Goal: Task Accomplishment & Management: Manage account settings

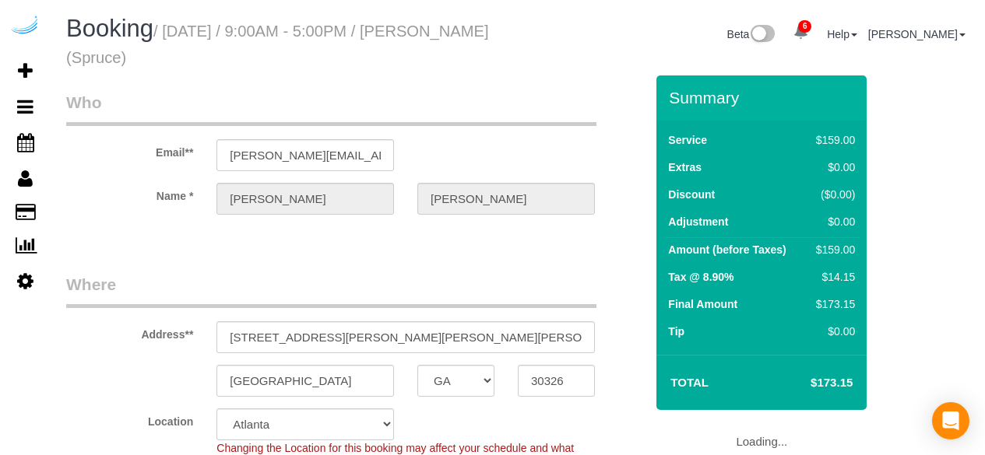
select select "GA"
select select "282"
select select "number:9"
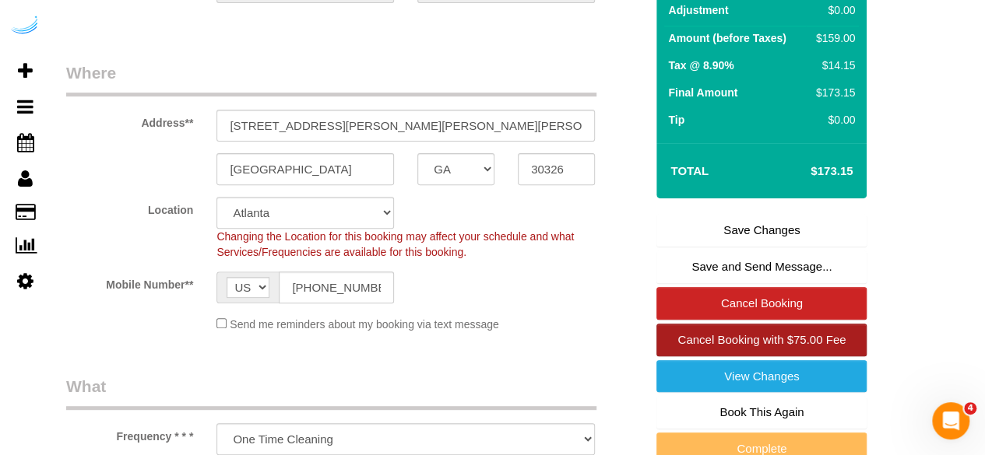
scroll to position [234, 0]
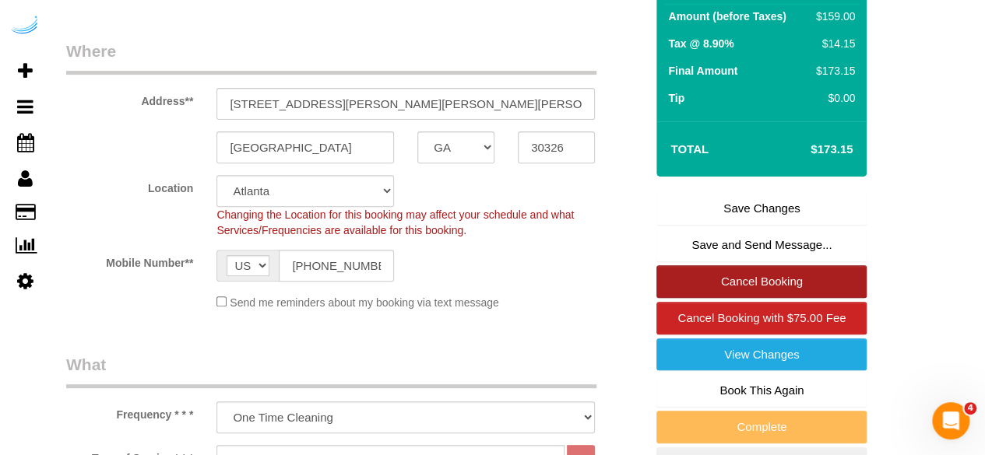
click at [785, 269] on link "Cancel Booking" at bounding box center [761, 281] width 210 height 33
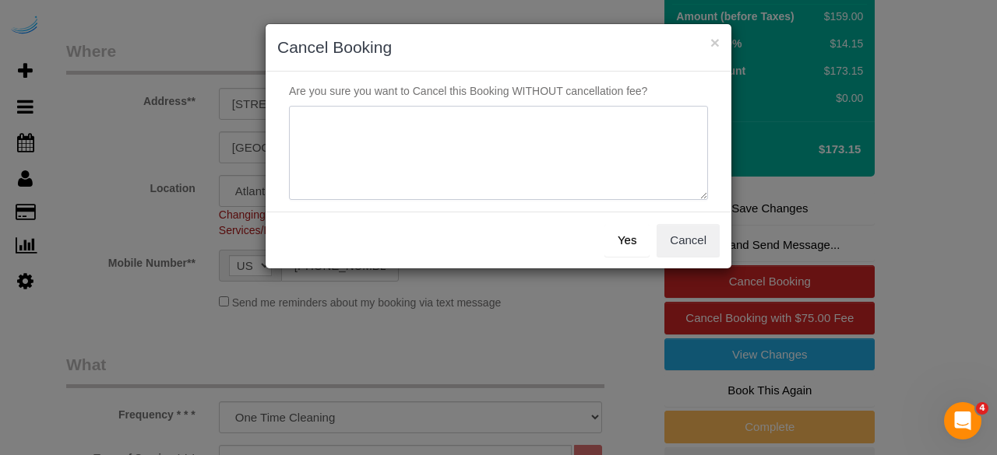
click at [585, 155] on textarea at bounding box center [498, 153] width 419 height 95
type textarea "Not on spruce."
click at [624, 239] on button "Yes" at bounding box center [626, 240] width 45 height 33
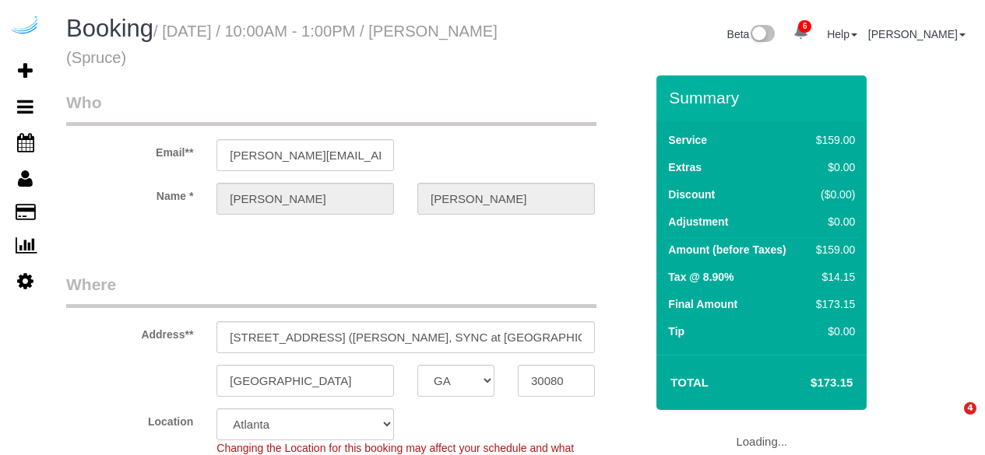
select select "GA"
select select "282"
select select "number:9"
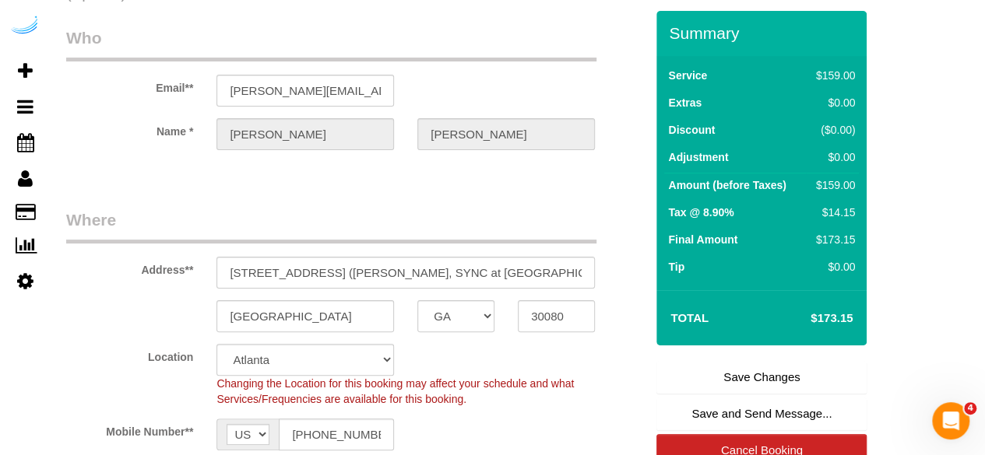
scroll to position [234, 0]
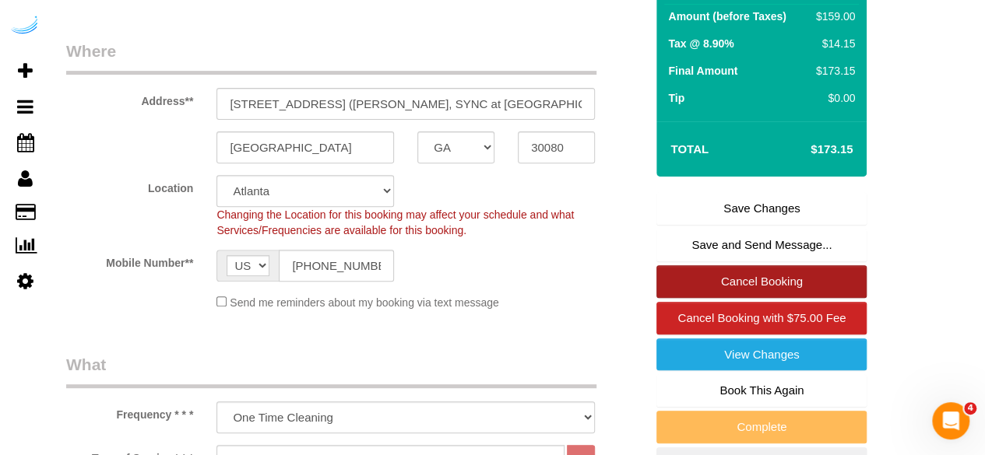
click at [747, 283] on link "Cancel Booking" at bounding box center [761, 281] width 210 height 33
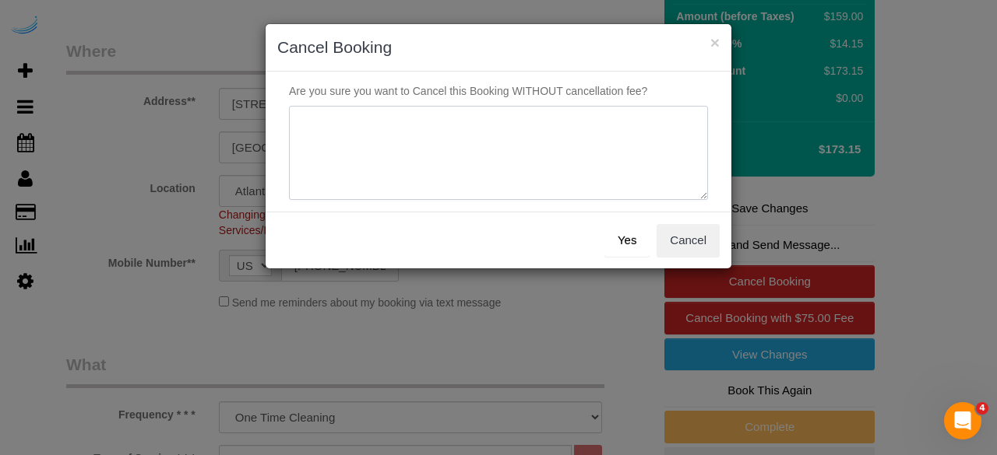
click at [585, 108] on textarea at bounding box center [498, 153] width 419 height 95
click at [587, 118] on textarea at bounding box center [498, 153] width 419 height 95
type textarea "Not on spruce."
click at [638, 245] on button "Yes" at bounding box center [626, 240] width 45 height 33
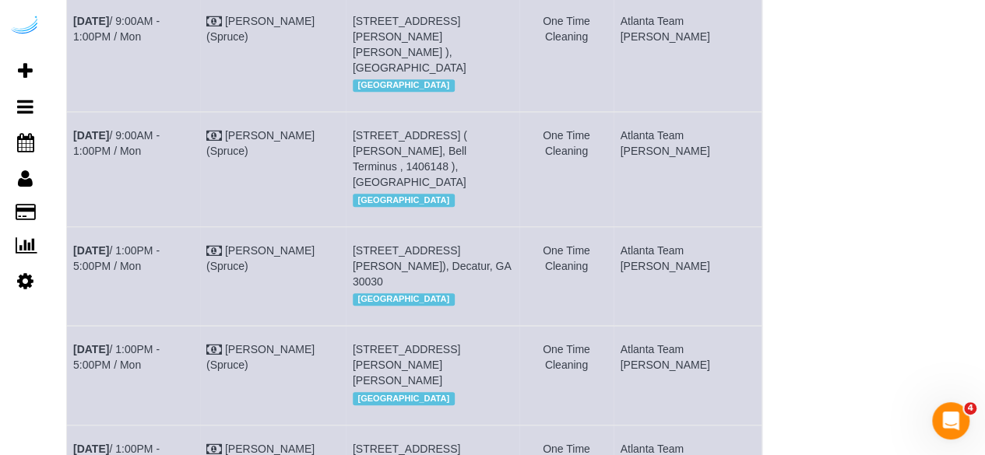
scroll to position [716, 0]
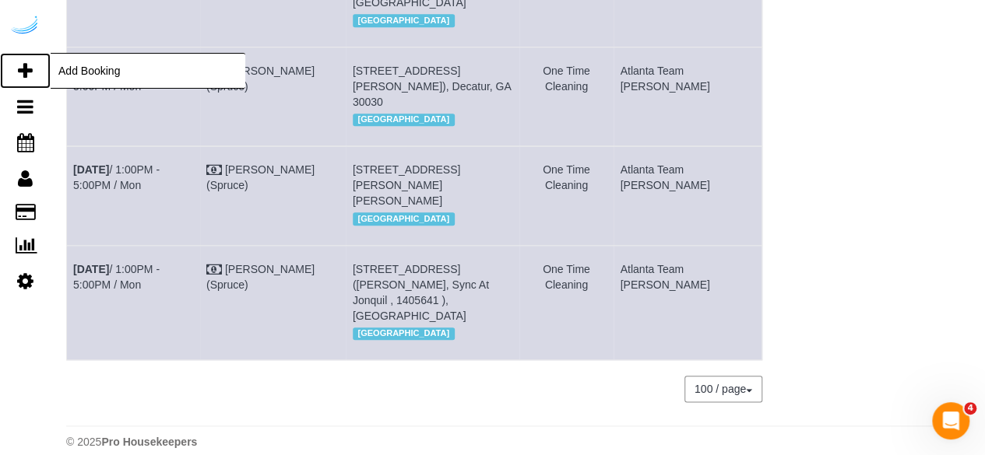
click at [26, 70] on icon at bounding box center [25, 71] width 15 height 19
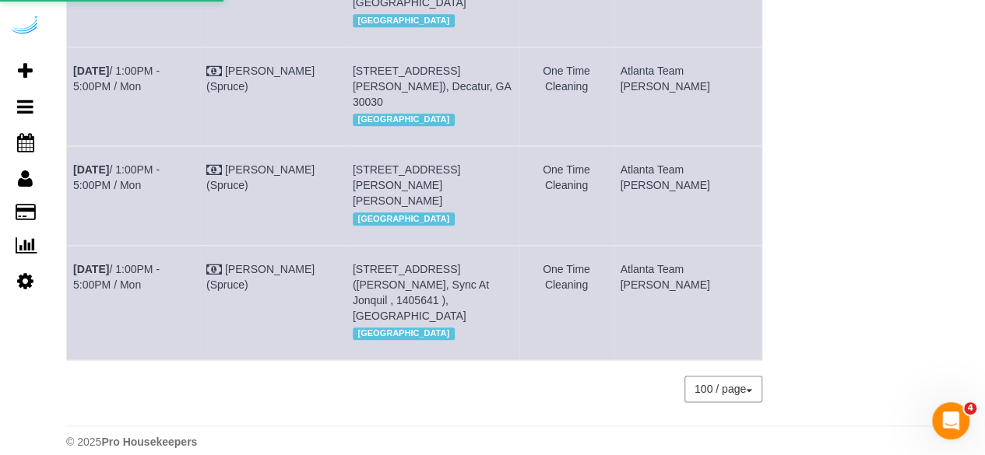
select select "number:9"
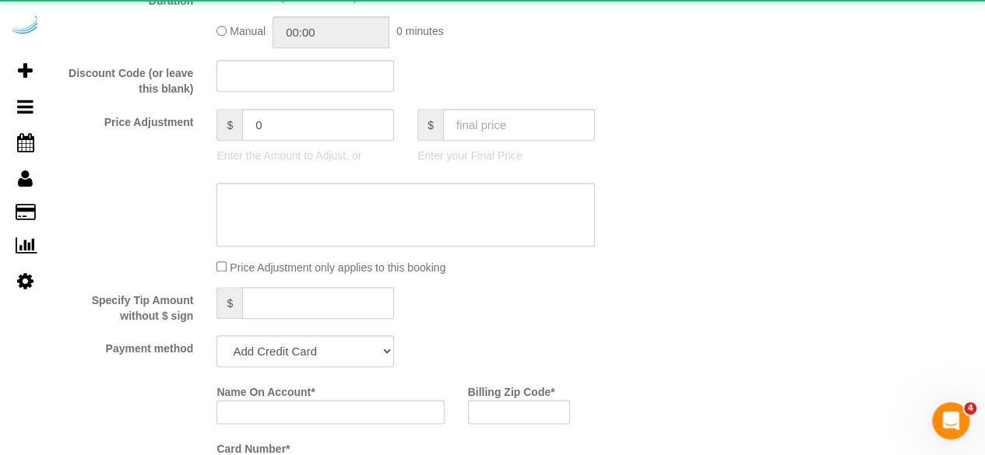
select select "object:2134"
select select "4"
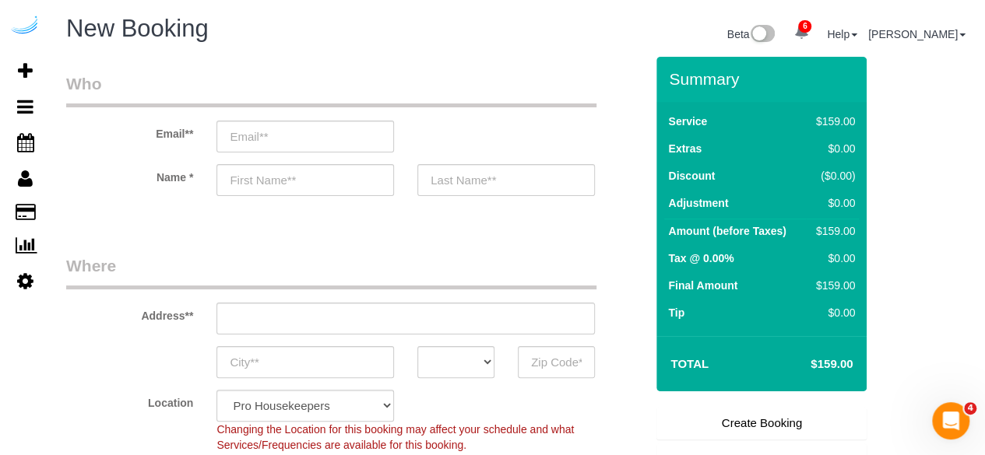
drag, startPoint x: 348, startPoint y: 152, endPoint x: 356, endPoint y: 135, distance: 18.8
click at [350, 147] on sui-booking-customer "Email** Name *" at bounding box center [355, 141] width 578 height 139
click at [356, 135] on input "email" at bounding box center [305, 137] width 178 height 32
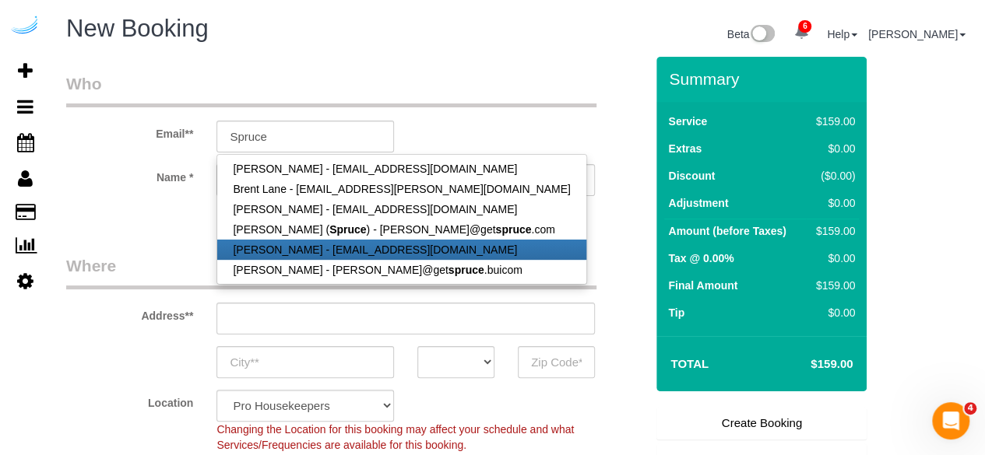
click at [342, 240] on link "Mark Wesson - mjwessonusaf@gmail.com" at bounding box center [401, 250] width 368 height 20
type input "mjwessonusaf@gmail.com"
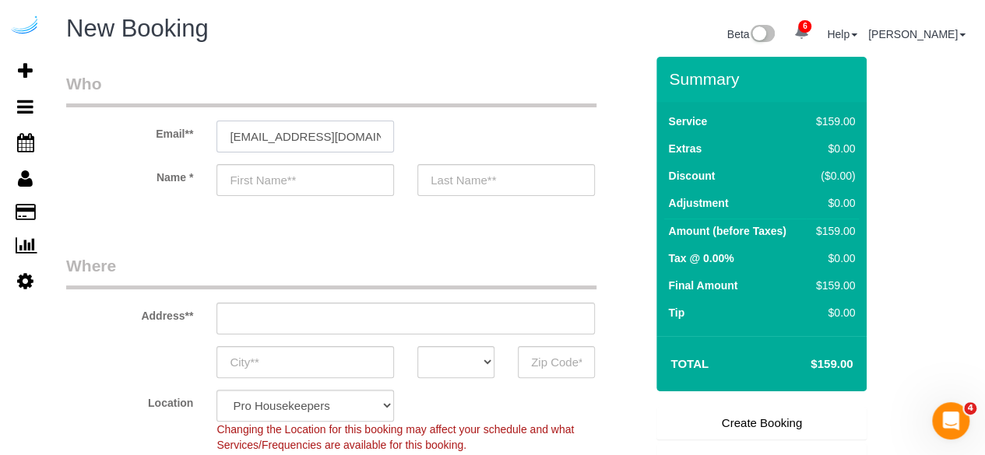
type input "Mark"
type input "Wesson"
type input "(414) 731-9334"
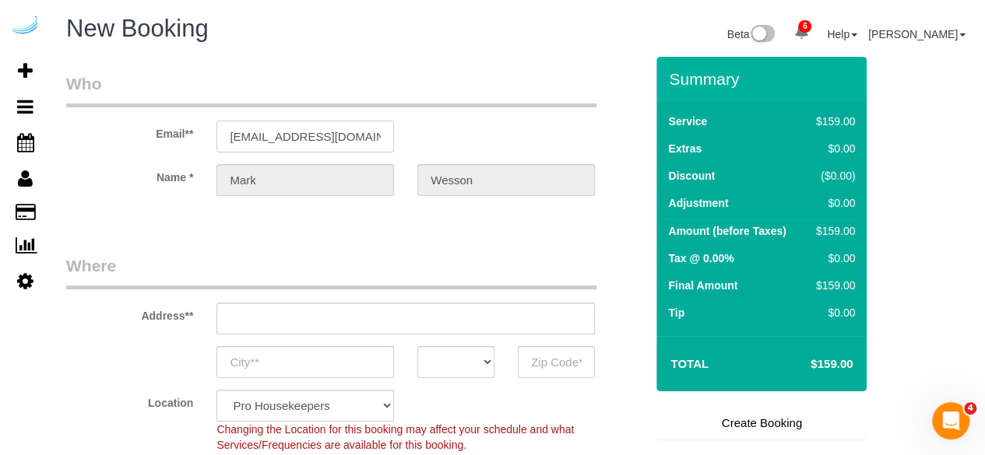
click at [364, 126] on input "[EMAIL_ADDRESS][DOMAIN_NAME]" at bounding box center [305, 137] width 178 height 32
type input "[STREET_ADDRESS]"
type input "[GEOGRAPHIC_DATA]"
select select "OH"
type input "45103"
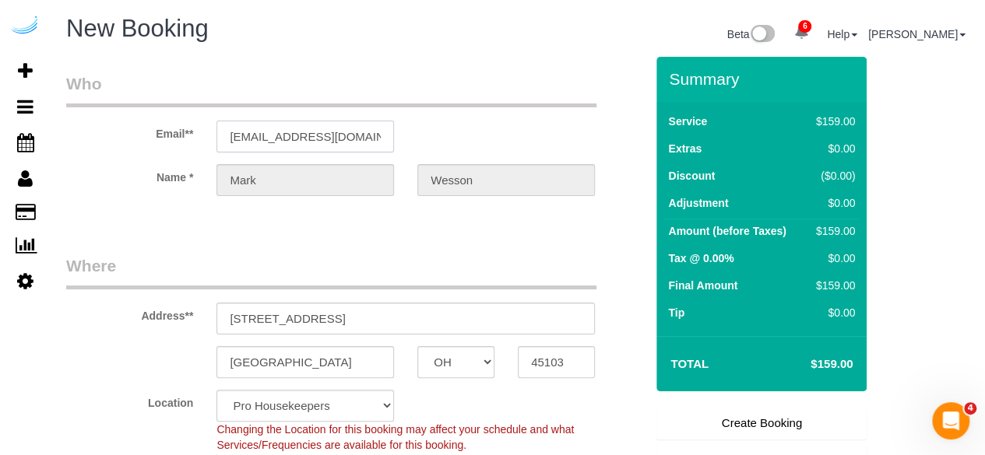
select select "string:fspay-95179ce2-00f6-44f6-9513-edc66634d4fc"
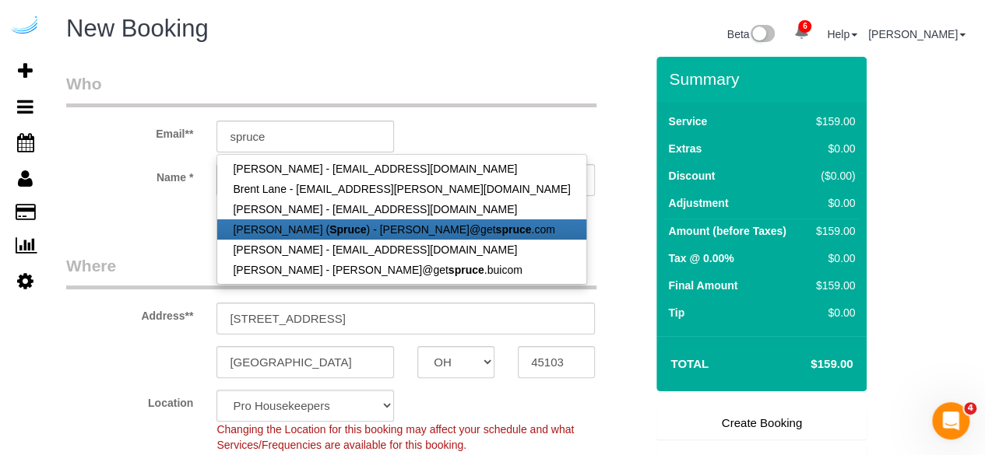
click at [348, 230] on link "Brandie Louck ( Spruce ) - brandie@get spruce .com" at bounding box center [401, 230] width 368 height 20
type input "[PERSON_NAME][EMAIL_ADDRESS][DOMAIN_NAME]"
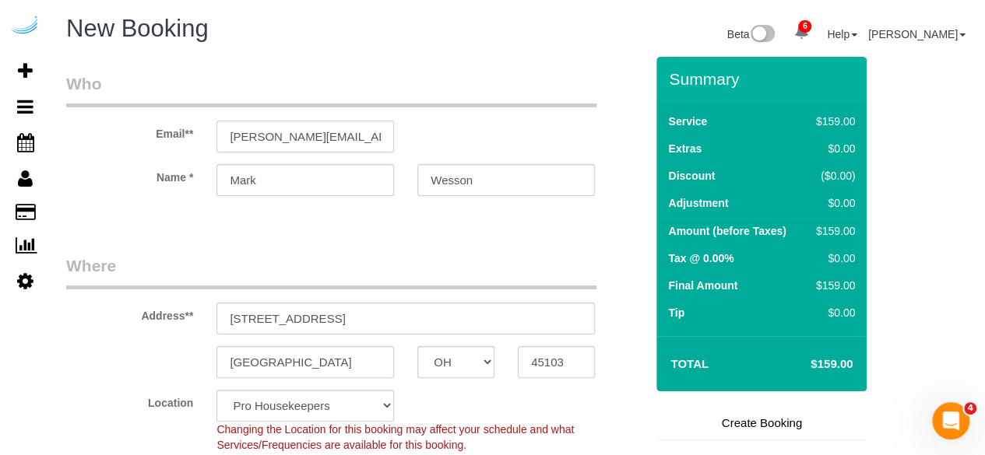
type input "[PERSON_NAME]"
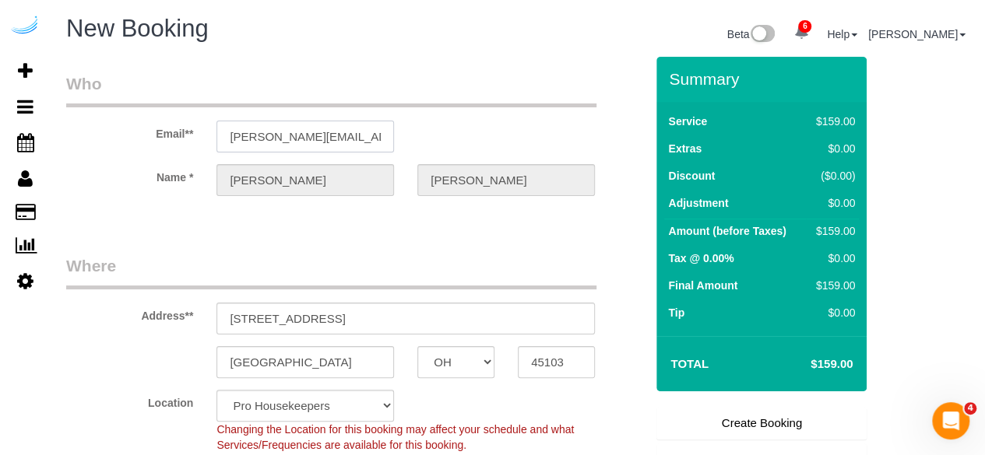
type input "3816 S Lamar Blvd"
type input "Austin"
select select "[GEOGRAPHIC_DATA]"
type input "78704"
select select "string:fspay"
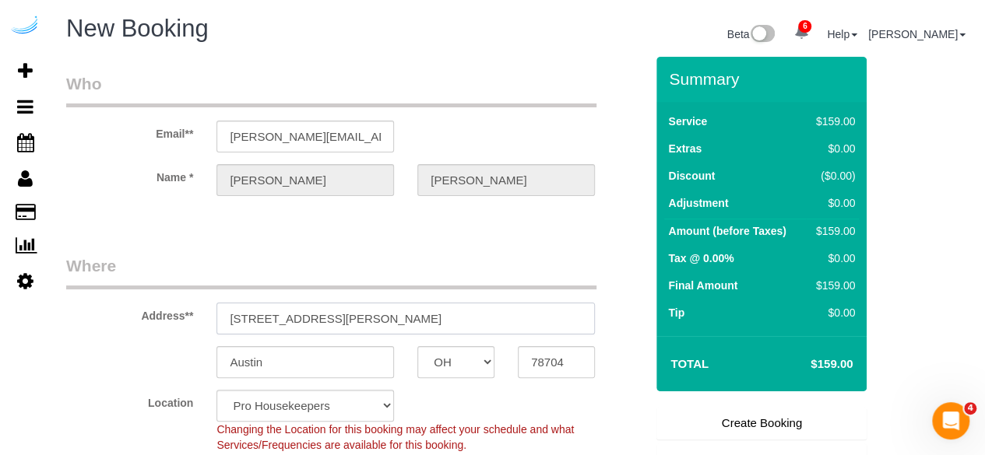
click at [439, 323] on input "3816 S Lamar Blvd" at bounding box center [405, 319] width 378 height 32
select select "9"
select select "object:2217"
click at [447, 318] on input "3816 S Lamar Blvd" at bounding box center [405, 319] width 378 height 32
paste input "097 Maple Dr NE, Atlanta, GA 30305"
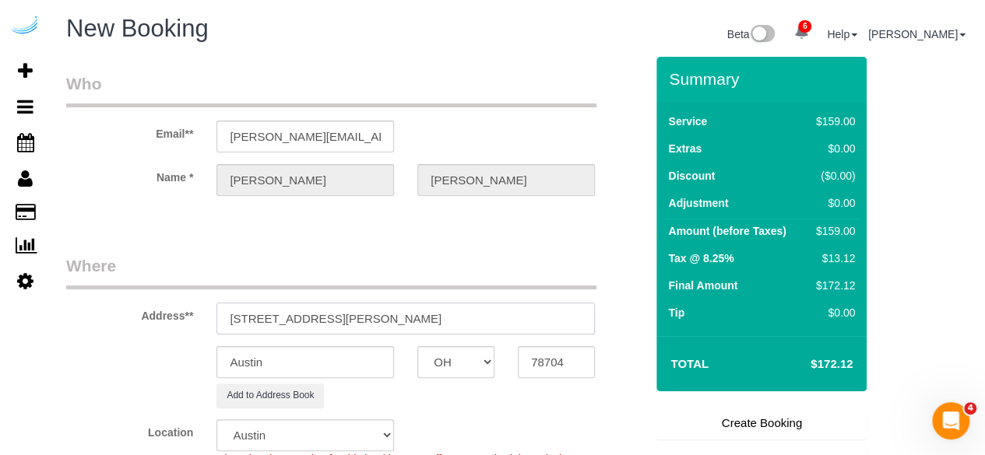
drag, startPoint x: 392, startPoint y: 318, endPoint x: 511, endPoint y: 326, distance: 119.4
click at [495, 314] on input "3097 Maple Dr NE, Atlanta, GA 30305" at bounding box center [405, 319] width 378 height 32
type input "3097 Maple Dr NE, Atlanta, GA 30305"
click at [554, 358] on input "78704" at bounding box center [556, 362] width 77 height 32
paste input "30305"
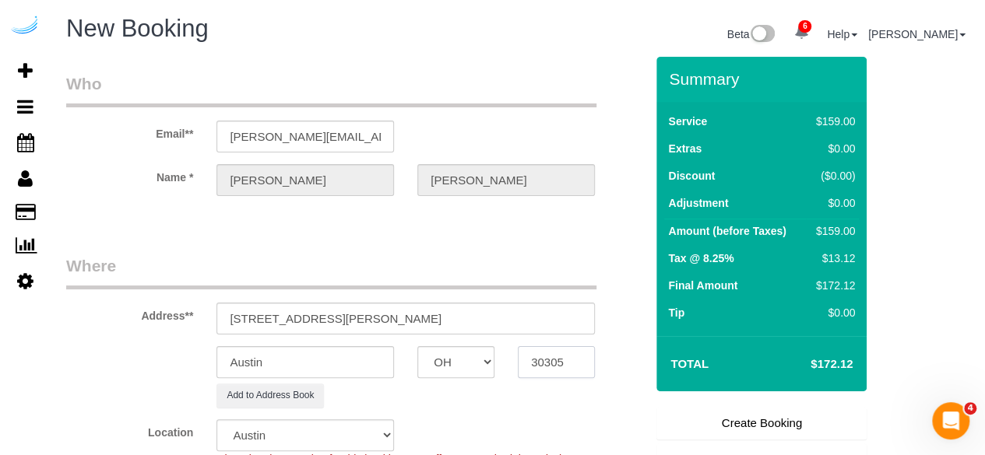
type input "30305"
drag, startPoint x: 452, startPoint y: 353, endPoint x: 452, endPoint y: 369, distance: 16.3
click at [452, 362] on select "AK AL AR AZ CA CO CT DC DE FL GA HI IA ID IL IN KS KY LA MA MD ME MI MN MO MS M…" at bounding box center [455, 362] width 77 height 32
select select "8"
select select "object:2269"
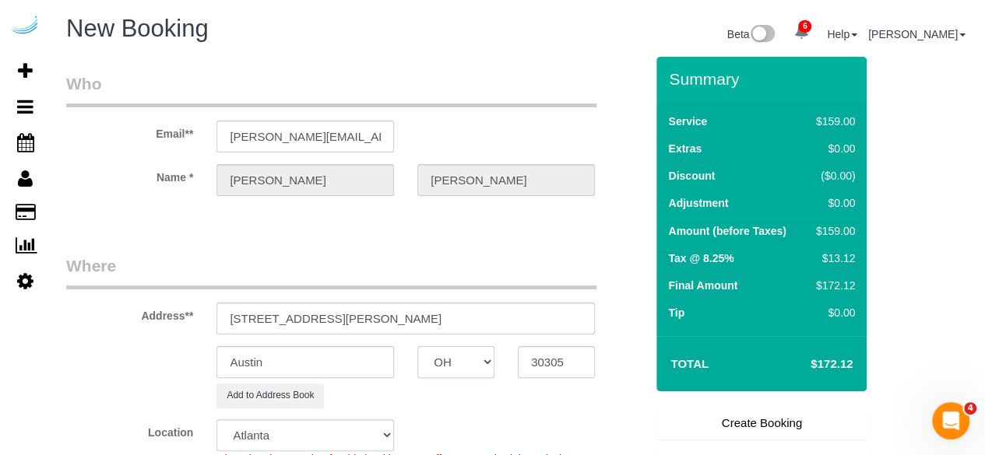
select select "GA"
click at [375, 360] on input "Austin" at bounding box center [305, 362] width 178 height 32
type input "a"
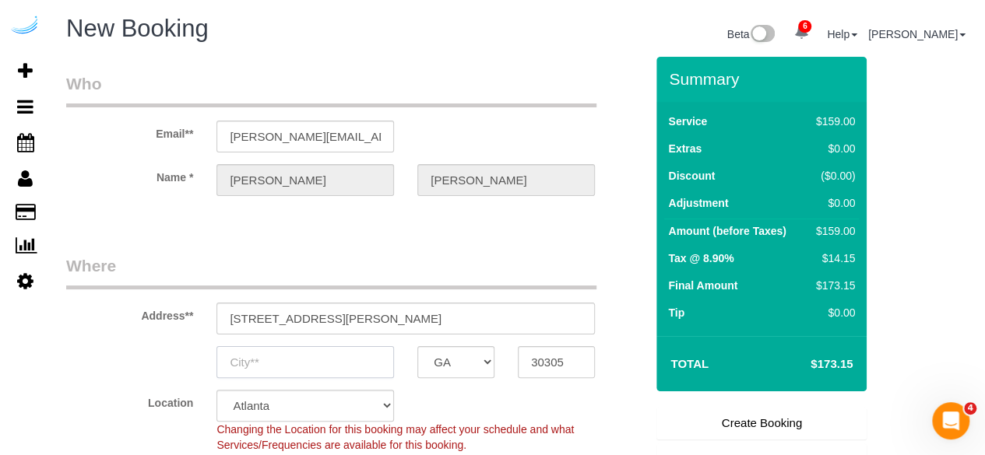
type input "a"
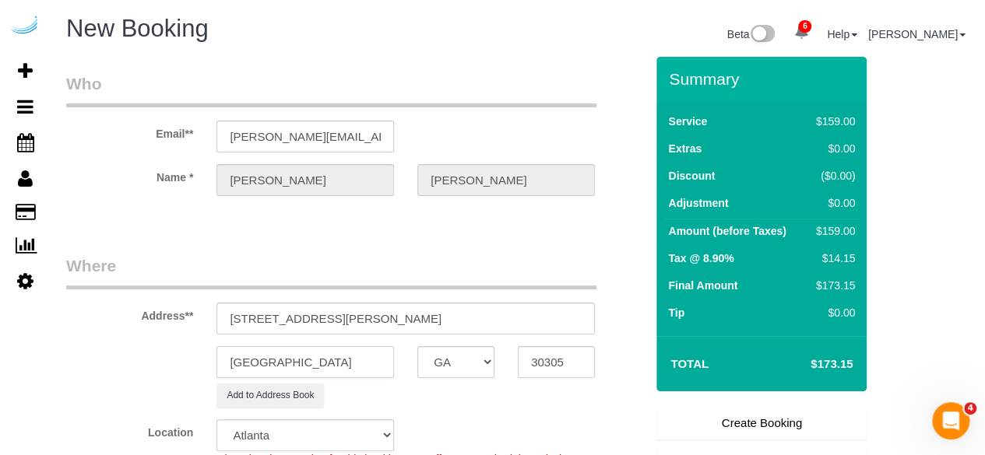
scroll to position [156, 0]
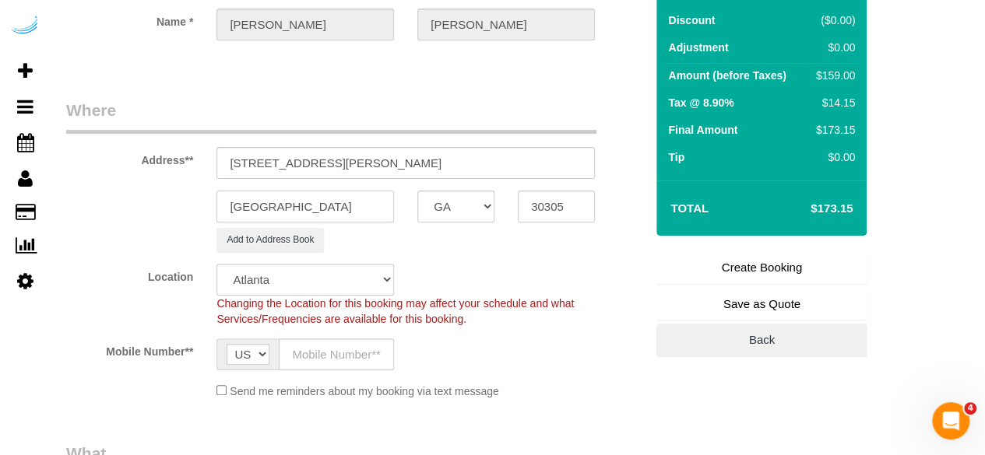
type input "[GEOGRAPHIC_DATA]"
drag, startPoint x: 335, startPoint y: 159, endPoint x: 546, endPoint y: 159, distance: 211.0
click at [546, 159] on input "3097 Maple Dr NE, Atlanta, GA 30305" at bounding box center [405, 163] width 378 height 32
paste input "Ayaniah Irby"
paste input "Camden Buckhead Square"
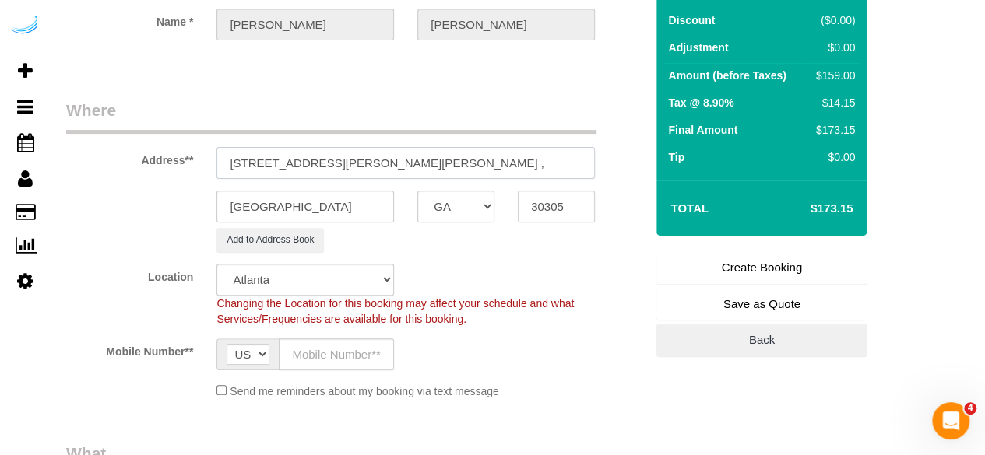
scroll to position [0, 0]
paste input "1466994"
type input "3097 Maple Dr NE, Building 137, Unit 137 (Ayaniah Irby , Camden Buckhead Square…"
click at [343, 353] on input "text" at bounding box center [336, 355] width 115 height 32
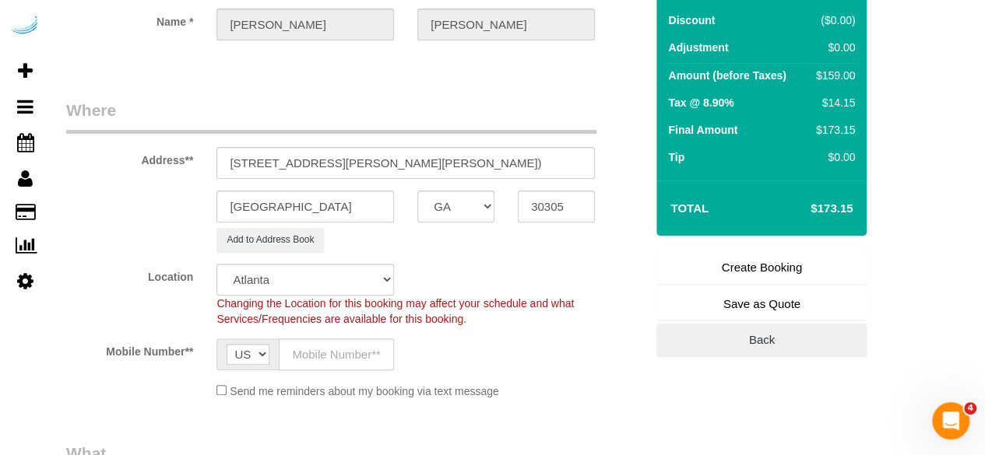
scroll to position [0, 0]
type input "[PHONE_NUMBER]"
type input "Brandie Louck"
type input "[PHONE_NUMBER]"
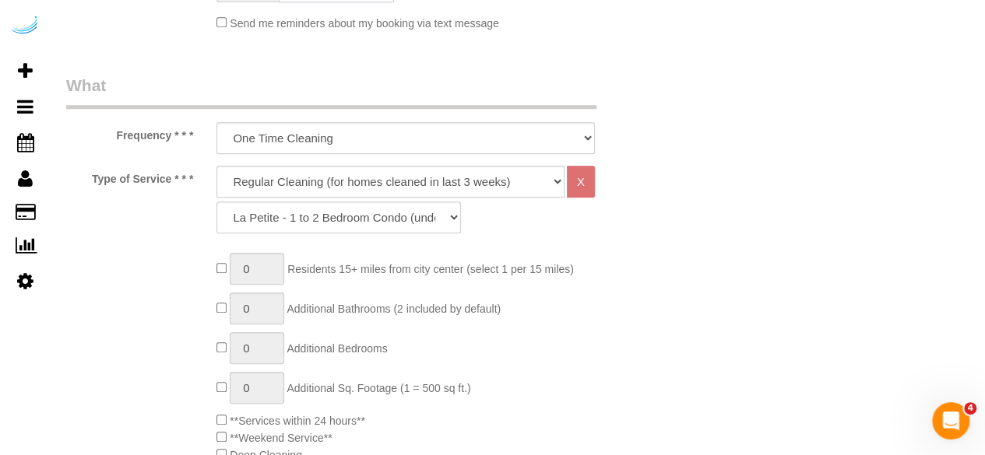
scroll to position [623, 0]
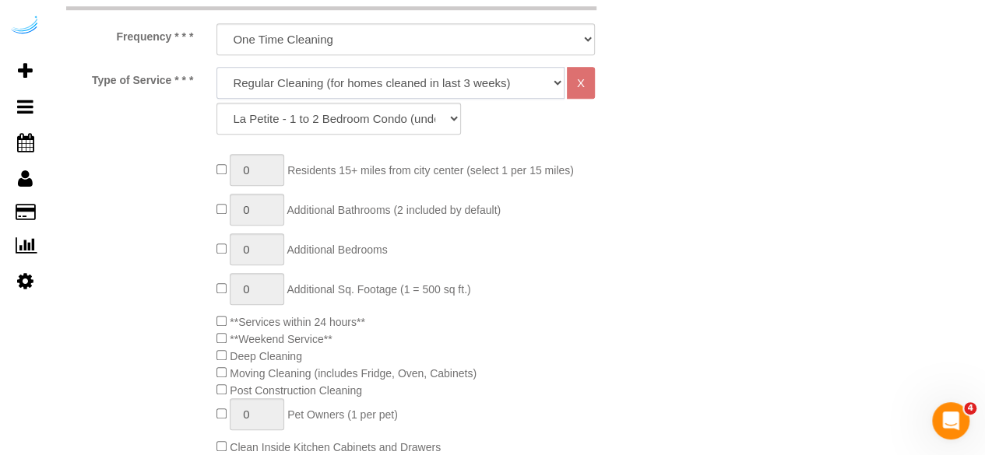
drag, startPoint x: 365, startPoint y: 83, endPoint x: 361, endPoint y: 93, distance: 10.1
click at [365, 83] on select "Deep Cleaning (for homes that have not been cleaned in 3+ weeks) Spruce Regular…" at bounding box center [390, 83] width 348 height 32
select select "282"
click at [216, 67] on select "Deep Cleaning (for homes that have not been cleaned in 3+ weeks) Spruce Regular…" at bounding box center [390, 83] width 348 height 32
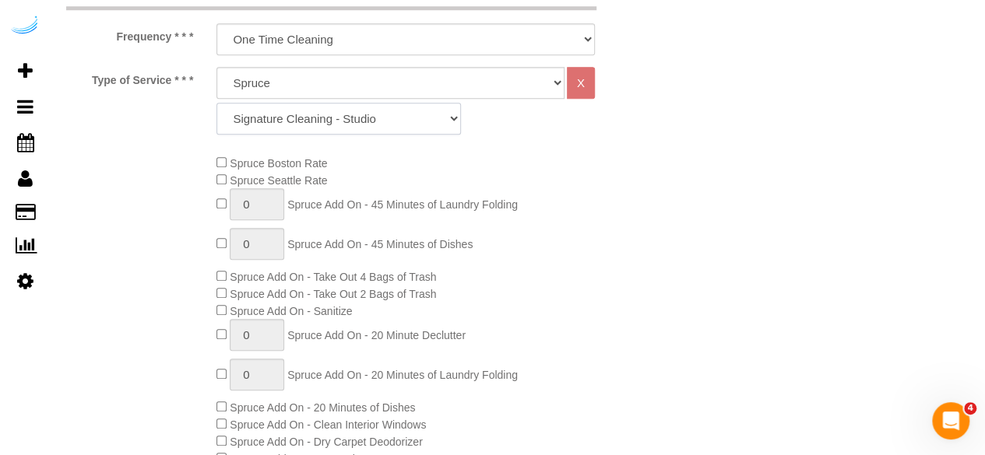
click at [371, 121] on select "Signature Cleaning - Studio Signature Cleaning - 1 Bed 1 Bath Signature Cleanin…" at bounding box center [338, 119] width 244 height 32
click at [387, 106] on select "Signature Cleaning - Studio Signature Cleaning - 1 Bed 1 Bath Signature Cleanin…" at bounding box center [338, 119] width 244 height 32
select select "357"
click at [216, 103] on select "Signature Cleaning - Studio Signature Cleaning - 1 Bed 1 Bath Signature Cleanin…" at bounding box center [338, 119] width 244 height 32
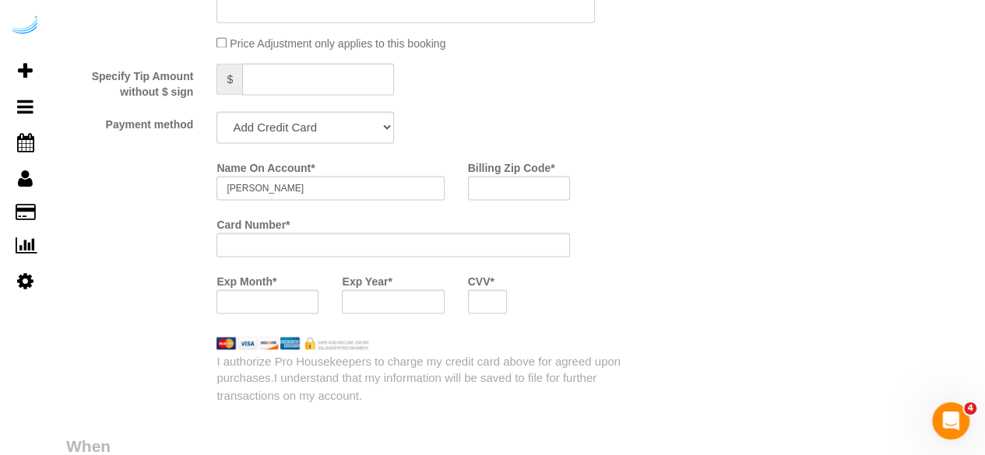
scroll to position [1090, 0]
click at [329, 116] on select "Add Credit Card Cash Check Paypal" at bounding box center [305, 127] width 178 height 32
select select "string:check"
click at [216, 111] on select "Add Credit Card Cash Check Paypal" at bounding box center [305, 127] width 178 height 32
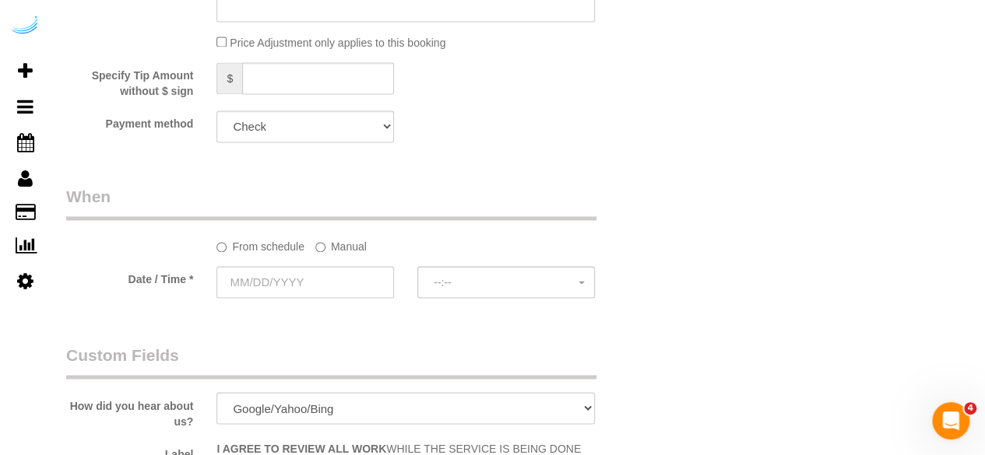
click at [343, 251] on label "Manual" at bounding box center [340, 244] width 51 height 21
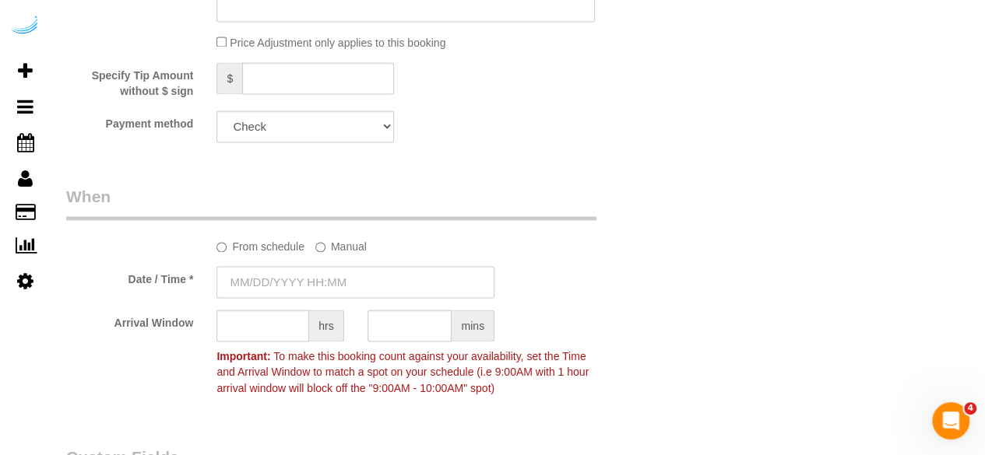
click at [319, 289] on input "text" at bounding box center [355, 282] width 278 height 32
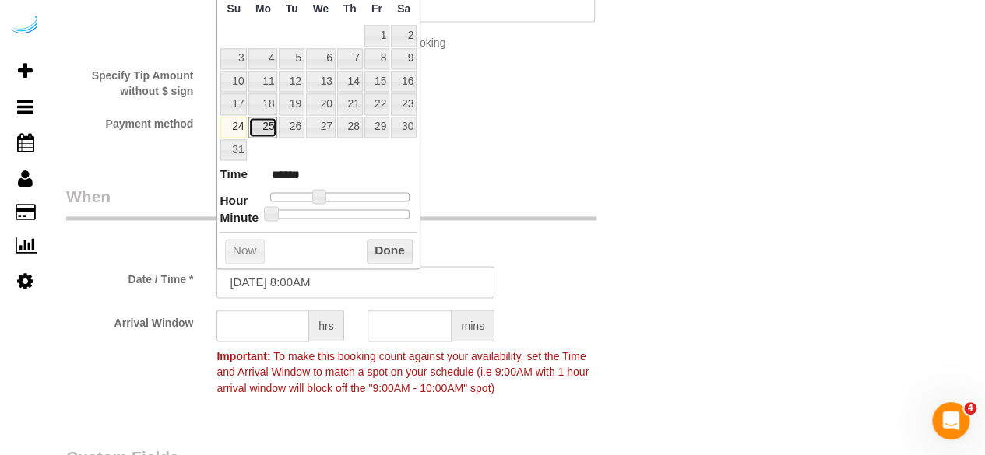
click at [272, 125] on link "25" at bounding box center [262, 127] width 29 height 21
type input "08/25/2025 9:00AM"
type input "******"
click at [322, 195] on span at bounding box center [325, 196] width 14 height 14
click at [286, 320] on input "text" at bounding box center [262, 326] width 93 height 32
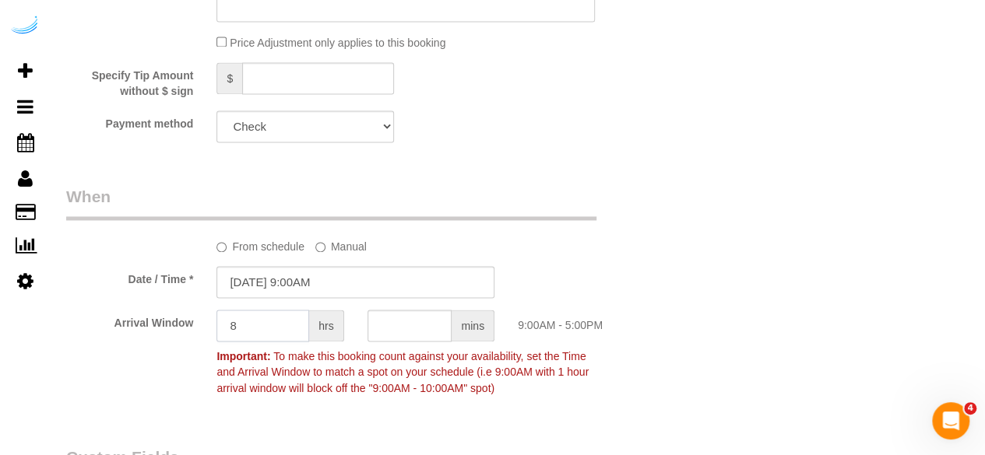
type input "8"
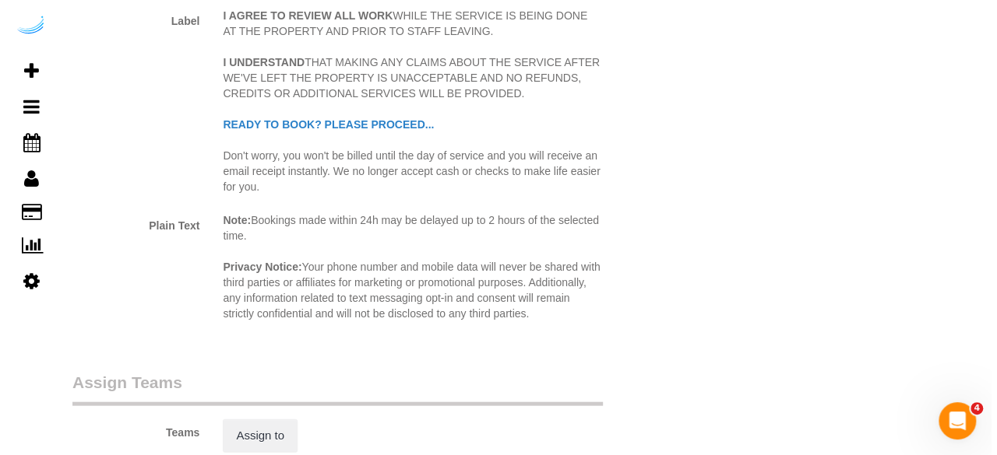
scroll to position [1791, 0]
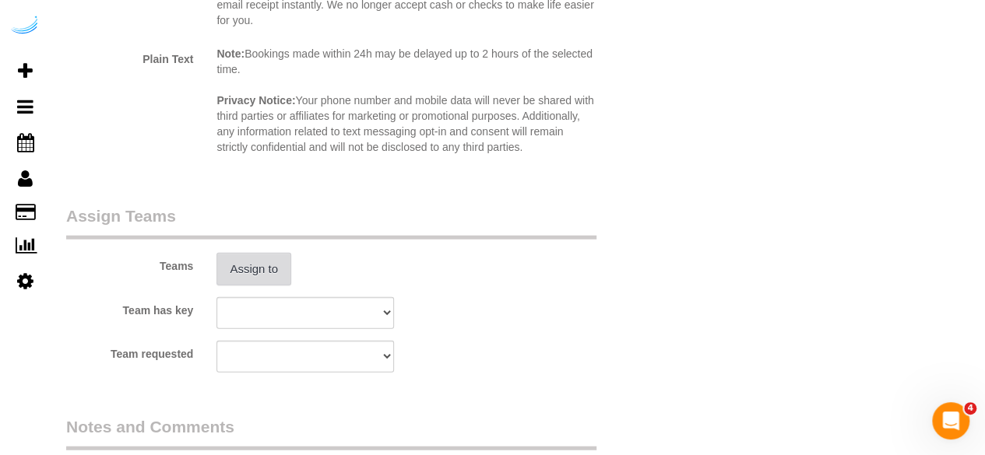
click at [272, 257] on button "Assign to" at bounding box center [253, 269] width 75 height 33
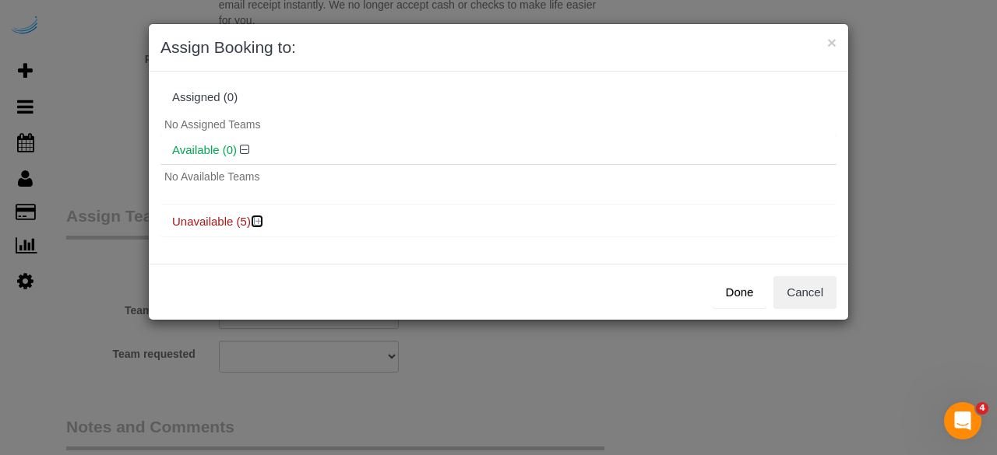
click at [257, 220] on icon at bounding box center [258, 222] width 9 height 12
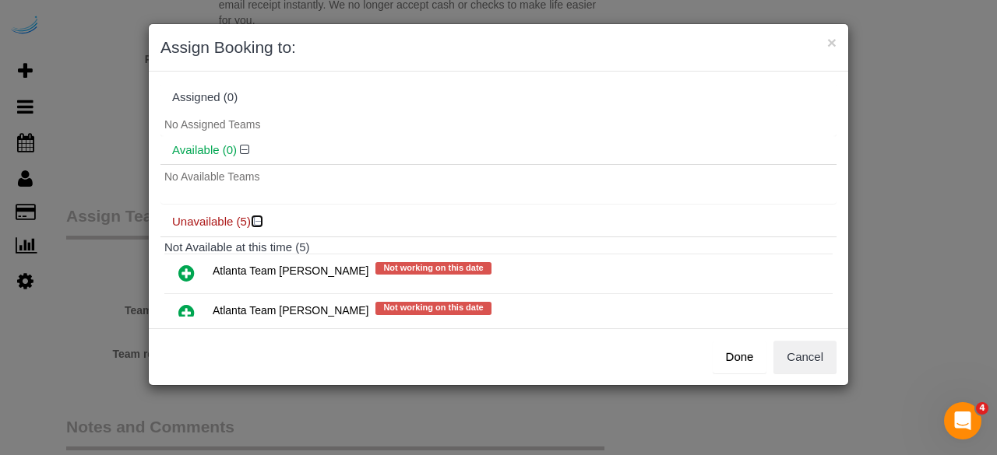
scroll to position [78, 0]
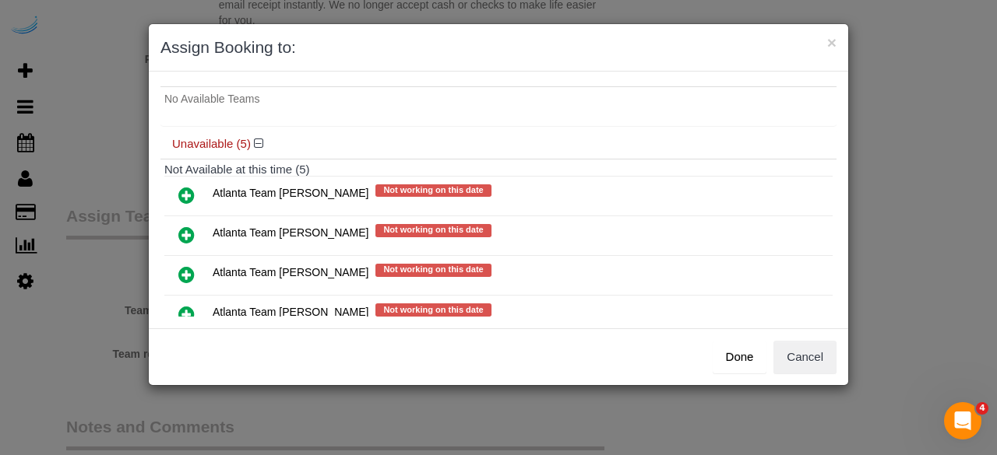
click at [193, 231] on icon at bounding box center [186, 235] width 16 height 19
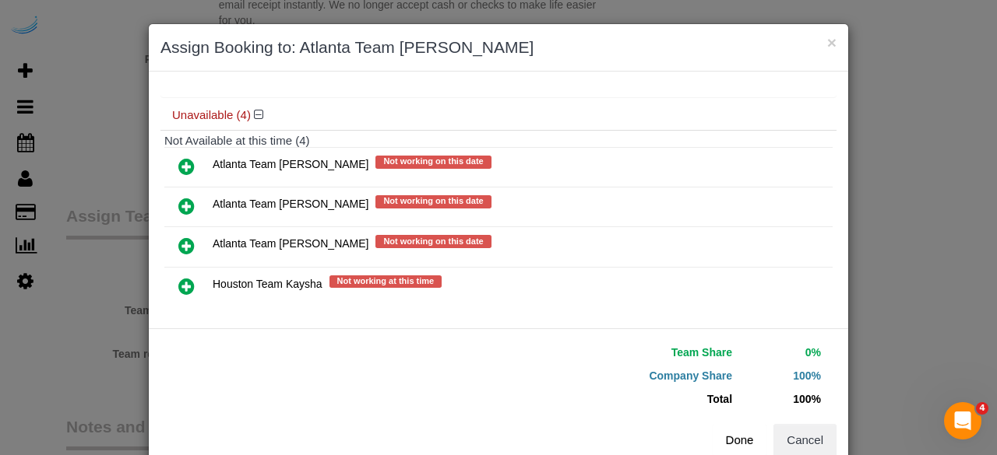
scroll to position [160, 0]
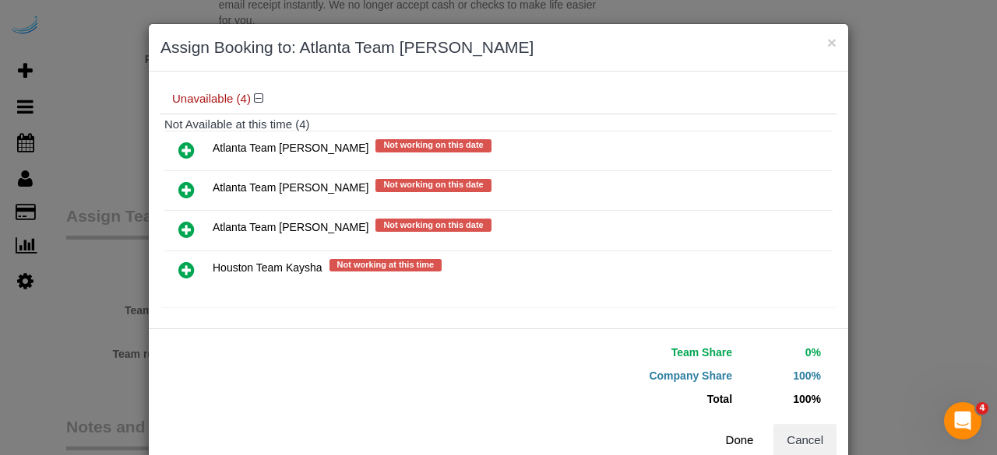
click at [730, 435] on button "Done" at bounding box center [739, 440] width 54 height 33
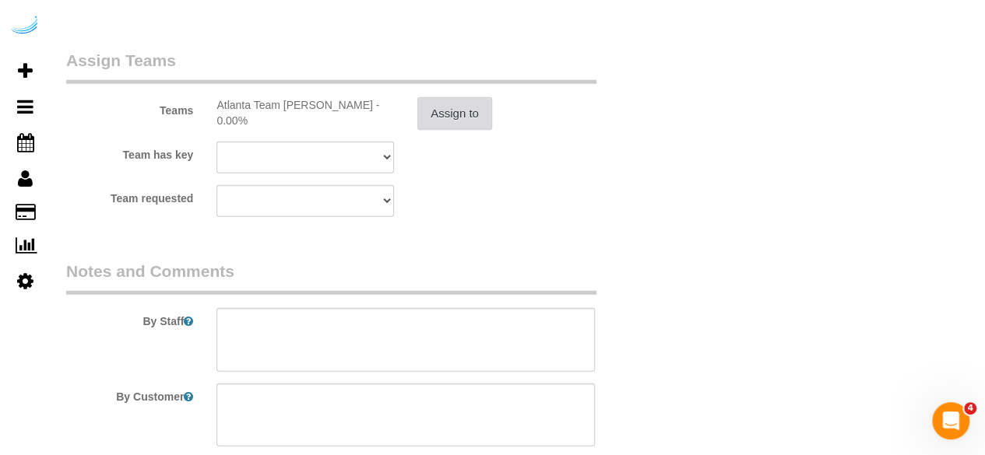
scroll to position [2024, 0]
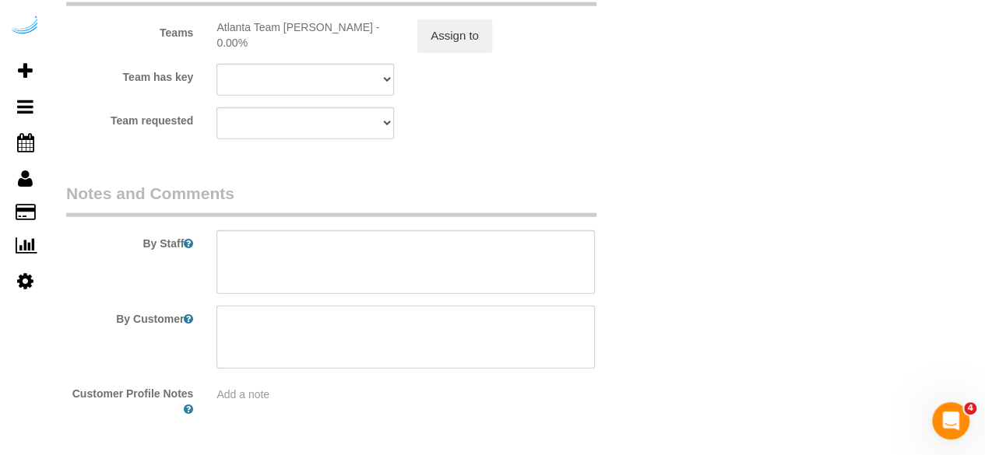
click at [470, 306] on textarea at bounding box center [405, 338] width 378 height 64
click at [467, 269] on textarea at bounding box center [405, 262] width 378 height 64
paste textarea "Permanent Notes:No notes from this customer.Today's Notes:The baskets will be i…"
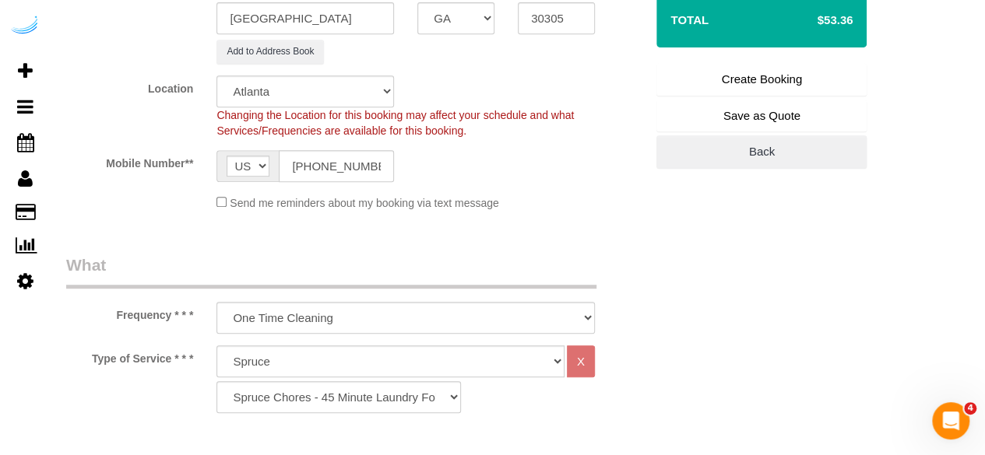
scroll to position [234, 0]
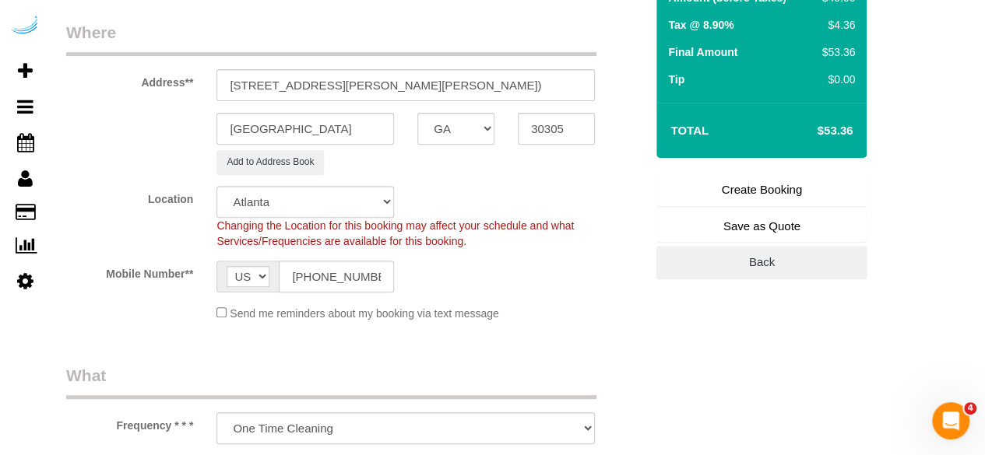
type textarea "Recurrency: One time service Permanent Notes:No notes from this customer.Today'…"
click at [730, 186] on link "Create Booking" at bounding box center [761, 190] width 210 height 33
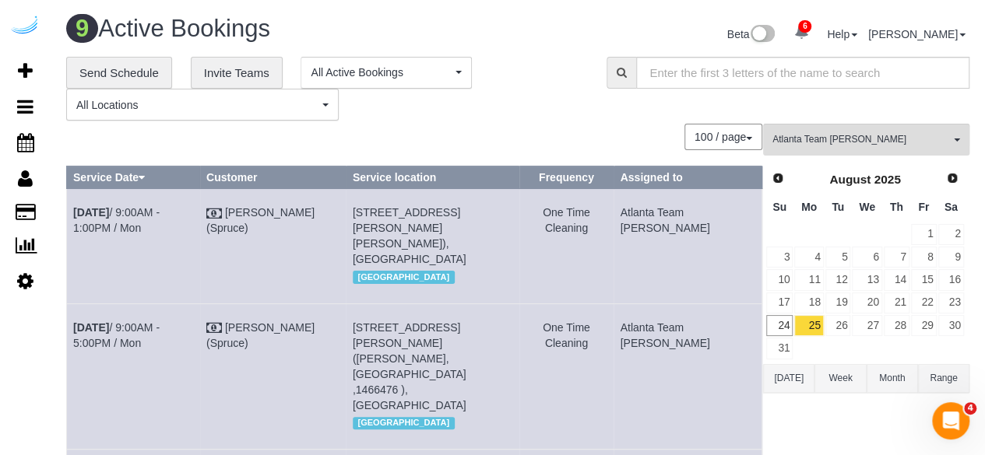
scroll to position [542, 0]
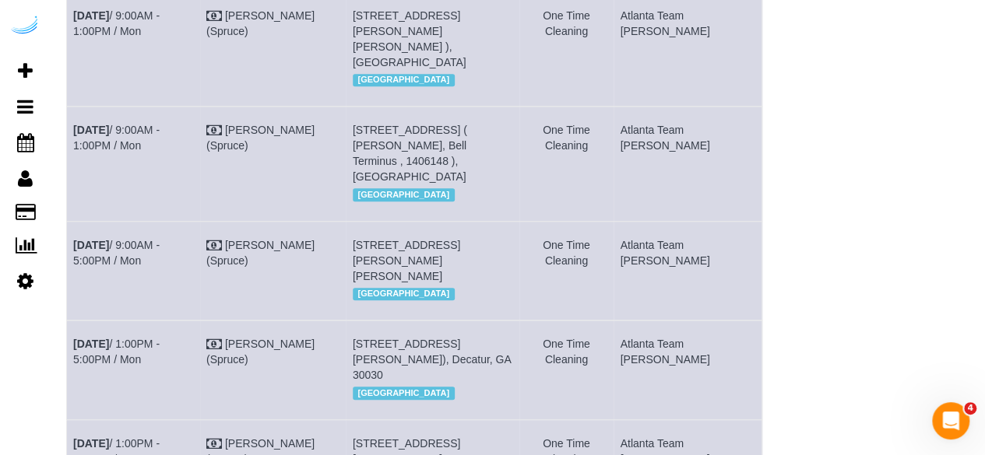
copy div "Service Date Customer Service location Frequency Assigned to Aug 25th / 9:00AM …"
drag, startPoint x: 123, startPoint y: 244, endPoint x: 65, endPoint y: 225, distance: 60.6
click at [66, 225] on table "Service Date Customer Service location Frequency Assigned to Aug 25th / 9:00AM …" at bounding box center [414, 129] width 696 height 1010
click at [132, 255] on td "Aug 25th / 9:00AM - 5:00PM / Mon" at bounding box center [133, 270] width 133 height 99
drag, startPoint x: 109, startPoint y: 247, endPoint x: 75, endPoint y: 227, distance: 39.8
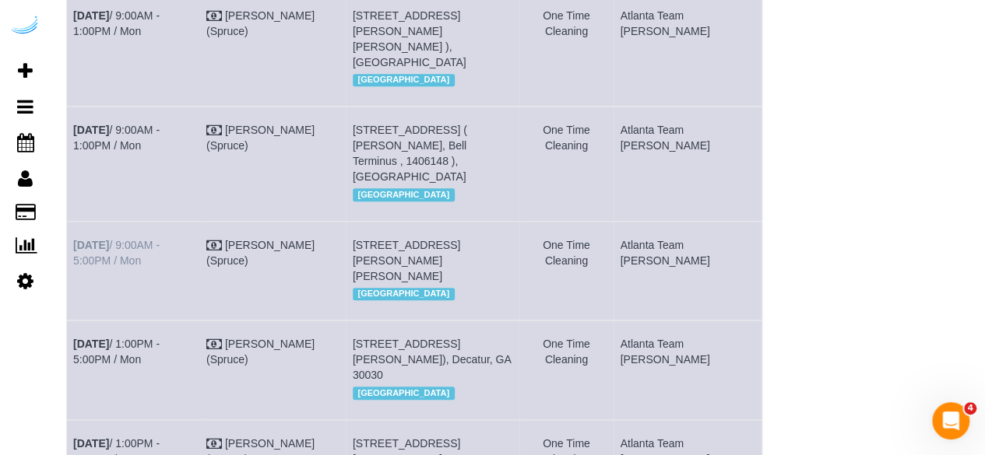
click at [75, 227] on td "Aug 25th / 9:00AM - 5:00PM / Mon" at bounding box center [133, 270] width 133 height 99
copy link "Aug 25th / 9:00AM - 5:00PM / Mon"
drag, startPoint x: 478, startPoint y: 270, endPoint x: 379, endPoint y: 230, distance: 106.6
click at [379, 230] on td "3097 Maple Dr Ne, Building 137, Unit 137 (Ayaniah Irby , Camden Buckhead Square…" at bounding box center [432, 270] width 173 height 99
copy span "3097 Maple Dr Ne, Building 137, Unit 137 (Ayaniah Irby , Camden Buckhead Square…"
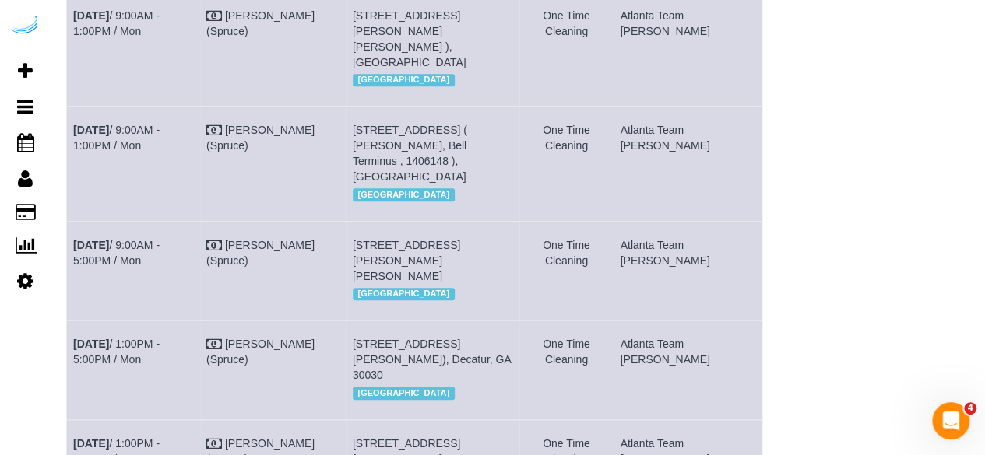
drag, startPoint x: 701, startPoint y: 241, endPoint x: 656, endPoint y: 225, distance: 47.8
click at [656, 225] on tr "Aug 25th / 9:00AM - 5:00PM / Mon Brandie Louck (Spruce) 3097 Maple Dr Ne, Build…" at bounding box center [414, 270] width 695 height 99
copy tr "Cleaning Atlanta Team Eliane"
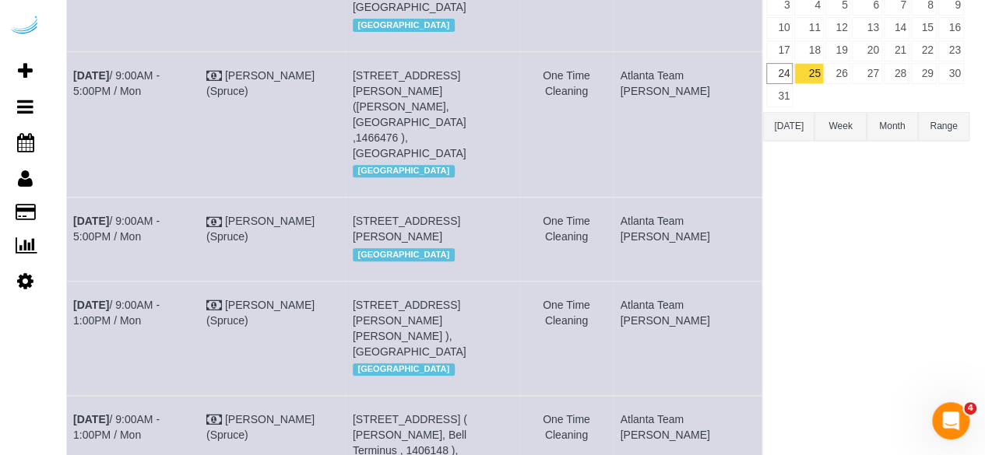
scroll to position [0, 0]
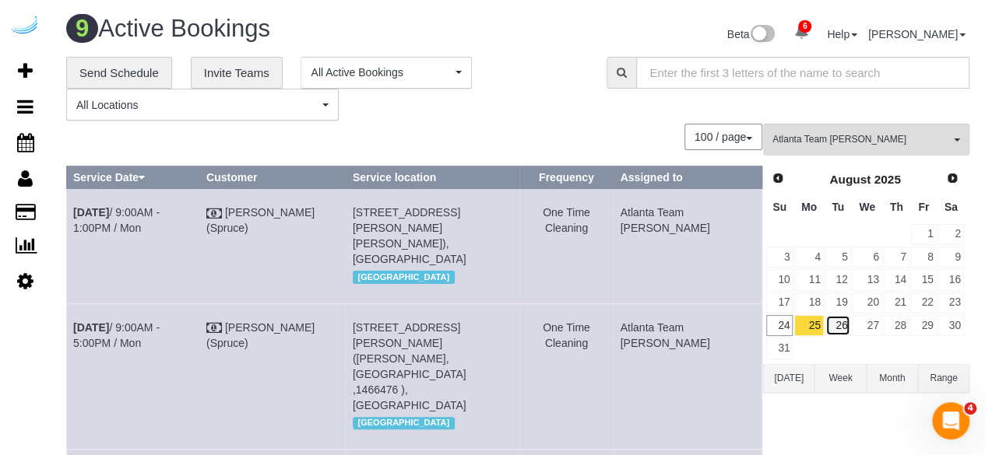
click at [841, 323] on link "26" at bounding box center [838, 325] width 26 height 21
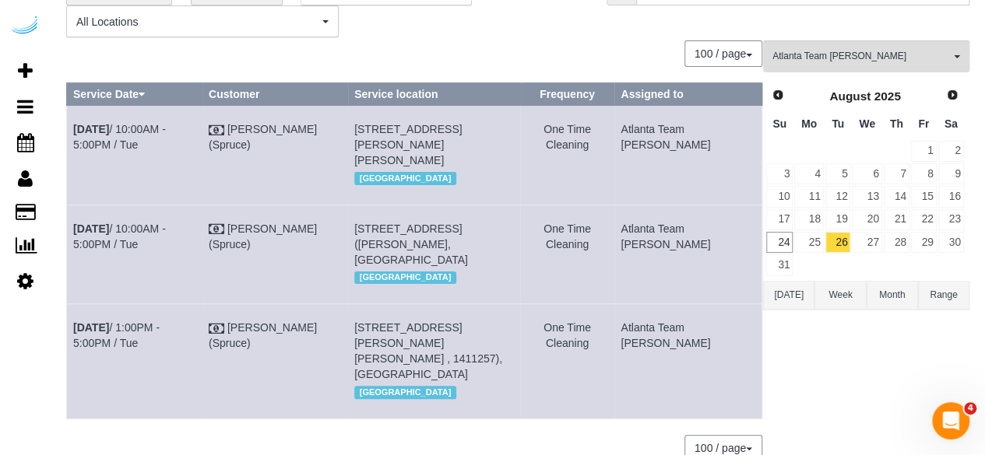
scroll to position [189, 0]
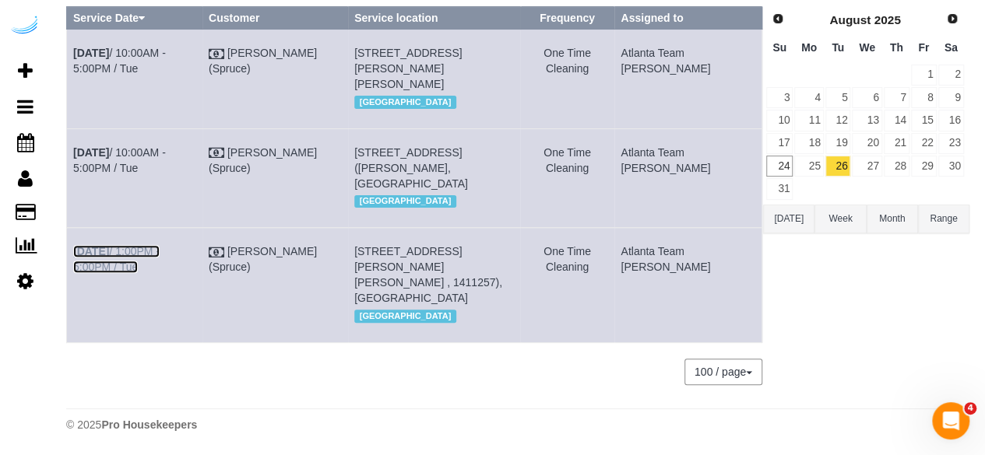
click at [151, 249] on link "Aug 26th / 1:00PM - 5:00PM / Tue" at bounding box center [116, 259] width 86 height 28
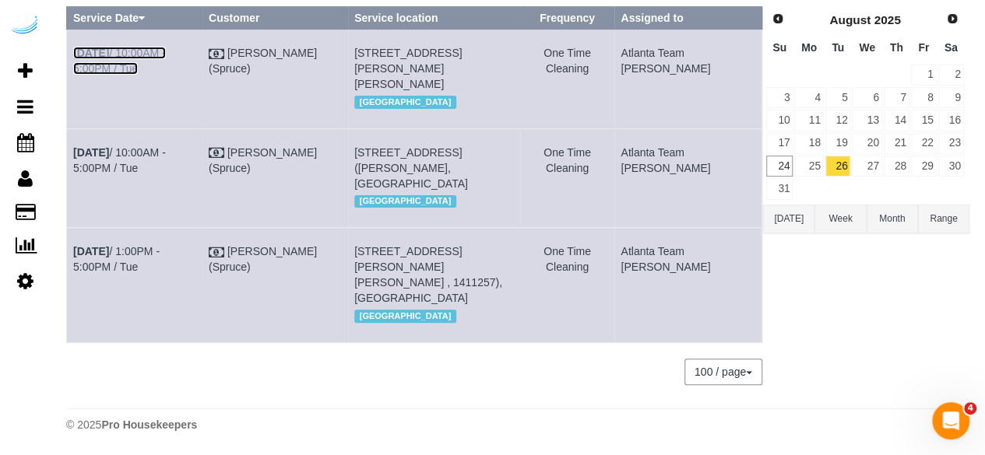
click at [166, 47] on link "Aug 26th / 10:00AM - 5:00PM / Tue" at bounding box center [119, 61] width 93 height 28
click at [166, 146] on link "Aug 26th / 10:00AM - 5:00PM / Tue" at bounding box center [119, 160] width 93 height 28
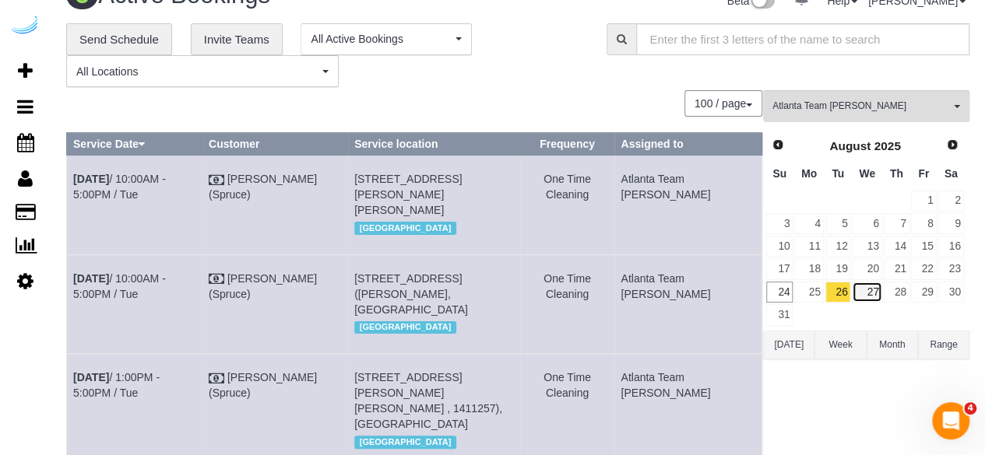
click at [872, 290] on link "27" at bounding box center [867, 292] width 30 height 21
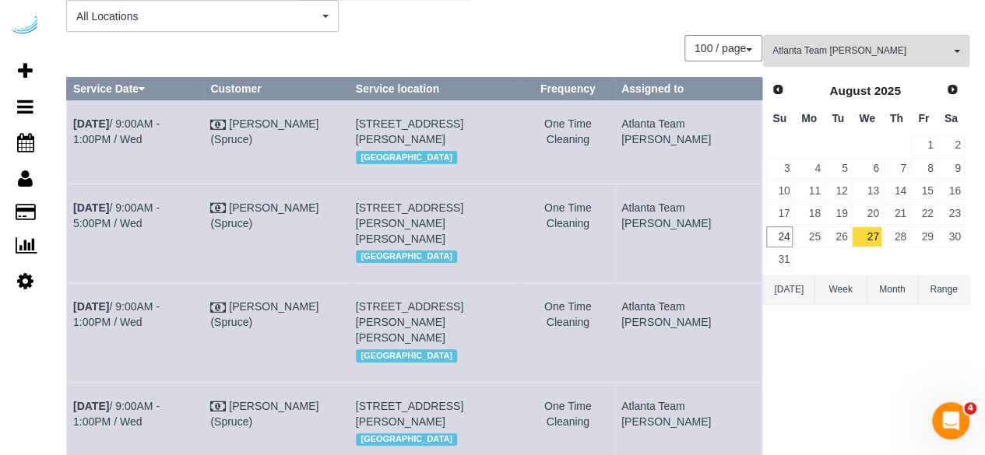
scroll to position [86, 0]
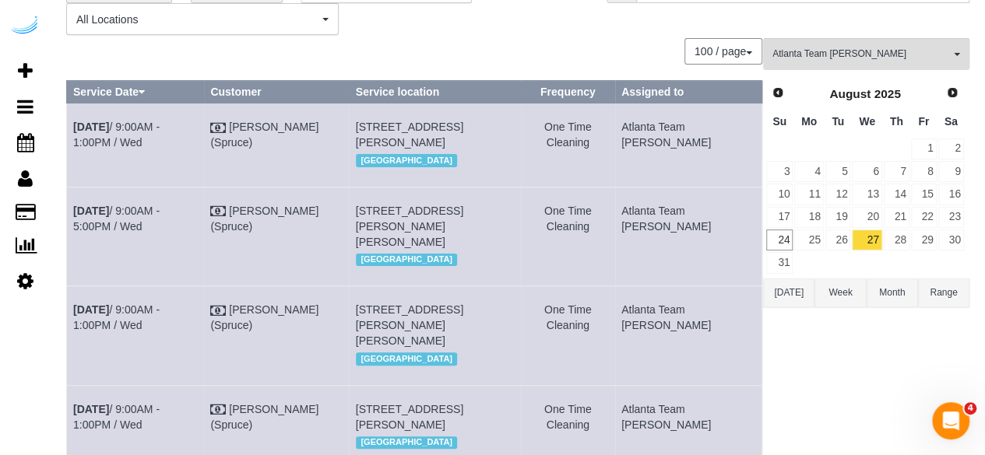
drag, startPoint x: 453, startPoint y: 139, endPoint x: 431, endPoint y: 145, distance: 22.7
click at [431, 145] on span "3300 Roswell Rd Ne, Building 400, Unit 4209 (Erin Noles, Camden Buckhead , 1460…" at bounding box center [409, 135] width 107 height 28
copy span "4209"
click at [128, 124] on link "Aug 27th / 9:00AM - 1:00PM / Wed" at bounding box center [116, 135] width 86 height 28
drag, startPoint x: 107, startPoint y: 153, endPoint x: 72, endPoint y: 128, distance: 44.1
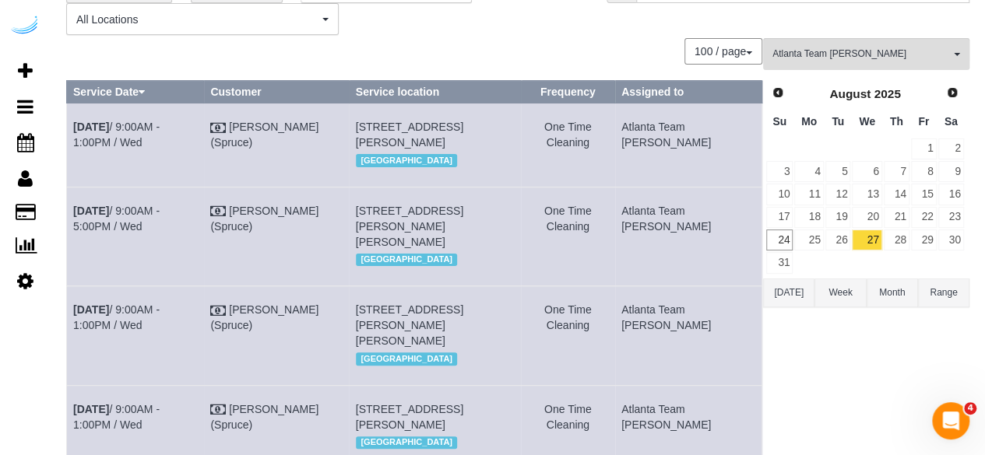
click at [72, 128] on td "Aug 27th / 9:00AM - 1:00PM / Wed" at bounding box center [135, 145] width 137 height 83
copy link "Aug 27th / 9:00AM - 1:00PM / Wed"
drag, startPoint x: 488, startPoint y: 170, endPoint x: 380, endPoint y: 130, distance: 115.3
click at [380, 130] on td "3300 Roswell Rd Ne, Building 400, Unit 4209 (Erin Noles, Camden Buckhead , 1460…" at bounding box center [435, 145] width 172 height 83
copy span "3300 Roswell Rd Ne, Building 400, Unit 4209 (Erin Noles, Camden Buckhead , 1460…"
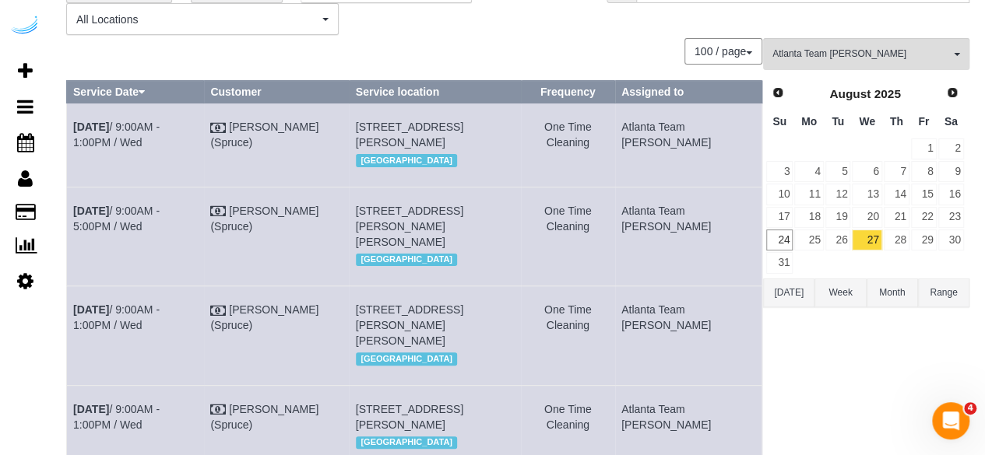
drag, startPoint x: 733, startPoint y: 149, endPoint x: 663, endPoint y: 125, distance: 73.9
click at [663, 125] on td "Atlanta Team [PERSON_NAME]" at bounding box center [688, 145] width 147 height 83
copy td "Atlanta Team [PERSON_NAME]"
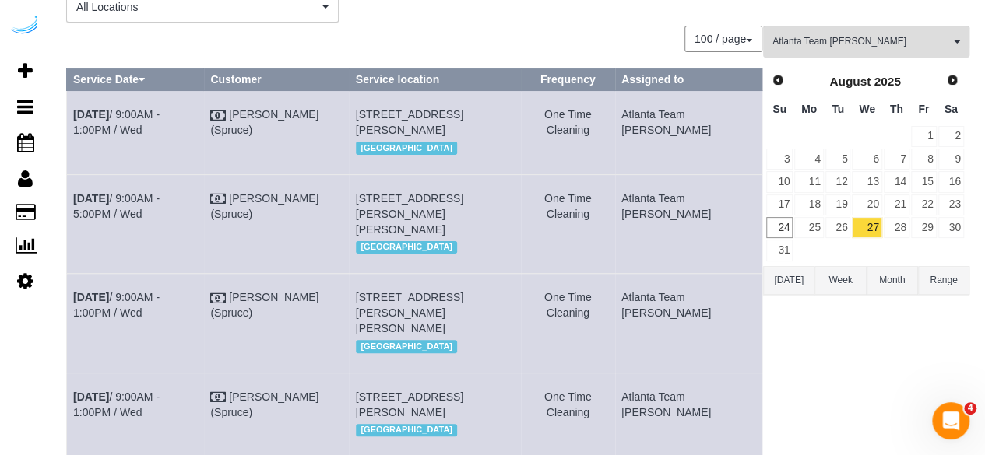
scroll to position [163, 0]
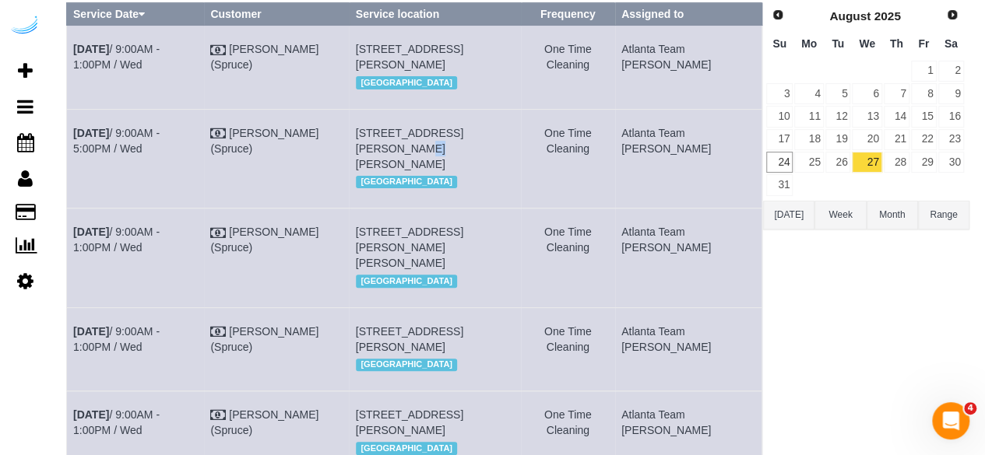
drag, startPoint x: 536, startPoint y: 163, endPoint x: 512, endPoint y: 168, distance: 23.8
click at [512, 168] on td "693 Peachtree St Ne, Unit 4e (Joseph Looney, Lilli Midtown , 1443799), Atlanta,…" at bounding box center [435, 158] width 172 height 99
copy span "4e"
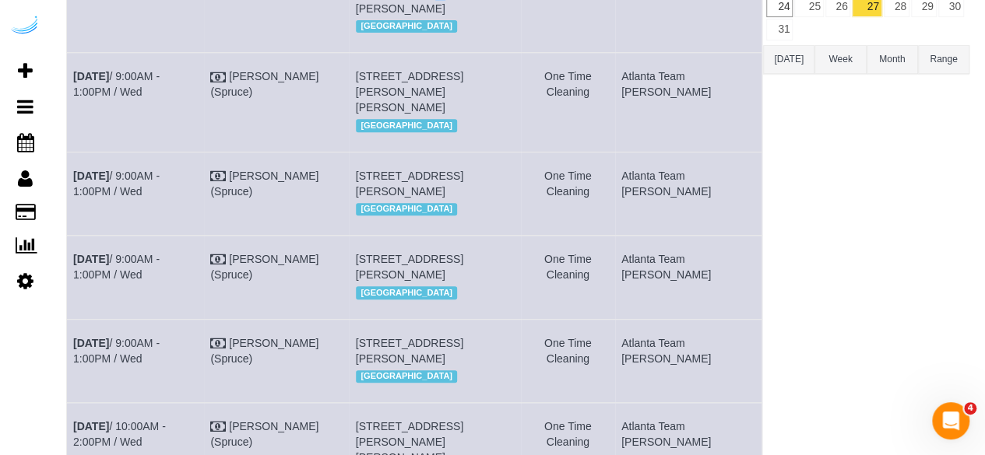
drag, startPoint x: 427, startPoint y: 119, endPoint x: 406, endPoint y: 125, distance: 22.7
click at [406, 114] on span "770 Juniper St Ne, Building 2412, Unit 2412 (Ellen Caparosa, The Hadley, 140774…" at bounding box center [409, 92] width 107 height 44
copy span "2412"
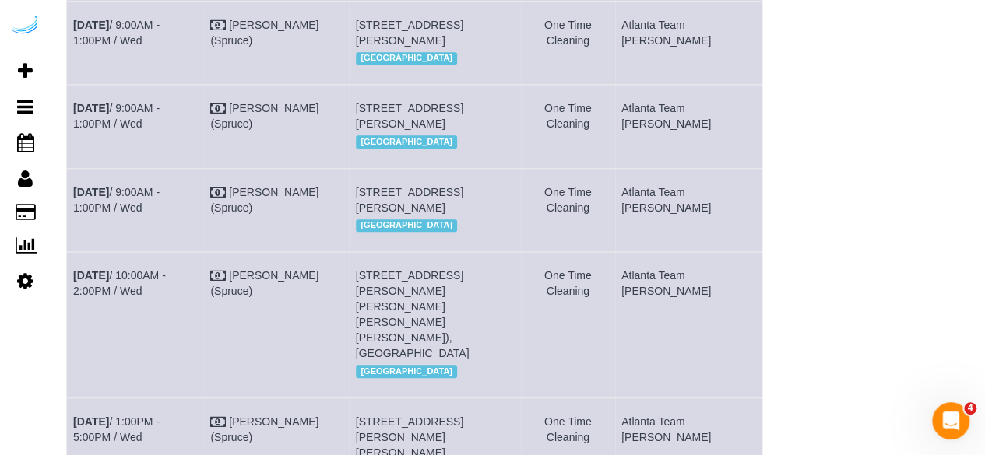
scroll to position [475, 0]
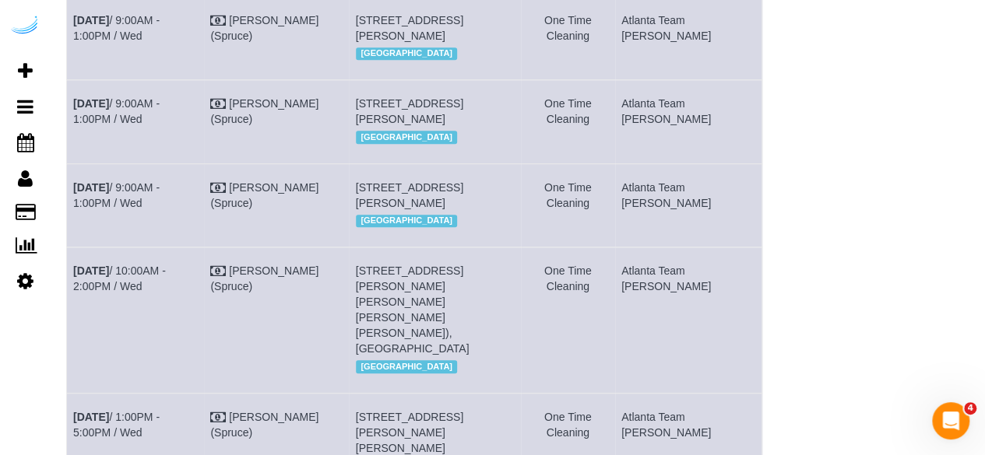
drag, startPoint x: 441, startPoint y: 82, endPoint x: 417, endPoint y: 87, distance: 24.7
click at [417, 79] on td "3151 Stillhouse Creek Dr, Building 6, Unit 4117 (Alexandria Edmondson, Bell Vin…" at bounding box center [435, 37] width 172 height 83
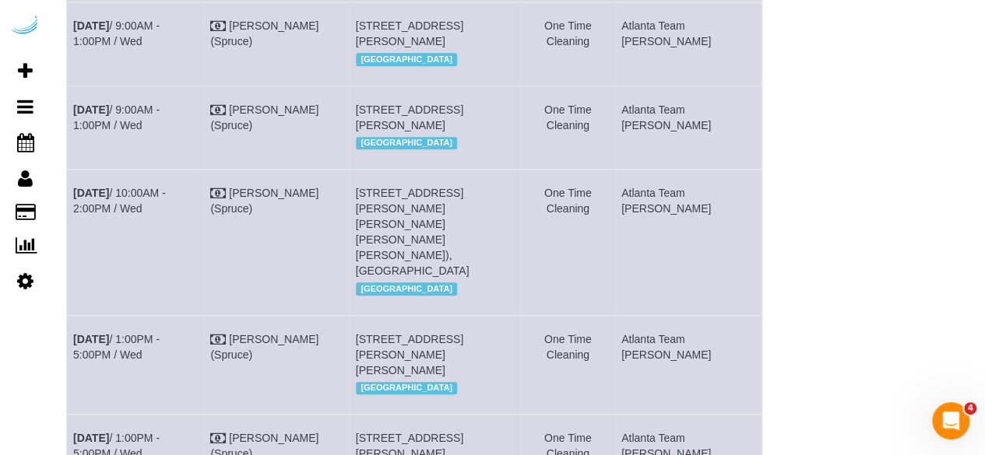
drag, startPoint x: 462, startPoint y: 118, endPoint x: 436, endPoint y: 123, distance: 27.0
click at [436, 47] on span "3372 Peachtree Rd Ne, Building 1002, Unit 1002 (Latoya Jackson, Elora At Buckhe…" at bounding box center [409, 33] width 107 height 28
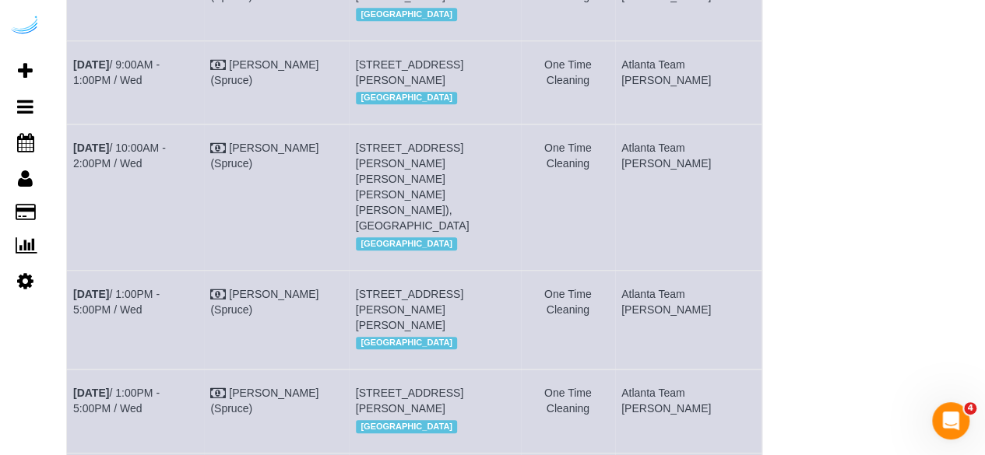
scroll to position [708, 0]
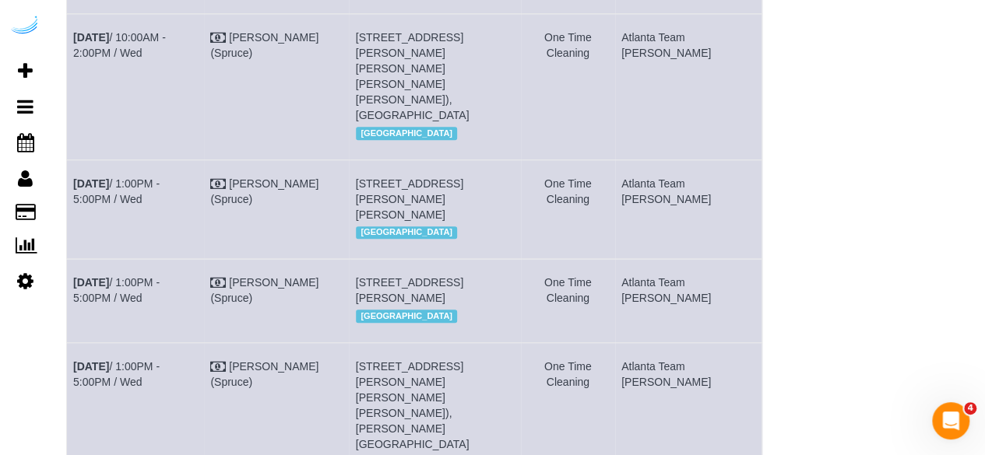
drag, startPoint x: 528, startPoint y: 58, endPoint x: 505, endPoint y: 62, distance: 23.7
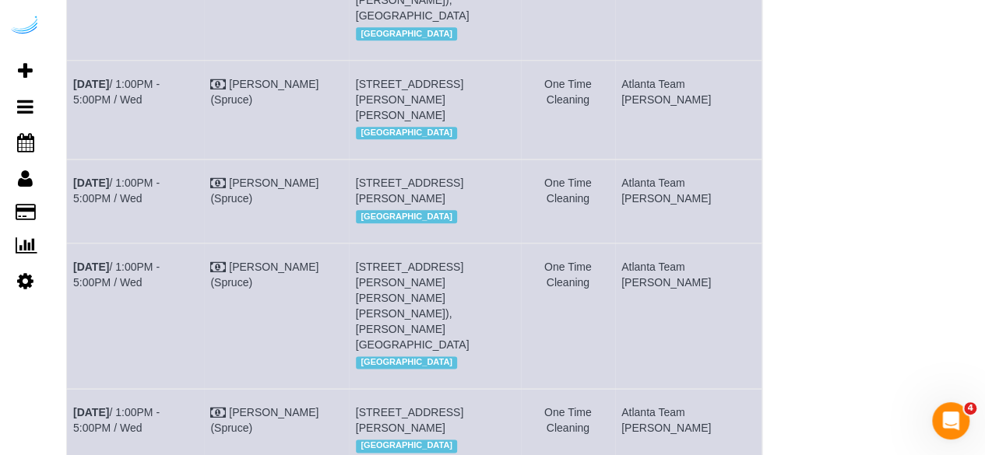
scroll to position [864, 0]
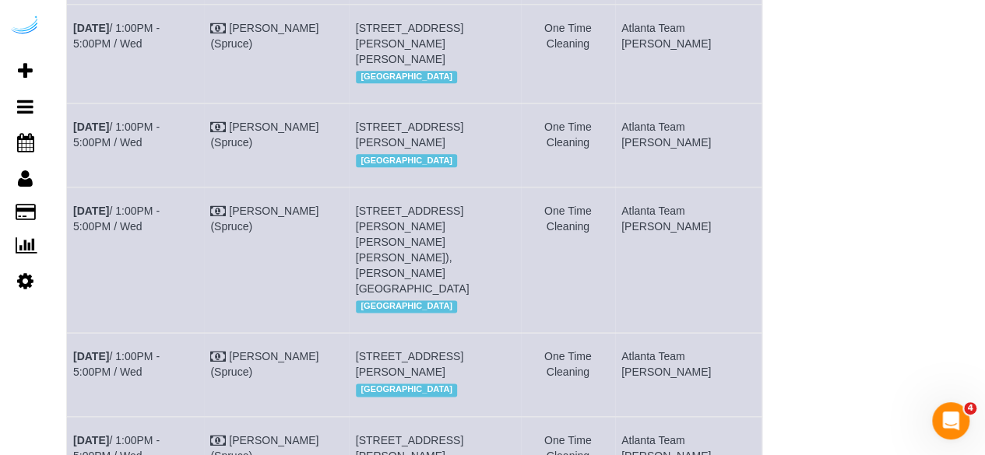
drag, startPoint x: 447, startPoint y: 19, endPoint x: 430, endPoint y: 26, distance: 18.5
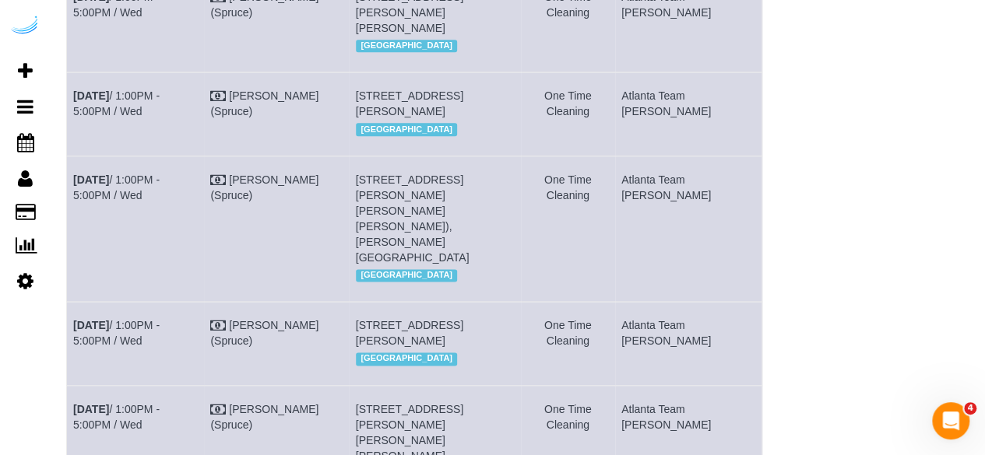
scroll to position [942, 0]
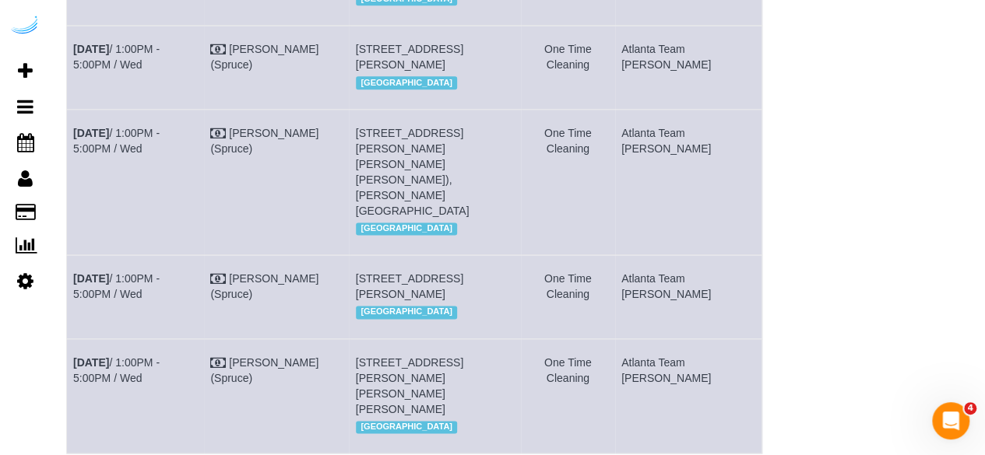
drag, startPoint x: 520, startPoint y: 43, endPoint x: 497, endPoint y: 45, distance: 23.5
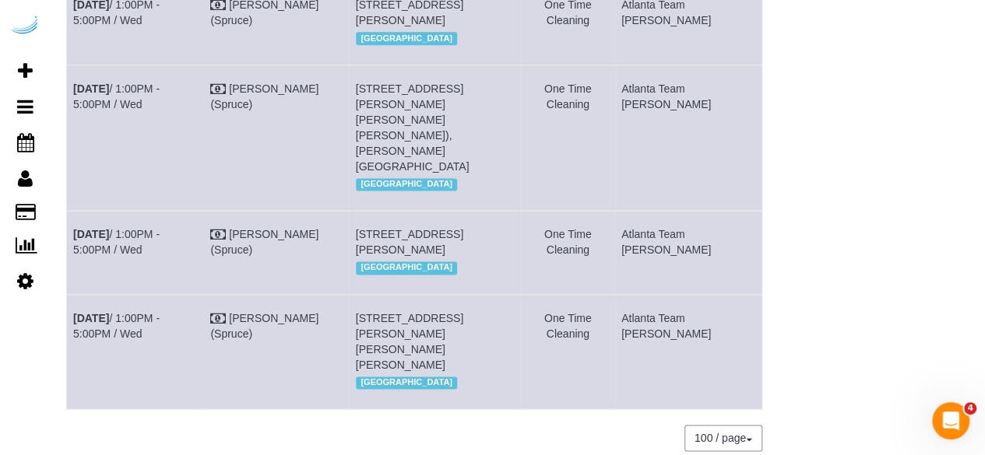
scroll to position [1020, 0]
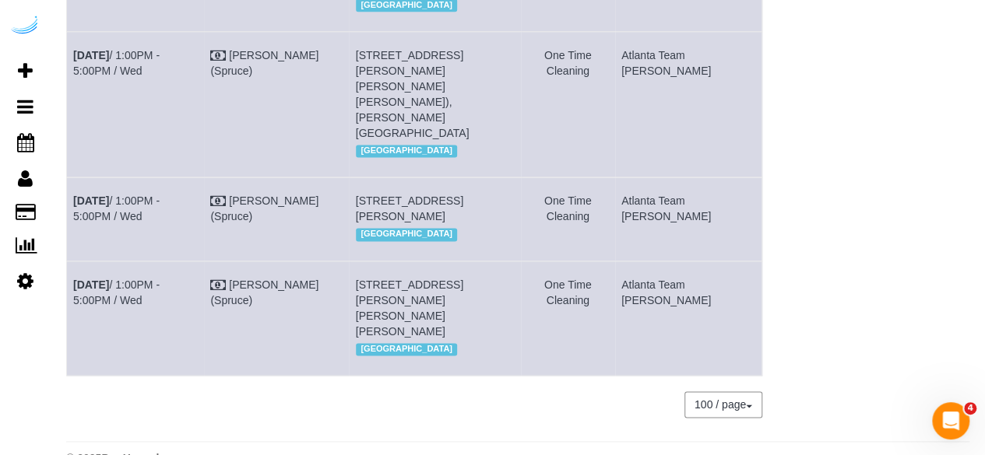
drag, startPoint x: 462, startPoint y: 78, endPoint x: 431, endPoint y: 83, distance: 31.6
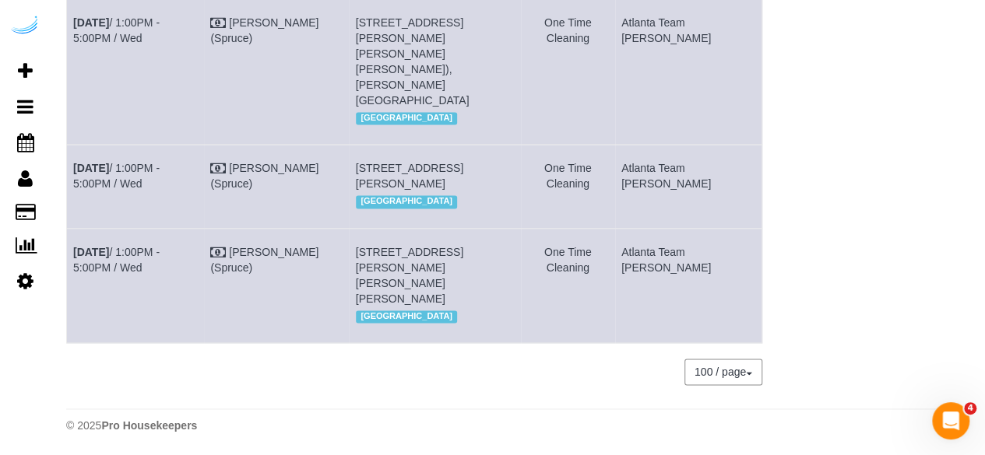
scroll to position [1098, 0]
drag, startPoint x: 406, startPoint y: 114, endPoint x: 381, endPoint y: 116, distance: 25.0
click at [381, 116] on td "8085 Adair Ln, Building 3100, Unit 3111 (Elizabeth Small, Arium Morgan Falls , …" at bounding box center [435, 71] width 172 height 146
click at [126, 44] on link "Aug 27th / 1:00PM - 5:00PM / Wed" at bounding box center [116, 30] width 86 height 28
drag, startPoint x: 110, startPoint y: 122, endPoint x: 73, endPoint y: 104, distance: 41.1
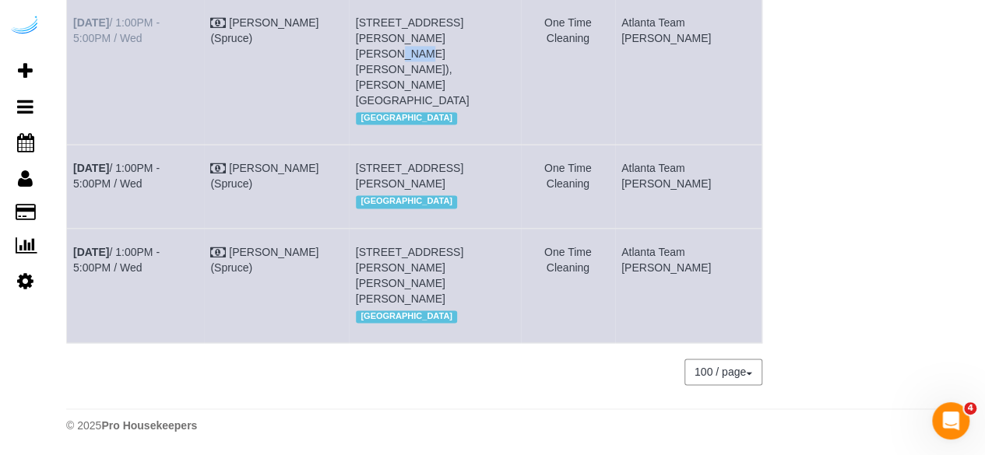
click at [73, 104] on td "Aug 27th / 1:00PM - 5:00PM / Wed" at bounding box center [135, 71] width 137 height 146
drag, startPoint x: 498, startPoint y: 151, endPoint x: 381, endPoint y: 102, distance: 127.4
click at [381, 102] on td "8085 Adair Ln, Building 3100, Unit 3111 (Elizabeth Small, Arium Morgan Falls , …" at bounding box center [435, 71] width 172 height 146
drag, startPoint x: 703, startPoint y: 125, endPoint x: 661, endPoint y: 99, distance: 49.3
click at [661, 99] on td "Atlanta Team [PERSON_NAME]" at bounding box center [688, 71] width 147 height 146
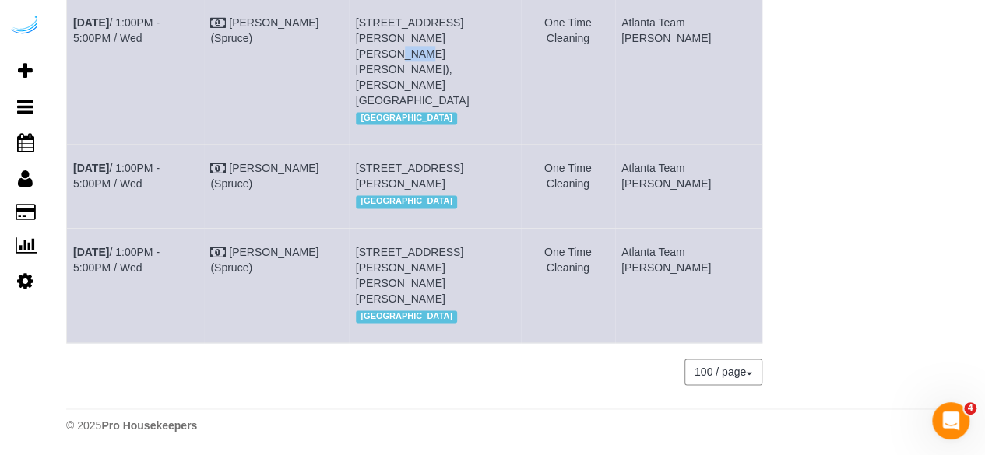
drag, startPoint x: 431, startPoint y: 228, endPoint x: 405, endPoint y: 227, distance: 26.5
click at [405, 190] on span "3300 Roswell Rd Ne, Building 4, Unit 4312 (Kim Gettenberg, Camden Buckhead , 14…" at bounding box center [409, 176] width 107 height 28
drag, startPoint x: 520, startPoint y: 251, endPoint x: 498, endPoint y: 252, distance: 21.8
click at [463, 252] on span "1125 Hammond Dr, Unit 230 ( Ilene Abrams, Sync At Perimeter , 1404848), Sandy S…" at bounding box center [409, 275] width 107 height 59
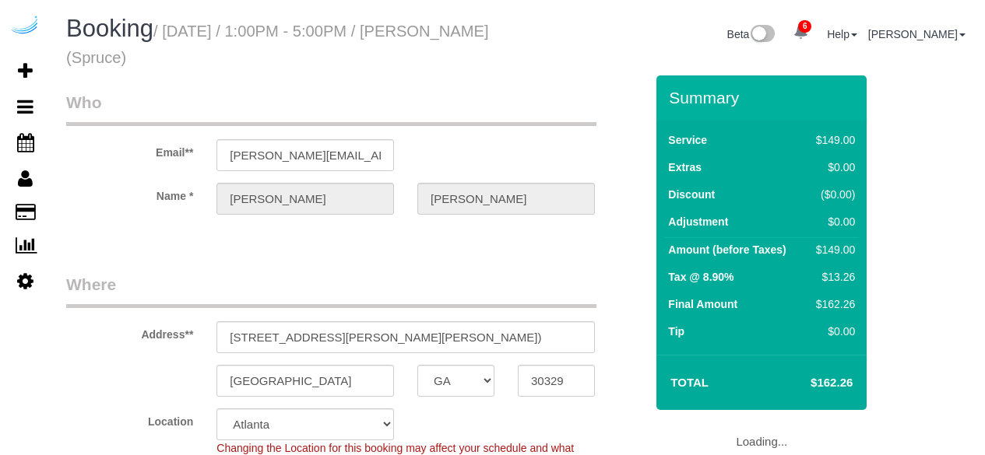
select select "GA"
select select "282"
select select "number:9"
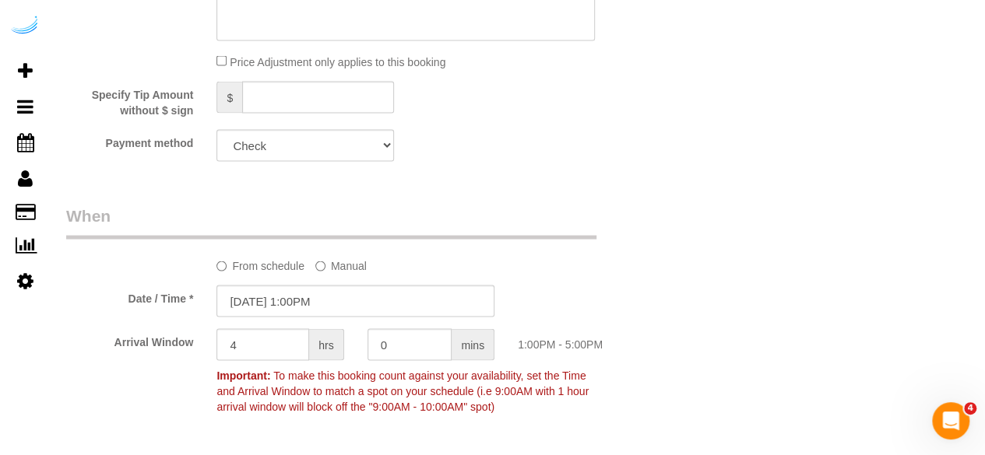
scroll to position [1479, 0]
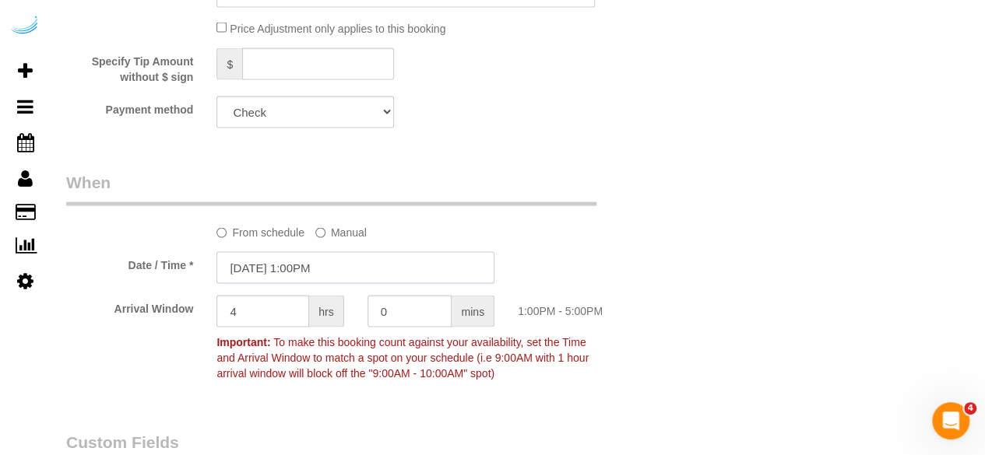
click at [290, 272] on input "08/26/2025 1:00PM" at bounding box center [355, 268] width 278 height 32
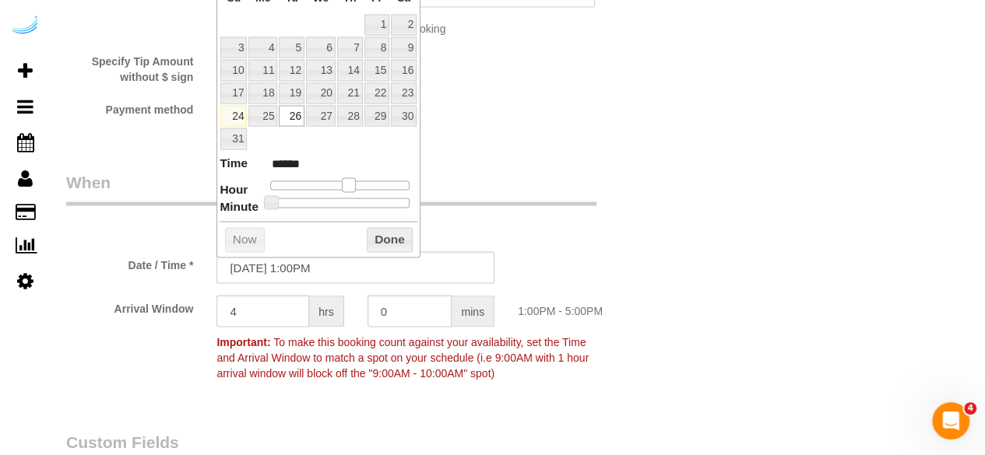
type input "08/26/2025 12:00PM"
type input "*******"
type input "08/26/2025 11:00AM"
type input "*******"
type input "[DATE] 10:00AM"
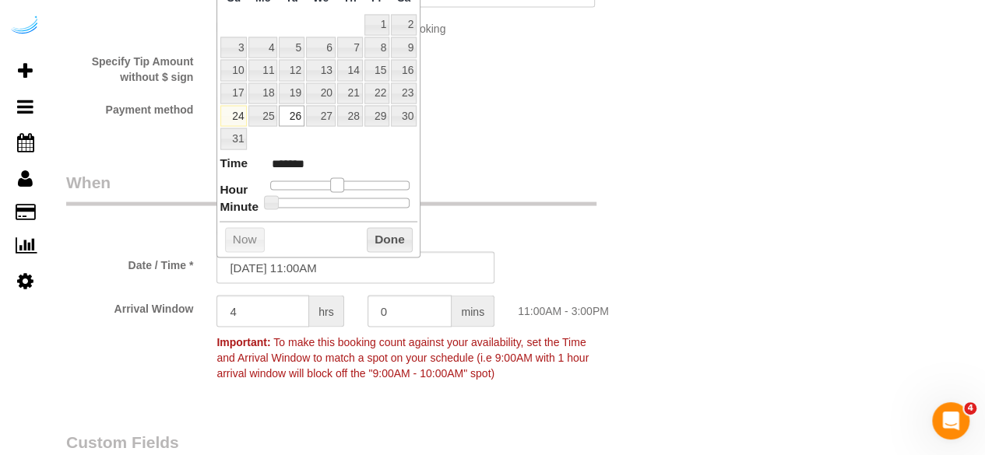
type input "*******"
type input "08/26/2025 9:00AM"
type input "******"
drag, startPoint x: 350, startPoint y: 178, endPoint x: 329, endPoint y: 185, distance: 22.2
click at [329, 185] on span at bounding box center [325, 185] width 14 height 14
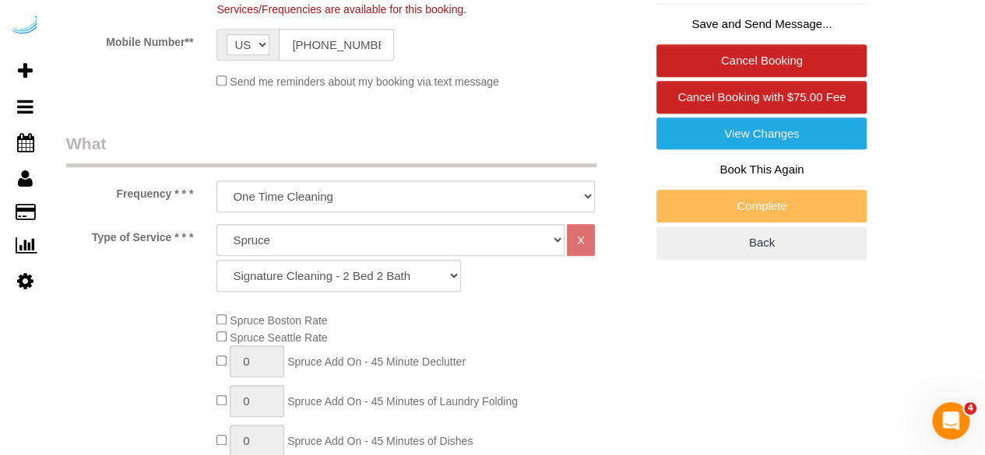
scroll to position [143, 0]
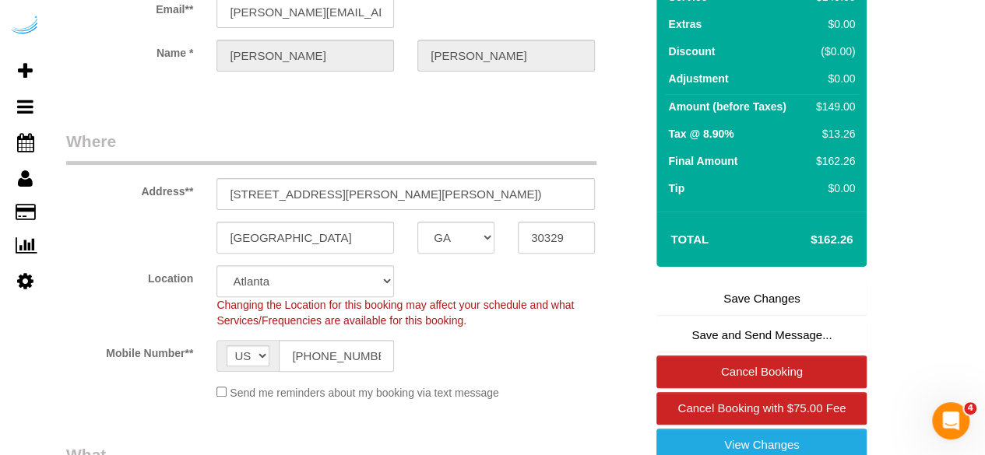
click at [758, 294] on link "Save Changes" at bounding box center [761, 299] width 210 height 33
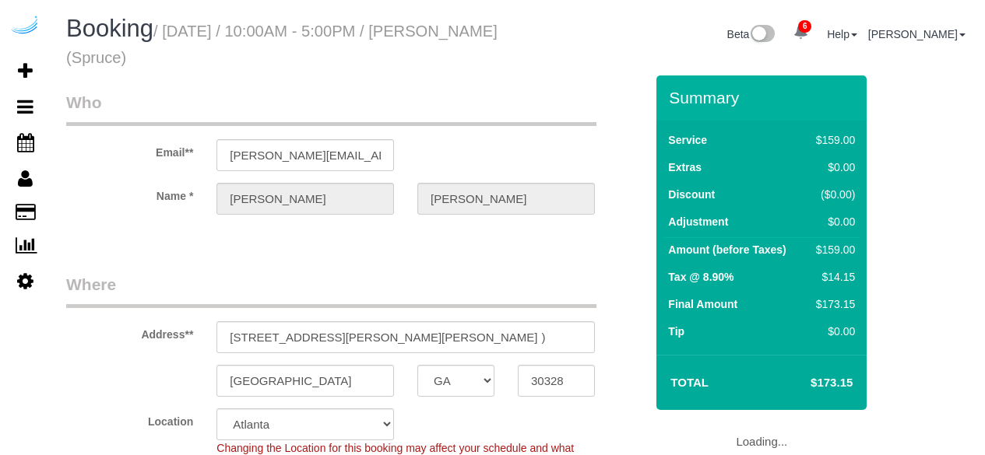
select select "GA"
select select "282"
select select "number:9"
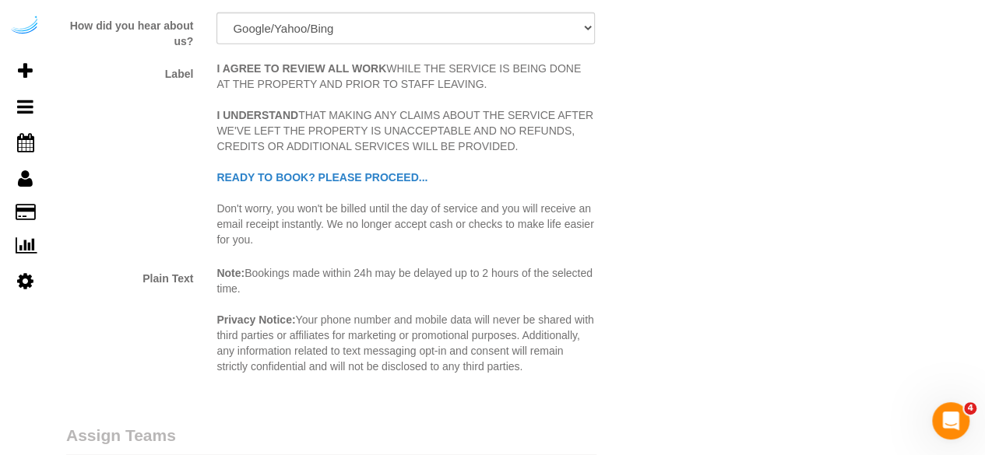
scroll to position [2336, 0]
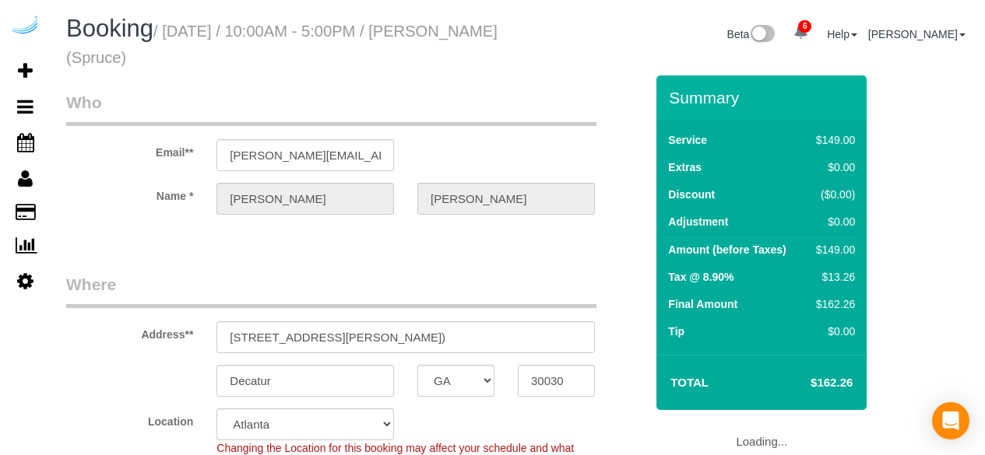
select select "GA"
select select "282"
select select "number:9"
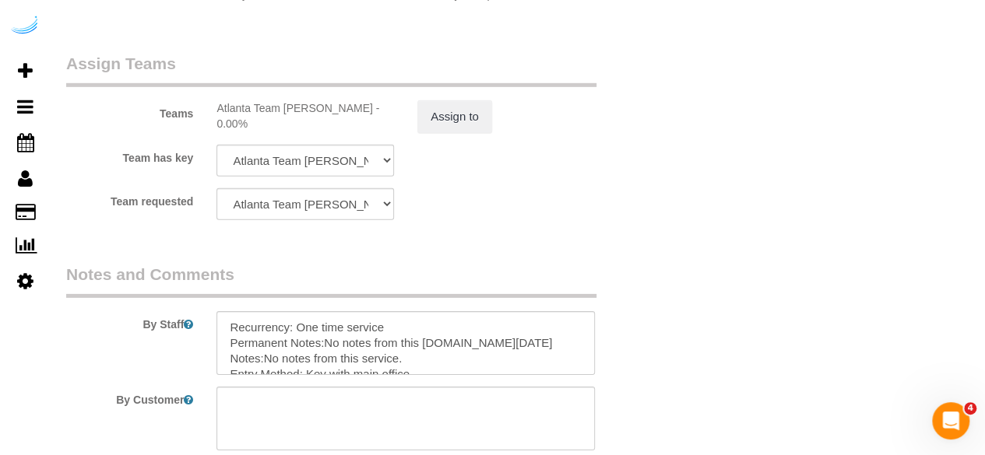
scroll to position [2336, 0]
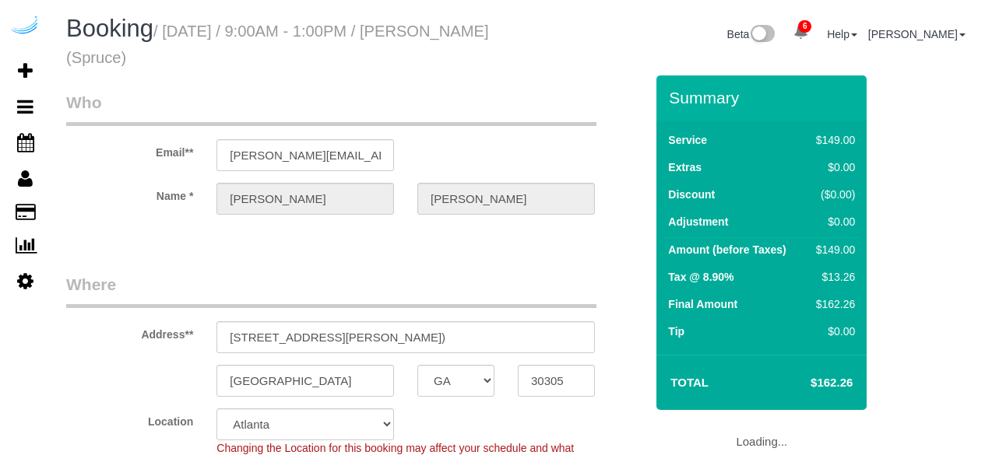
select select "GA"
select select "282"
select select "number:9"
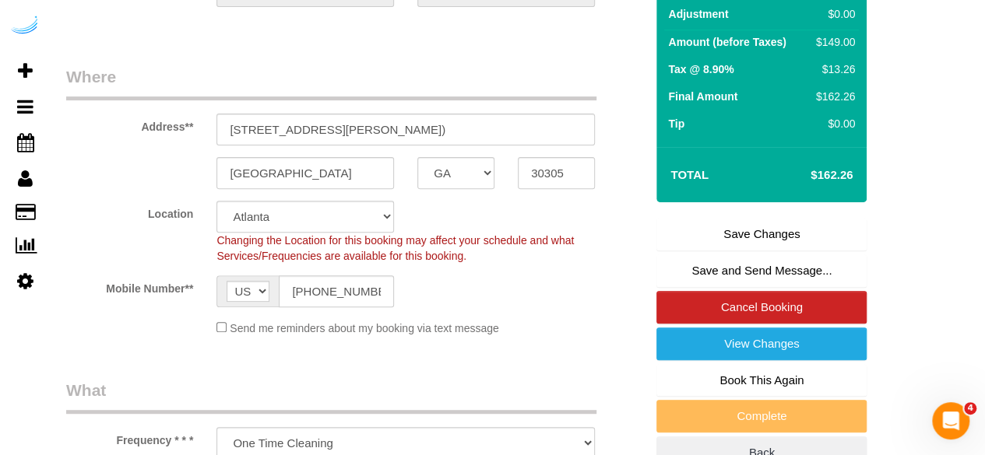
scroll to position [311, 0]
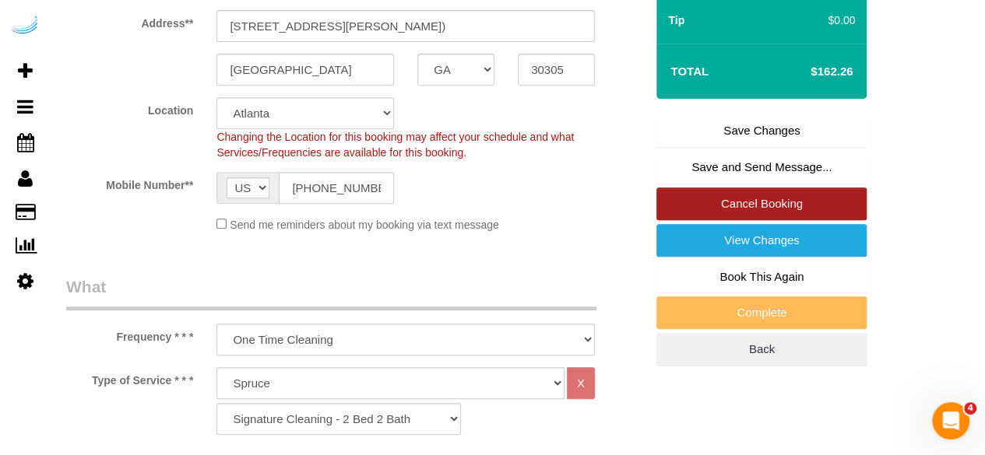
click at [740, 206] on link "Cancel Booking" at bounding box center [761, 204] width 210 height 33
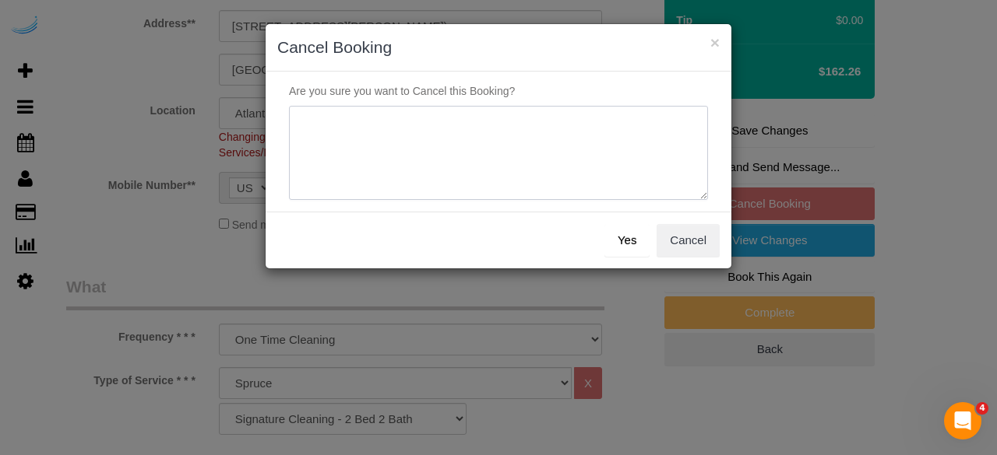
click at [546, 166] on textarea at bounding box center [498, 153] width 419 height 95
type textarea "Not on spruce."
click at [623, 231] on button "Yes" at bounding box center [626, 240] width 45 height 33
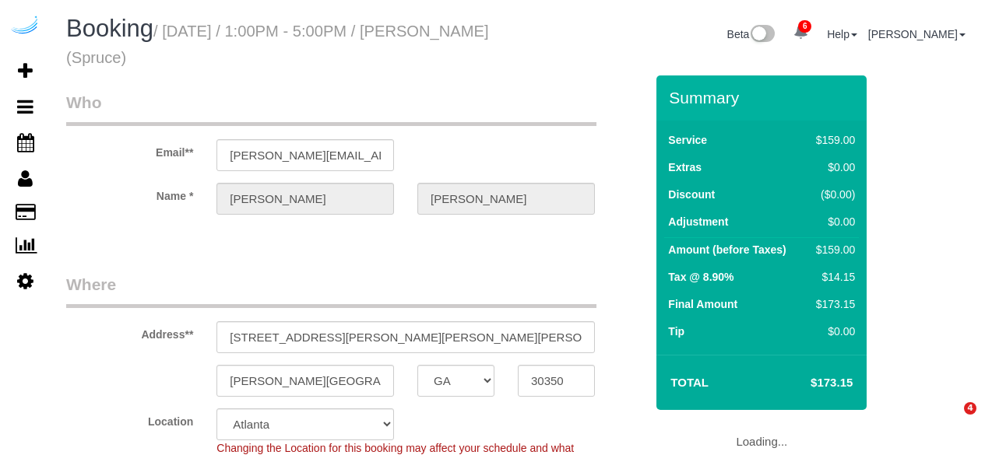
select select "GA"
select select "282"
select select "number:9"
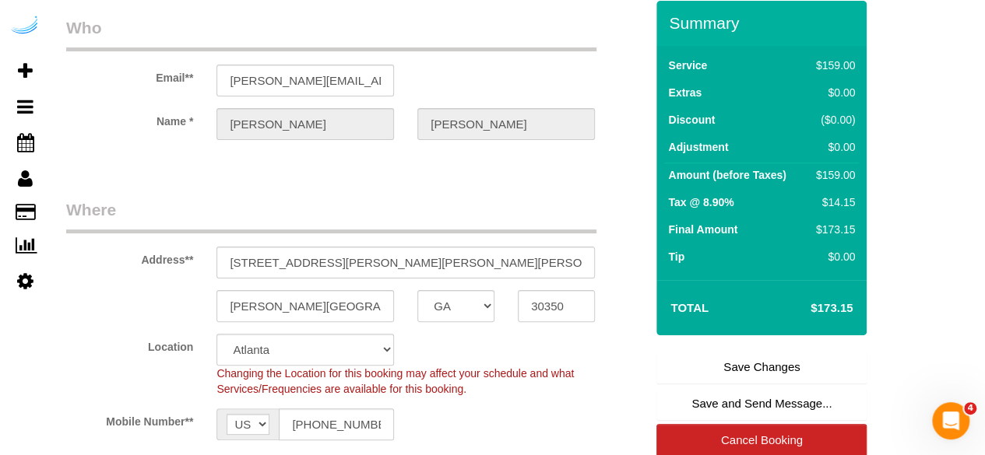
scroll to position [156, 0]
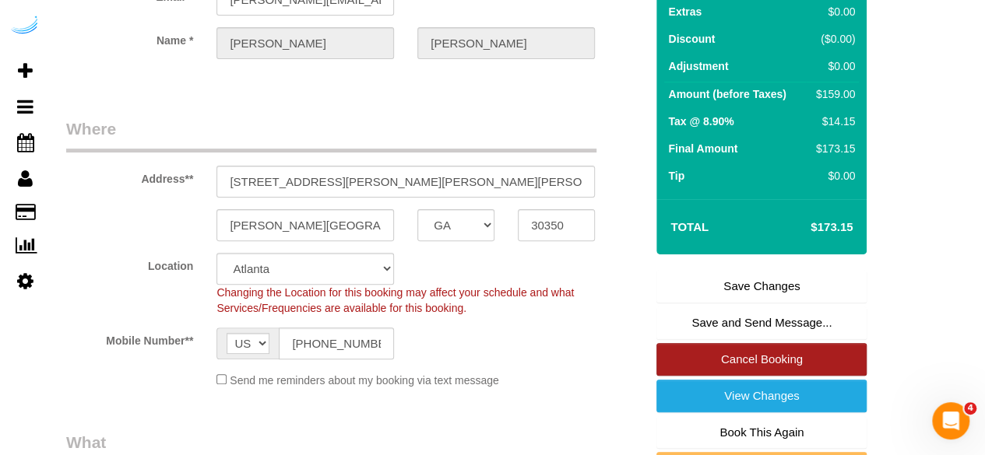
click at [816, 356] on link "Cancel Booking" at bounding box center [761, 359] width 210 height 33
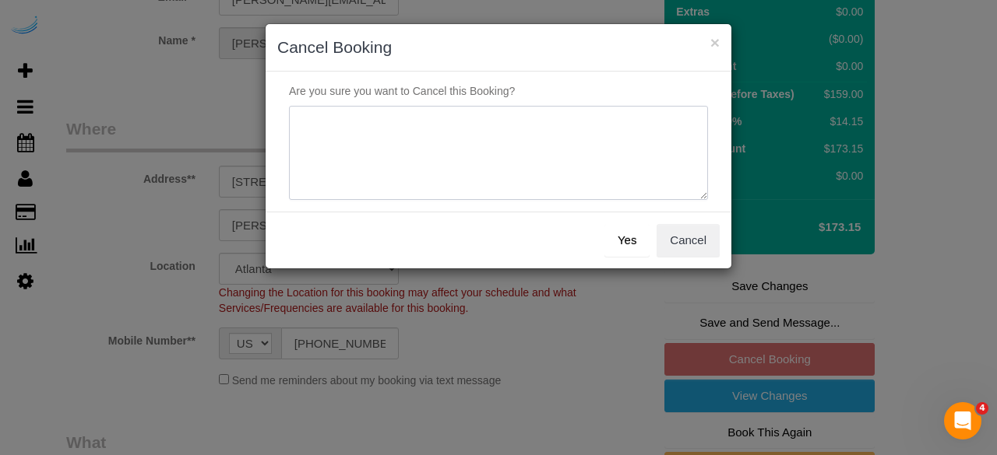
click at [578, 146] on textarea at bounding box center [498, 153] width 419 height 95
type textarea "Not on spruce."
click at [629, 231] on button "Yes" at bounding box center [626, 240] width 45 height 33
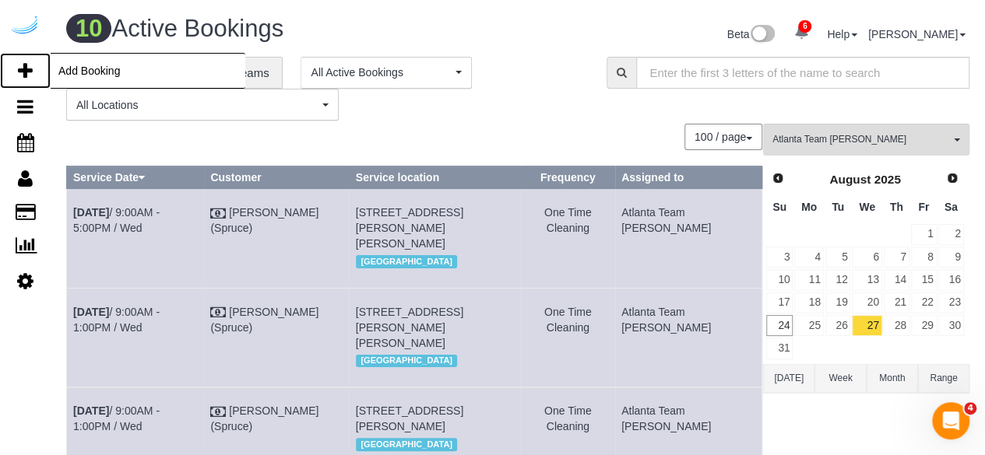
click at [18, 65] on icon at bounding box center [25, 71] width 15 height 19
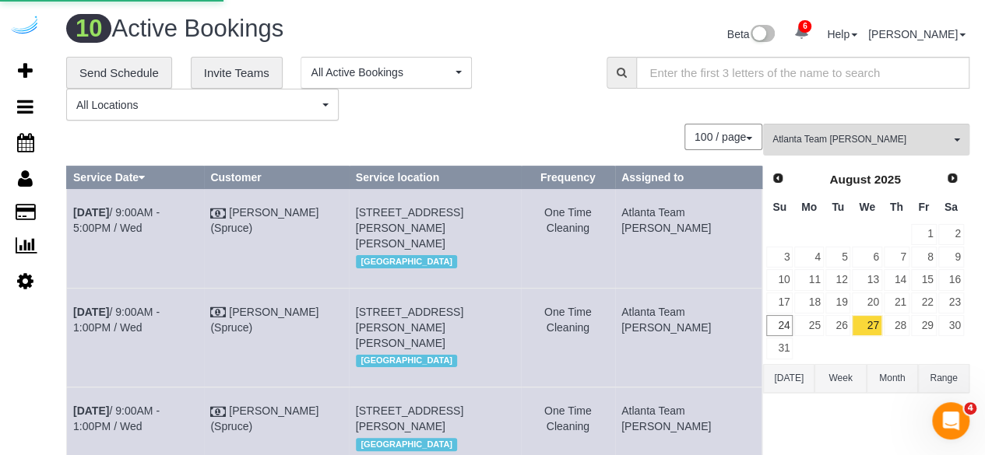
select select "number:9"
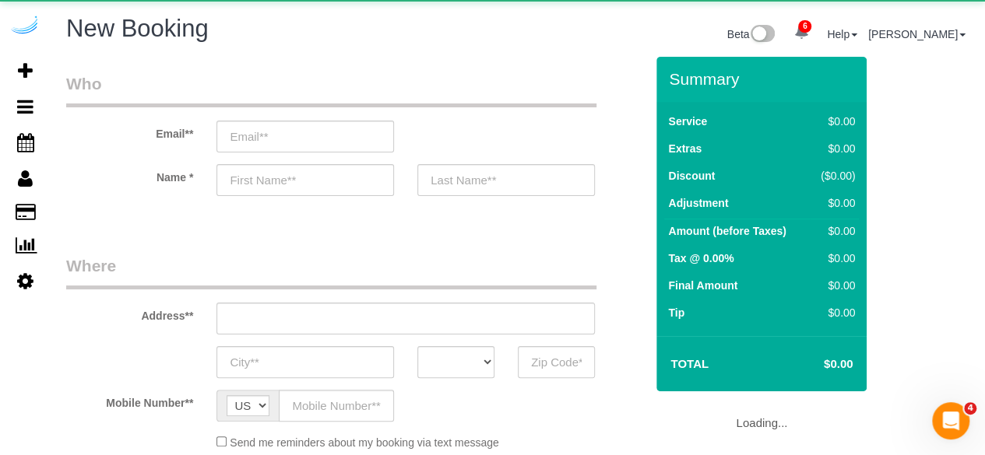
select select "object:2018"
select select "4"
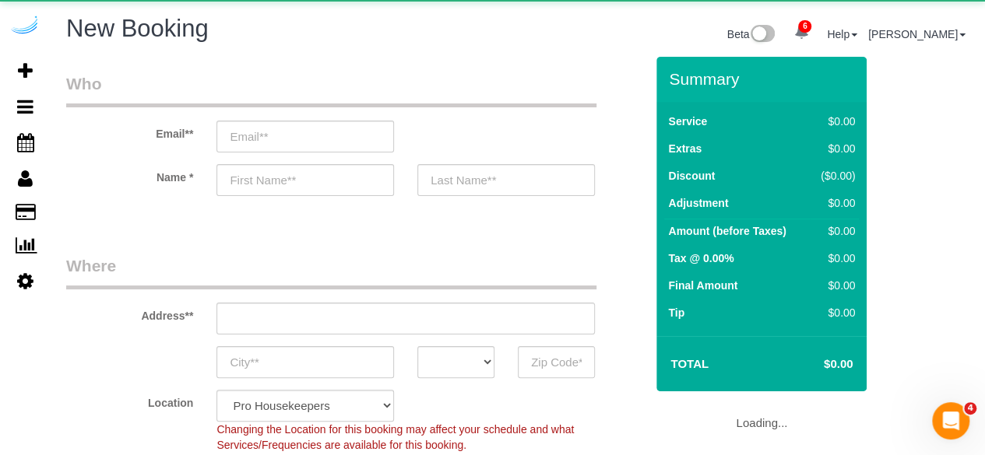
select select "object:2154"
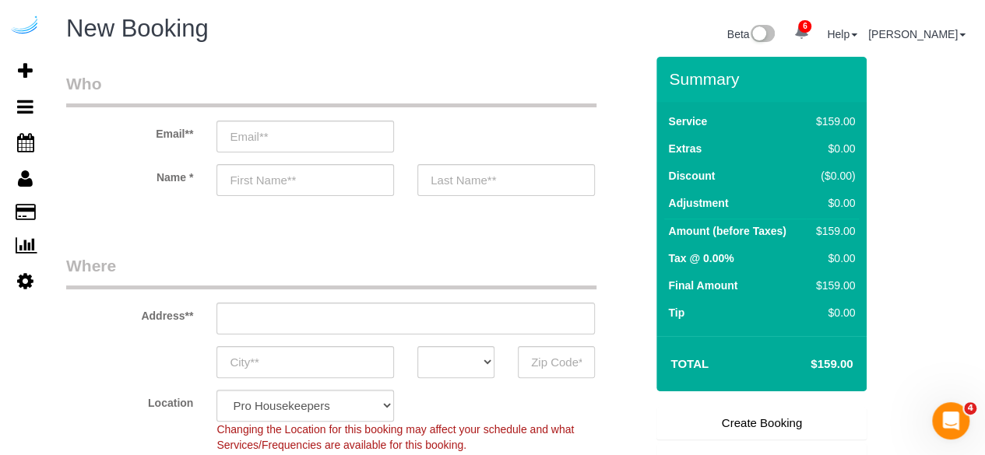
click at [340, 118] on div "Email**" at bounding box center [355, 112] width 602 height 80
drag, startPoint x: 344, startPoint y: 149, endPoint x: 353, endPoint y: 149, distance: 8.6
click at [344, 149] on input "email" at bounding box center [305, 137] width 178 height 32
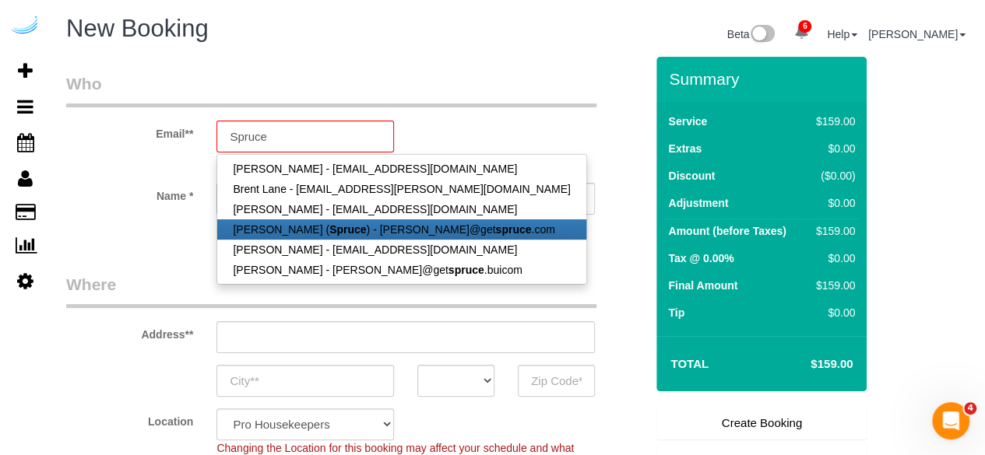
click at [333, 224] on strong "Spruce" at bounding box center [347, 229] width 37 height 12
type input "[PERSON_NAME][EMAIL_ADDRESS][DOMAIN_NAME]"
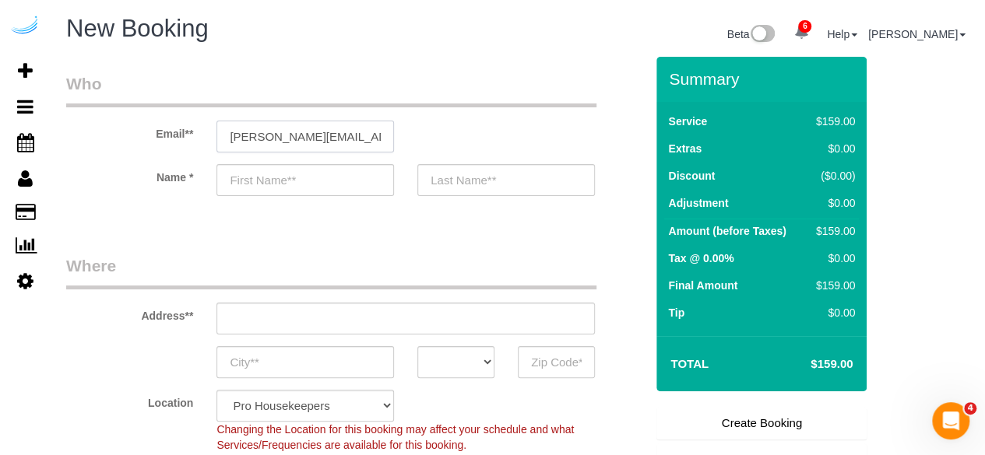
type input "[PERSON_NAME]"
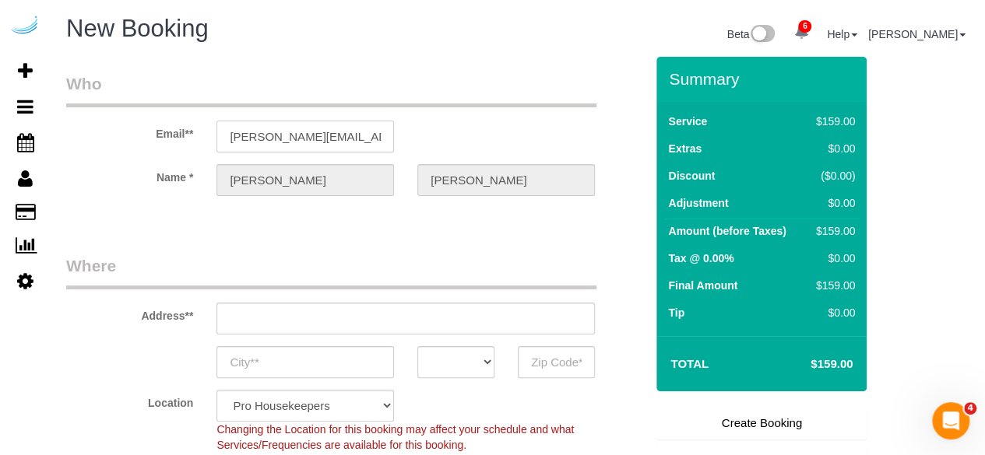
type input "3816 S Lamar Blvd"
type input "Austin"
select select "[GEOGRAPHIC_DATA]"
type input "78704"
click at [402, 321] on input "3816 S Lamar Blvd" at bounding box center [405, 319] width 378 height 32
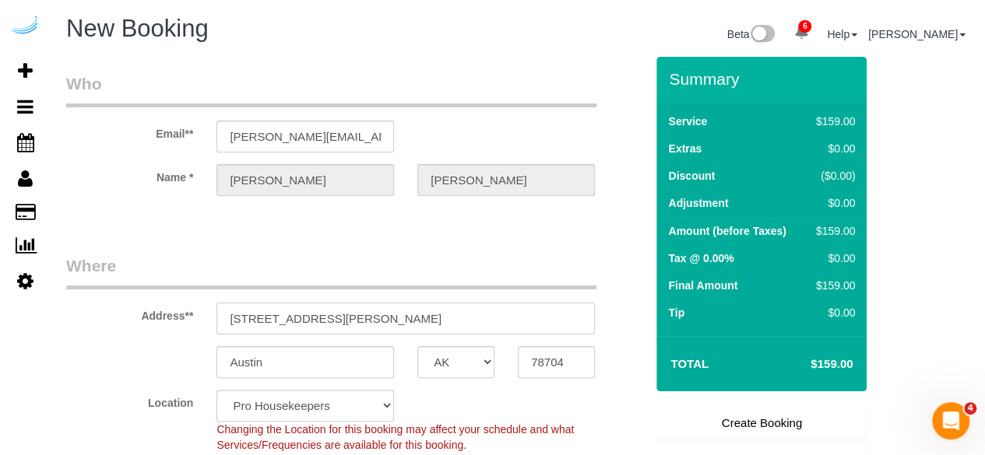
paste input "811 Juniper St NE, Atlanta, GA 30308"
type input "811 Juniper St NE, Atlanta, GA 30308"
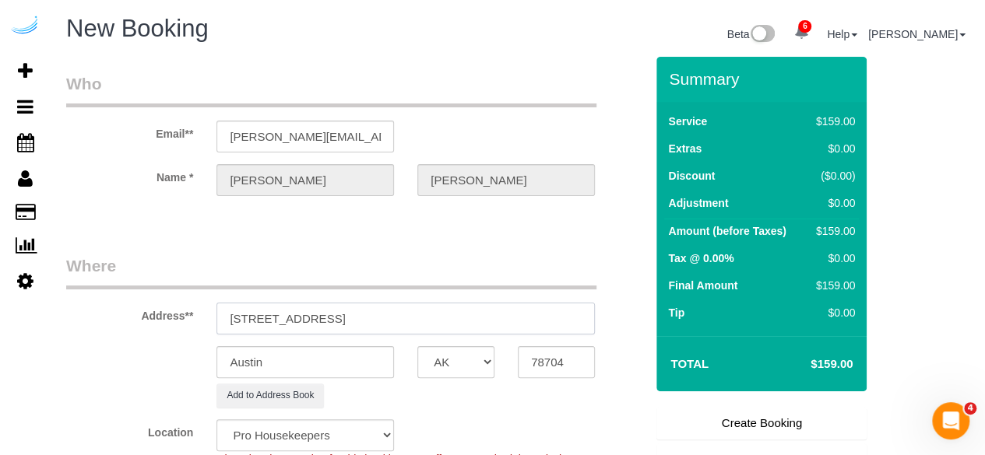
select select "9"
select select "object:2198"
drag, startPoint x: 387, startPoint y: 318, endPoint x: 575, endPoint y: 332, distance: 188.1
click at [529, 311] on input "811 Juniper St NE, Atlanta, GA 30308" at bounding box center [405, 319] width 378 height 32
type input "811 Juniper St NE, Atlanta, GA 30308"
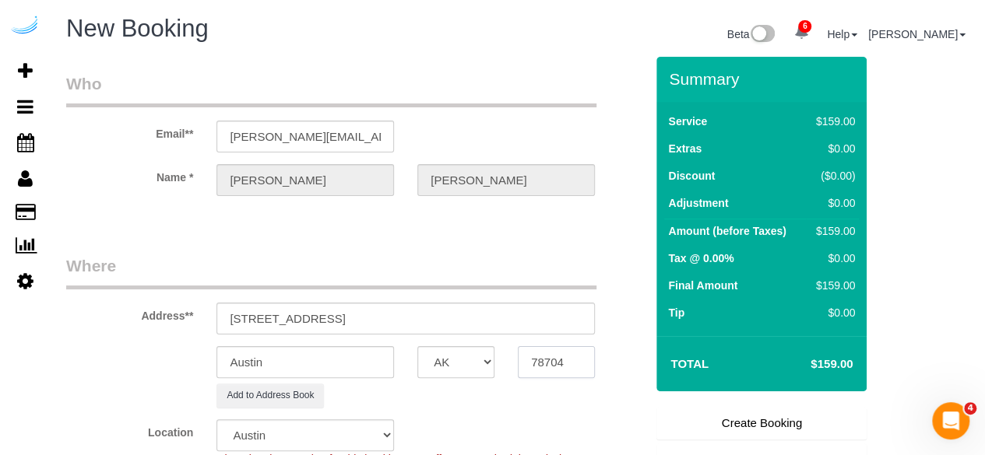
click at [561, 367] on input "78704" at bounding box center [556, 362] width 77 height 32
paste input "30308"
type input "30308"
click at [477, 368] on select "AK AL AR AZ CA CO CT DC DE FL GA HI IA ID IL IN KS KY LA MA MD ME MI MN MO MS M…" at bounding box center [455, 362] width 77 height 32
select select "8"
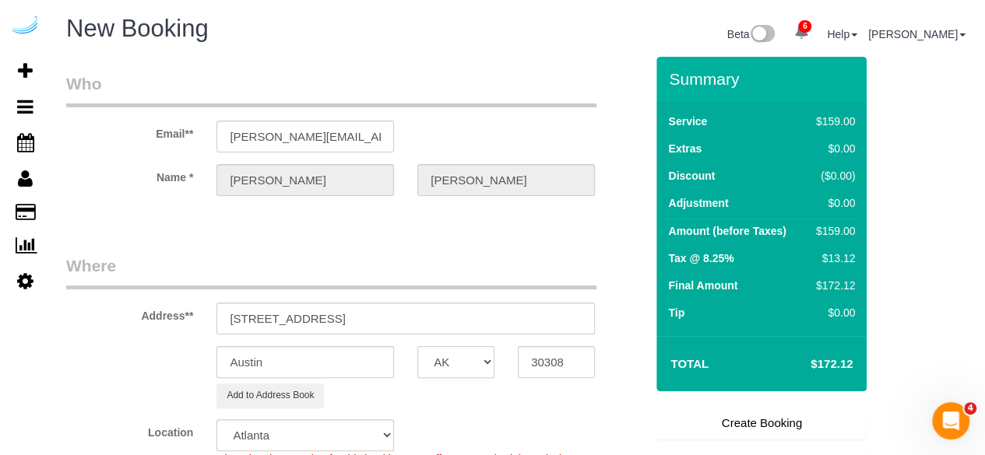
select select "object:2245"
select select "GA"
click at [374, 352] on input "Austin" at bounding box center [305, 362] width 178 height 32
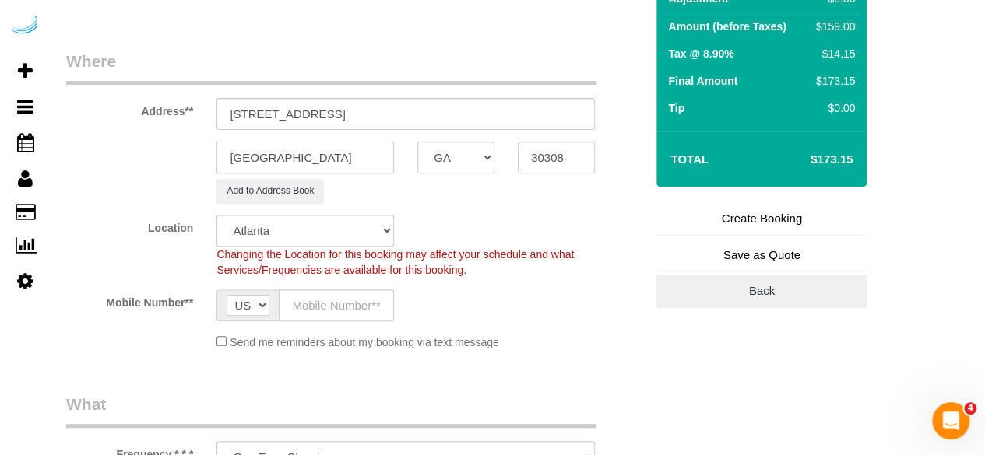
scroll to position [234, 0]
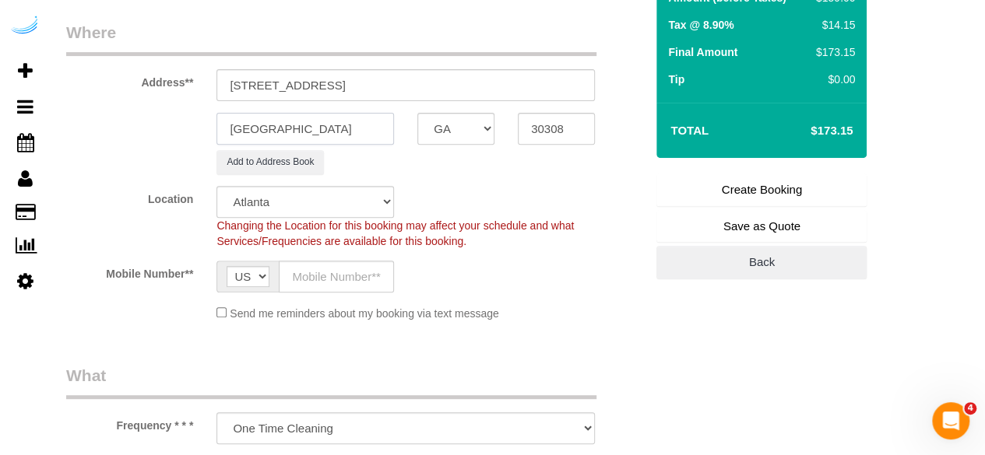
type input "[GEOGRAPHIC_DATA]"
drag, startPoint x: 329, startPoint y: 80, endPoint x: 614, endPoint y: 68, distance: 286.0
click at [614, 68] on div "Address** 811 Juniper St NE, Atlanta, GA 30308" at bounding box center [355, 61] width 602 height 80
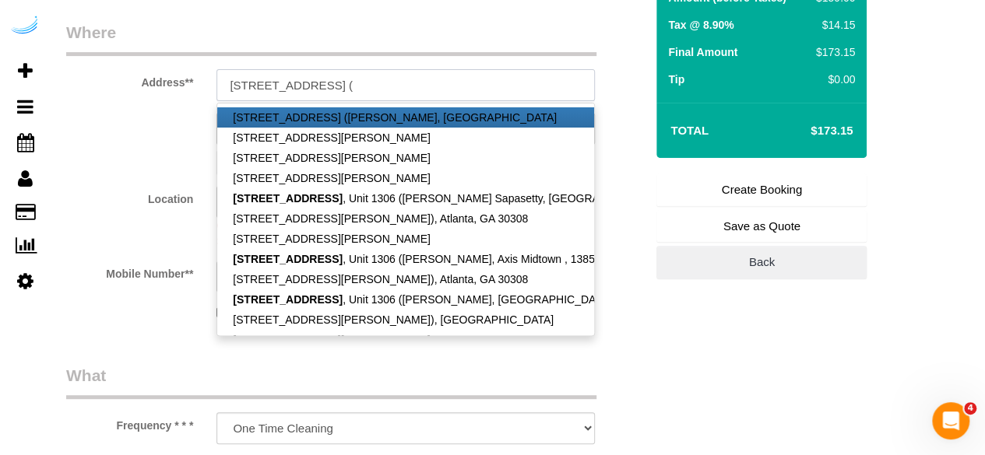
paste input "Sai Venkata Sanjana Sapasetty"
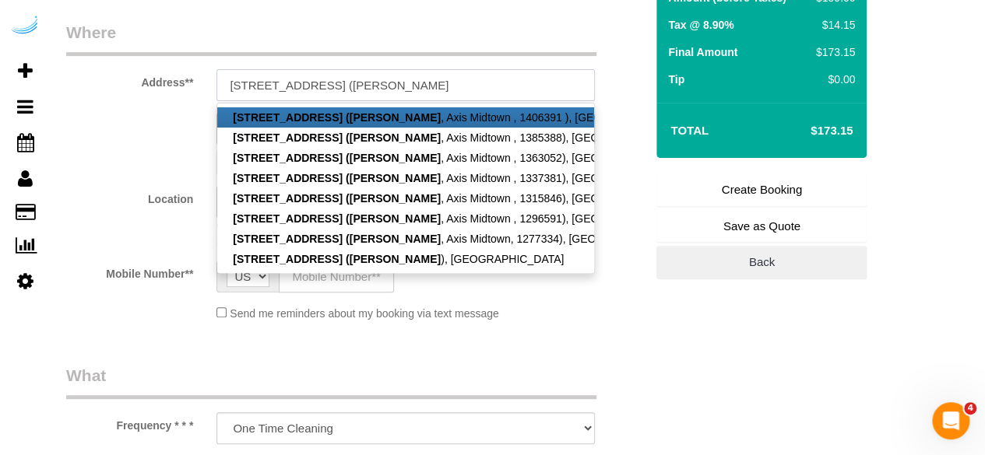
scroll to position [0, 0]
click at [564, 74] on input "811 Juniper St NE, Building 1306, Unit 1306 (Sai Venkata Sanjana Sapasetty" at bounding box center [405, 85] width 378 height 32
paste input "SchedulerView Checklists Axis Midtown"
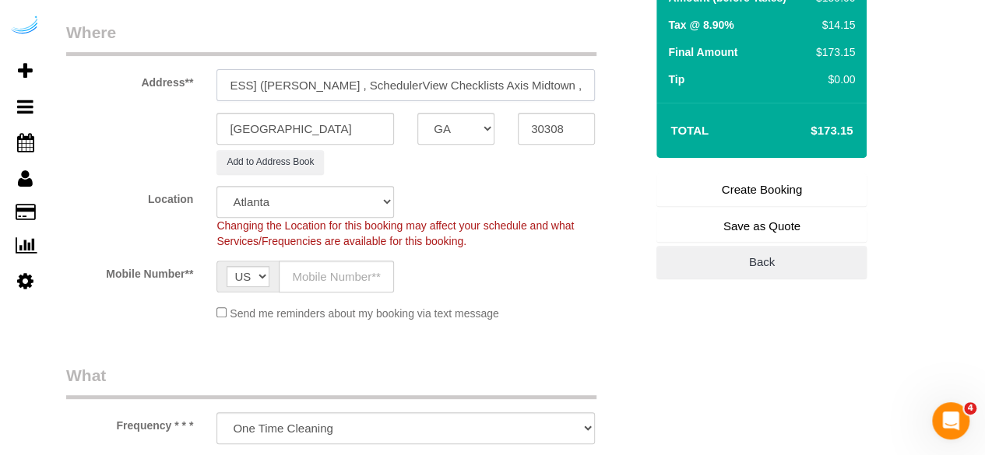
drag, startPoint x: 504, startPoint y: 85, endPoint x: 369, endPoint y: 86, distance: 134.7
click at [369, 86] on input "811 Juniper St NE, Building 1306, Unit 1306 (Sai Venkata Sanjana Sapasetty , Sc…" at bounding box center [405, 85] width 378 height 32
click at [582, 87] on input "811 Juniper St NE, Building 1306, Unit 1306 (Sai Venkata Sanjana Sapasetty , Ax…" at bounding box center [405, 85] width 378 height 32
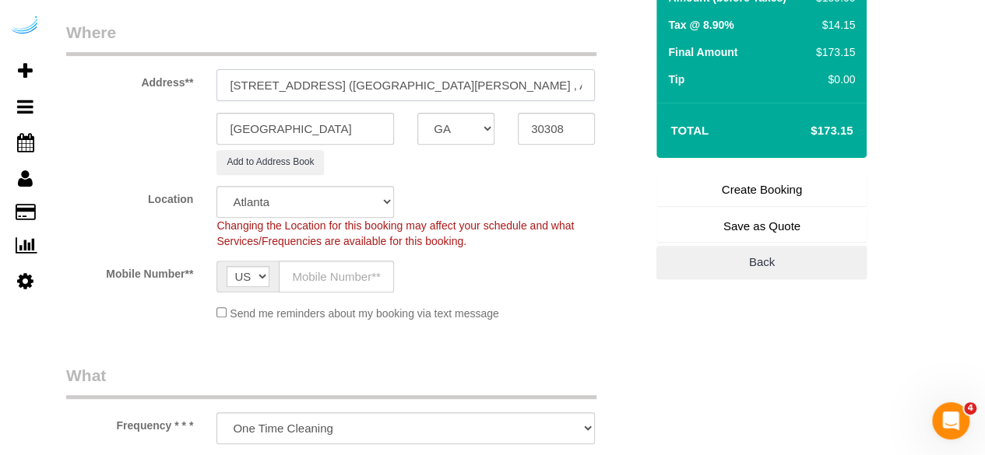
paste input "1467122"
type input "811 Juniper St NE, Building 1306, Unit 1306 (Sai Venkata Sanjana Sapasetty , Ax…"
click at [340, 270] on input "text" at bounding box center [336, 277] width 115 height 32
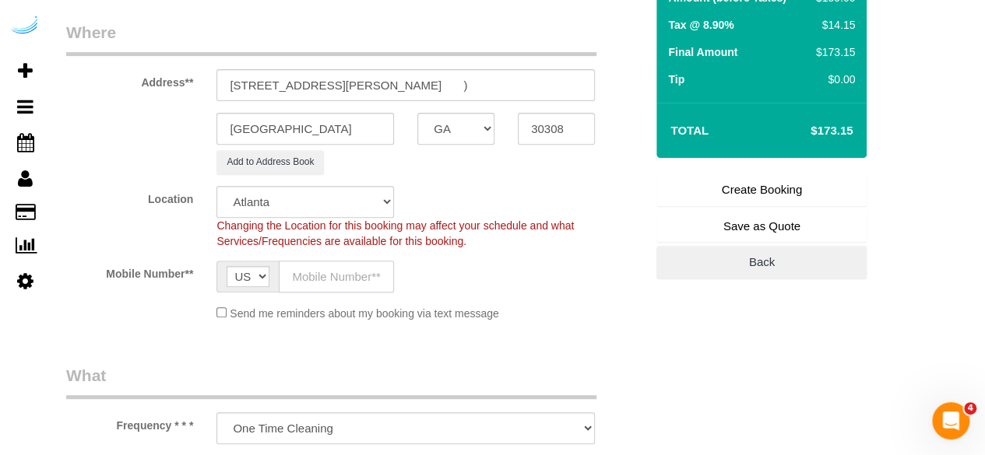
type input "[PHONE_NUMBER]"
type input "Brandie Louck"
type input "[PHONE_NUMBER]"
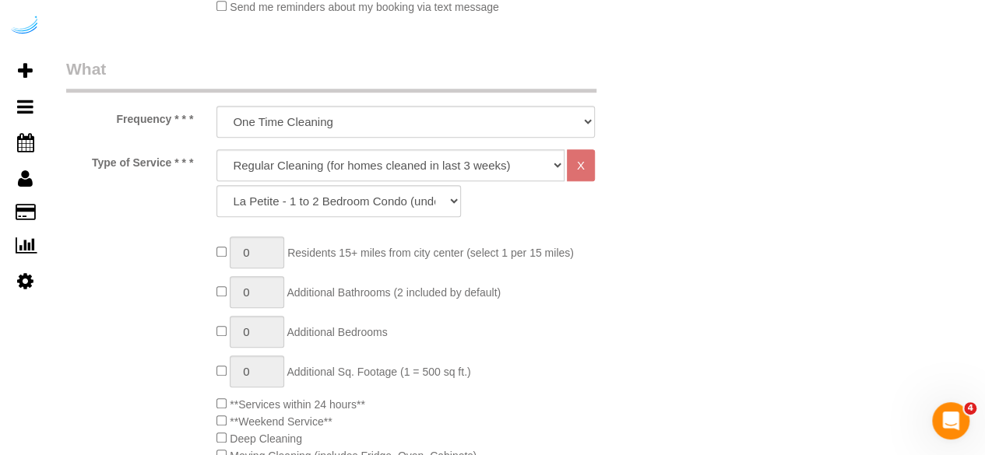
scroll to position [545, 0]
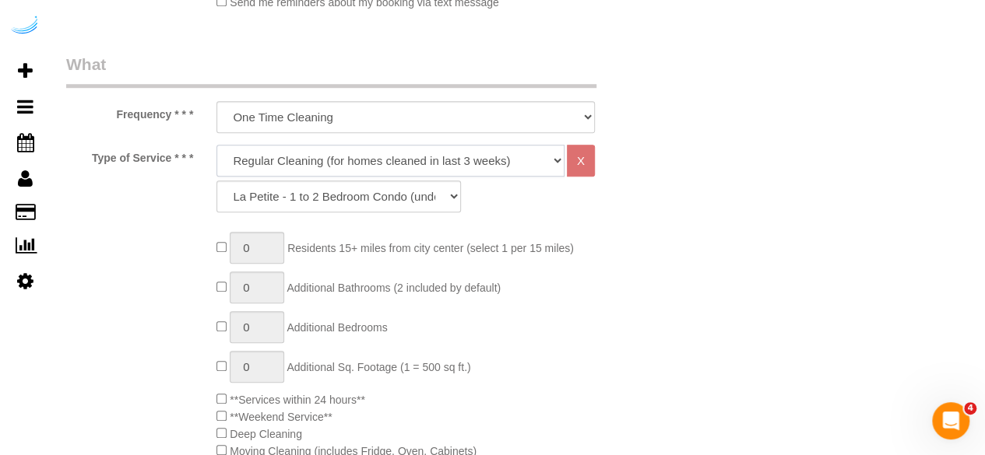
click at [371, 171] on select "Deep Cleaning (for homes that have not been cleaned in 3+ weeks) Spruce Regular…" at bounding box center [390, 161] width 348 height 32
select select "282"
click at [216, 145] on select "Deep Cleaning (for homes that have not been cleaned in 3+ weeks) Spruce Regular…" at bounding box center [390, 161] width 348 height 32
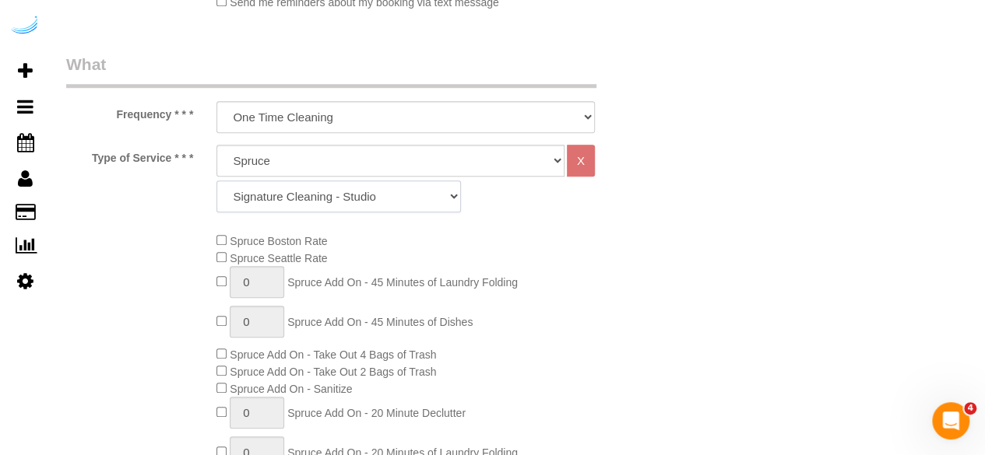
click at [363, 195] on select "Signature Cleaning - Studio Signature Cleaning - 1 Bed 1 Bath Signature Cleanin…" at bounding box center [338, 197] width 244 height 32
select select "304"
click at [216, 181] on select "Signature Cleaning - Studio Signature Cleaning - 1 Bed 1 Bath Signature Cleanin…" at bounding box center [338, 197] width 244 height 32
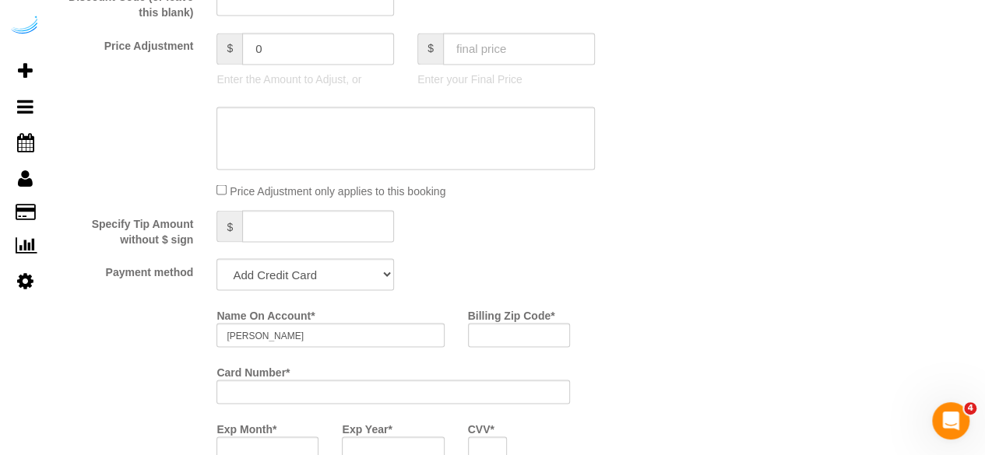
scroll to position [1401, 0]
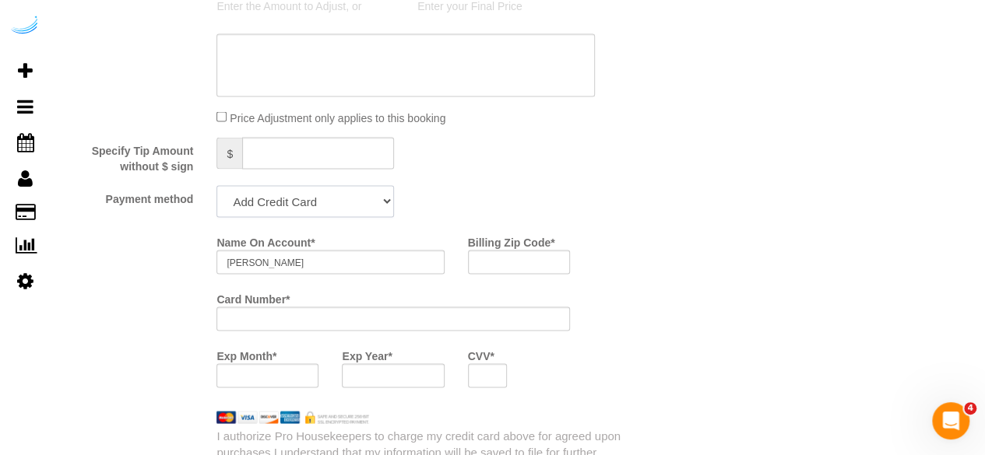
drag, startPoint x: 344, startPoint y: 192, endPoint x: 332, endPoint y: 213, distance: 23.8
click at [344, 192] on select "Add Credit Card Cash Check Paypal" at bounding box center [305, 201] width 178 height 32
select select "string:check"
click at [216, 187] on select "Add Credit Card Cash Check Paypal" at bounding box center [305, 201] width 178 height 32
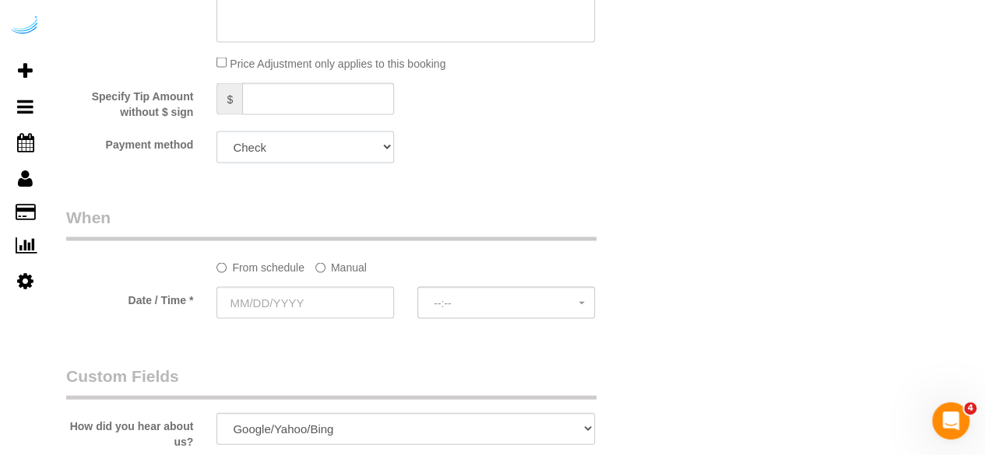
scroll to position [1479, 0]
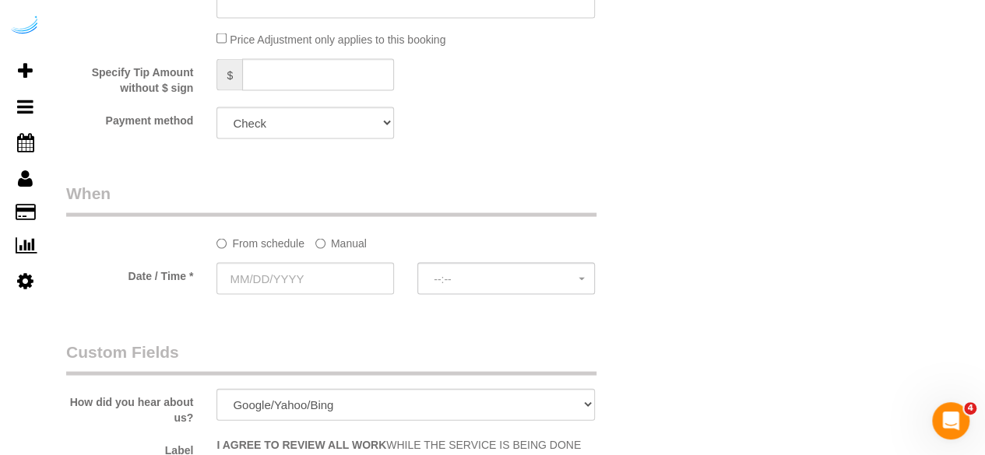
click at [337, 242] on label "Manual" at bounding box center [340, 240] width 51 height 21
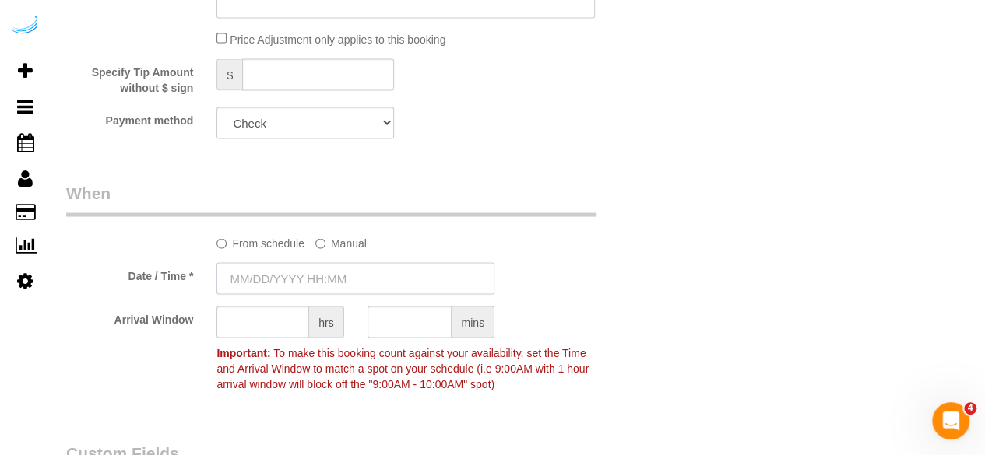
click at [314, 269] on input "text" at bounding box center [355, 279] width 278 height 32
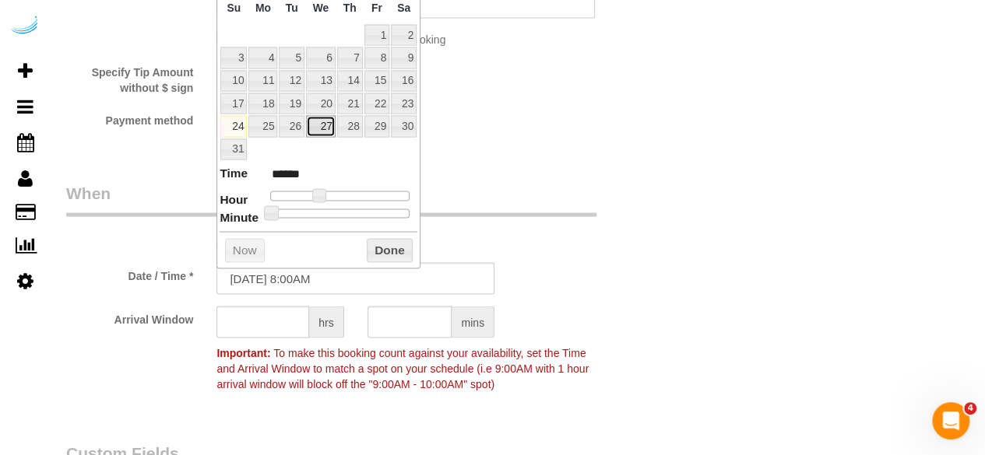
click at [318, 125] on link "27" at bounding box center [321, 126] width 30 height 21
type input "08/27/2025 9:00AM"
type input "******"
click at [325, 189] on span at bounding box center [325, 196] width 14 height 14
click at [251, 322] on input "text" at bounding box center [262, 323] width 93 height 32
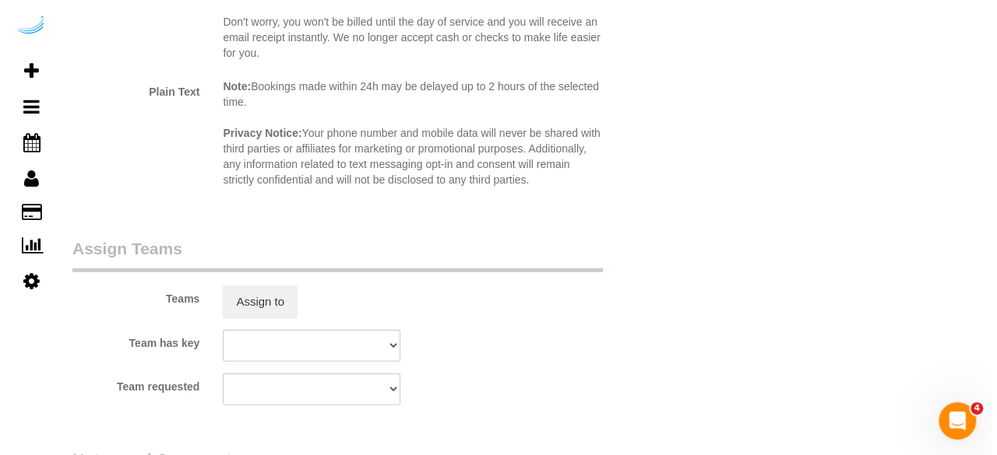
scroll to position [2258, 0]
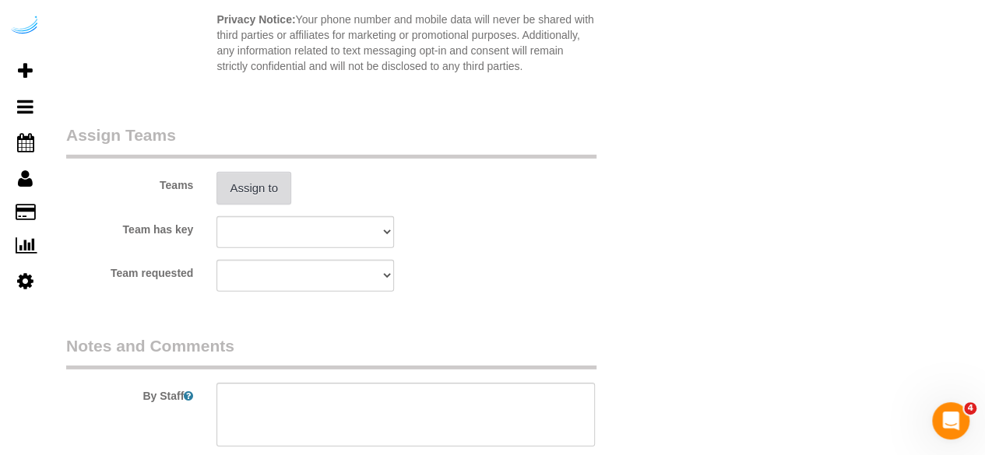
type input "8"
click at [255, 181] on button "Assign to" at bounding box center [253, 188] width 75 height 33
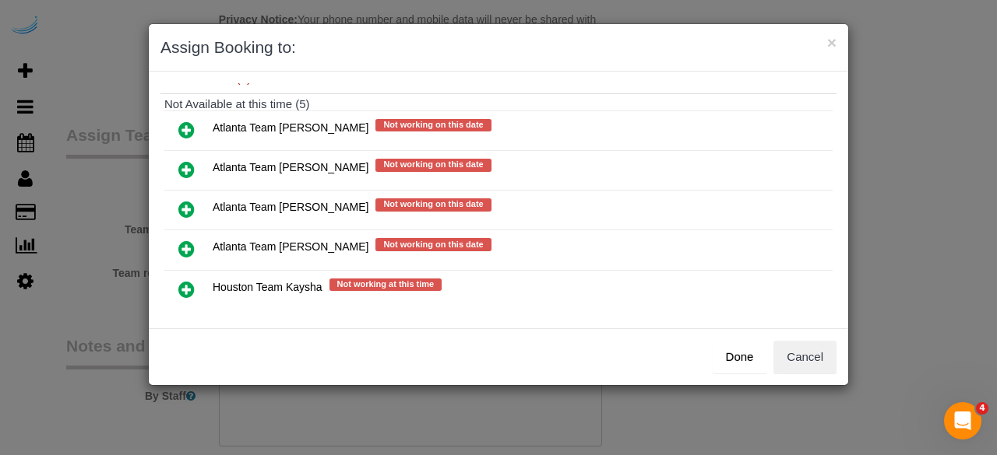
scroll to position [156, 0]
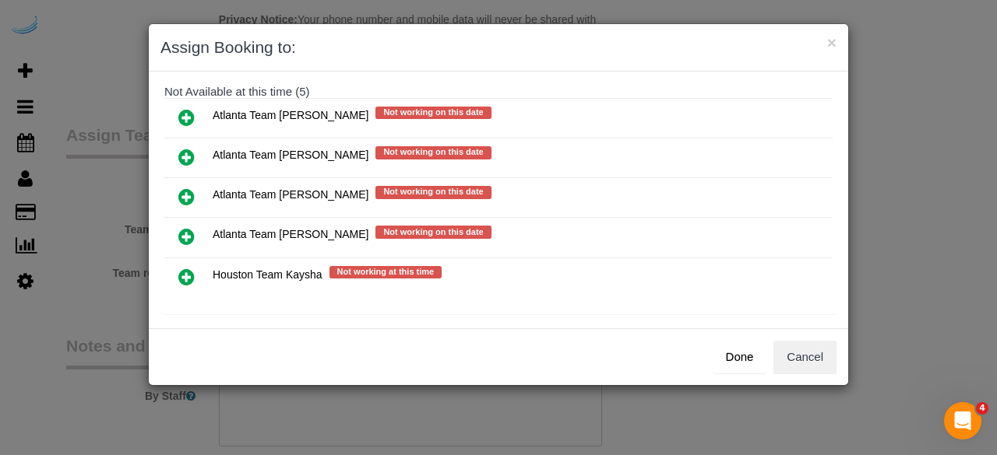
click at [184, 155] on icon at bounding box center [186, 157] width 16 height 19
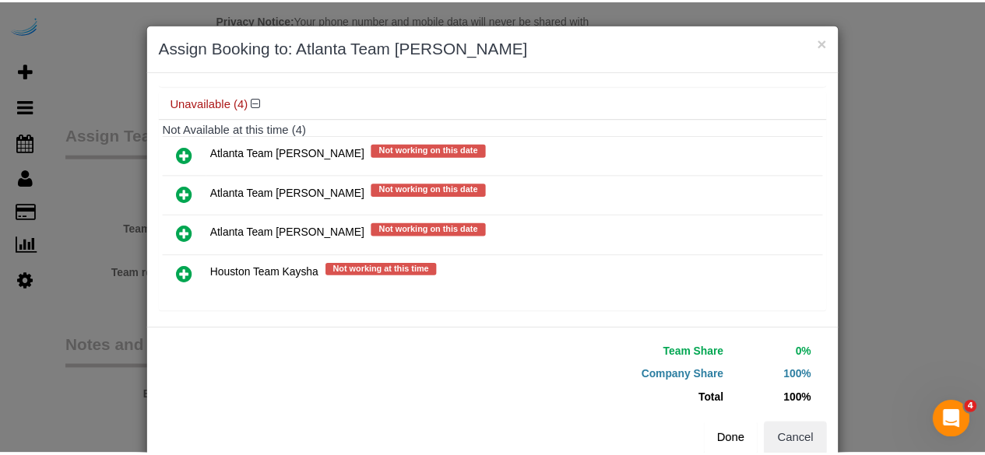
scroll to position [160, 0]
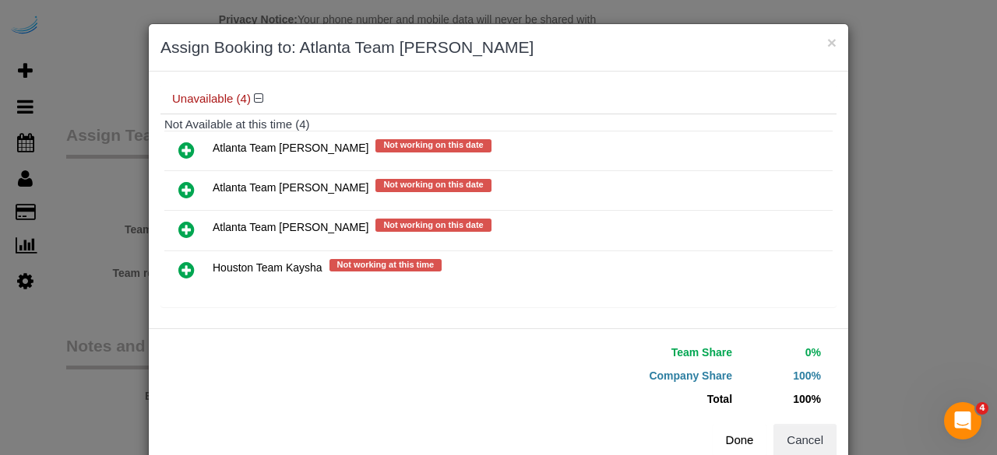
click at [723, 434] on button "Done" at bounding box center [739, 440] width 54 height 33
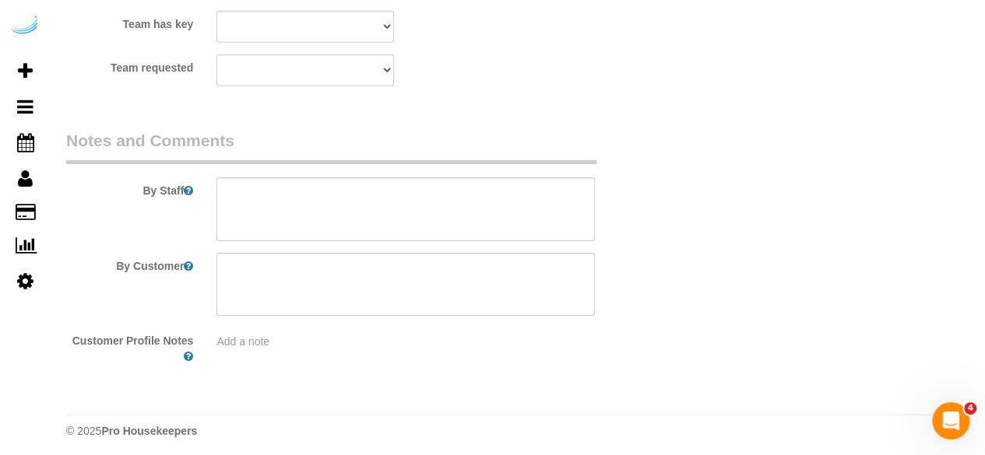
scroll to position [2468, 0]
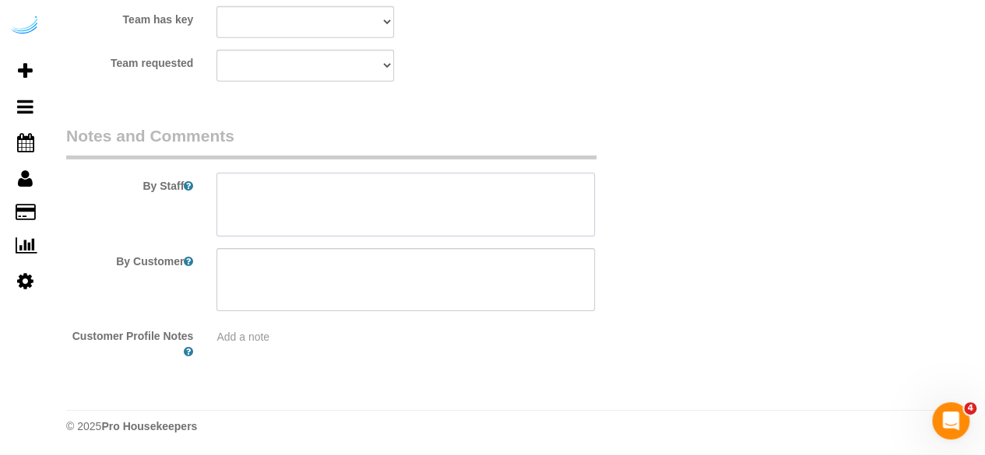
click at [309, 218] on textarea at bounding box center [405, 205] width 378 height 64
click at [473, 215] on textarea at bounding box center [405, 205] width 378 height 64
paste textarea "Permanent Notes:No notes from this customer.Today's Notes:No notes from this se…"
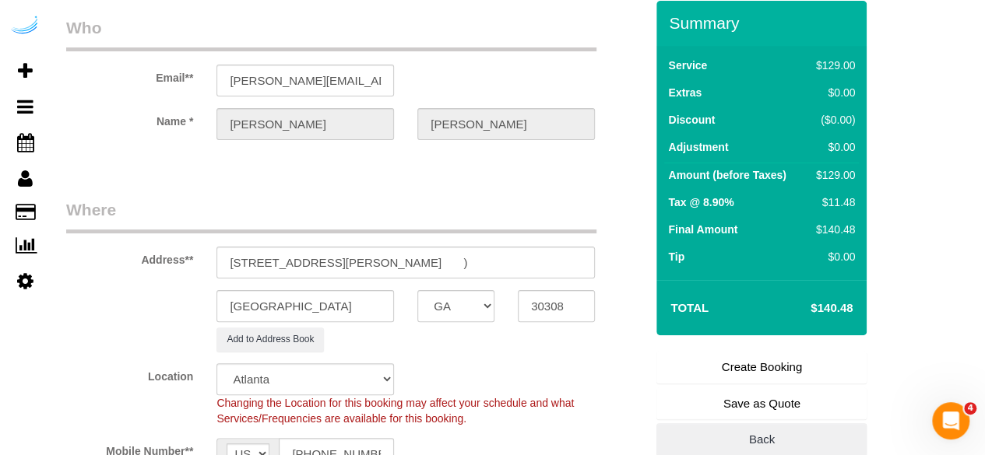
scroll to position [54, 0]
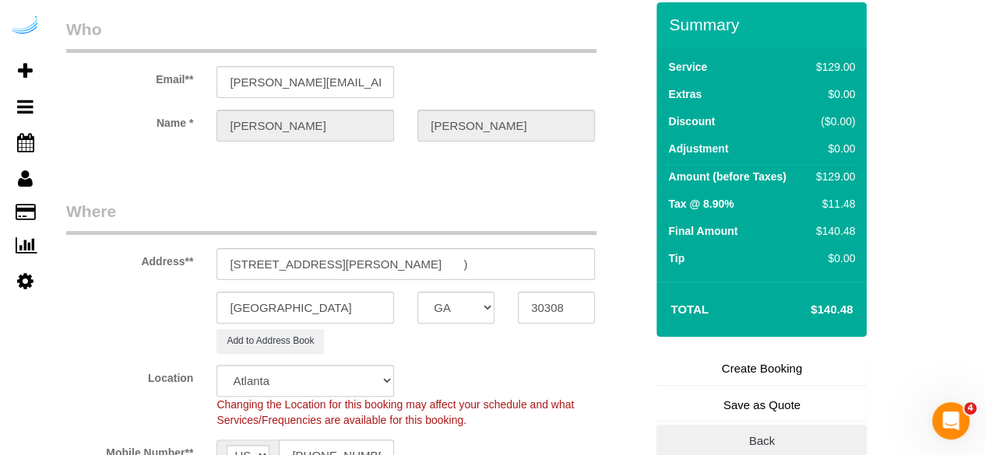
type textarea "Recurrency: One time service Permanent Notes:No notes from this customer.Today'…"
click at [715, 360] on link "Create Booking" at bounding box center [761, 369] width 210 height 33
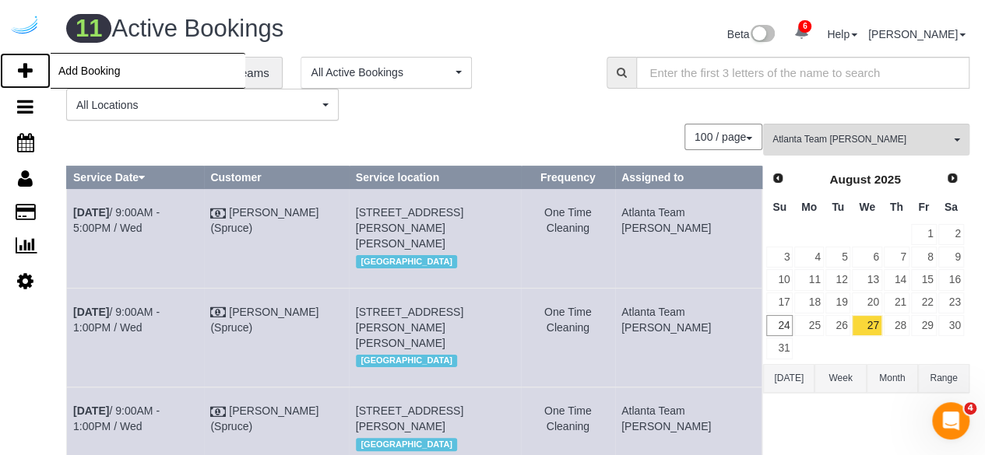
click at [29, 76] on icon at bounding box center [25, 71] width 15 height 19
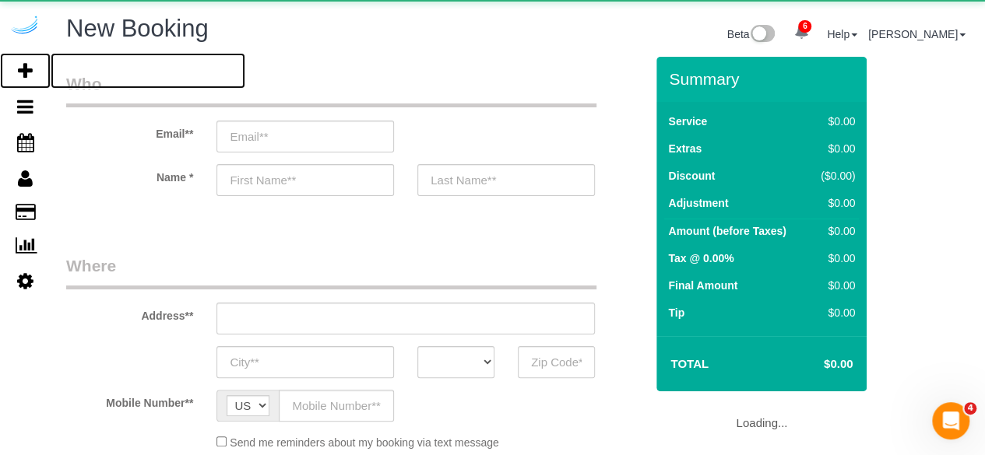
select select "object:3464"
select select "number:9"
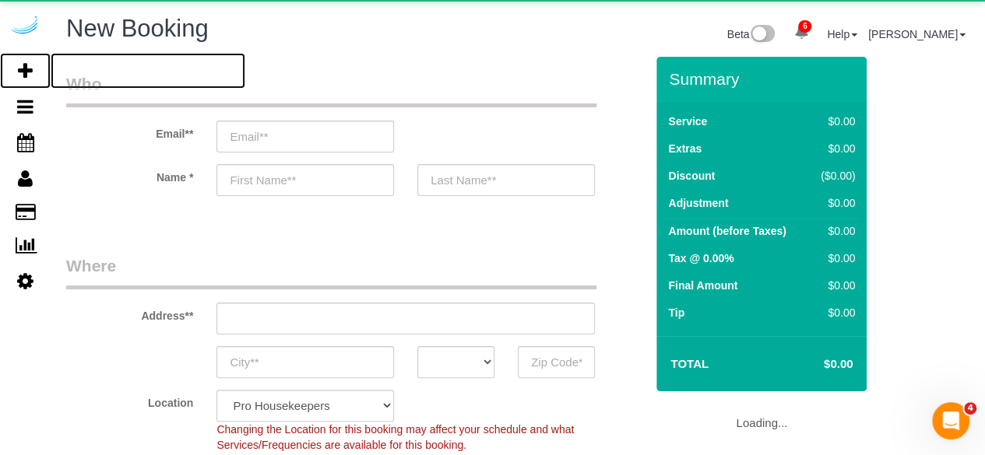
select select "4"
select select "object:4066"
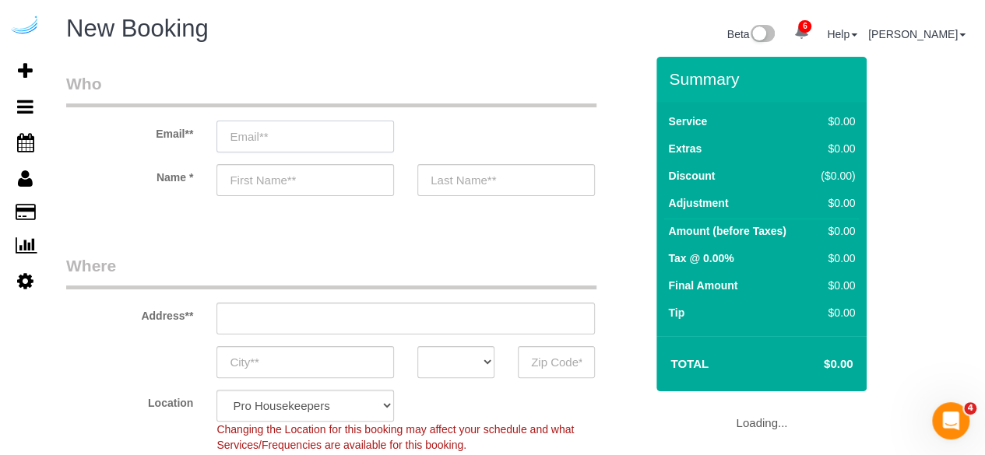
click at [350, 125] on input "email" at bounding box center [305, 137] width 178 height 32
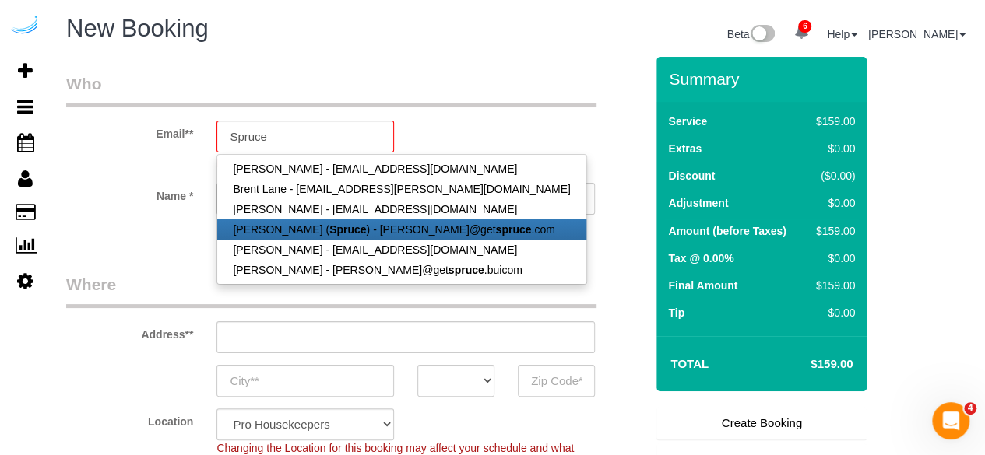
click at [329, 230] on strong "Spruce" at bounding box center [347, 229] width 37 height 12
type input "[PERSON_NAME][EMAIL_ADDRESS][DOMAIN_NAME]"
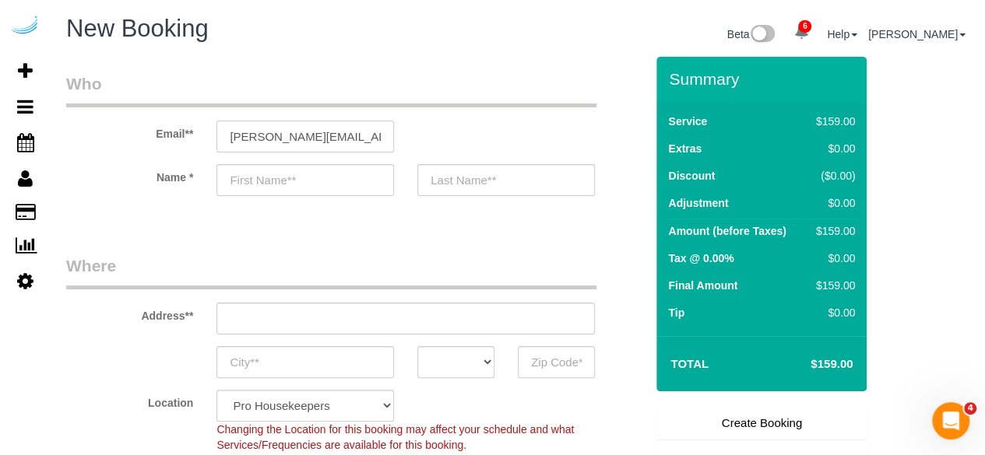
type input "[PERSON_NAME]"
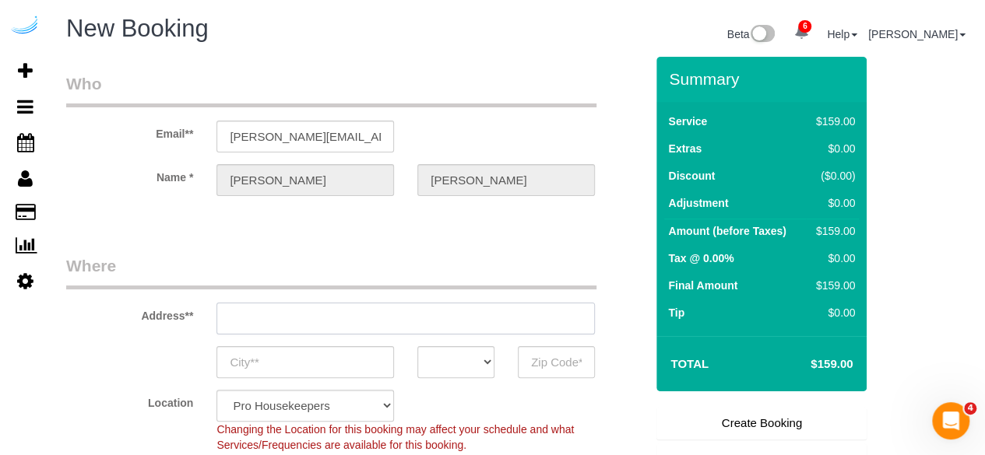
type input "3816 S Lamar Blvd"
type input "Austin"
select select "[GEOGRAPHIC_DATA]"
type input "78704"
click at [399, 306] on input "3816 S Lamar Blvd" at bounding box center [405, 319] width 378 height 32
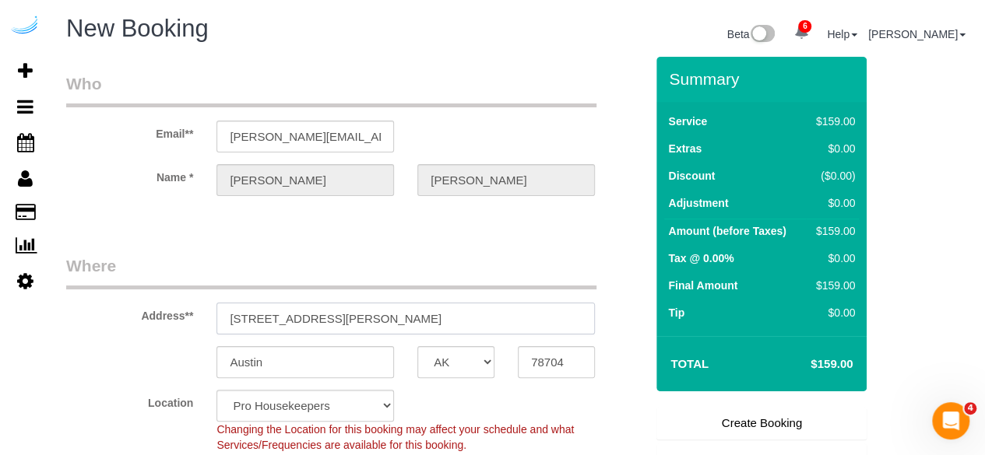
paste input "097 Maple Dr NE, Atlanta, GA 30305"
type input "3097 Maple Dr NE, Atlanta, GA 30305"
select select "9"
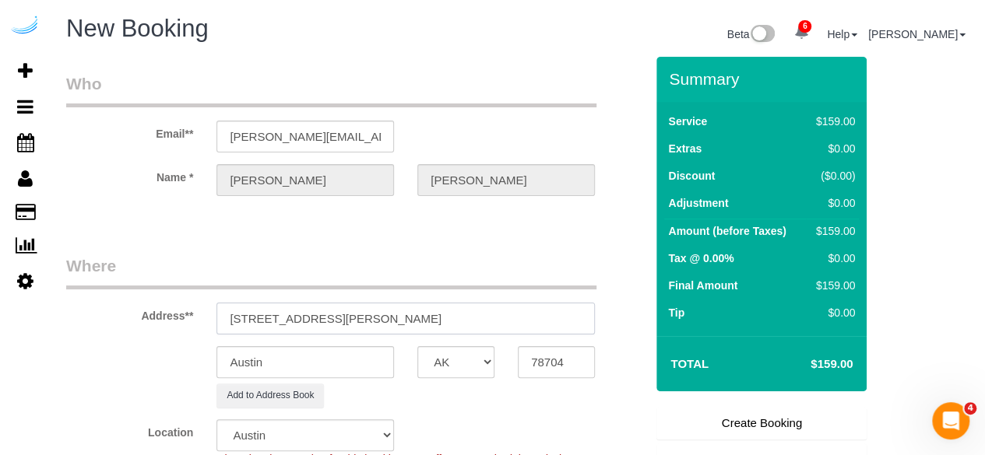
select select "object:4110"
drag, startPoint x: 392, startPoint y: 325, endPoint x: 537, endPoint y: 329, distance: 144.9
click at [537, 329] on input "3097 Maple Dr NE, Atlanta, GA 30305" at bounding box center [405, 319] width 378 height 32
type input "3097 Maple Dr NE, Atlanta, GA 30305"
click at [557, 362] on input "78704" at bounding box center [556, 362] width 77 height 32
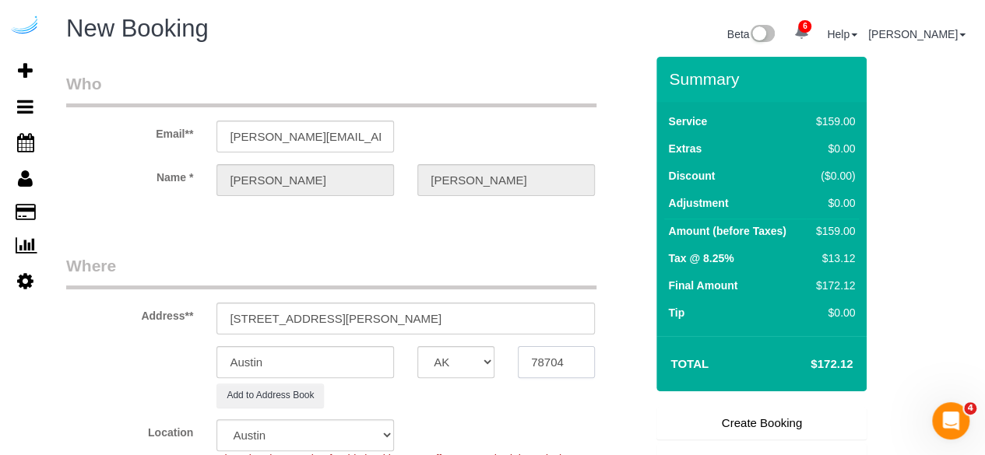
paste input "30305"
type input "30305"
click at [486, 361] on select "AK AL AR AZ CA CO CT DC DE FL GA HI IA ID IL IN KS KY LA MA MD ME MI MN MO MS M…" at bounding box center [455, 362] width 77 height 32
select select "8"
select select "GA"
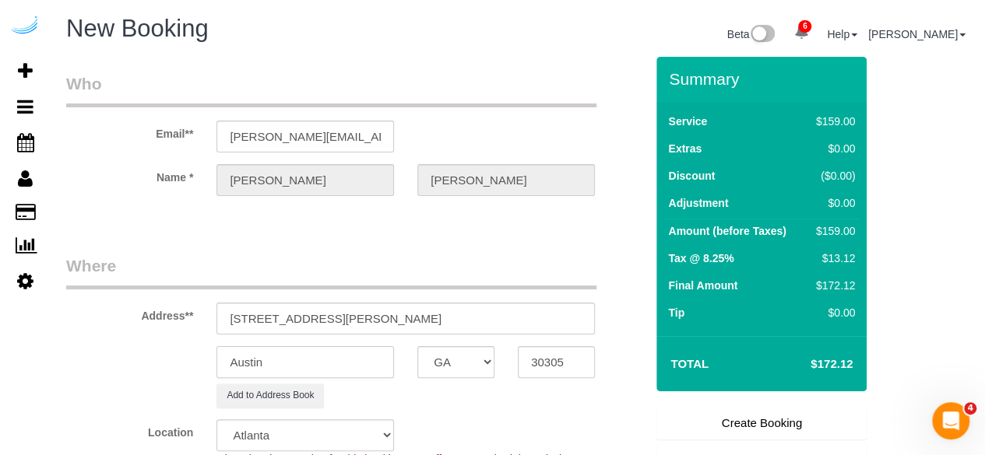
select select "object:4157"
click at [354, 363] on input "Austin" at bounding box center [305, 362] width 178 height 32
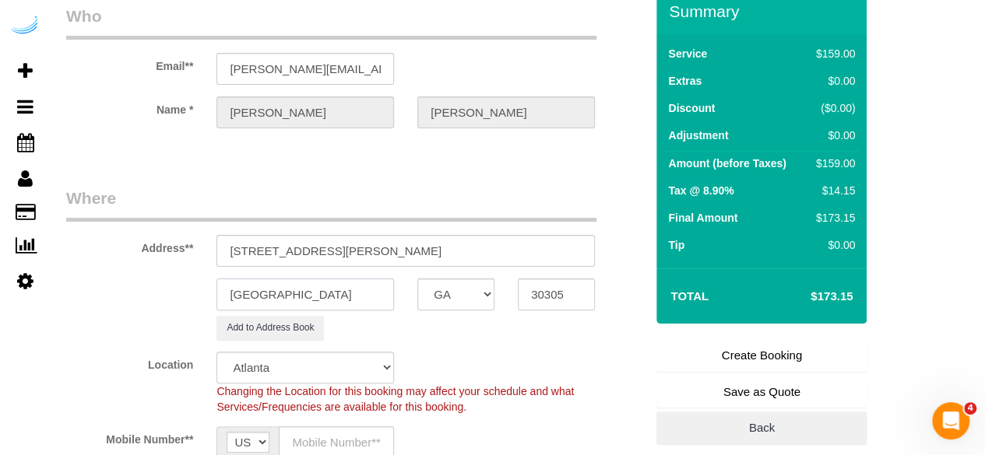
scroll to position [156, 0]
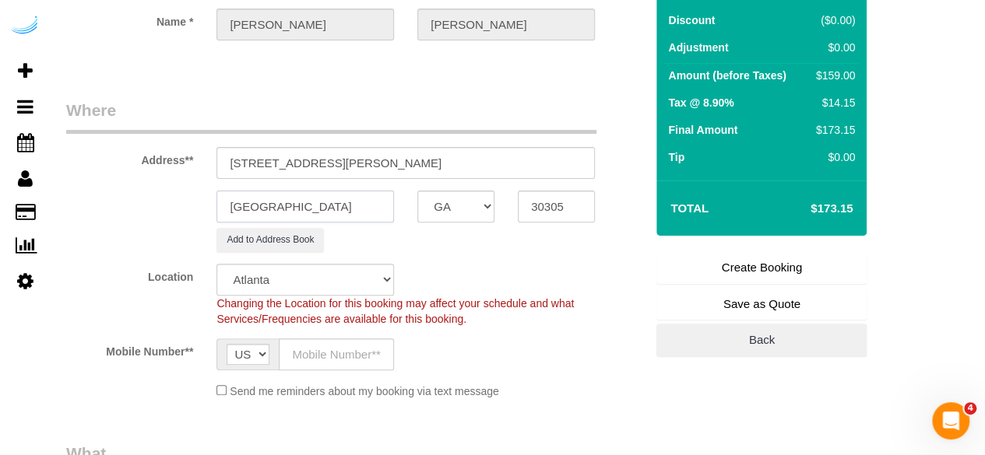
type input "[GEOGRAPHIC_DATA]"
drag, startPoint x: 329, startPoint y: 161, endPoint x: 674, endPoint y: 152, distance: 345.8
paste input "Ayaniah Irby"
paste input "Camden Buckhead Square"
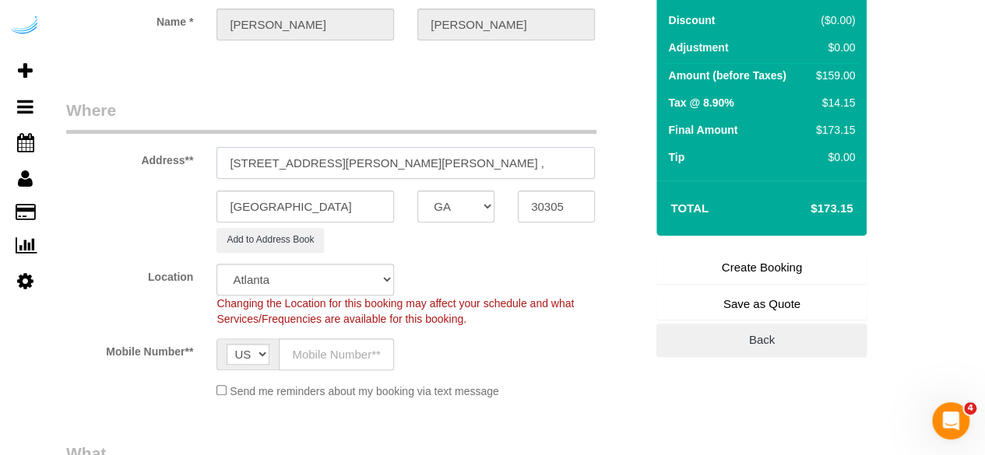
scroll to position [0, 0]
paste input "1466983"
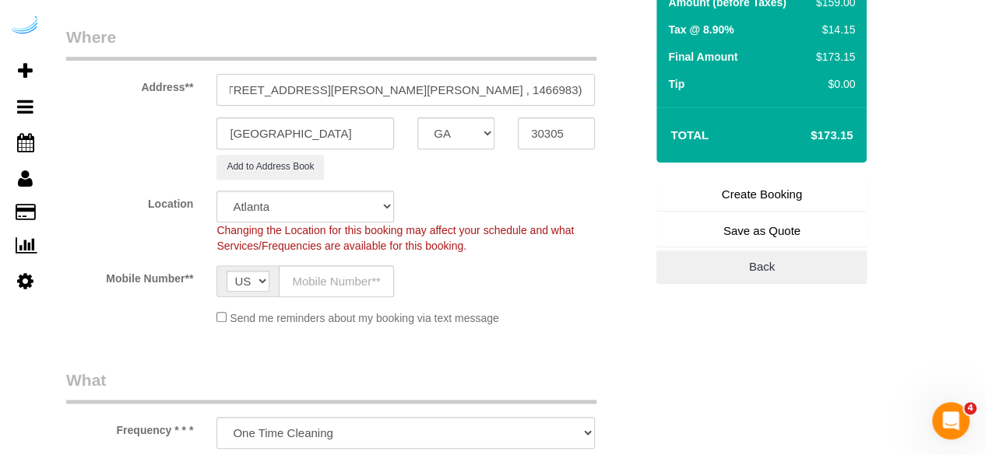
scroll to position [311, 0]
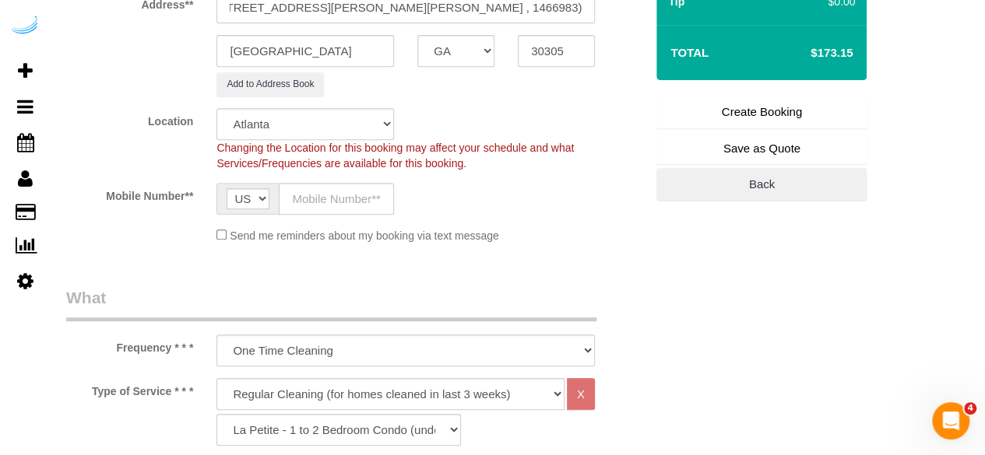
type input "3097 Maple Dr NE, Building 137, Unit 137 (Ayaniah Irby , Camden Buckhead Square…"
click at [378, 197] on input "text" at bounding box center [336, 199] width 115 height 32
type input "[PHONE_NUMBER]"
type input "Brandie Louck"
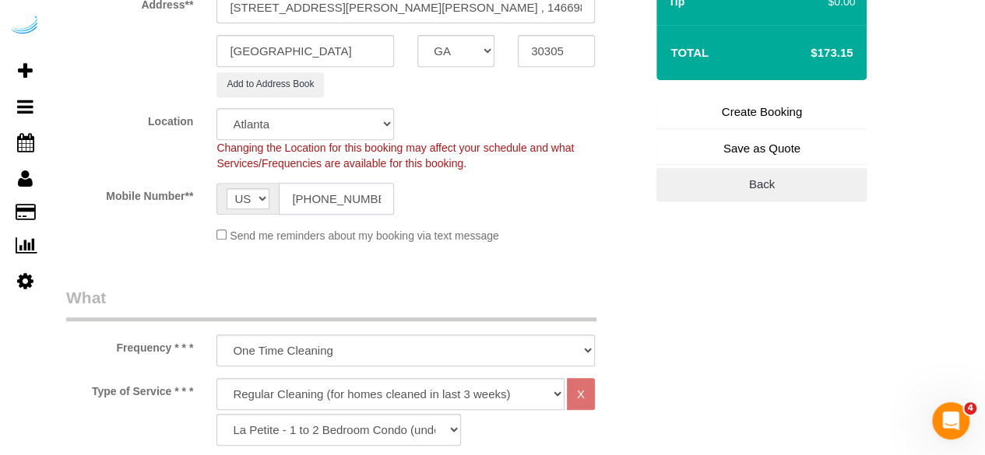
type input "[PHONE_NUMBER]"
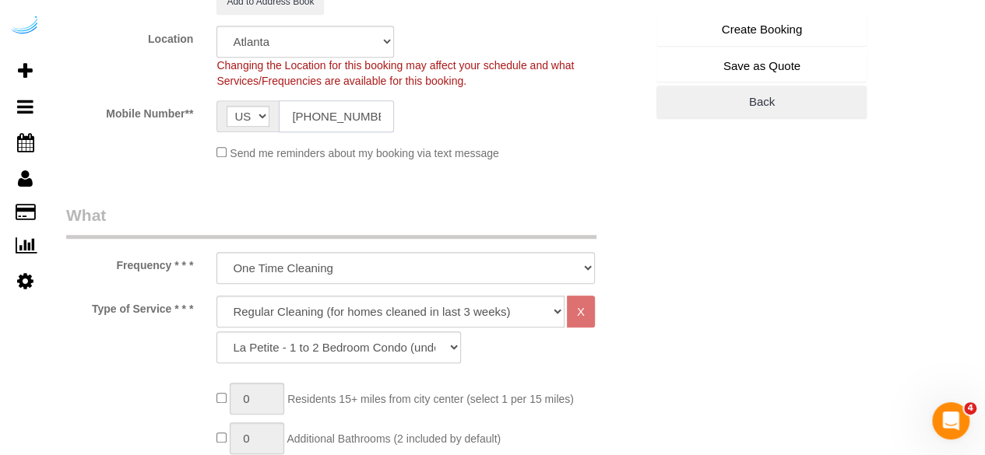
scroll to position [545, 0]
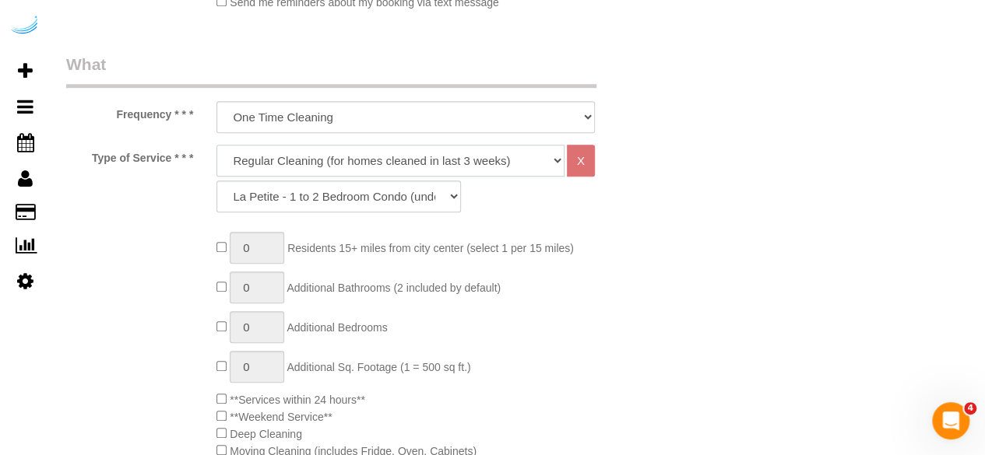
click at [403, 161] on select "Deep Cleaning (for homes that have not been cleaned in 3+ weeks) Spruce Regular…" at bounding box center [390, 161] width 348 height 32
select select "282"
click at [216, 145] on select "Deep Cleaning (for homes that have not been cleaned in 3+ weeks) Spruce Regular…" at bounding box center [390, 161] width 348 height 32
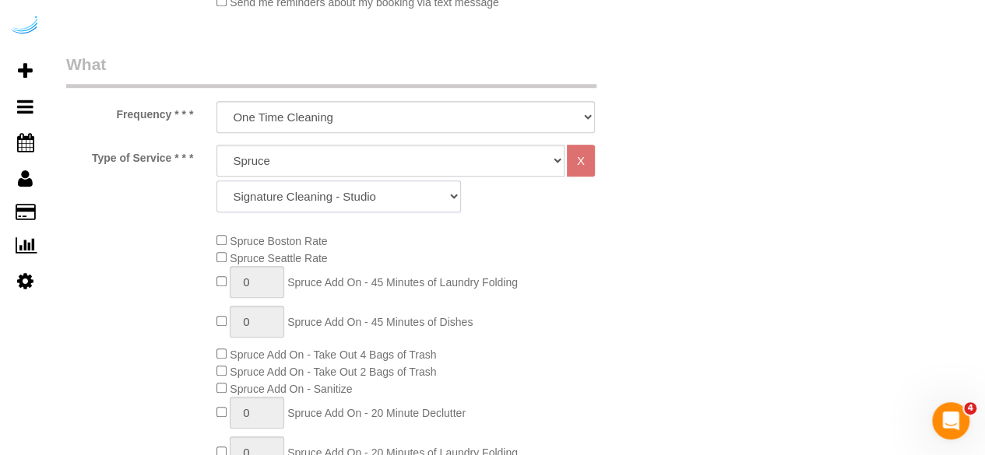
click at [344, 195] on select "Signature Cleaning - Studio Signature Cleaning - 1 Bed 1 Bath Signature Cleanin…" at bounding box center [338, 197] width 244 height 32
select select "320"
click at [216, 181] on select "Signature Cleaning - Studio Signature Cleaning - 1 Bed 1 Bath Signature Cleanin…" at bounding box center [338, 197] width 244 height 32
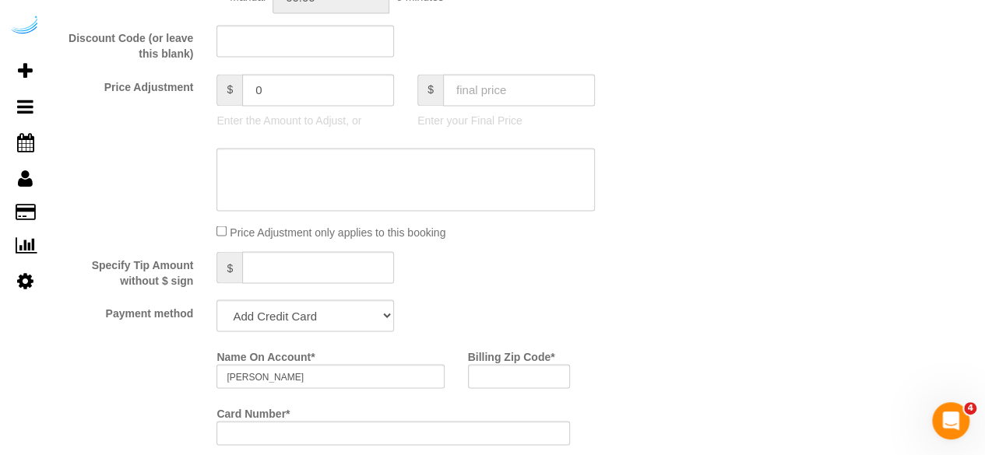
scroll to position [1479, 0]
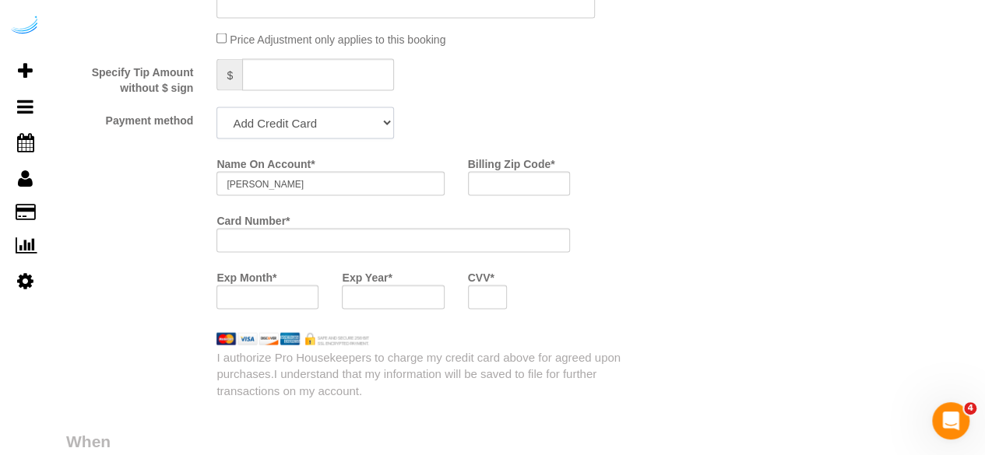
drag, startPoint x: 343, startPoint y: 125, endPoint x: 328, endPoint y: 139, distance: 19.8
click at [343, 125] on select "Add Credit Card Cash Check Paypal" at bounding box center [305, 123] width 178 height 32
select select "string:check"
click at [216, 109] on select "Add Credit Card Cash Check Paypal" at bounding box center [305, 123] width 178 height 32
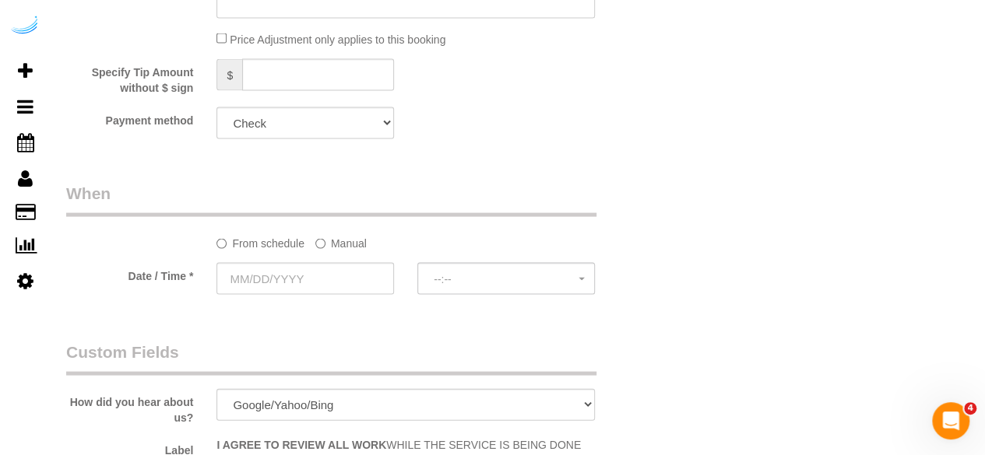
click at [332, 237] on label "Manual" at bounding box center [340, 240] width 51 height 21
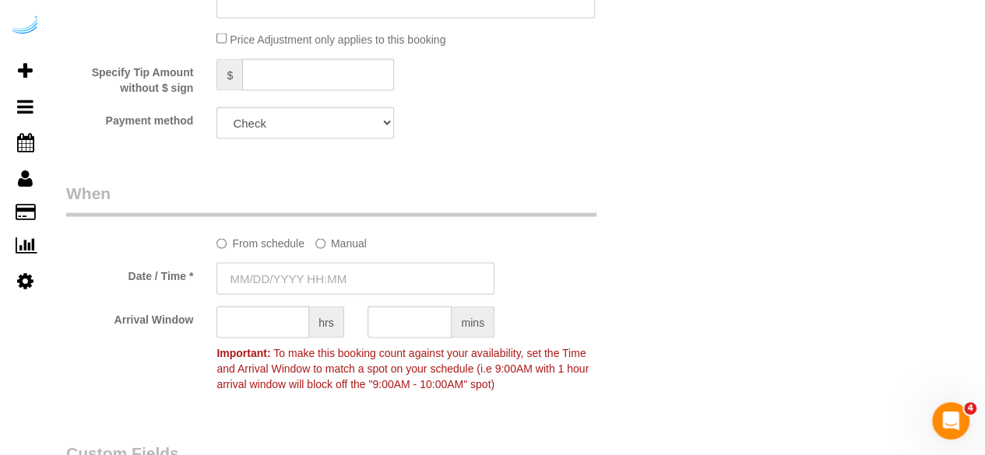
click at [330, 283] on input "text" at bounding box center [355, 279] width 278 height 32
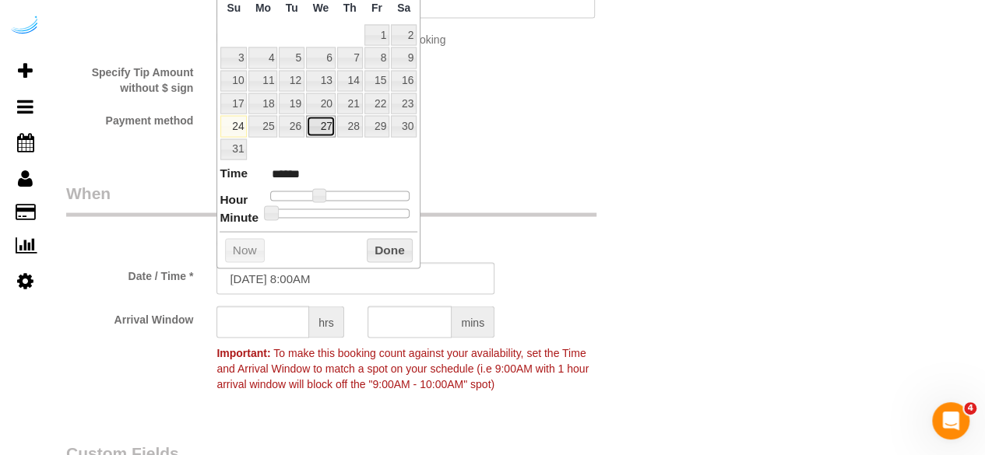
click at [329, 119] on link "27" at bounding box center [321, 126] width 30 height 21
type input "08/27/2025 9:00AM"
type input "******"
drag, startPoint x: 313, startPoint y: 190, endPoint x: 322, endPoint y: 191, distance: 9.4
click at [322, 191] on span at bounding box center [325, 196] width 14 height 14
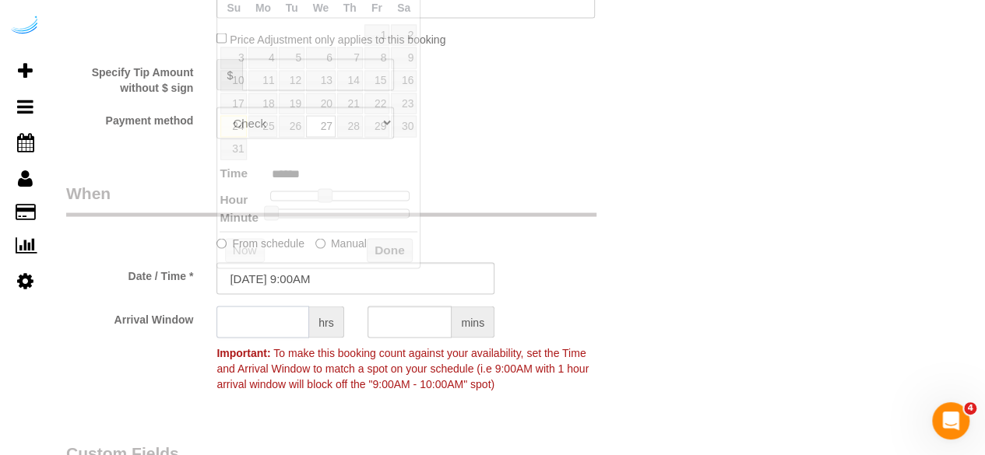
click at [264, 326] on input "text" at bounding box center [262, 323] width 93 height 32
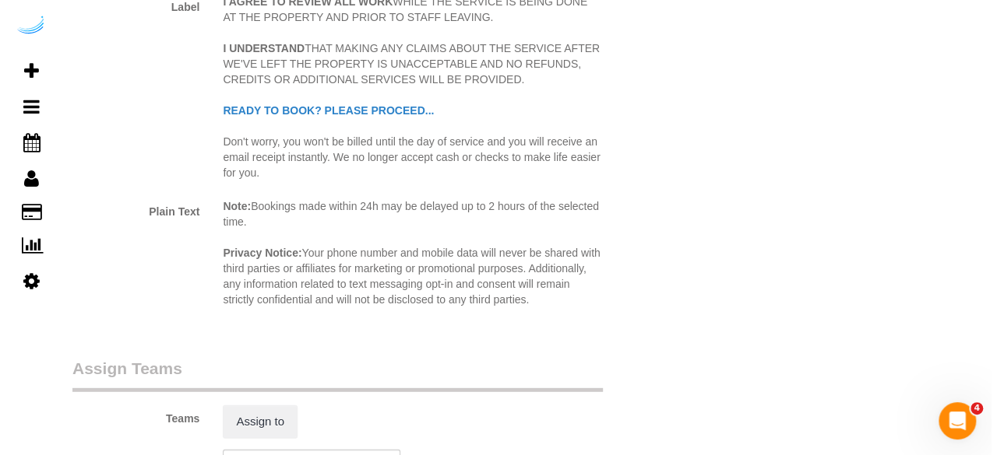
scroll to position [2258, 0]
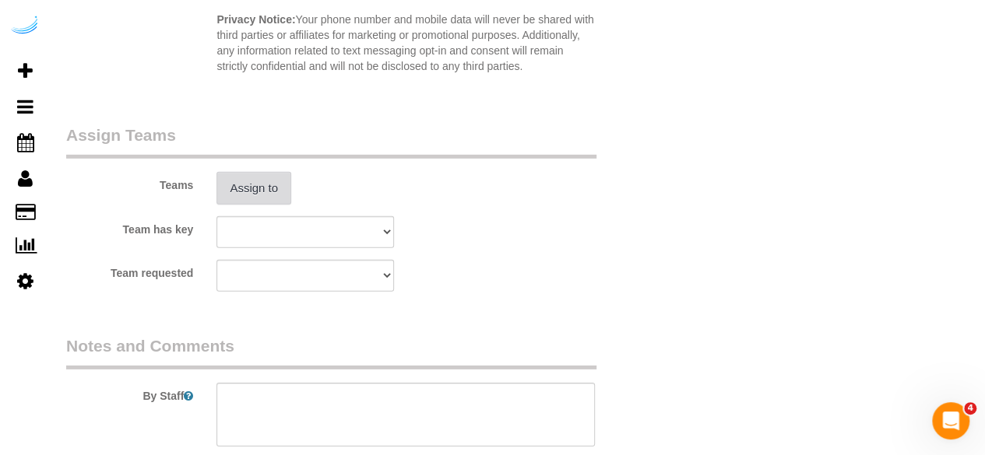
type input "4"
click at [263, 194] on button "Assign to" at bounding box center [253, 188] width 75 height 33
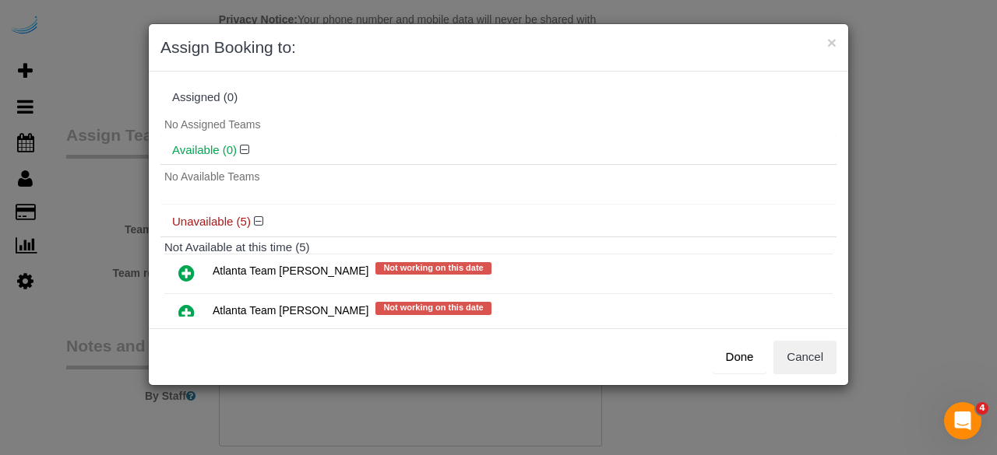
scroll to position [156, 0]
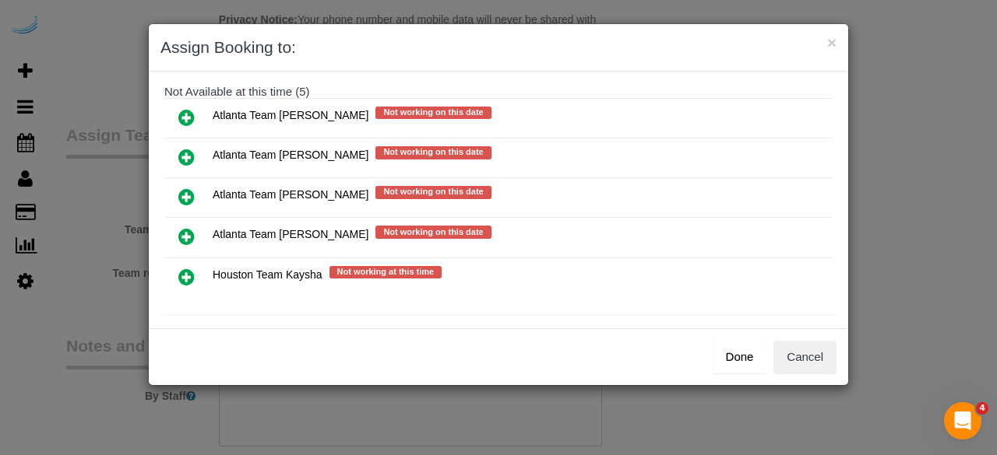
click at [185, 151] on icon at bounding box center [186, 157] width 16 height 19
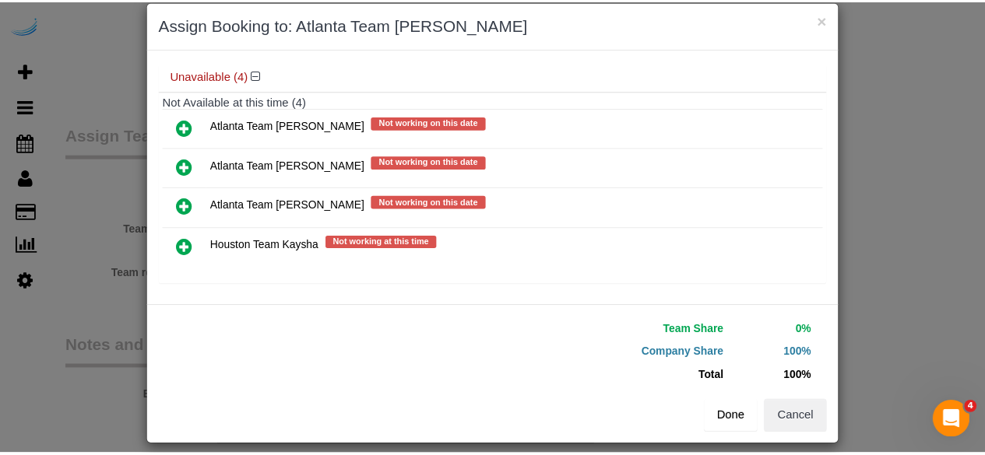
scroll to position [35, 0]
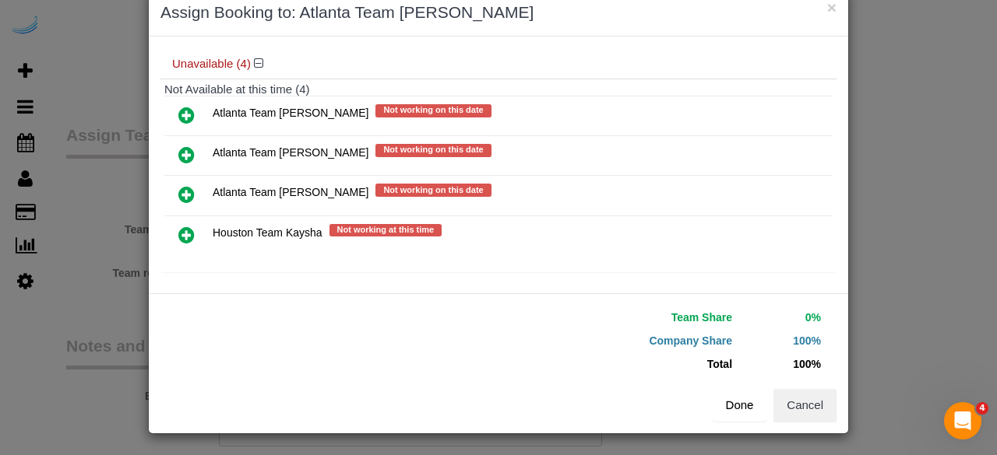
click at [747, 410] on button "Done" at bounding box center [739, 405] width 54 height 33
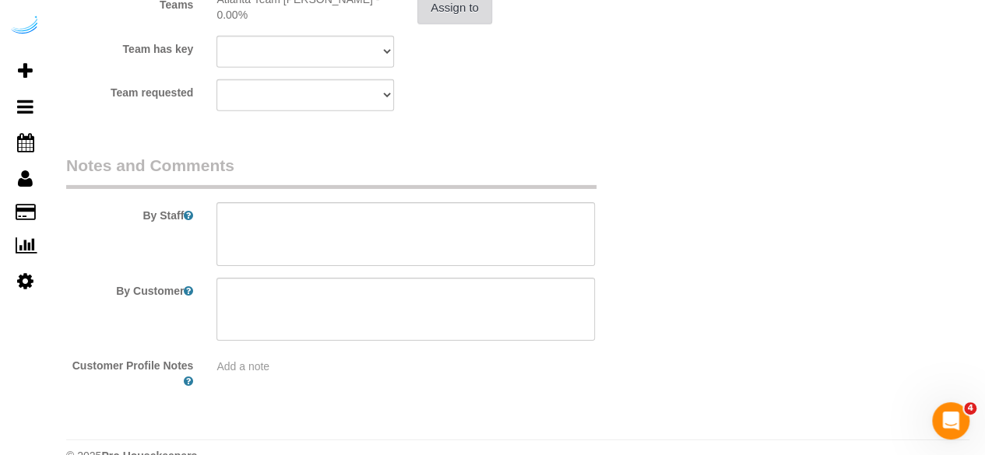
scroll to position [2468, 0]
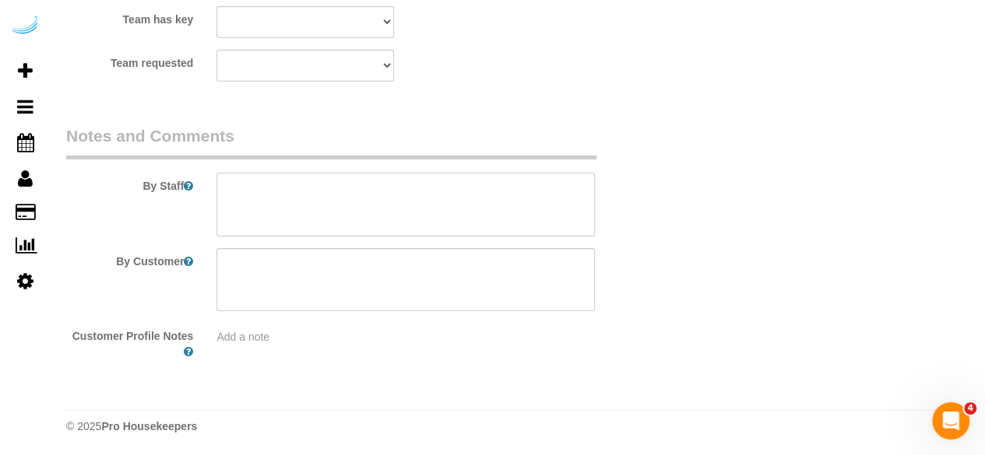
click at [377, 222] on textarea at bounding box center [405, 205] width 378 height 64
click at [455, 194] on textarea at bounding box center [405, 205] width 378 height 64
paste textarea "Permanent Notes:No notes from this customer.Today's Notes:Hi. I am coming off a…"
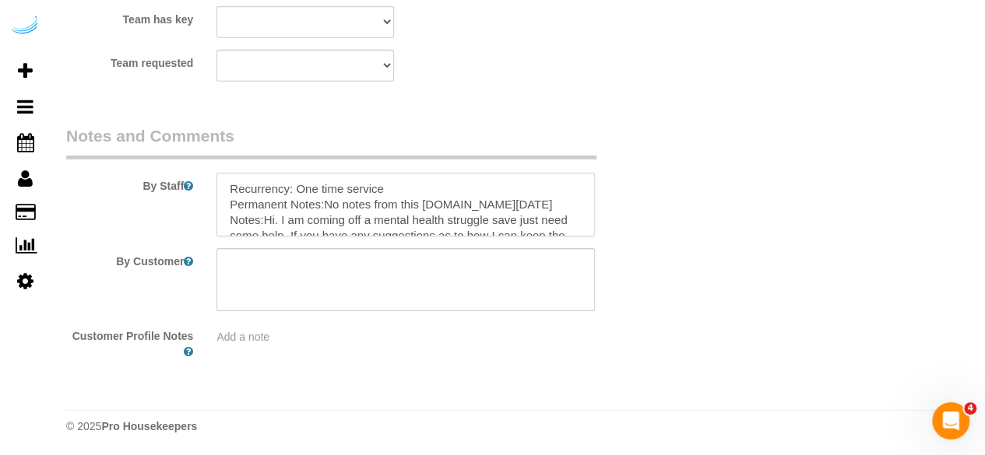
scroll to position [146, 0]
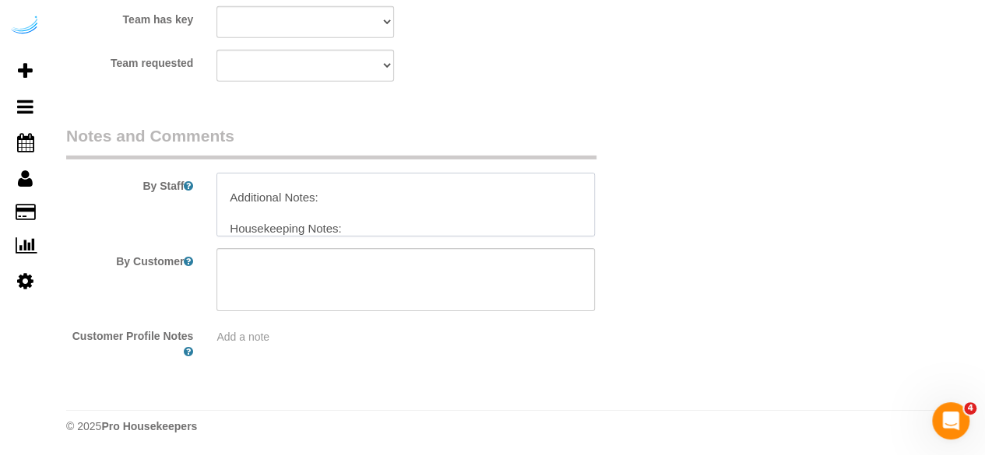
type textarea "Recurrency: One time service Permanent Notes:No notes from this customer.Today'…"
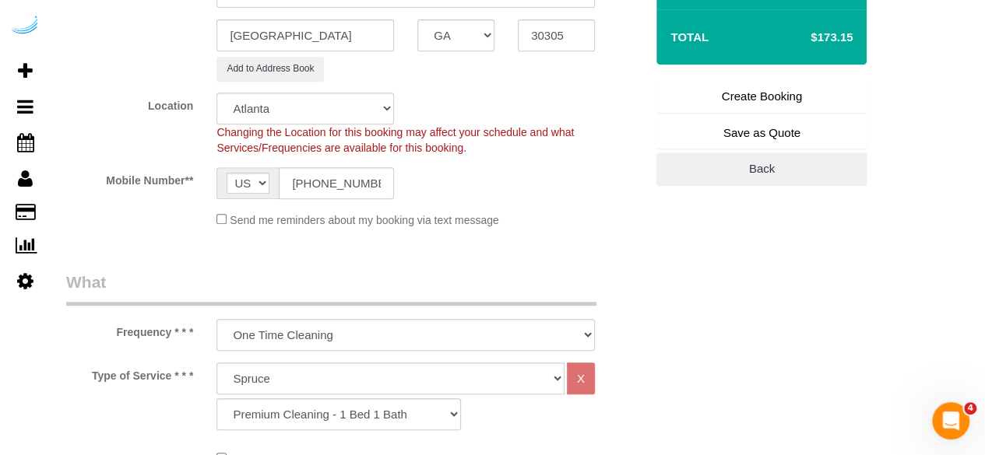
scroll to position [132, 0]
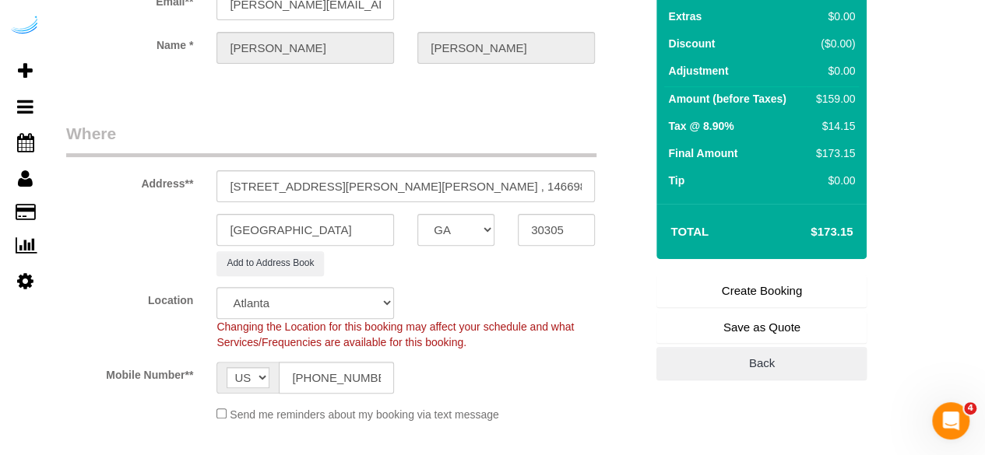
click at [728, 292] on link "Create Booking" at bounding box center [761, 291] width 210 height 33
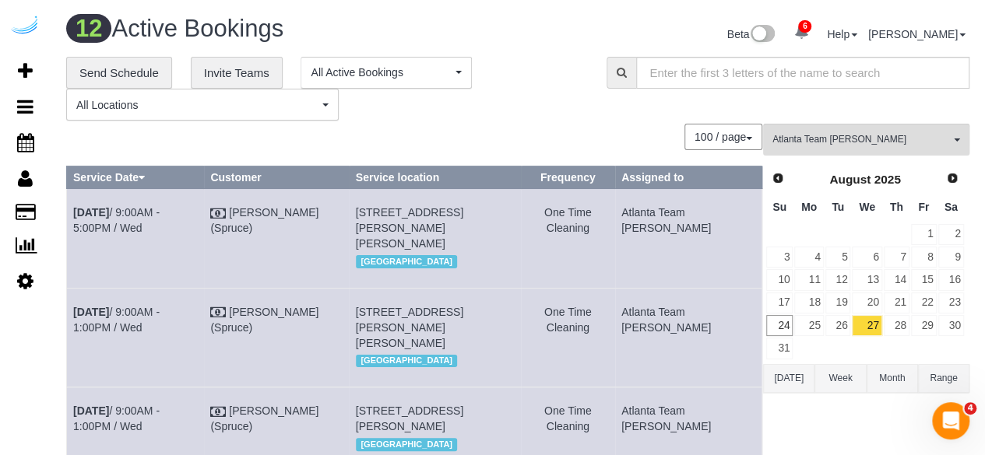
scroll to position [642, 0]
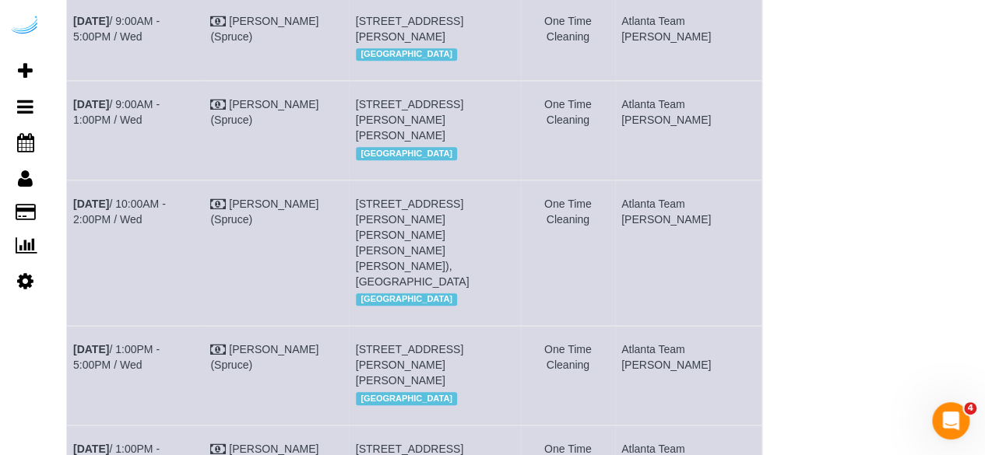
drag, startPoint x: 129, startPoint y: 250, endPoint x: 72, endPoint y: 226, distance: 62.5
click at [72, 180] on td "Aug 27th / 9:00AM - 1:00PM / Wed" at bounding box center [135, 130] width 137 height 99
copy link "Aug 27th / 9:00AM - 1:00PM / Wed"
drag, startPoint x: 476, startPoint y: 262, endPoint x: 384, endPoint y: 223, distance: 99.5
click at [384, 180] on td "3097 Maple Dr Ne, Building 137, Unit 137 (Ayaniah Irby , Camden Buckhead Square…" at bounding box center [435, 130] width 172 height 99
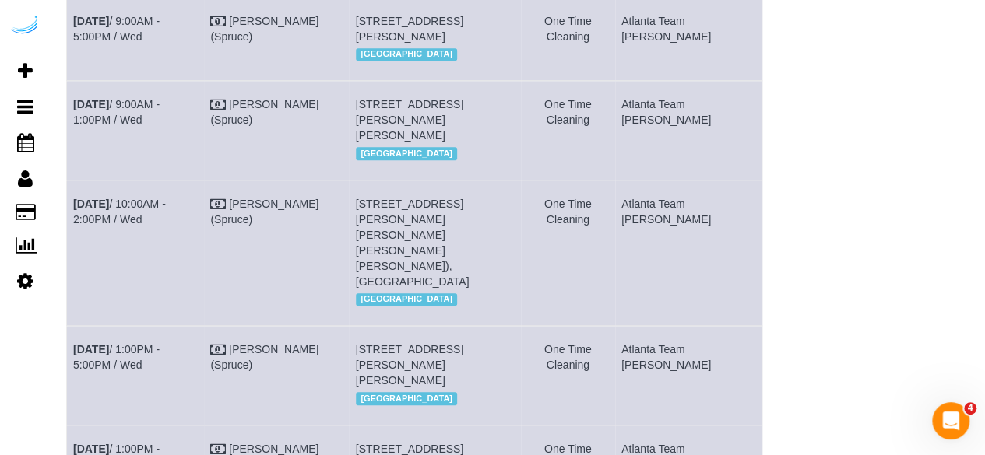
copy span "3097 Maple Dr Ne, Building 137, Unit 137 (Ayaniah Irby , Camden Buckhead Square…"
drag, startPoint x: 710, startPoint y: 251, endPoint x: 660, endPoint y: 225, distance: 56.1
click at [660, 180] on td "Atlanta Team [PERSON_NAME]" at bounding box center [688, 130] width 147 height 99
copy td "Atlanta Team [PERSON_NAME]"
drag, startPoint x: 93, startPoint y: 117, endPoint x: 72, endPoint y: 111, distance: 21.7
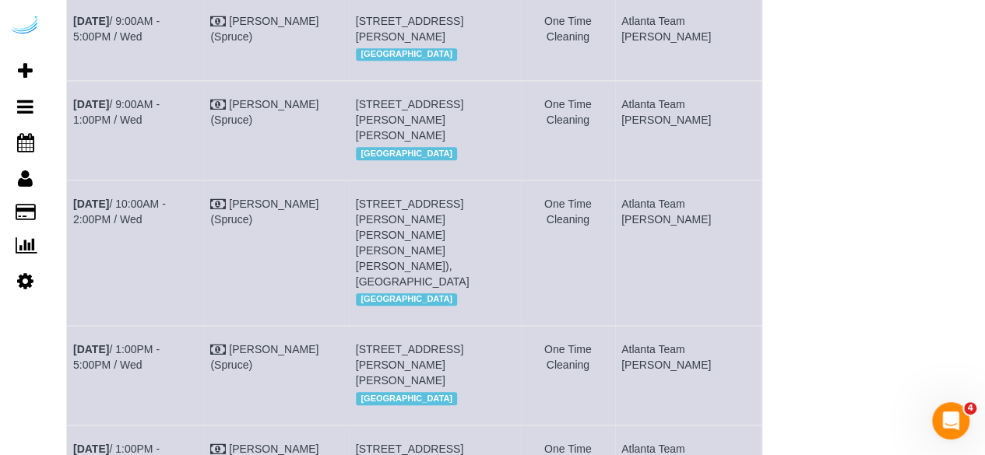
click at [72, 80] on td "Aug 27th / 9:00AM - 5:00PM / Wed" at bounding box center [135, 38] width 137 height 83
copy link "Aug 27th / 9:00AM - 5:00PM / Wed"
drag, startPoint x: 529, startPoint y: 159, endPoint x: 381, endPoint y: 120, distance: 153.0
click at [381, 80] on td "811 Juniper St Ne, Building 1306, Unit 1306 (Sai Venkata Sanjana Sapasetty , Ax…" at bounding box center [435, 38] width 172 height 83
copy span "811 Juniper St Ne, Building 1306, Unit 1306 (Sai Venkata Sanjana Sapasetty , Ax…"
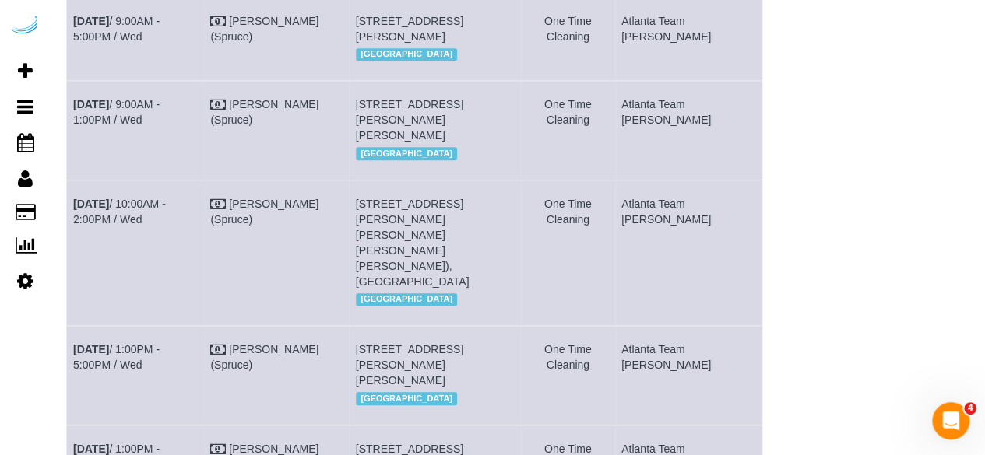
drag, startPoint x: 718, startPoint y: 139, endPoint x: 659, endPoint y: 114, distance: 63.9
click at [659, 80] on td "Atlanta Team [PERSON_NAME]" at bounding box center [688, 38] width 147 height 83
copy td "Atlanta Team [PERSON_NAME]"
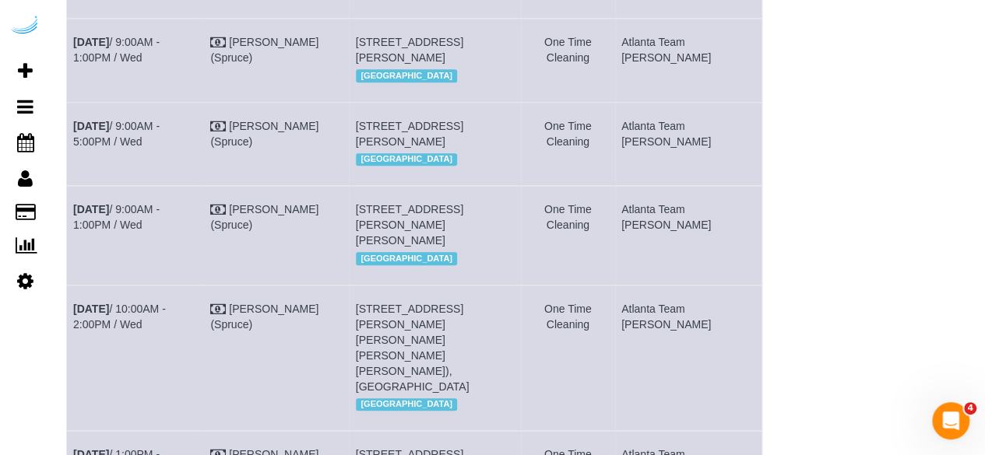
scroll to position [252, 0]
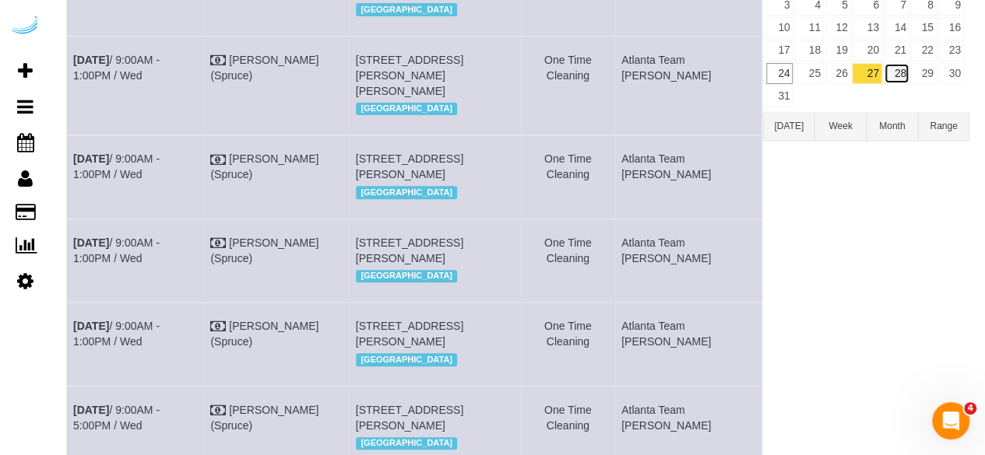
click at [899, 76] on link "28" at bounding box center [897, 73] width 26 height 21
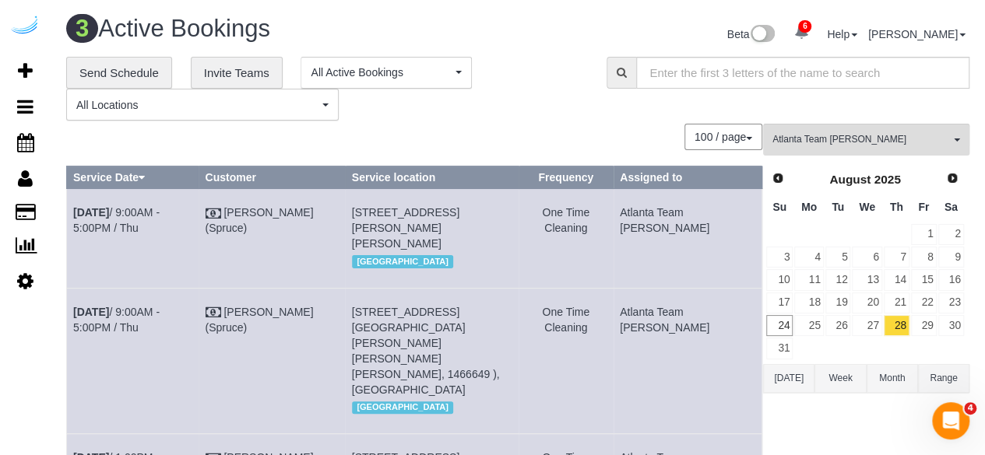
scroll to position [7, 0]
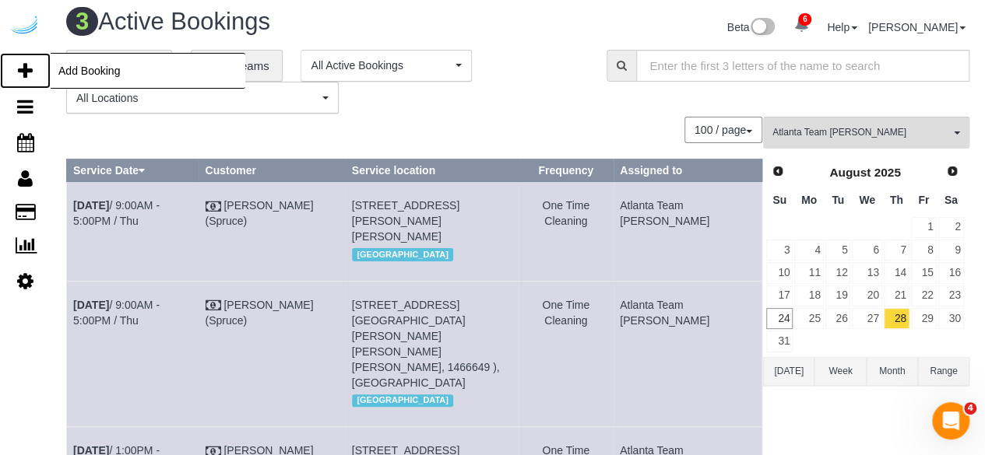
click at [28, 69] on icon at bounding box center [25, 71] width 15 height 19
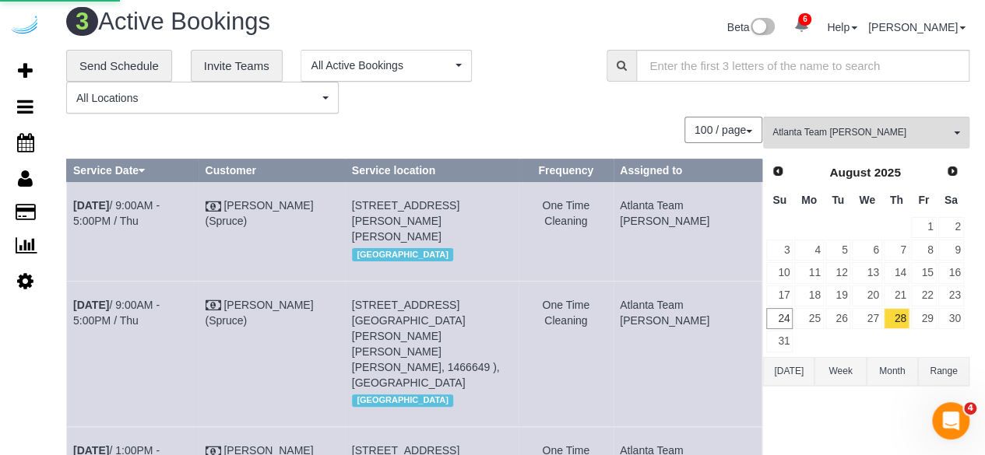
select select "number:9"
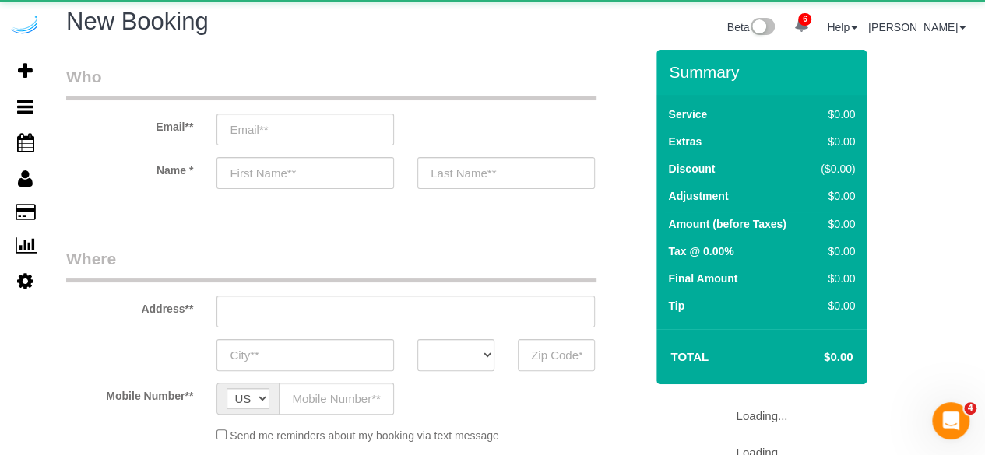
select select "object:5906"
select select "4"
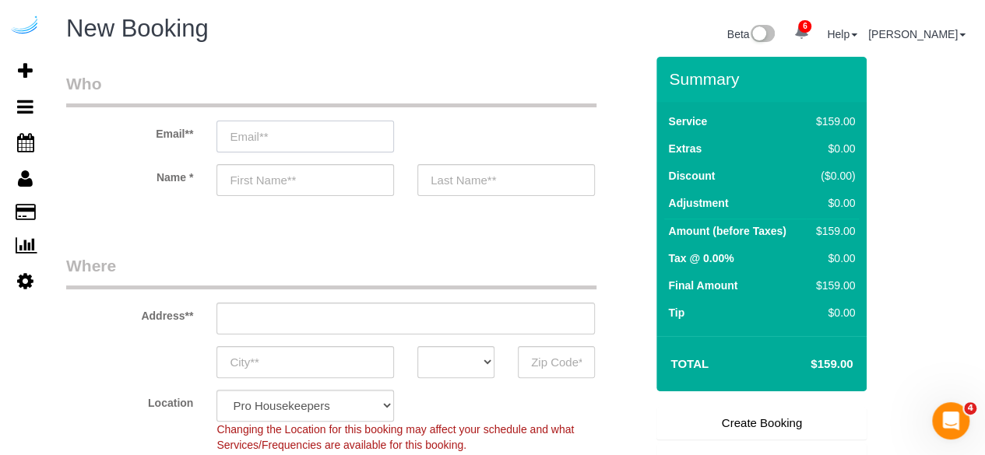
click at [381, 145] on input "email" at bounding box center [305, 137] width 178 height 32
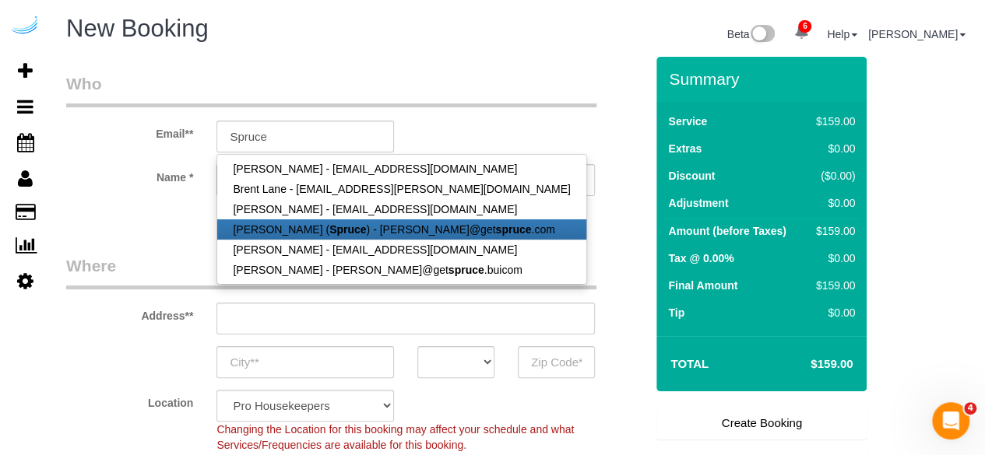
click at [329, 230] on strong "Spruce" at bounding box center [347, 229] width 37 height 12
type input "[PERSON_NAME][EMAIL_ADDRESS][DOMAIN_NAME]"
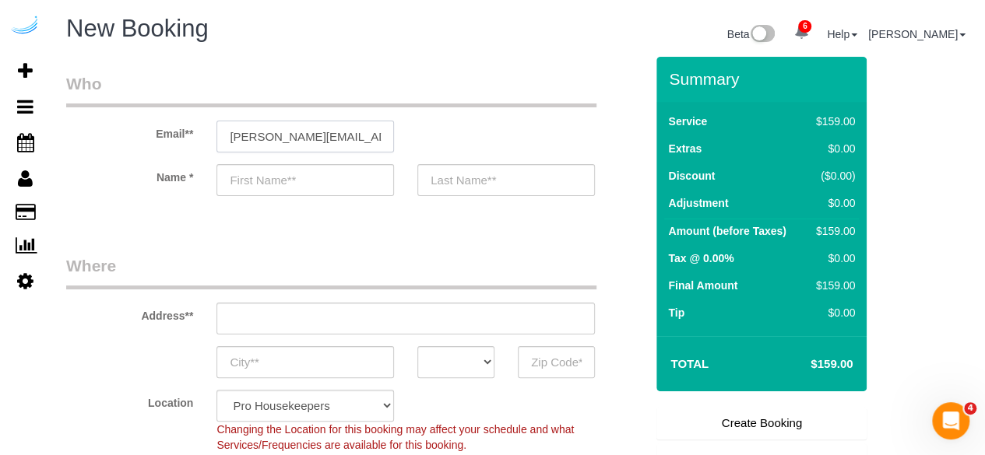
type input "[PERSON_NAME]"
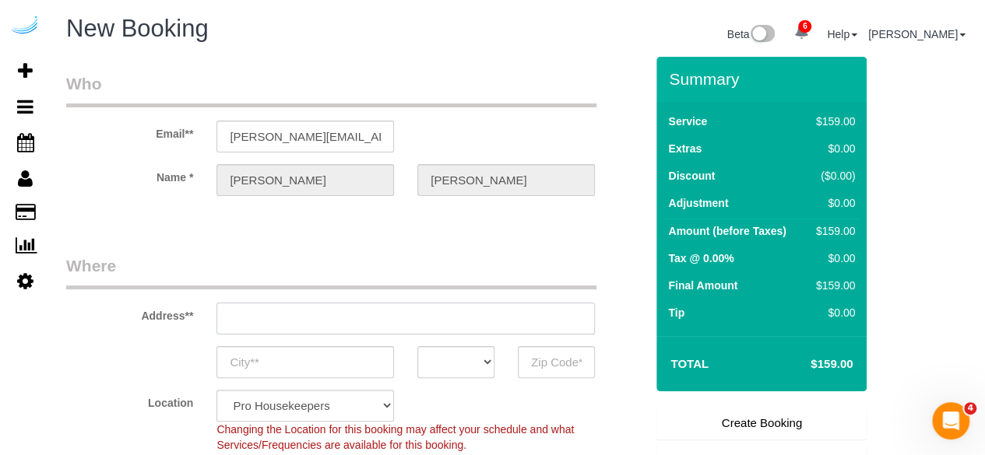
click at [381, 320] on input "text" at bounding box center [405, 319] width 378 height 32
type input "[STREET_ADDRESS][PERSON_NAME]"
type input "Austin"
select select "[GEOGRAPHIC_DATA]"
type input "78704"
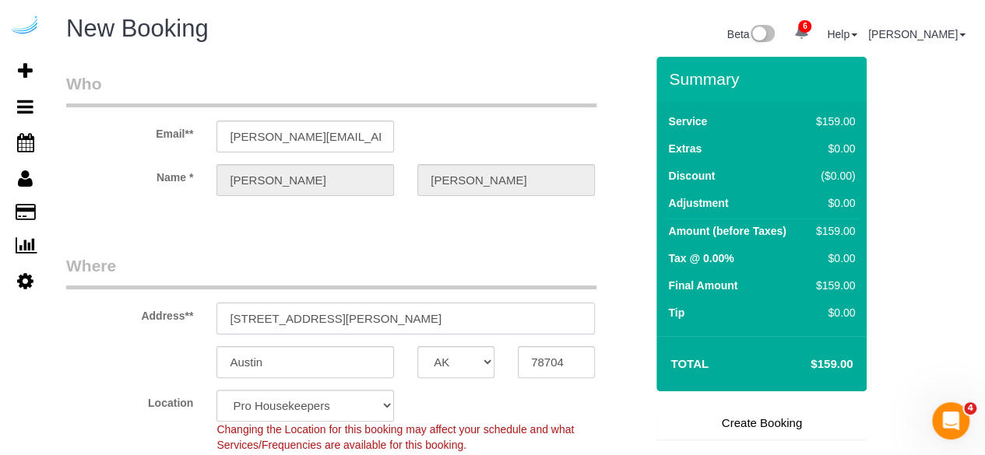
paste input "300 Roswell Rd NE, Atlanta, GA 30305"
type input "3300 Roswell Rd NE, Atlanta, GA 30305"
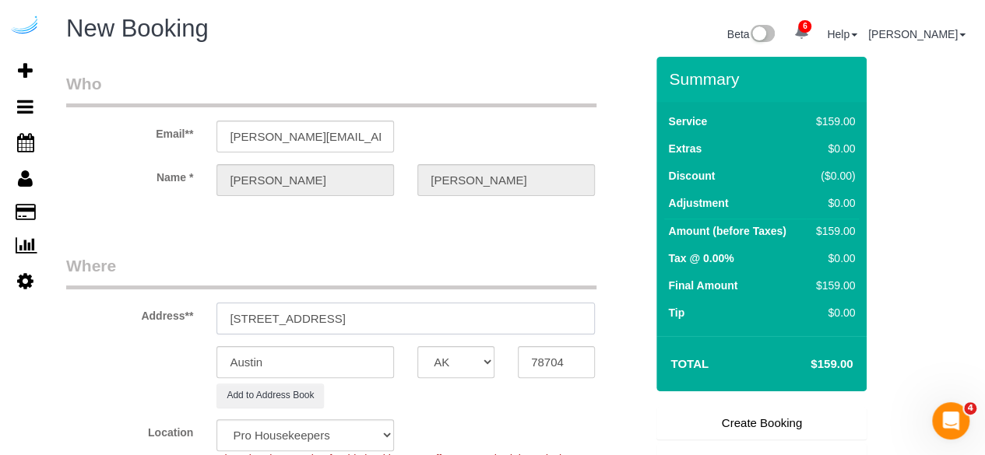
select select "9"
select select "object:5950"
drag, startPoint x: 403, startPoint y: 317, endPoint x: 484, endPoint y: 316, distance: 81.0
click at [484, 316] on input "3300 Roswell Rd NE, Atlanta, GA 30305" at bounding box center [405, 319] width 378 height 32
type input "3300 Roswell Rd NE, Atlanta, GA 30305"
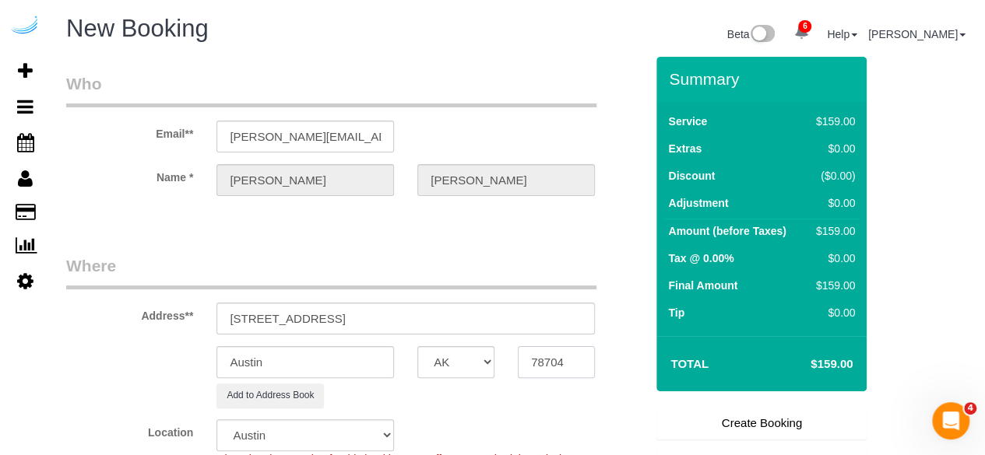
click at [557, 355] on input "78704" at bounding box center [556, 362] width 77 height 32
paste input "30305"
type input "30305"
click at [463, 359] on select "AK AL AR AZ CA CO CT DC DE [GEOGRAPHIC_DATA] [GEOGRAPHIC_DATA] HI IA ID IL IN K…" at bounding box center [455, 362] width 77 height 32
select select "GA"
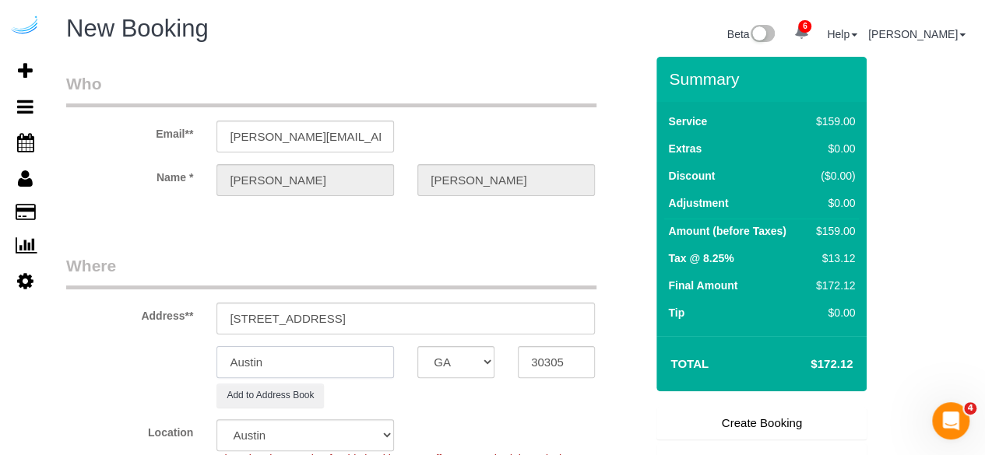
click at [352, 349] on input "Austin" at bounding box center [305, 362] width 178 height 32
select select "8"
select select "object:5997"
type input "[GEOGRAPHIC_DATA]"
drag, startPoint x: 345, startPoint y: 320, endPoint x: 626, endPoint y: 337, distance: 281.6
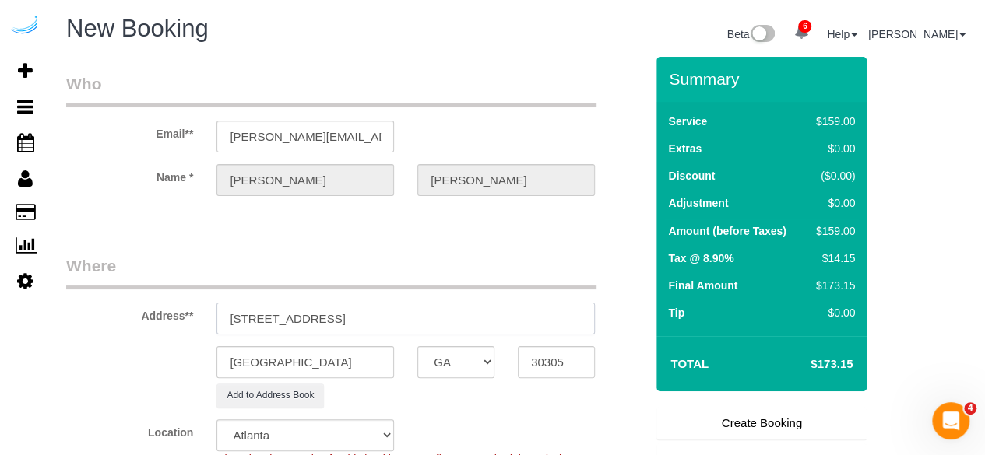
click at [624, 339] on sui-booking-address "Address** 3300 Roswell Rd NE, Atlanta, GA 30305 Atlanta AK AL AR AZ CA CO CT DC…" at bounding box center [355, 331] width 578 height 153
paste input "Erin Noles"
paste input "Camden Buckhead"
paste input "1460392"
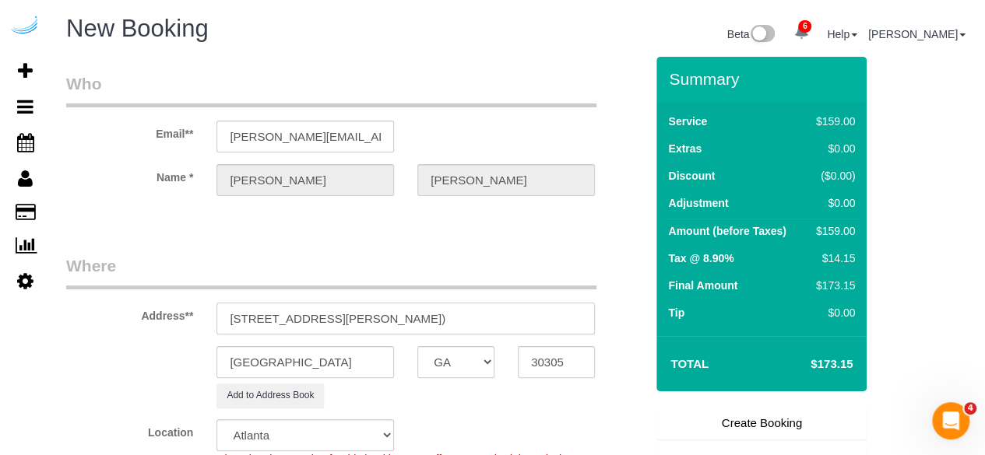
type input "3300 Roswell Rd NE, Building 400, Unit 4209 (Erin Noles, Camden Buckhead , 1460…"
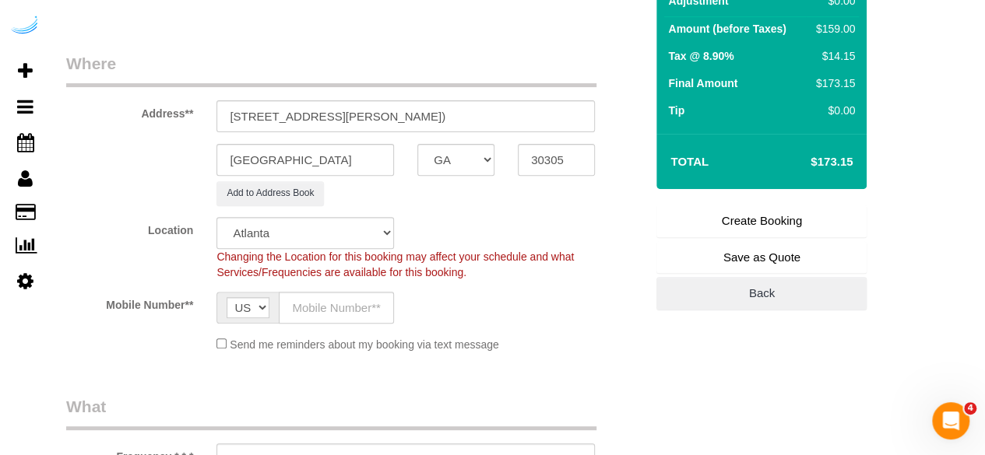
scroll to position [234, 0]
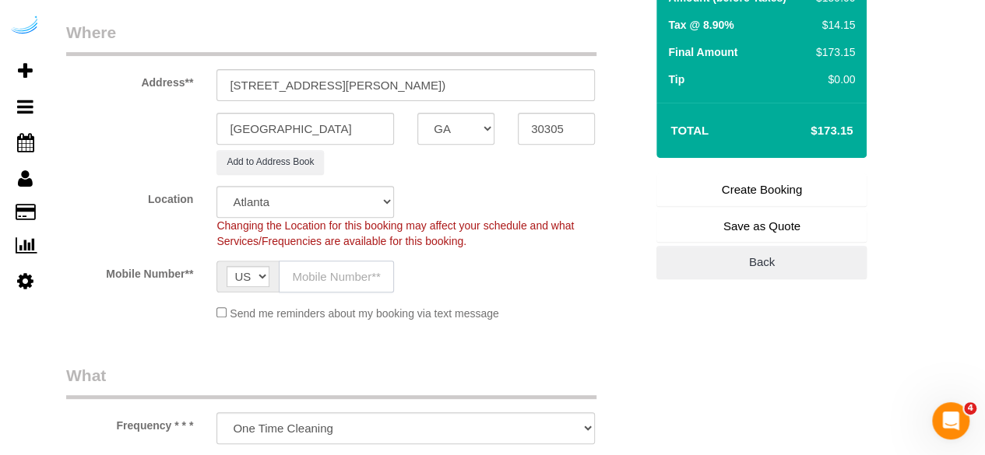
click at [332, 273] on input "text" at bounding box center [336, 277] width 115 height 32
type input "[PHONE_NUMBER]"
type input "[PERSON_NAME]"
type input "[PHONE_NUMBER]"
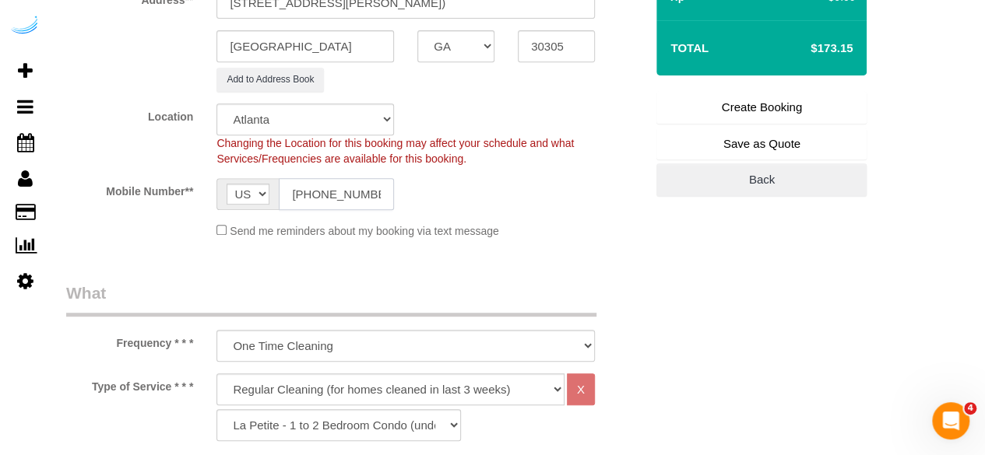
scroll to position [389, 0]
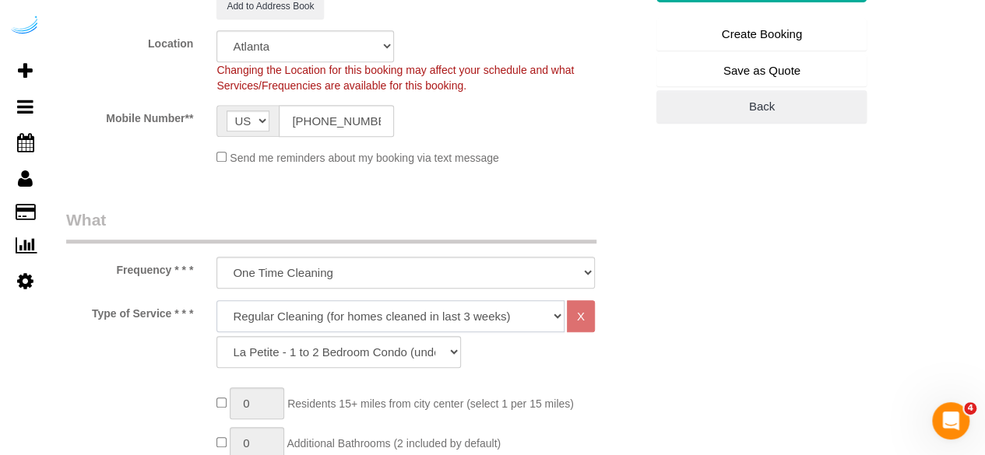
drag, startPoint x: 307, startPoint y: 317, endPoint x: 300, endPoint y: 306, distance: 13.0
click at [307, 317] on select "Deep Cleaning (for homes that have not been cleaned in 3+ weeks) Spruce Regular…" at bounding box center [390, 317] width 348 height 32
select select "282"
click at [216, 301] on select "Deep Cleaning (for homes that have not been cleaned in 3+ weeks) Spruce Regular…" at bounding box center [390, 317] width 348 height 32
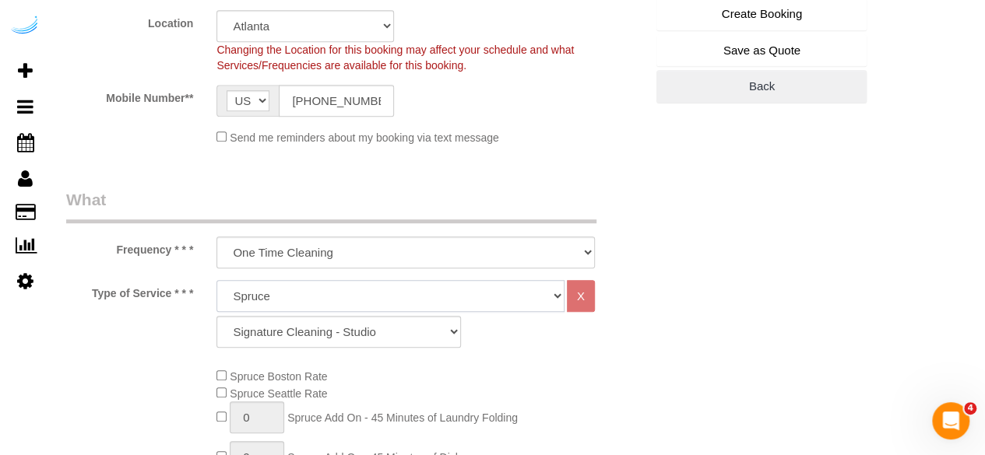
scroll to position [545, 0]
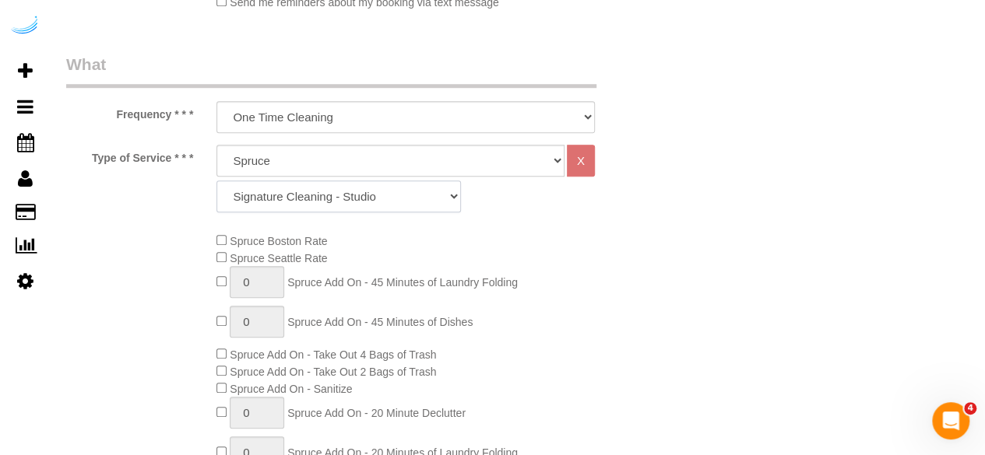
click at [332, 197] on select "Signature Cleaning - Studio Signature Cleaning - 1 Bed 1 Bath Signature Cleanin…" at bounding box center [338, 197] width 244 height 32
select select "309"
click at [216, 181] on select "Signature Cleaning - Studio Signature Cleaning - 1 Bed 1 Bath Signature Cleanin…" at bounding box center [338, 197] width 244 height 32
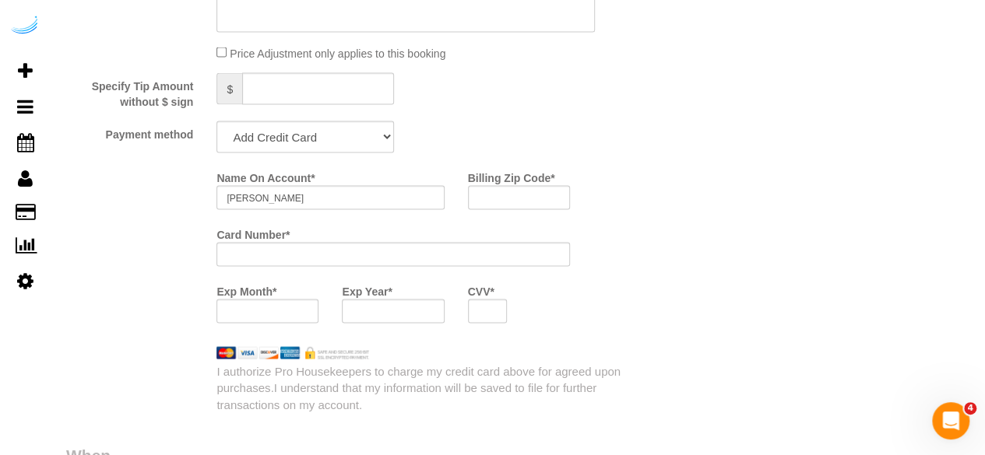
scroll to position [1479, 0]
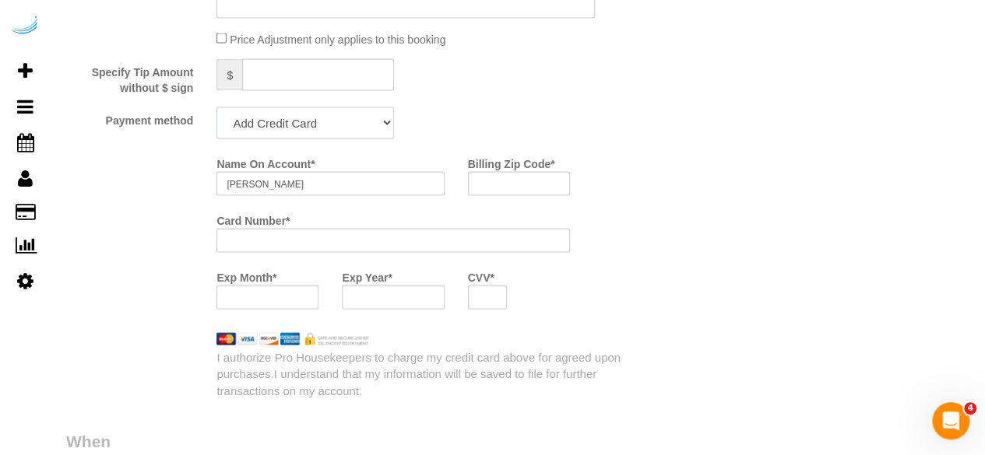
drag, startPoint x: 301, startPoint y: 121, endPoint x: 294, endPoint y: 135, distance: 15.7
click at [301, 121] on select "Add Credit Card Cash Check Paypal" at bounding box center [305, 123] width 178 height 32
select select "string:check"
click at [216, 109] on select "Add Credit Card Cash Check Paypal" at bounding box center [305, 123] width 178 height 32
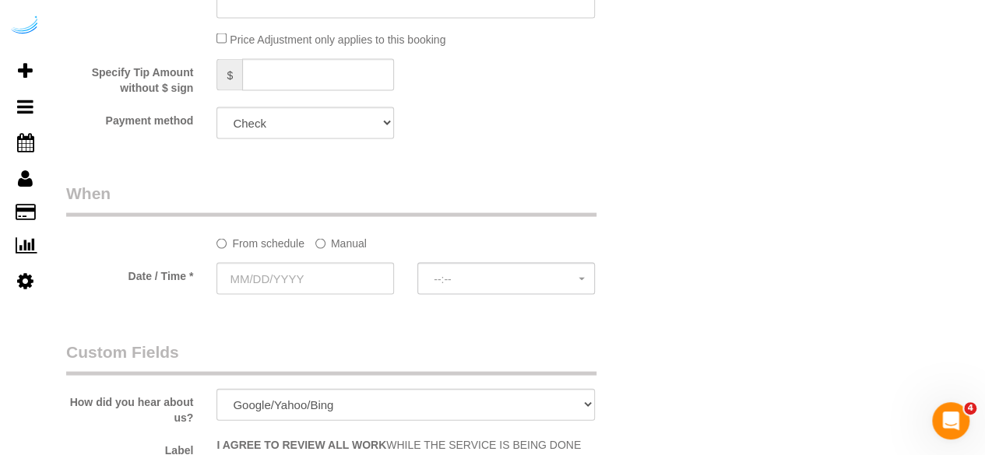
click at [357, 247] on label "Manual" at bounding box center [340, 240] width 51 height 21
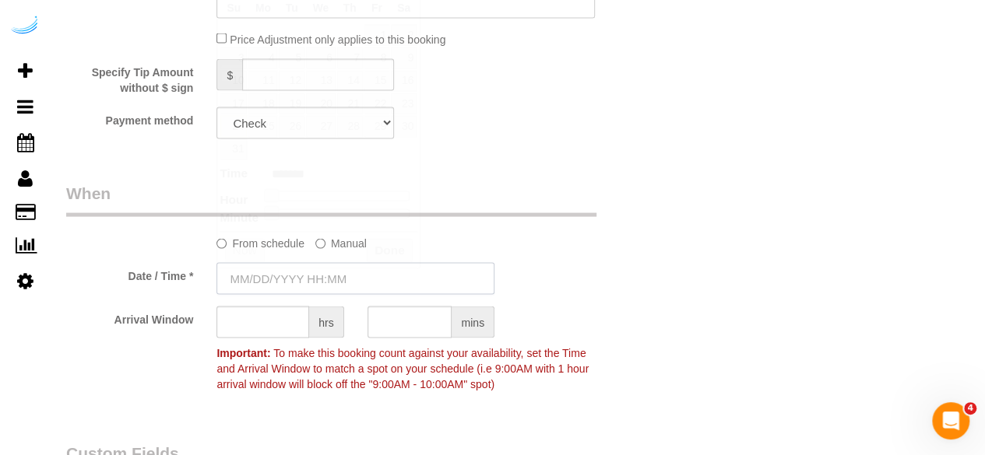
click at [319, 268] on input "text" at bounding box center [355, 279] width 278 height 32
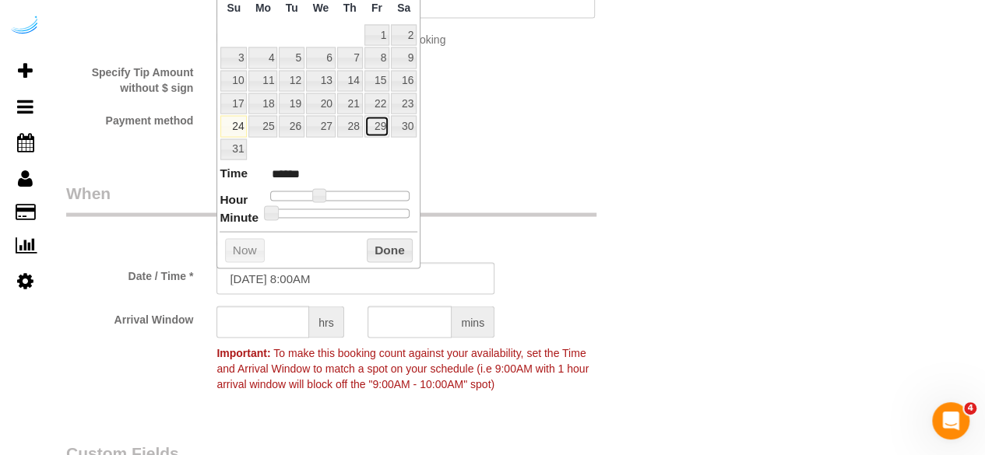
click at [363, 120] on tr "24 25 26 27 28 29 30" at bounding box center [319, 126] width 198 height 23
click at [354, 122] on link "28" at bounding box center [350, 126] width 26 height 21
type input "08/28/2025 9:00AM"
type input "******"
click at [318, 192] on span at bounding box center [325, 196] width 14 height 14
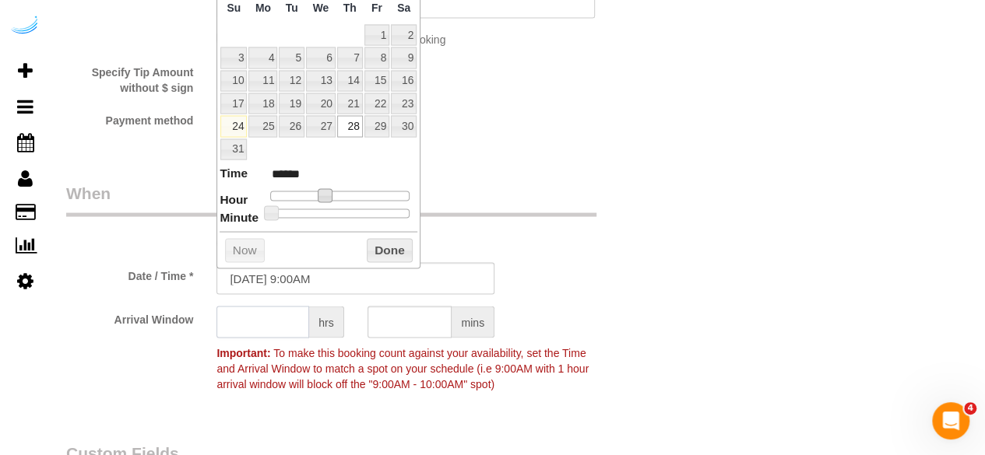
click at [271, 315] on input "text" at bounding box center [262, 323] width 93 height 32
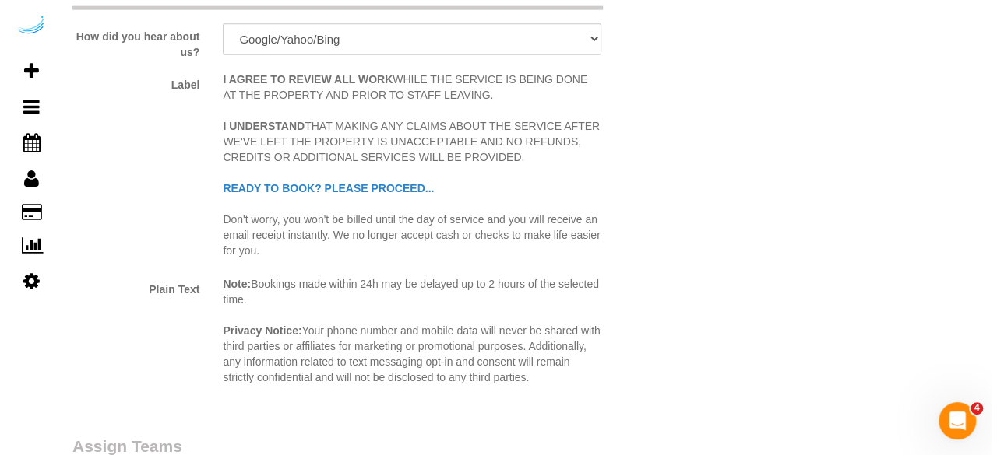
scroll to position [2180, 0]
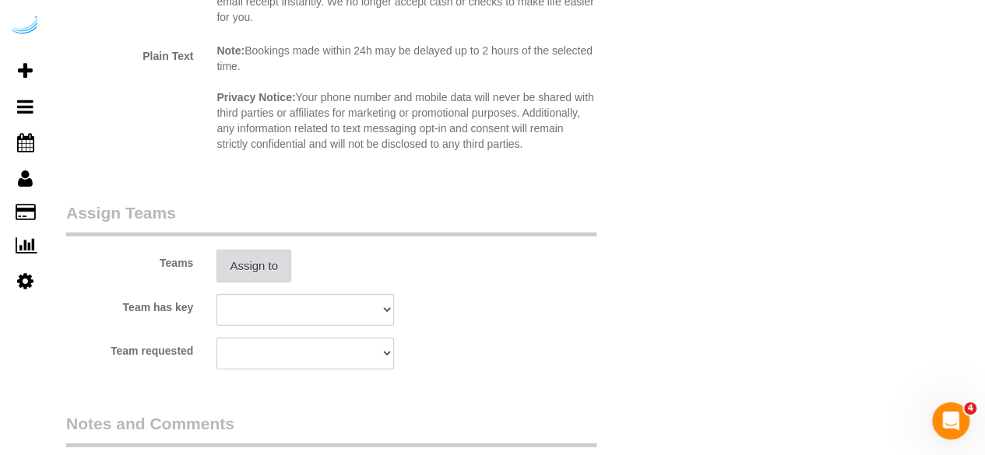
type input "4"
click at [251, 275] on button "Assign to" at bounding box center [253, 266] width 75 height 33
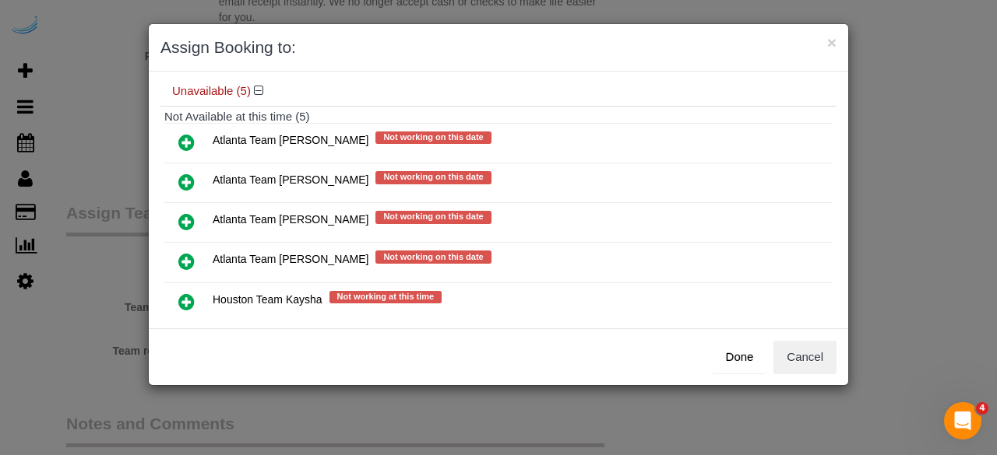
scroll to position [156, 0]
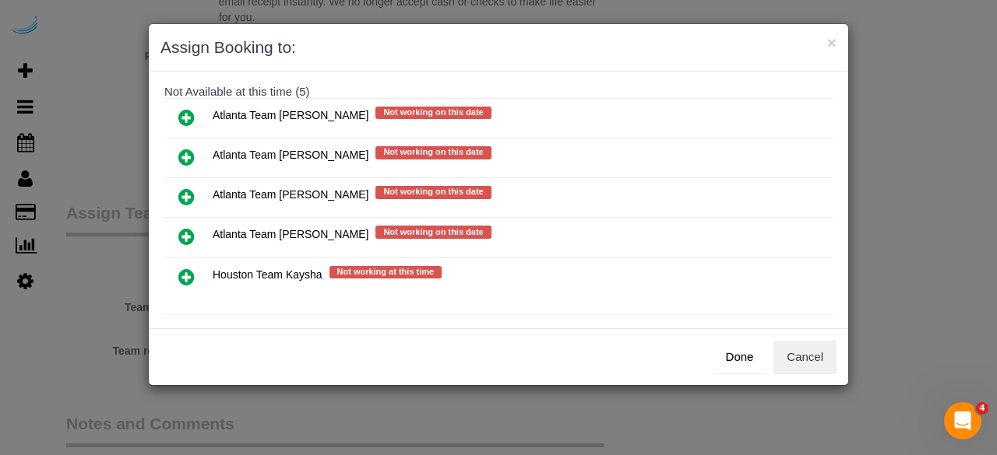
click at [183, 152] on icon at bounding box center [186, 157] width 16 height 19
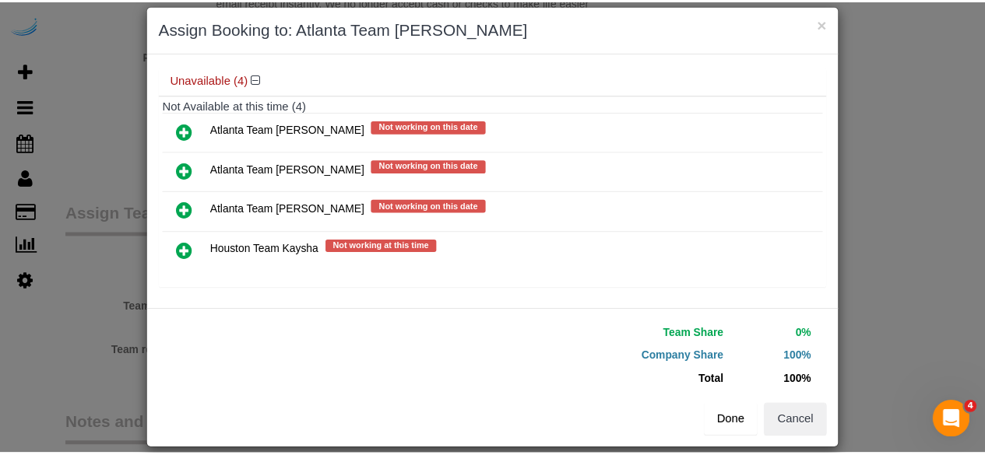
scroll to position [35, 0]
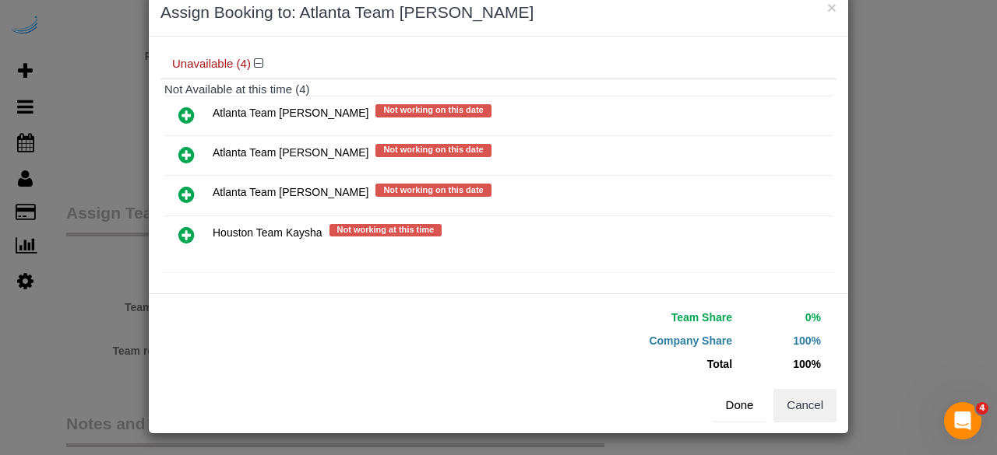
click at [745, 405] on button "Done" at bounding box center [739, 405] width 54 height 33
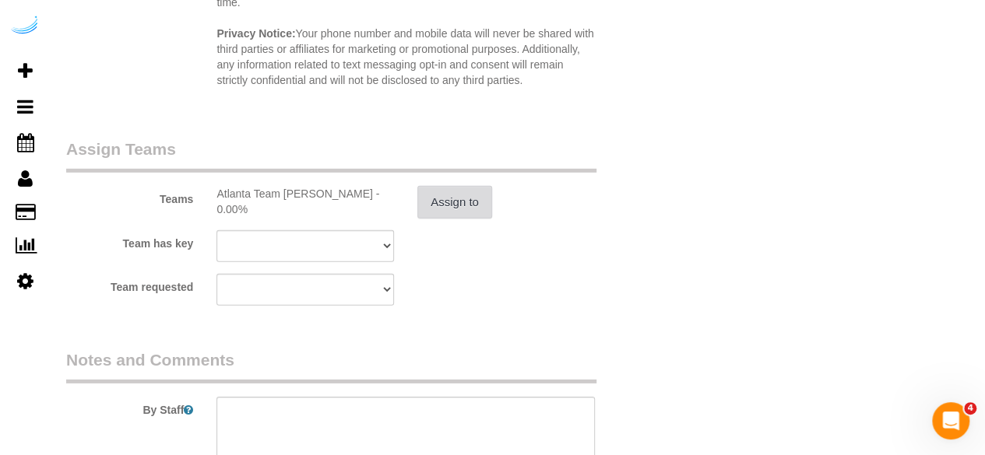
scroll to position [2336, 0]
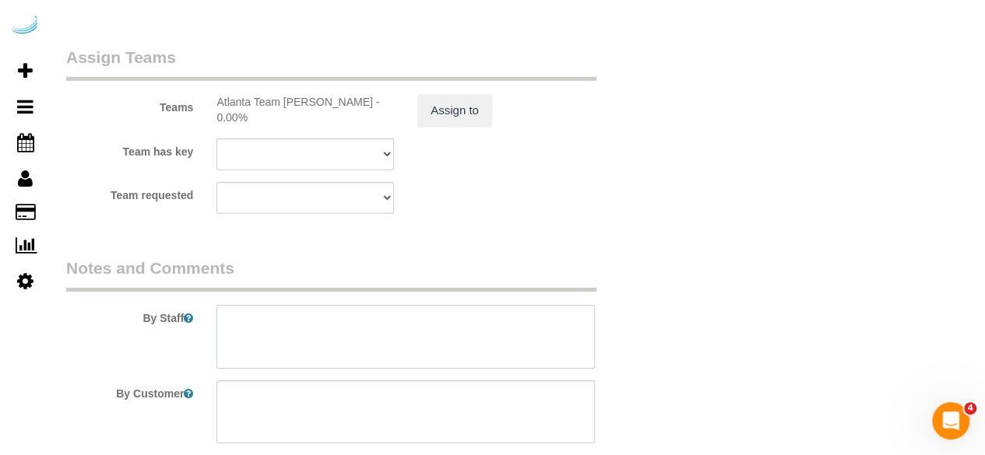
drag, startPoint x: 359, startPoint y: 336, endPoint x: 346, endPoint y: 30, distance: 305.5
click at [357, 331] on textarea at bounding box center [405, 337] width 378 height 64
click at [405, 331] on textarea at bounding box center [405, 337] width 378 height 64
paste textarea "Permanent Notes:No notes from this customer.Today's Notes:I would like to reque…"
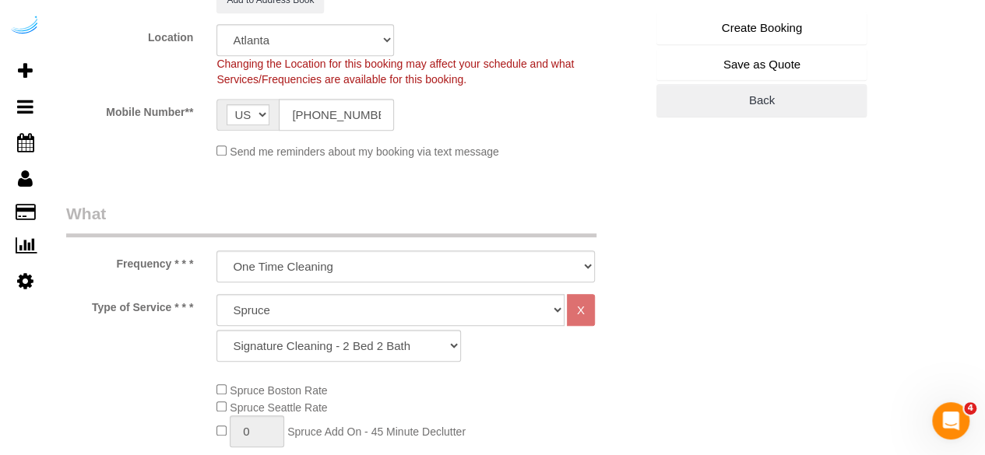
scroll to position [156, 0]
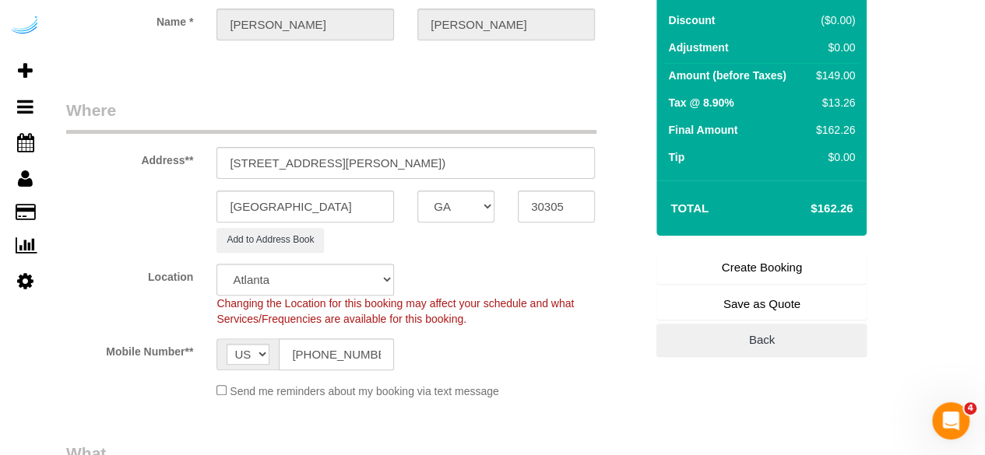
type textarea "Recurrency: One time service Permanent Notes:No notes from this customer.Today'…"
click at [737, 277] on link "Create Booking" at bounding box center [761, 267] width 210 height 33
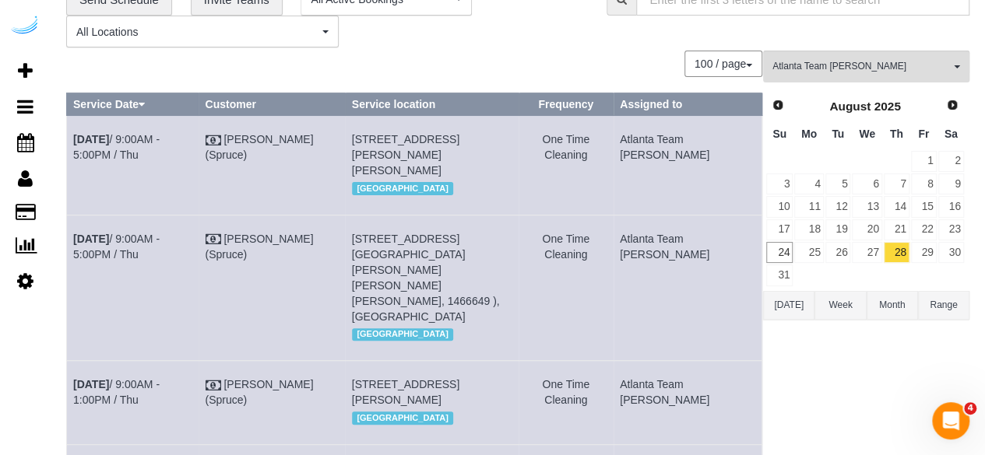
scroll to position [156, 0]
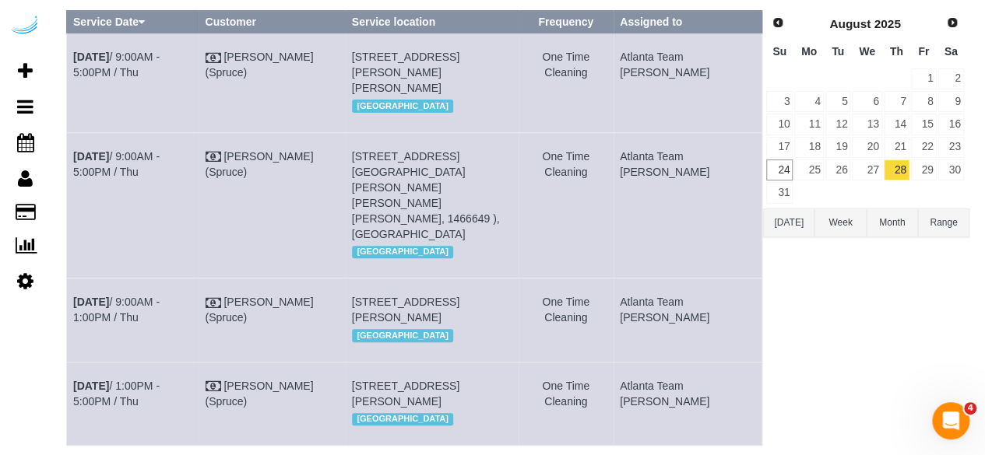
drag, startPoint x: 87, startPoint y: 256, endPoint x: 70, endPoint y: 272, distance: 23.1
click at [70, 279] on td "Aug 28th / 9:00AM - 1:00PM / Thu" at bounding box center [133, 320] width 132 height 83
copy link "Aug 28th / 9:00AM - 1:00PM / Thu"
drag, startPoint x: 442, startPoint y: 320, endPoint x: 381, endPoint y: 272, distance: 77.7
click at [381, 279] on td "3300 Roswell Rd Ne, Building 400, Unit 4209 (Erin Noles, Camden Buckhead , 1460…" at bounding box center [432, 320] width 174 height 83
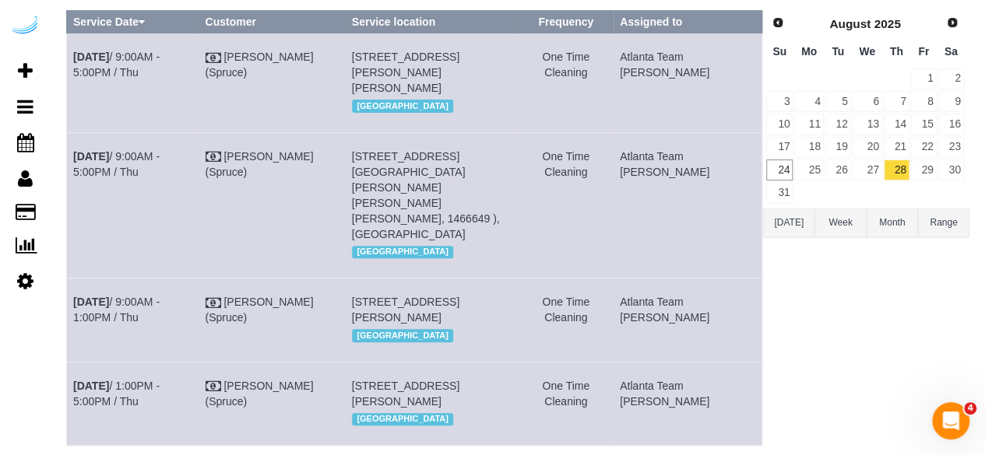
copy span "3300 Roswell Rd Ne, Building 400, Unit 4209 (Erin Noles, Camden Buckhead , 1460…"
drag, startPoint x: 705, startPoint y: 290, endPoint x: 660, endPoint y: 269, distance: 49.1
click at [660, 279] on td "Atlanta Team [PERSON_NAME]" at bounding box center [688, 320] width 149 height 83
copy td "Atlanta Team [PERSON_NAME]"
click at [919, 166] on link "29" at bounding box center [924, 170] width 26 height 21
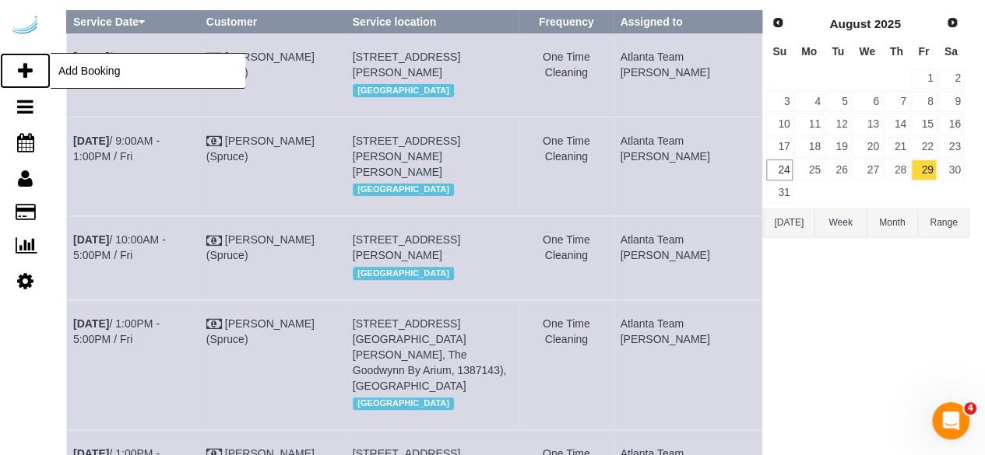
click at [19, 68] on icon at bounding box center [25, 71] width 15 height 19
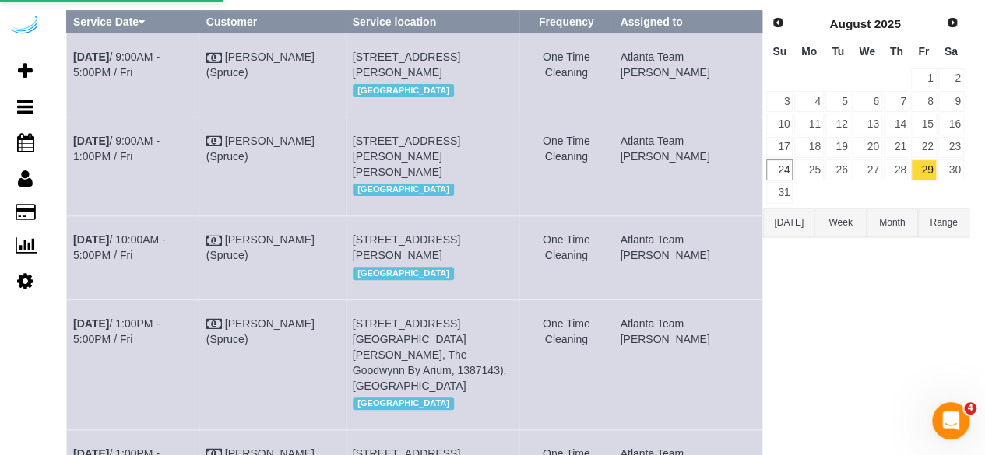
select select "number:9"
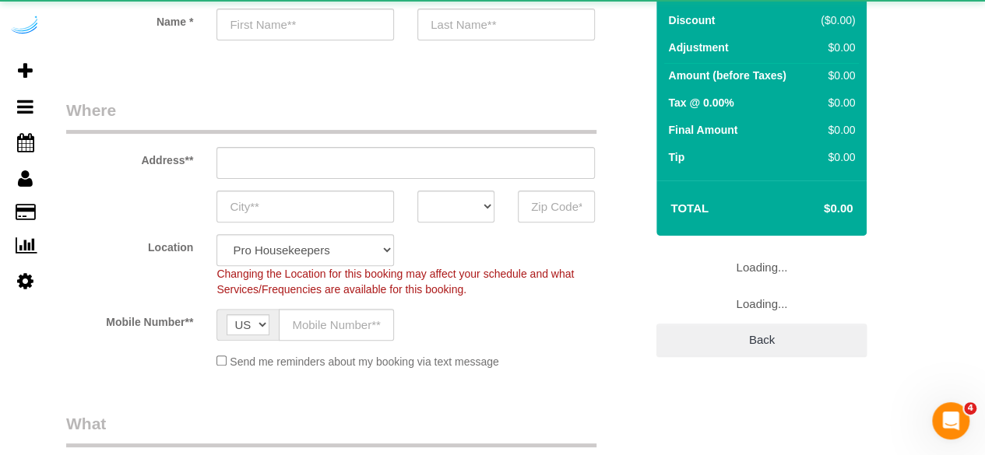
select select "object:7735"
select select "4"
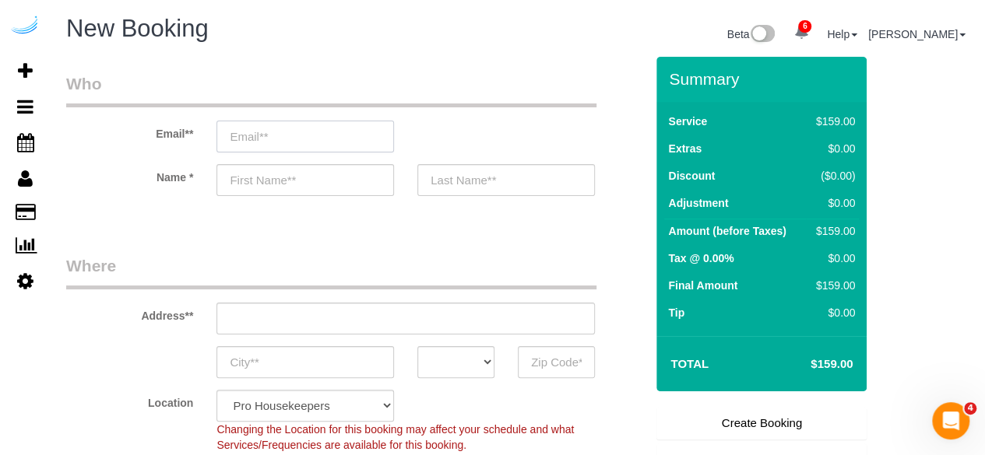
click at [335, 145] on input "email" at bounding box center [305, 137] width 178 height 32
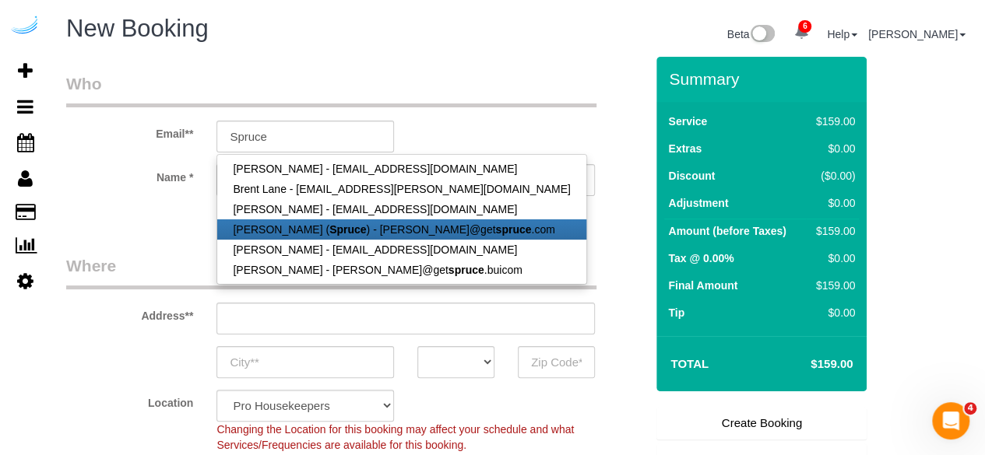
click at [329, 227] on strong "Spruce" at bounding box center [347, 229] width 37 height 12
type input "[PERSON_NAME][EMAIL_ADDRESS][DOMAIN_NAME]"
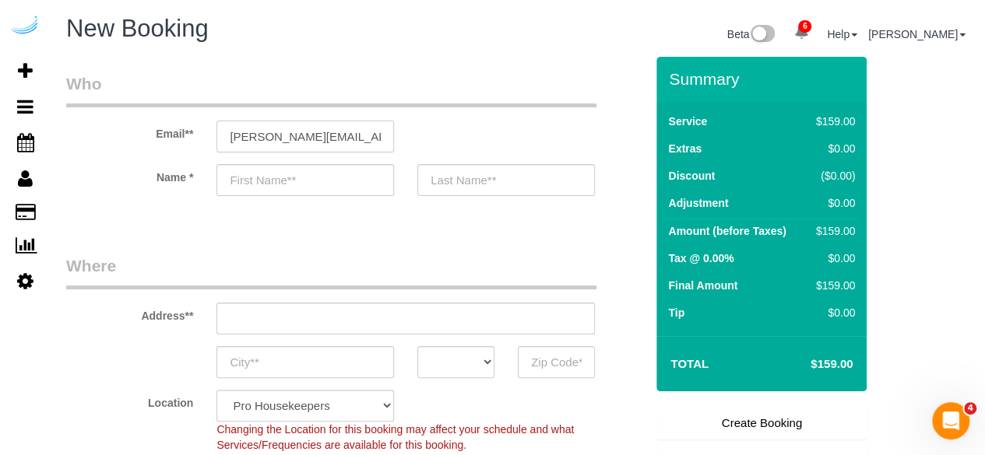
type input "[PERSON_NAME]"
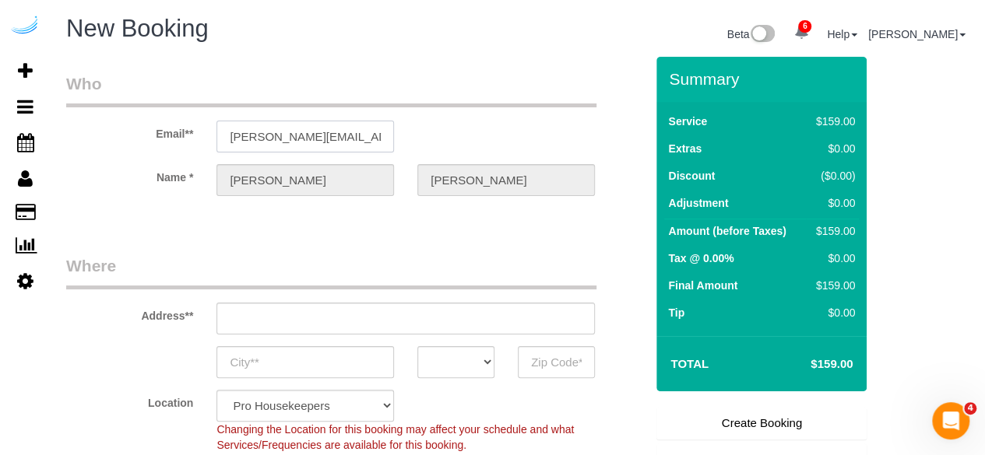
type input "[STREET_ADDRESS][PERSON_NAME]"
type input "Austin"
select select "[GEOGRAPHIC_DATA]"
type input "78704"
click at [372, 315] on input "[STREET_ADDRESS][PERSON_NAME]" at bounding box center [405, 319] width 378 height 32
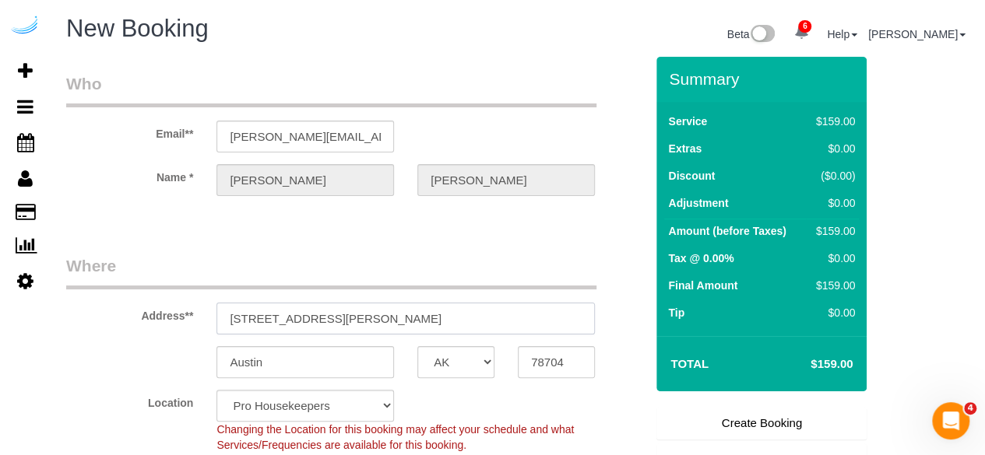
paste input "77 E Andrews Dr NW, Atlanta, GA 30305"
type input "77 E Andrews Dr NW, Atlanta, GA 30305"
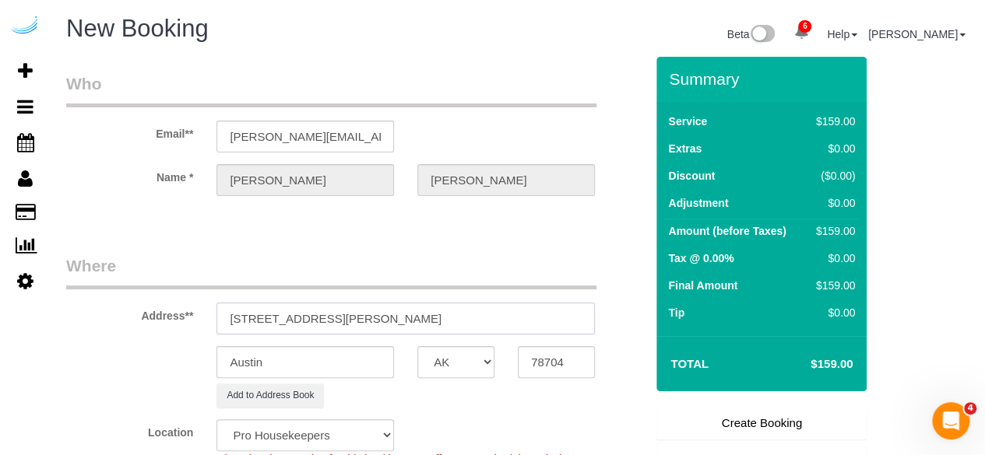
select select "9"
select select "object:7779"
drag, startPoint x: 410, startPoint y: 318, endPoint x: 505, endPoint y: 318, distance: 94.2
click at [505, 318] on input "77 E Andrews Dr NW, Atlanta, GA 30305" at bounding box center [405, 319] width 378 height 32
type input "77 E Andrews Dr NW, Atlanta, GA 30305"
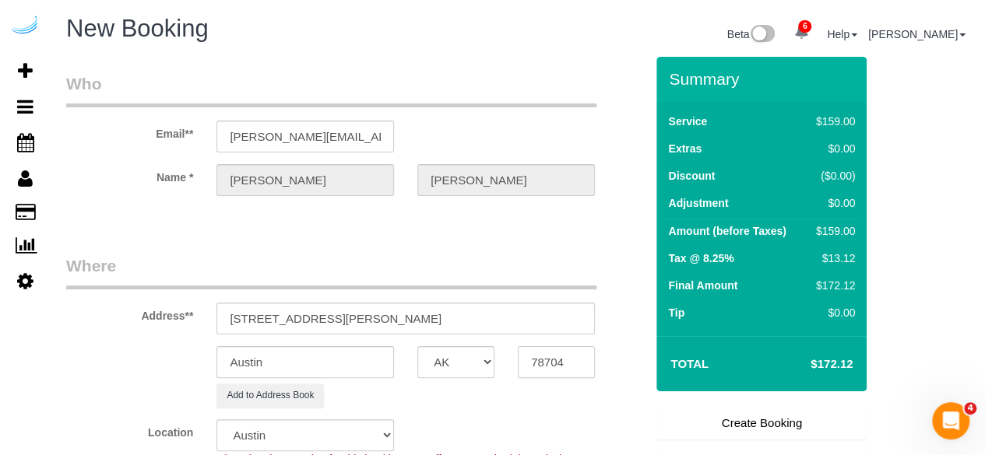
click at [536, 356] on input "78704" at bounding box center [556, 362] width 77 height 32
paste input "30305"
type input "30305"
click at [474, 364] on select "AK AL AR AZ CA CO CT DC DE [GEOGRAPHIC_DATA] [GEOGRAPHIC_DATA] HI IA ID IL IN K…" at bounding box center [455, 362] width 77 height 32
select select "8"
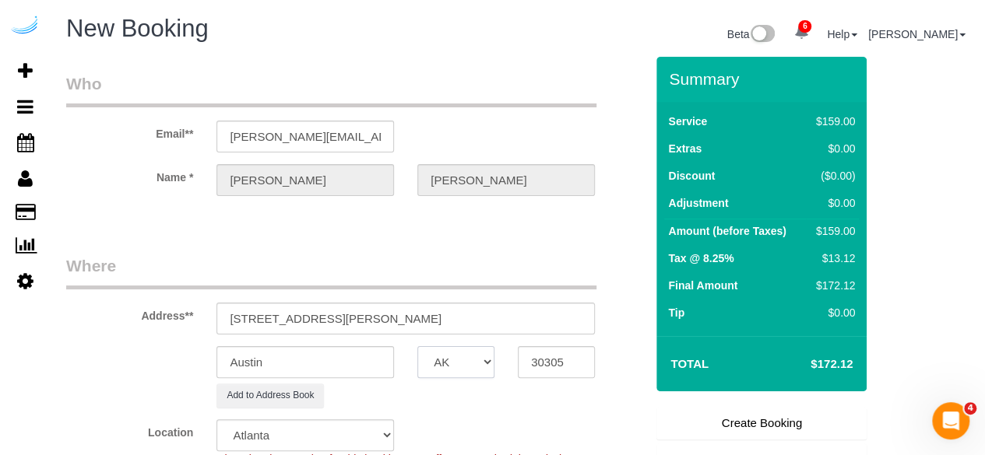
select select "GA"
click at [371, 353] on input "Austin" at bounding box center [305, 362] width 178 height 32
select select "object:7826"
type input "[GEOGRAPHIC_DATA]"
drag, startPoint x: 343, startPoint y: 314, endPoint x: 610, endPoint y: 346, distance: 268.2
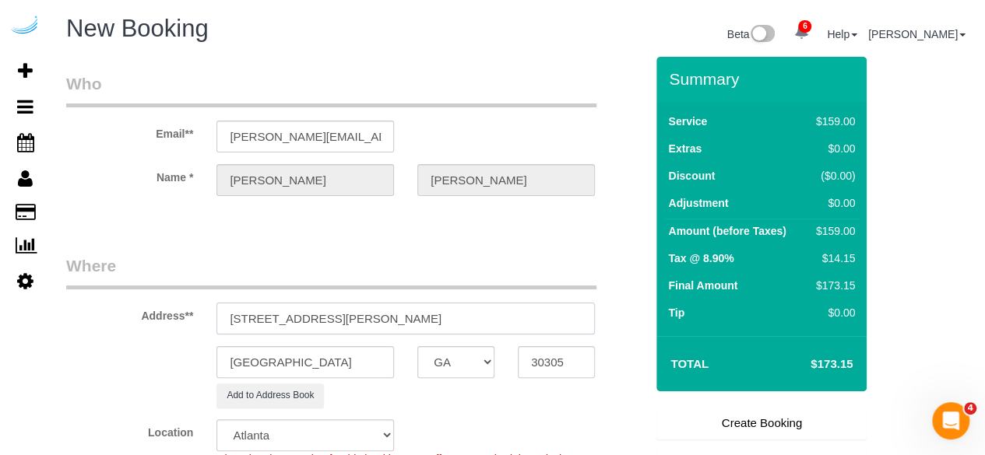
click at [610, 346] on sui-booking-address "Address** 77 E Andrews Dr NW, Atlanta, GA 30305 Atlanta AK AL AR AZ CA CO CT DC…" at bounding box center [355, 331] width 578 height 153
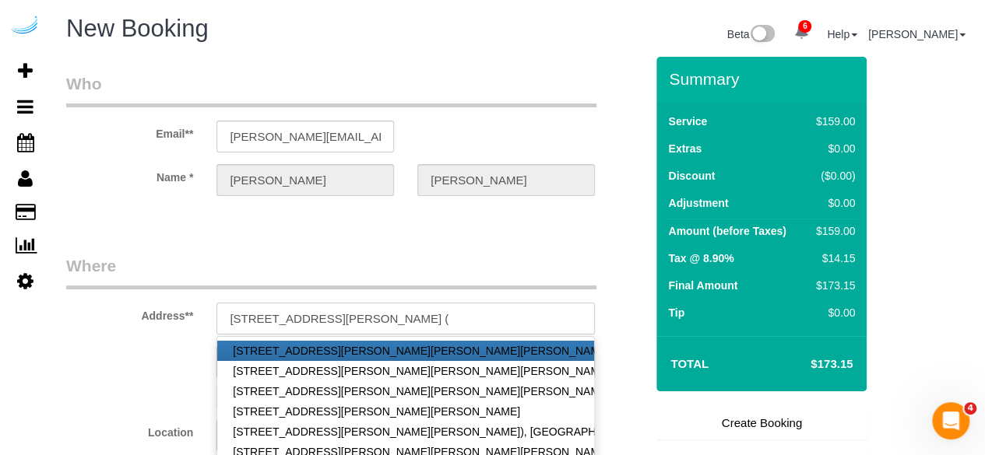
paste input "Kyle Nadler"
paste input "Camden Paces"
paste input "1468028"
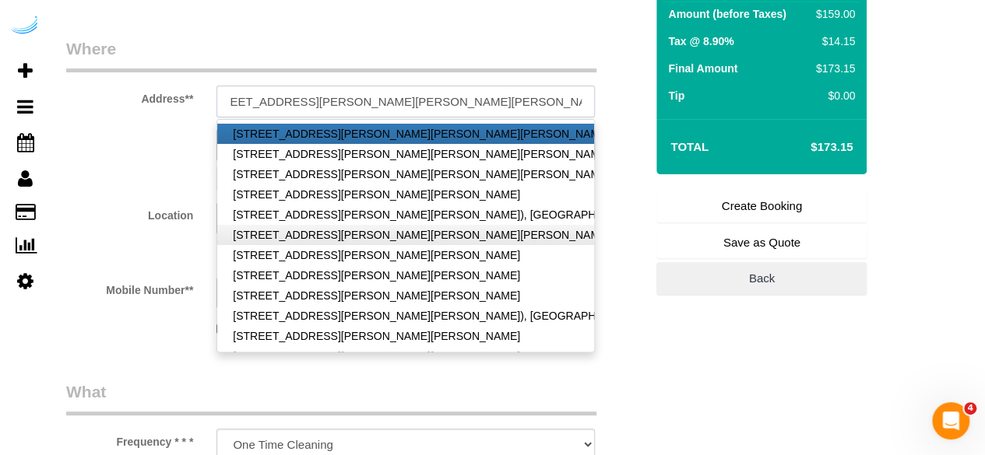
scroll to position [234, 0]
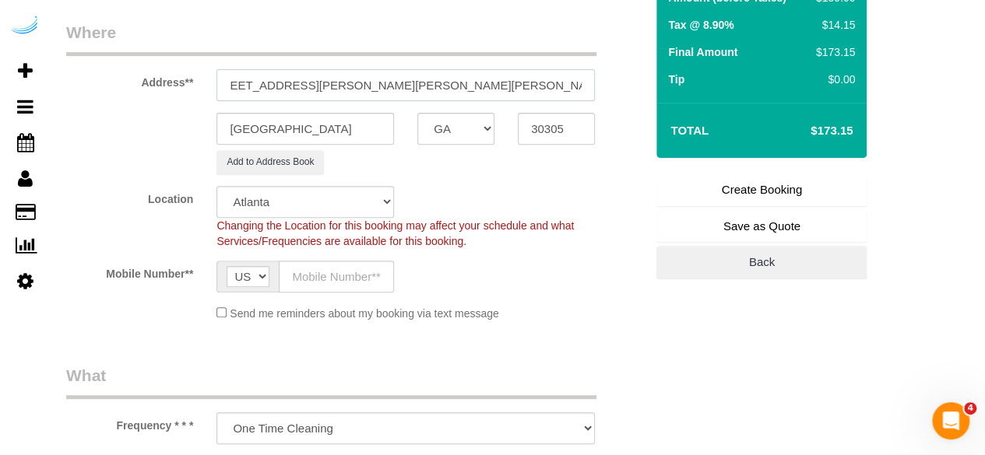
type input "77 E Andrews Dr NW, Unit 3422 (Kyle Nadler, Camden Paces , 1468028)"
click at [318, 270] on input "text" at bounding box center [336, 277] width 115 height 32
type input "[PHONE_NUMBER]"
type input "[PERSON_NAME]"
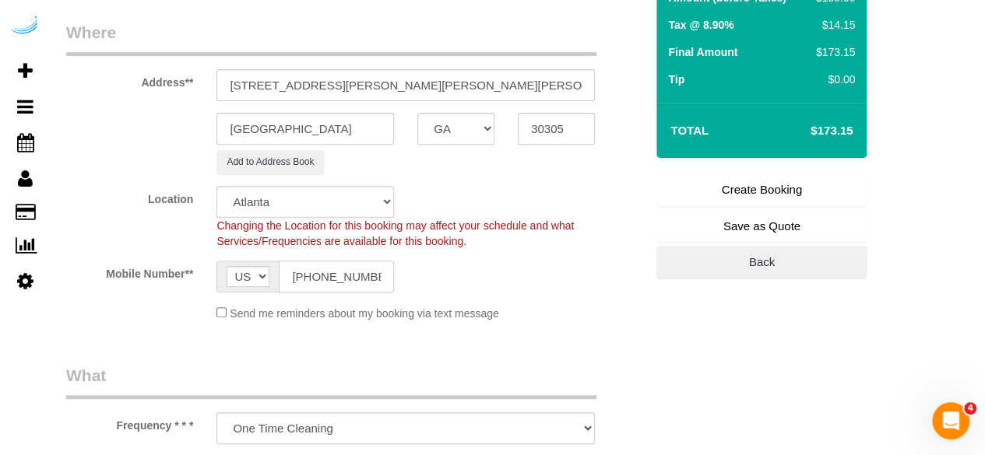
type input "[PHONE_NUMBER]"
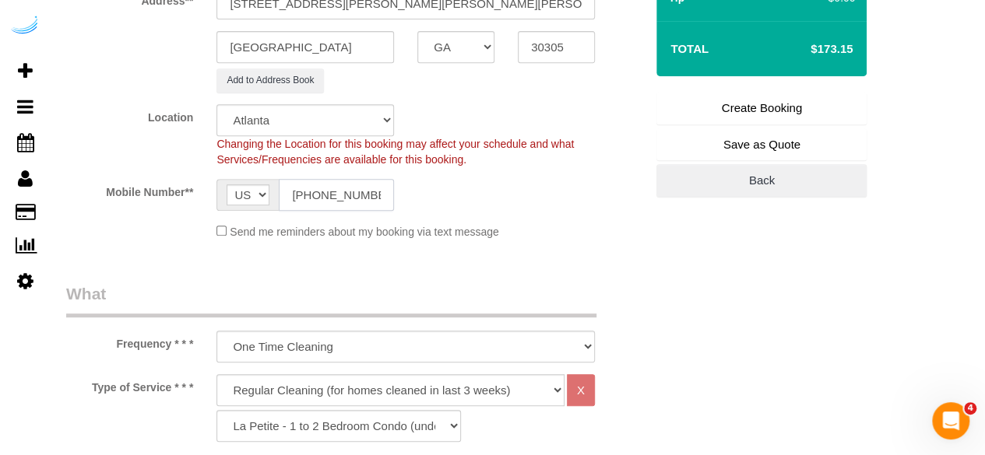
scroll to position [389, 0]
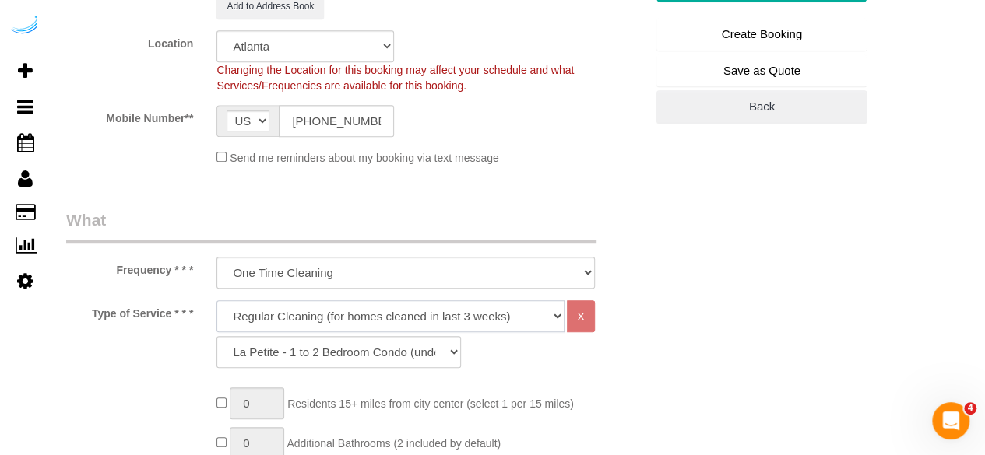
drag, startPoint x: 366, startPoint y: 317, endPoint x: 358, endPoint y: 300, distance: 18.8
click at [366, 317] on select "Deep Cleaning (for homes that have not been cleaned in 3+ weeks) Spruce Regular…" at bounding box center [390, 317] width 348 height 32
select select "282"
click at [216, 301] on select "Deep Cleaning (for homes that have not been cleaned in 3+ weeks) Spruce Regular…" at bounding box center [390, 317] width 348 height 32
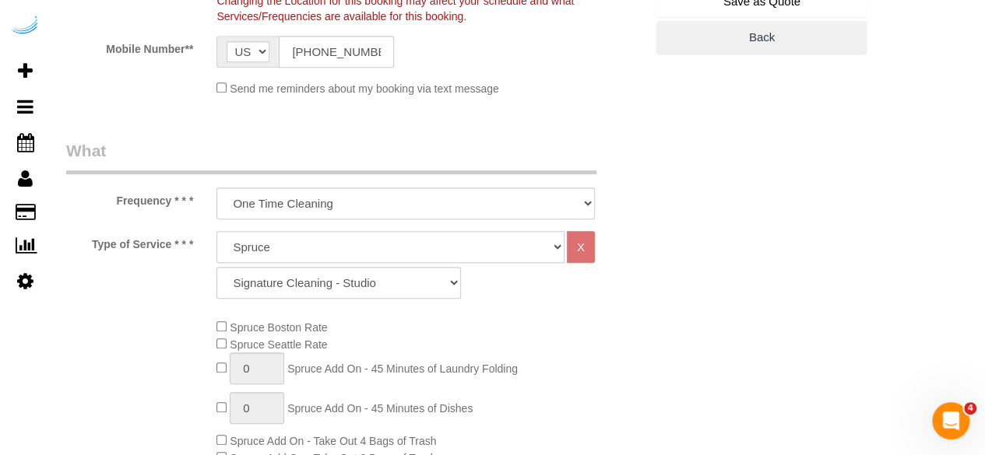
scroll to position [545, 0]
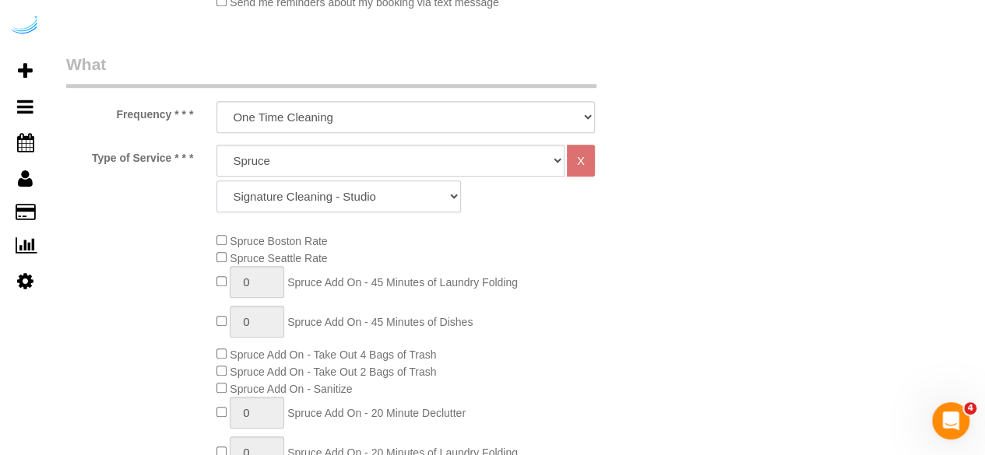
click at [357, 192] on select "Signature Cleaning - Studio Signature Cleaning - 1 Bed 1 Bath Signature Cleanin…" at bounding box center [338, 197] width 244 height 32
select select "322"
click at [216, 181] on select "Signature Cleaning - Studio Signature Cleaning - 1 Bed 1 Bath Signature Cleanin…" at bounding box center [338, 197] width 244 height 32
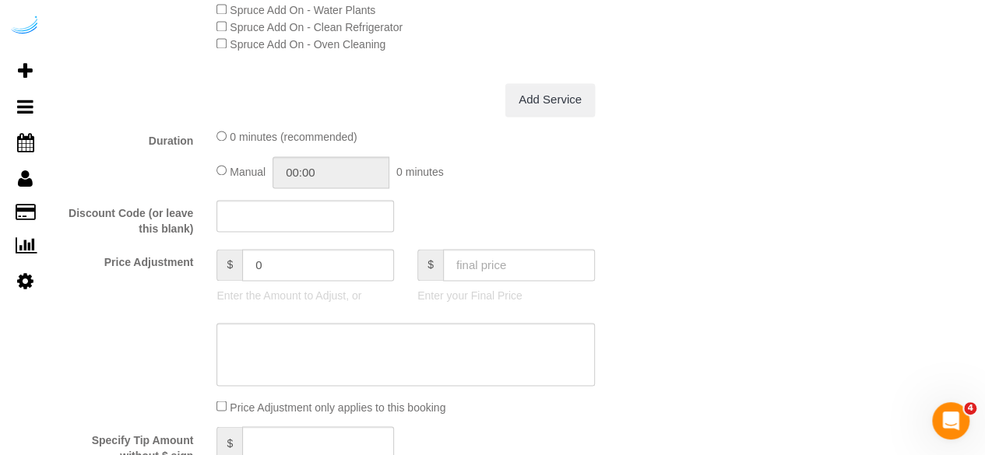
scroll to position [1401, 0]
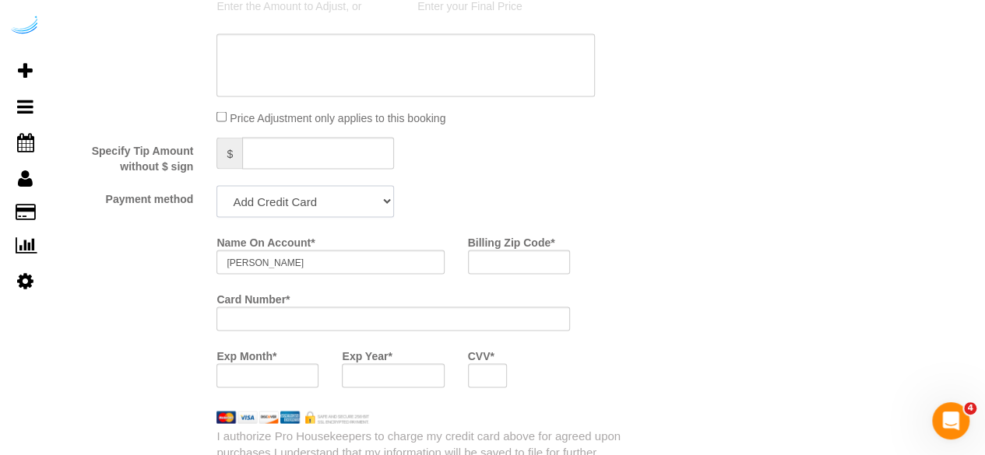
click at [346, 199] on select "Add Credit Card Cash Check Paypal" at bounding box center [305, 201] width 178 height 32
select select "string:check"
click at [216, 187] on select "Add Credit Card Cash Check Paypal" at bounding box center [305, 201] width 178 height 32
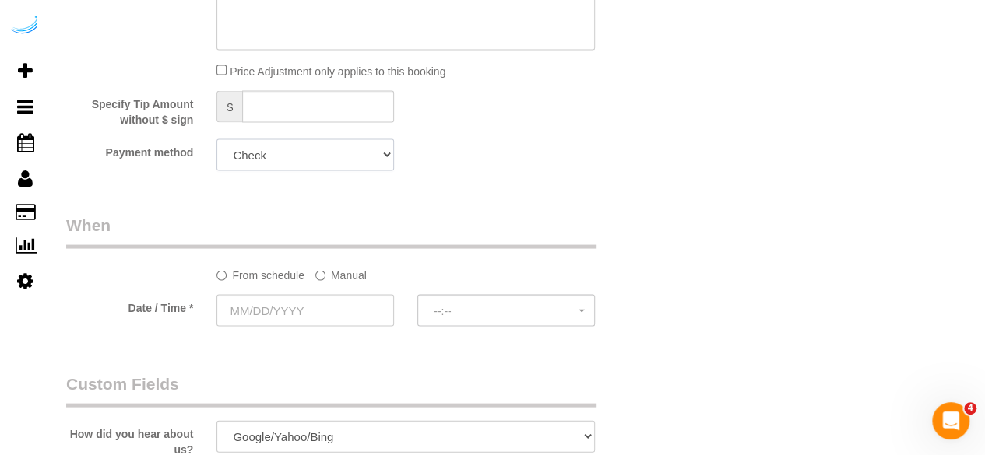
scroll to position [1479, 0]
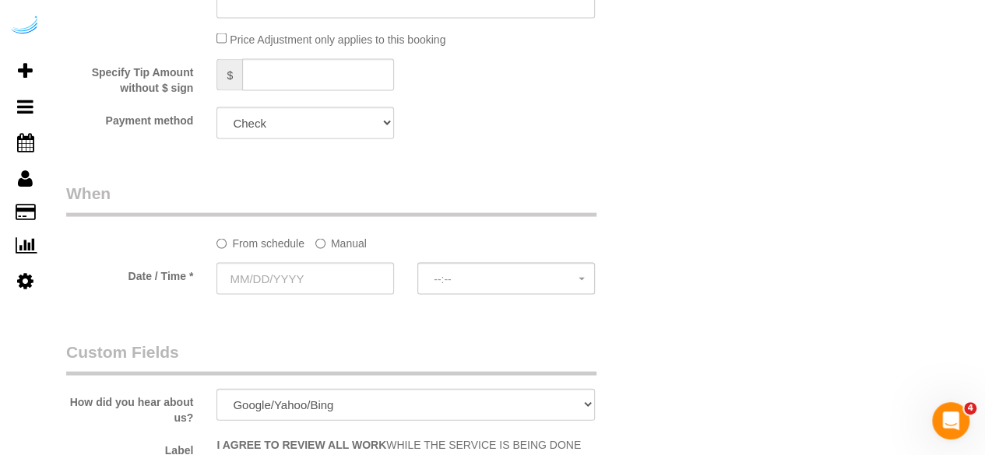
click at [319, 236] on label "Manual" at bounding box center [340, 240] width 51 height 21
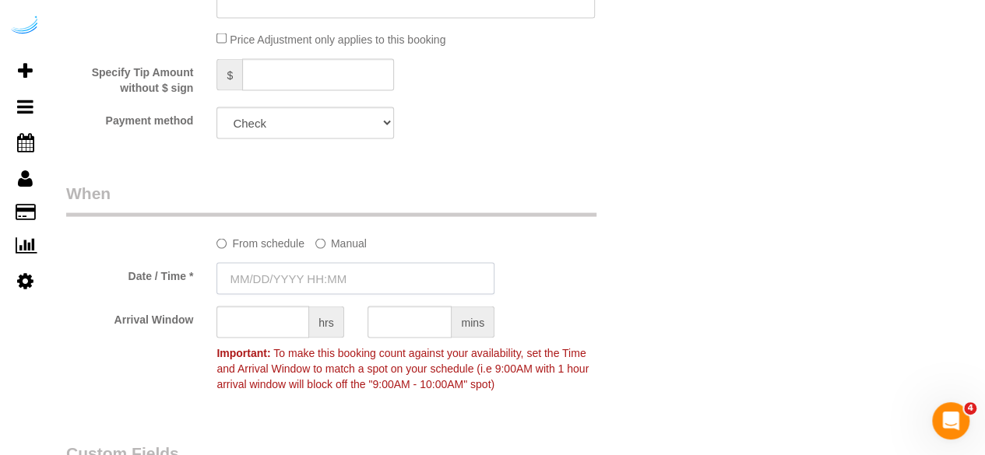
click at [320, 275] on input "text" at bounding box center [355, 279] width 278 height 32
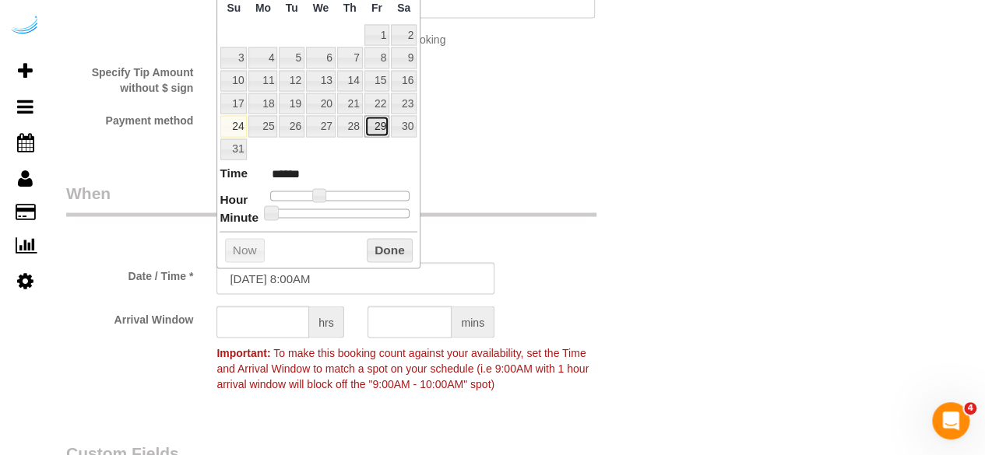
click at [375, 121] on link "29" at bounding box center [376, 126] width 25 height 21
type input "08/29/2025 9:00AM"
type input "******"
drag, startPoint x: 321, startPoint y: 191, endPoint x: 330, endPoint y: 189, distance: 9.5
click at [330, 189] on span at bounding box center [325, 196] width 14 height 14
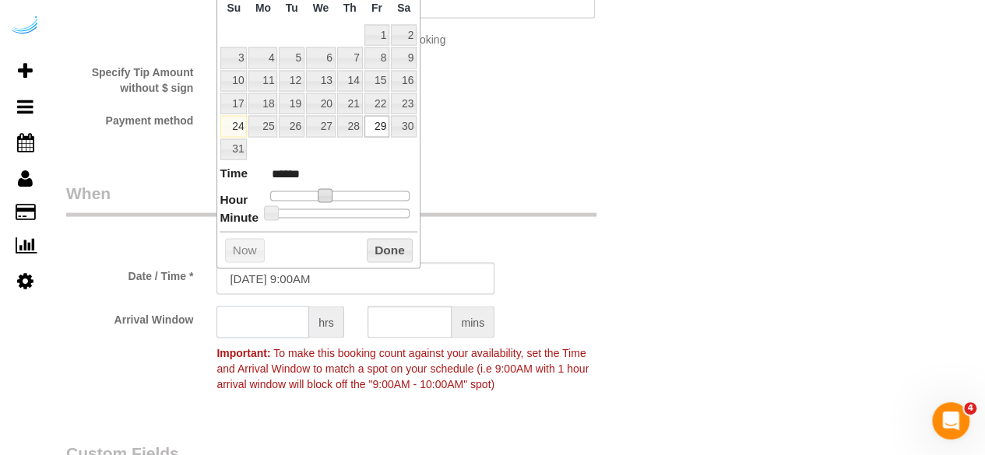
click at [282, 323] on input "text" at bounding box center [262, 323] width 93 height 32
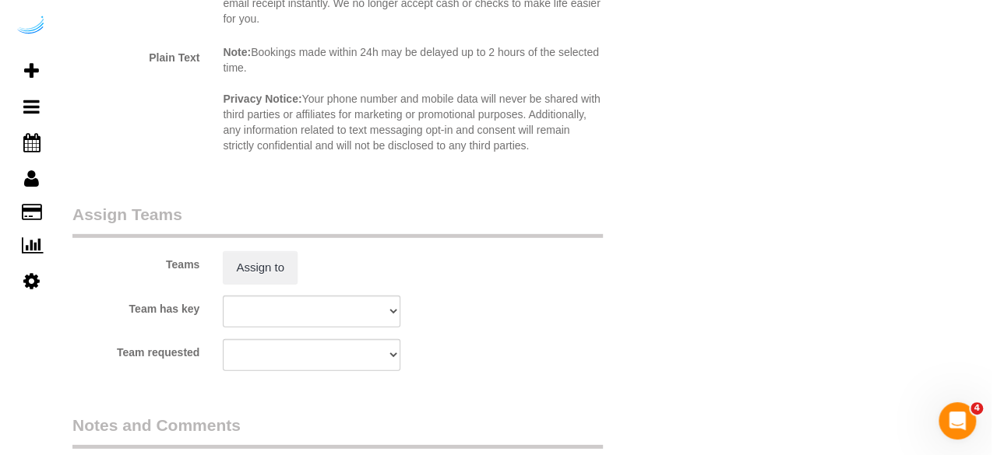
scroll to position [2180, 0]
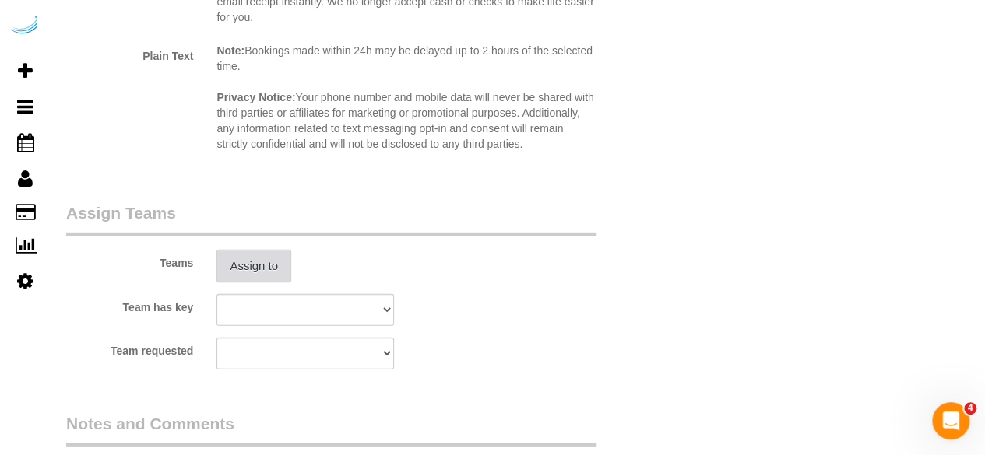
type input "4"
click at [271, 259] on button "Assign to" at bounding box center [253, 266] width 75 height 33
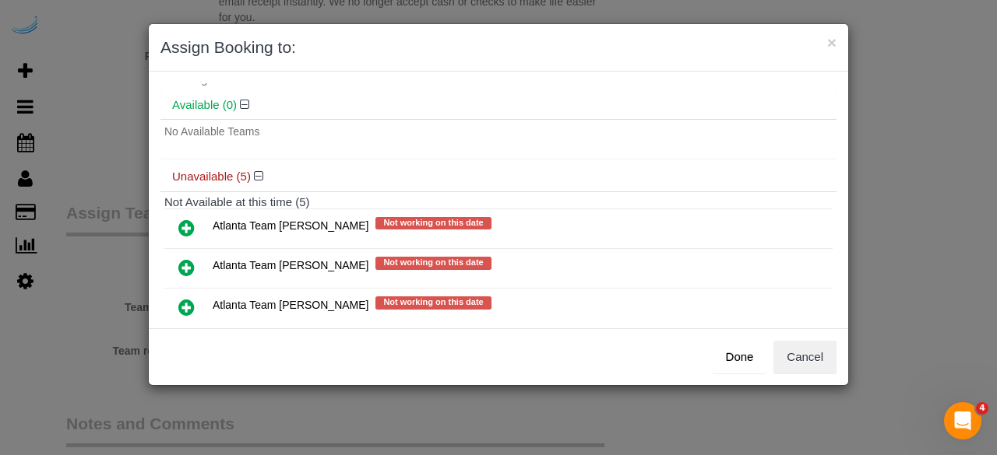
scroll to position [78, 0]
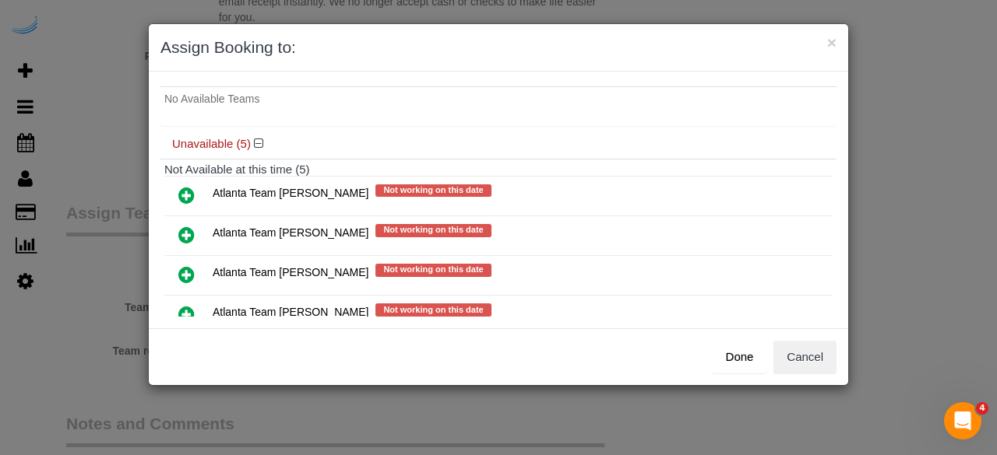
click at [188, 237] on icon at bounding box center [186, 235] width 16 height 19
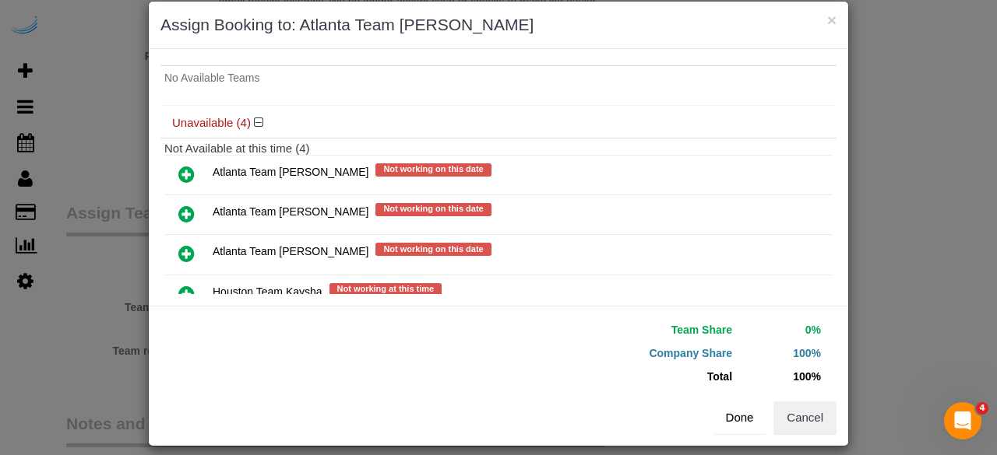
scroll to position [35, 0]
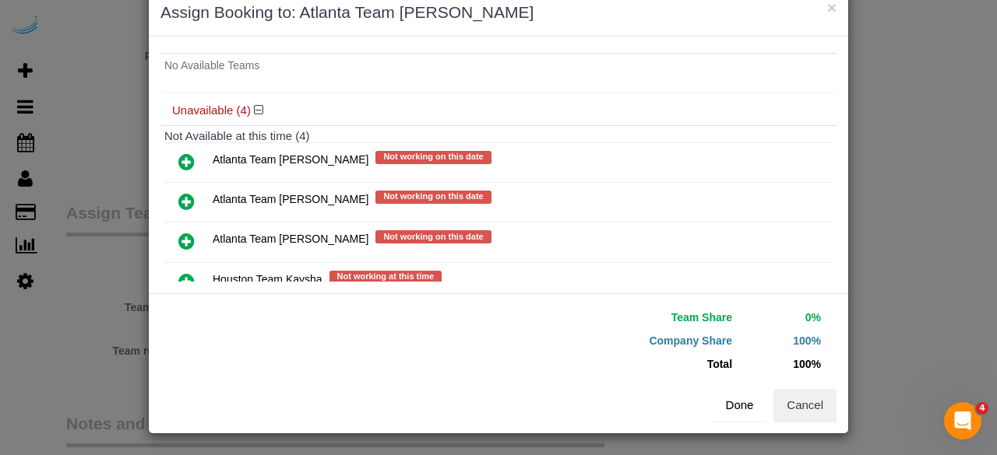
click at [734, 415] on button "Done" at bounding box center [739, 405] width 54 height 33
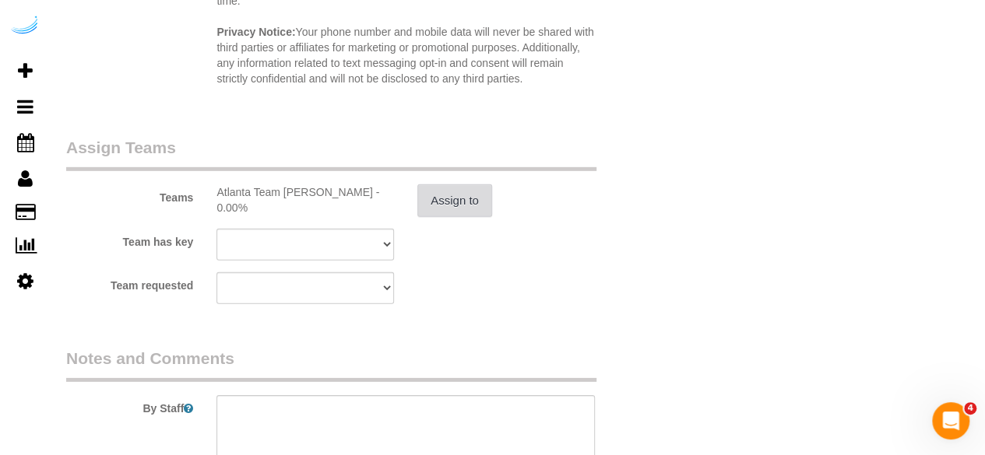
scroll to position [2336, 0]
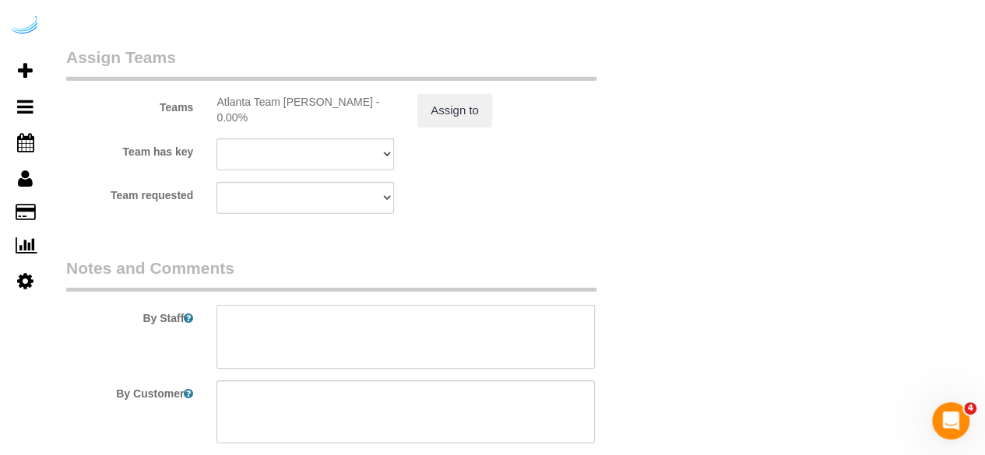
click at [371, 330] on textarea at bounding box center [405, 337] width 378 height 64
click at [410, 325] on textarea at bounding box center [405, 337] width 378 height 64
paste textarea "Permanent Notes:No notes from this customer.Today's Notes:No notes from this se…"
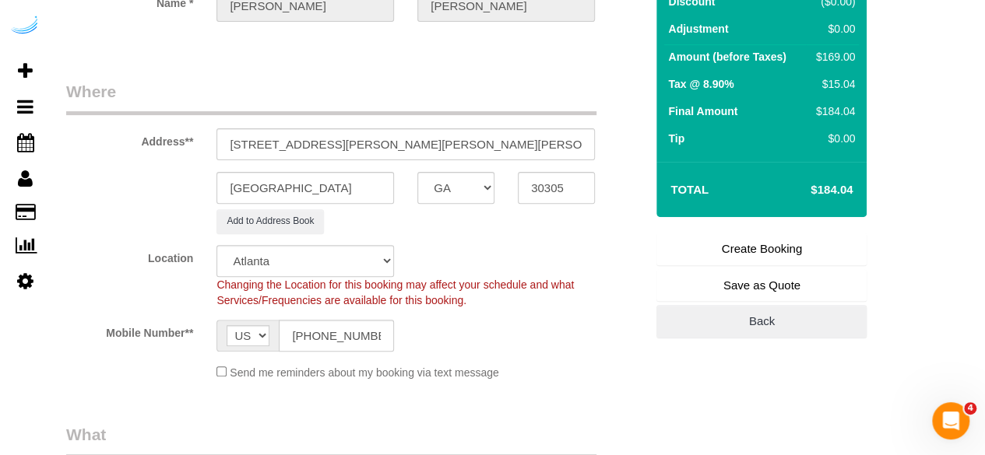
scroll to position [78, 0]
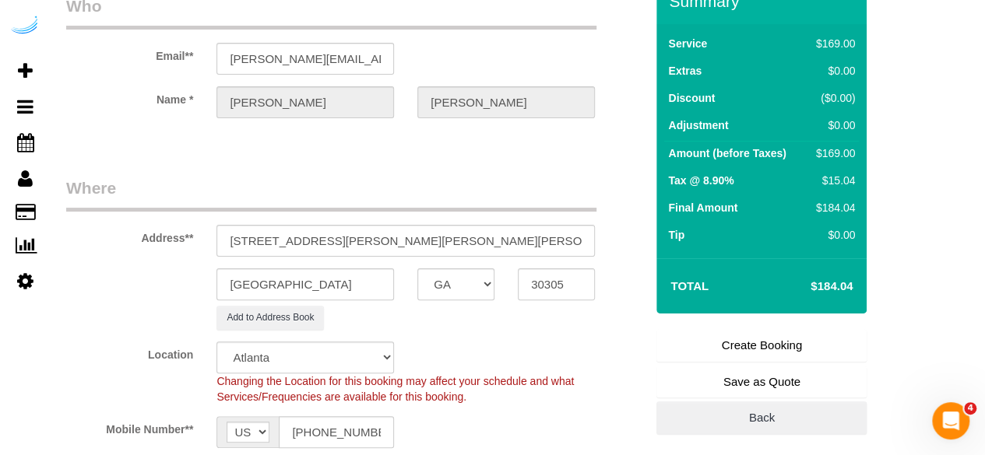
type textarea "Recurrency: One time service Permanent Notes:No notes from this customer.Today'…"
click at [770, 340] on link "Create Booking" at bounding box center [761, 345] width 210 height 33
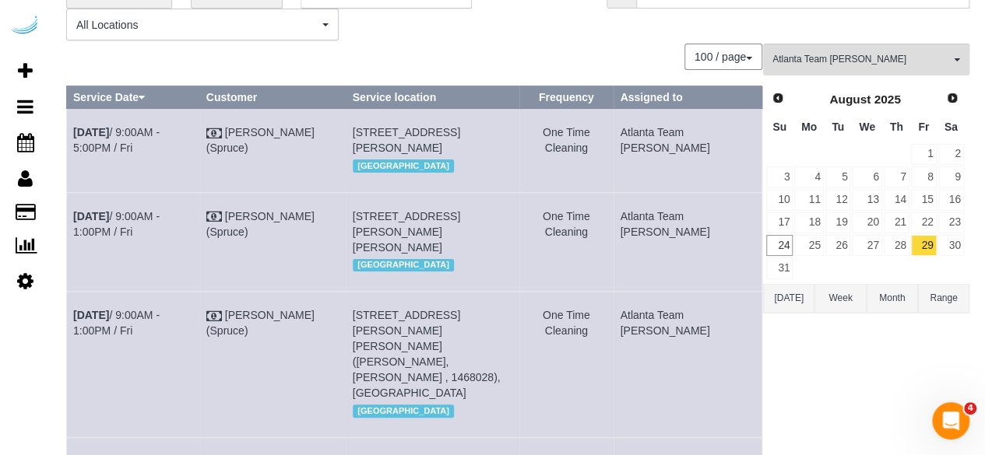
scroll to position [156, 0]
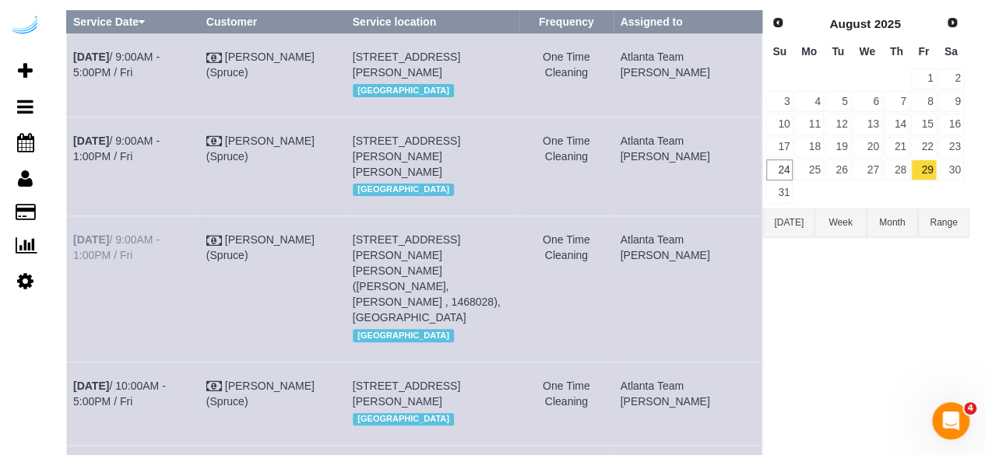
drag, startPoint x: 139, startPoint y: 284, endPoint x: 73, endPoint y: 272, distance: 66.6
click at [73, 272] on td "Aug 29th / 9:00AM - 1:00PM / Fri" at bounding box center [133, 289] width 133 height 146
copy link "Aug 29th / 9:00AM - 1:00PM / Fri"
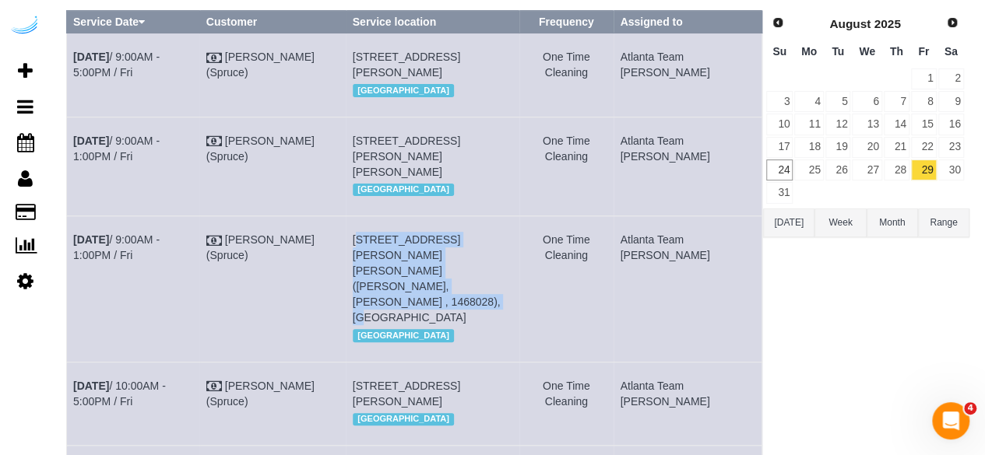
drag, startPoint x: 544, startPoint y: 298, endPoint x: 378, endPoint y: 270, distance: 168.2
click at [378, 270] on td "77 E Andrews Dr Nw, Unit 3422 (Kyle Nadler, Camden Paces , 1468028), Atlanta, G…" at bounding box center [432, 289] width 173 height 146
drag, startPoint x: 701, startPoint y: 303, endPoint x: 655, endPoint y: 272, distance: 55.5
click at [655, 272] on tr "Aug 29th / 9:00AM - 1:00PM / Fri Brandie Louck (Spruce) 77 E Andrews Dr Nw, Uni…" at bounding box center [414, 289] width 695 height 146
click at [696, 279] on td "Atlanta Team [PERSON_NAME]" at bounding box center [688, 289] width 149 height 146
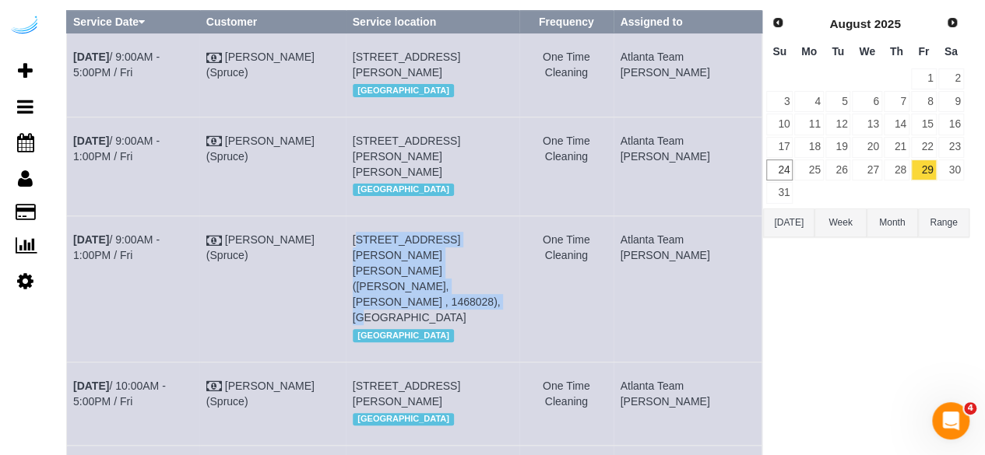
drag, startPoint x: 708, startPoint y: 292, endPoint x: 670, endPoint y: 272, distance: 43.9
click at [673, 277] on td "Atlanta Team [PERSON_NAME]" at bounding box center [688, 289] width 149 height 146
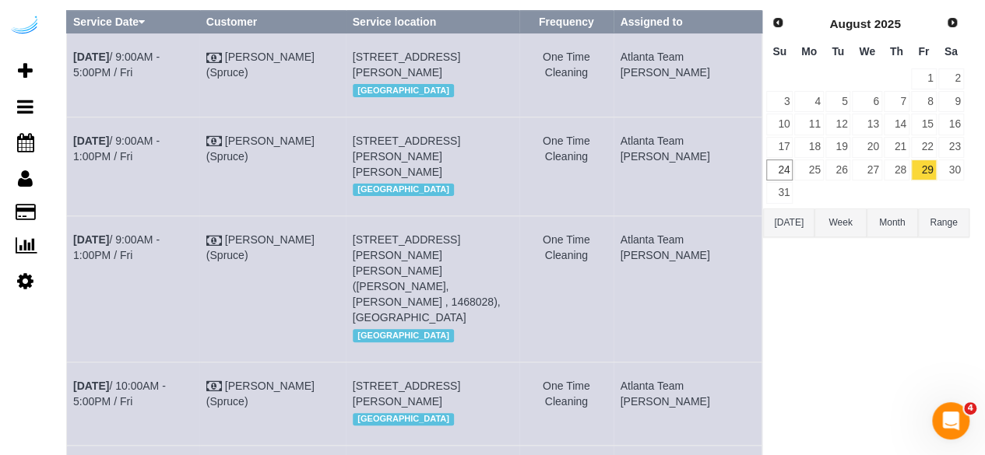
click at [669, 271] on td "Atlanta Team [PERSON_NAME]" at bounding box center [688, 289] width 149 height 146
drag, startPoint x: 682, startPoint y: 287, endPoint x: 698, endPoint y: 276, distance: 19.2
click at [675, 282] on td "Atlanta Team [PERSON_NAME]" at bounding box center [688, 289] width 149 height 146
drag, startPoint x: 698, startPoint y: 287, endPoint x: 665, endPoint y: 270, distance: 36.9
click at [665, 270] on td "Atlanta Team [PERSON_NAME]" at bounding box center [688, 289] width 149 height 146
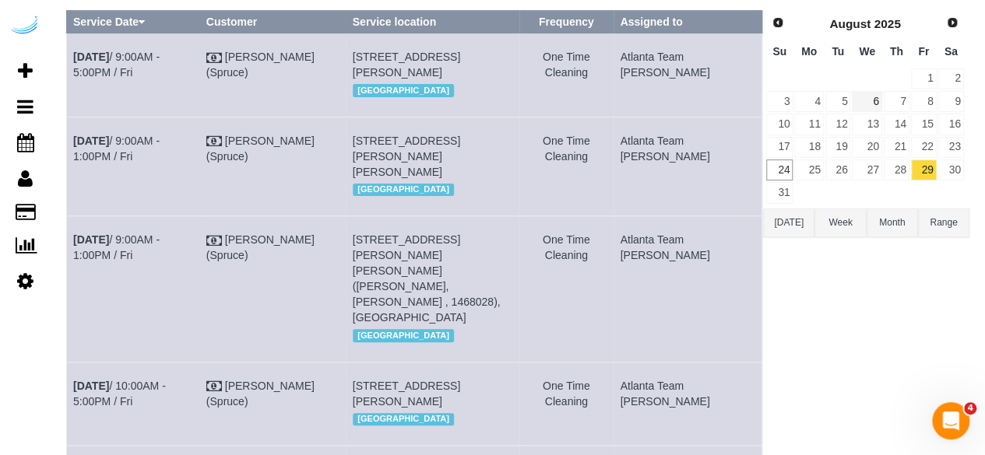
scroll to position [0, 0]
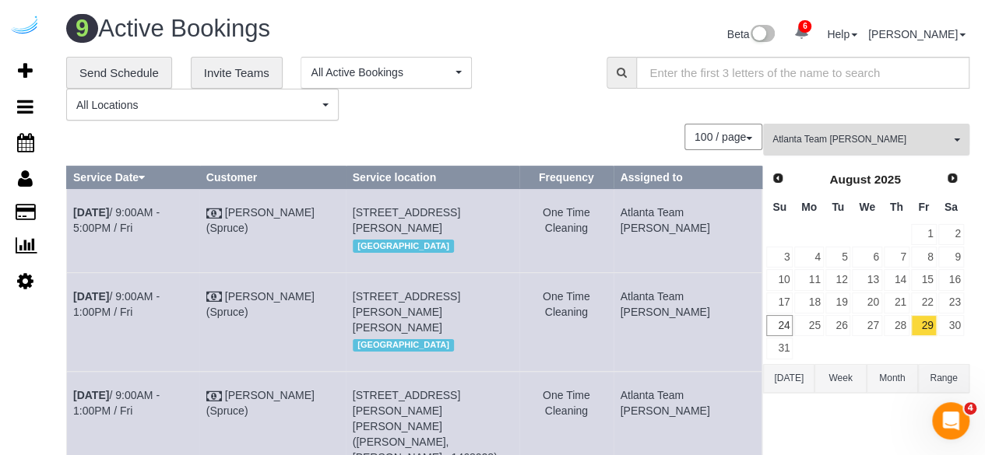
click at [857, 142] on span "Atlanta Team [PERSON_NAME]" at bounding box center [861, 139] width 178 height 13
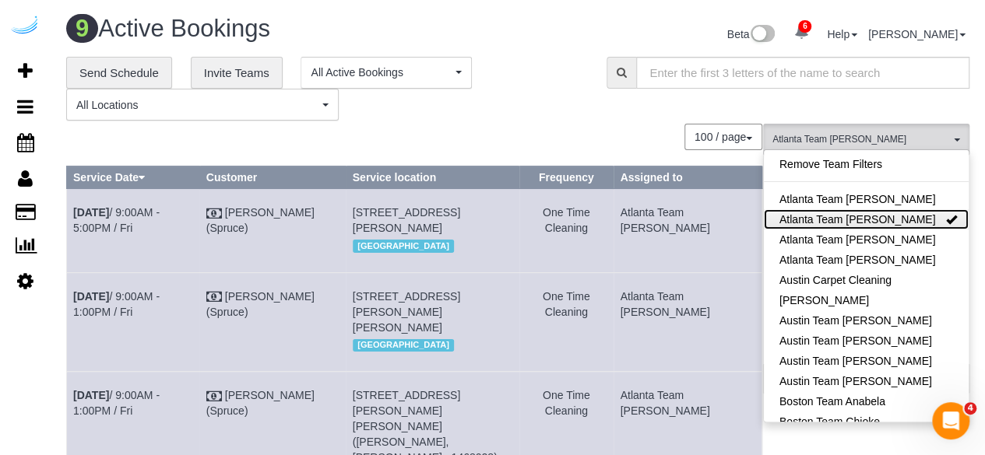
click at [873, 209] on link "Atlanta Team [PERSON_NAME]" at bounding box center [866, 219] width 205 height 20
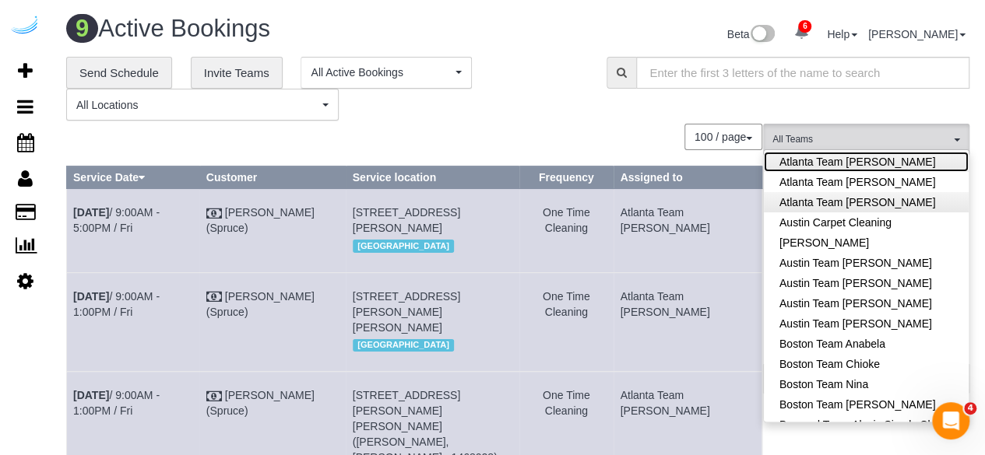
scroll to position [234, 0]
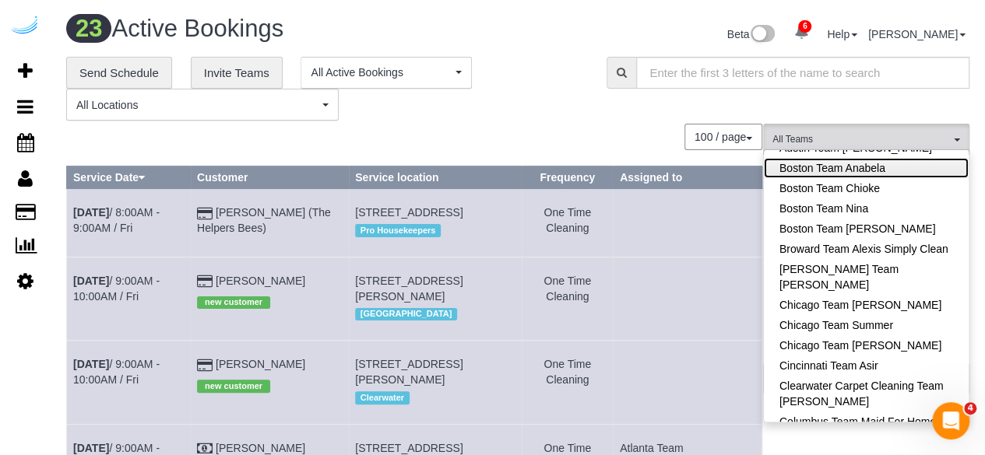
click at [905, 176] on link "Boston Team Anabela" at bounding box center [866, 168] width 205 height 20
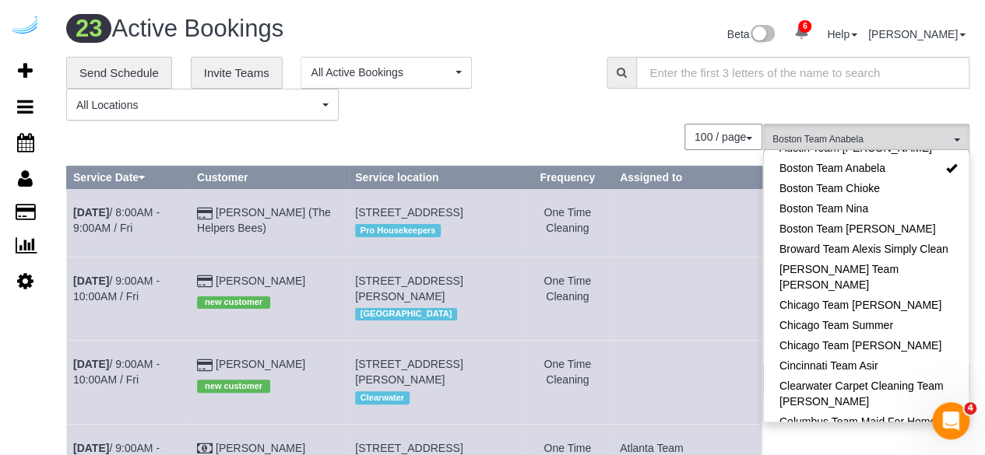
click at [676, 140] on div "100 / page 10 / page 20 / page 30 / page 40 / page 50 / page 100 / page" at bounding box center [414, 137] width 696 height 26
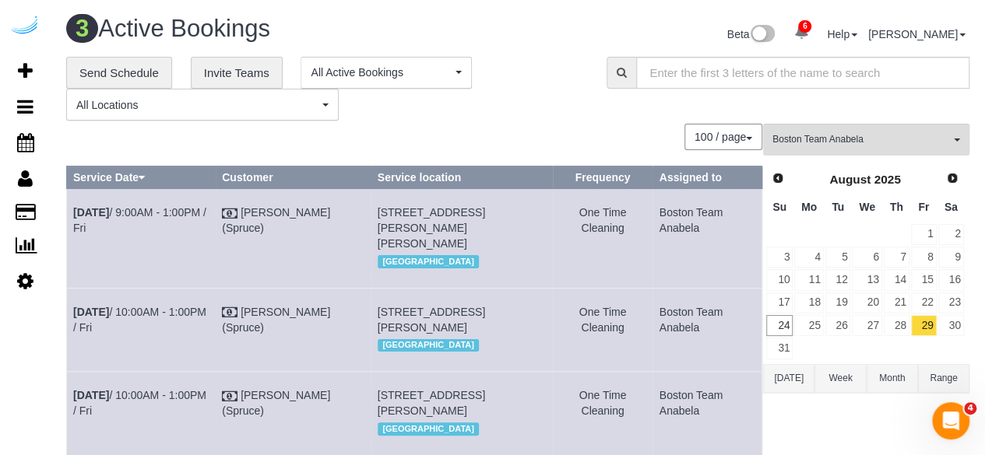
click at [812, 337] on td at bounding box center [808, 348] width 30 height 23
click at [812, 315] on link "25" at bounding box center [808, 325] width 29 height 21
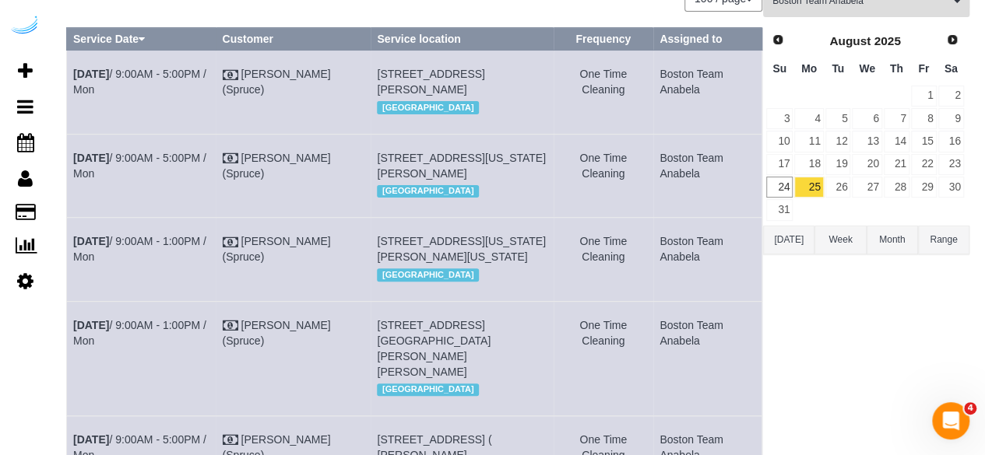
scroll to position [0, 0]
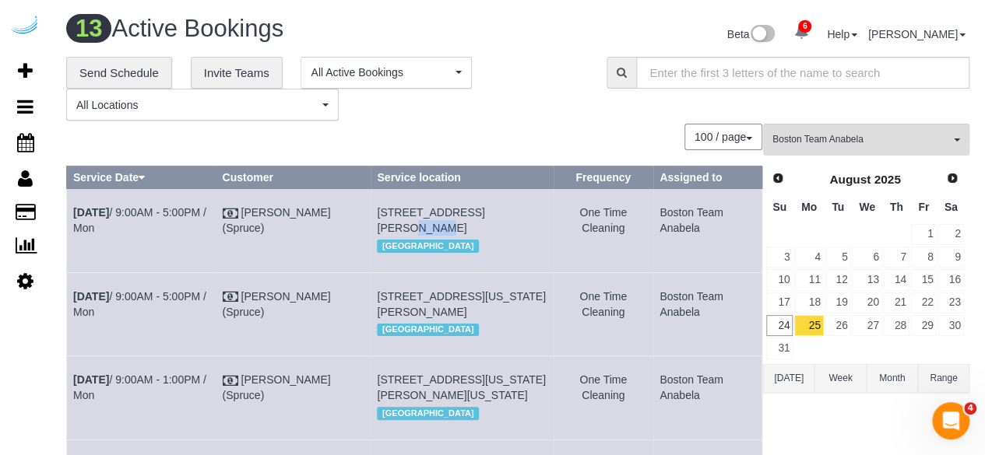
drag, startPoint x: 515, startPoint y: 202, endPoint x: 468, endPoint y: 209, distance: 47.2
click at [468, 209] on td "1 Leighton St, Unit T1204 (Julianna Coleman, Elevate , 1409616), Cambridge, MA …" at bounding box center [462, 230] width 183 height 83
drag, startPoint x: 146, startPoint y: 237, endPoint x: 73, endPoint y: 218, distance: 75.5
click at [73, 218] on td "Aug 25th / 9:00AM - 5:00PM / Mon" at bounding box center [141, 230] width 149 height 83
drag, startPoint x: 565, startPoint y: 244, endPoint x: 397, endPoint y: 265, distance: 169.4
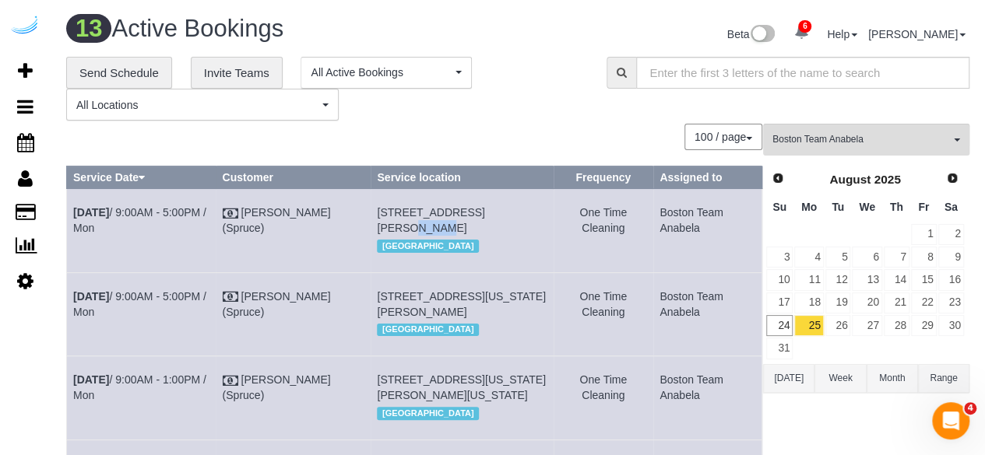
click at [374, 216] on tr "Aug 25th / 9:00AM - 5:00PM / Mon Brandie Louck (Spruce) 1 Leighton St, Unit T12…" at bounding box center [414, 230] width 695 height 83
drag, startPoint x: 402, startPoint y: 265, endPoint x: 473, endPoint y: 275, distance: 71.5
click at [403, 252] on span "[GEOGRAPHIC_DATA]" at bounding box center [428, 246] width 102 height 12
click at [532, 249] on td "1 Leighton St, Unit T1204 (Julianna Coleman, Elevate , 1409616), Cambridge, MA …" at bounding box center [462, 230] width 183 height 83
drag, startPoint x: 538, startPoint y: 250, endPoint x: 468, endPoint y: 32, distance: 229.0
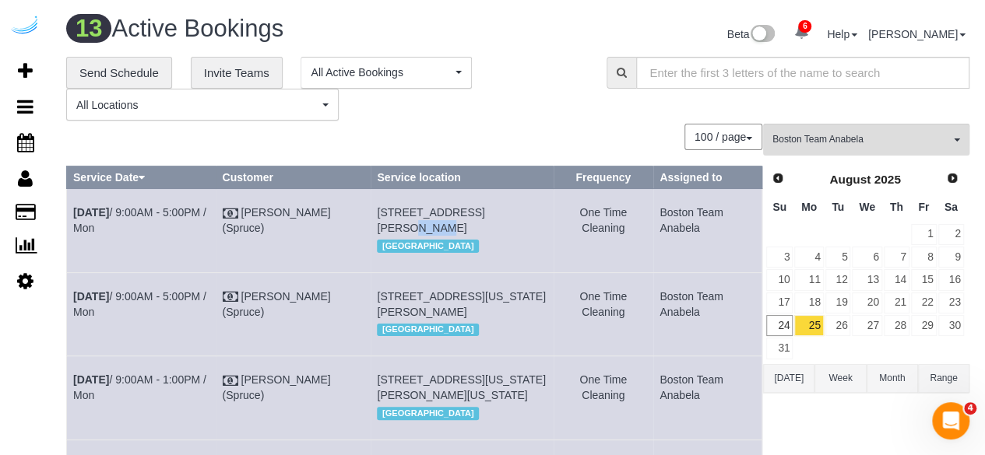
click at [538, 250] on td "1 Leighton St, Unit T1204 (Julianna Coleman, Elevate , 1409616), Cambridge, MA …" at bounding box center [462, 230] width 183 height 83
click at [468, 30] on h1 "13 Active Bookings" at bounding box center [286, 29] width 440 height 26
drag, startPoint x: 542, startPoint y: 242, endPoint x: 377, endPoint y: 209, distance: 168.3
click at [377, 209] on td "1 Leighton St, Unit T1204 (Julianna Coleman, Elevate , 1409616), Cambridge, MA …" at bounding box center [462, 230] width 183 height 83
drag, startPoint x: 715, startPoint y: 227, endPoint x: 656, endPoint y: 217, distance: 59.1
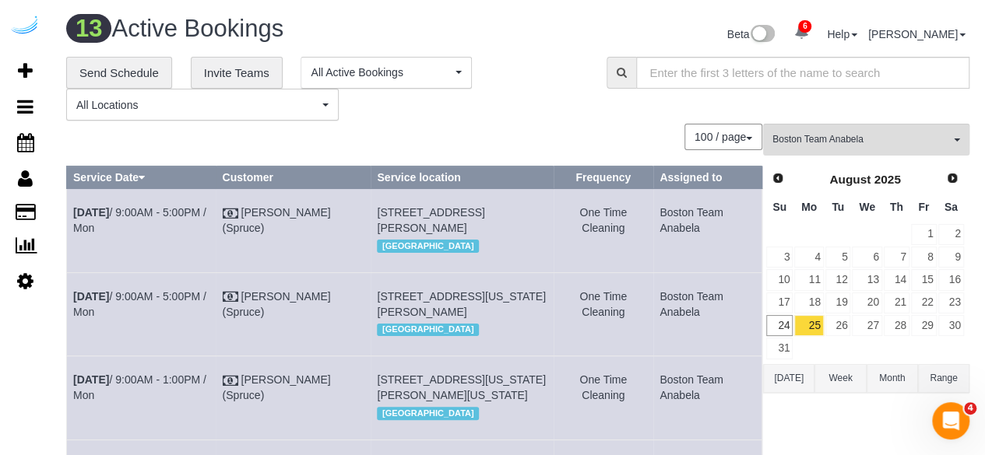
click at [656, 217] on td "Boston Team Anabela" at bounding box center [707, 230] width 109 height 83
click at [135, 211] on link "Aug 25th / 9:00AM - 5:00PM / Mon" at bounding box center [139, 220] width 133 height 28
drag, startPoint x: 505, startPoint y: 207, endPoint x: 466, endPoint y: 209, distance: 39.0
click at [466, 209] on td "1 Leighton St, Unit T1204 (Julianna Coleman, Elevate , 1409616), Cambridge, MA …" at bounding box center [462, 230] width 183 height 83
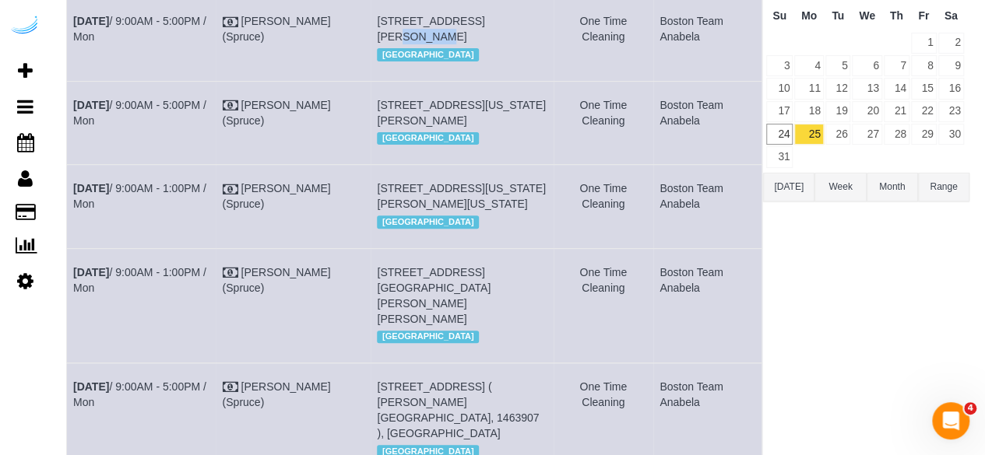
scroll to position [234, 0]
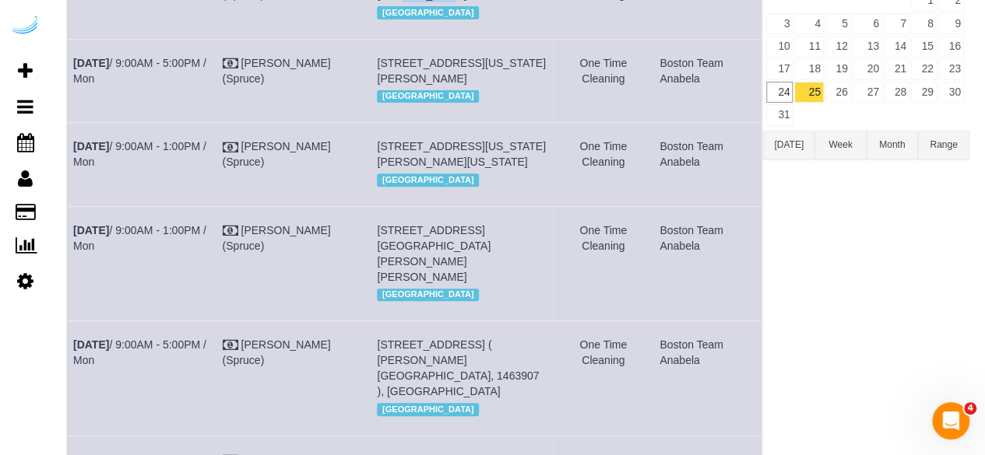
drag, startPoint x: 452, startPoint y: 93, endPoint x: 427, endPoint y: 94, distance: 25.0
click at [427, 85] on span "[STREET_ADDRESS][US_STATE][PERSON_NAME]" at bounding box center [461, 71] width 169 height 28
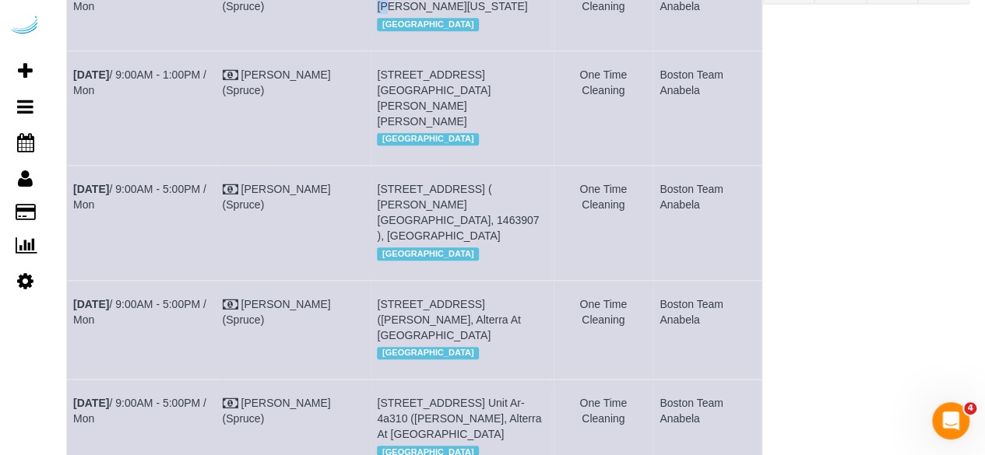
drag, startPoint x: 531, startPoint y: 37, endPoint x: 497, endPoint y: 40, distance: 34.4
click at [497, 40] on td "660 Washington St, Unit 23h (Kasimir Menne, 660 Washington , 1466067), Boston, …" at bounding box center [462, 8] width 183 height 83
drag, startPoint x: 120, startPoint y: 66, endPoint x: 74, endPoint y: 37, distance: 54.2
click at [74, 37] on td "Aug 25th / 9:00AM - 1:00PM / Mon" at bounding box center [141, 8] width 149 height 83
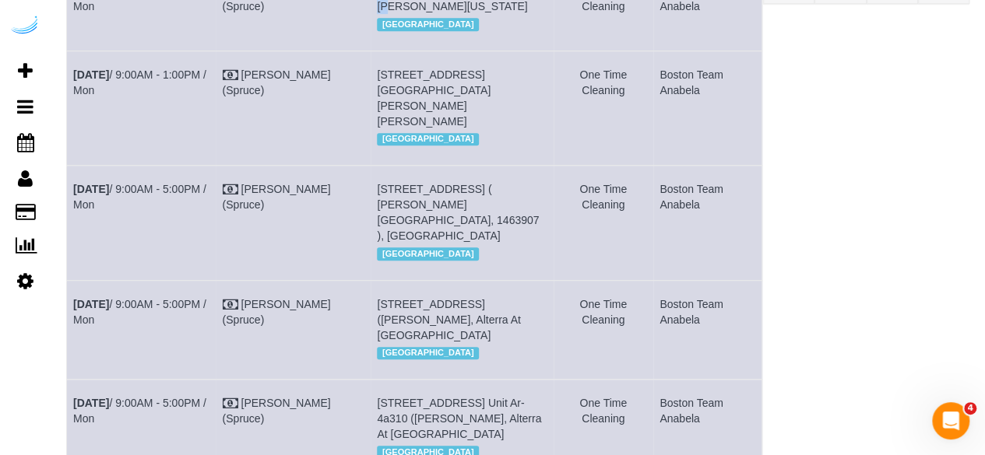
drag, startPoint x: 526, startPoint y: 68, endPoint x: 378, endPoint y: 43, distance: 150.0
click at [378, 43] on td "660 Washington St, Unit 23h (Kasimir Menne, 660 Washington , 1466067), Boston, …" at bounding box center [462, 8] width 183 height 83
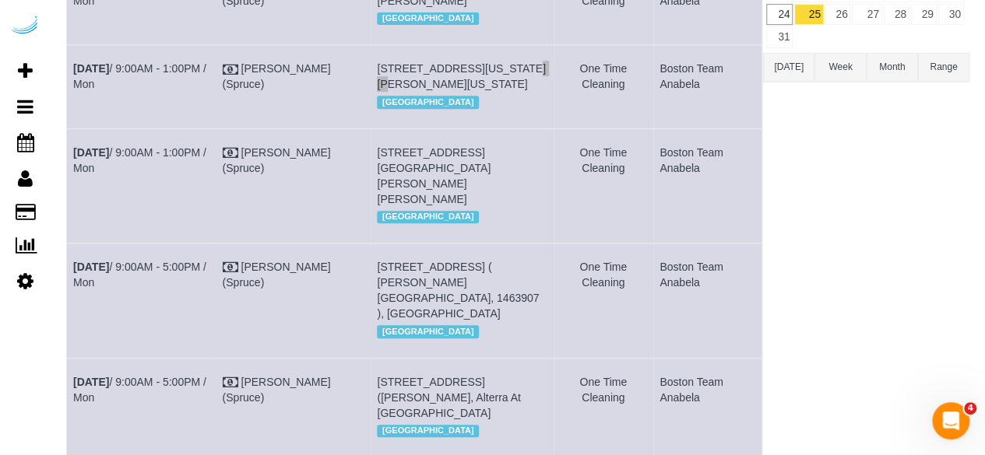
drag, startPoint x: 702, startPoint y: 128, endPoint x: 652, endPoint y: 111, distance: 53.2
click at [653, 111] on td "Boston Team Anabela" at bounding box center [707, 86] width 109 height 83
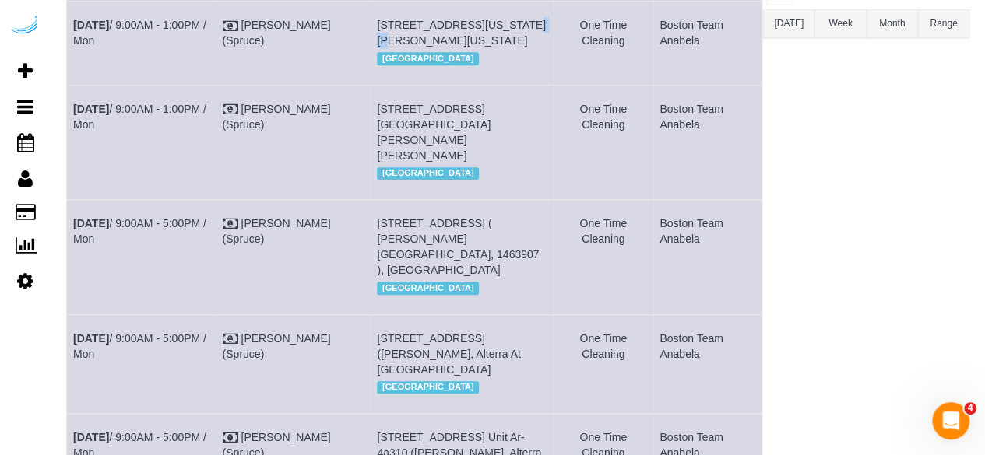
scroll to position [389, 0]
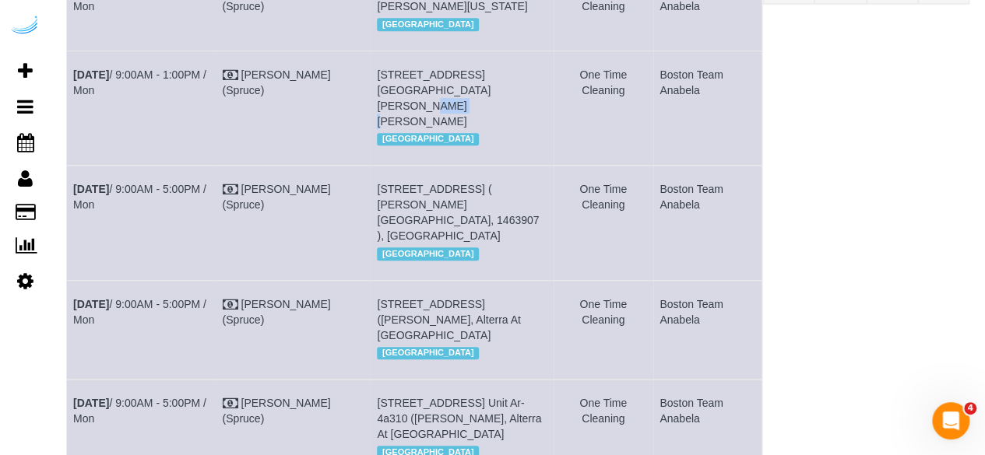
drag, startPoint x: 424, startPoint y: 146, endPoint x: 399, endPoint y: 150, distance: 25.3
click at [399, 128] on span "[STREET_ADDRESS][GEOGRAPHIC_DATA][PERSON_NAME][PERSON_NAME]" at bounding box center [434, 98] width 114 height 59
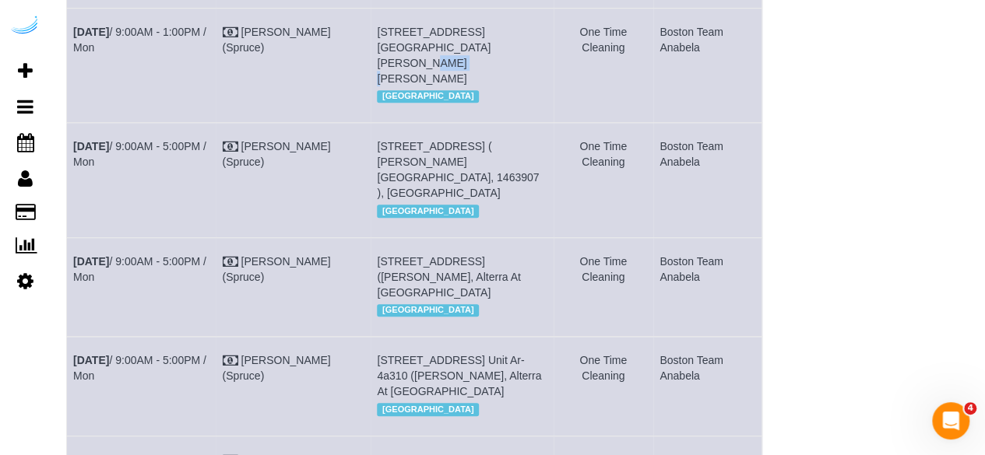
scroll to position [467, 0]
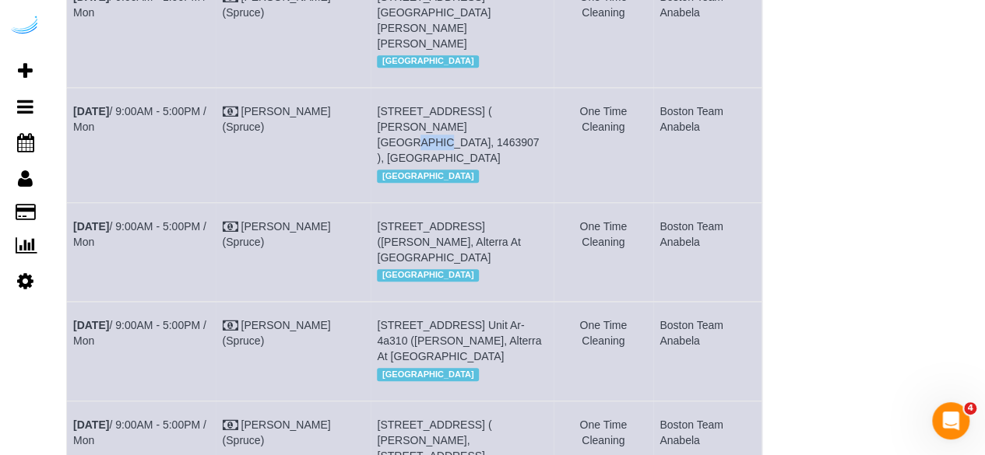
drag, startPoint x: 425, startPoint y: 189, endPoint x: 398, endPoint y: 190, distance: 27.3
click at [398, 164] on span "[STREET_ADDRESS] ( [PERSON_NAME][GEOGRAPHIC_DATA], 1463907 ), [GEOGRAPHIC_DATA]" at bounding box center [458, 134] width 162 height 59
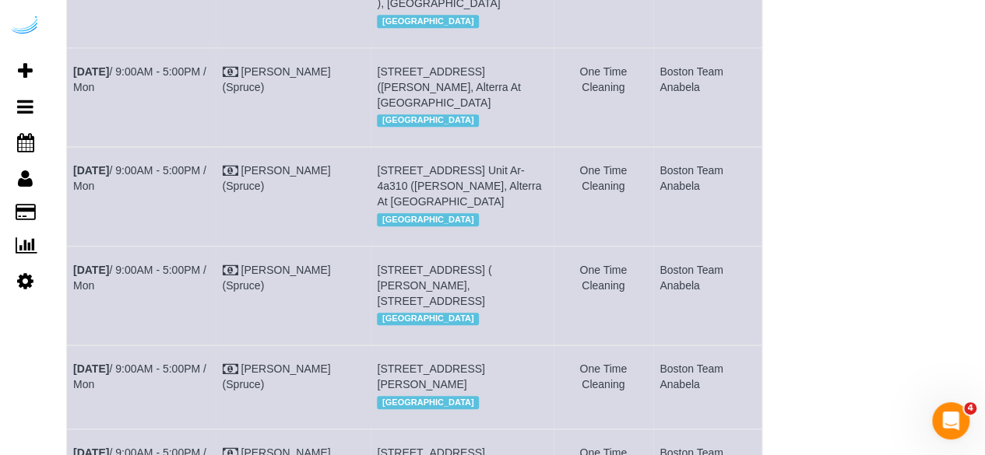
scroll to position [623, 0]
drag, startPoint x: 476, startPoint y: 133, endPoint x: 433, endPoint y: 136, distance: 43.7
click at [433, 108] on span "[STREET_ADDRESS] ([PERSON_NAME], Alterra At [GEOGRAPHIC_DATA]" at bounding box center [448, 87] width 143 height 44
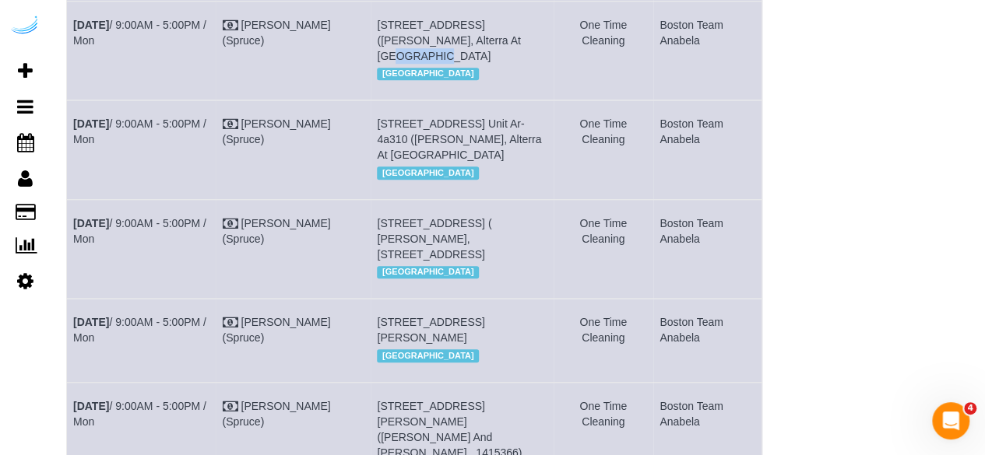
scroll to position [701, 0]
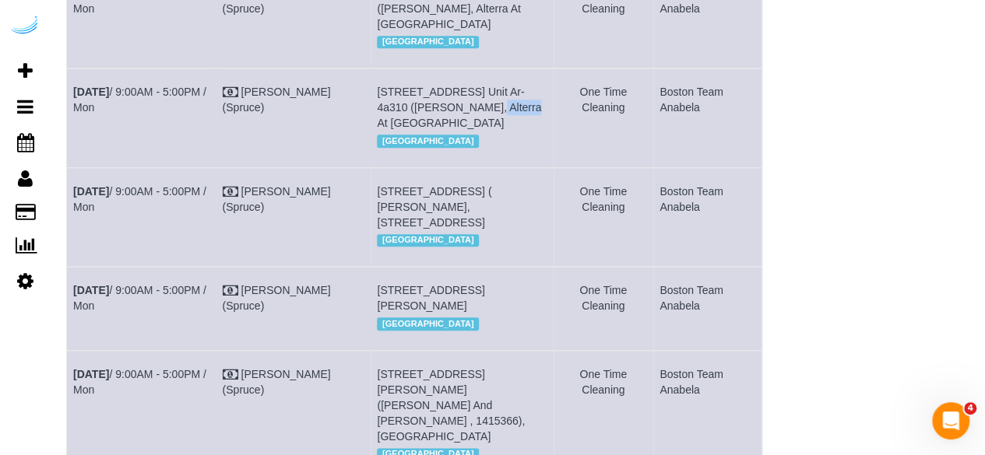
drag, startPoint x: 475, startPoint y: 168, endPoint x: 432, endPoint y: 169, distance: 42.8
click at [432, 129] on span "[STREET_ADDRESS] Unit Ar-4a310 ([PERSON_NAME], Alterra At [GEOGRAPHIC_DATA]" at bounding box center [459, 108] width 164 height 44
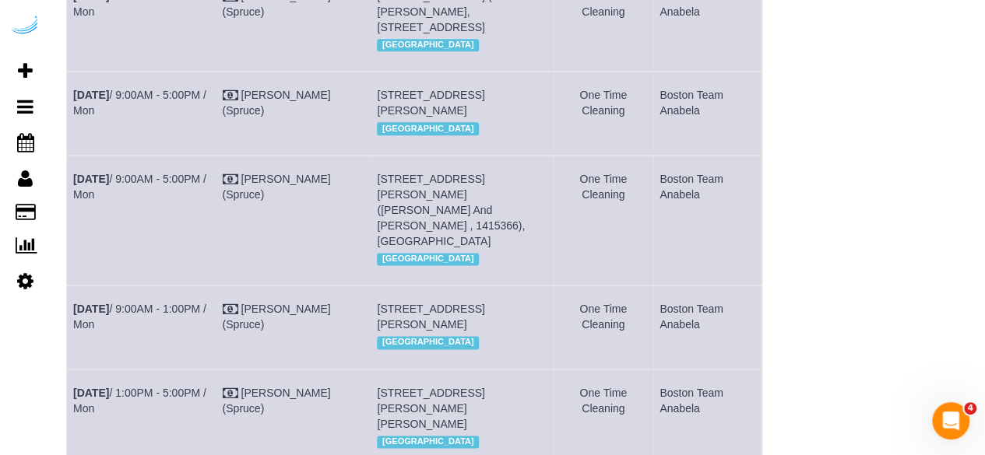
scroll to position [934, 0]
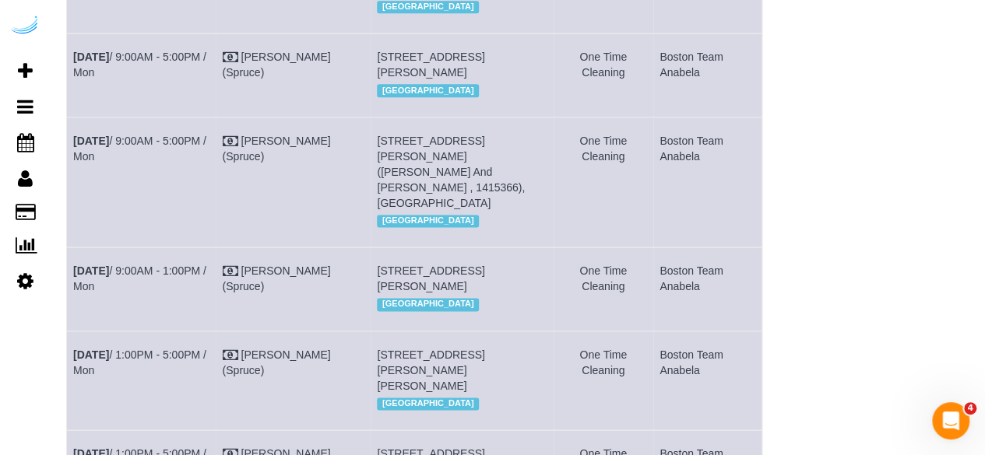
drag, startPoint x: 494, startPoint y: 34, endPoint x: 426, endPoint y: 30, distance: 67.8
drag, startPoint x: 498, startPoint y: 133, endPoint x: 484, endPoint y: 133, distance: 13.2
click at [484, 117] on td "35 Lomasney Wy, Unit 3108 (Racine Gue, Alcott, 1415474 ), Boston, MA 02114 Bost…" at bounding box center [462, 74] width 183 height 83
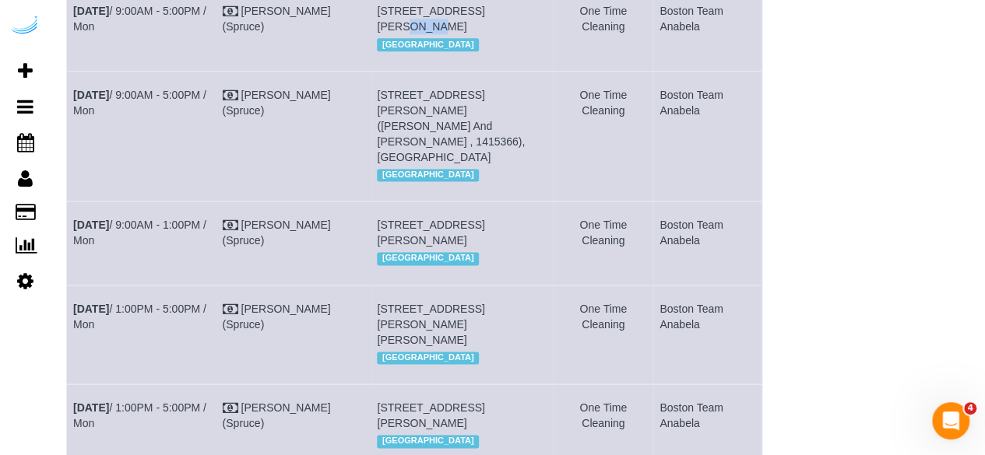
scroll to position [1012, 0]
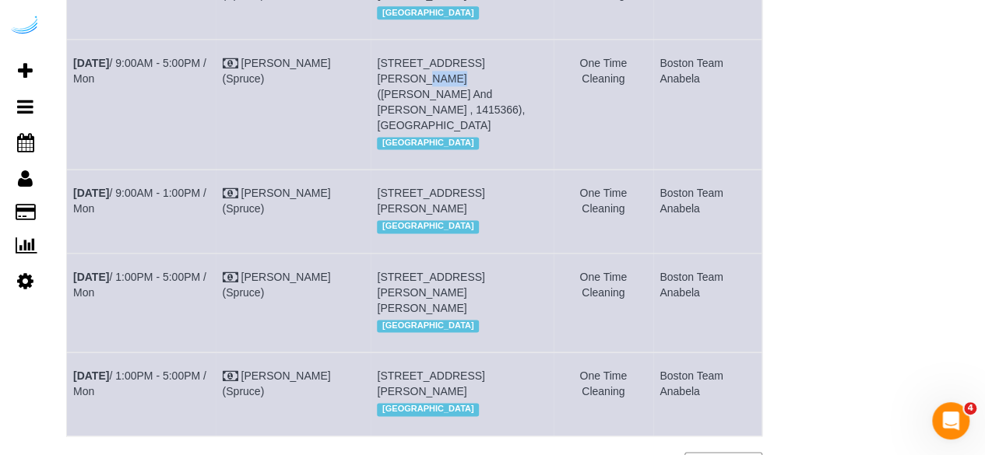
drag, startPoint x: 522, startPoint y: 154, endPoint x: 489, endPoint y: 160, distance: 33.3
click at [489, 160] on td "761 Harrison Ave, Unit Hc305 (Daniel Gutierrez-Jimenez, James And Harrison Cour…" at bounding box center [462, 104] width 183 height 130
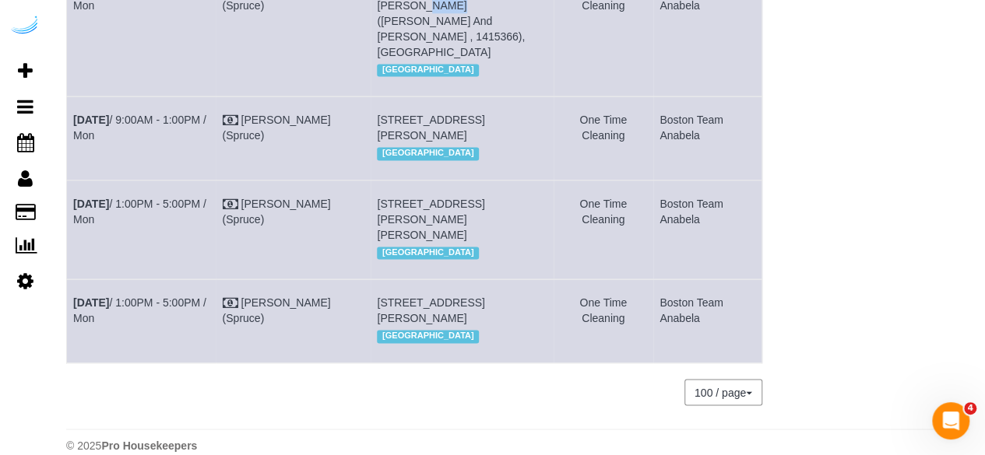
scroll to position [1168, 0]
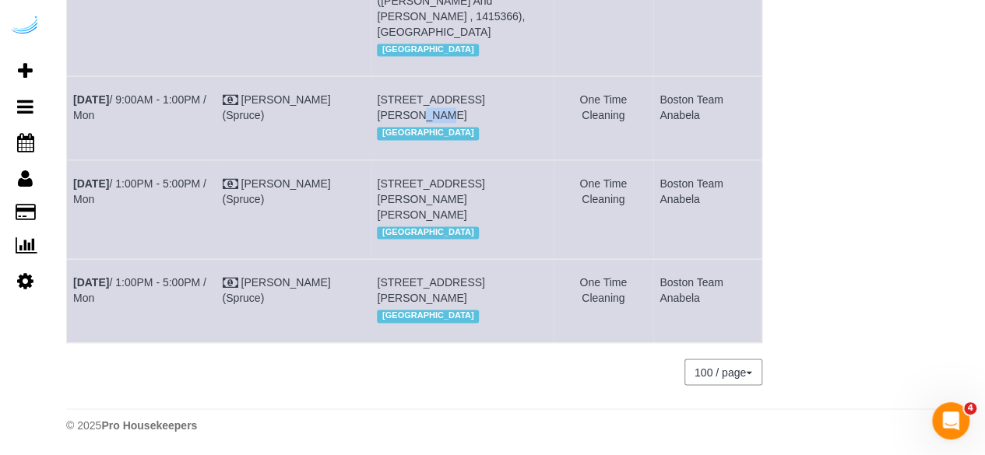
drag, startPoint x: 505, startPoint y: 113, endPoint x: 483, endPoint y: 113, distance: 21.8
click at [483, 113] on span "[STREET_ADDRESS][PERSON_NAME]" at bounding box center [430, 107] width 107 height 28
click at [371, 171] on td "484 2nd St, Building 6015, Unit 6015 ( Josephine St Surin, Anthem Everett, 1439…" at bounding box center [462, 209] width 183 height 99
drag, startPoint x: 487, startPoint y: 269, endPoint x: 470, endPoint y: 269, distance: 17.1
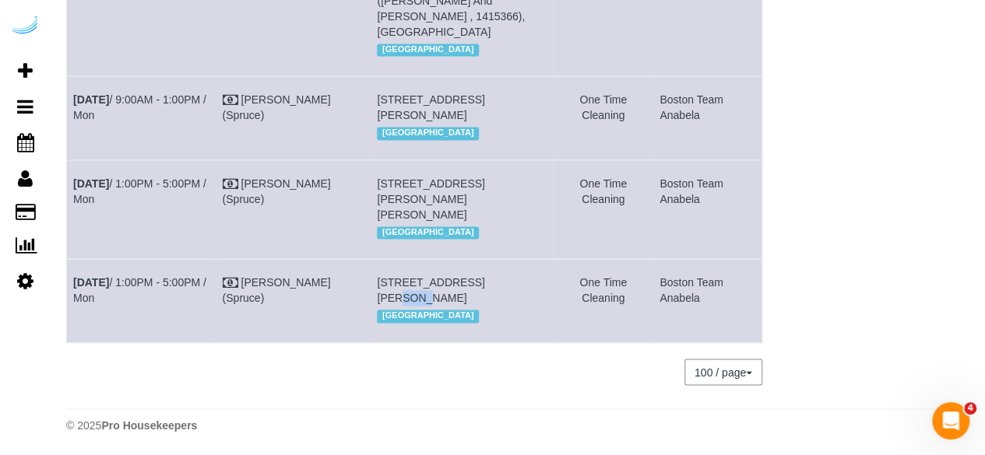
click at [470, 276] on span "[STREET_ADDRESS][PERSON_NAME]" at bounding box center [430, 290] width 107 height 28
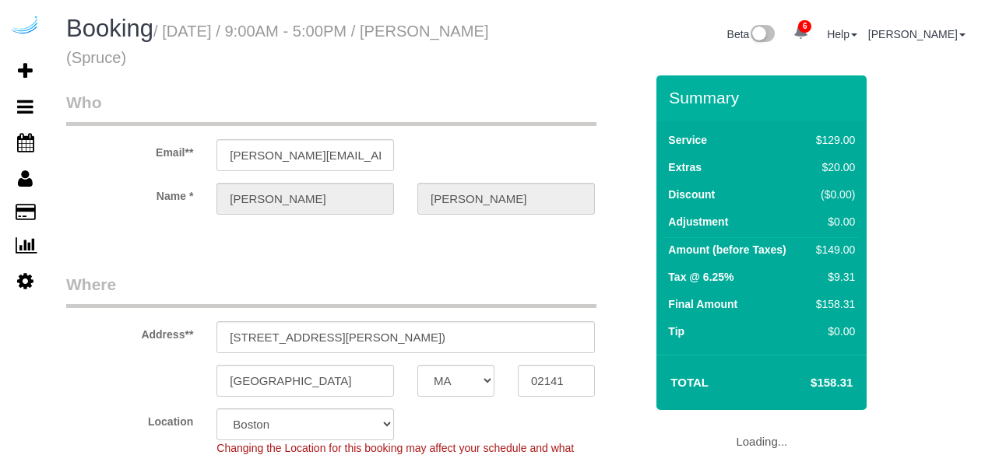
select select "MA"
select select "282"
select select "number:9"
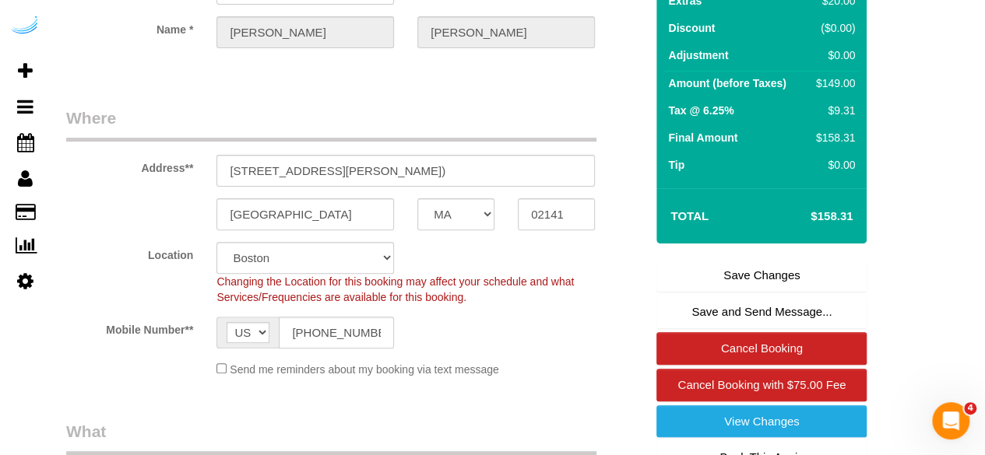
scroll to position [234, 0]
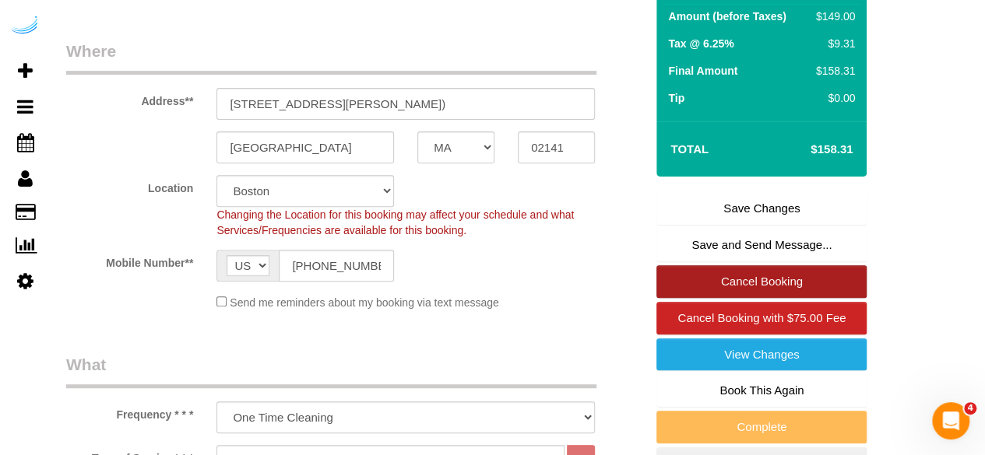
click at [716, 280] on link "Cancel Booking" at bounding box center [761, 281] width 210 height 33
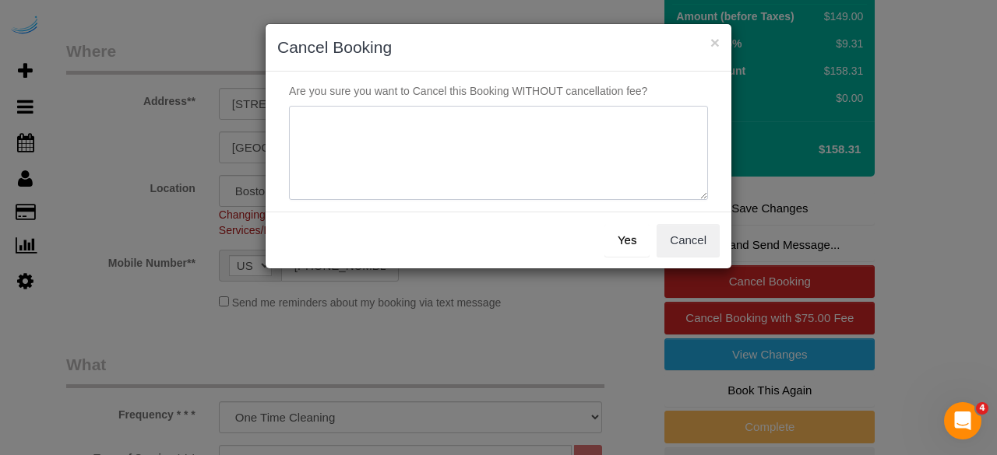
click at [526, 191] on textarea at bounding box center [498, 153] width 419 height 95
type textarea "Not on spruce."
click at [621, 237] on button "Yes" at bounding box center [626, 240] width 45 height 33
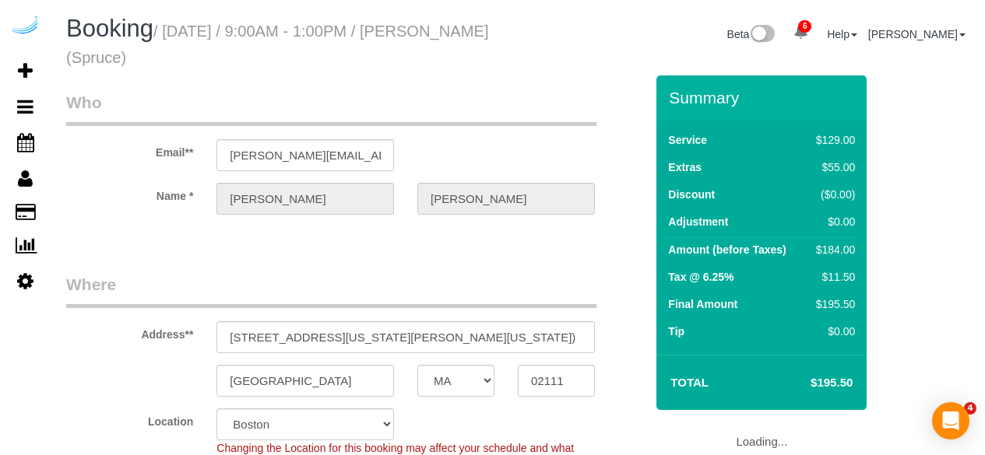
select select "MA"
select select "282"
select select "number:9"
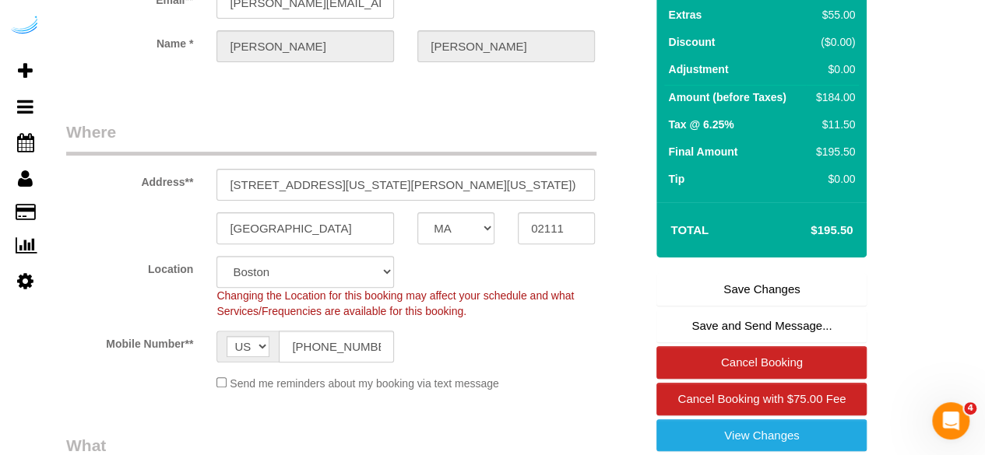
scroll to position [311, 0]
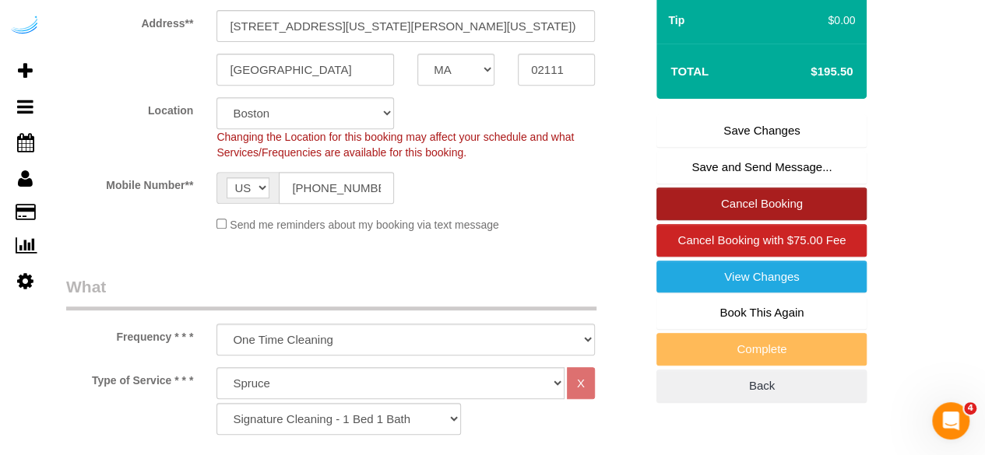
click at [726, 202] on link "Cancel Booking" at bounding box center [761, 204] width 210 height 33
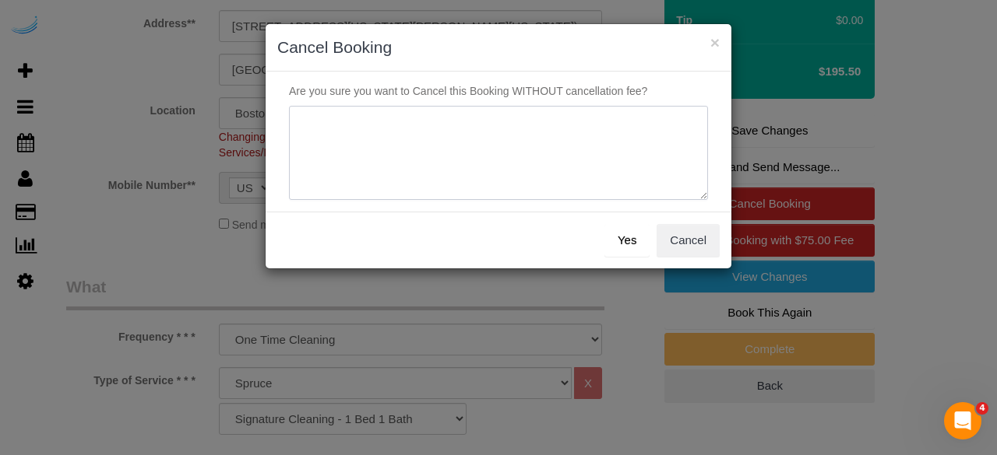
click at [443, 145] on textarea at bounding box center [498, 153] width 419 height 95
type textarea "Not on spruce."
click at [626, 239] on button "Yes" at bounding box center [626, 240] width 45 height 33
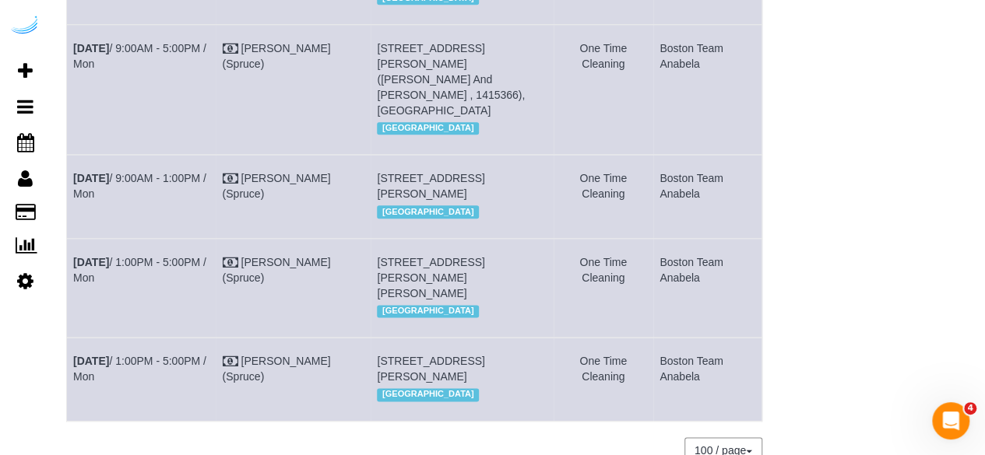
scroll to position [1030, 0]
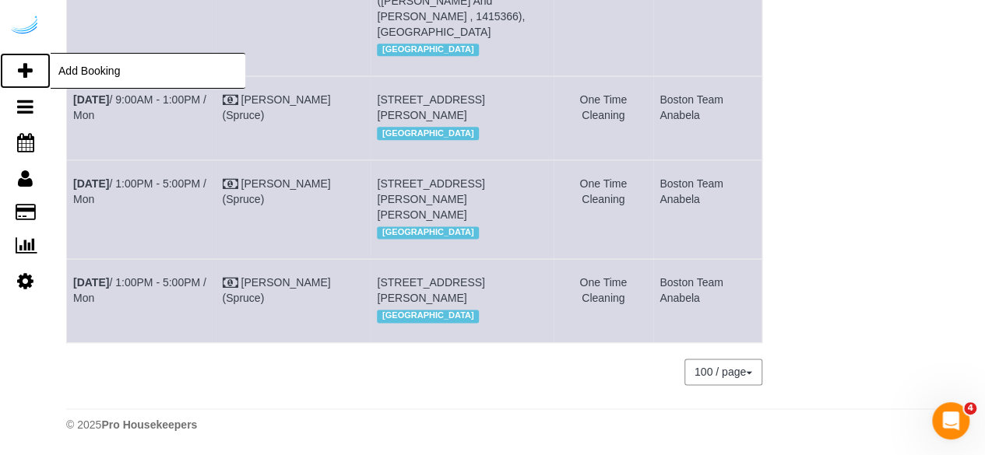
click at [31, 76] on icon at bounding box center [25, 71] width 15 height 19
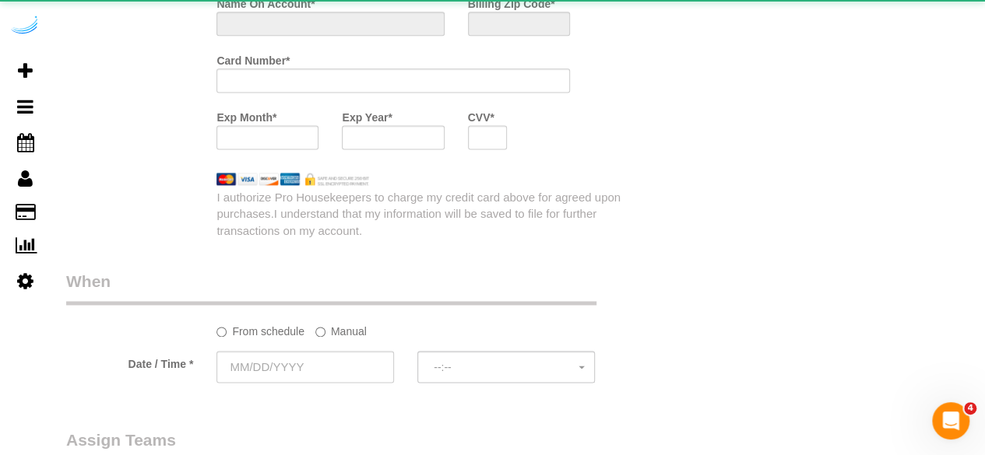
select select "number:9"
select select "4"
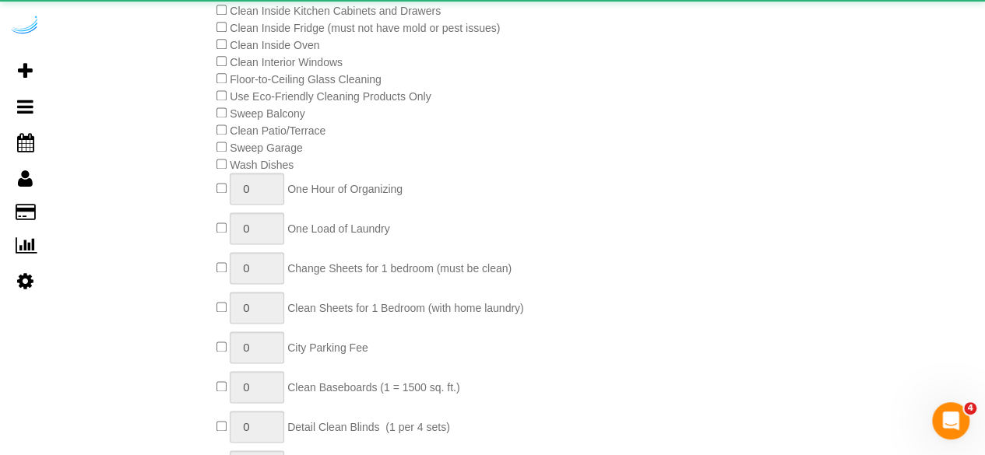
select select "object:2160"
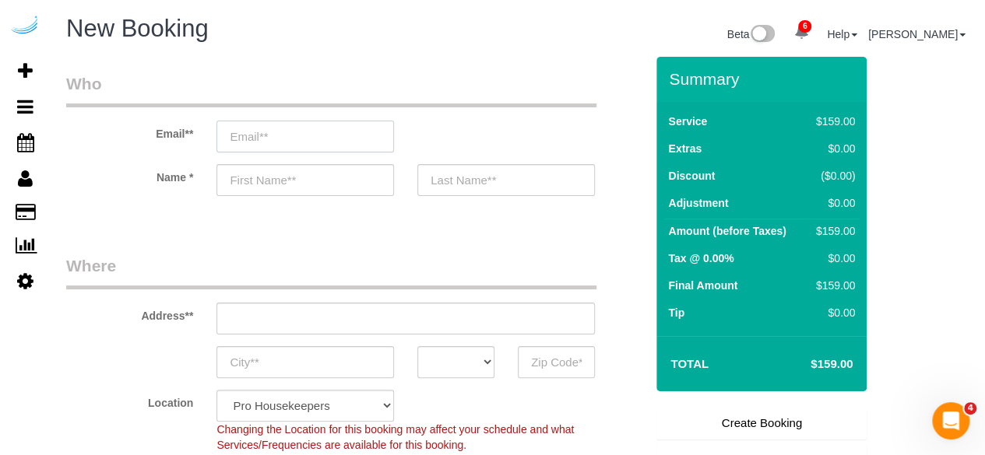
click at [352, 130] on input "email" at bounding box center [305, 137] width 178 height 32
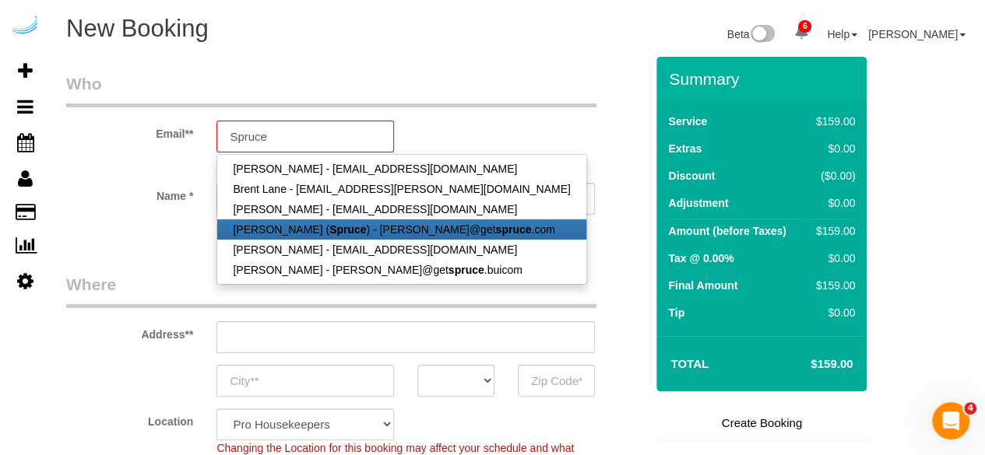
click at [397, 234] on link "Brandie Louck ( Spruce ) - brandie@get spruce .com" at bounding box center [401, 230] width 368 height 20
type input "[PERSON_NAME][EMAIL_ADDRESS][DOMAIN_NAME]"
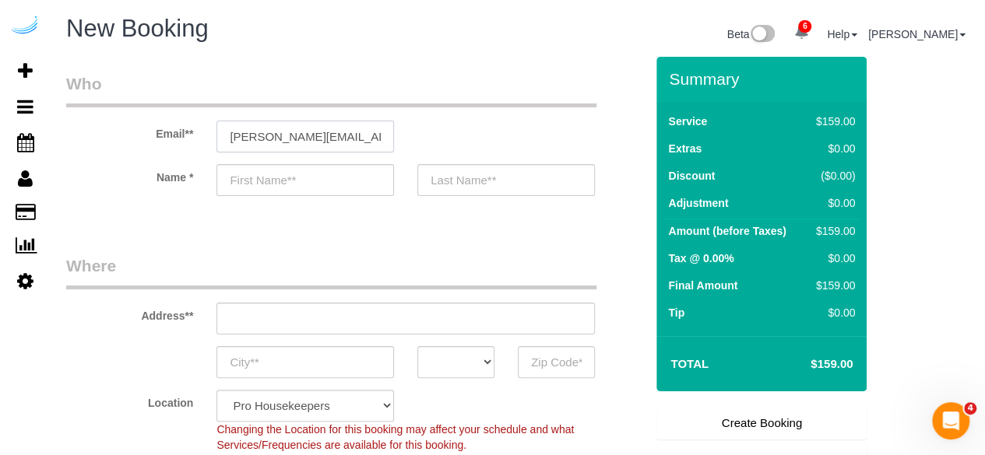
type input "[PERSON_NAME]"
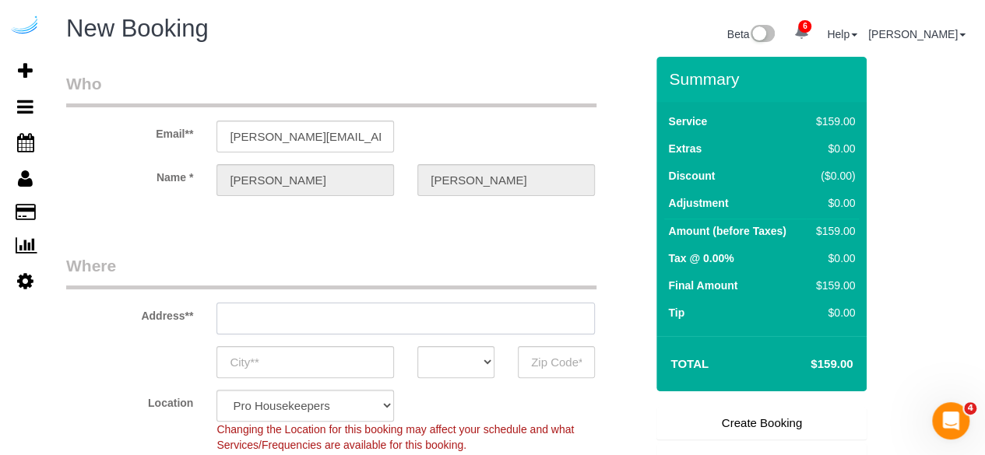
click at [462, 317] on input "text" at bounding box center [405, 319] width 378 height 32
type input "3816 S Lamar Blvd"
type input "Austin"
select select "[GEOGRAPHIC_DATA]"
type input "78704"
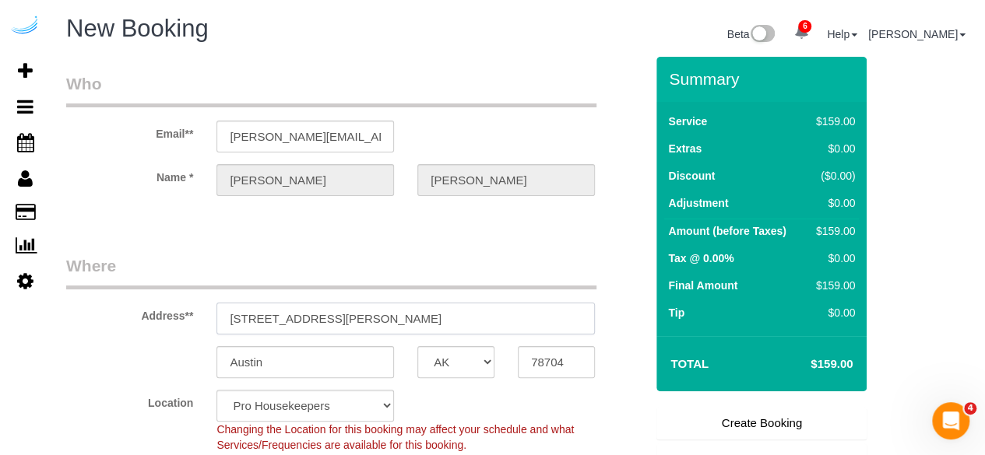
paste input "285 Third St, Cambridge, MA 02142"
type input "285 Third St, Cambridge, MA 02142"
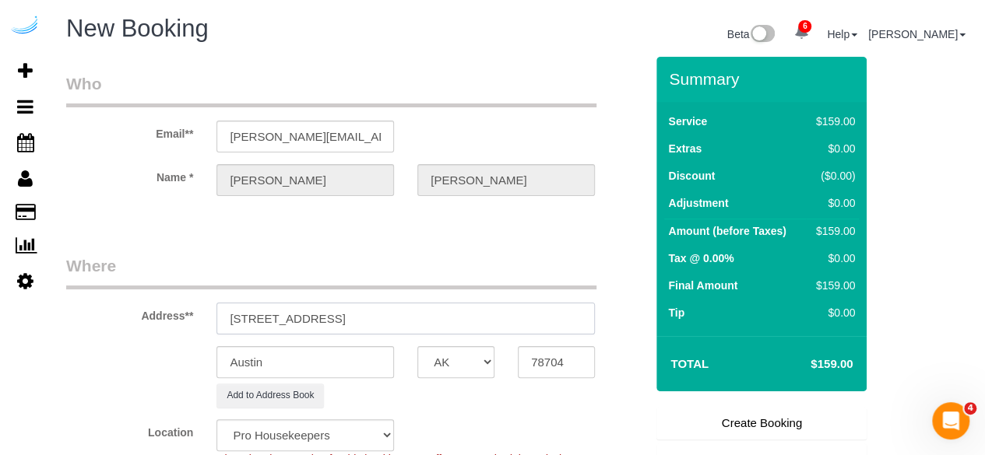
select select "9"
select select "object:2204"
drag, startPoint x: 385, startPoint y: 320, endPoint x: 486, endPoint y: 322, distance: 101.2
click at [467, 306] on input "285 Third St, Cambridge, MA 02142" at bounding box center [405, 319] width 378 height 32
type input "285 Third St, Cambridge, MA 02142"
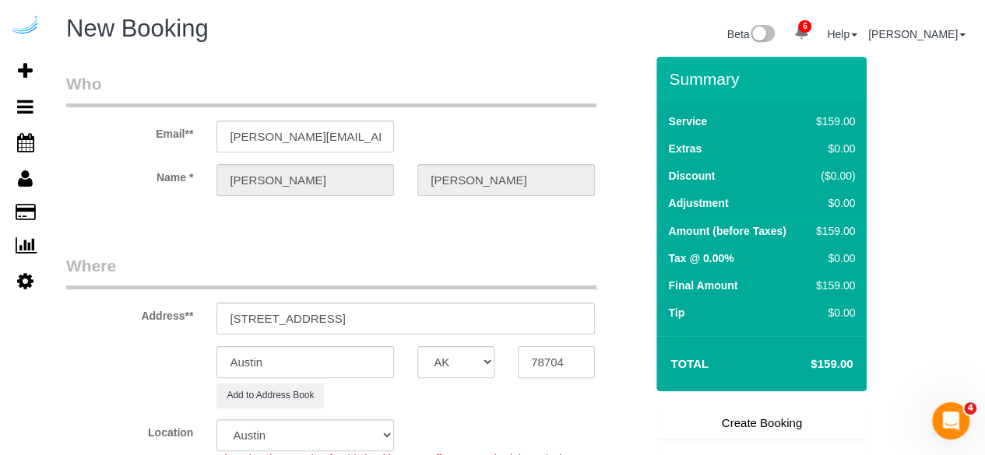
drag, startPoint x: 562, startPoint y: 361, endPoint x: 554, endPoint y: 363, distance: 7.9
click at [564, 362] on input "78704" at bounding box center [556, 362] width 77 height 32
paste input "02142"
type input "02142"
click at [478, 362] on select "AK AL AR AZ CA CO CT DC DE FL GA HI IA ID IL IN KS KY LA MA MD ME MI MN MO MS M…" at bounding box center [455, 362] width 77 height 32
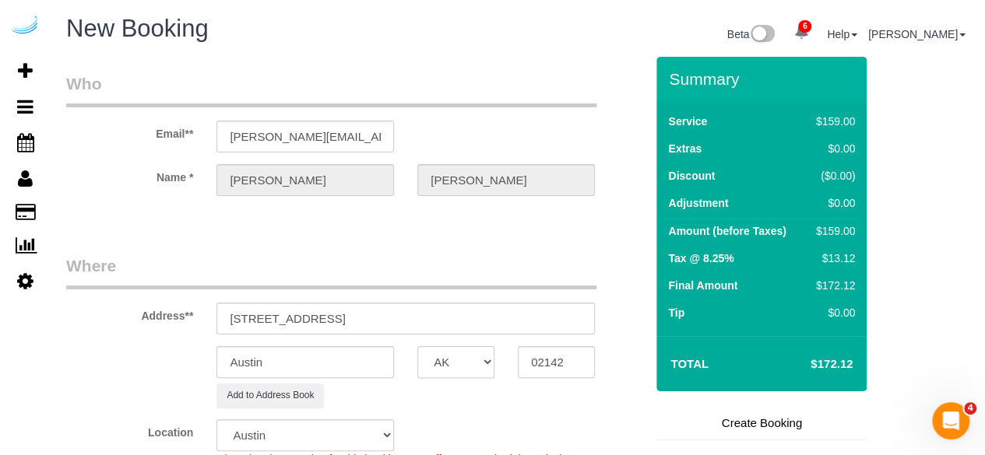
select select "MA"
click at [417, 346] on select "AK AL AR AZ CA CO CT DC DE FL GA HI IA ID IL IN KS KY LA MA MD ME MI MN MO MS M…" at bounding box center [455, 362] width 77 height 32
select select "1"
select select "object:2251"
click at [381, 364] on input "Austin" at bounding box center [305, 362] width 178 height 32
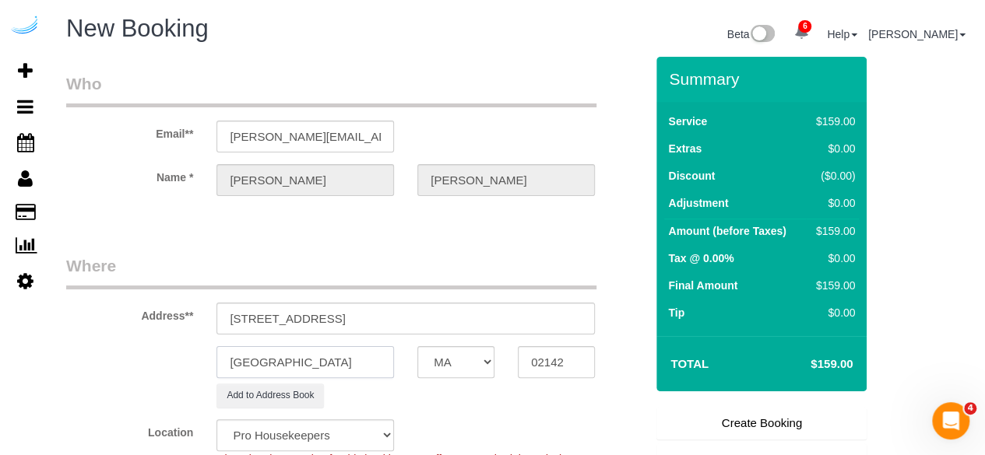
type input "Cambridge"
drag, startPoint x: 300, startPoint y: 313, endPoint x: 509, endPoint y: 306, distance: 209.6
click at [509, 306] on input "285 Third St, Cambridge, MA 02142" at bounding box center [405, 319] width 378 height 32
paste input "Jonathan Hallal"
paste input "Third Square"
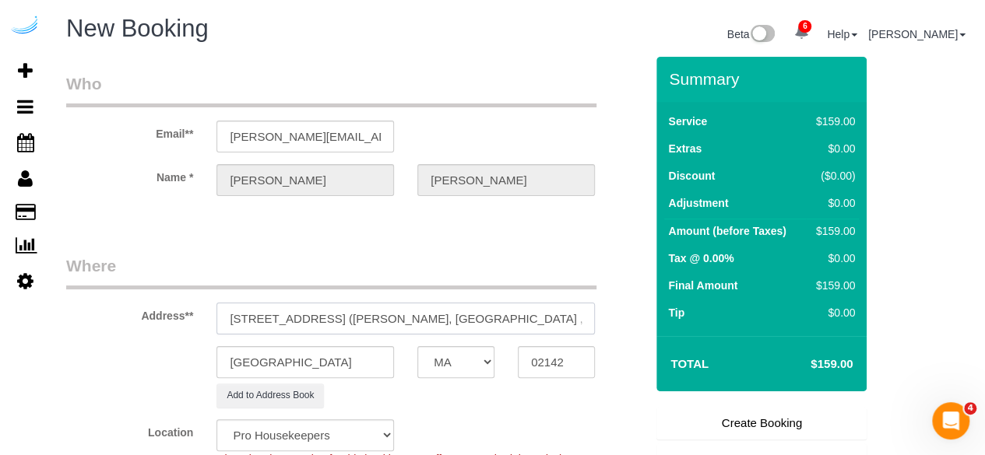
paste input "1467025"
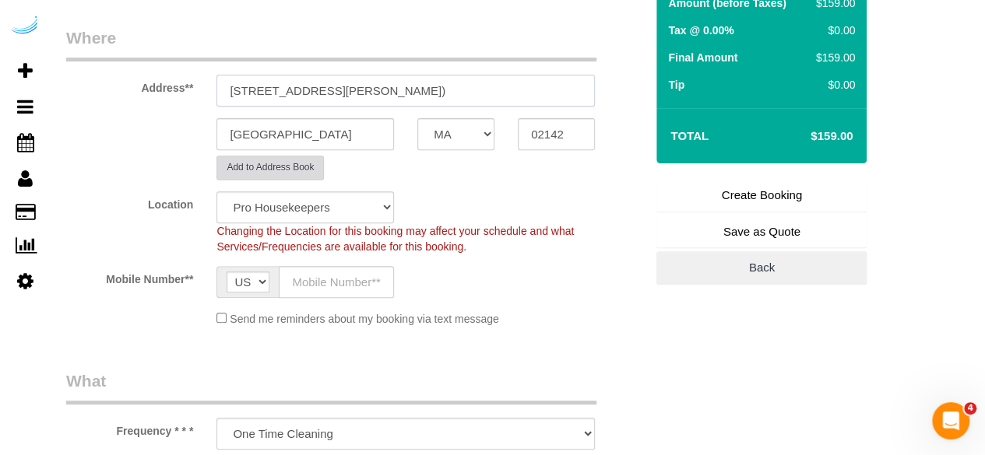
scroll to position [234, 0]
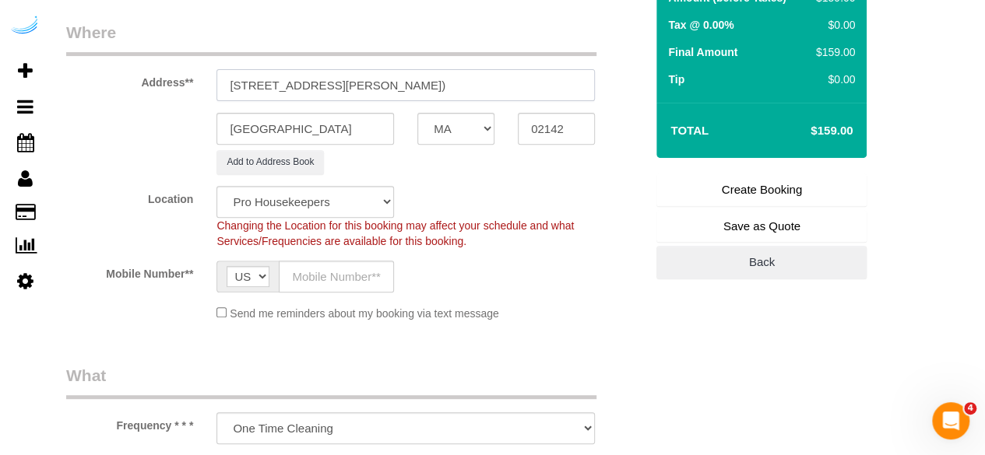
type input "285 Third St, Building North, Unit 412 (Jonathan Hallal, Third Square , 1467025)"
click at [329, 192] on select "Pro Housekeepers Atlanta Austin Boston Chicago Cincinnati Clearwater Denver Ft …" at bounding box center [305, 202] width 178 height 32
select select "7"
click at [216, 186] on select "Pro Housekeepers Atlanta Austin Boston Chicago Cincinnati Clearwater Denver Ft …" at bounding box center [305, 202] width 178 height 32
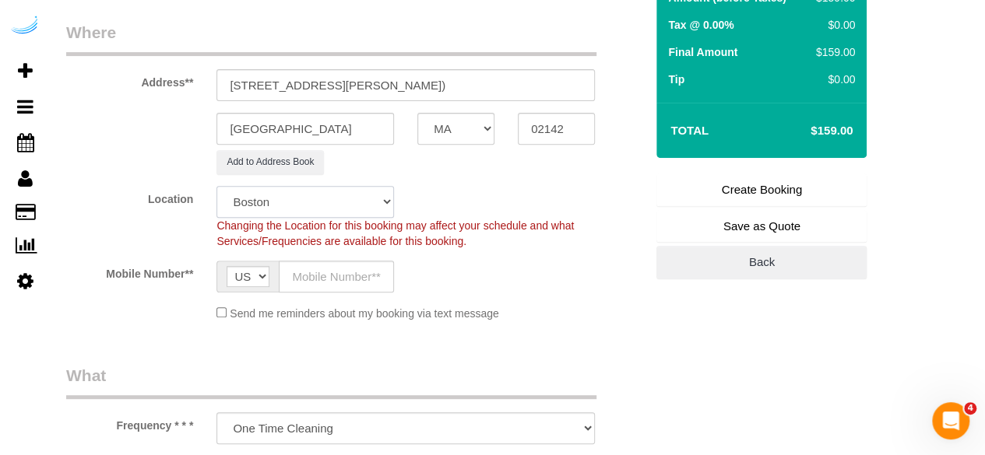
select select "object:2720"
click at [358, 280] on input "text" at bounding box center [336, 277] width 115 height 32
type input "[PHONE_NUMBER]"
type input "Brandie Louck"
type input "[PHONE_NUMBER]"
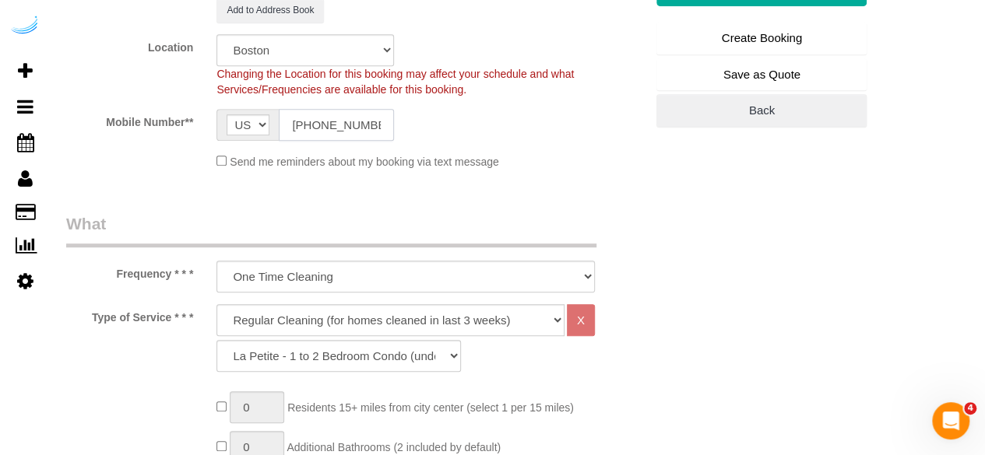
scroll to position [389, 0]
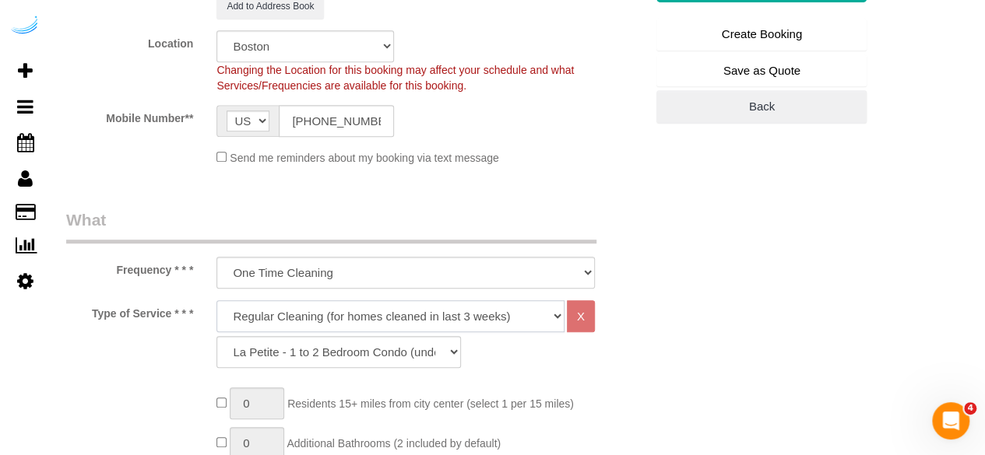
click at [399, 312] on select "Deep Cleaning (for homes that have not been cleaned in 3+ weeks) Spruce Regular…" at bounding box center [390, 317] width 348 height 32
select select "282"
click at [216, 301] on select "Deep Cleaning (for homes that have not been cleaned in 3+ weeks) Spruce Regular…" at bounding box center [390, 317] width 348 height 32
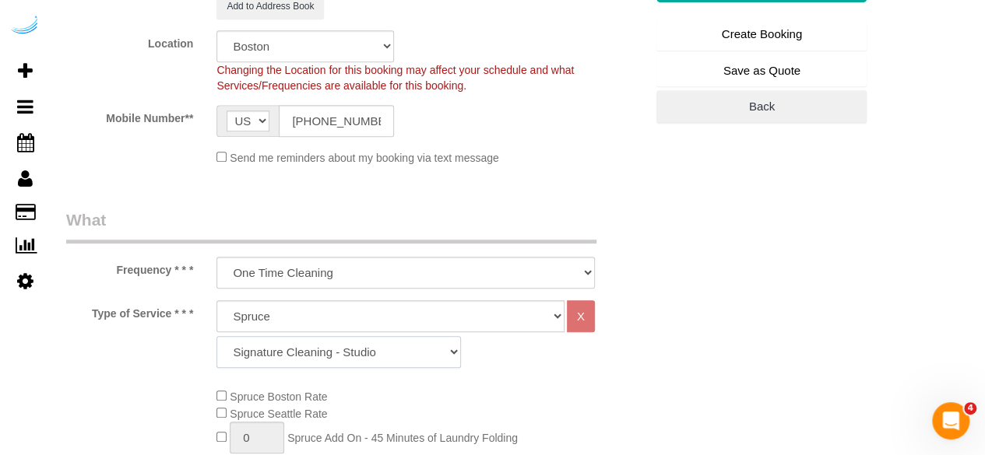
click at [362, 342] on select "Signature Cleaning - Studio Signature Cleaning - 1 Bed 1 Bath Signature Cleanin…" at bounding box center [338, 352] width 244 height 32
select select "328"
click at [216, 336] on select "Signature Cleaning - Studio Signature Cleaning - 1 Bed 1 Bath Signature Cleanin…" at bounding box center [338, 352] width 244 height 32
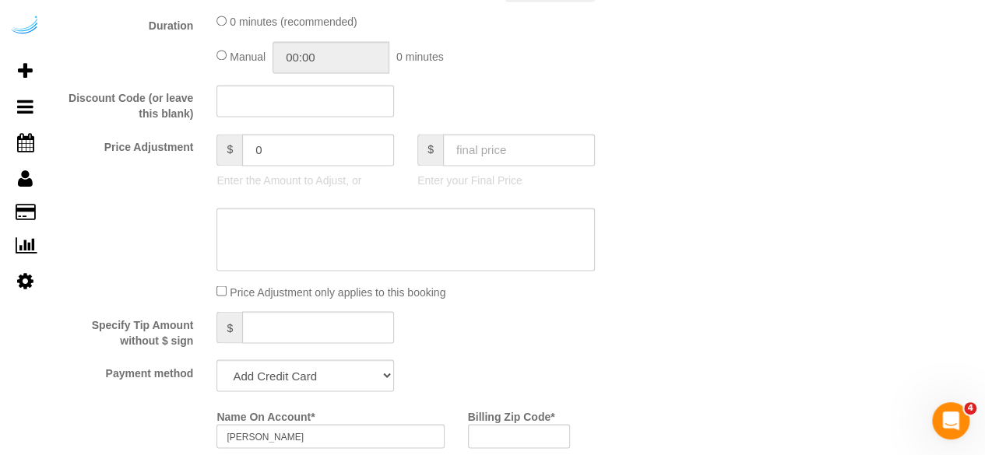
scroll to position [1324, 0]
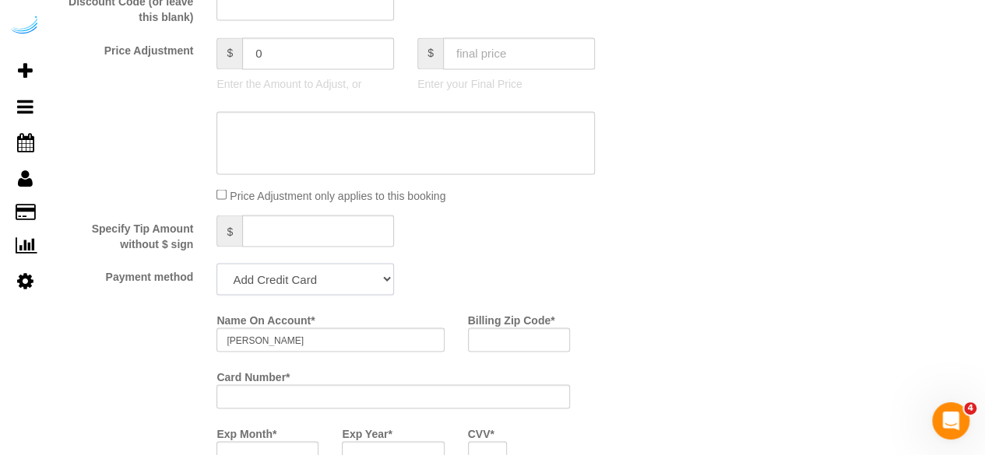
click at [372, 276] on select "Add Credit Card Cash Check Paypal" at bounding box center [305, 279] width 178 height 32
select select "string:check"
click at [216, 265] on select "Add Credit Card Cash Check Paypal" at bounding box center [305, 279] width 178 height 32
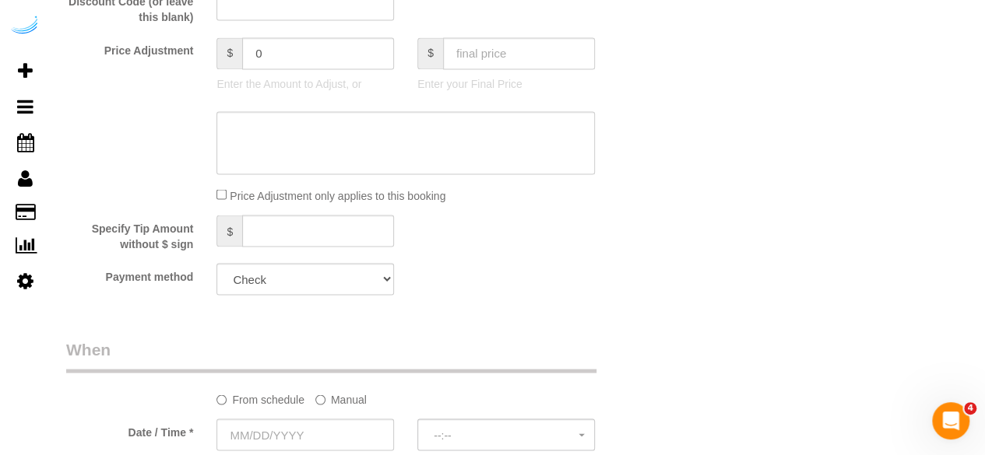
click at [344, 399] on label "Manual" at bounding box center [340, 396] width 51 height 21
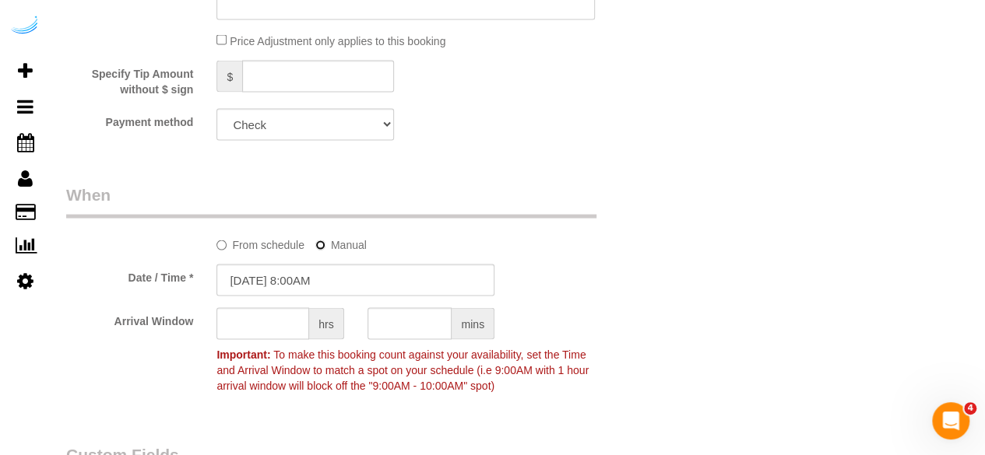
scroll to position [1479, 0]
click at [280, 273] on input "08/24/2025 8:00AM" at bounding box center [355, 279] width 278 height 32
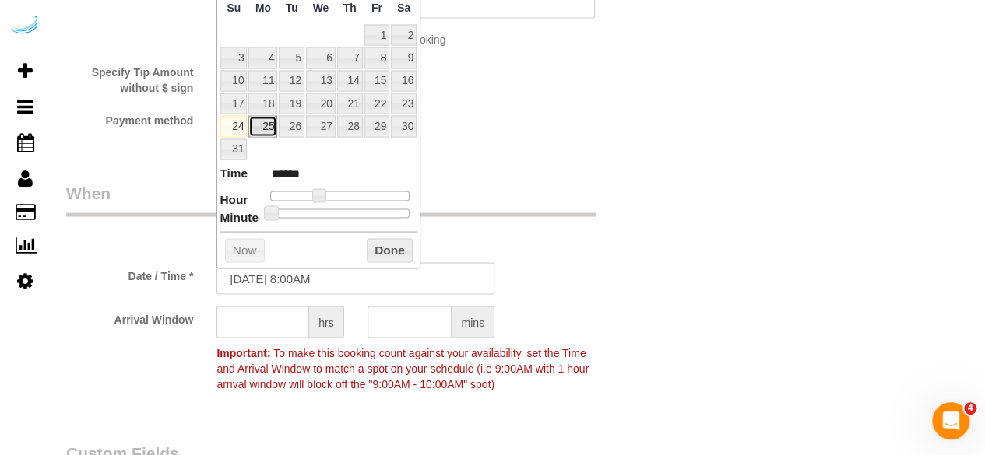
click at [269, 130] on link "25" at bounding box center [262, 126] width 29 height 21
type input "08/25/2025 9:00AM"
type input "******"
drag, startPoint x: 316, startPoint y: 187, endPoint x: 317, endPoint y: 234, distance: 47.5
click at [322, 189] on span at bounding box center [325, 196] width 14 height 14
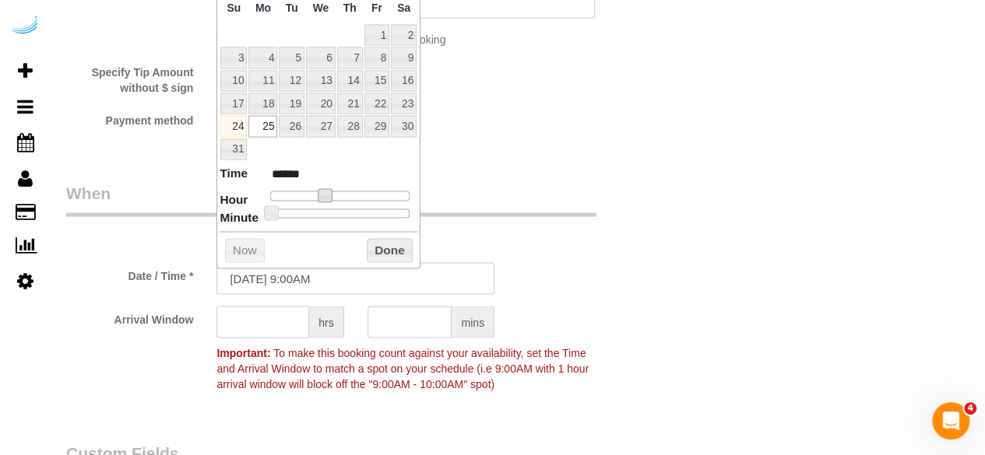
click at [297, 329] on input "text" at bounding box center [262, 323] width 93 height 32
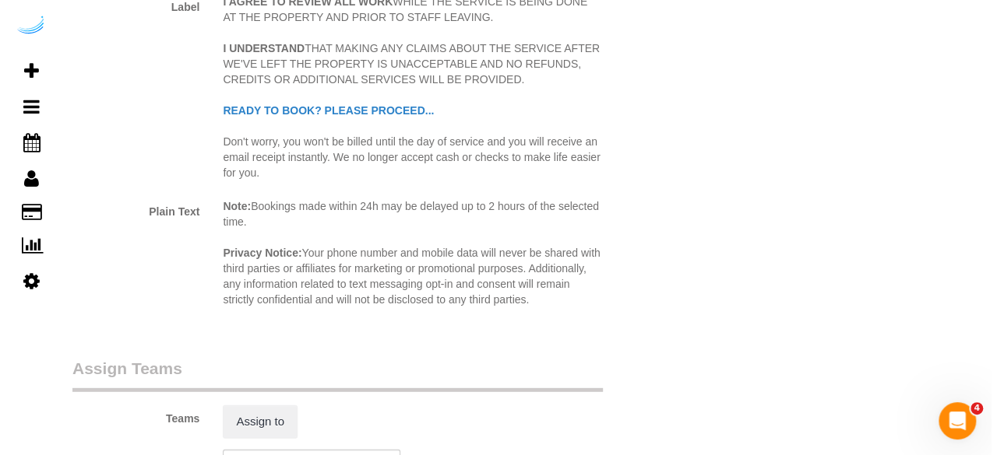
scroll to position [2102, 0]
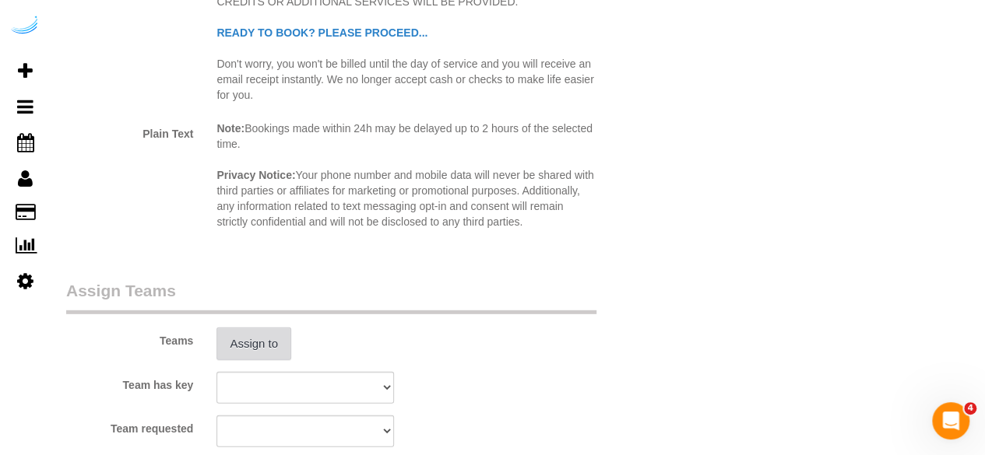
type input "8"
click at [262, 343] on button "Assign to" at bounding box center [253, 344] width 75 height 33
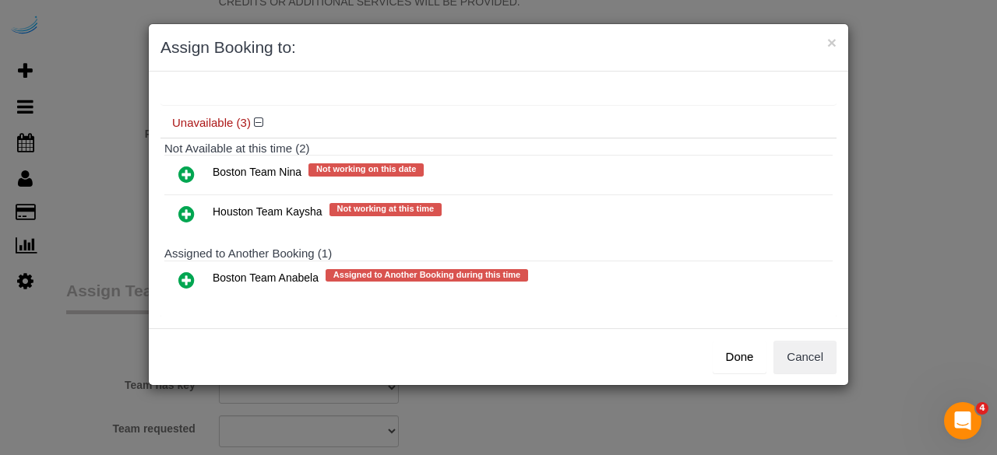
scroll to position [134, 0]
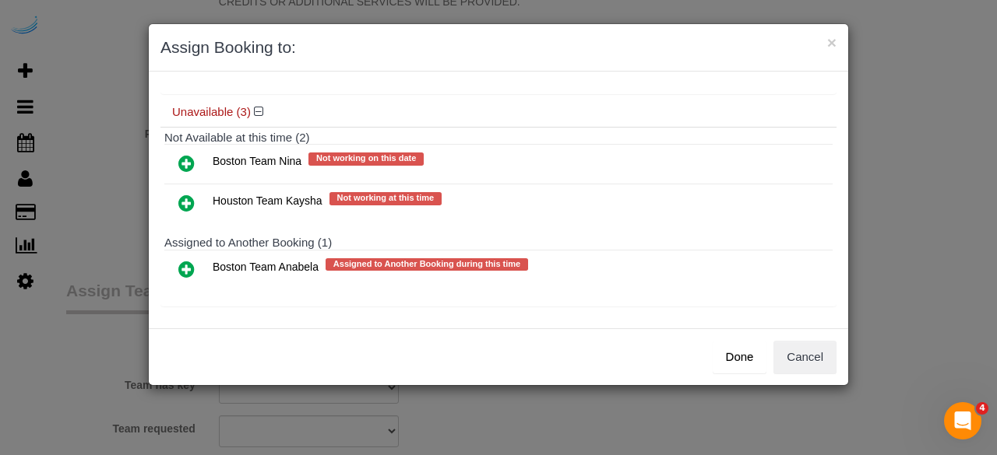
click at [181, 261] on icon at bounding box center [186, 269] width 16 height 19
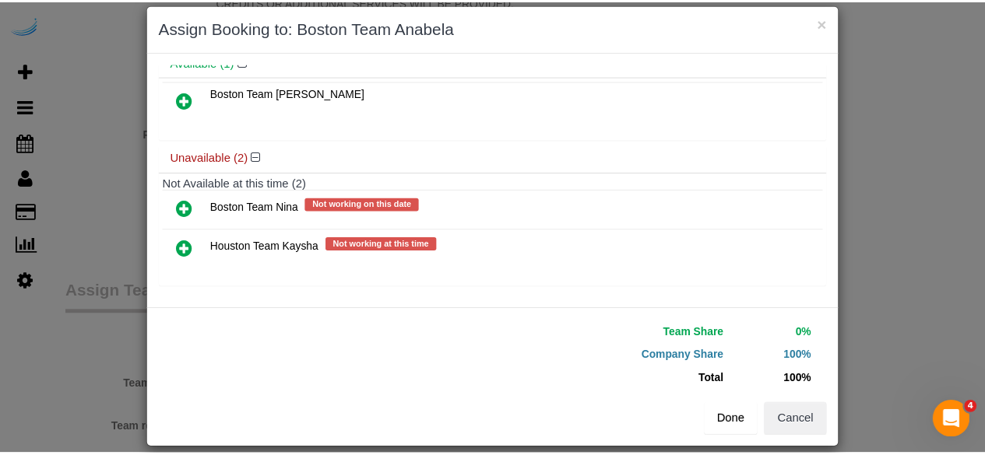
scroll to position [35, 0]
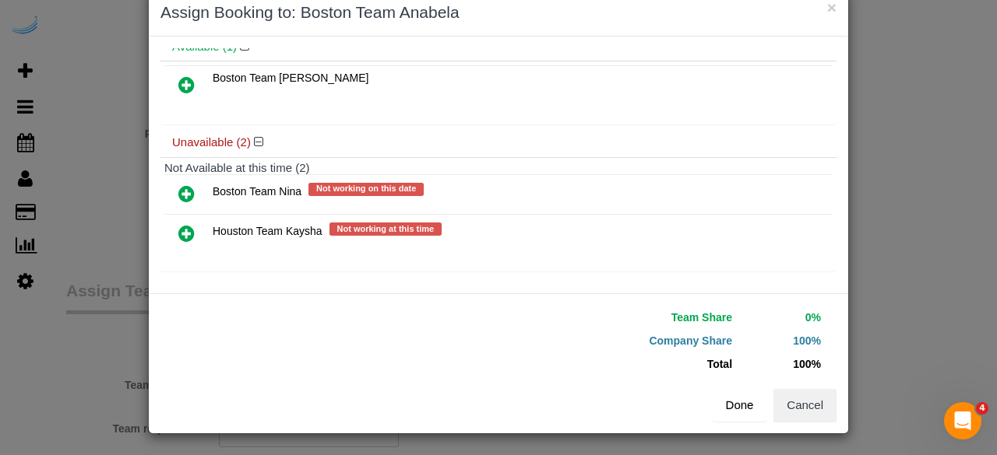
drag, startPoint x: 727, startPoint y: 419, endPoint x: 730, endPoint y: 410, distance: 8.9
click at [728, 414] on button "Done" at bounding box center [739, 405] width 54 height 33
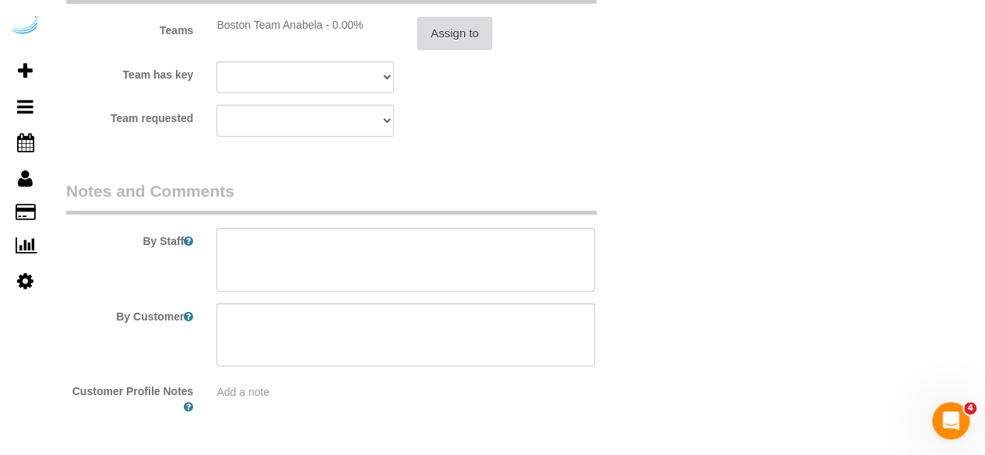
scroll to position [2414, 0]
click at [430, 294] on sui-booking-comments "By Staff By Customer Customer Profile Notes Add a note" at bounding box center [355, 297] width 578 height 236
drag, startPoint x: 380, startPoint y: 255, endPoint x: 352, endPoint y: 60, distance: 196.6
click at [380, 252] on textarea at bounding box center [405, 259] width 378 height 64
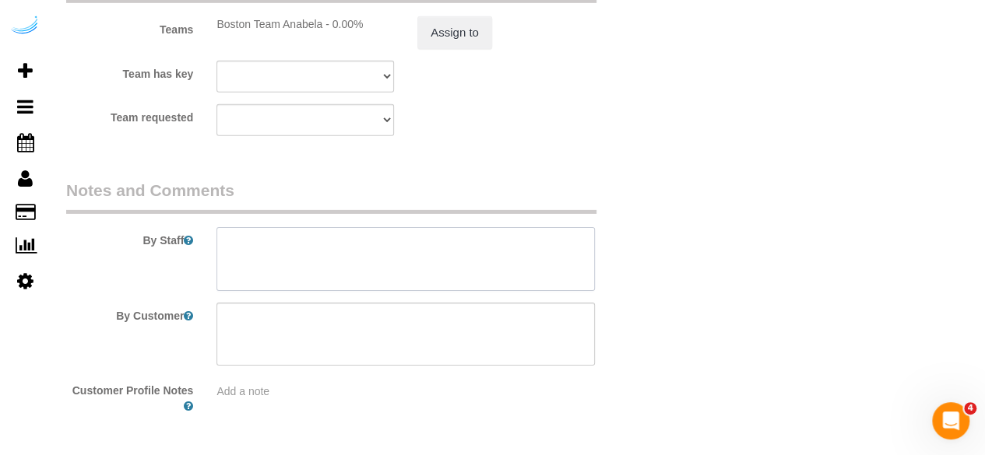
click at [468, 251] on textarea at bounding box center [405, 259] width 378 height 64
paste textarea "Permanent Notes:No notes from this customer.Today's Notes:No notes from this se…"
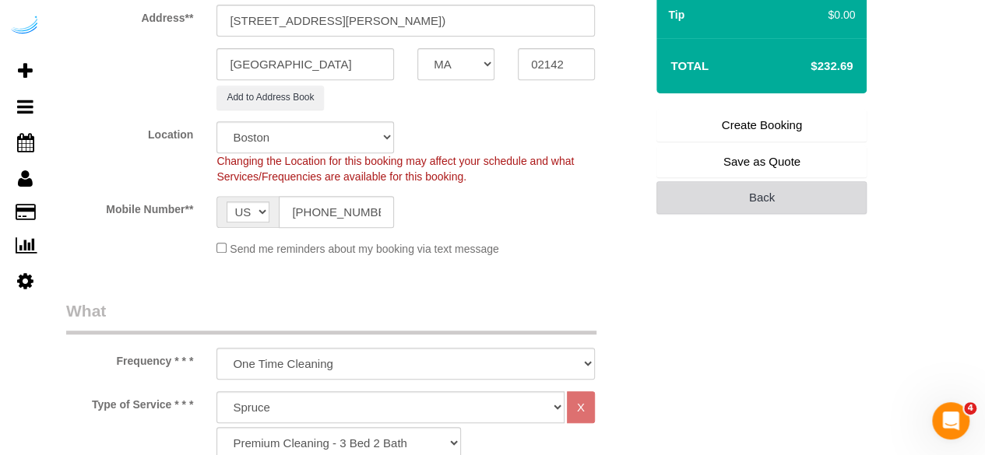
scroll to position [234, 0]
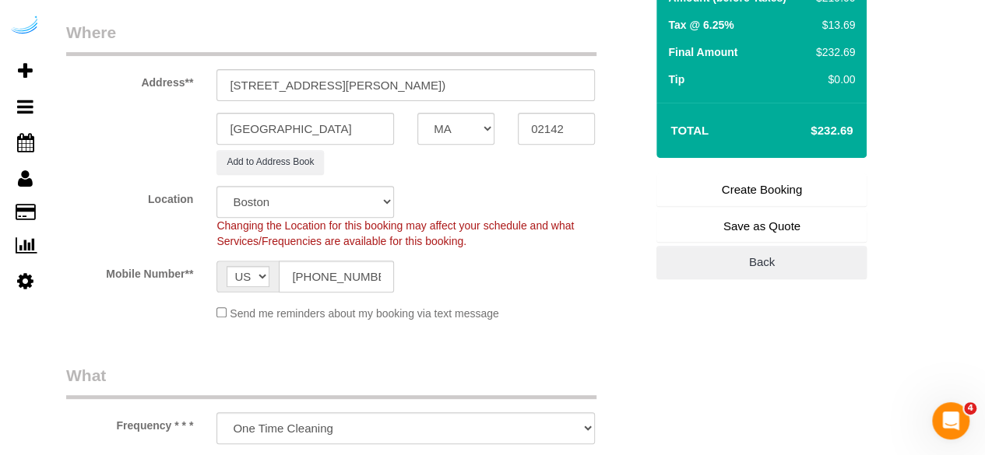
type textarea "Recurrency: One time service Permanent Notes:No notes from this customer.Today'…"
click at [697, 192] on link "Create Booking" at bounding box center [761, 190] width 210 height 33
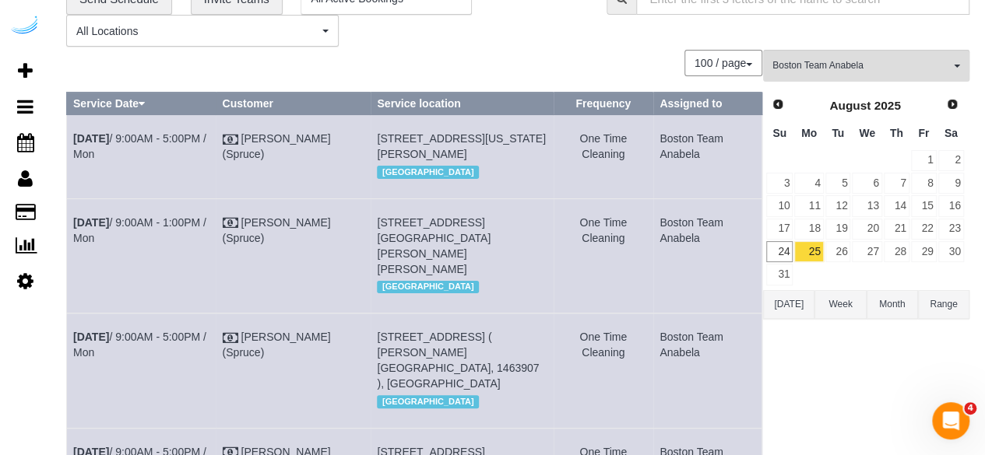
scroll to position [156, 0]
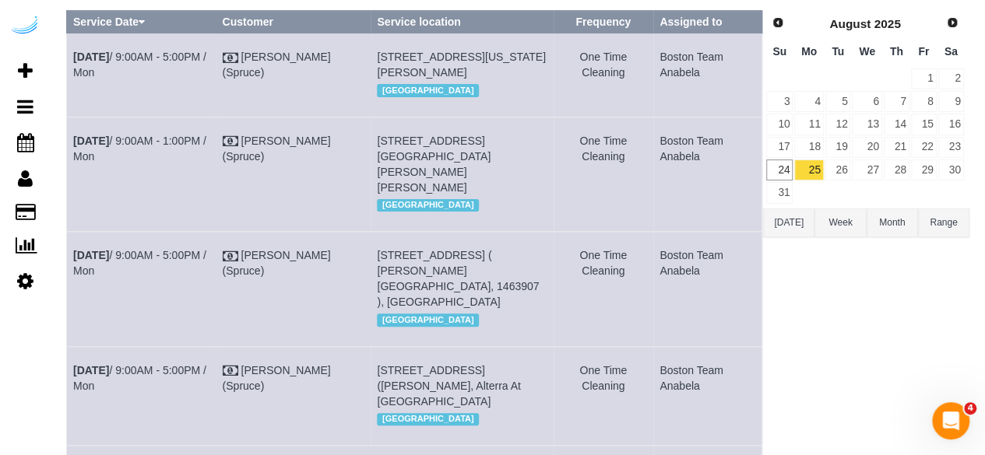
drag, startPoint x: 151, startPoint y: 214, endPoint x: 69, endPoint y: 178, distance: 89.3
click at [69, 178] on td "Aug 25th / 9:00AM - 1:00PM / Mon" at bounding box center [141, 174] width 149 height 114
copy link "Aug 25th / 9:00AM - 1:00PM / Mon"
drag, startPoint x: 433, startPoint y: 220, endPoint x: 378, endPoint y: 178, distance: 69.4
click at [378, 178] on td "55 Traveler St, Building High Rise, Unit 1211 ( Morgan Mathis, Troy Boston, 146…" at bounding box center [462, 174] width 183 height 114
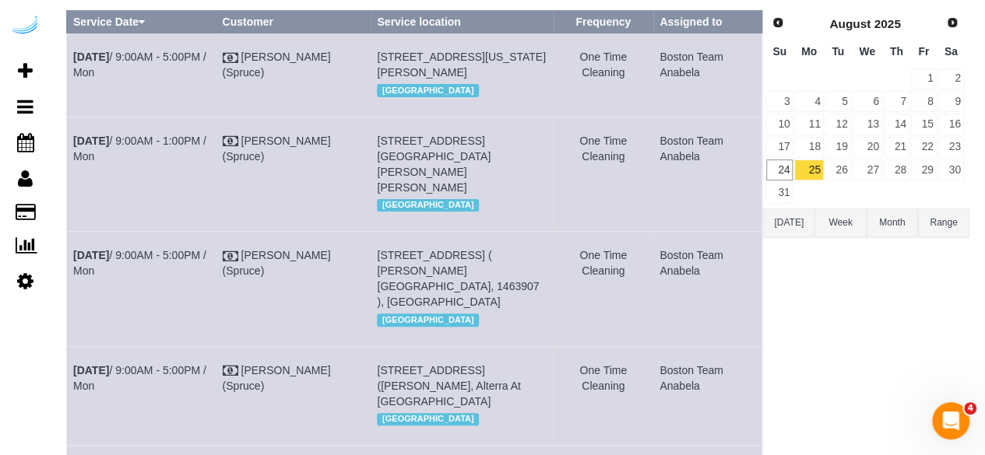
copy span "55 Traveler St, Building High Rise, Unit 1211 ( Morgan Mathis, Troy Boston, 146…"
drag, startPoint x: 710, startPoint y: 192, endPoint x: 648, endPoint y: 171, distance: 66.0
click at [648, 171] on tr "Aug 25th / 9:00AM - 1:00PM / Mon Brandie Louck (Spruce) 55 Traveler St, Buildin…" at bounding box center [414, 174] width 695 height 114
click at [691, 218] on td "Boston Team Anabela" at bounding box center [707, 174] width 109 height 114
drag, startPoint x: 706, startPoint y: 200, endPoint x: 650, endPoint y: 167, distance: 64.9
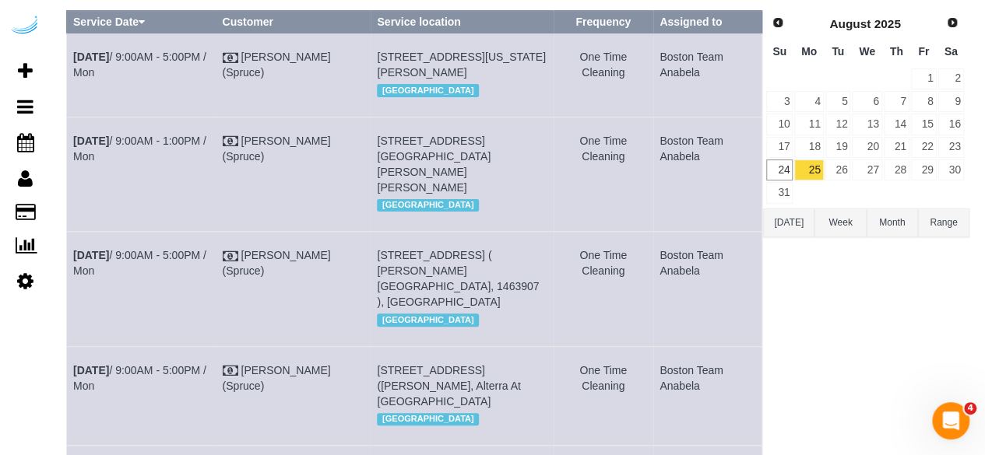
click at [653, 167] on td "Boston Team Anabela" at bounding box center [707, 174] width 109 height 114
copy td "Boston Team Anabela"
click at [837, 171] on link "26" at bounding box center [838, 170] width 26 height 21
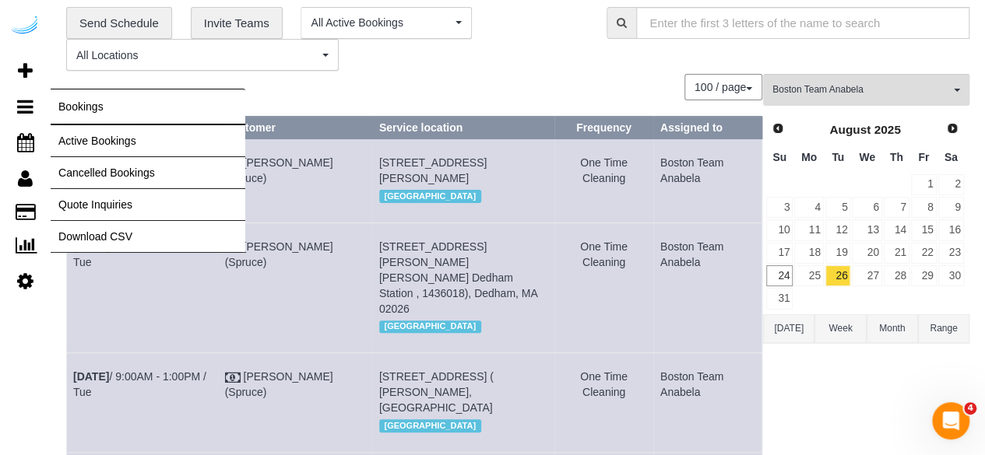
scroll to position [0, 0]
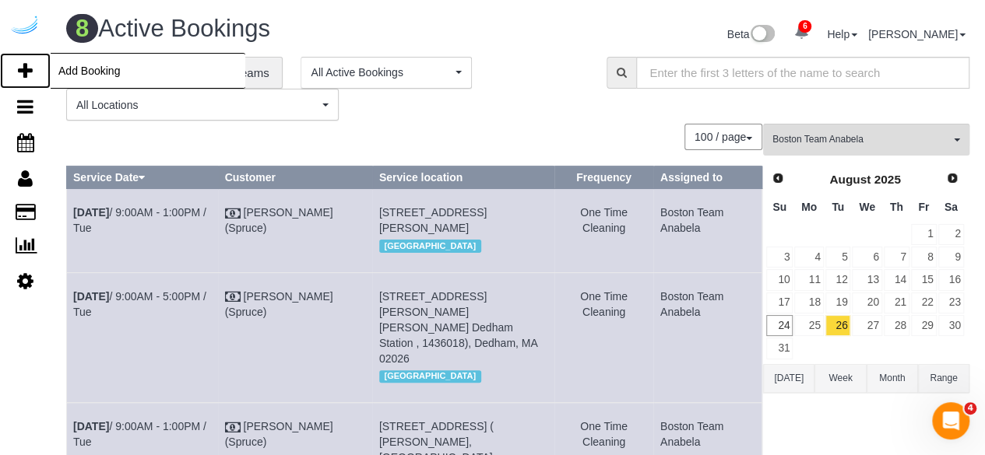
click at [18, 64] on icon at bounding box center [25, 71] width 15 height 19
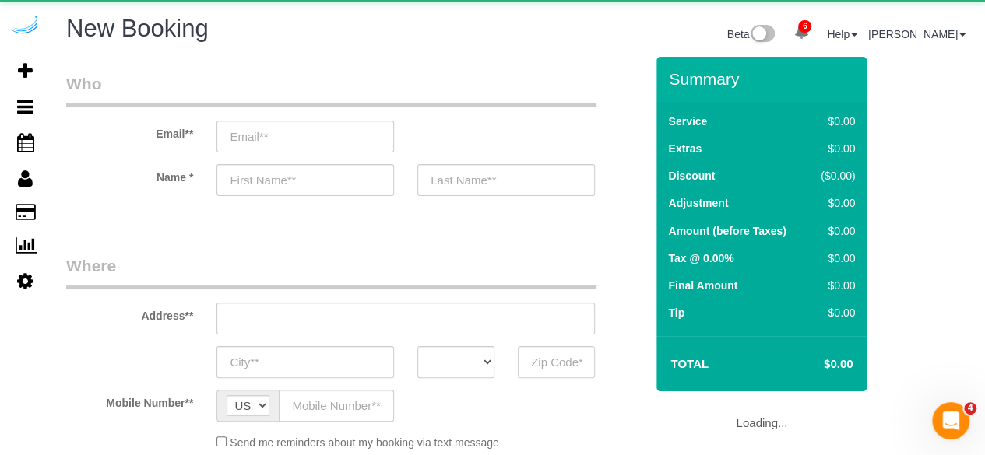
select select "4"
select select "number:9"
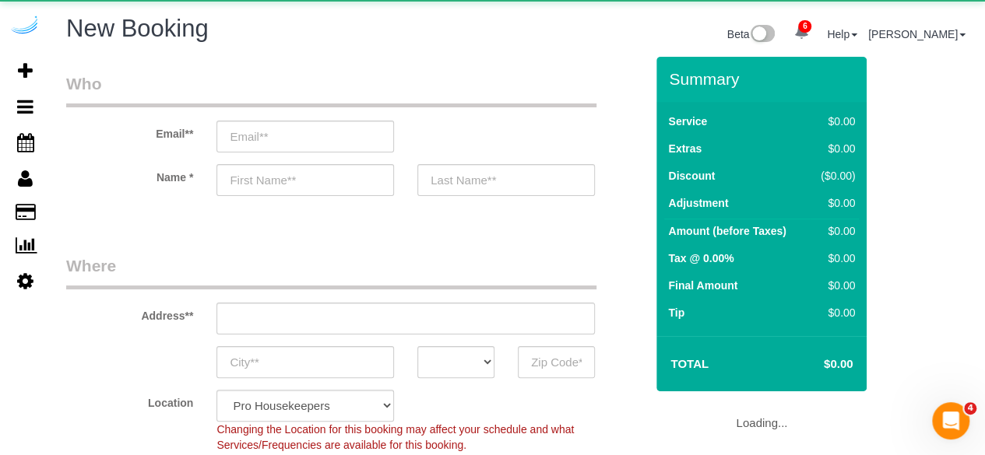
select select "object:4509"
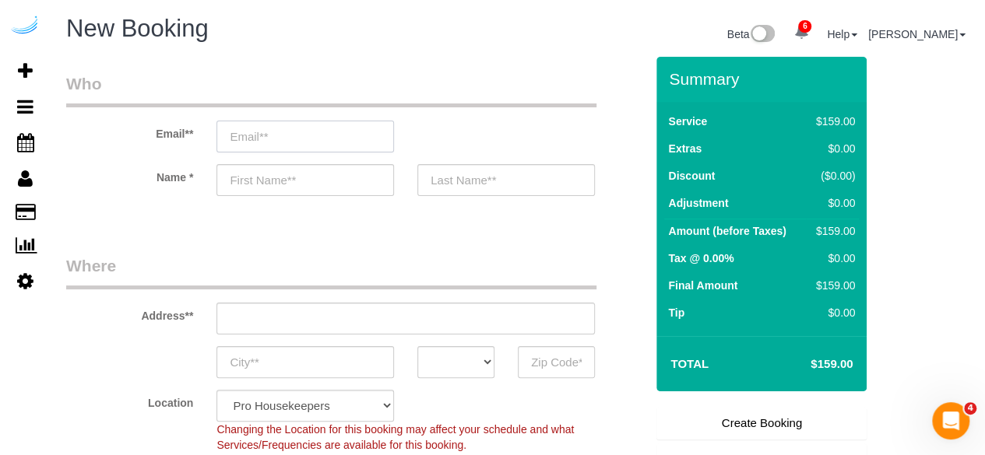
click at [276, 141] on input "email" at bounding box center [305, 137] width 178 height 32
type input "A"
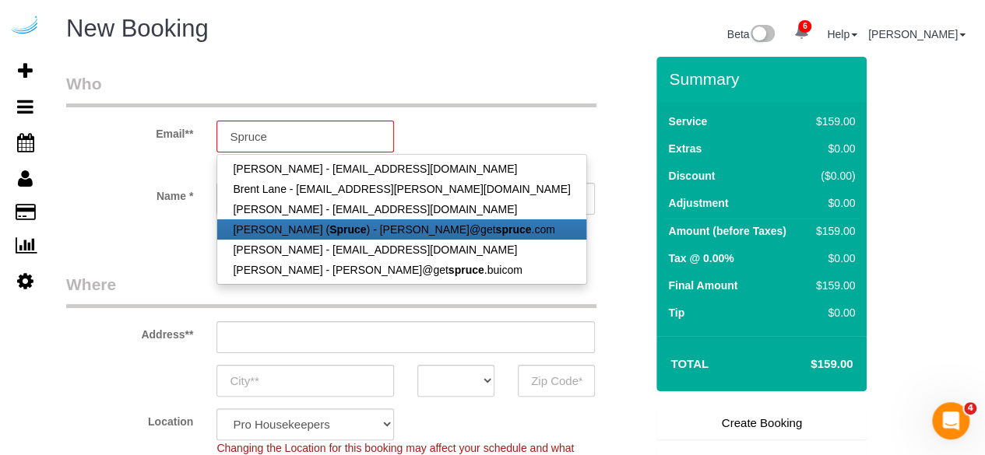
click at [299, 222] on link "[PERSON_NAME] ( Spruce ) - [PERSON_NAME]@get spruce .com" at bounding box center [401, 230] width 368 height 20
type input "[PERSON_NAME][EMAIL_ADDRESS][DOMAIN_NAME]"
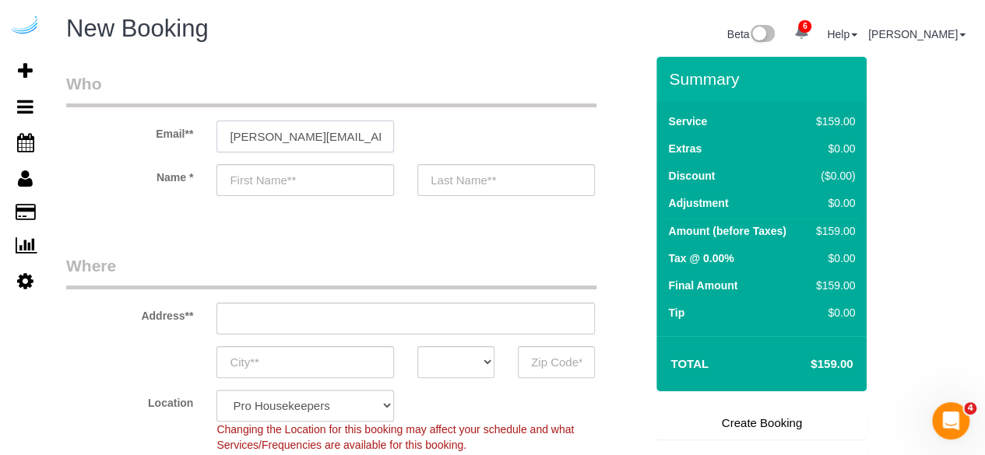
type input "[PERSON_NAME]"
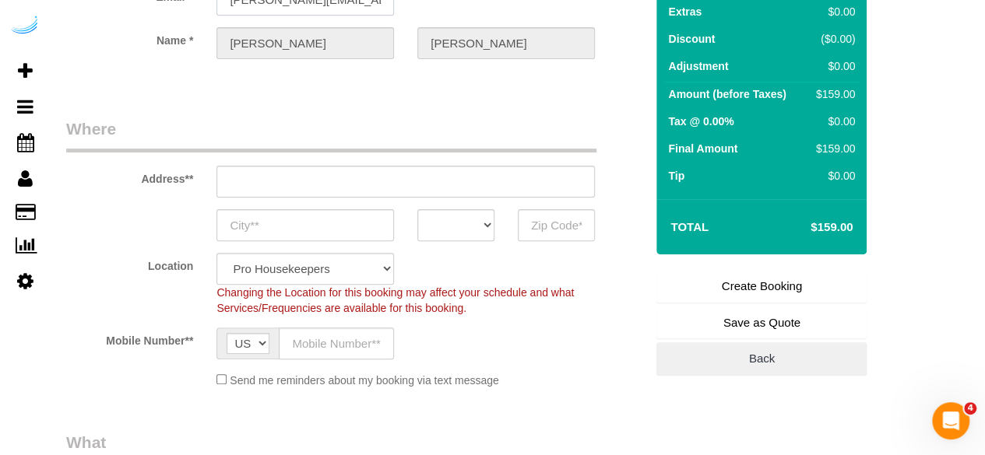
scroll to position [156, 0]
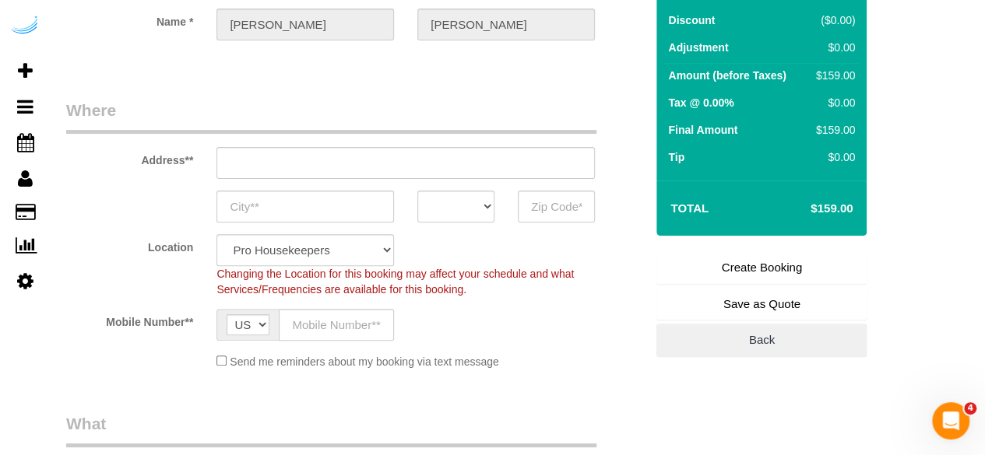
type input "[STREET_ADDRESS][PERSON_NAME]"
type input "Austin"
select select "[GEOGRAPHIC_DATA]"
type input "78704"
click at [416, 171] on input "[STREET_ADDRESS][PERSON_NAME]" at bounding box center [405, 163] width 378 height 32
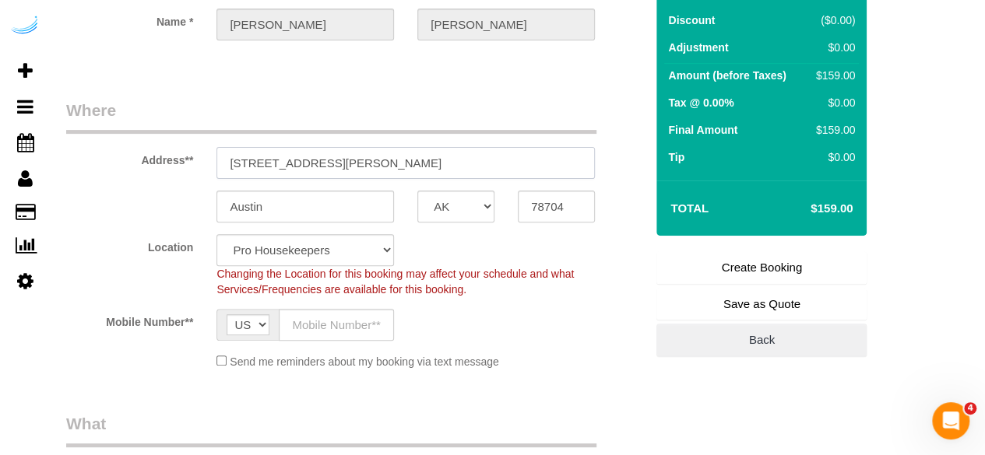
paste input "660 Washington St, Boston, MA 02111"
type input "660 Washington St, Boston, MA 02111"
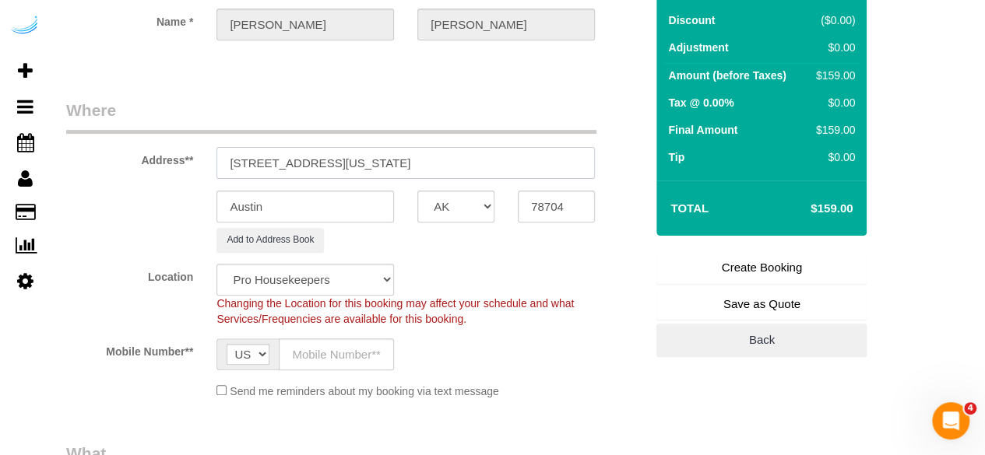
select select "9"
select select "object:4751"
drag, startPoint x: 395, startPoint y: 161, endPoint x: 509, endPoint y: 154, distance: 114.7
click at [509, 154] on input "660 Washington St, Boston, MA 02111" at bounding box center [405, 163] width 378 height 32
type input "660 Washington St, Boston, MA 02111"
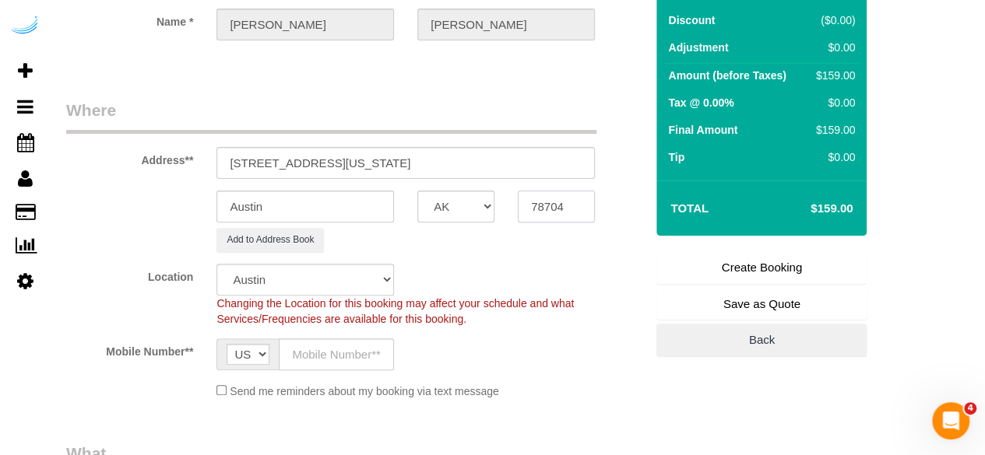
click at [540, 205] on input "78704" at bounding box center [556, 207] width 77 height 32
paste input "02111"
type input "02111"
click at [474, 216] on select "AK AL AR AZ CA CO CT DC DE FL GA HI IA ID IL IN KS KY LA MA MD ME MI MN MO MS M…" at bounding box center [455, 207] width 77 height 32
select select "MA"
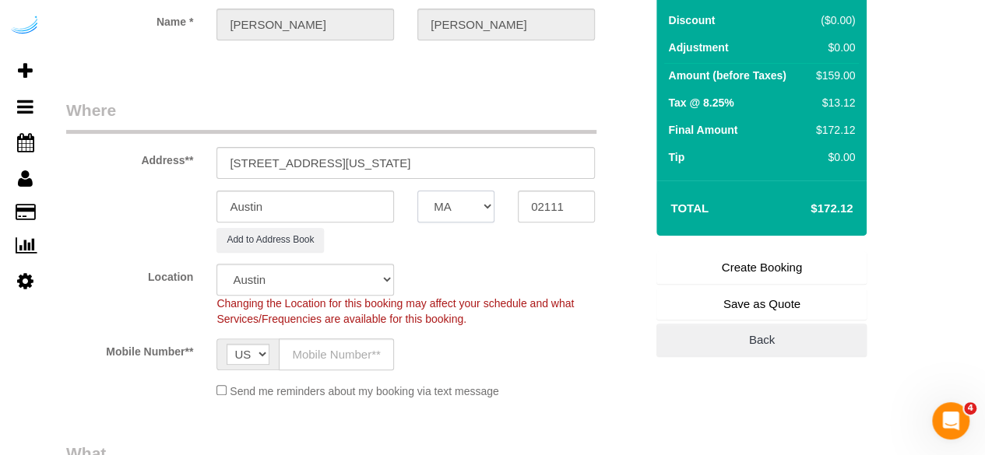
click at [417, 191] on select "AK AL AR AZ CA CO CT DC DE FL GA HI IA ID IL IN KS KY LA MA MD ME MI MN MO MS M…" at bounding box center [455, 207] width 77 height 32
select select "7"
select select "object:4798"
click at [340, 212] on input "Austin" at bounding box center [305, 207] width 178 height 32
type input "[GEOGRAPHIC_DATA]"
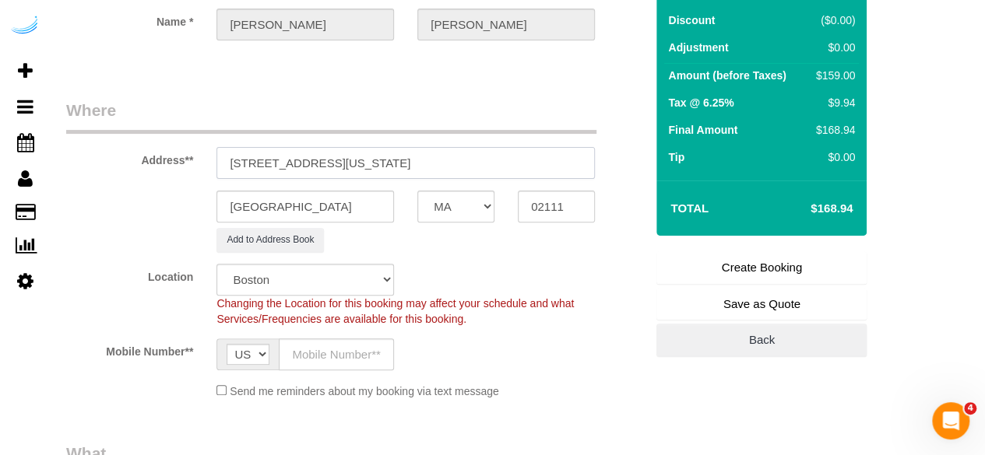
drag, startPoint x: 357, startPoint y: 163, endPoint x: 457, endPoint y: 160, distance: 99.7
click at [457, 160] on input "660 Washington St, Boston, MA 02111" at bounding box center [405, 163] width 378 height 32
paste input "660 Washington apt"
paste input "16G"
paste input "zoya bashir"
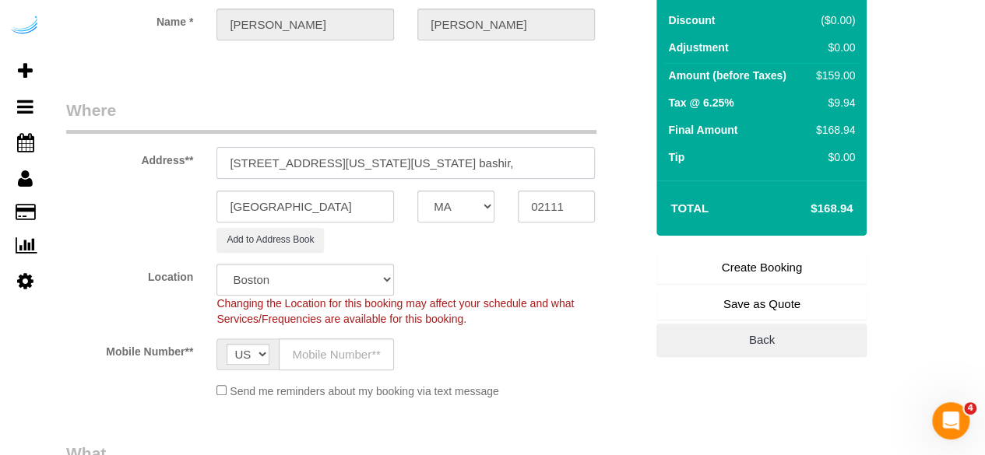
scroll to position [0, 0]
paste input "660 Washington"
paste input "1467975"
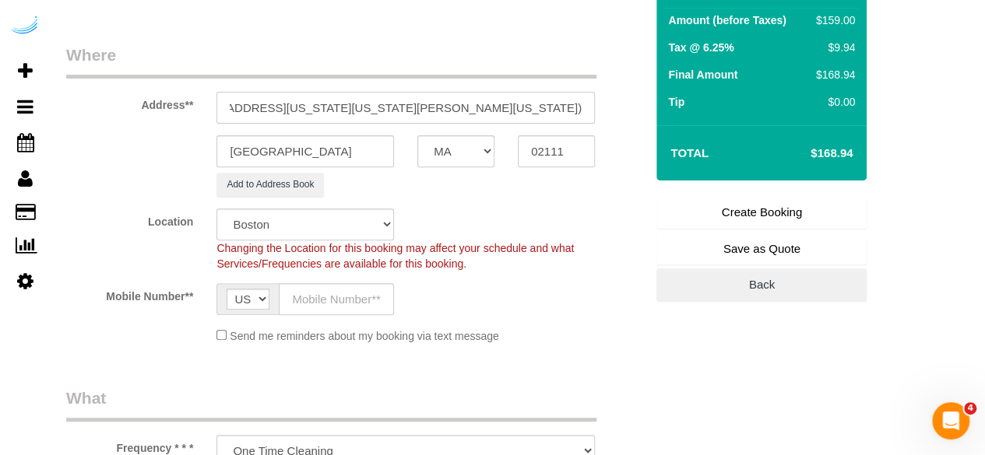
scroll to position [311, 0]
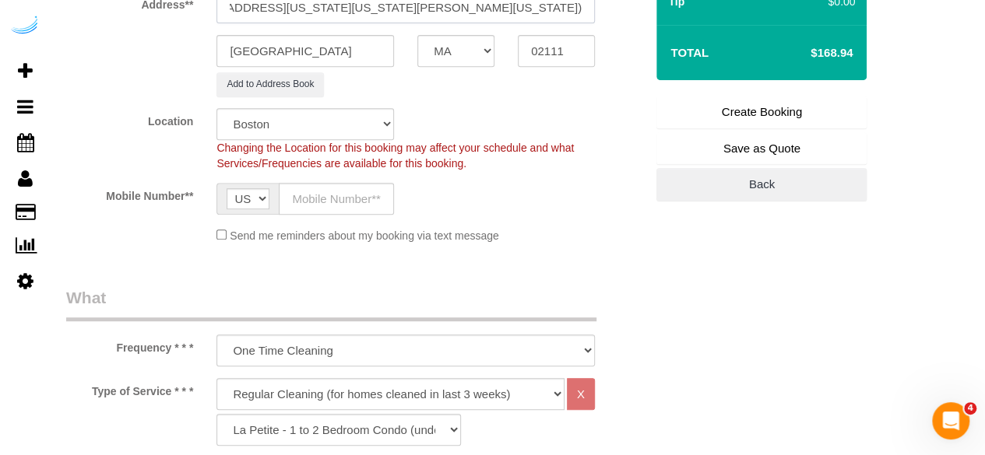
type input "660 Washington St, Building 660 Washington apt, Unit 16G, zoya bashir, 660 Wash…"
click at [351, 200] on input "text" at bounding box center [336, 199] width 115 height 32
type input "[PHONE_NUMBER]"
type input "[PERSON_NAME]"
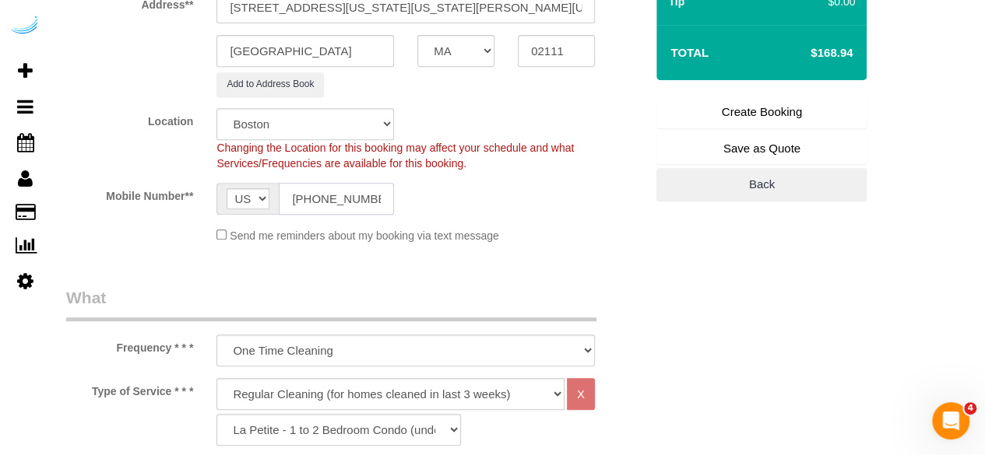
type input "[PHONE_NUMBER]"
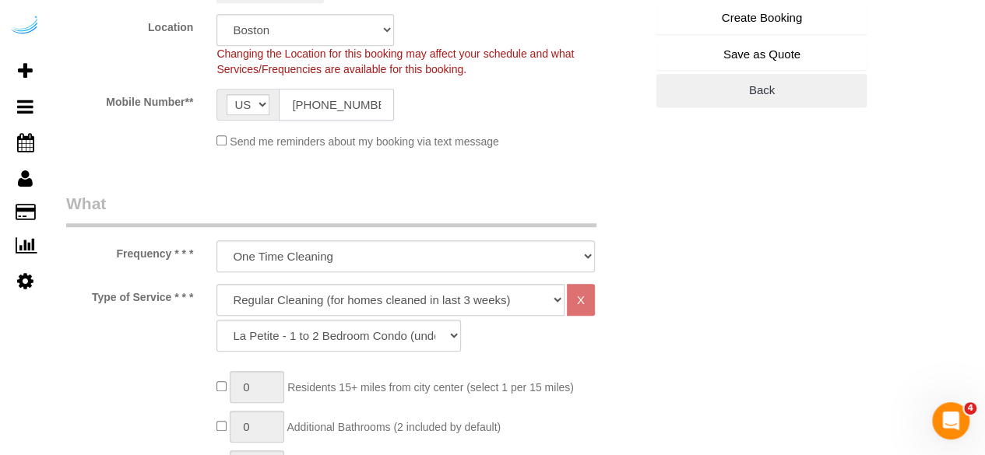
scroll to position [467, 0]
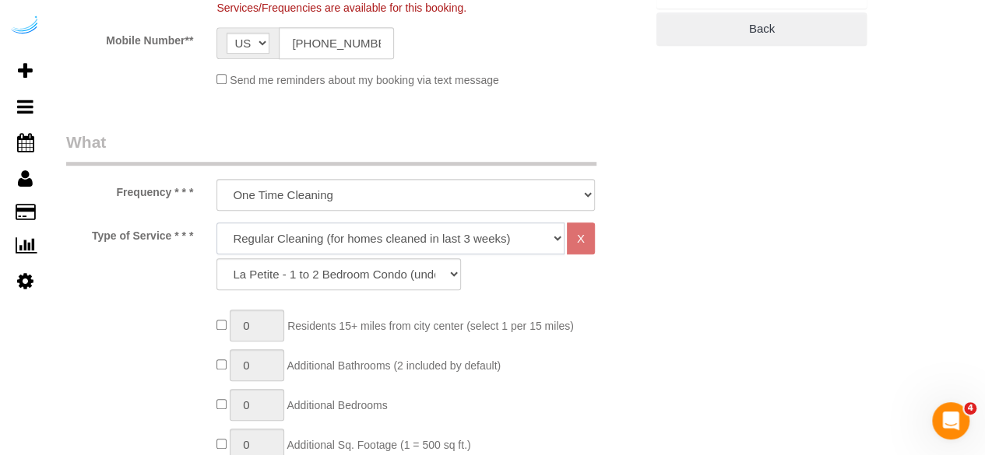
click at [353, 233] on select "Deep Cleaning (for homes that have not been cleaned in 3+ weeks) Spruce Regular…" at bounding box center [390, 239] width 348 height 32
click at [332, 237] on select "Deep Cleaning (for homes that have not been cleaned in 3+ weeks) Spruce Regular…" at bounding box center [390, 239] width 348 height 32
select select "282"
click at [216, 223] on select "Deep Cleaning (for homes that have not been cleaned in 3+ weeks) Spruce Regular…" at bounding box center [390, 239] width 348 height 32
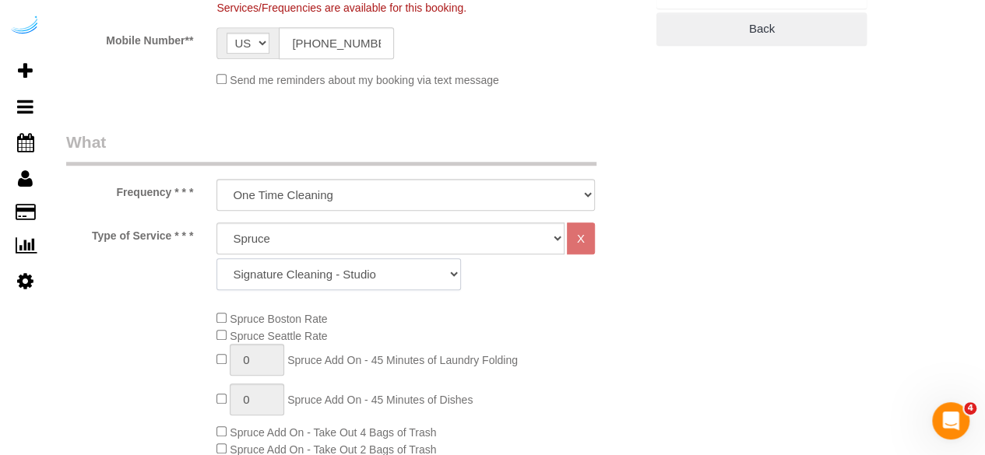
drag, startPoint x: 382, startPoint y: 265, endPoint x: 383, endPoint y: 258, distance: 7.8
click at [382, 265] on select "Signature Cleaning - Studio Signature Cleaning - 1 Bed 1 Bath Signature Cleanin…" at bounding box center [338, 274] width 244 height 32
click at [216, 258] on select "Signature Cleaning - Studio Signature Cleaning - 1 Bed 1 Bath Signature Cleanin…" at bounding box center [338, 274] width 244 height 32
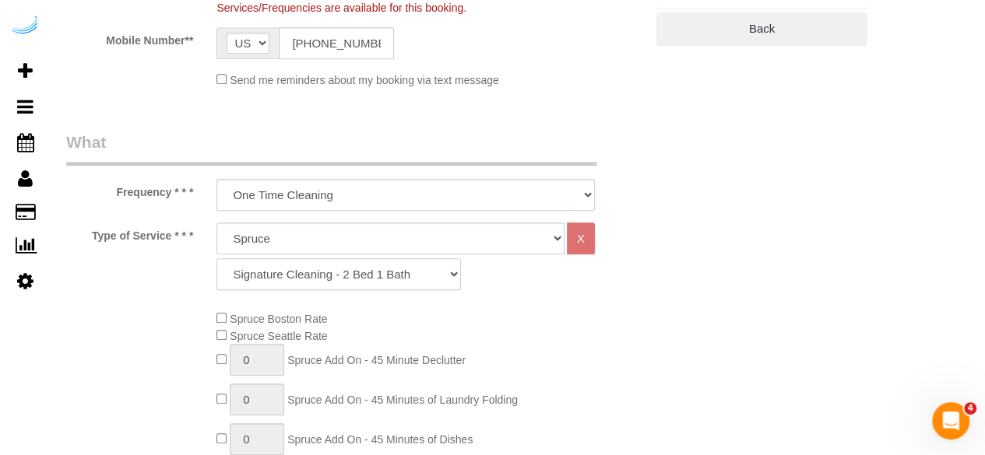
click at [356, 273] on select "Signature Cleaning - Studio Signature Cleaning - 1 Bed 1 Bath Signature Cleanin…" at bounding box center [338, 274] width 244 height 32
select select "309"
click at [216, 258] on select "Signature Cleaning - Studio Signature Cleaning - 1 Bed 1 Bath Signature Cleanin…" at bounding box center [338, 274] width 244 height 32
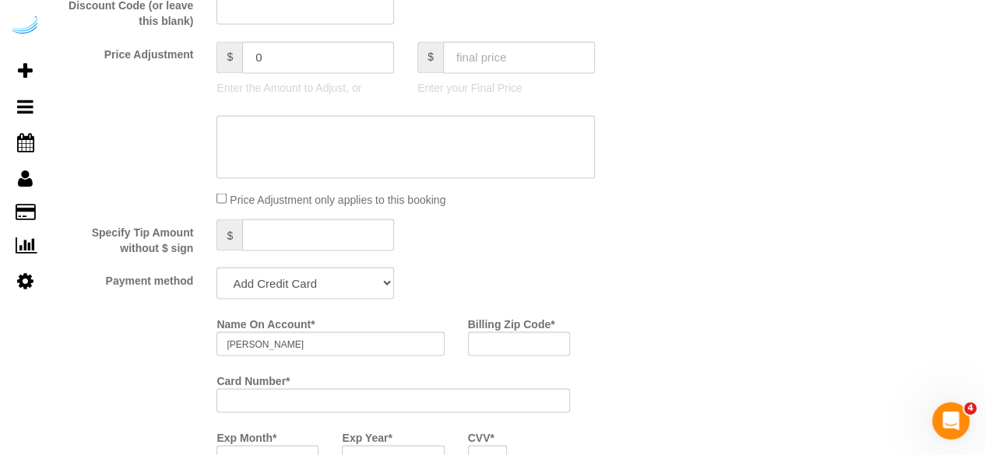
scroll to position [1401, 0]
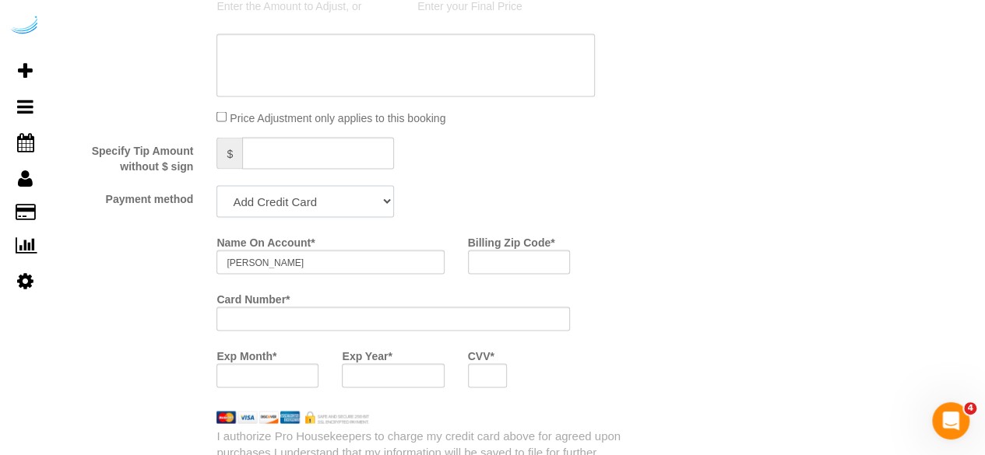
click at [299, 214] on select "Add Credit Card Cash Check Paypal" at bounding box center [305, 201] width 178 height 32
select select "string:check"
click at [216, 187] on select "Add Credit Card Cash Check Paypal" at bounding box center [305, 201] width 178 height 32
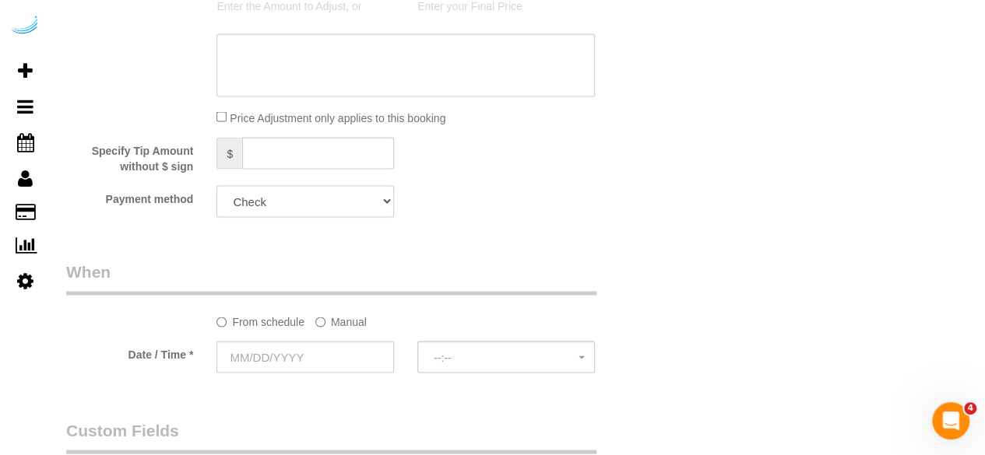
drag, startPoint x: 335, startPoint y: 206, endPoint x: 332, endPoint y: 216, distance: 10.6
click at [335, 206] on select "Add Credit Card Cash Check Paypal" at bounding box center [305, 201] width 178 height 32
click at [216, 187] on select "Add Credit Card Cash Check Paypal" at bounding box center [305, 201] width 178 height 32
click at [329, 320] on label "Manual" at bounding box center [340, 318] width 51 height 21
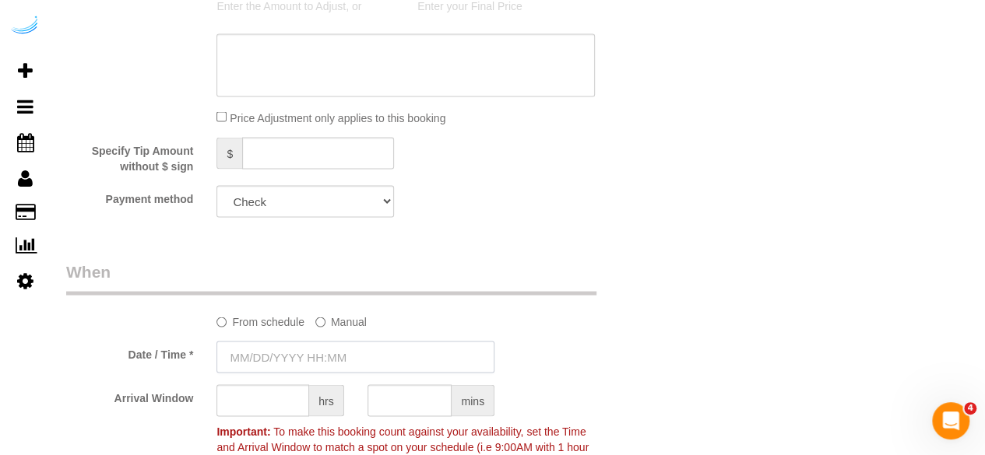
click at [306, 364] on input "text" at bounding box center [355, 357] width 278 height 32
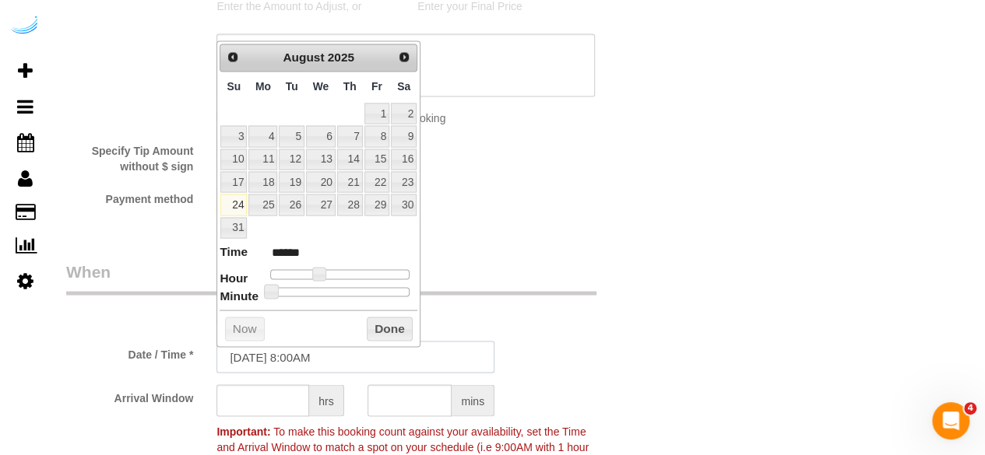
scroll to position [1479, 0]
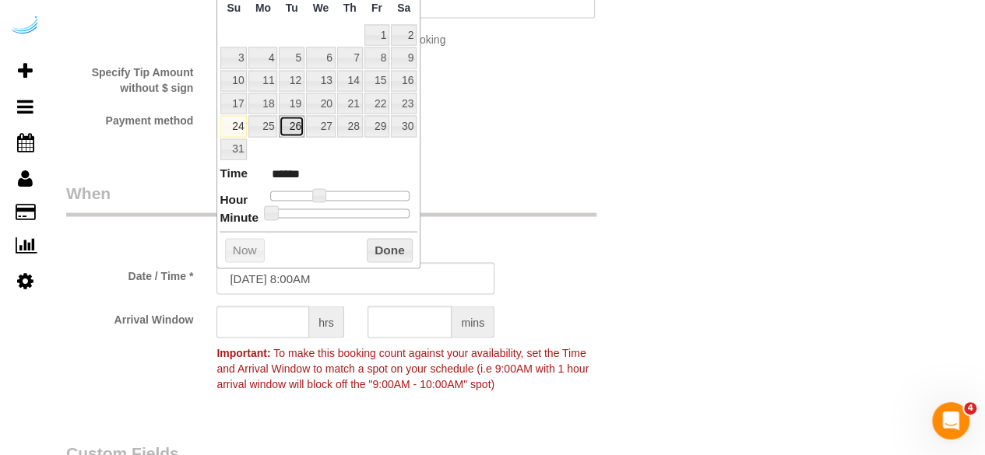
click at [293, 116] on link "26" at bounding box center [291, 126] width 25 height 21
type input "08/26/2025 9:00AM"
type input "******"
click at [321, 190] on span at bounding box center [325, 196] width 14 height 14
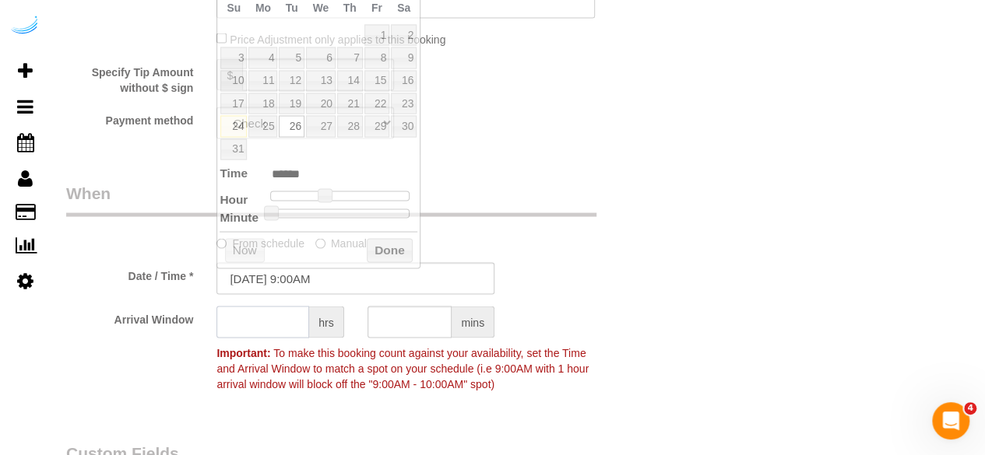
click at [290, 321] on input "text" at bounding box center [262, 323] width 93 height 32
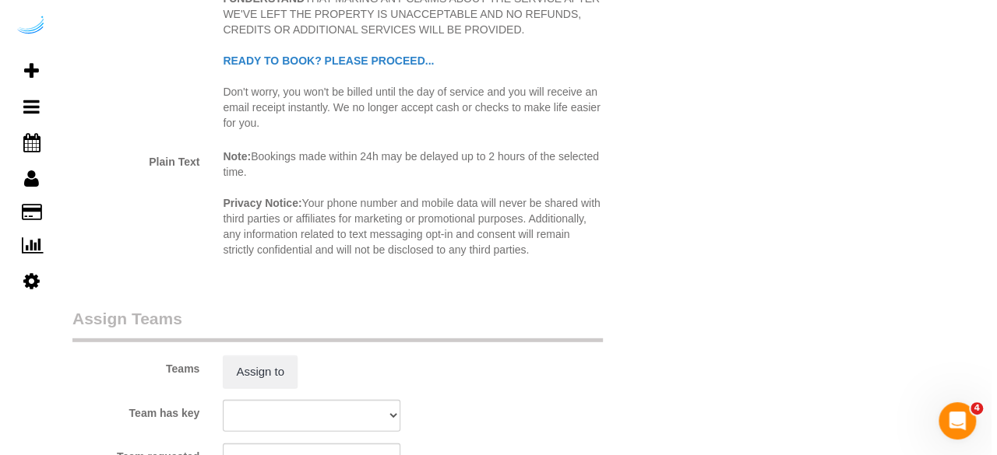
scroll to position [2180, 0]
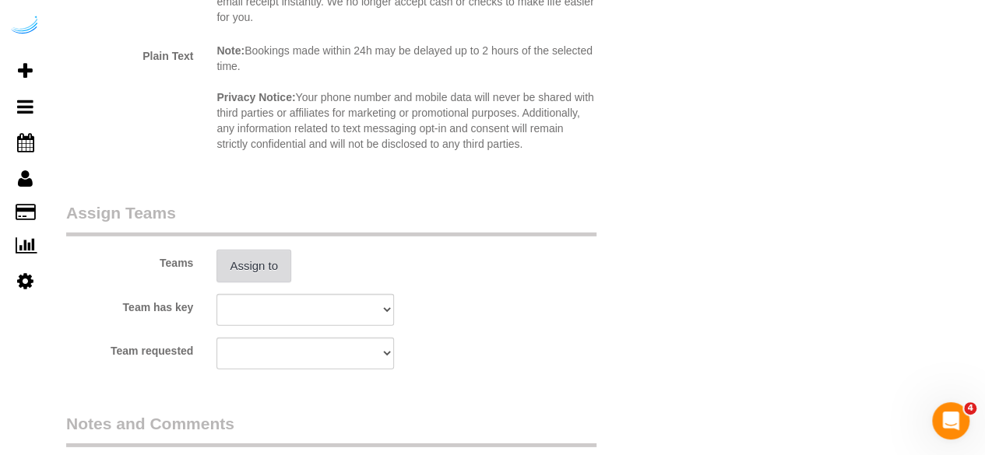
type input "4"
click at [267, 280] on button "Assign to" at bounding box center [253, 266] width 75 height 33
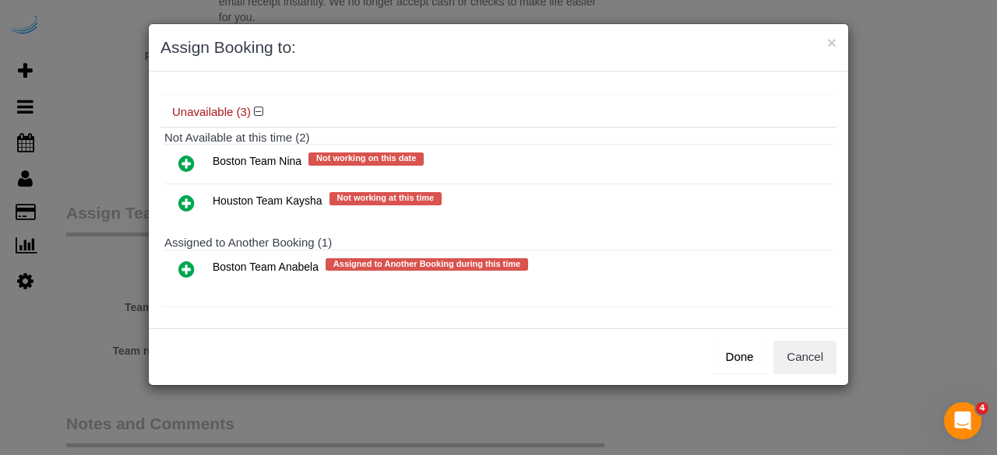
click at [184, 264] on icon at bounding box center [186, 269] width 16 height 19
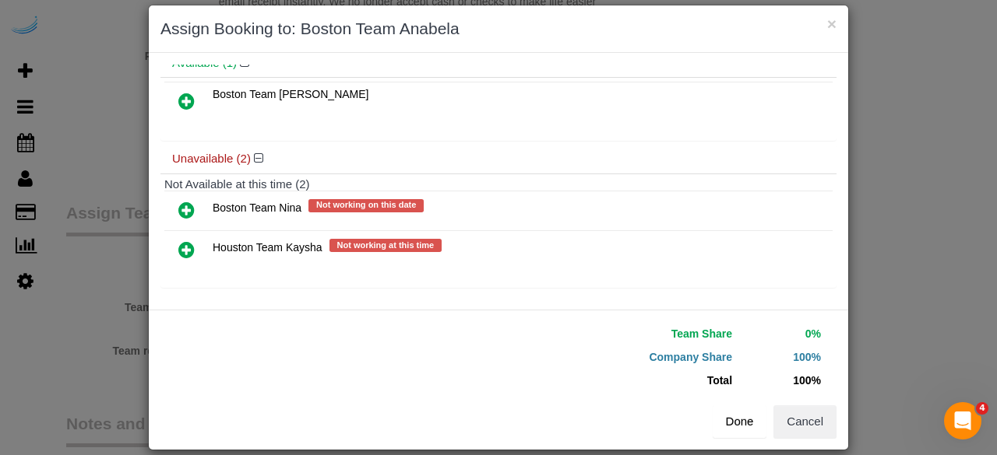
scroll to position [35, 0]
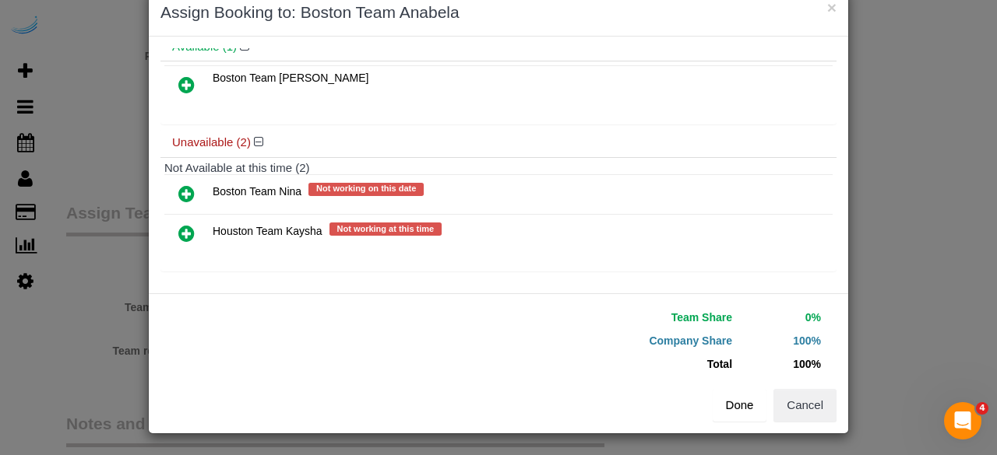
click at [742, 403] on button "Done" at bounding box center [739, 405] width 54 height 33
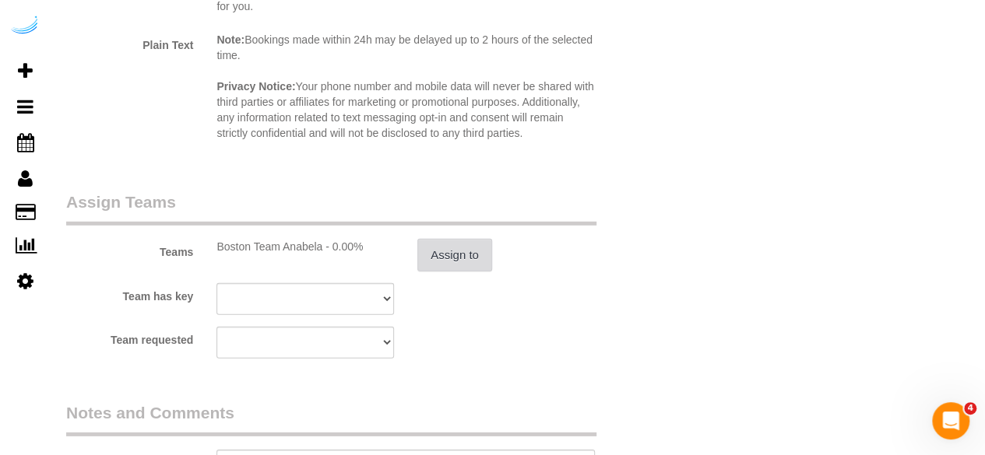
scroll to position [2336, 0]
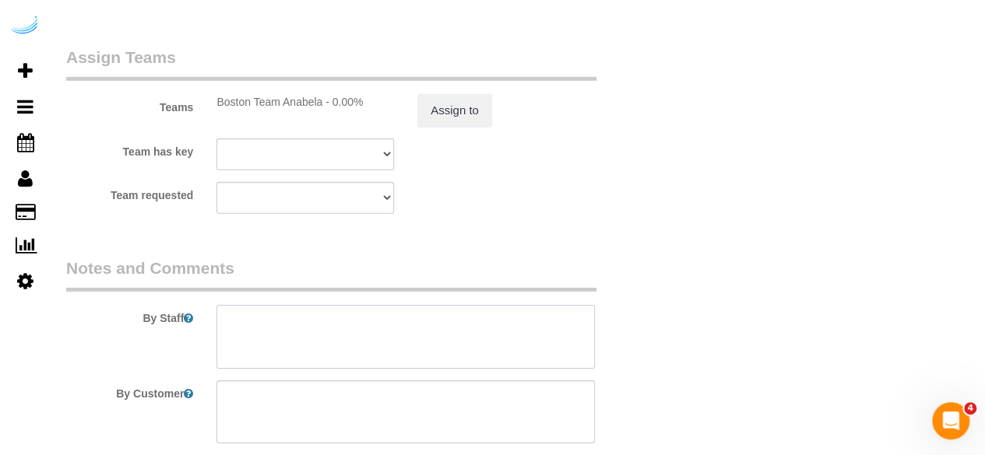
click at [429, 311] on textarea at bounding box center [405, 337] width 378 height 64
click at [434, 341] on textarea at bounding box center [405, 337] width 378 height 64
paste textarea "Permanent Notes:No notes from this customer.Today's Notes:No notes from this se…"
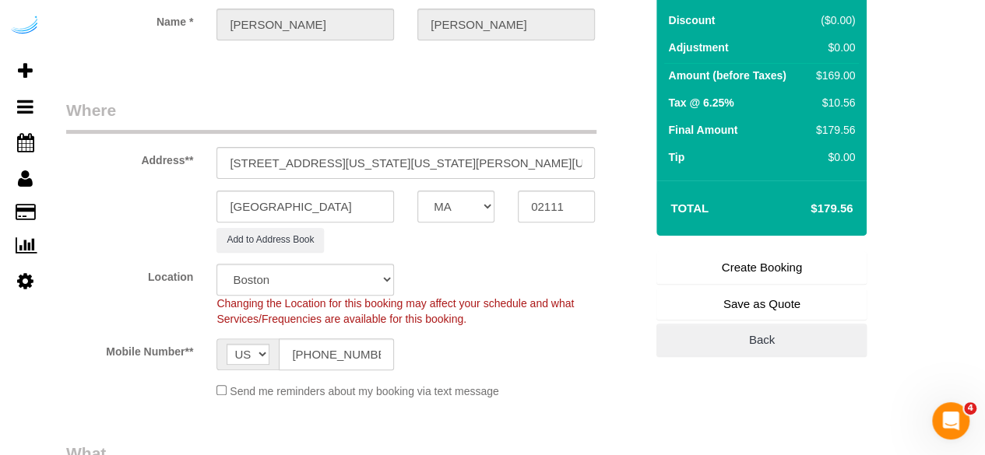
scroll to position [156, 0]
type textarea "Recurrency: One time service Permanent Notes:No notes from this customer.Today'…"
click at [779, 273] on link "Create Booking" at bounding box center [761, 267] width 210 height 33
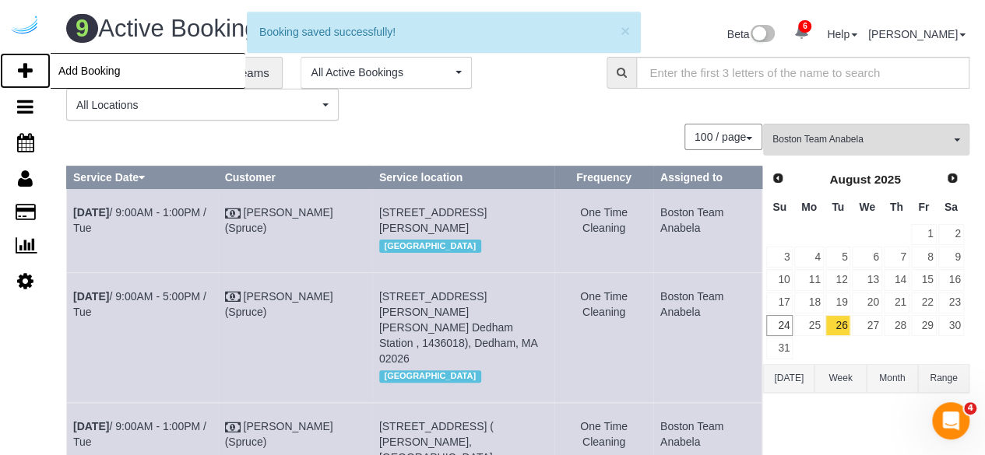
click at [20, 76] on icon at bounding box center [25, 71] width 15 height 19
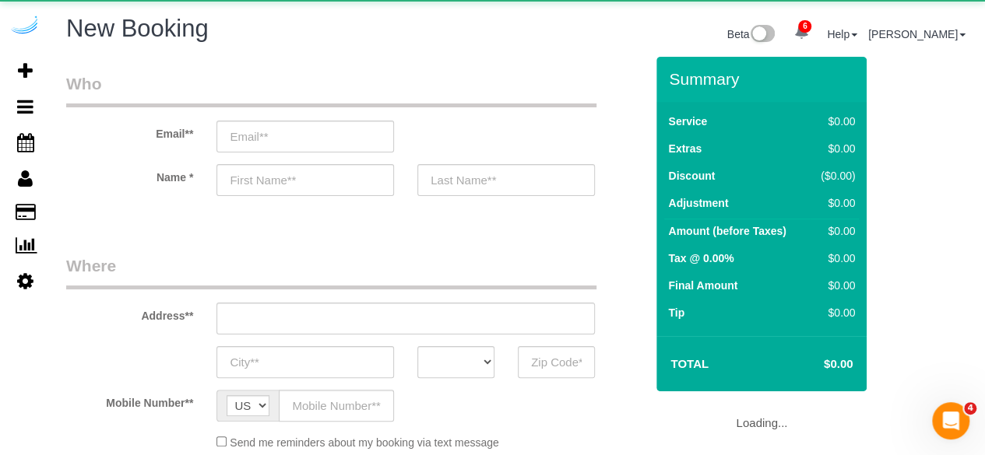
select select "number:9"
select select "object:6492"
select select "4"
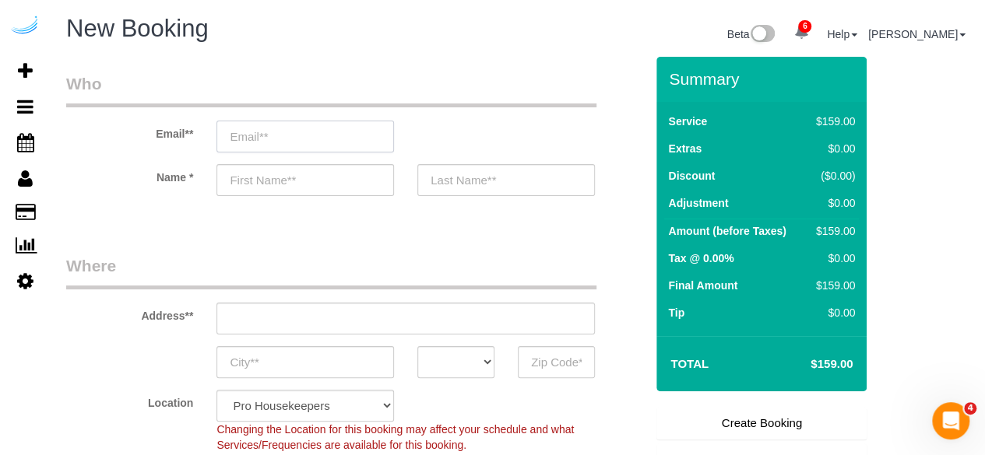
click at [321, 124] on input "email" at bounding box center [305, 137] width 178 height 32
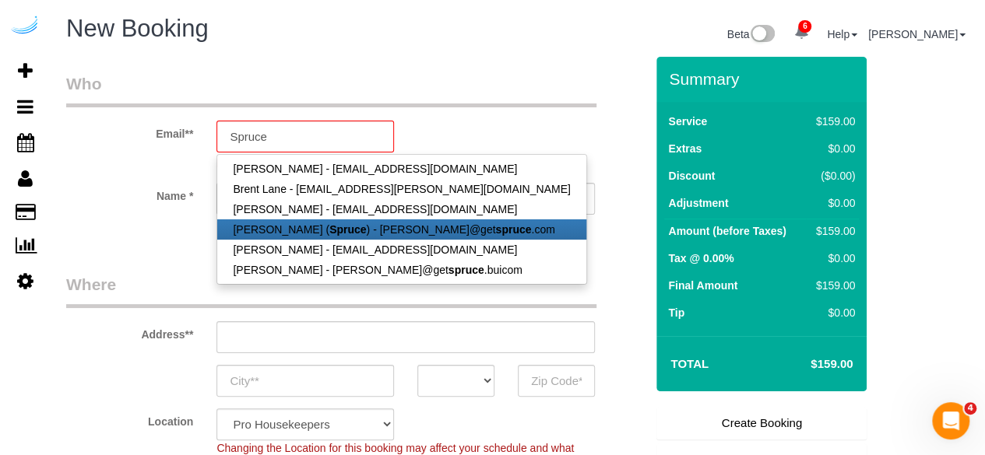
click at [343, 234] on link "[PERSON_NAME] ( Spruce ) - [PERSON_NAME]@get spruce .com" at bounding box center [401, 230] width 368 height 20
type input "[PERSON_NAME][EMAIL_ADDRESS][DOMAIN_NAME]"
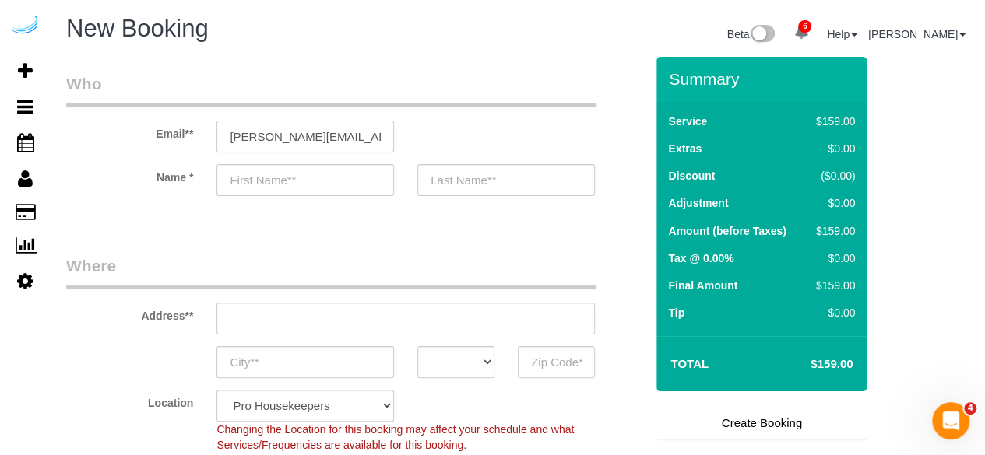
type input "[PERSON_NAME]"
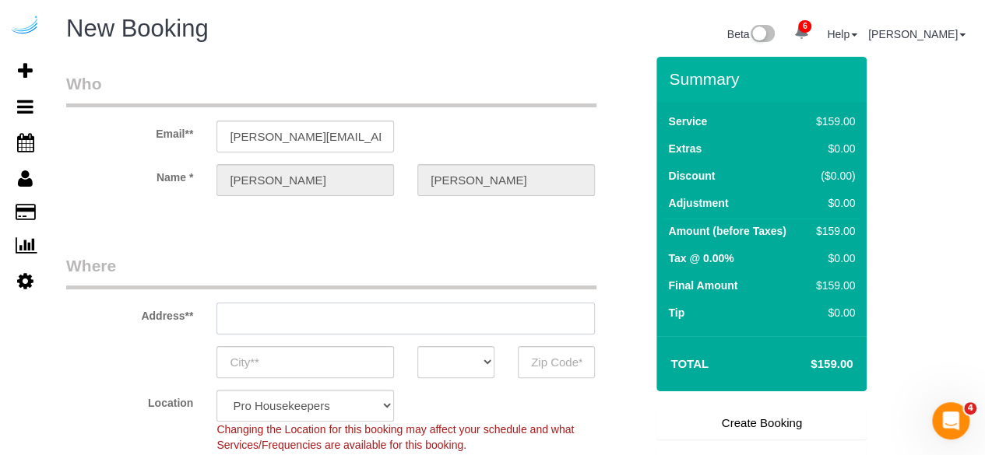
type input "[STREET_ADDRESS][PERSON_NAME]"
type input "Austin"
select select "[GEOGRAPHIC_DATA]"
type input "78704"
click at [434, 307] on input "[STREET_ADDRESS][PERSON_NAME]" at bounding box center [405, 319] width 378 height 32
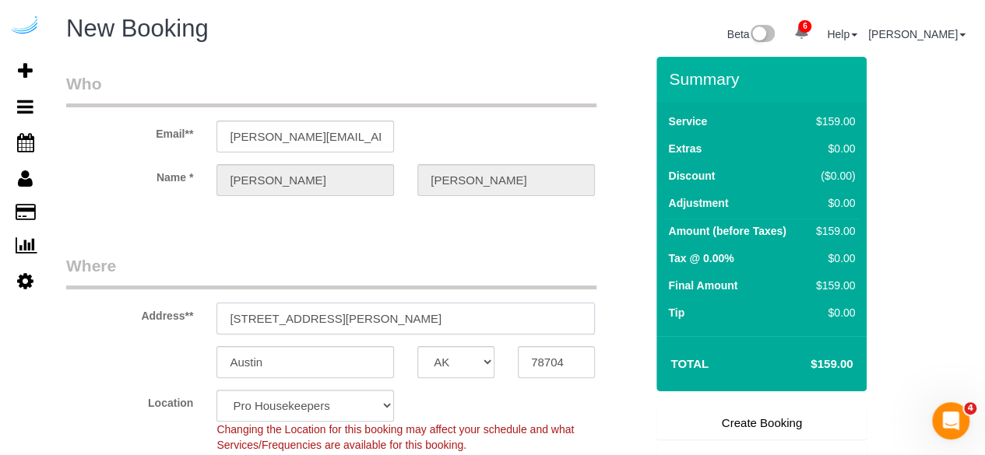
paste input "660 Washington St, Boston, MA 02111"
type input "660 Washington St, Boston, MA 02111"
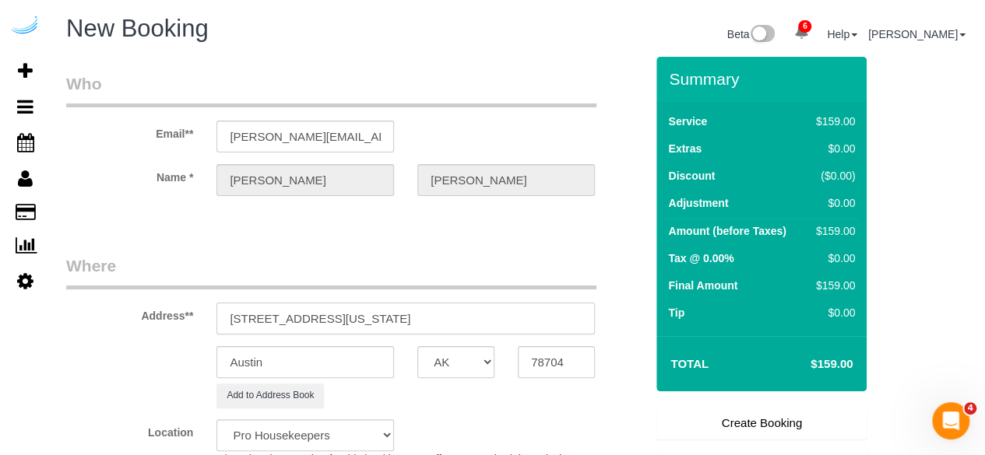
select select "9"
select select "object:6536"
drag, startPoint x: 389, startPoint y: 324, endPoint x: 473, endPoint y: 323, distance: 84.1
click at [473, 323] on input "660 Washington St, Boston, MA 02111" at bounding box center [405, 319] width 378 height 32
click at [473, 322] on input "660 Washington St, Boston, MA 02111" at bounding box center [405, 319] width 378 height 32
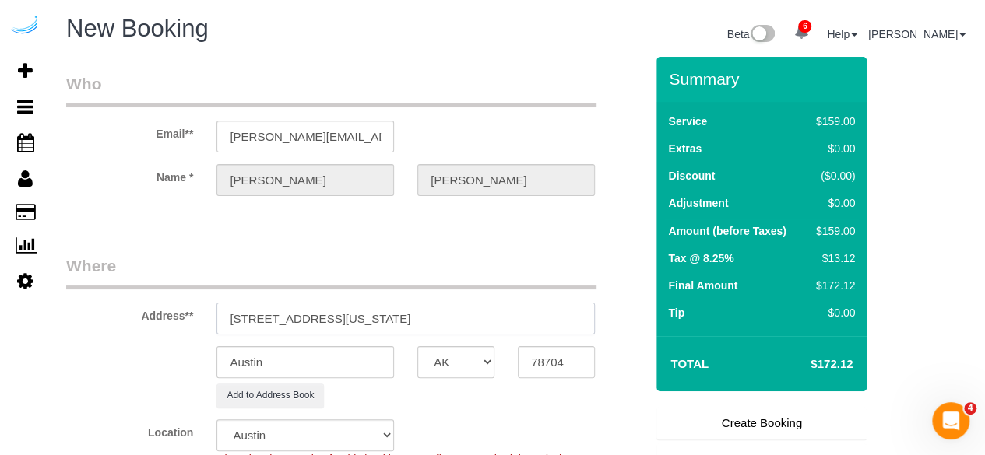
drag, startPoint x: 398, startPoint y: 320, endPoint x: 522, endPoint y: 331, distance: 124.3
click at [509, 318] on input "660 Washington St, Boston, MA 02111" at bounding box center [405, 319] width 378 height 32
type input "660 Washington St, Boston, MA 02111"
click at [557, 356] on input "78704" at bounding box center [556, 362] width 77 height 32
paste input "02111"
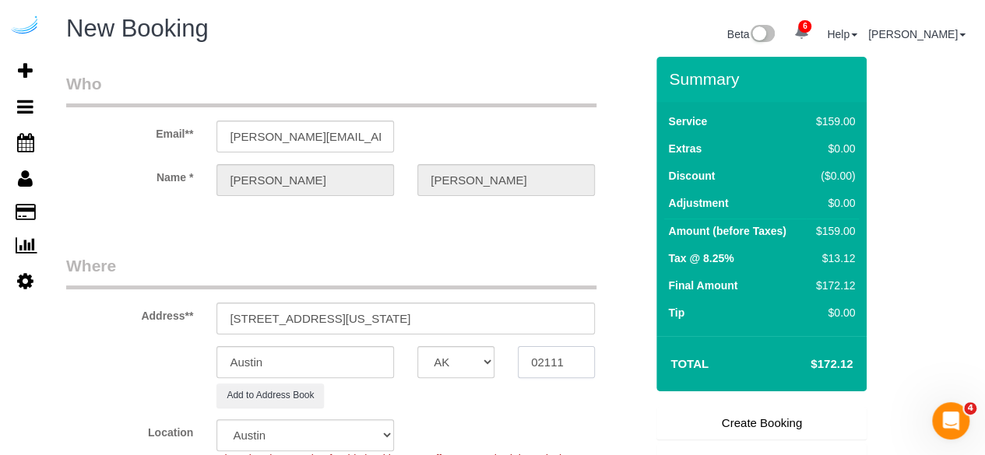
type input "02111"
click at [476, 357] on select "AK AL AR AZ CA CO CT DC DE [GEOGRAPHIC_DATA] [GEOGRAPHIC_DATA] HI IA ID IL IN K…" at bounding box center [455, 362] width 77 height 32
select select "MA"
click at [417, 346] on select "AK AL AR AZ CA CO CT DC DE [GEOGRAPHIC_DATA] [GEOGRAPHIC_DATA] HI IA ID IL IN K…" at bounding box center [455, 362] width 77 height 32
select select "7"
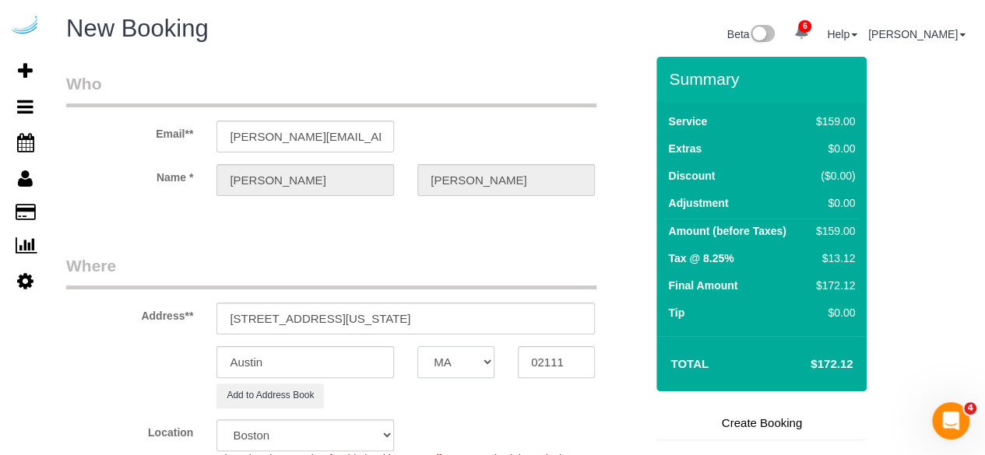
select select "object:6583"
click at [370, 371] on input "Austin" at bounding box center [305, 362] width 178 height 32
type input "[GEOGRAPHIC_DATA]"
drag, startPoint x: 335, startPoint y: 320, endPoint x: 547, endPoint y: 308, distance: 212.1
click at [546, 308] on input "660 Washington St, Boston, MA 02111" at bounding box center [405, 319] width 378 height 32
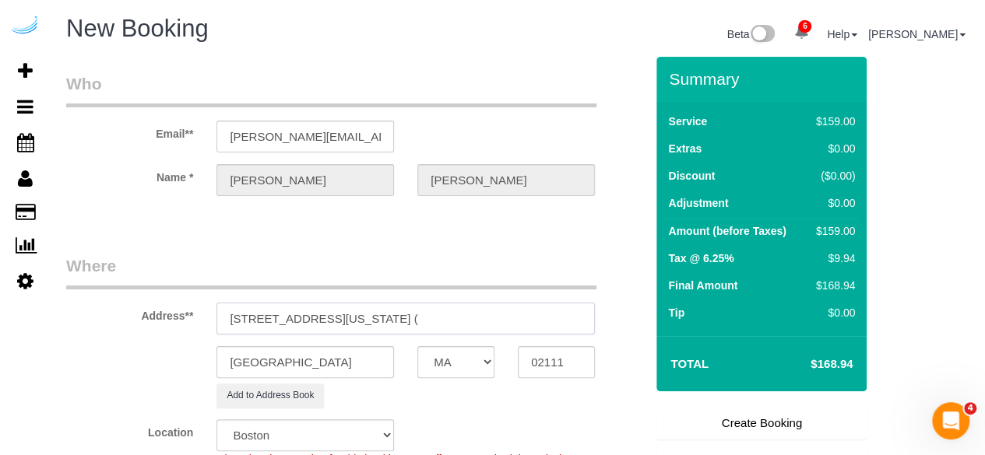
paste input "Kasimir Menne"
paste input "660 Washington"
paste input "1466067"
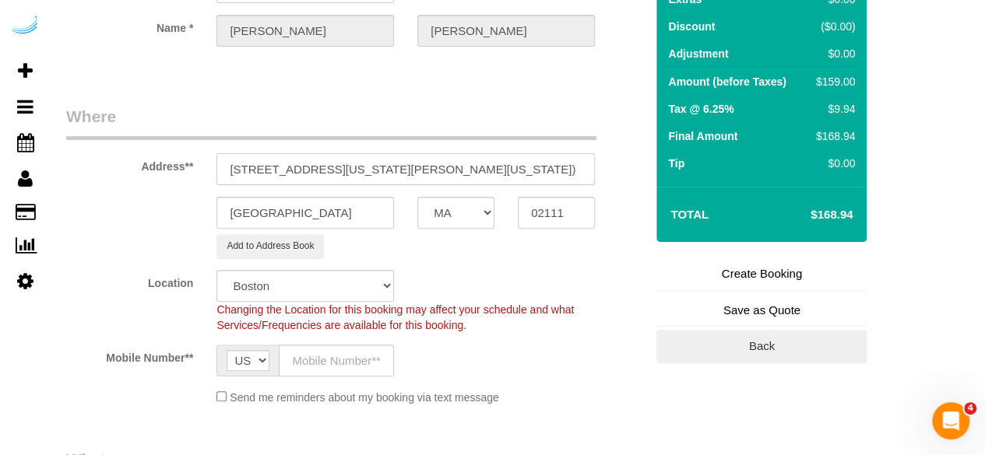
scroll to position [156, 0]
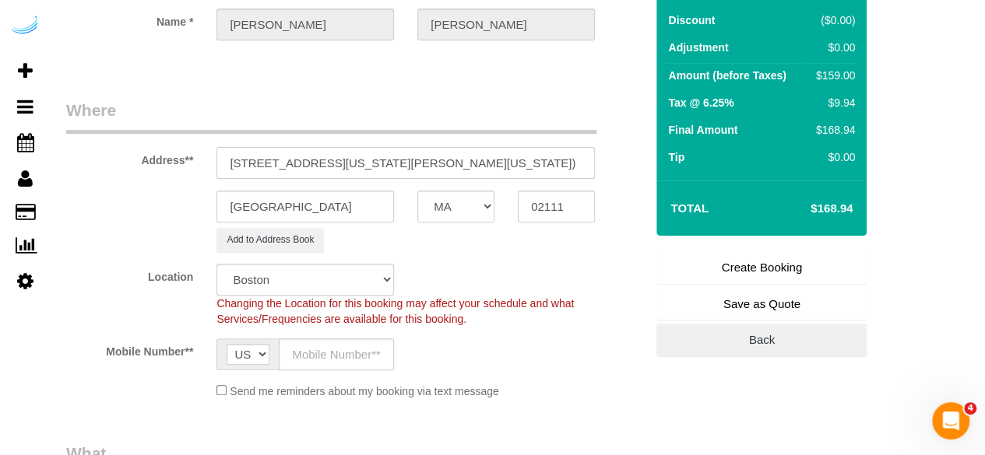
type input "660 Washington St, Unit 23H (Kasimir Menne, 660 Washington , 1466067)"
click at [336, 355] on input "text" at bounding box center [336, 355] width 115 height 32
type input "[PHONE_NUMBER]"
type input "[PERSON_NAME]"
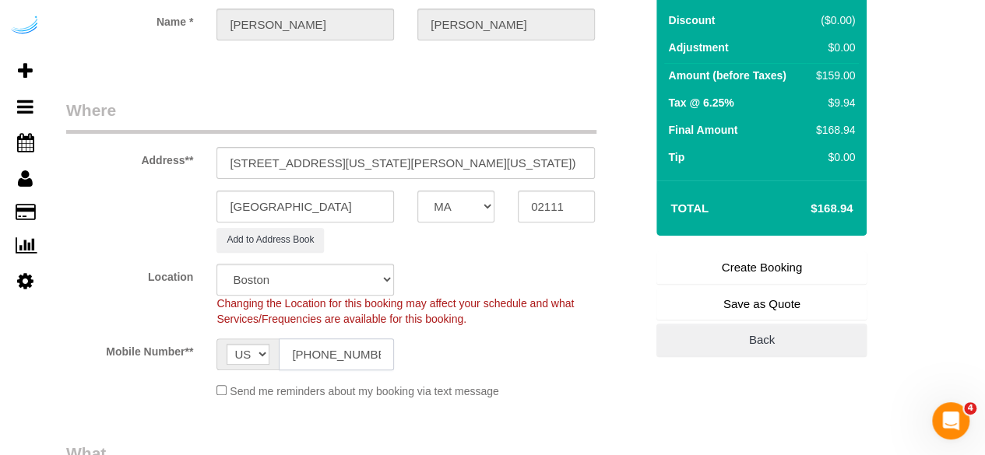
type input "[PHONE_NUMBER]"
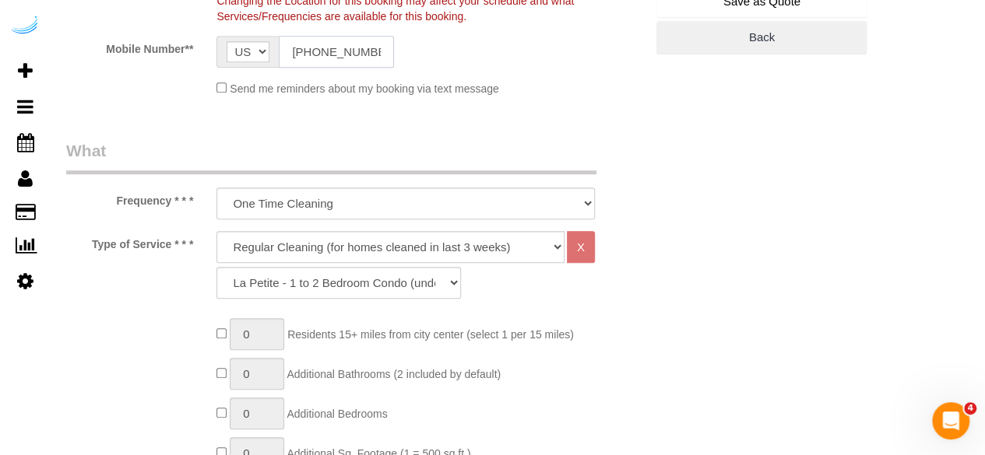
scroll to position [467, 0]
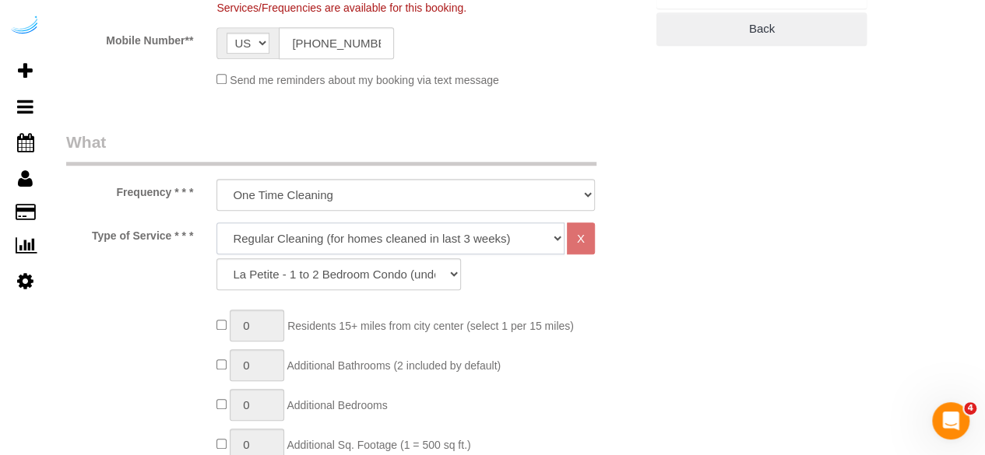
click at [372, 241] on select "Deep Cleaning (for homes that have not been cleaned in 3+ weeks) Spruce Regular…" at bounding box center [390, 239] width 348 height 32
select select "282"
click at [216, 223] on select "Deep Cleaning (for homes that have not been cleaned in 3+ weeks) Spruce Regular…" at bounding box center [390, 239] width 348 height 32
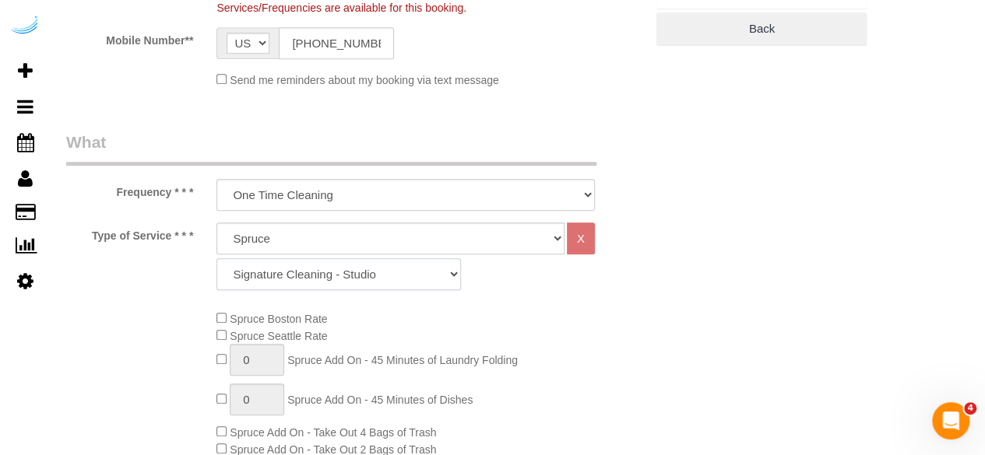
click at [424, 271] on select "Signature Cleaning - Studio Signature Cleaning - 1 Bed 1 Bath Signature Cleanin…" at bounding box center [338, 274] width 244 height 32
select select "304"
click at [216, 258] on select "Signature Cleaning - Studio Signature Cleaning - 1 Bed 1 Bath Signature Cleanin…" at bounding box center [338, 274] width 244 height 32
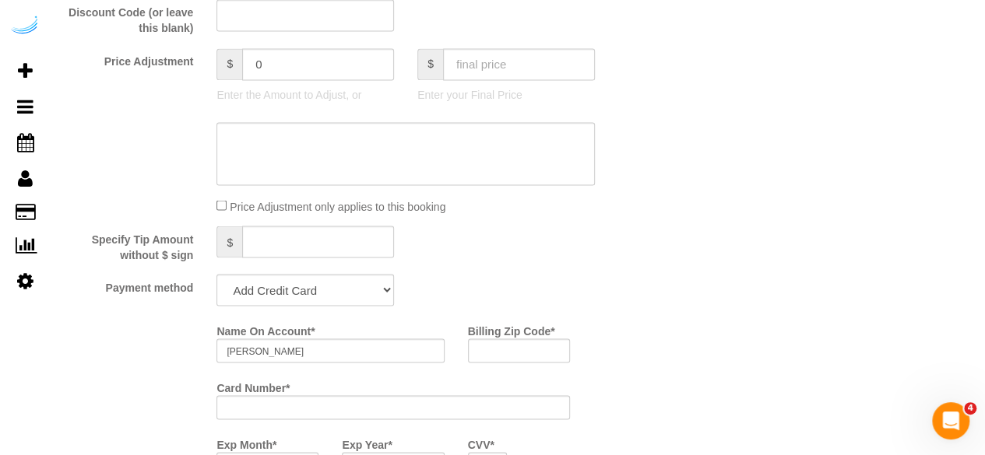
scroll to position [1401, 0]
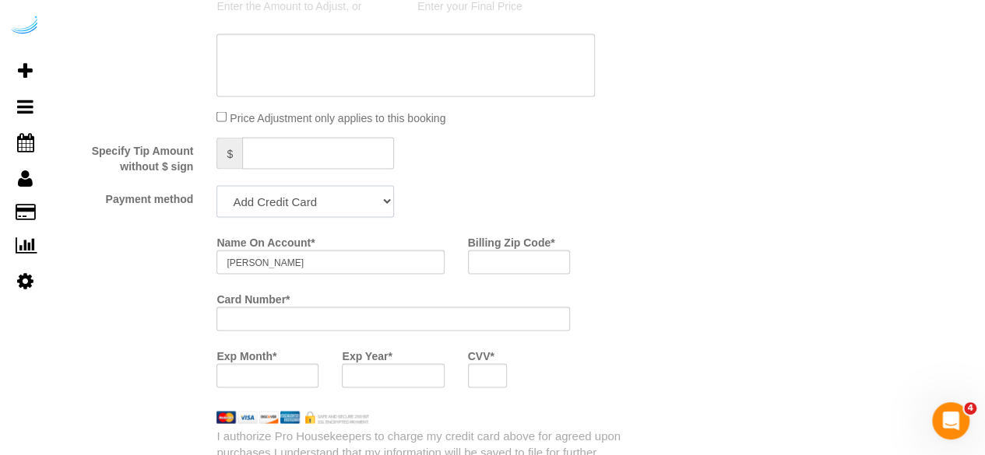
drag, startPoint x: 349, startPoint y: 202, endPoint x: 347, endPoint y: 213, distance: 10.2
click at [349, 202] on select "Add Credit Card Cash Check Paypal" at bounding box center [305, 201] width 178 height 32
select select "string:check"
click at [216, 187] on select "Add Credit Card Cash Check Paypal" at bounding box center [305, 201] width 178 height 32
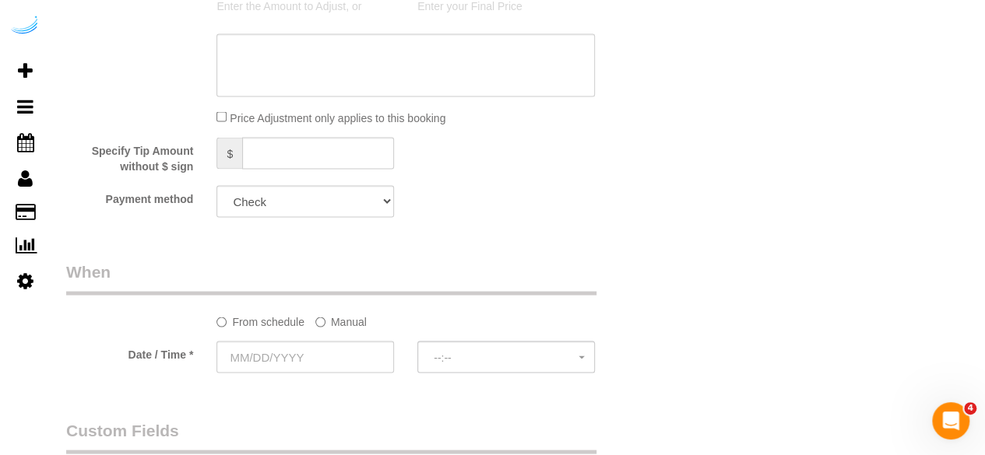
click at [359, 322] on label "Manual" at bounding box center [340, 318] width 51 height 21
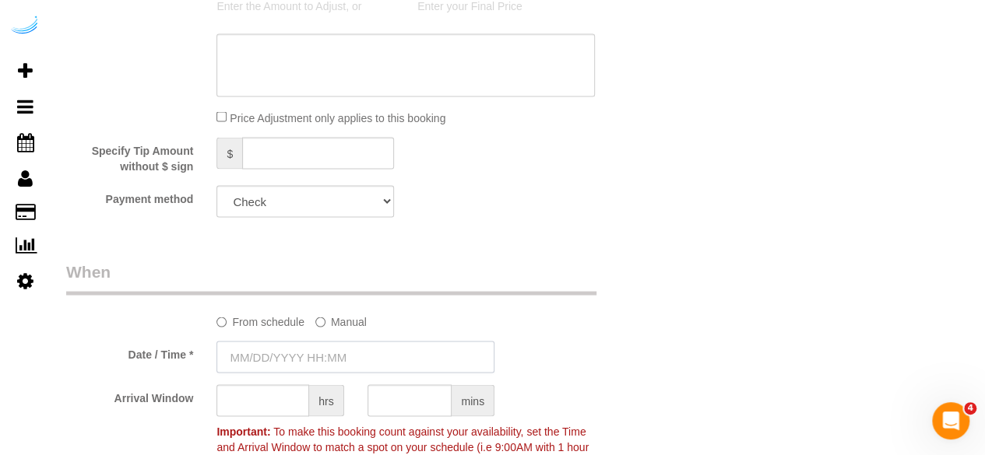
click at [334, 353] on input "text" at bounding box center [355, 357] width 278 height 32
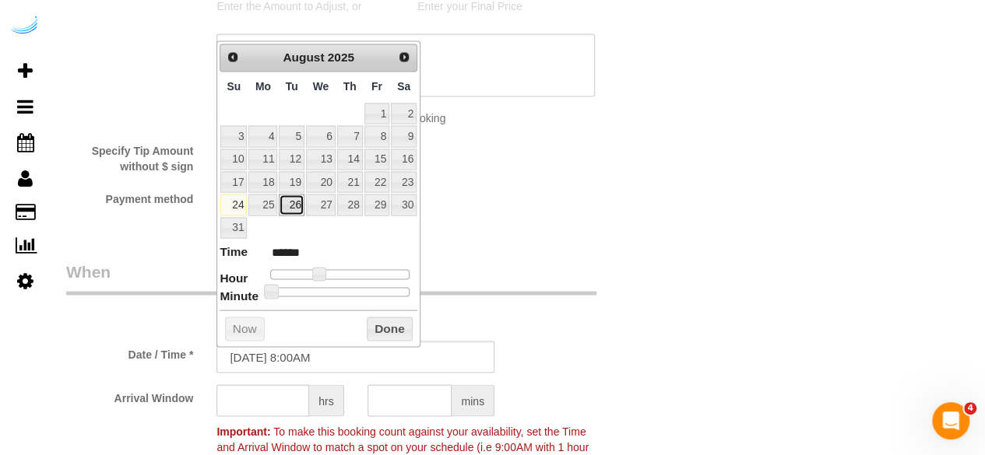
click at [294, 206] on link "26" at bounding box center [291, 204] width 25 height 21
type input "08/26/2025 9:00AM"
type input "******"
click at [323, 272] on span at bounding box center [325, 274] width 14 height 14
click at [269, 396] on input "text" at bounding box center [262, 401] width 93 height 32
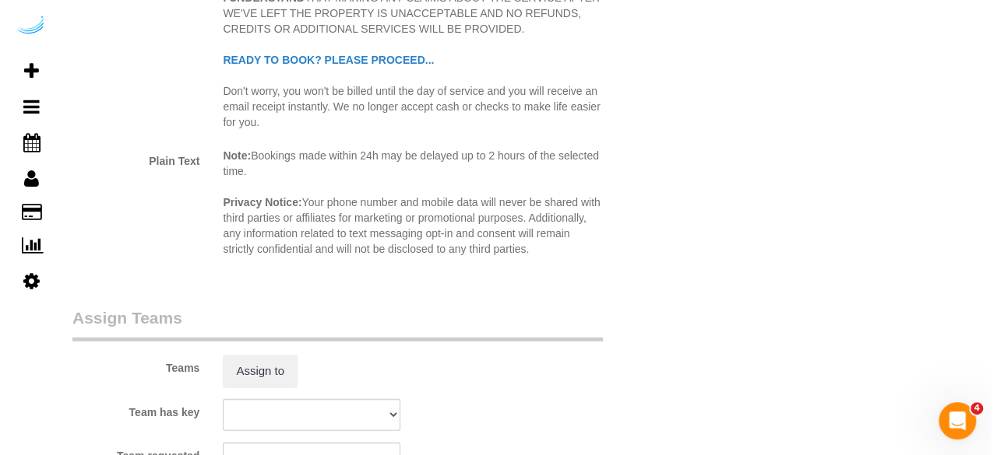
scroll to position [2102, 0]
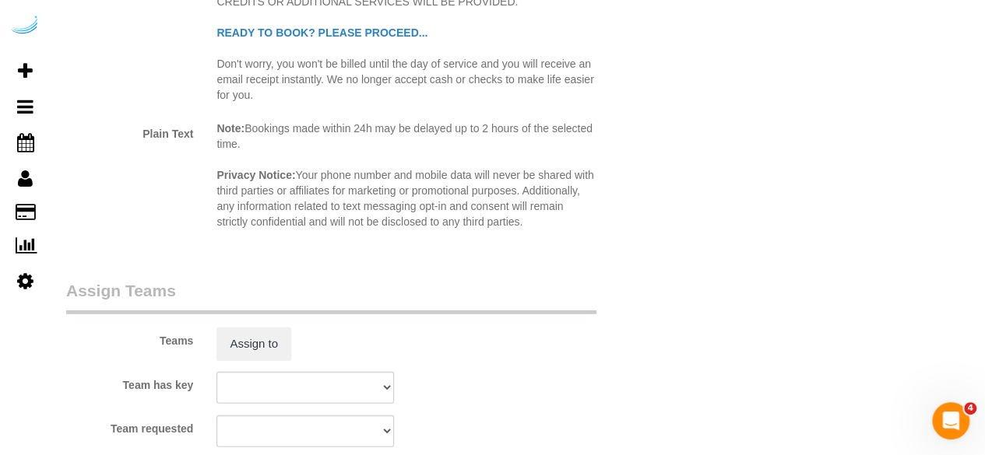
type input "4"
click at [252, 364] on sui-booking-teams "Teams Assign to Team has key Boston Team Anabela Boston Team Nina Boston Team Z…" at bounding box center [355, 364] width 578 height 168
click at [251, 352] on button "Assign to" at bounding box center [253, 344] width 75 height 33
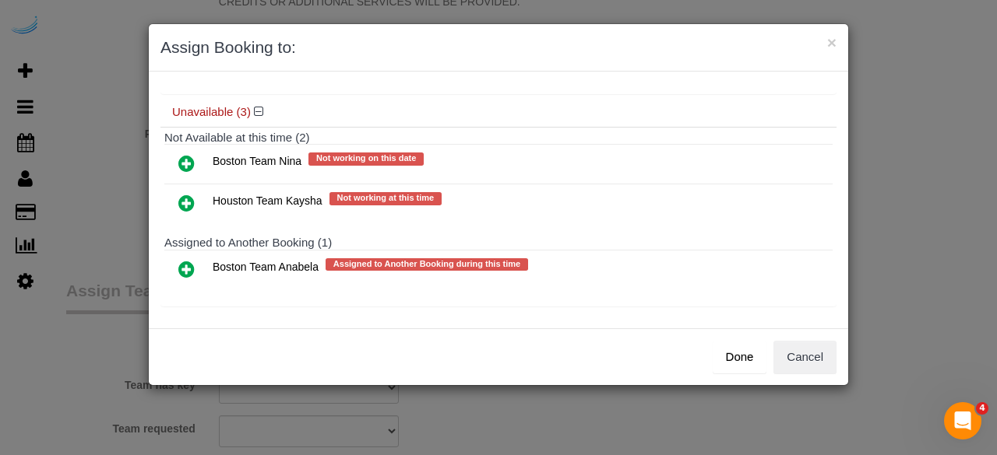
drag, startPoint x: 188, startPoint y: 259, endPoint x: 203, endPoint y: 279, distance: 24.9
click at [188, 260] on icon at bounding box center [186, 269] width 16 height 19
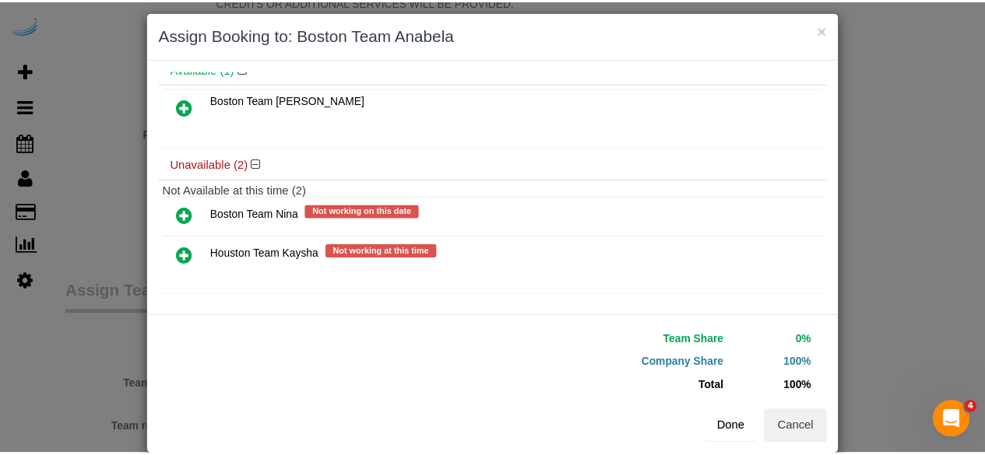
scroll to position [35, 0]
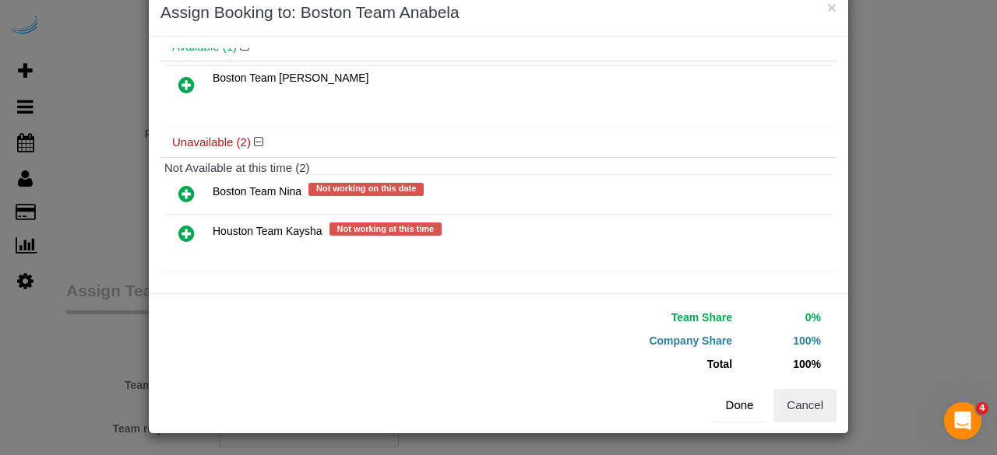
click at [738, 398] on button "Done" at bounding box center [739, 405] width 54 height 33
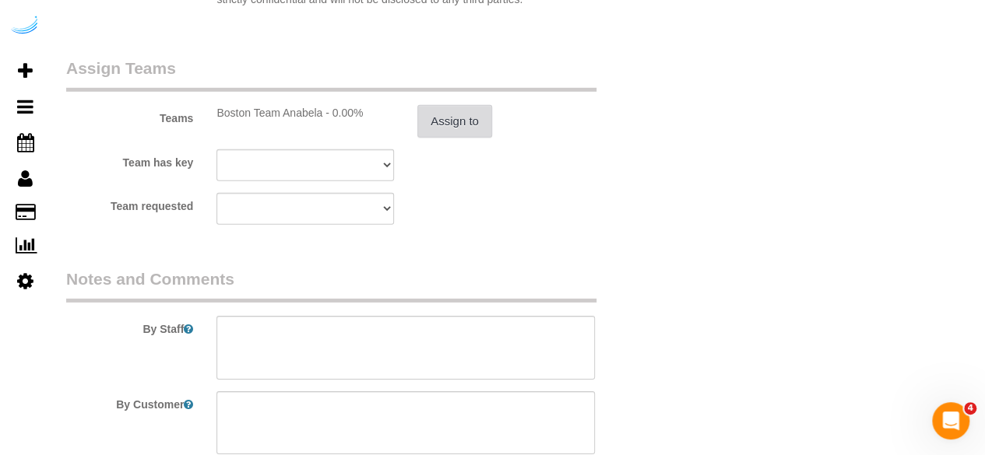
scroll to position [2468, 0]
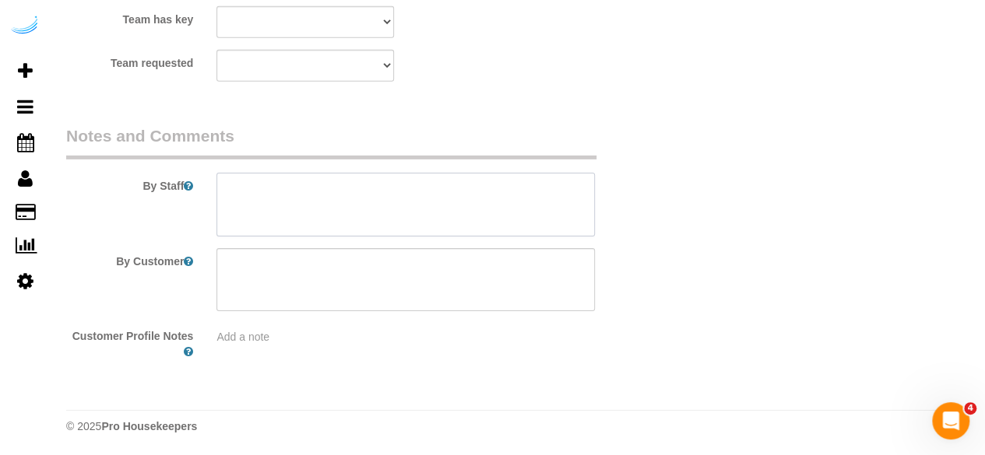
click at [464, 199] on textarea at bounding box center [405, 205] width 378 height 64
paste textarea "Permanent Notes:No notes from this customer.Today's Notes:No notes from this se…"
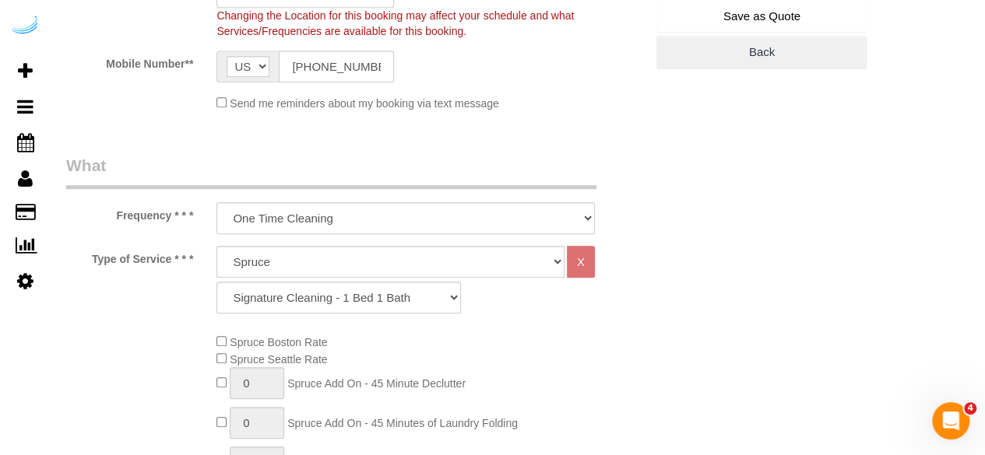
scroll to position [288, 0]
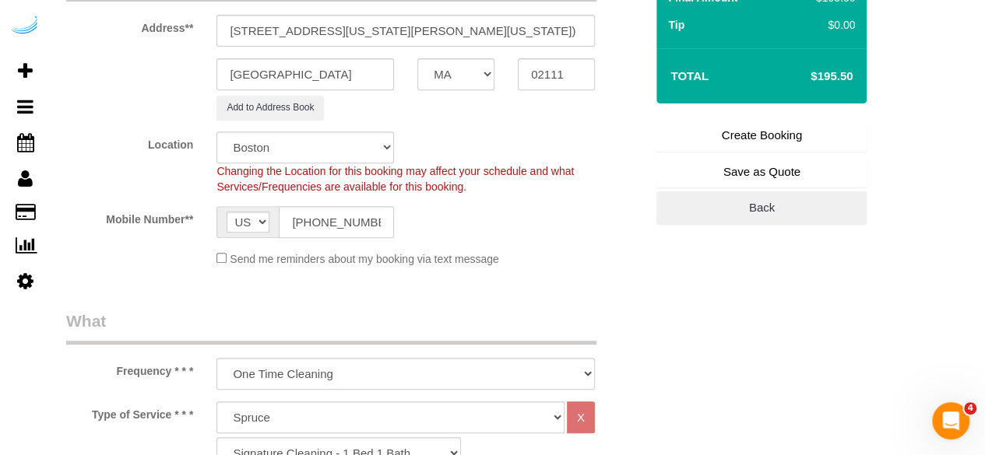
type textarea "Recurrency: One time service Permanent Notes:No notes from this customer.Today'…"
click at [775, 127] on link "Create Booking" at bounding box center [761, 135] width 210 height 33
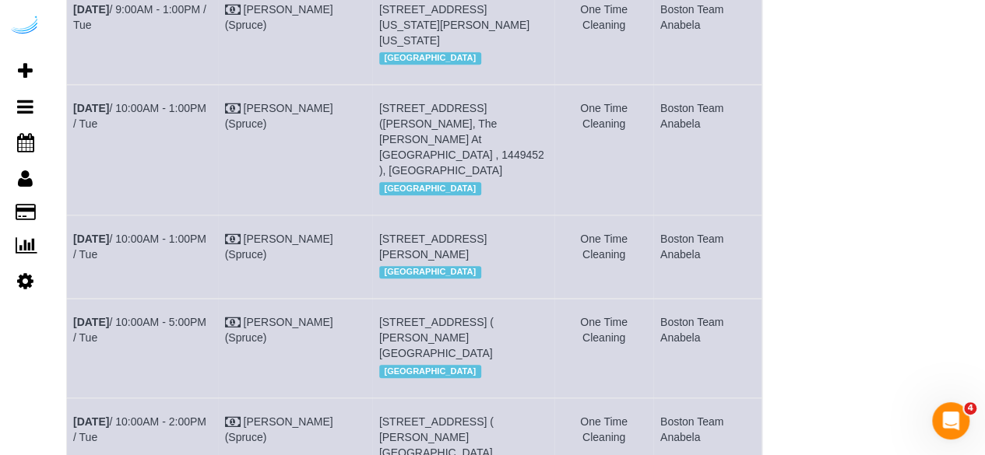
scroll to position [701, 0]
drag, startPoint x: 144, startPoint y: 121, endPoint x: 76, endPoint y: 88, distance: 75.2
click at [76, 83] on td "Aug 26th / 9:00AM - 1:00PM / Tue" at bounding box center [143, 33] width 152 height 99
copy link "Aug 26th / 9:00AM - 1:00PM / Tue"
drag, startPoint x: 547, startPoint y: 133, endPoint x: 478, endPoint y: 100, distance: 75.9
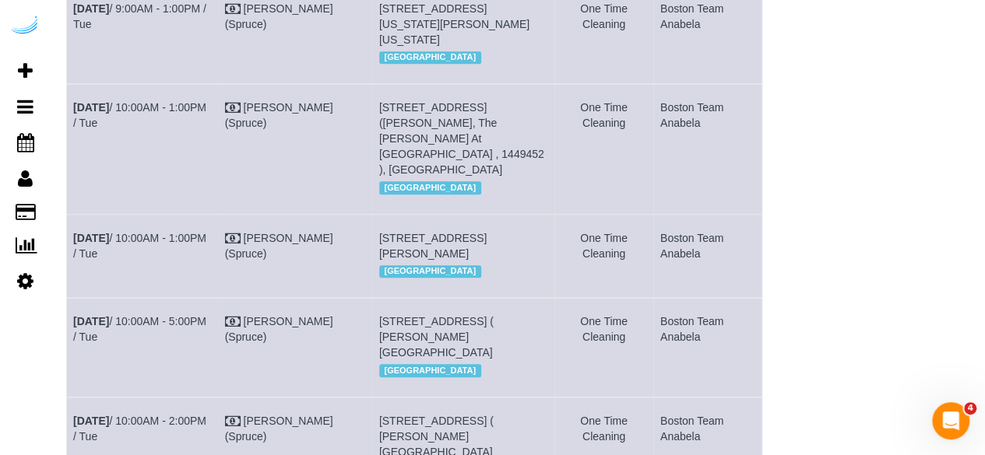
click at [478, 83] on td "660 Washington St, Unit 23h (Kasimir Menne, 660 Washington , 1466067), Boston, …" at bounding box center [462, 33] width 181 height 99
click at [476, 68] on div "[GEOGRAPHIC_DATA]" at bounding box center [463, 57] width 168 height 20
drag, startPoint x: 554, startPoint y: 105, endPoint x: 469, endPoint y: 104, distance: 85.6
click at [469, 83] on tr "Aug 26th / 9:00AM - 1:00PM / Tue Brandie Louck (Spruce) 660 Washington St, Unit…" at bounding box center [414, 33] width 695 height 99
click at [512, 68] on div "[GEOGRAPHIC_DATA]" at bounding box center [463, 57] width 168 height 20
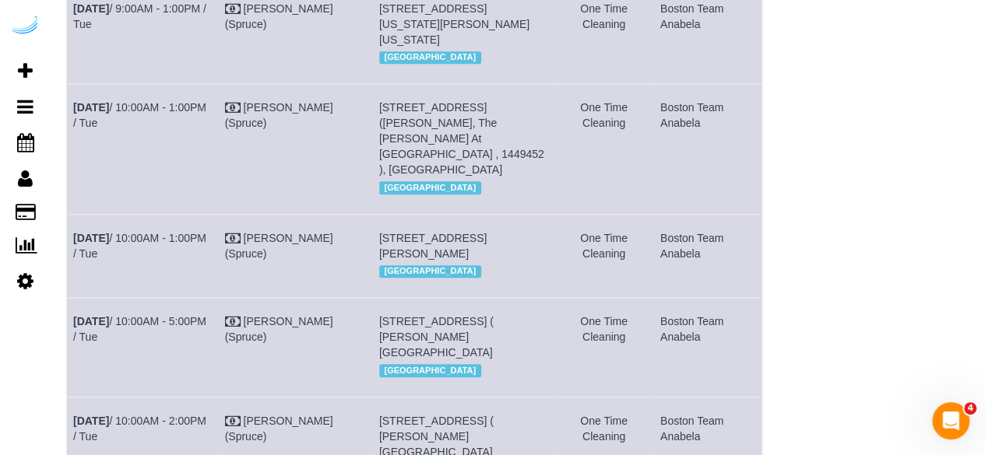
drag, startPoint x: 530, startPoint y: 116, endPoint x: 375, endPoint y: 72, distance: 161.0
click at [375, 72] on td "660 Washington St, Unit 23h (Kasimir Menne, 660 Washington , 1466067), Boston, …" at bounding box center [462, 33] width 181 height 99
copy span "660 Washington St, Unit 23h (Kasimir Menne, 660 Washington , 1466067), Boston, …"
drag, startPoint x: 711, startPoint y: 106, endPoint x: 653, endPoint y: 85, distance: 61.3
click at [653, 83] on td "Boston Team Anabela" at bounding box center [707, 33] width 108 height 99
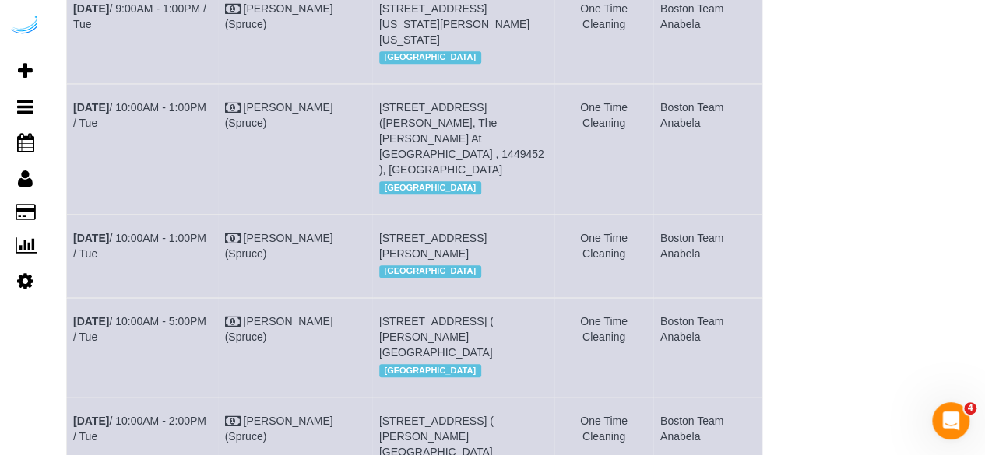
copy td "Boston Team Anabela"
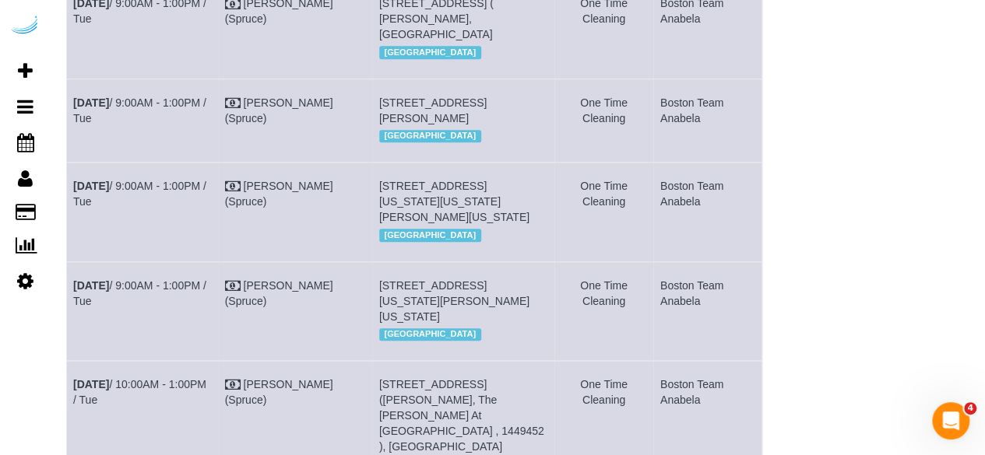
scroll to position [389, 0]
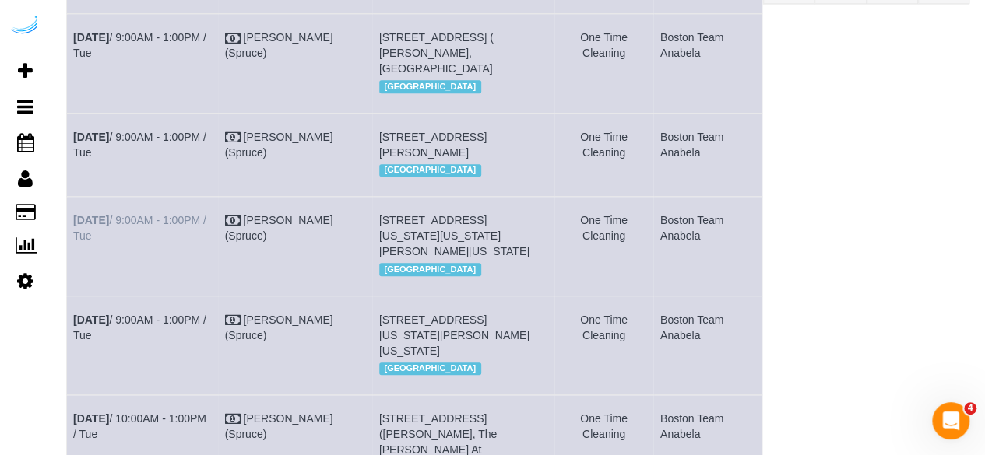
drag, startPoint x: 86, startPoint y: 294, endPoint x: 72, endPoint y: 286, distance: 16.0
click at [72, 286] on td "Aug 26th / 9:00AM - 1:00PM / Tue" at bounding box center [143, 246] width 152 height 99
copy link "Aug 26th / 9:00AM - 1:00PM / Tue"
drag, startPoint x: 525, startPoint y: 325, endPoint x: 378, endPoint y: 283, distance: 153.0
click at [378, 283] on td "660 Washington St, Building 660 Washington Apt, Unit 16g, Zoya Bashir, 660 Wash…" at bounding box center [462, 246] width 181 height 99
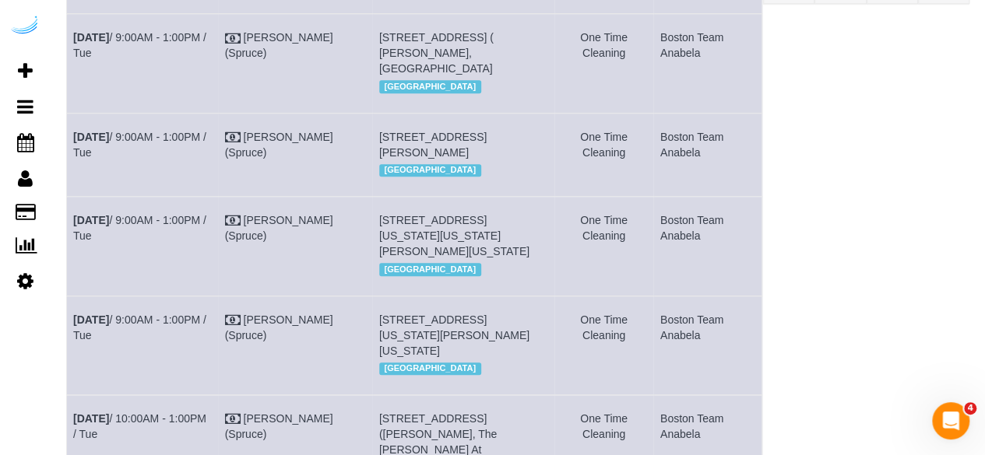
copy span "660 Washington St, Building 660 Washington Apt, Unit 16g, Zoya Bashir, 660 Wash…"
drag, startPoint x: 713, startPoint y: 300, endPoint x: 652, endPoint y: 284, distance: 62.7
click at [653, 284] on td "Boston Team Anabela" at bounding box center [707, 246] width 108 height 99
copy td "Boston Team Anabela"
click at [185, 159] on link "Aug 26th / 9:00AM - 1:00PM / Tue" at bounding box center [139, 145] width 133 height 28
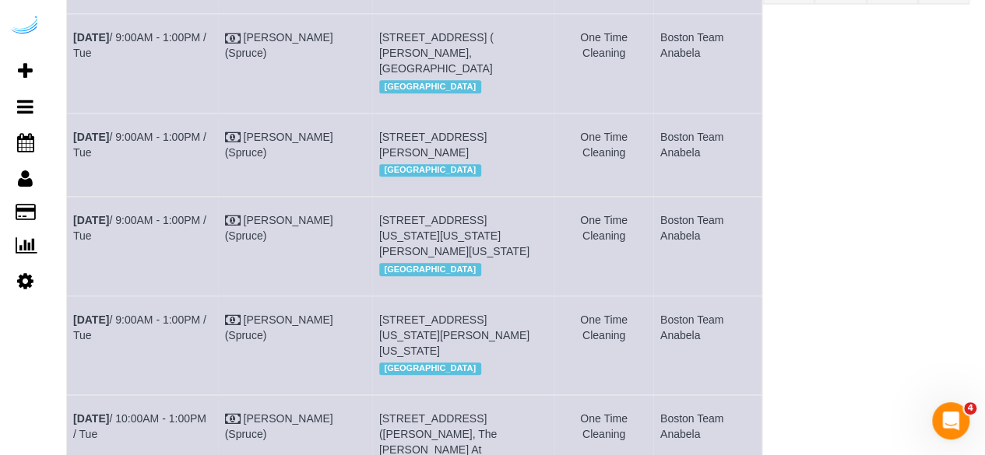
click at [174, 44] on td "Aug 26th / 9:00AM - 1:00PM / Tue" at bounding box center [143, 63] width 152 height 99
click at [174, 51] on link "Aug 26th / 9:00AM - 1:00PM / Tue" at bounding box center [139, 45] width 133 height 28
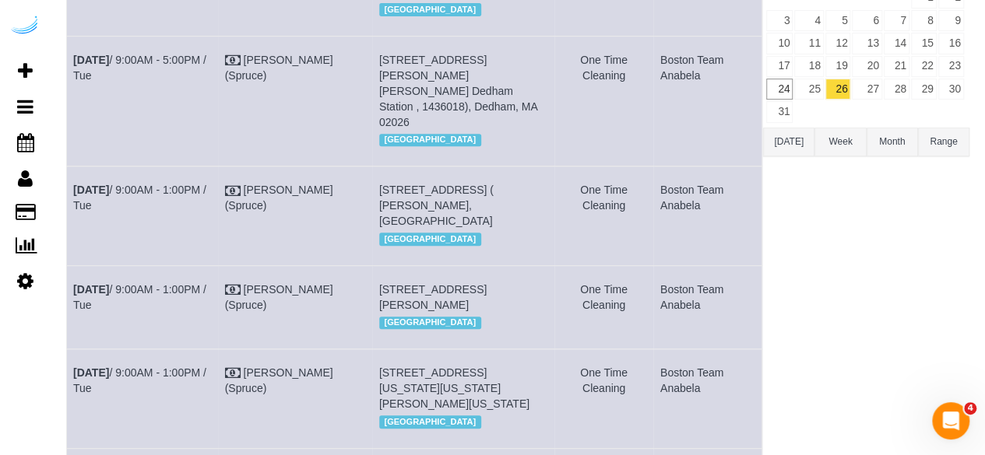
scroll to position [234, 0]
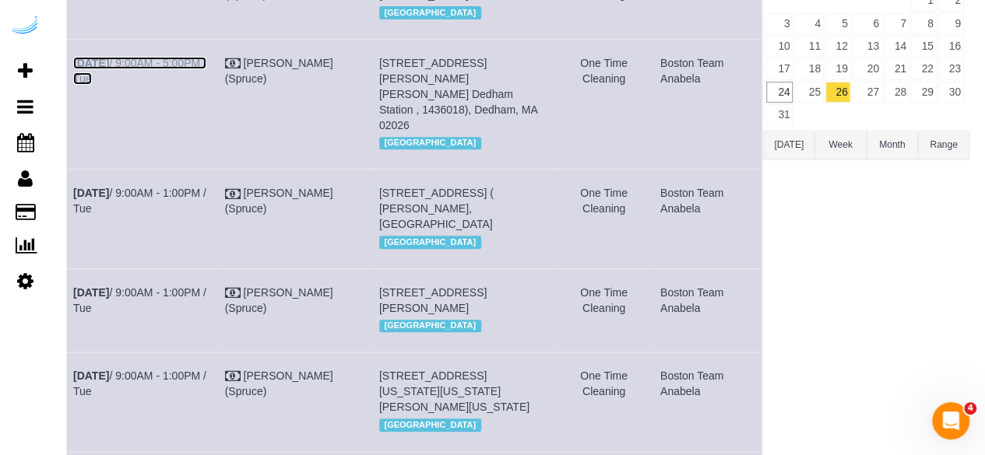
click at [190, 85] on link "Aug 26th / 9:00AM - 5:00PM / Tue" at bounding box center [139, 71] width 133 height 28
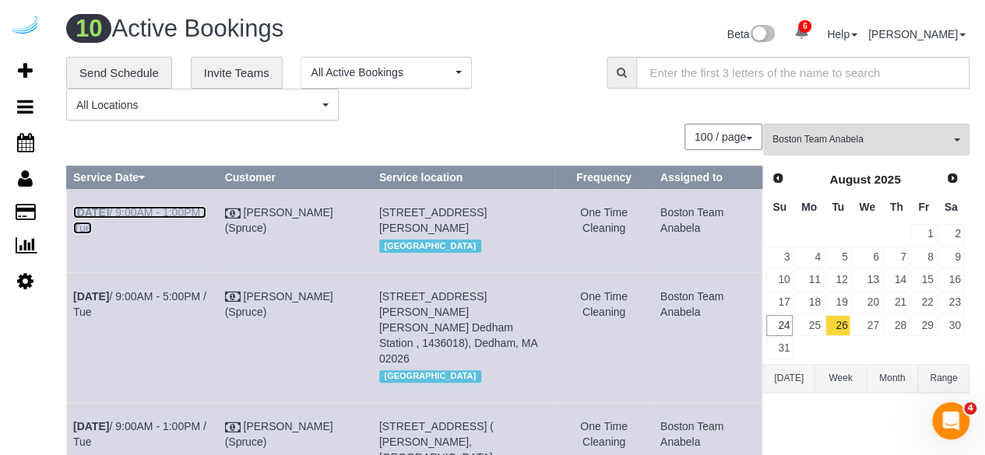
click at [153, 208] on link "Aug 26th / 9:00AM - 1:00PM / Tue" at bounding box center [139, 220] width 133 height 28
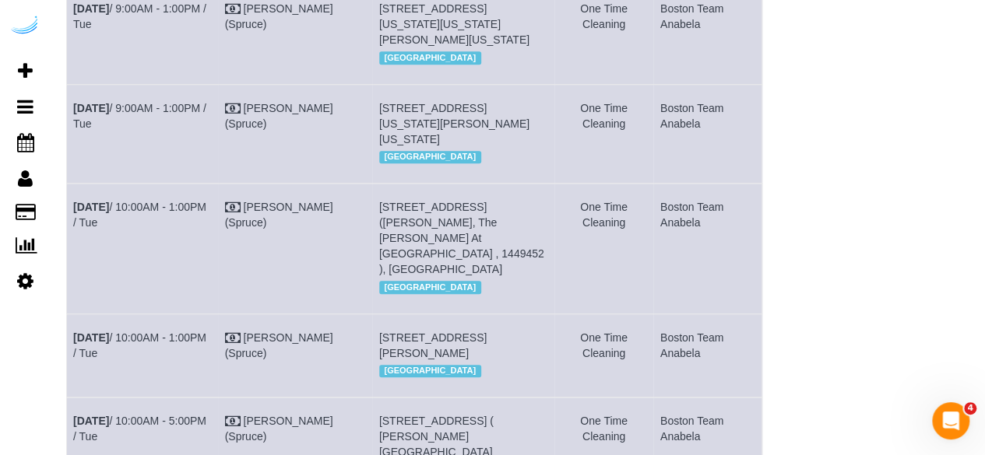
scroll to position [744, 0]
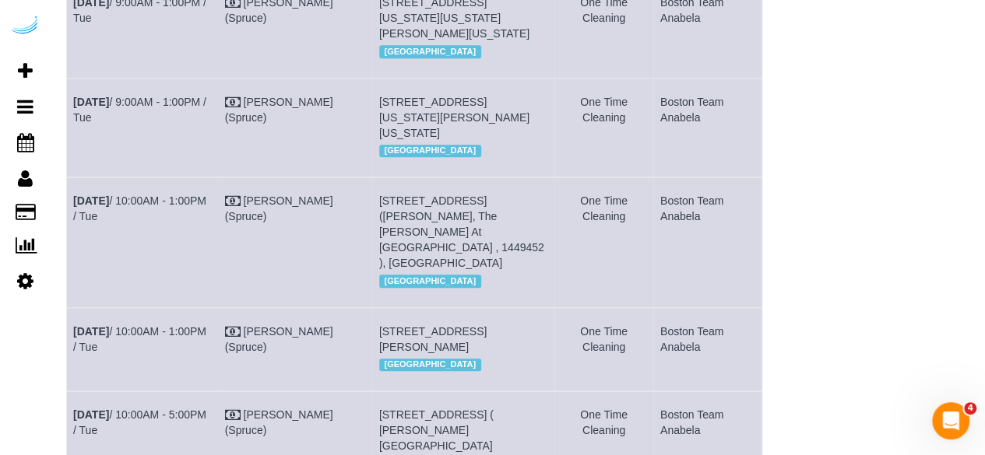
scroll to position [433, 0]
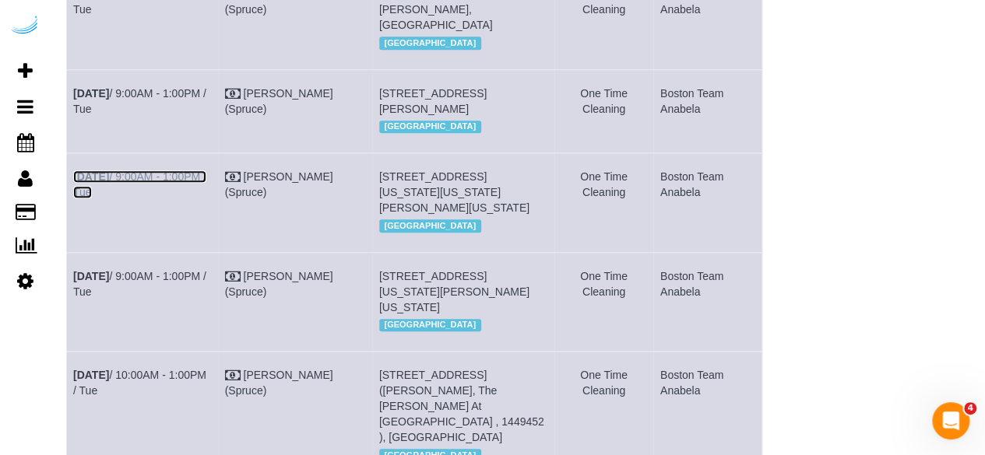
click at [102, 183] on b "Aug 26th" at bounding box center [91, 177] width 36 height 12
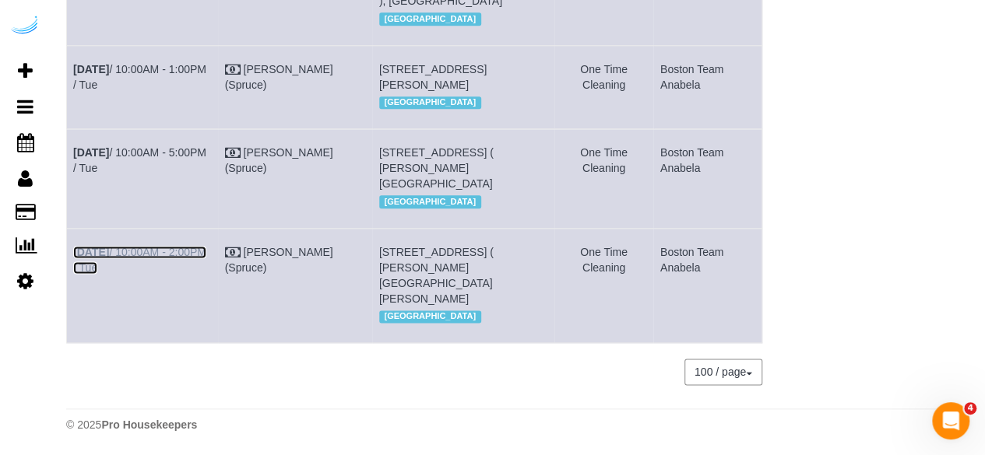
click at [137, 254] on link "Aug 26th / 10:00AM - 2:00PM / Tue" at bounding box center [139, 260] width 133 height 28
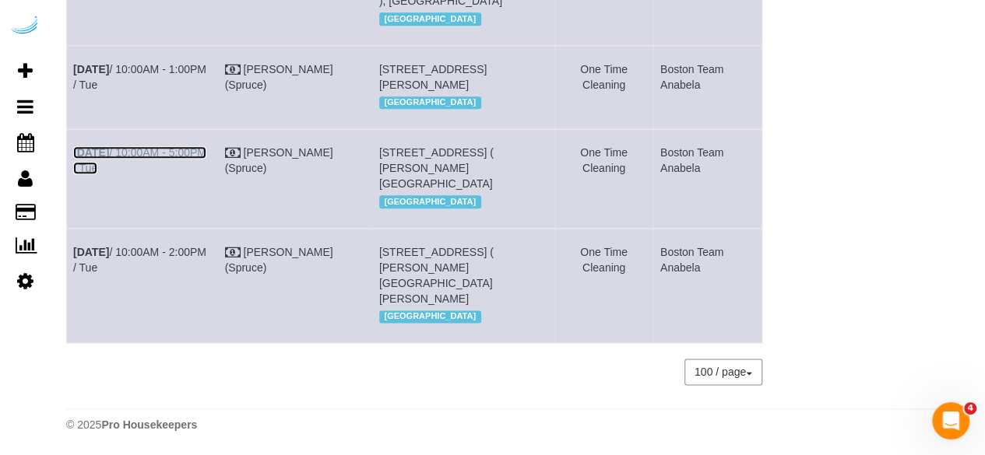
click at [199, 146] on link "Aug 26th / 10:00AM - 5:00PM / Tue" at bounding box center [139, 160] width 133 height 28
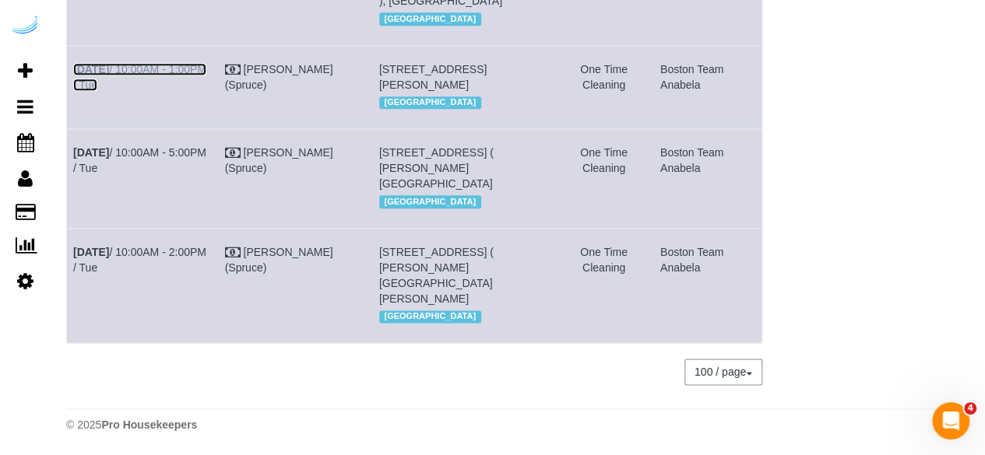
click at [193, 63] on link "Aug 26th / 10:00AM - 1:00PM / Tue" at bounding box center [139, 77] width 133 height 28
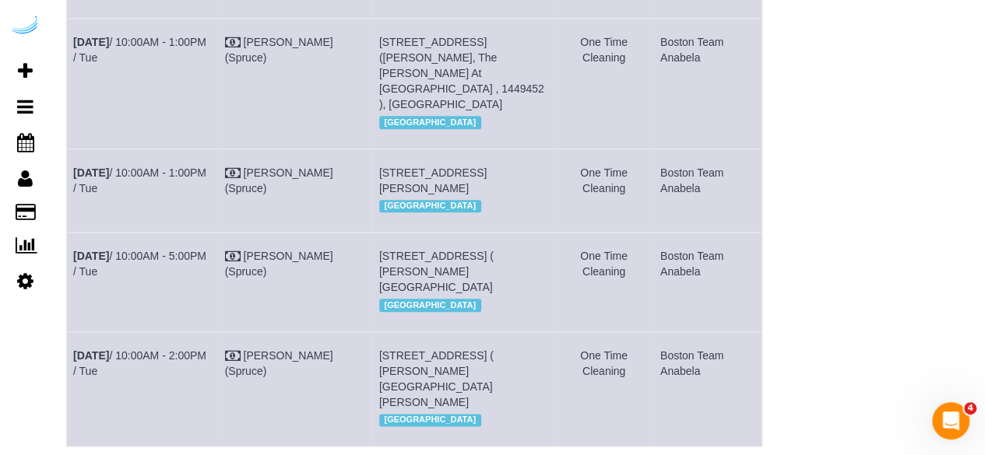
scroll to position [744, 0]
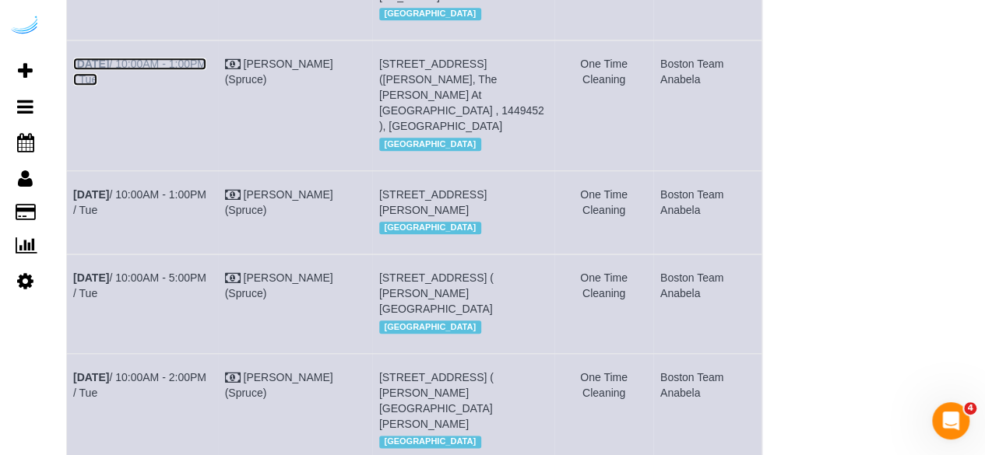
click at [157, 86] on link "Aug 26th / 10:00AM - 1:00PM / Tue" at bounding box center [139, 72] width 133 height 28
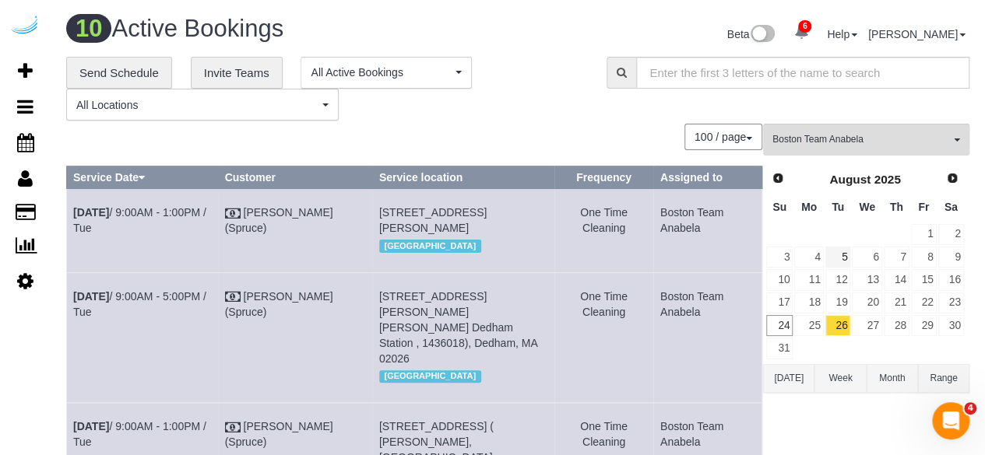
scroll to position [0, 0]
click at [874, 326] on link "27" at bounding box center [867, 325] width 30 height 21
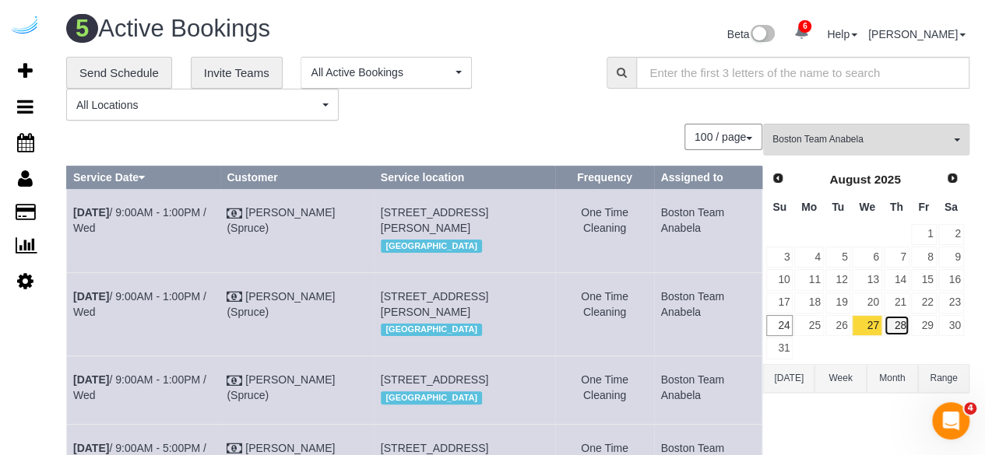
click at [907, 327] on link "28" at bounding box center [897, 325] width 26 height 21
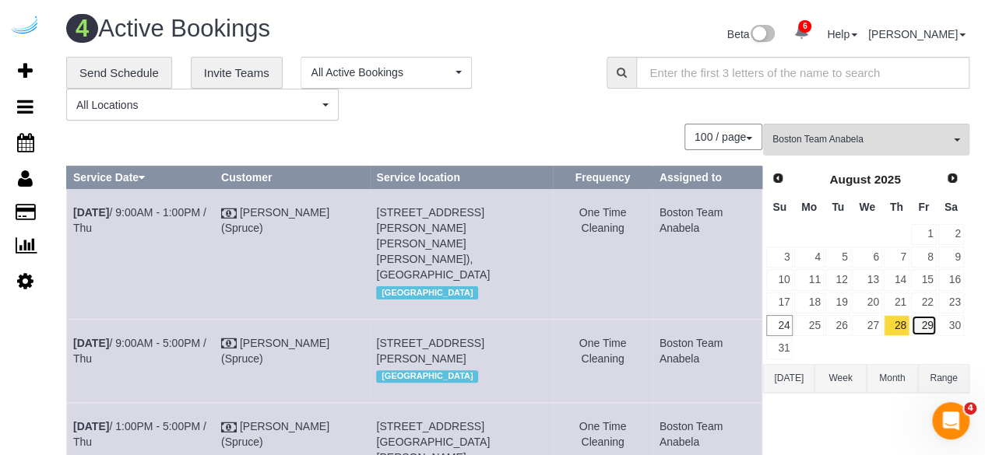
click at [925, 322] on link "29" at bounding box center [924, 325] width 26 height 21
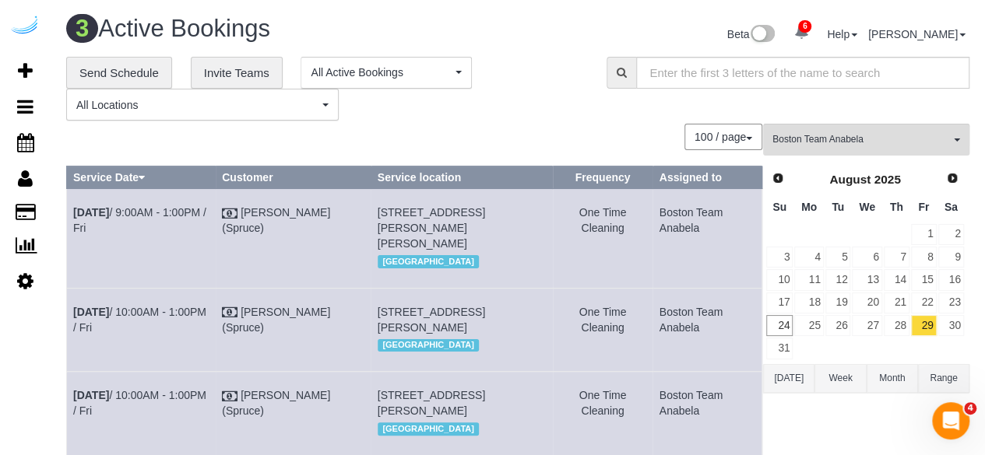
scroll to position [7, 0]
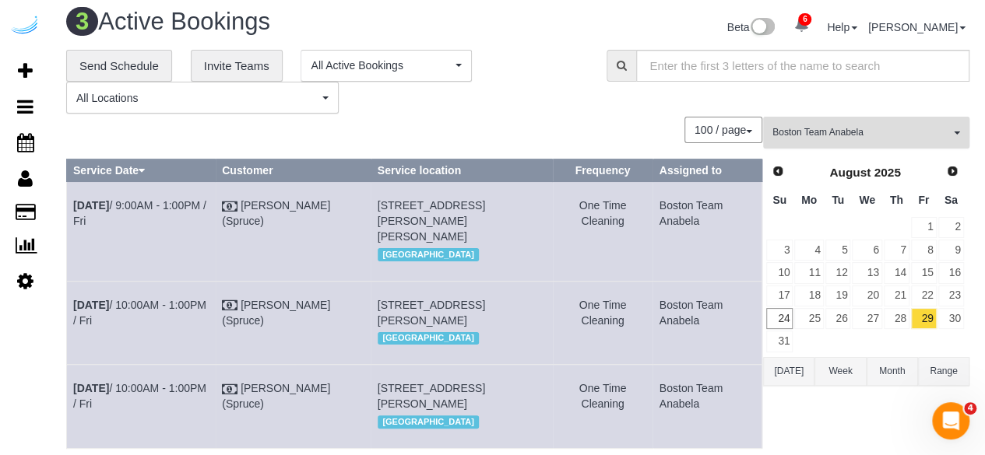
click at [794, 118] on button "Boston Team Anabela All Teams" at bounding box center [866, 133] width 206 height 32
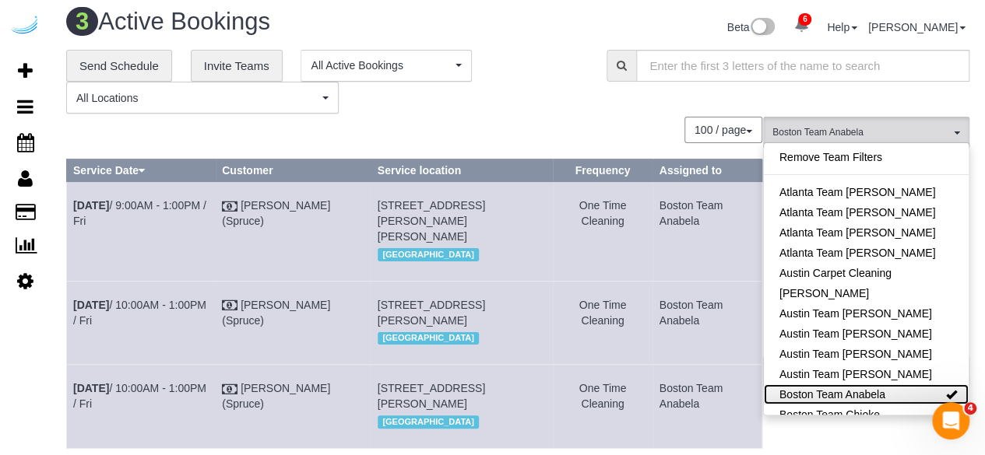
click at [894, 385] on link "Boston Team Anabela" at bounding box center [866, 395] width 205 height 20
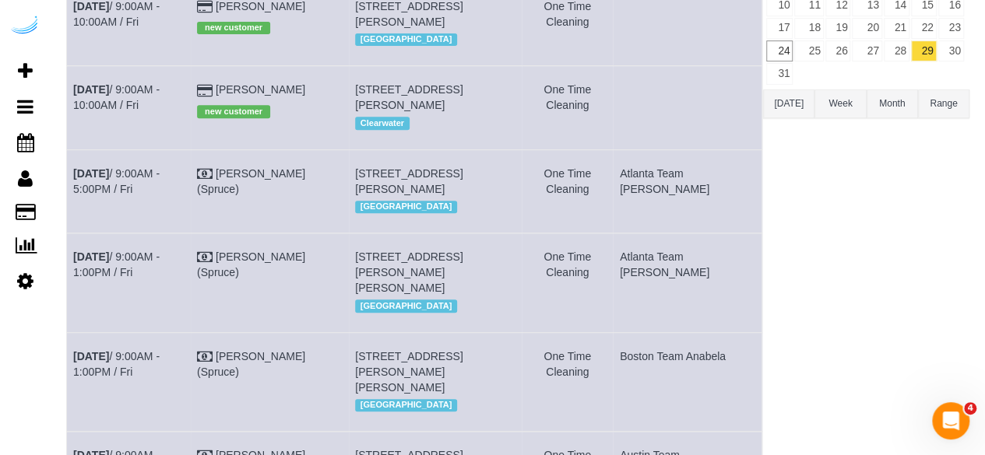
scroll to position [0, 0]
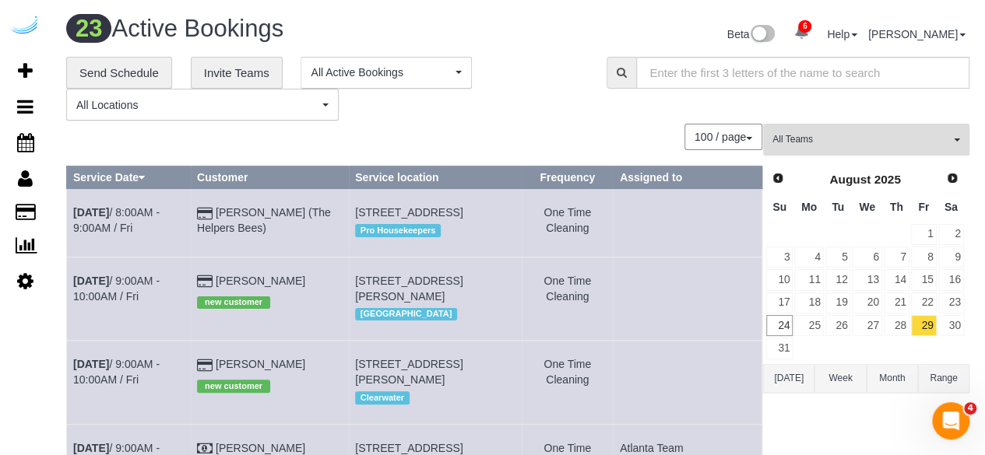
click at [899, 150] on button "All Teams" at bounding box center [866, 140] width 206 height 32
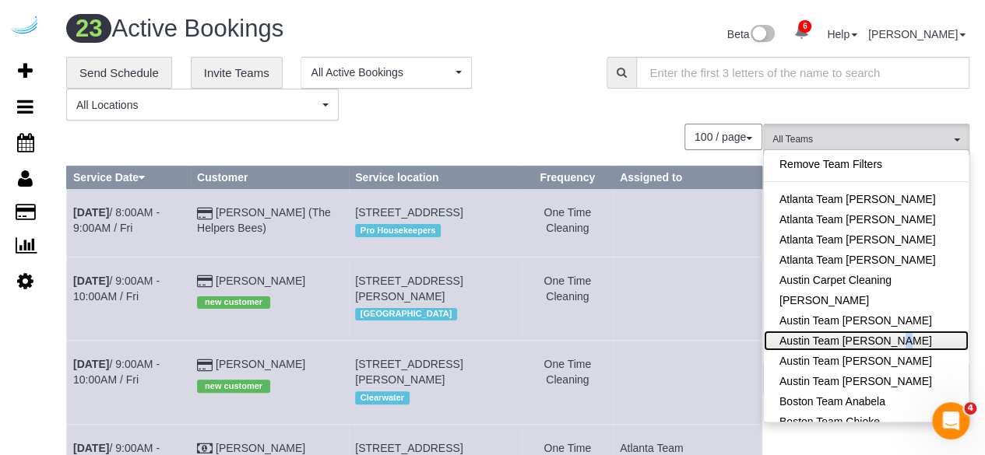
click at [856, 342] on link "Austin Team [PERSON_NAME]" at bounding box center [866, 341] width 205 height 20
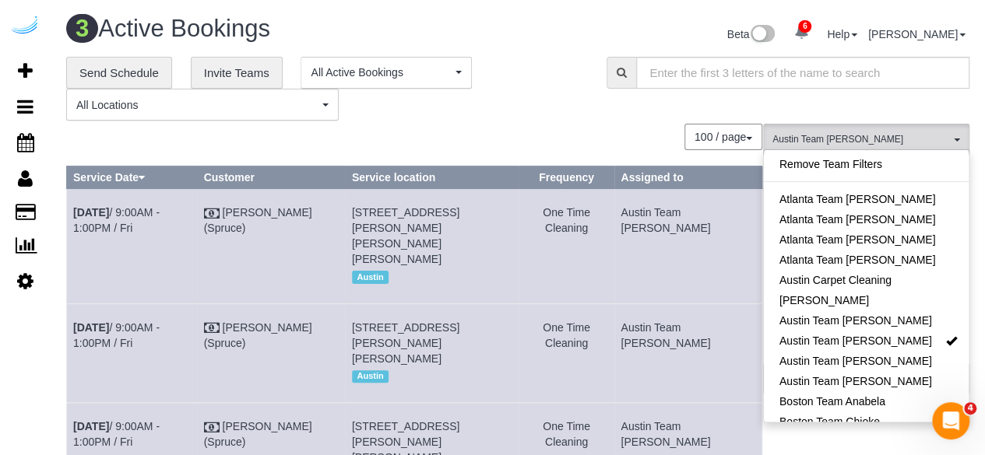
click at [596, 124] on div "100 / page 10 / page 20 / page 30 / page 40 / page 50 / page 100 / page" at bounding box center [414, 137] width 696 height 26
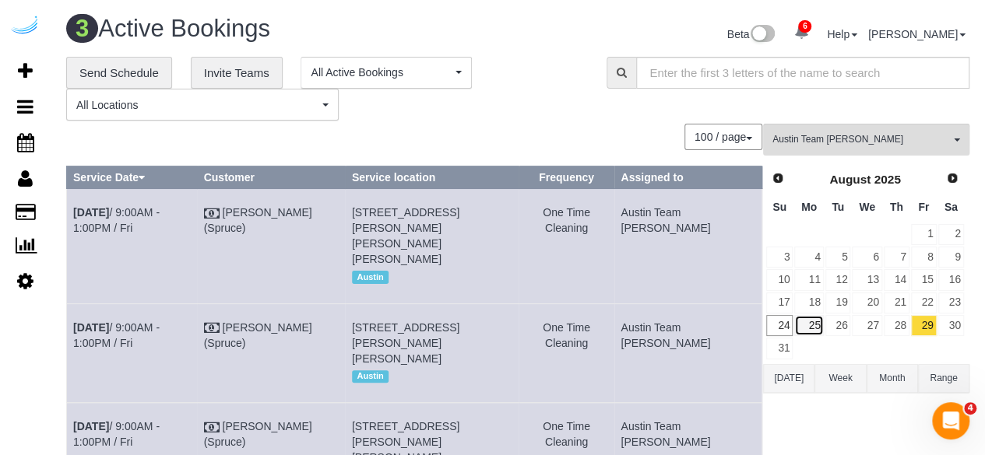
click at [814, 315] on link "25" at bounding box center [808, 325] width 29 height 21
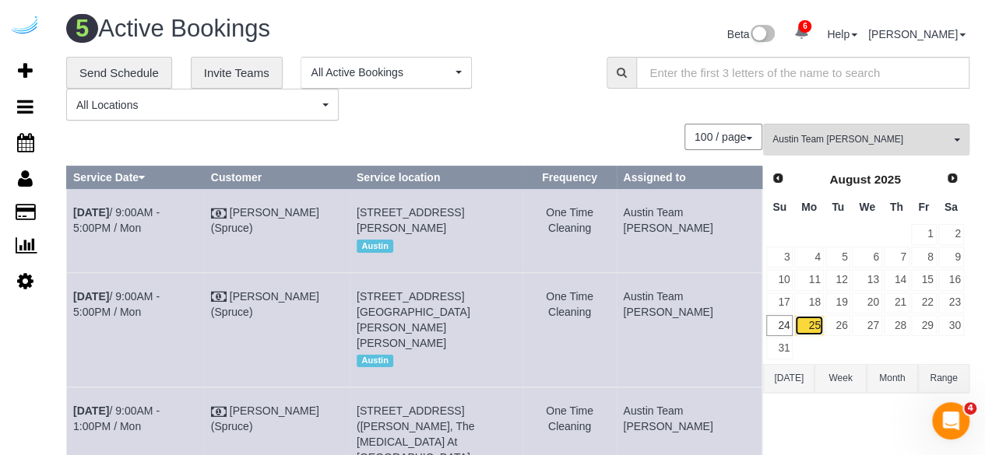
click at [813, 323] on link "25" at bounding box center [808, 325] width 29 height 21
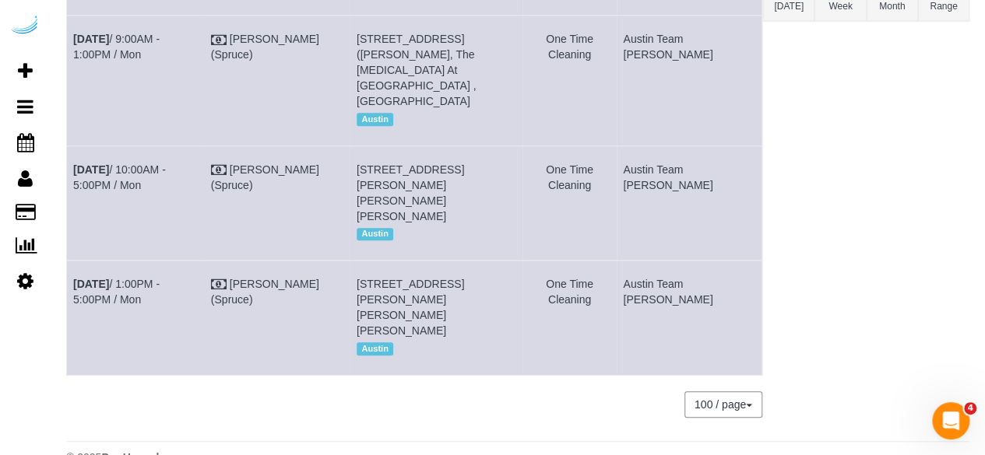
scroll to position [139, 0]
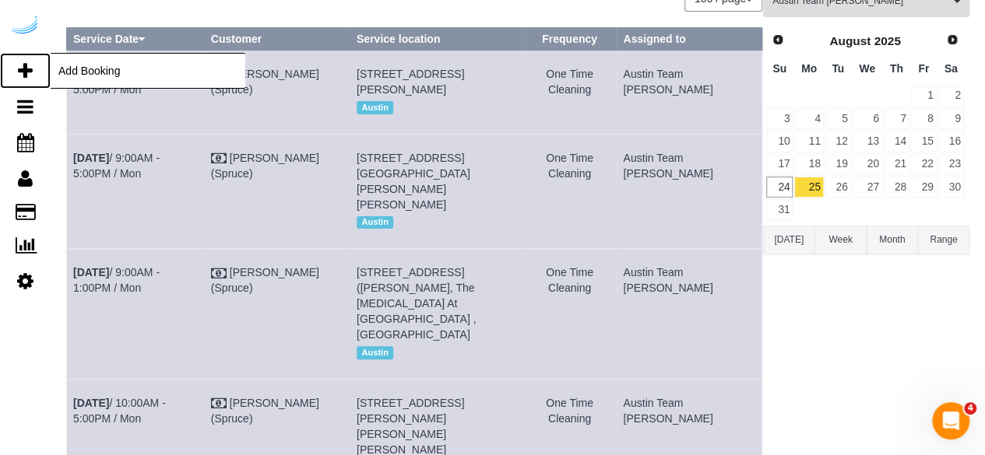
click at [31, 73] on icon at bounding box center [25, 71] width 15 height 19
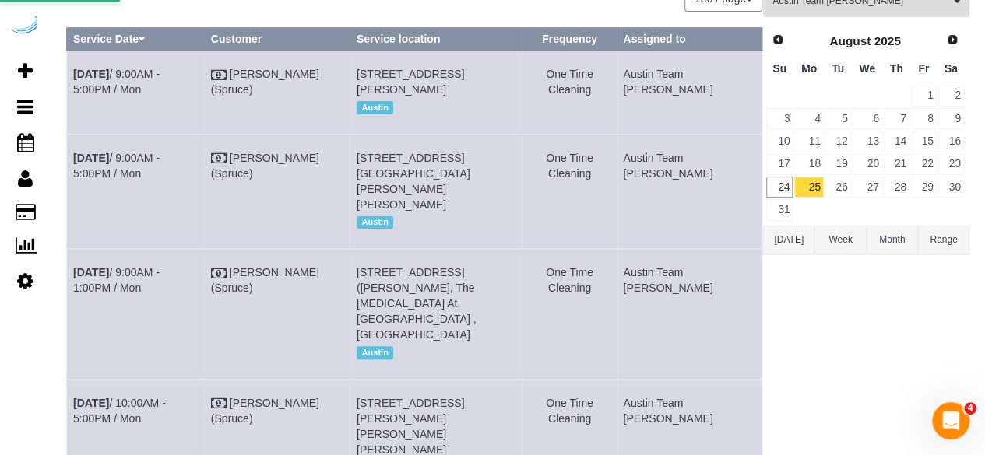
select select "number:9"
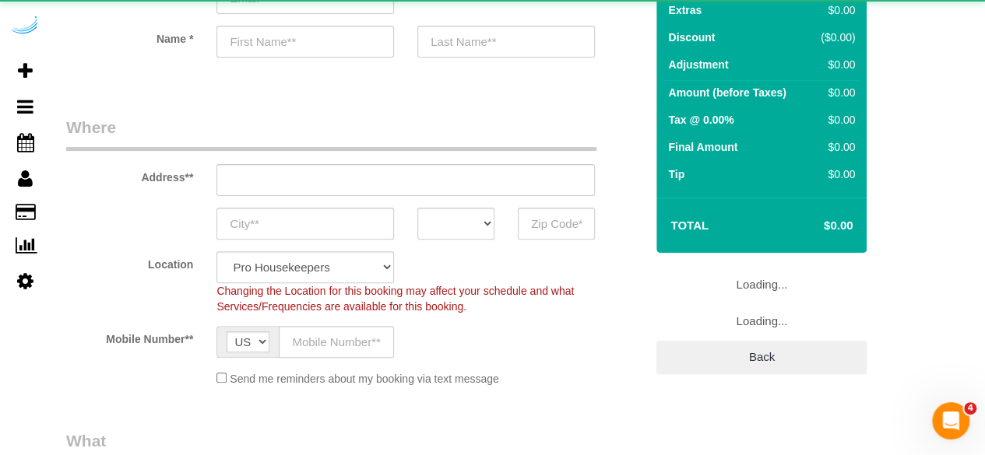
select select "object:8817"
select select "4"
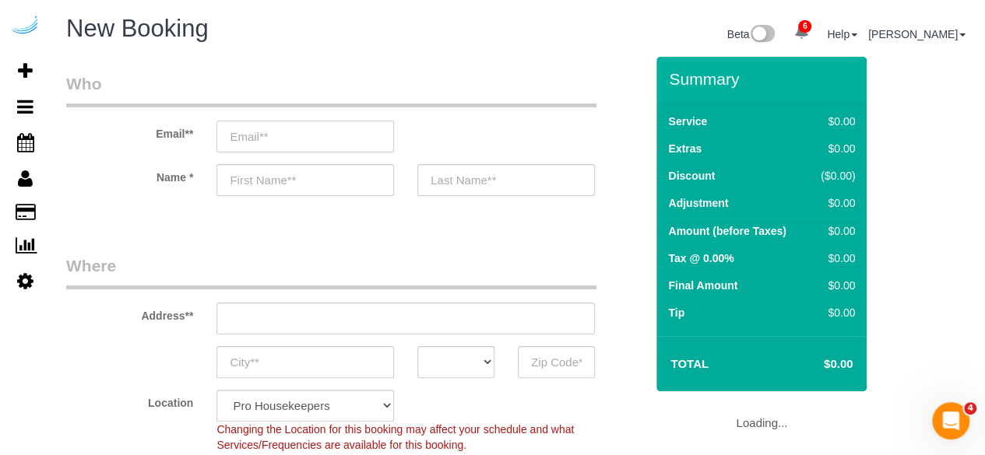
click at [275, 134] on input "email" at bounding box center [305, 137] width 178 height 32
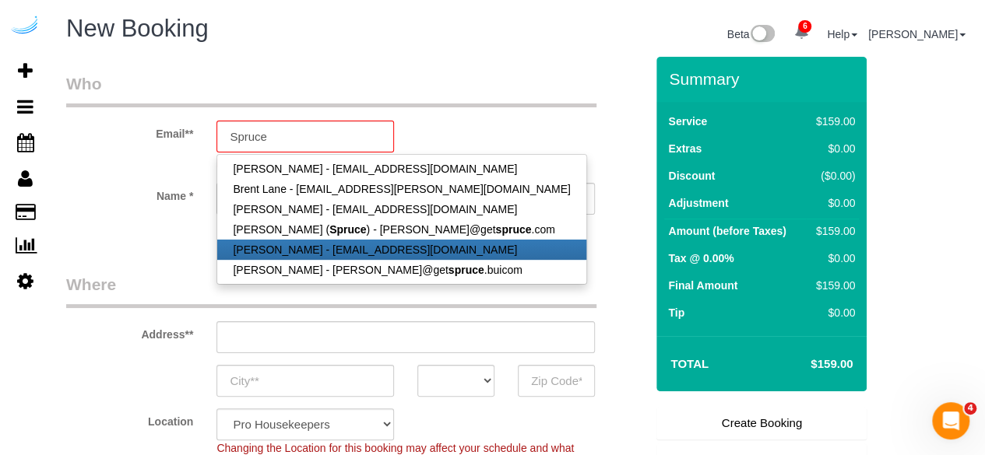
click at [332, 241] on link "Mark Wesson - mjwessonusaf@gmail.com" at bounding box center [401, 250] width 368 height 20
type input "mjwessonusaf@gmail.com"
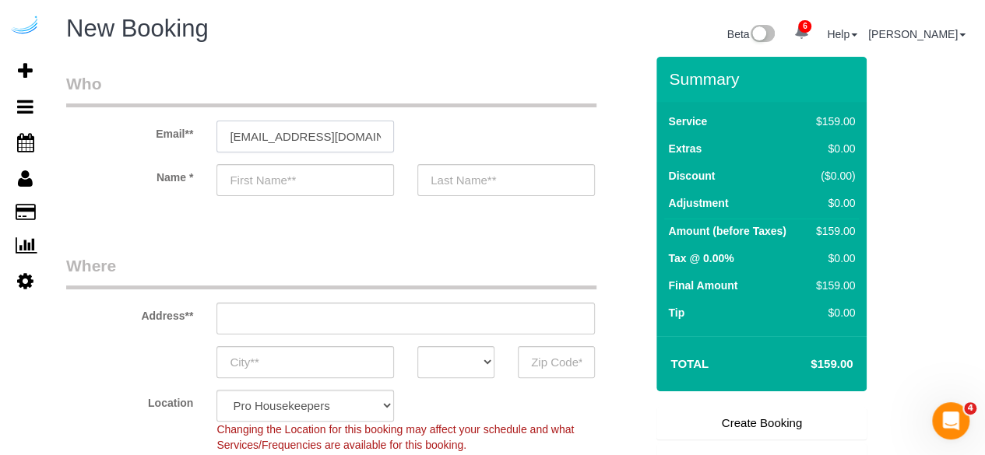
type input "Mark"
type input "Wesson"
type input "(414) 731-9334"
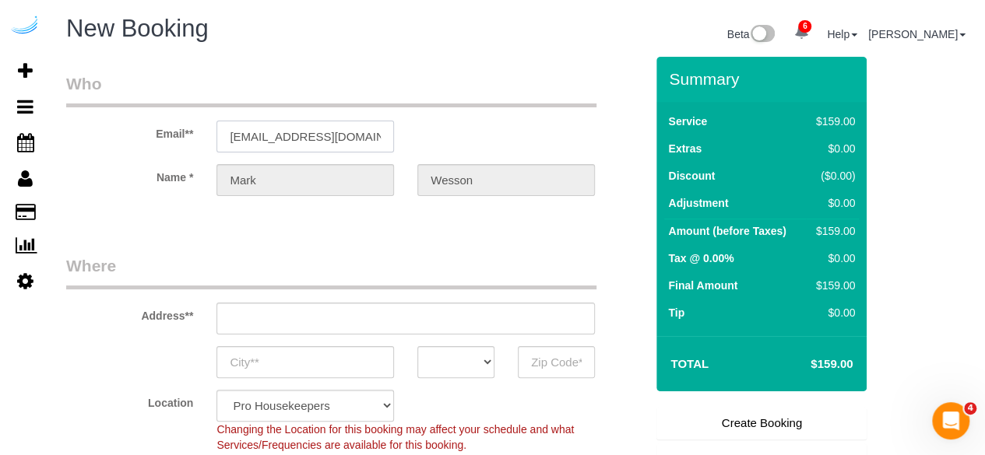
click at [357, 142] on input "mjwessonusaf@gmail.com" at bounding box center [305, 137] width 178 height 32
type input "4473 Spruce Creek Dr, Apt #11"
type input "Batavia"
select select "OH"
type input "45103"
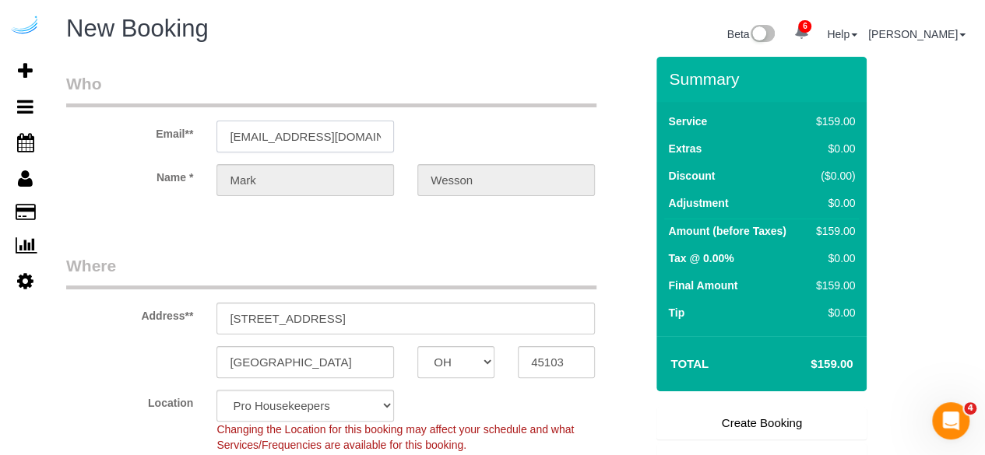
select select "string:fspay-95179ce2-00f6-44f6-9513-edc66634d4fc"
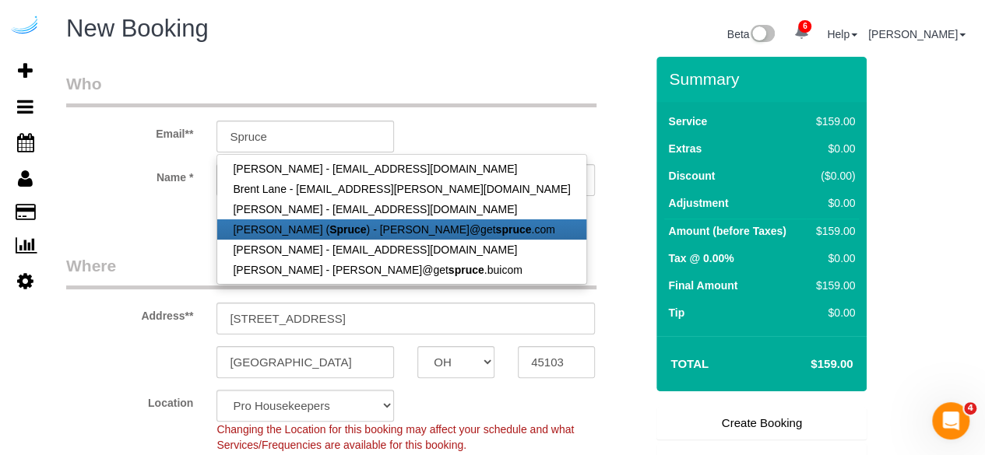
click at [337, 222] on link "Brandie Louck ( Spruce ) - brandie@get spruce .com" at bounding box center [401, 230] width 368 height 20
type input "[PERSON_NAME][EMAIL_ADDRESS][DOMAIN_NAME]"
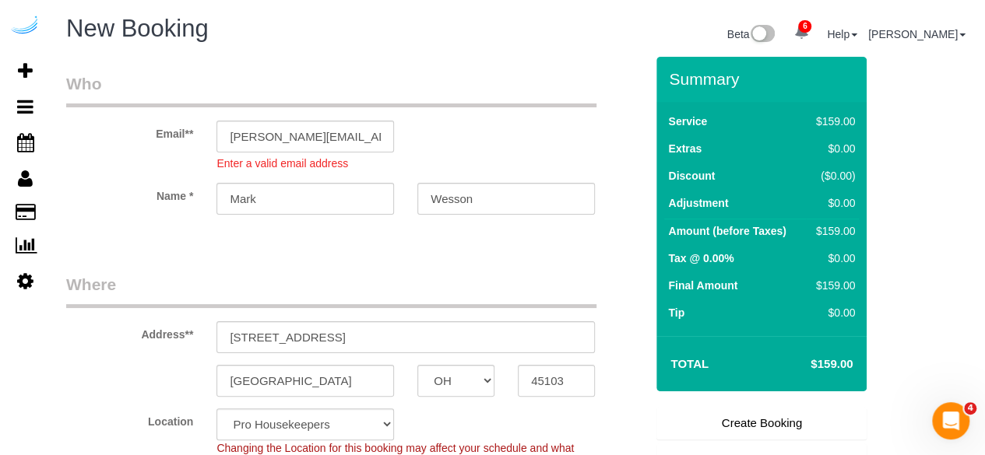
type input "[PERSON_NAME]"
select select "string:fspay"
type input "3816 S Lamar Blvd"
type input "Austin"
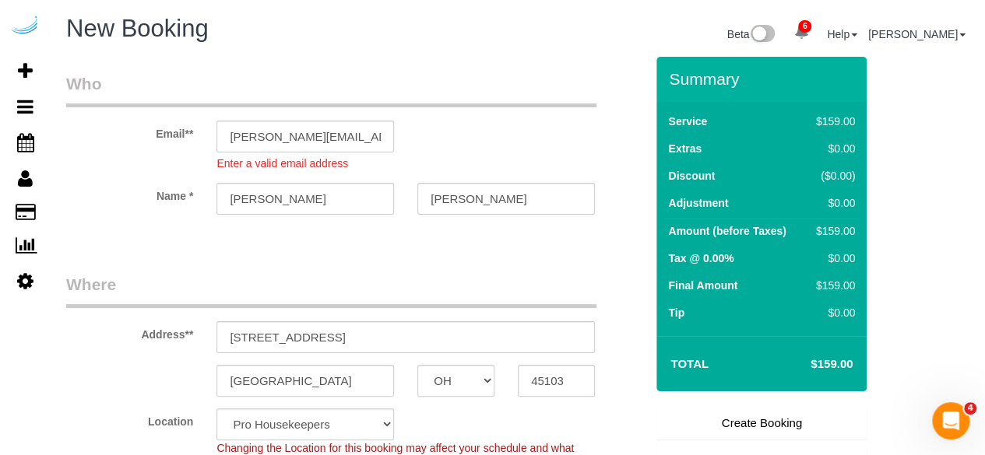
select select "[GEOGRAPHIC_DATA]"
type input "78704"
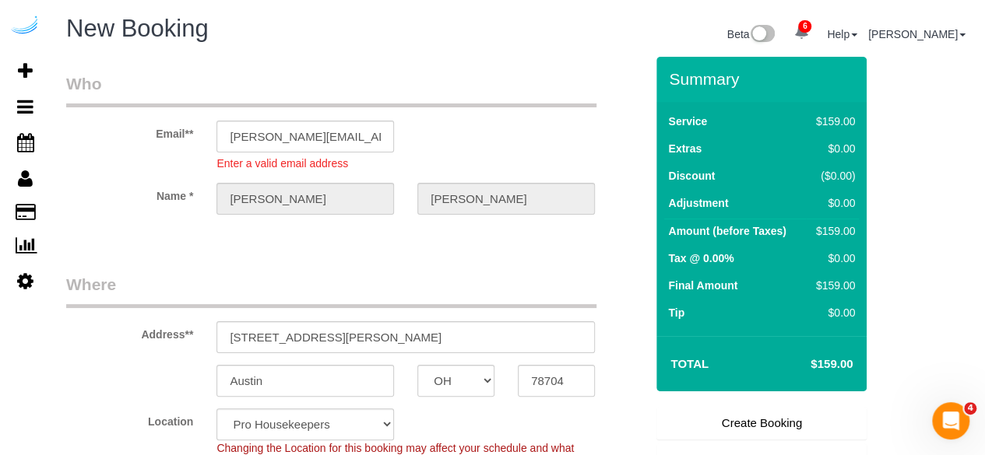
select select "9"
select select "object:8902"
click at [347, 324] on input "3816 S Lamar Blvd" at bounding box center [405, 338] width 378 height 32
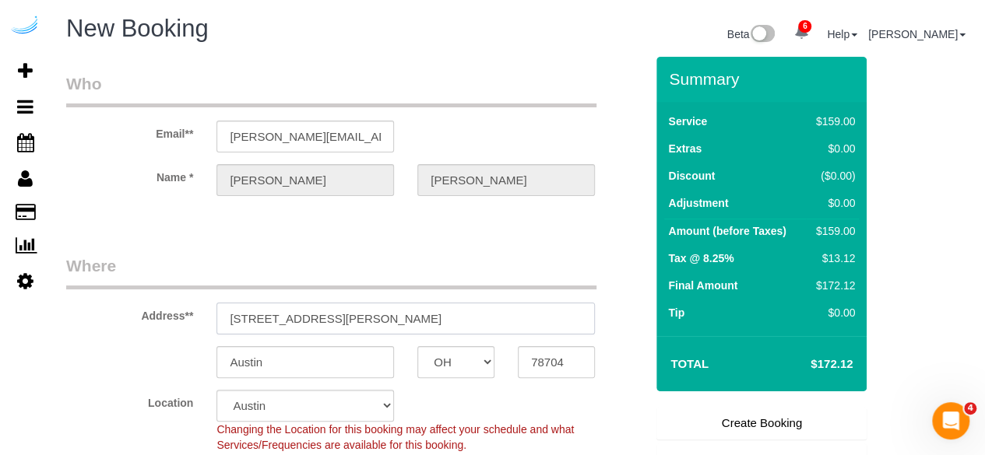
paste input "4424 Gaines Ranch Loop, Austin, TX 78735"
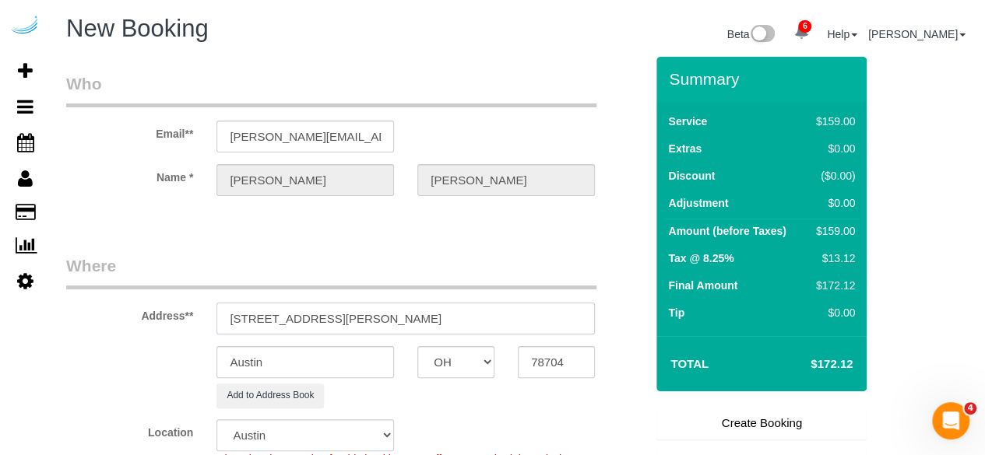
drag, startPoint x: 427, startPoint y: 320, endPoint x: 503, endPoint y: 320, distance: 75.5
click at [496, 312] on input "4424 Gaines Ranch Loop, Austin, TX 78735" at bounding box center [405, 319] width 378 height 32
type input "4424 Gaines Ranch Loop, Austin, TX 78735"
click at [555, 362] on input "78704" at bounding box center [556, 362] width 77 height 32
paste input "35"
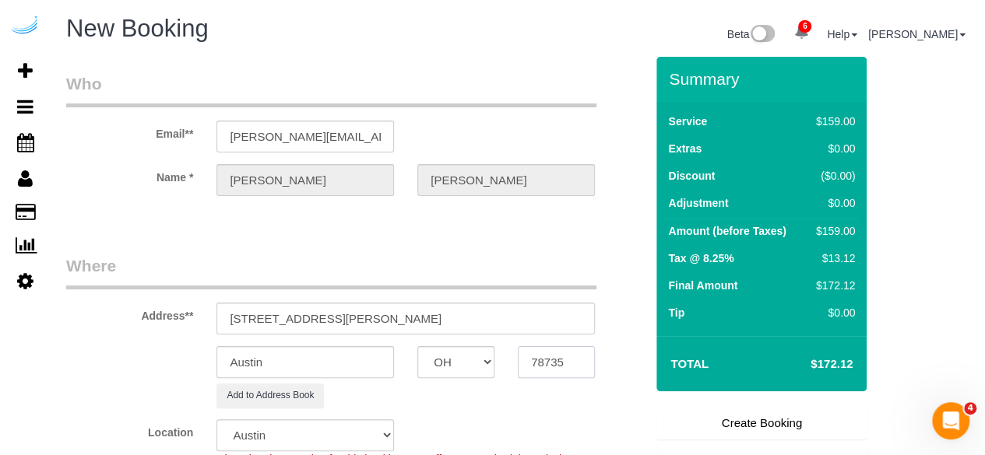
type input "78735"
drag, startPoint x: 383, startPoint y: 314, endPoint x: 547, endPoint y: 312, distance: 164.3
click at [547, 312] on input "4424 Gaines Ranch Loop, Austin, TX 78735" at bounding box center [405, 319] width 378 height 32
paste input "Shannon Walsh"
paste input "Camden Gaines Ranch"
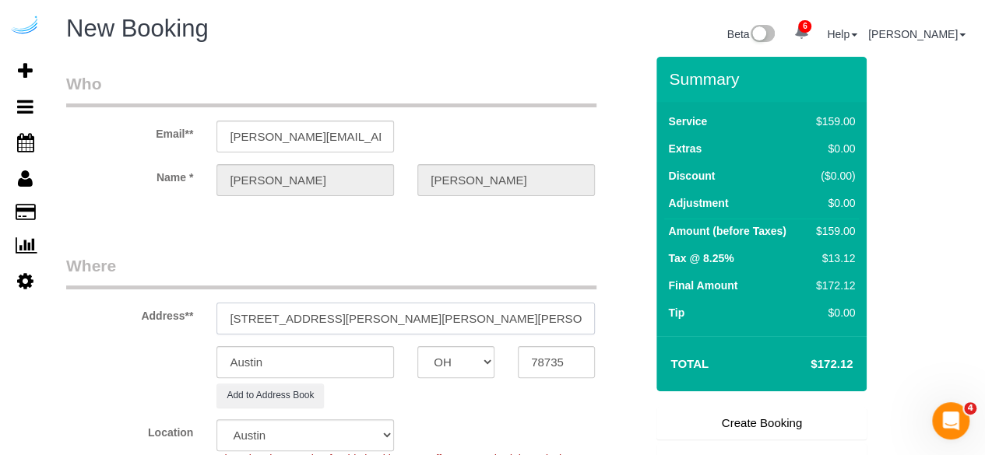
paste input "1468266"
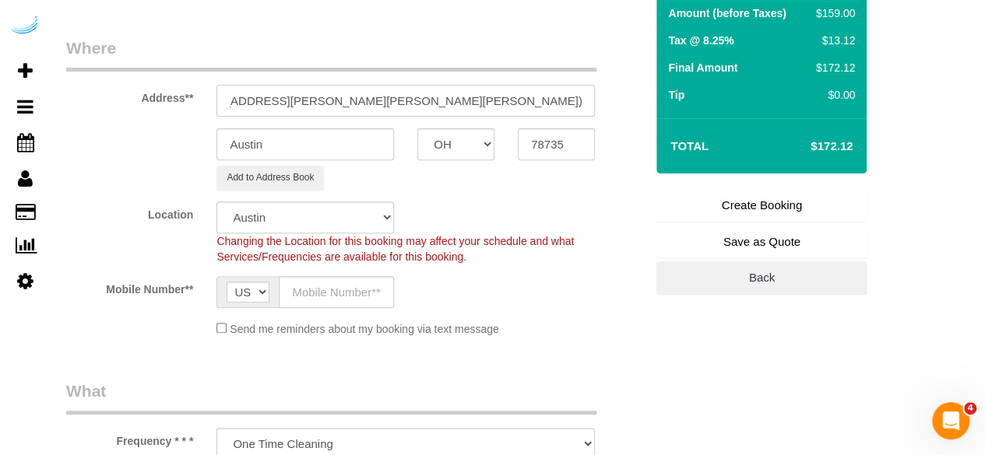
scroll to position [234, 0]
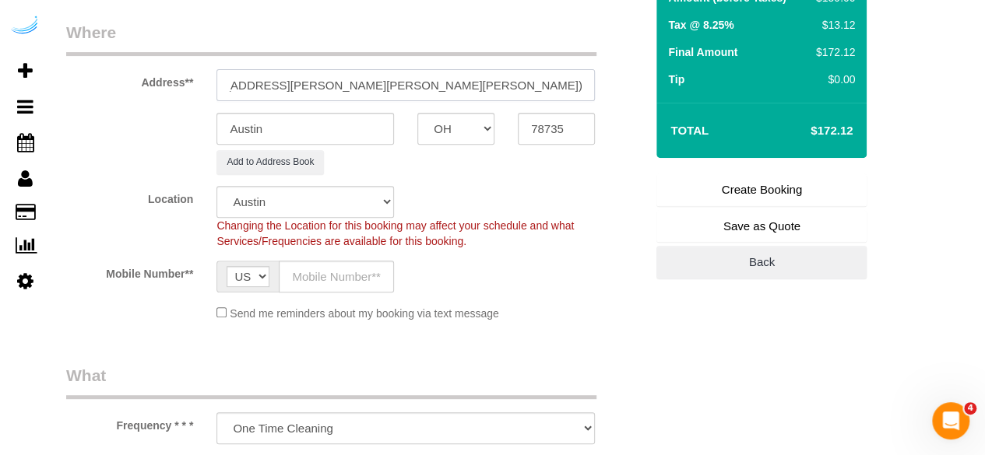
type input "4424 Gaines Ranch Loop, Building 1823, Unit 1823 (Shannon Walsh, Camden Gaines …"
click at [338, 274] on input "text" at bounding box center [336, 277] width 115 height 32
click at [384, 274] on input "text" at bounding box center [336, 277] width 115 height 32
paste input "[PHONE_NUMBER]"
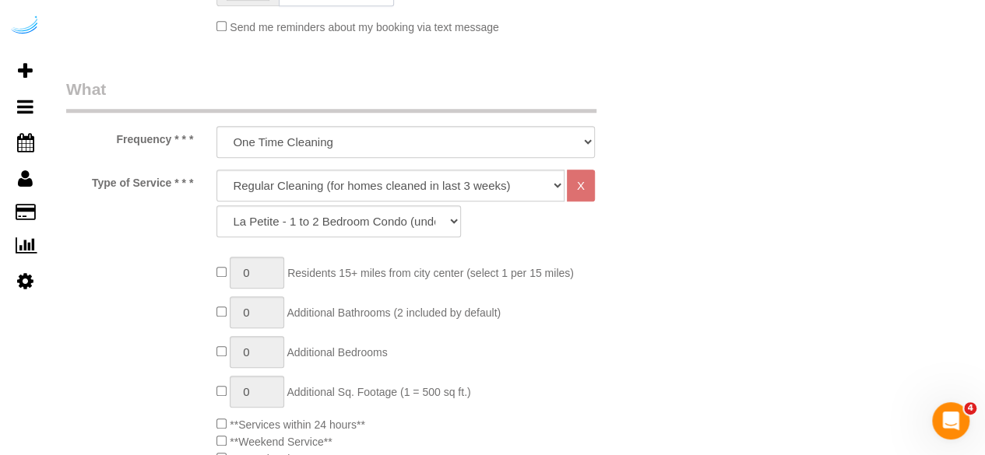
scroll to position [545, 0]
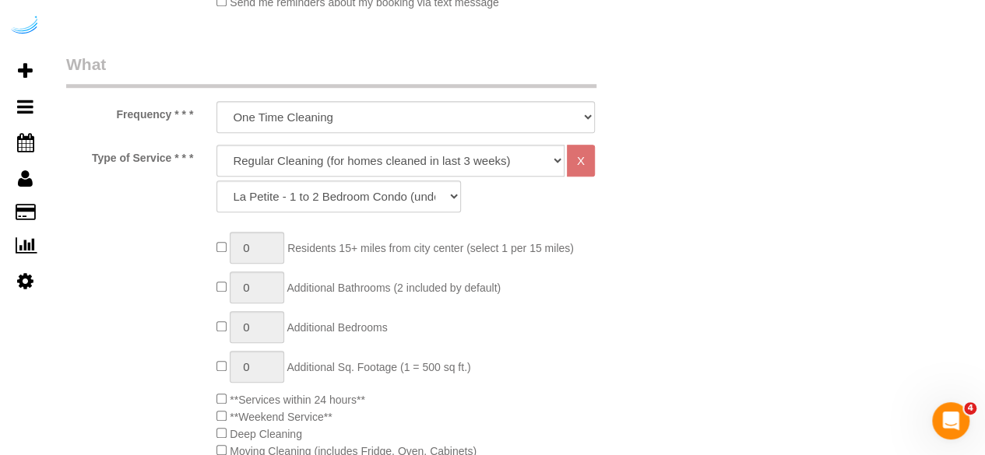
type input "[PHONE_NUMBER]"
drag, startPoint x: 425, startPoint y: 160, endPoint x: 414, endPoint y: 174, distance: 17.1
click at [425, 160] on select "Deep Cleaning (for homes that have not been cleaned in 3+ weeks) Spruce Regular…" at bounding box center [390, 161] width 348 height 32
select select "282"
click at [216, 145] on select "Deep Cleaning (for homes that have not been cleaned in 3+ weeks) Spruce Regular…" at bounding box center [390, 161] width 348 height 32
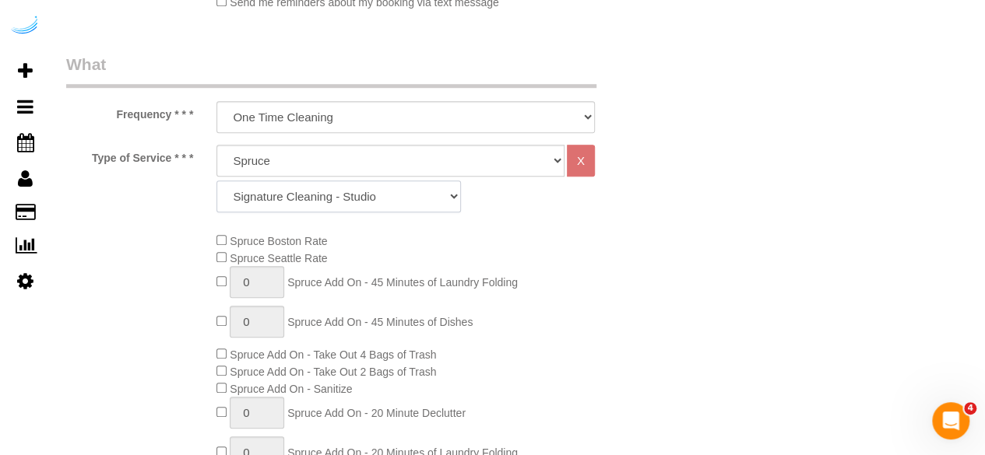
click at [313, 204] on select "Signature Cleaning - Studio Signature Cleaning - 1 Bed 1 Bath Signature Cleanin…" at bounding box center [338, 197] width 244 height 32
select select "309"
click at [216, 181] on select "Signature Cleaning - Studio Signature Cleaning - 1 Bed 1 Bath Signature Cleanin…" at bounding box center [338, 197] width 244 height 32
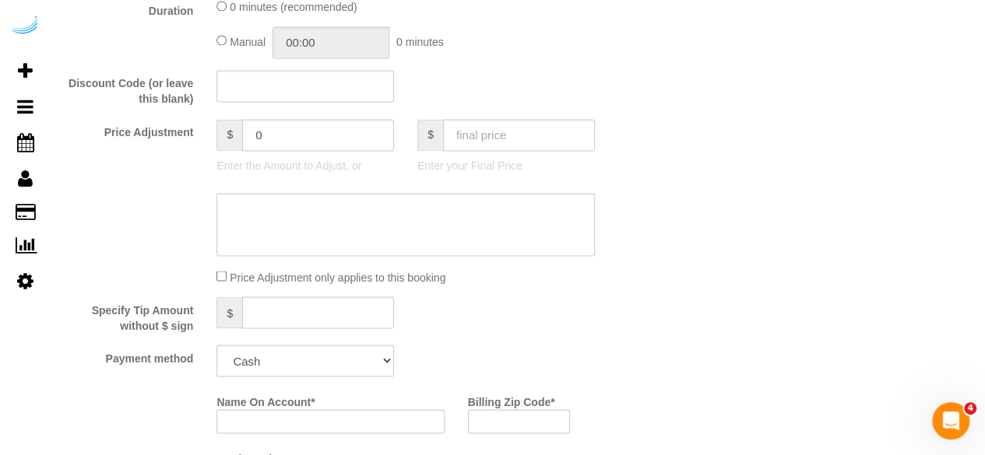
scroll to position [1401, 0]
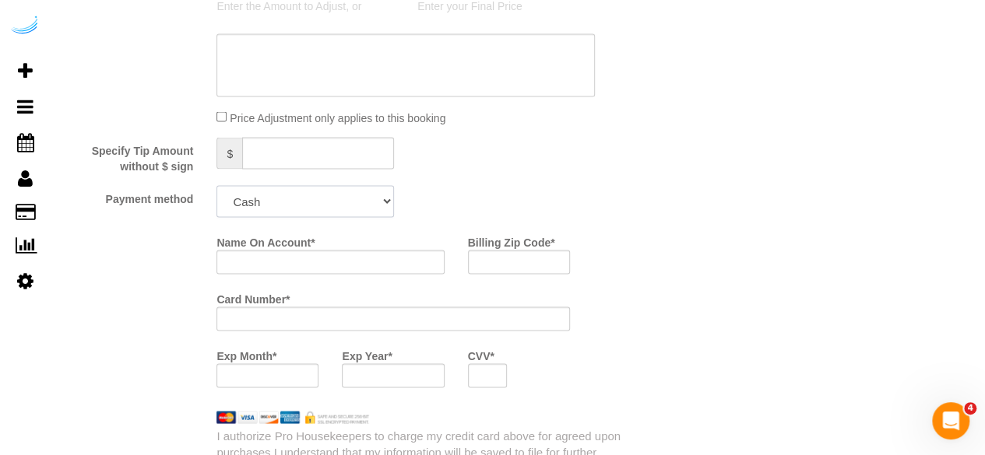
drag, startPoint x: 319, startPoint y: 201, endPoint x: 317, endPoint y: 214, distance: 13.4
click at [319, 201] on select "Add Credit Card Cash Check Paypal" at bounding box center [305, 201] width 178 height 32
select select "string:check"
click at [216, 187] on select "Add Credit Card Cash Check Paypal" at bounding box center [305, 201] width 178 height 32
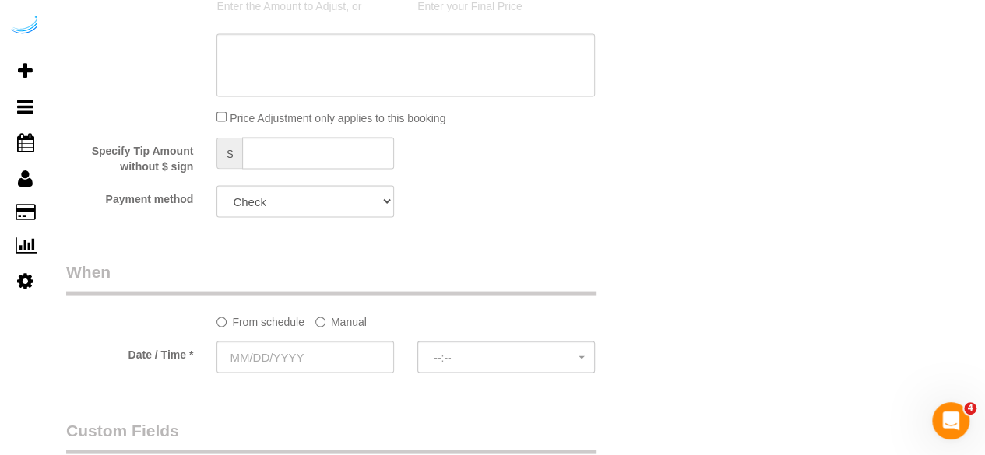
click at [333, 316] on label "Manual" at bounding box center [340, 318] width 51 height 21
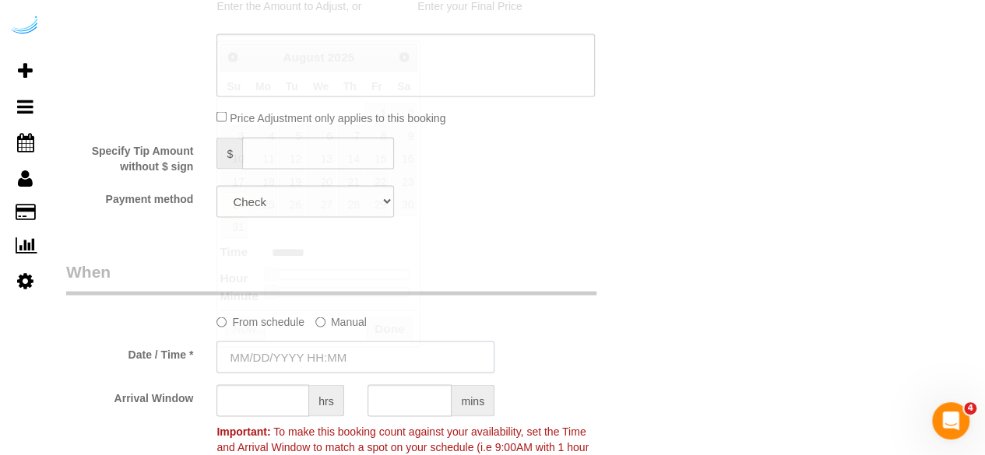
click at [297, 355] on input "text" at bounding box center [355, 357] width 278 height 32
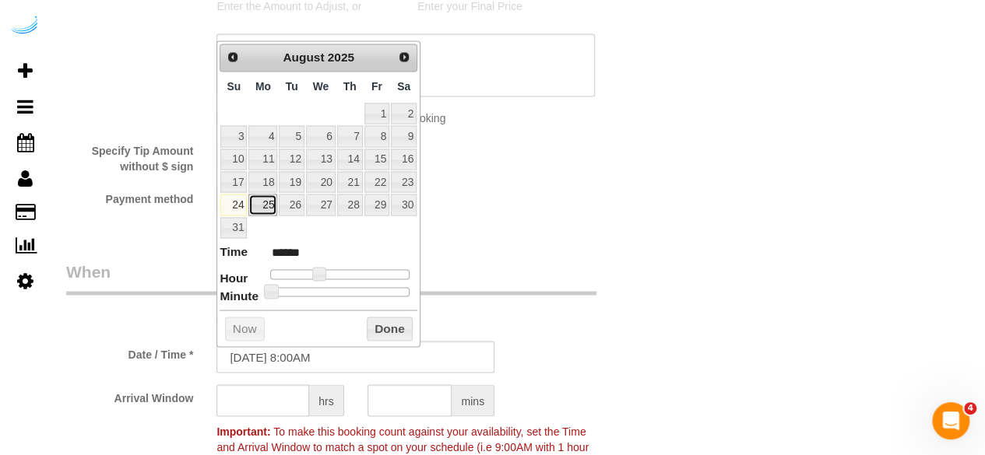
click at [268, 202] on link "25" at bounding box center [262, 204] width 29 height 21
type input "08/25/2025 9:00AM"
type input "******"
click at [321, 269] on span at bounding box center [325, 274] width 14 height 14
click at [262, 403] on input "text" at bounding box center [262, 401] width 93 height 32
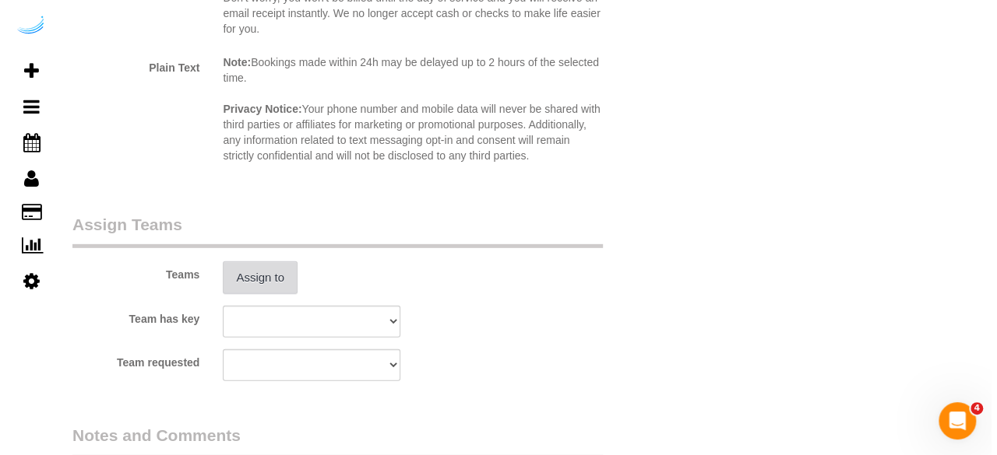
scroll to position [2180, 0]
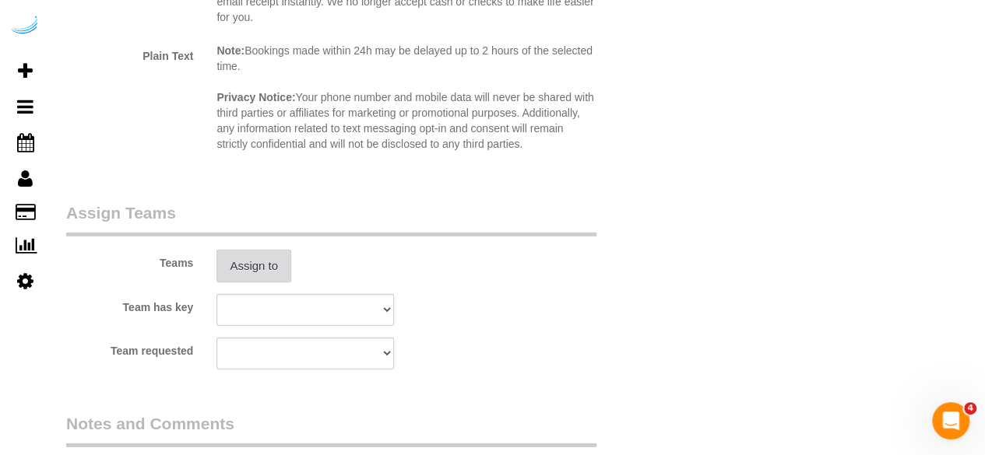
type input "8"
click at [272, 264] on button "Assign to" at bounding box center [253, 266] width 75 height 33
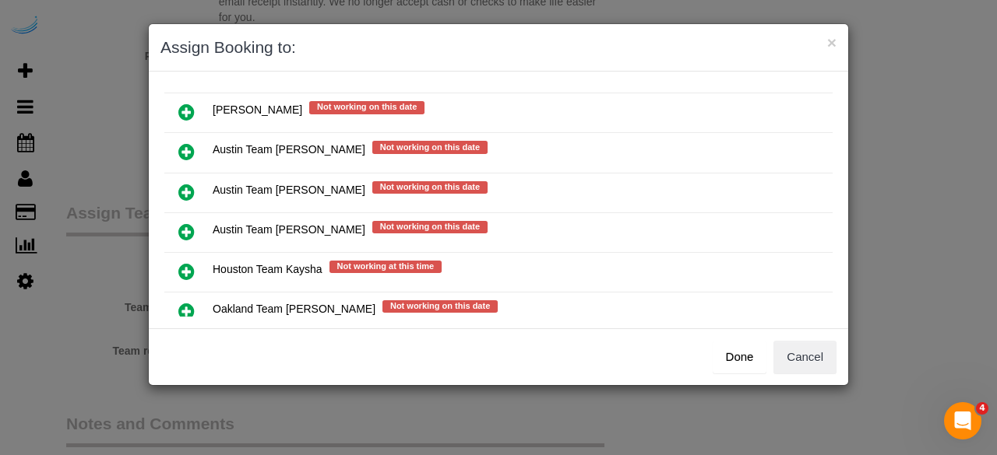
scroll to position [234, 0]
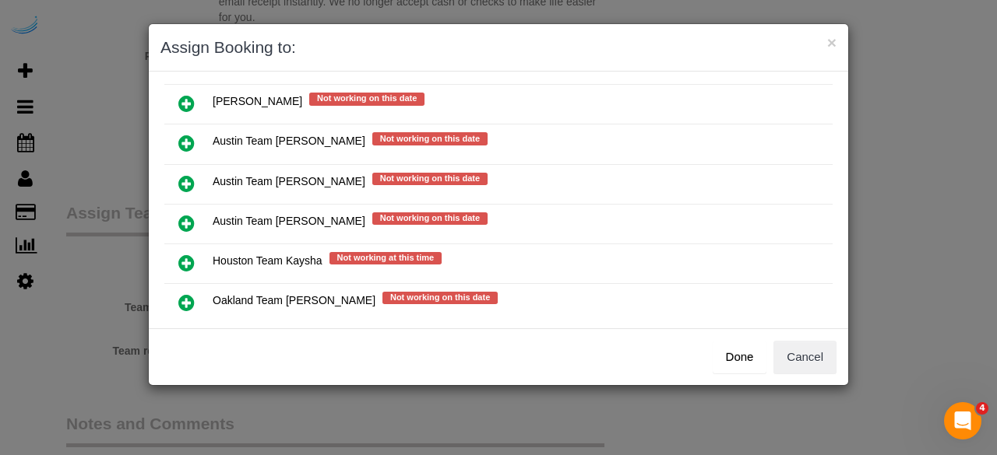
click at [188, 174] on icon at bounding box center [186, 183] width 16 height 19
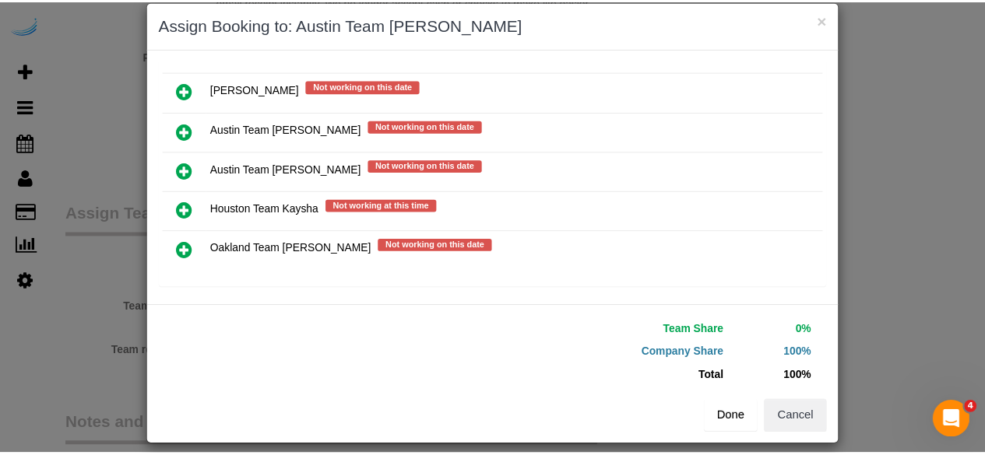
scroll to position [35, 0]
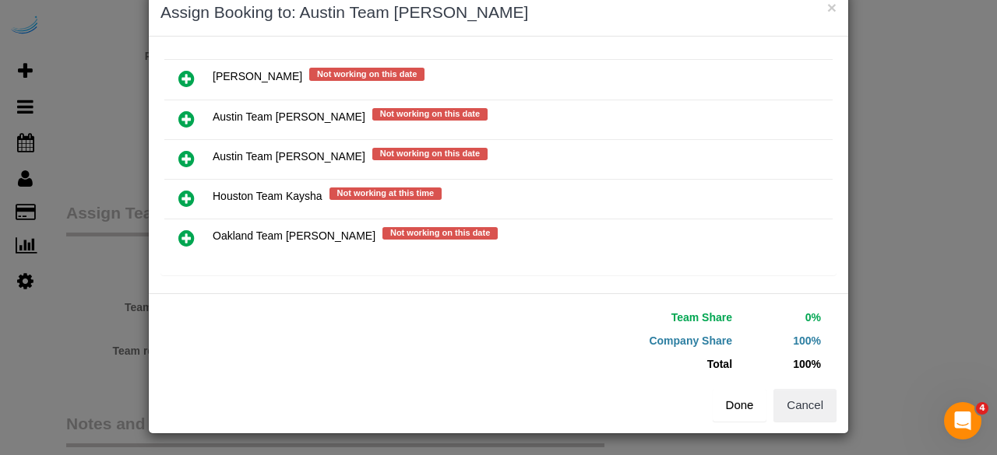
click at [713, 399] on button "Done" at bounding box center [739, 405] width 54 height 33
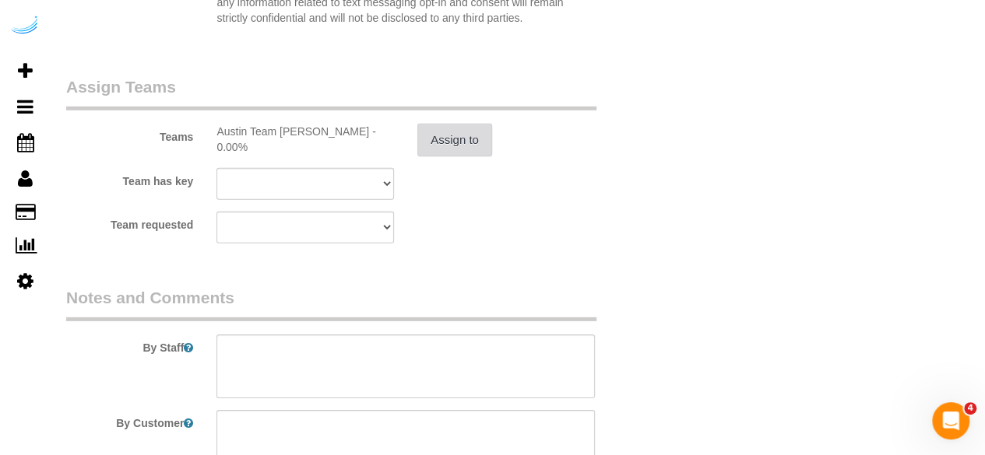
scroll to position [2336, 0]
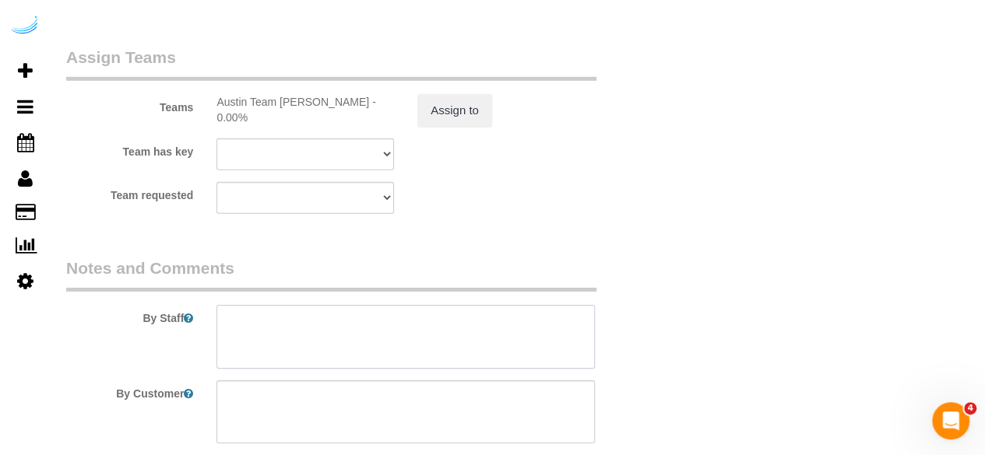
click at [385, 336] on textarea at bounding box center [405, 337] width 378 height 64
click at [388, 346] on textarea at bounding box center [405, 337] width 378 height 64
paste textarea "Permanent Notes:No notes from this customer.Today's Notes:A general cleaning, p…"
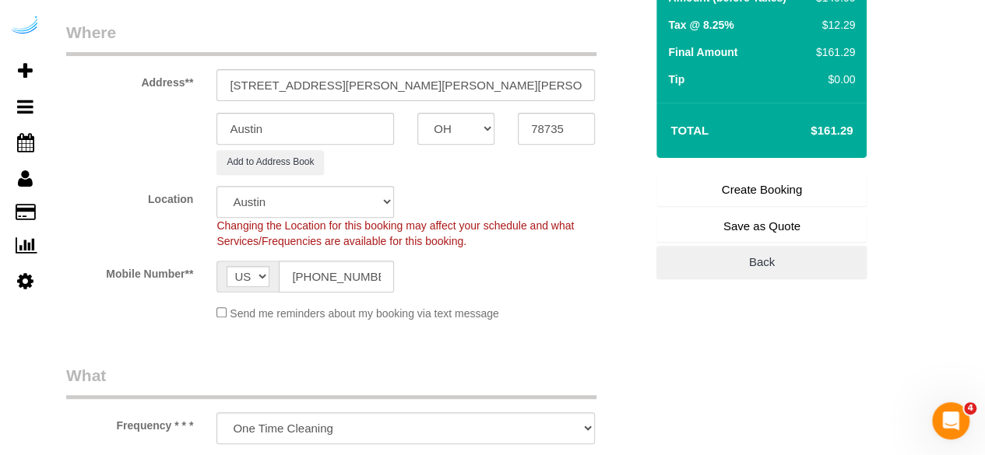
scroll to position [0, 0]
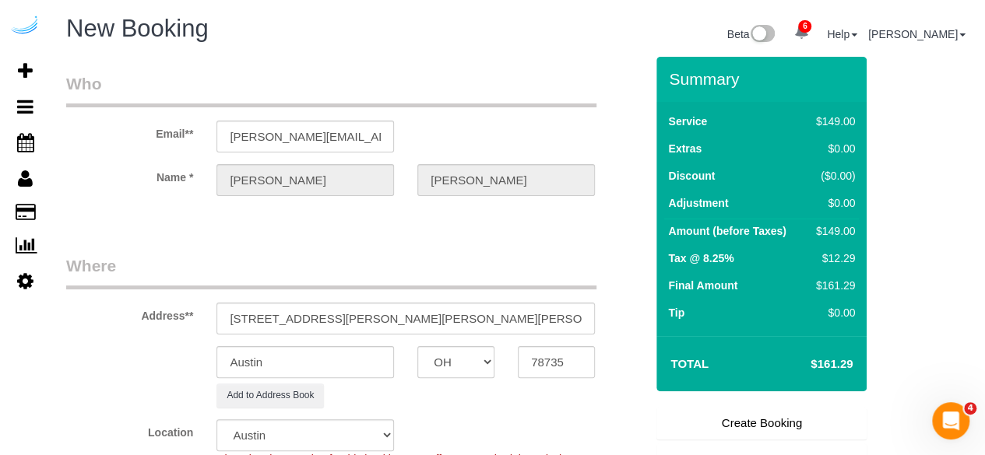
type textarea "Recurrency: One time service Permanent Notes:No notes from this customer.Today'…"
click at [735, 410] on link "Create Booking" at bounding box center [761, 423] width 210 height 33
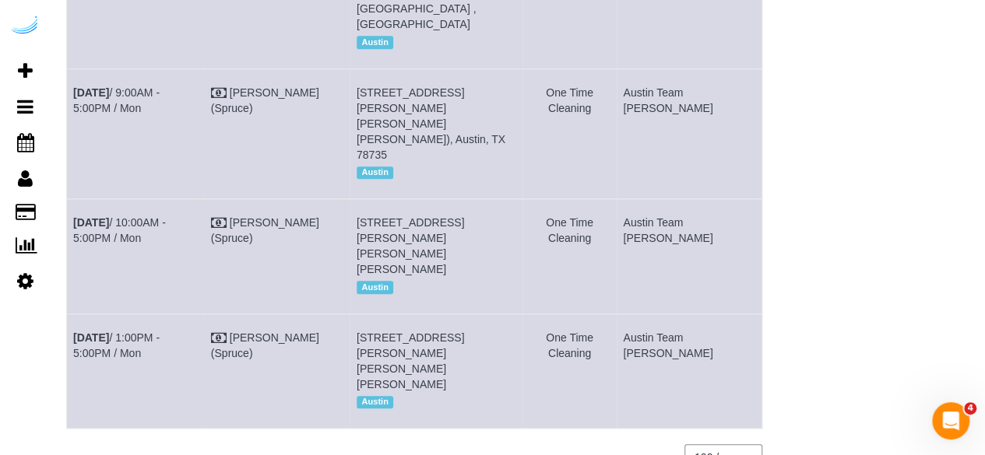
scroll to position [425, 0]
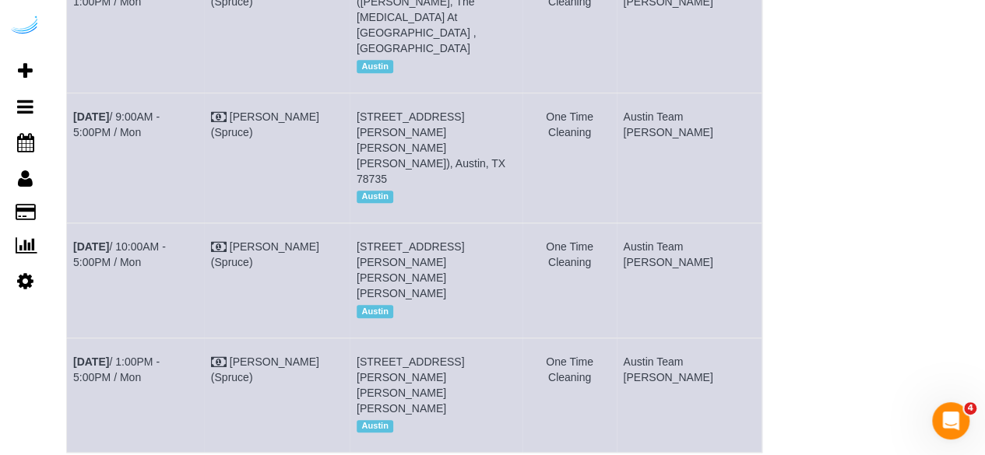
drag, startPoint x: 145, startPoint y: 128, endPoint x: 70, endPoint y: 90, distance: 83.9
click at [70, 93] on td "Aug 25th / 9:00AM - 5:00PM / Mon" at bounding box center [136, 158] width 138 height 130
copy link "Aug 25th / 9:00AM - 5:00PM / Mon"
drag, startPoint x: 431, startPoint y: 163, endPoint x: 385, endPoint y: 100, distance: 77.9
click at [385, 100] on td "4424 Gaines Ranch Loop, Building 1823, Unit 1823 (Shannon Walsh, Camden Gaines …" at bounding box center [436, 158] width 173 height 130
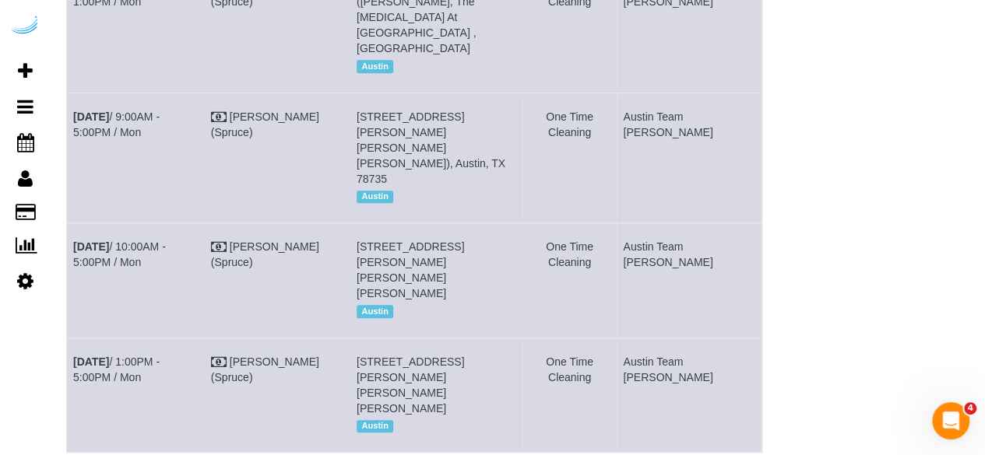
drag, startPoint x: 727, startPoint y: 110, endPoint x: 661, endPoint y: 97, distance: 67.3
click at [661, 97] on td "Austin Team [PERSON_NAME]" at bounding box center [690, 158] width 146 height 130
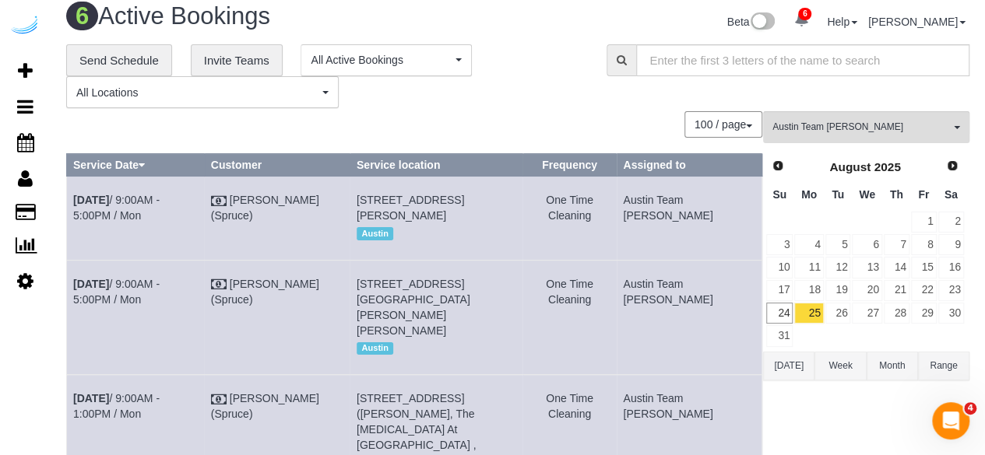
scroll to position [0, 0]
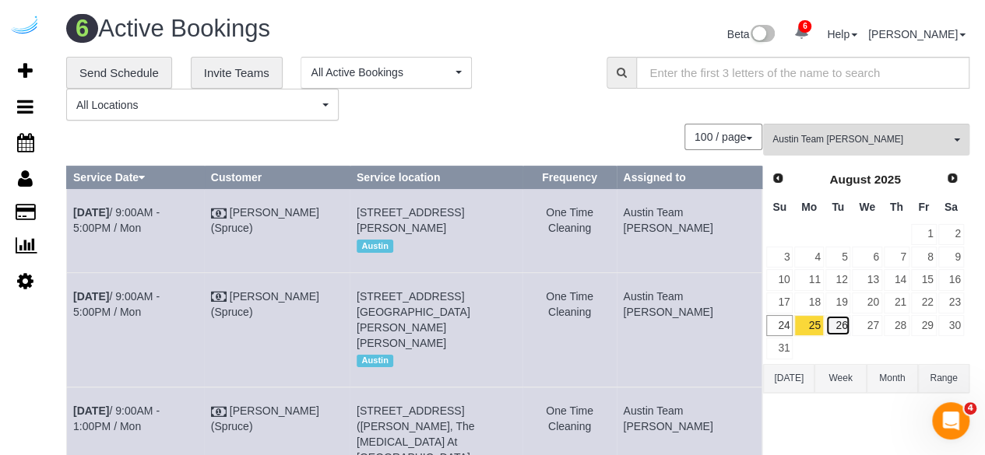
click at [839, 320] on link "26" at bounding box center [838, 325] width 26 height 21
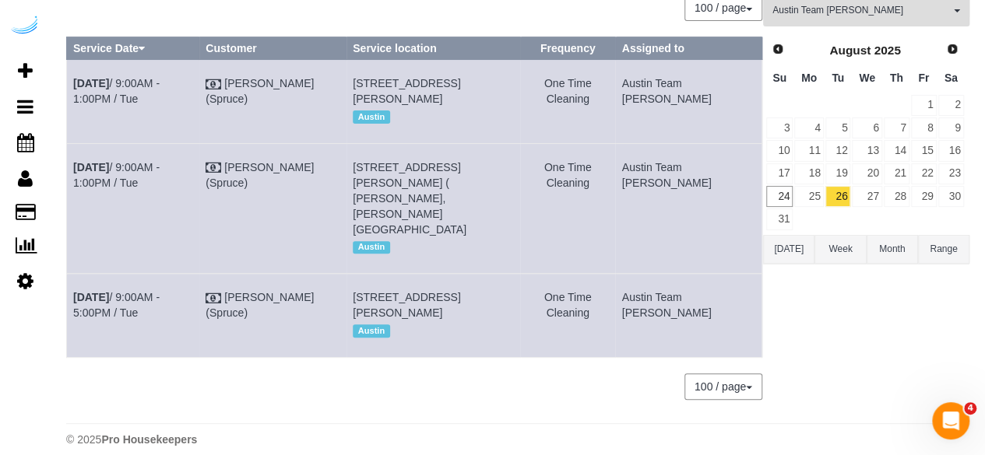
scroll to position [156, 0]
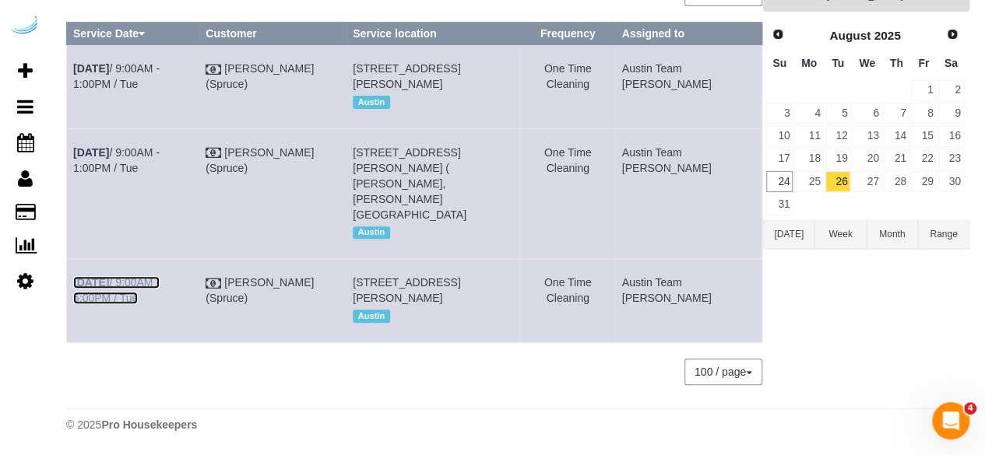
click at [147, 276] on link "Aug 26th / 9:00AM - 5:00PM / Tue" at bounding box center [116, 290] width 86 height 28
drag, startPoint x: 163, startPoint y: 149, endPoint x: 175, endPoint y: 132, distance: 20.1
click at [160, 149] on link "Aug 26th / 9:00AM - 1:00PM / Tue" at bounding box center [116, 160] width 86 height 28
click at [160, 62] on link "Aug 26th / 9:00AM - 1:00PM / Tue" at bounding box center [116, 76] width 86 height 28
click at [863, 171] on link "27" at bounding box center [867, 181] width 30 height 21
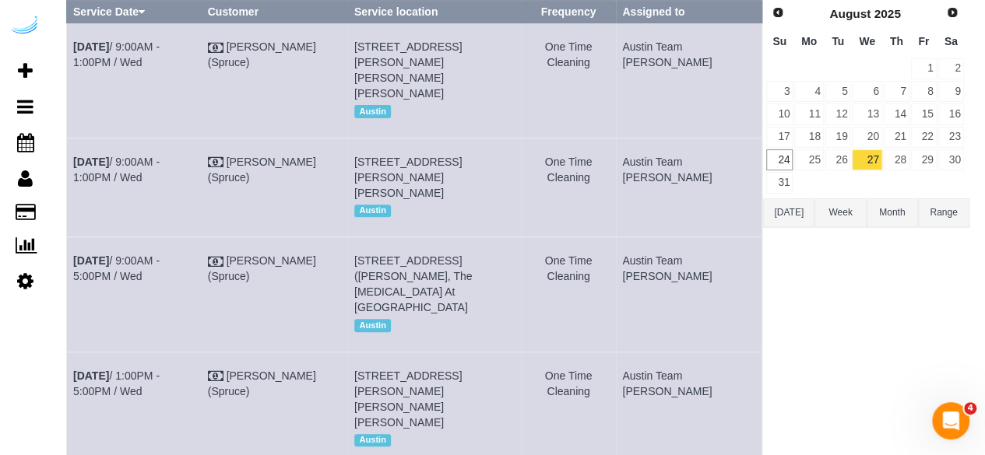
scroll to position [0, 0]
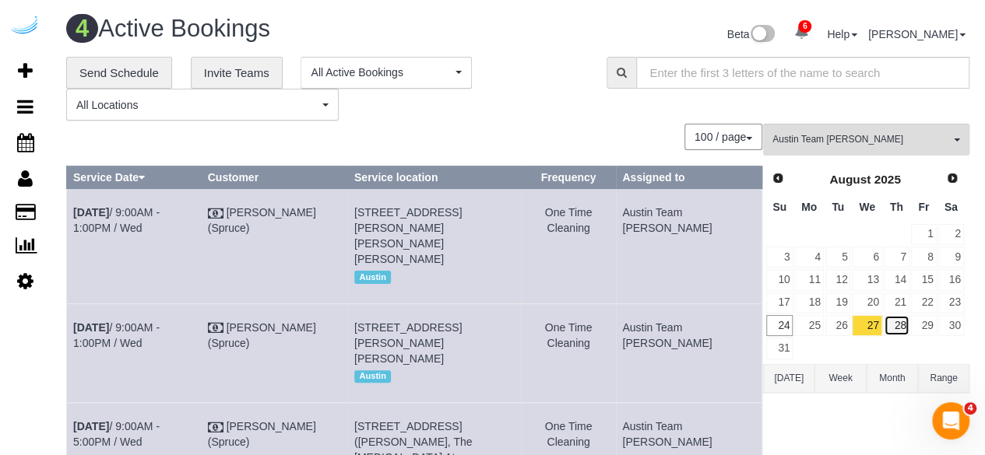
click at [903, 321] on link "28" at bounding box center [897, 325] width 26 height 21
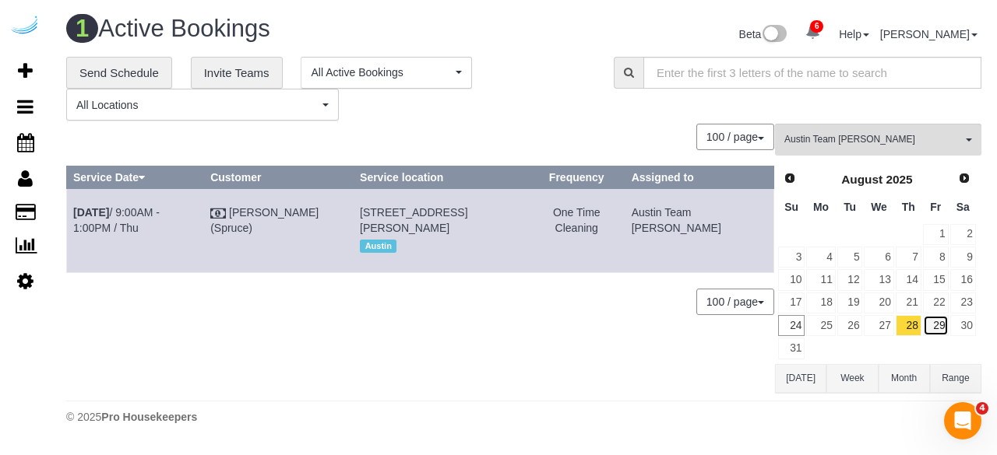
click at [939, 318] on link "29" at bounding box center [936, 325] width 26 height 21
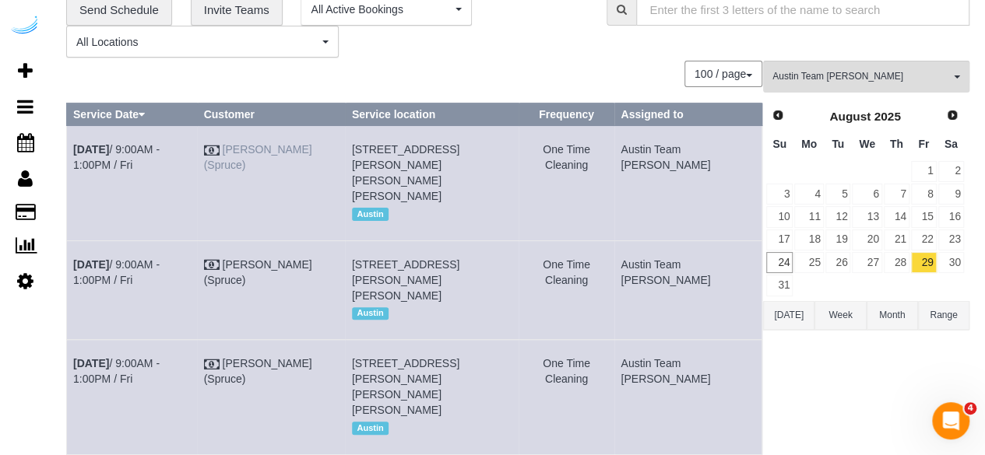
scroll to position [163, 0]
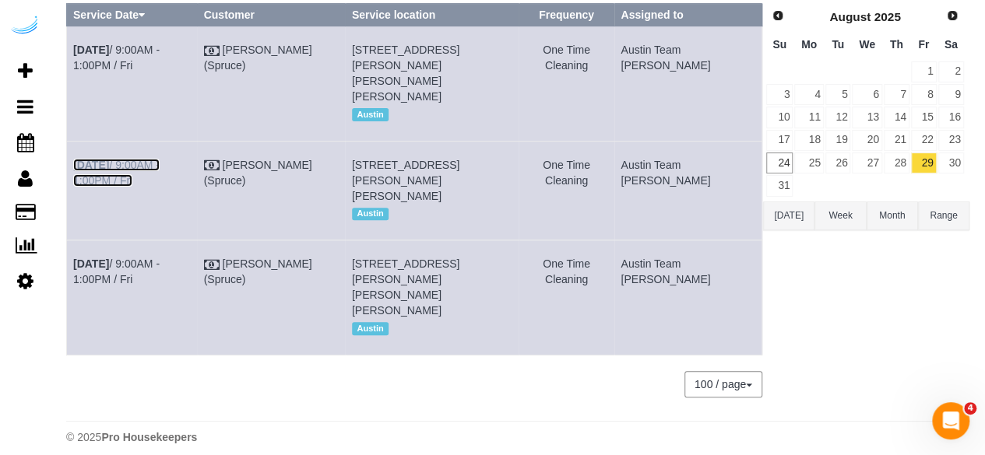
click at [160, 160] on link "Aug 29th / 9:00AM - 1:00PM / Fri" at bounding box center [116, 173] width 86 height 28
drag, startPoint x: 145, startPoint y: 193, endPoint x: 81, endPoint y: 174, distance: 66.5
click at [82, 174] on td "Aug 29th / 9:00AM - 1:00PM / Fri" at bounding box center [132, 190] width 131 height 99
click at [78, 171] on td "Aug 29th / 9:00AM - 1:00PM / Fri" at bounding box center [132, 190] width 131 height 99
drag, startPoint x: 118, startPoint y: 181, endPoint x: 72, endPoint y: 165, distance: 48.0
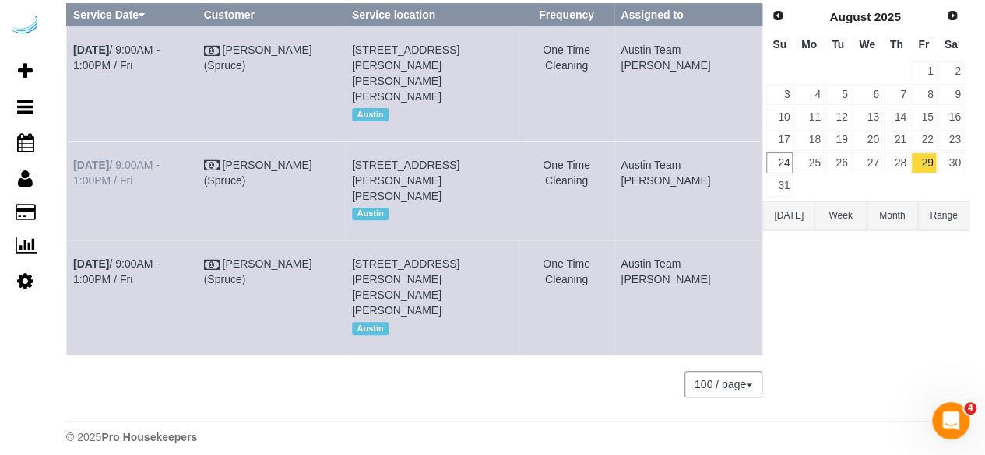
click at [72, 165] on td "Aug 29th / 9:00AM - 1:00PM / Fri" at bounding box center [132, 190] width 131 height 99
drag, startPoint x: 487, startPoint y: 197, endPoint x: 377, endPoint y: 163, distance: 115.5
click at [377, 163] on td "5321 Barton Creek Blvd, Building 8, Unit 8303 (Katherine Seedenburg, The Saint …" at bounding box center [432, 190] width 174 height 99
drag, startPoint x: 710, startPoint y: 181, endPoint x: 659, endPoint y: 166, distance: 52.9
click at [659, 166] on td "Austin Team [PERSON_NAME]" at bounding box center [688, 190] width 148 height 99
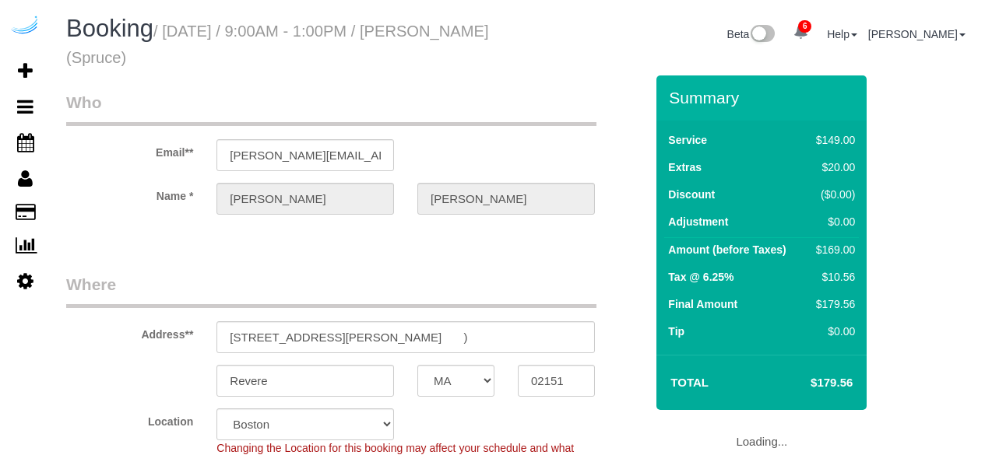
select select "MA"
select select "number:9"
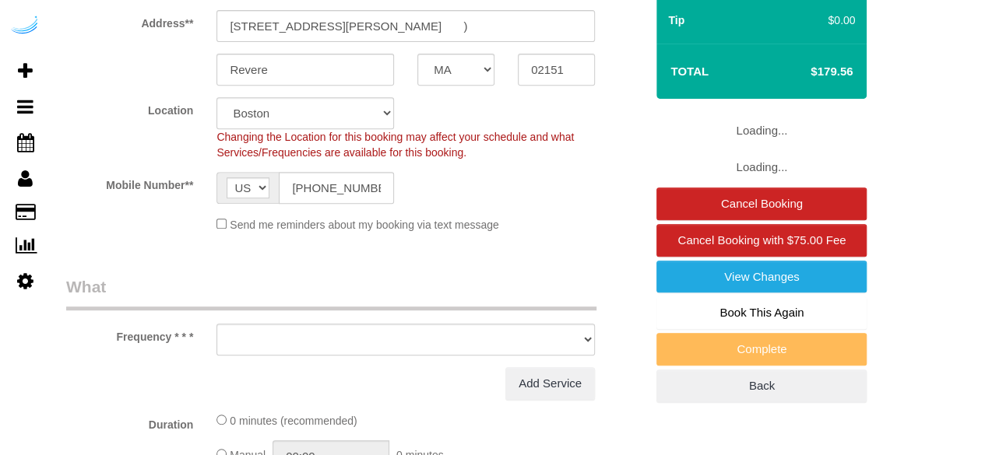
select select "object:833"
select select "282"
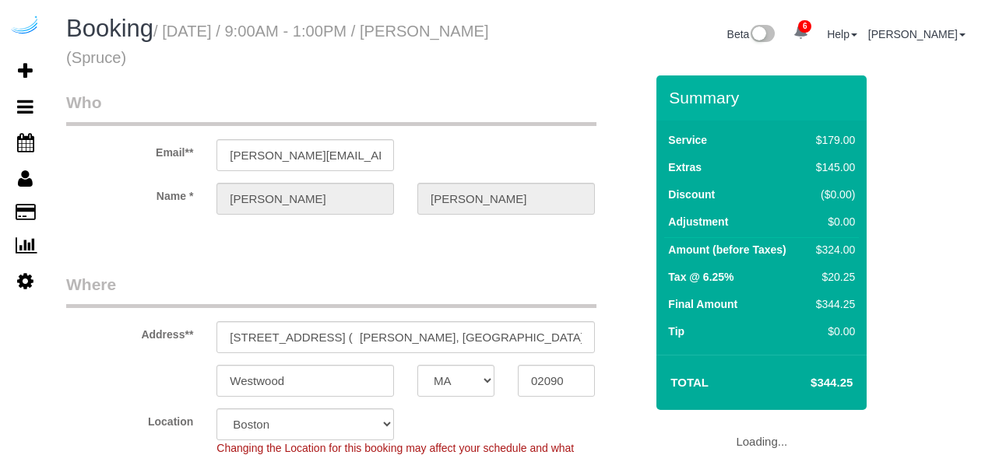
select select "MA"
select select "282"
select select "number:9"
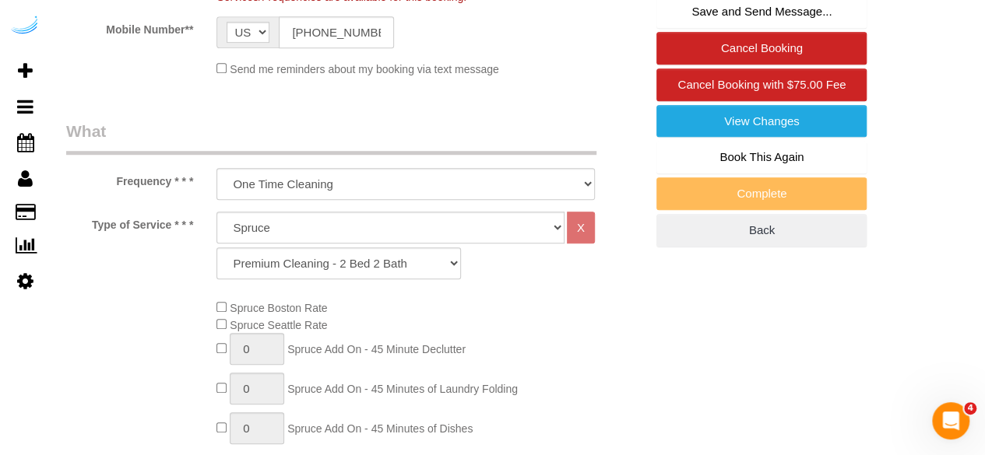
scroll to position [299, 0]
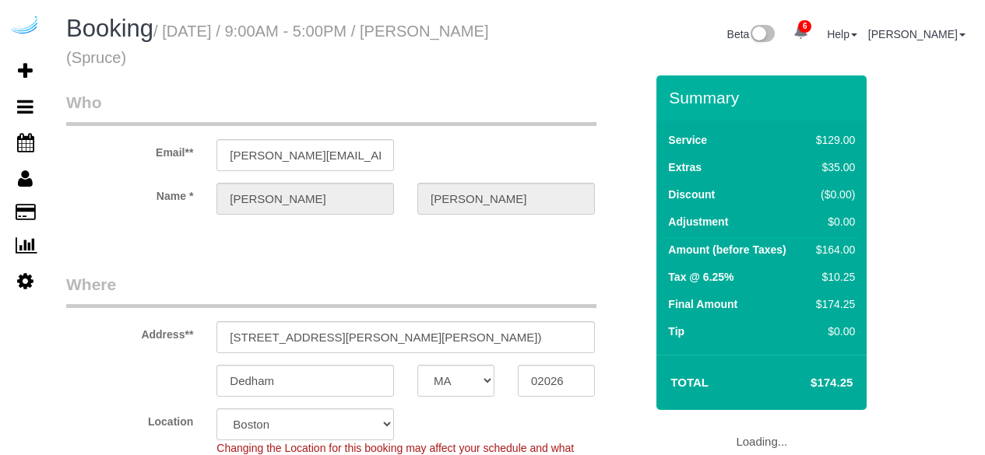
select select "MA"
select select "282"
select select "number:9"
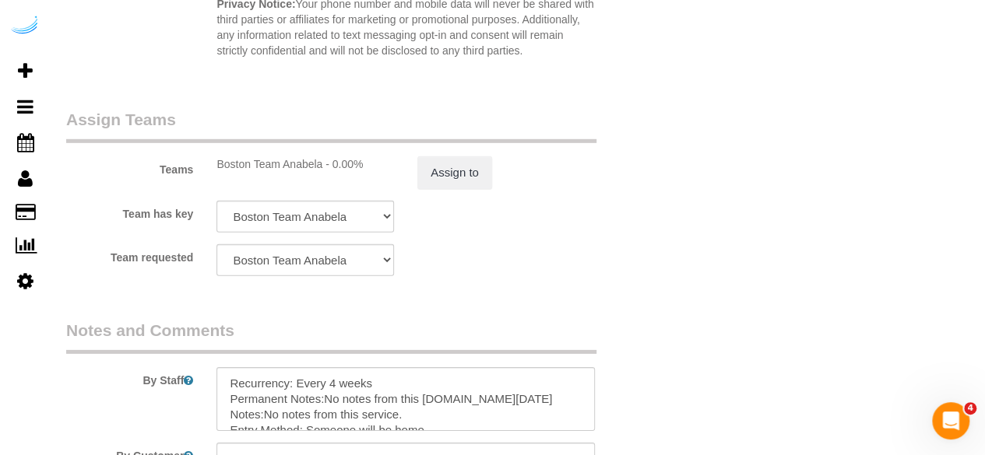
scroll to position [2557, 0]
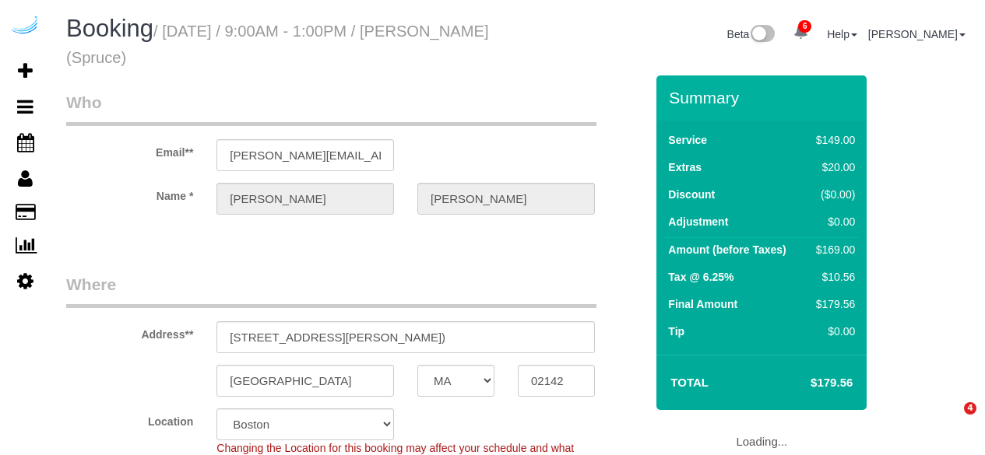
select select "MA"
select select "282"
select select "number:9"
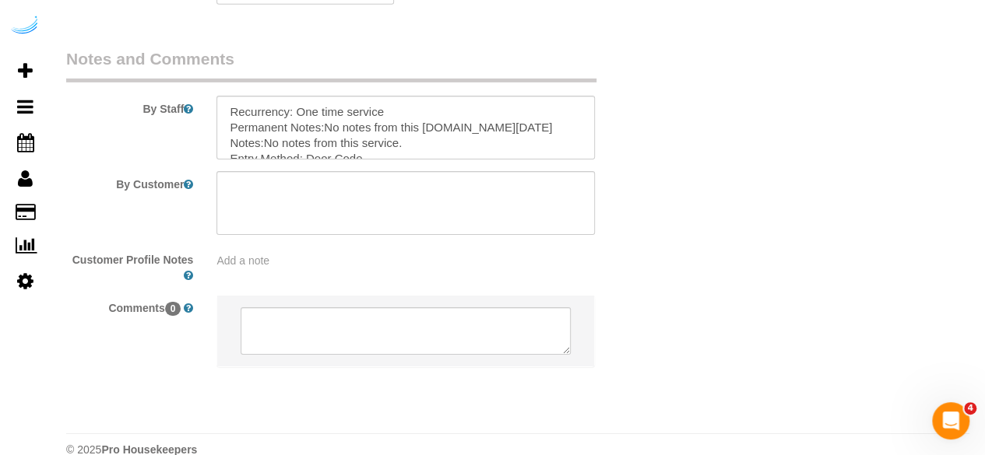
scroll to position [2557, 0]
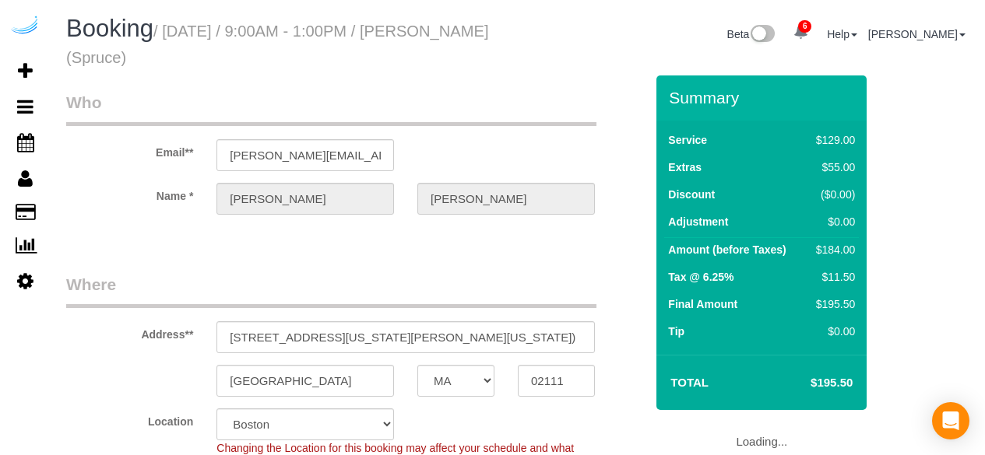
select select "MA"
select select "282"
select select "number:9"
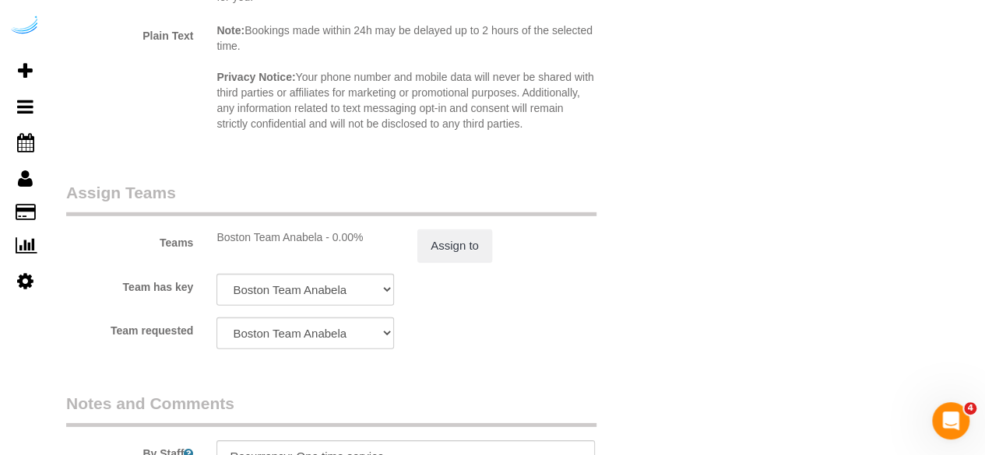
scroll to position [2414, 0]
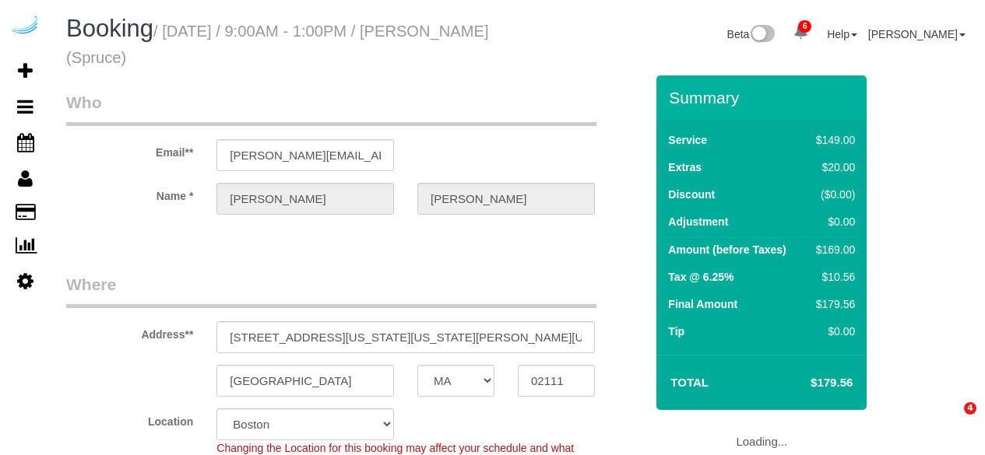
select select "MA"
select select "282"
select select "number:9"
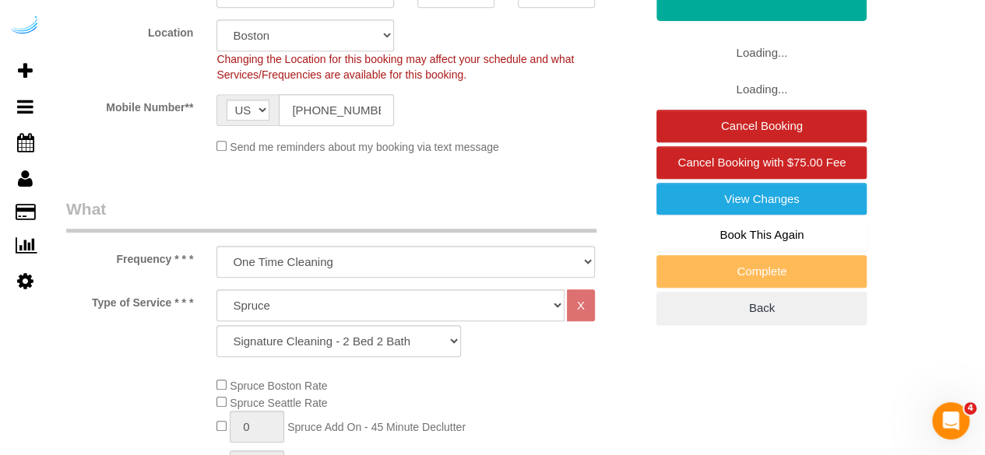
select select "object:833"
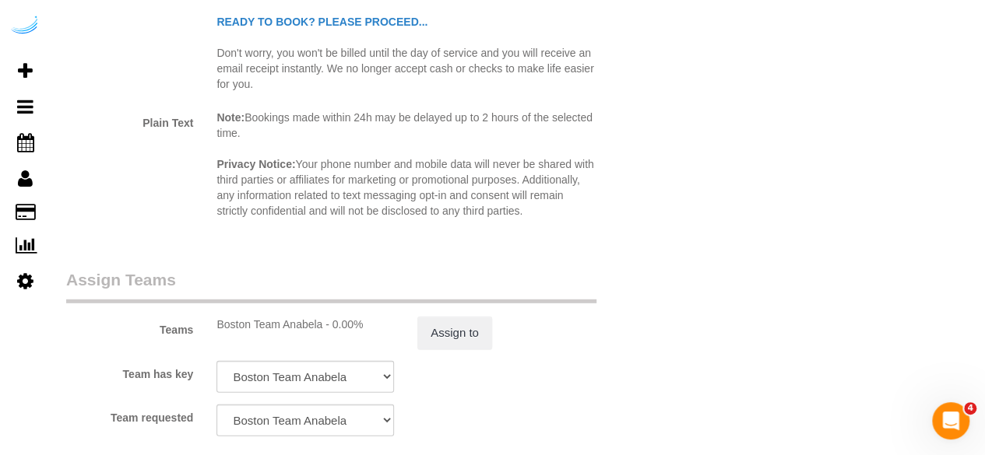
scroll to position [2491, 0]
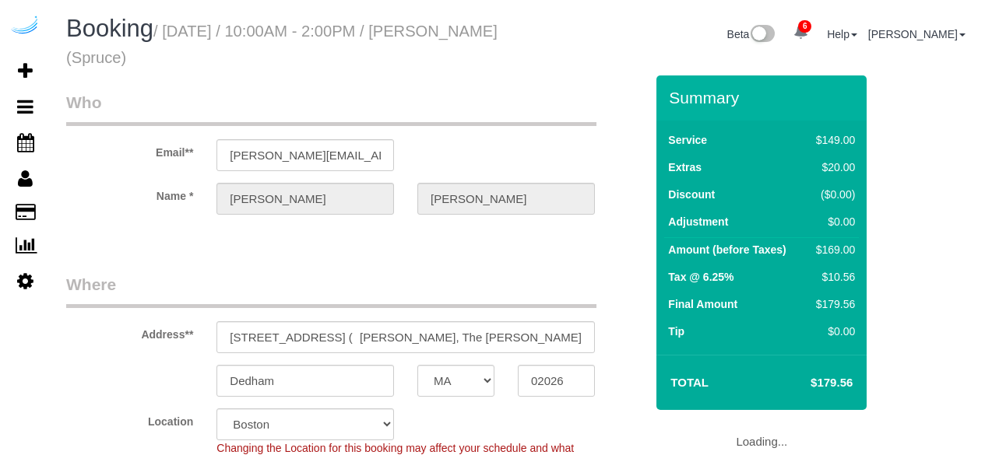
select select "MA"
select select "number:9"
select select "object:833"
select select "282"
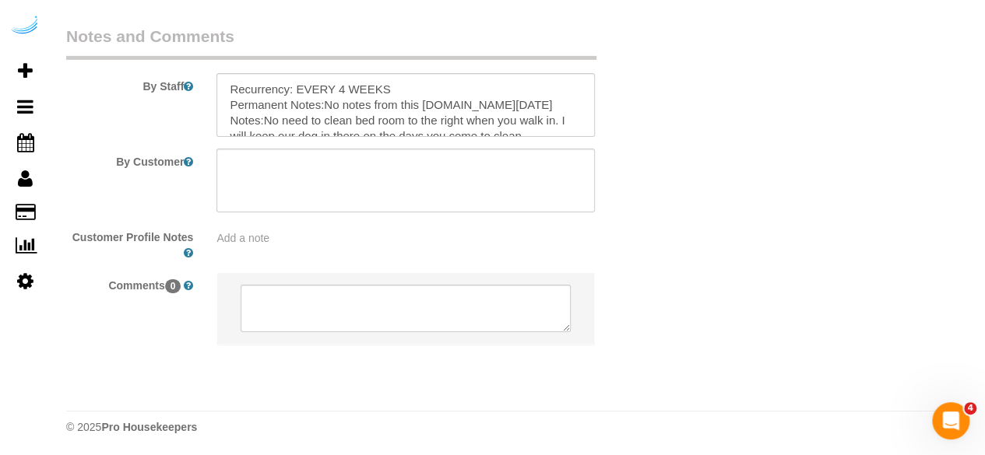
scroll to position [2557, 0]
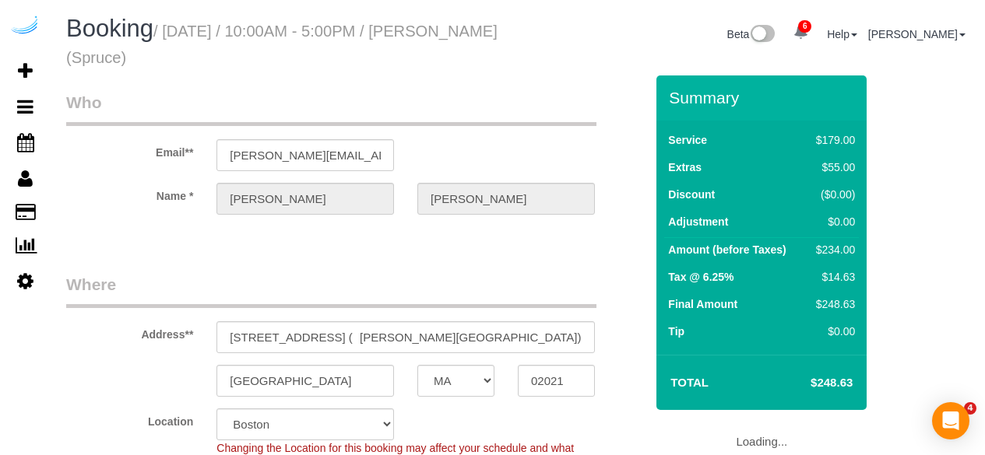
select select "MA"
select select "282"
select select "number:9"
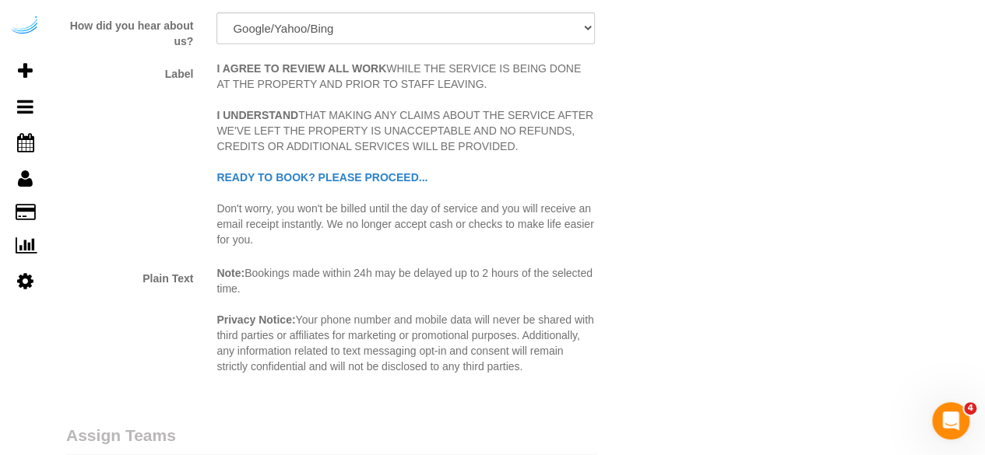
scroll to position [2414, 0]
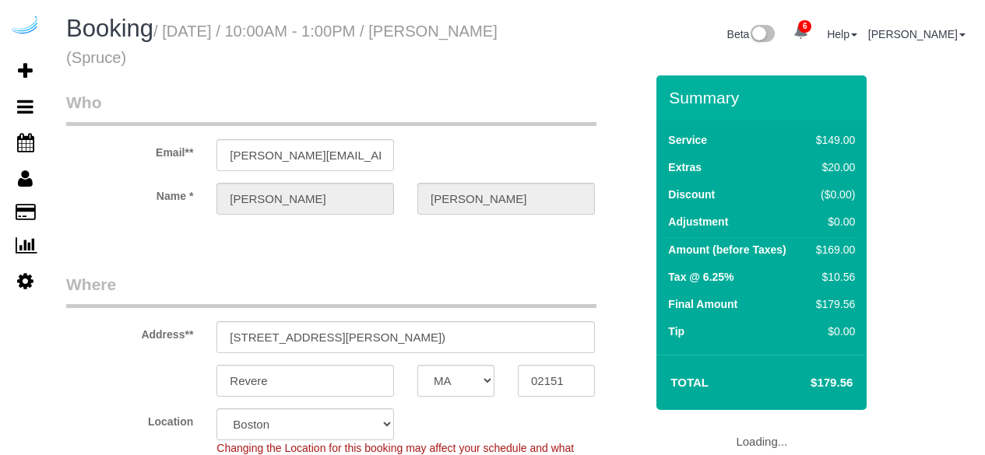
select select "MA"
select select "number:9"
select select "object:833"
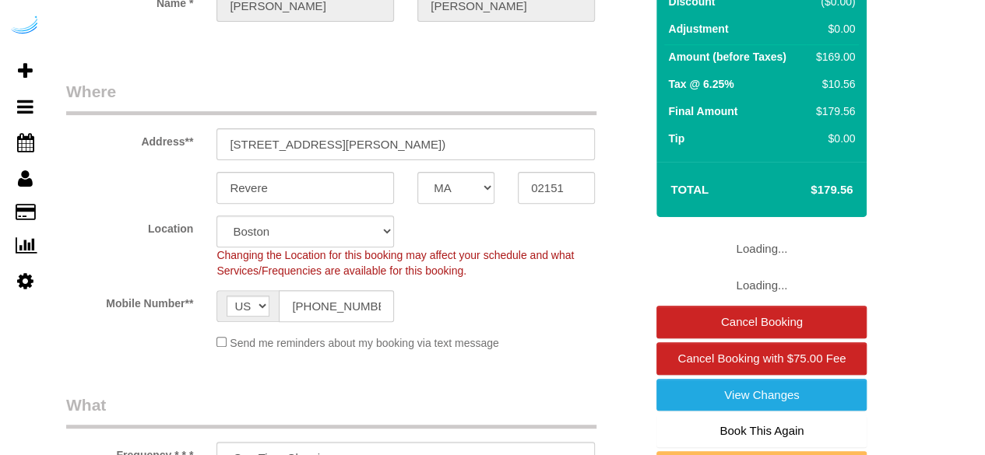
select select "282"
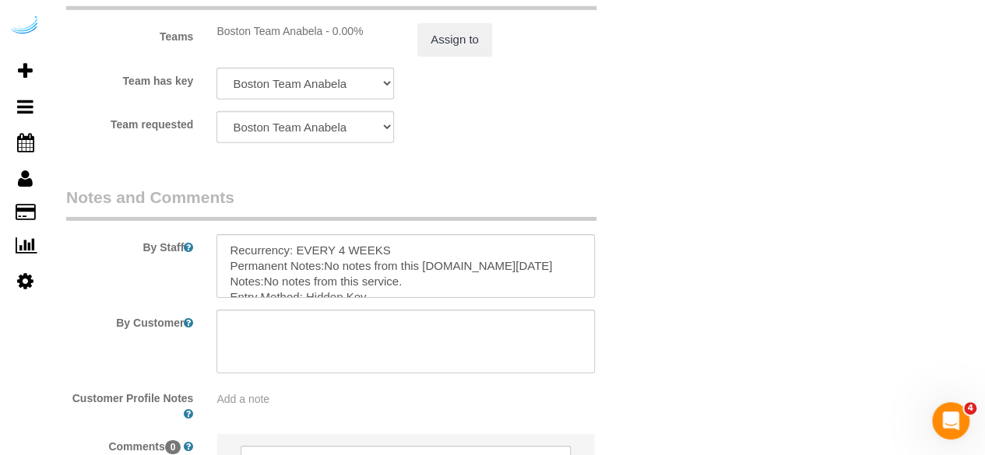
scroll to position [2557, 0]
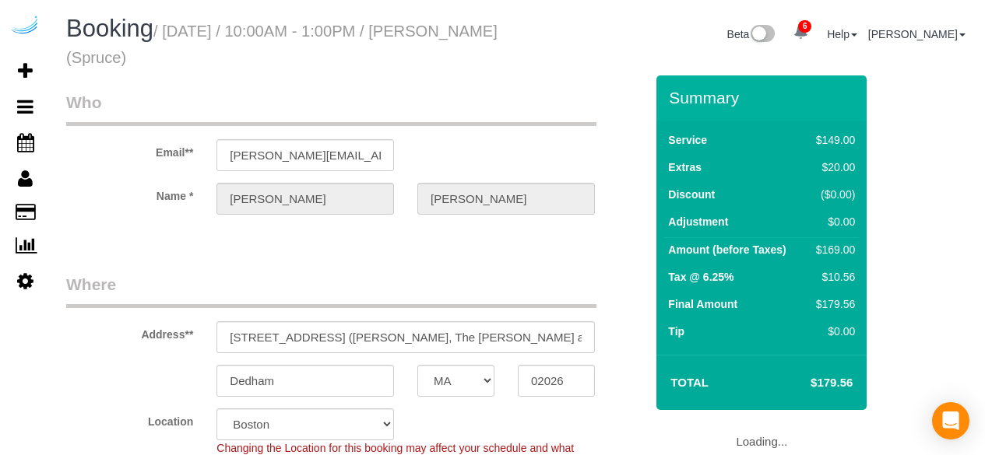
select select "MA"
select select "282"
select select "number:9"
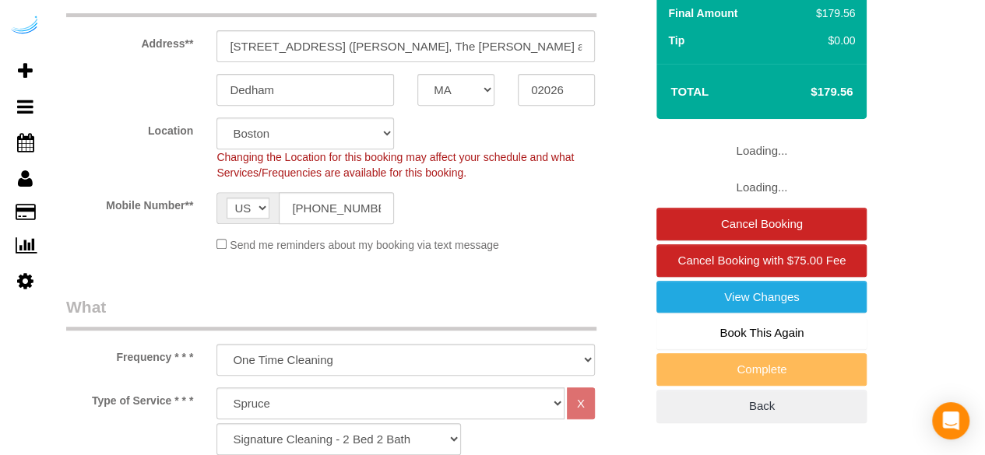
select select "object:833"
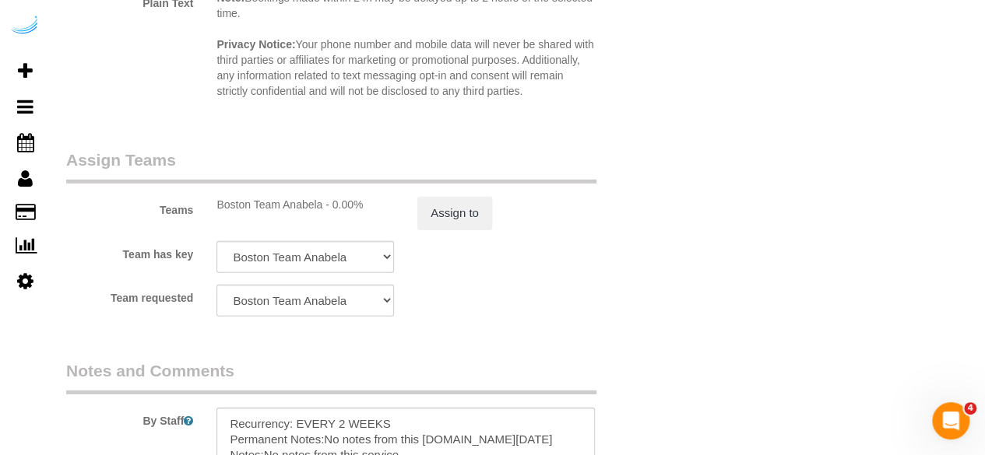
scroll to position [2557, 0]
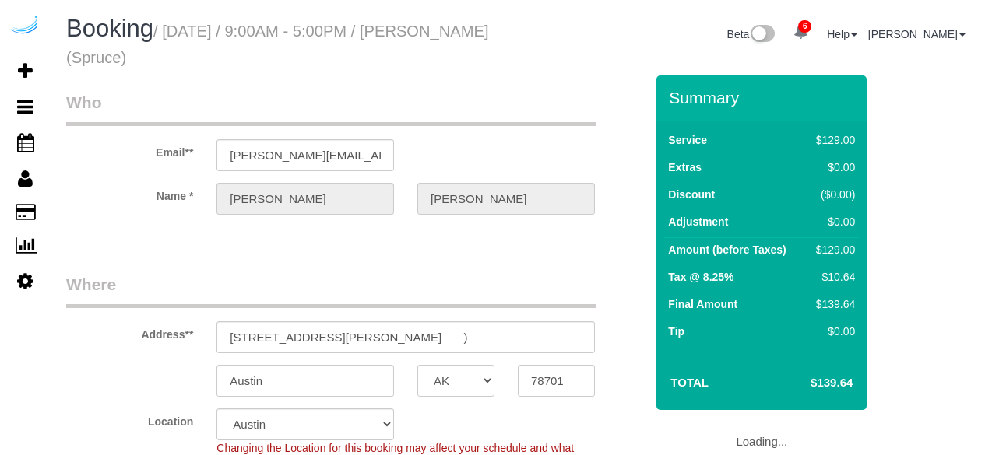
select select "[GEOGRAPHIC_DATA]"
select select "number:9"
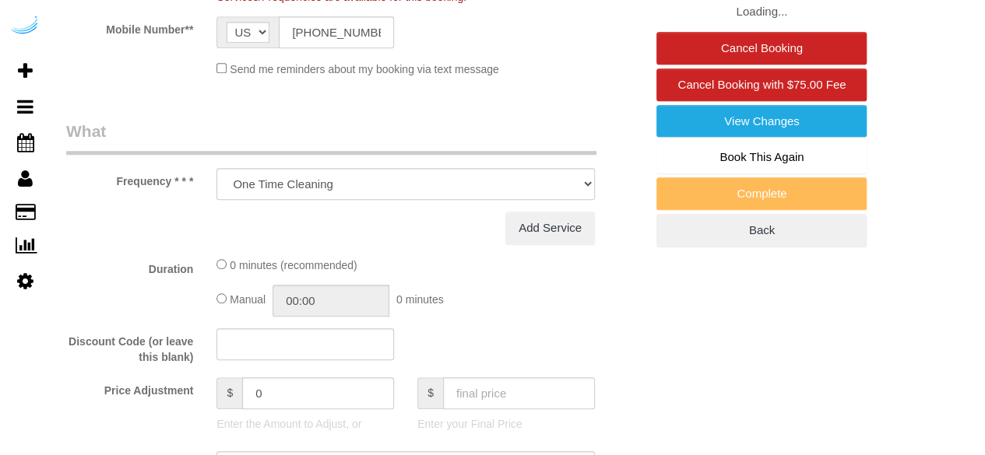
select select "282"
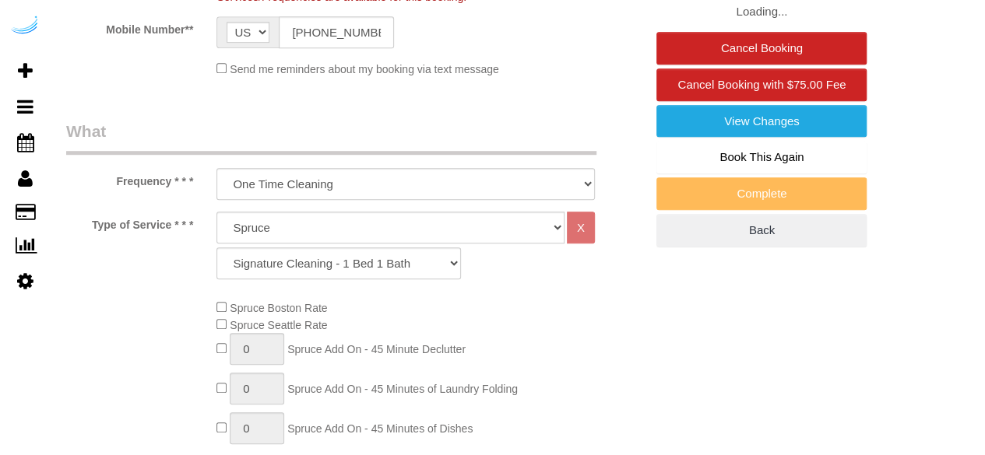
select select "object:853"
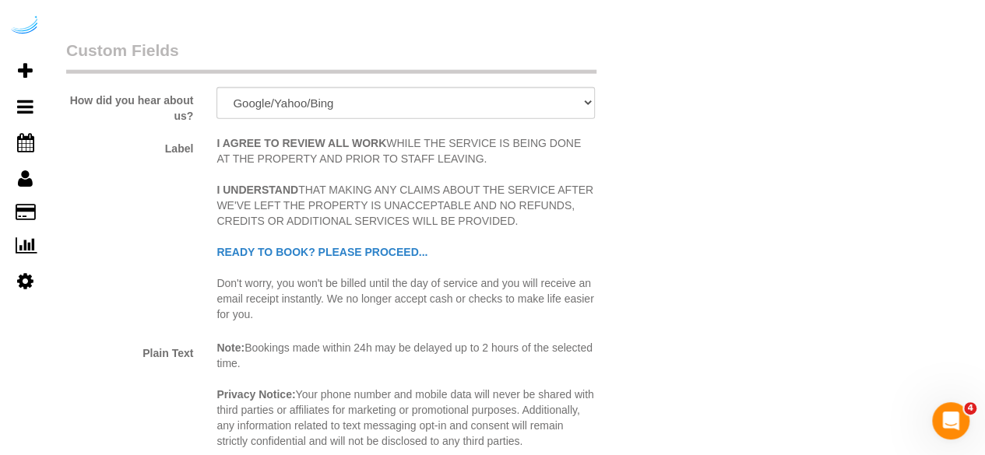
scroll to position [2336, 0]
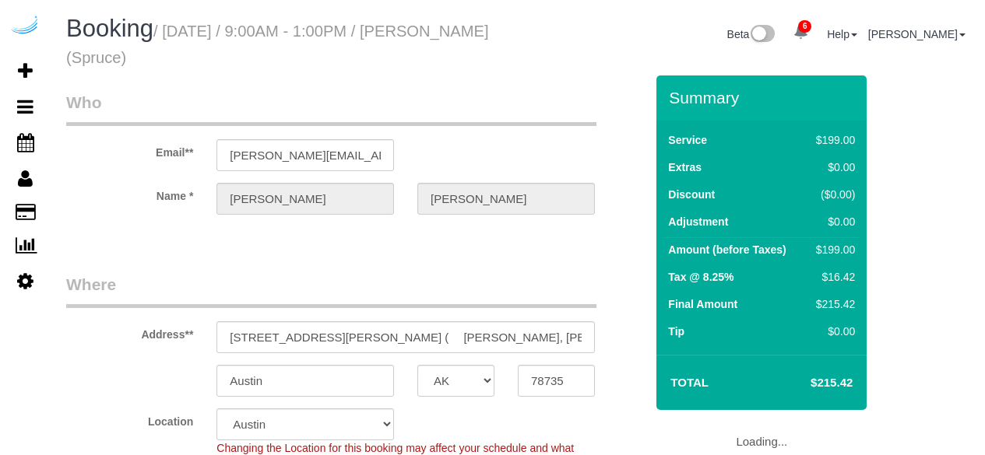
select select "[GEOGRAPHIC_DATA]"
select select "number:9"
select select "282"
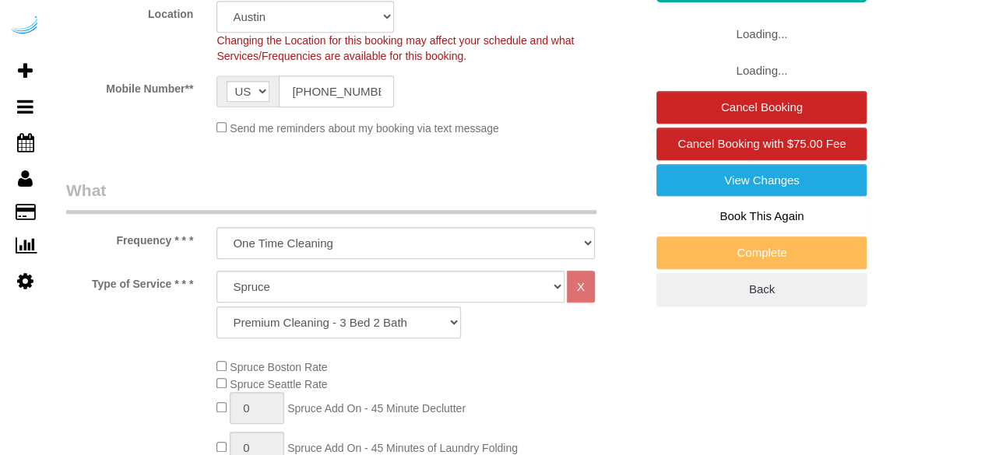
select select "object:853"
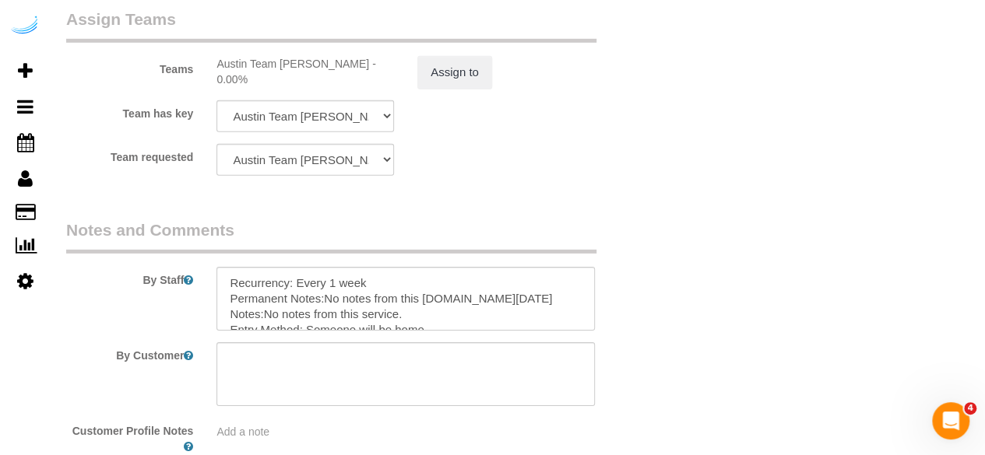
scroll to position [2557, 0]
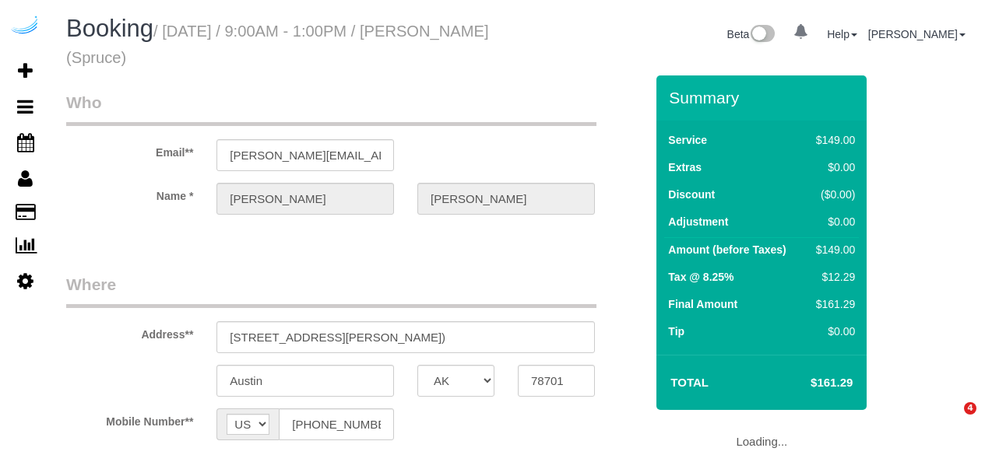
select select "[GEOGRAPHIC_DATA]"
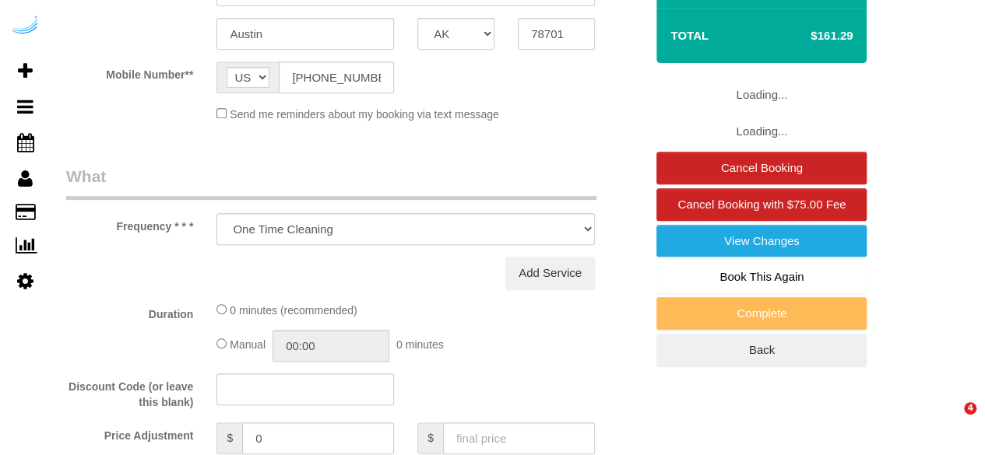
select select "282"
select select "number:9"
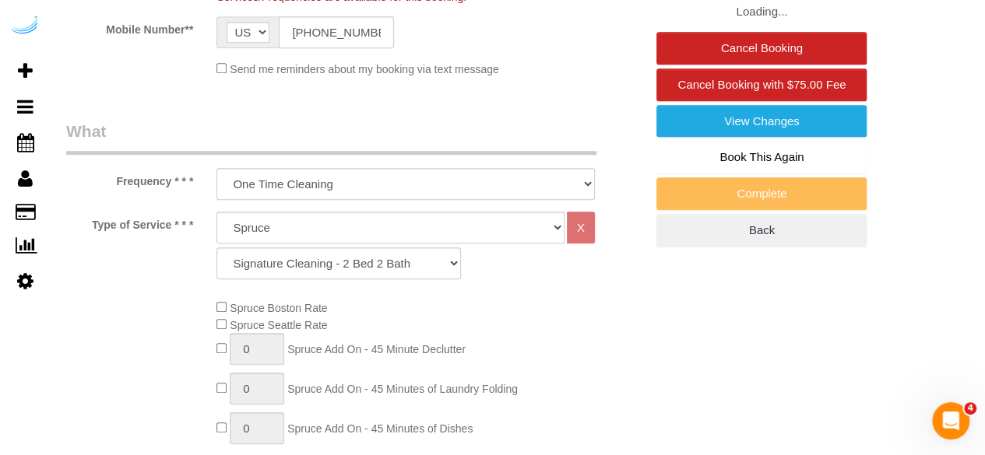
select select "object:853"
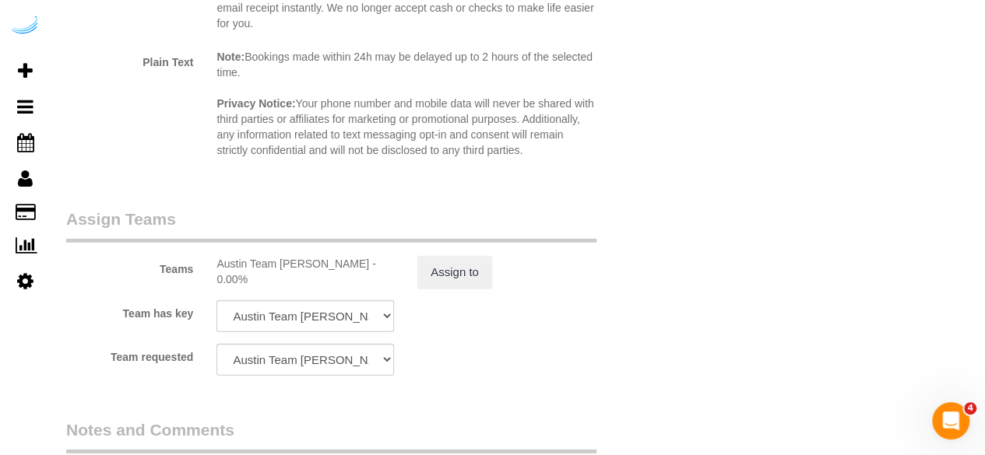
scroll to position [2414, 0]
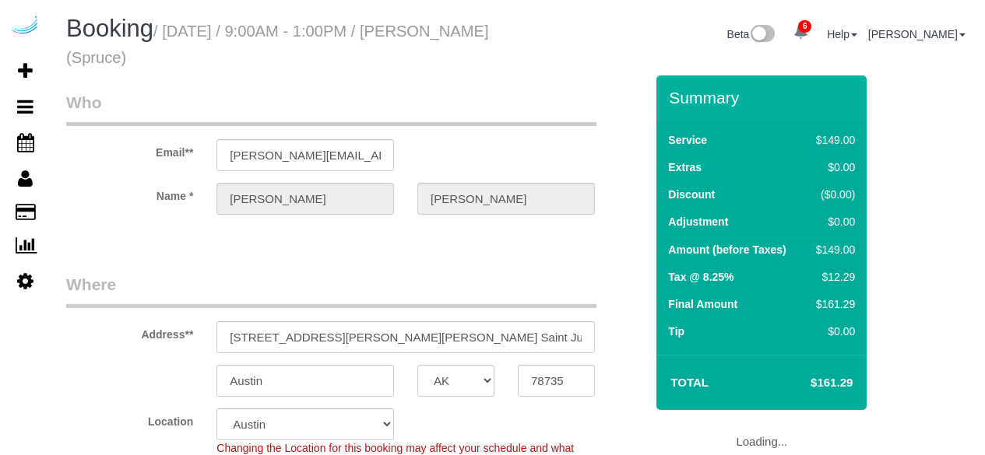
select select "[GEOGRAPHIC_DATA]"
select select "282"
select select "number:9"
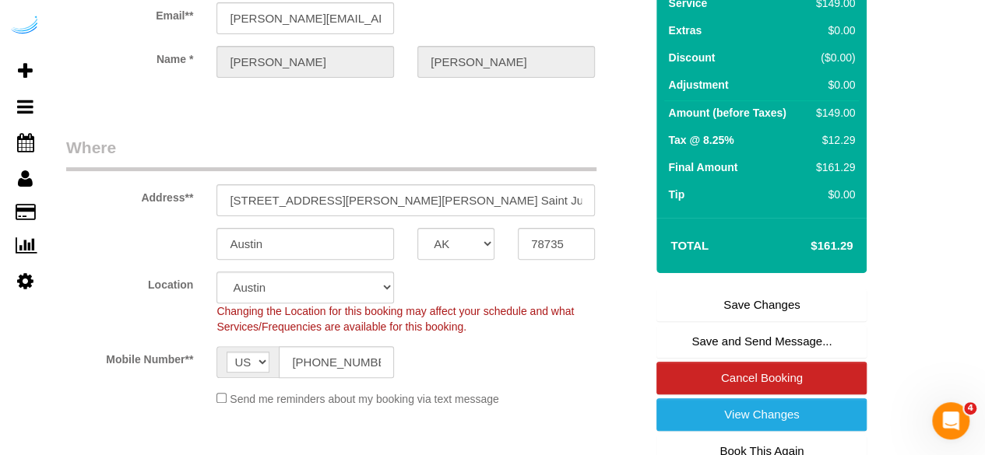
scroll to position [389, 0]
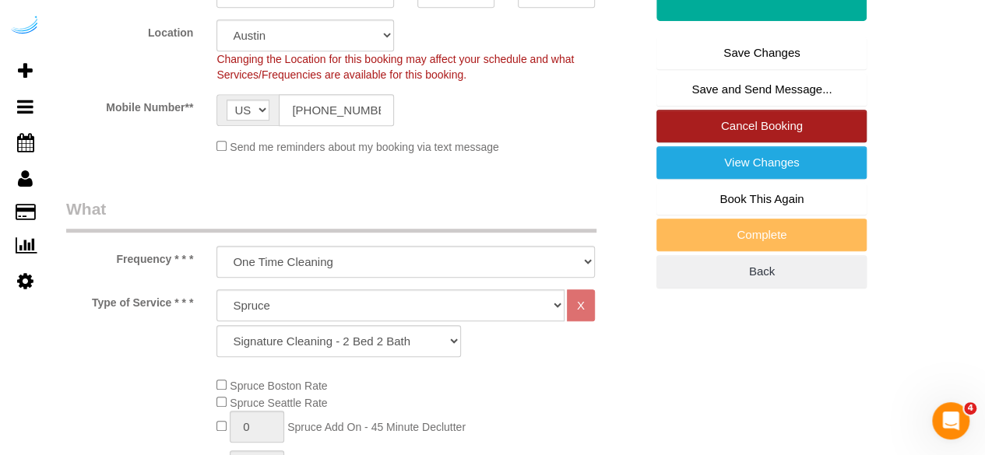
click at [776, 113] on link "Cancel Booking" at bounding box center [761, 126] width 210 height 33
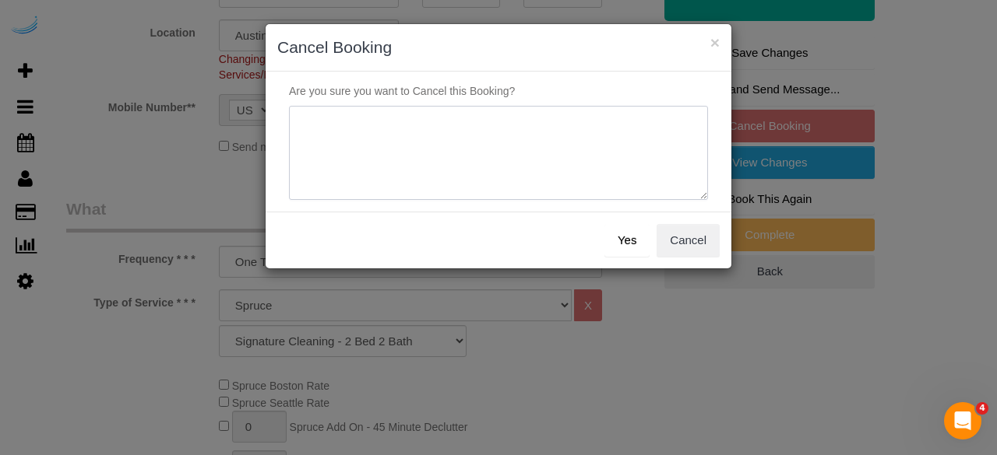
click at [561, 138] on textarea at bounding box center [498, 153] width 419 height 95
type textarea "Not on spruce."
click at [619, 247] on button "Yes" at bounding box center [626, 240] width 45 height 33
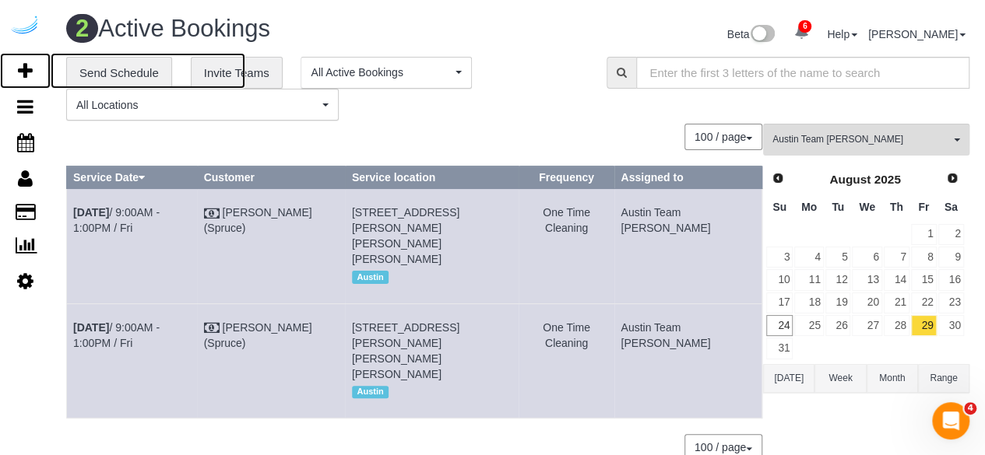
click at [30, 66] on icon at bounding box center [25, 71] width 15 height 19
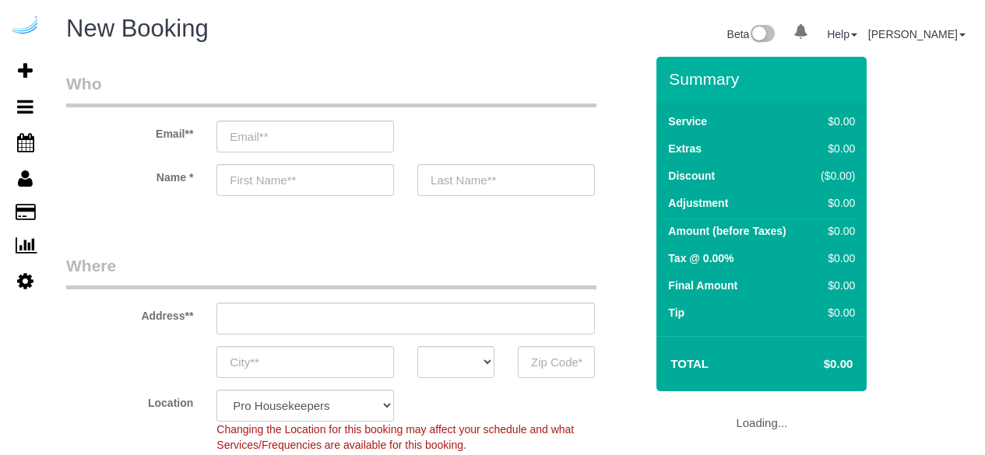
select select "4"
select select "number:9"
click at [313, 138] on input "email" at bounding box center [305, 137] width 178 height 32
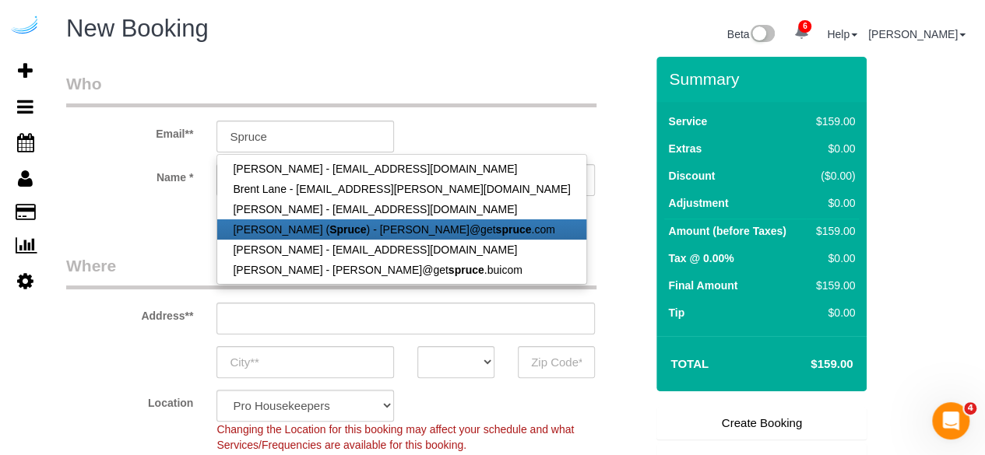
click at [285, 231] on link "[PERSON_NAME] ( Spruce ) - [PERSON_NAME]@get spruce .com" at bounding box center [401, 230] width 368 height 20
type input "[PERSON_NAME][EMAIL_ADDRESS][DOMAIN_NAME]"
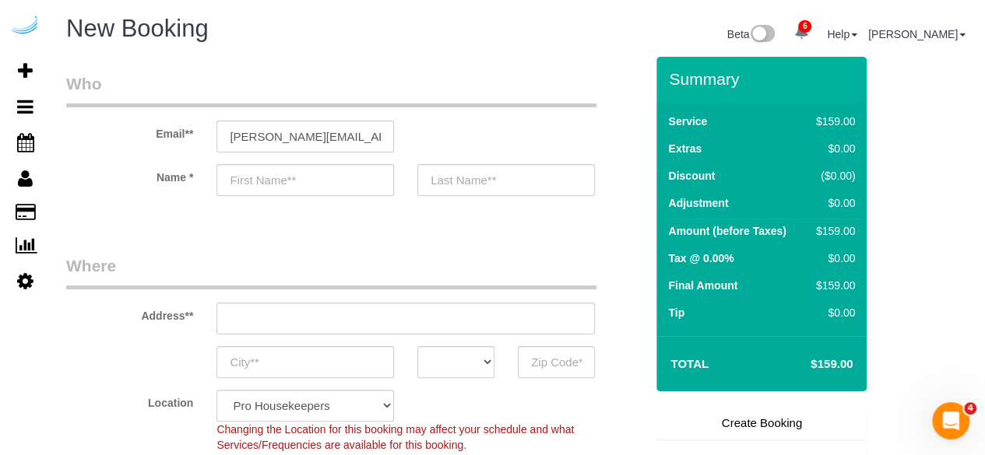
type input "[PERSON_NAME]"
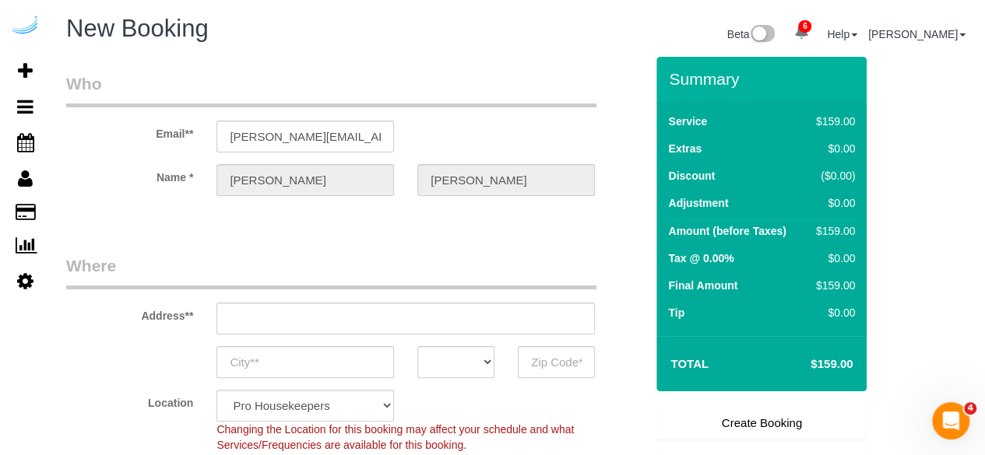
type input "[STREET_ADDRESS][PERSON_NAME]"
type input "Austin"
select select "[GEOGRAPHIC_DATA]"
type input "78704"
select select "9"
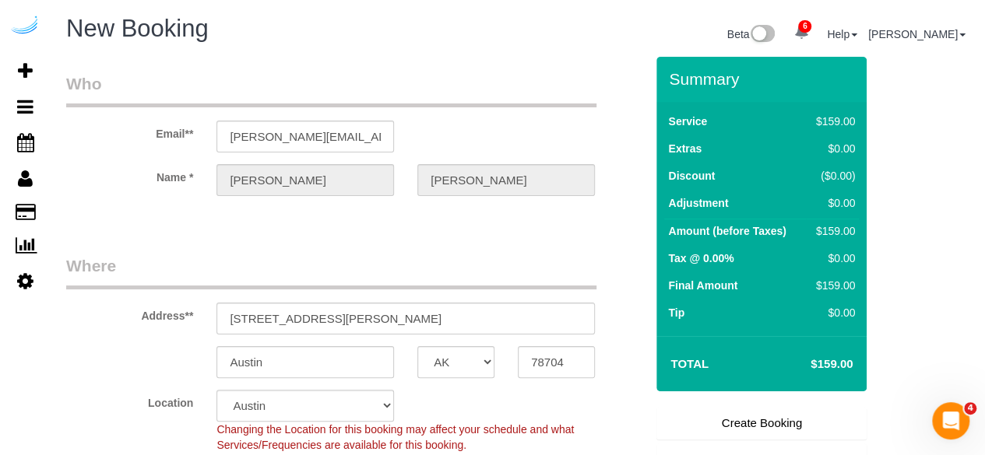
select select "object:1328"
click at [372, 328] on input "[STREET_ADDRESS][PERSON_NAME]" at bounding box center [405, 319] width 378 height 32
paste input "[STREET_ADDRESS][PERSON_NAME]"
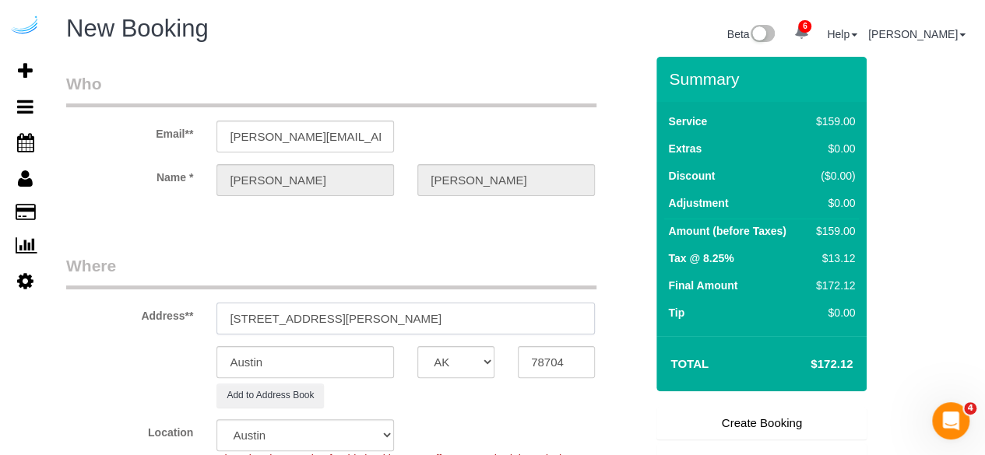
drag, startPoint x: 424, startPoint y: 312, endPoint x: 501, endPoint y: 312, distance: 77.9
click at [501, 312] on input "[STREET_ADDRESS][PERSON_NAME]" at bounding box center [405, 319] width 378 height 32
type input "[STREET_ADDRESS][PERSON_NAME]"
click at [533, 340] on sui-booking-address "Address** [STREET_ADDRESS][PERSON_NAME] [GEOGRAPHIC_DATA] AK AL AR AZ CA CO CT …" at bounding box center [355, 331] width 578 height 153
click at [540, 364] on input "78704" at bounding box center [556, 362] width 77 height 32
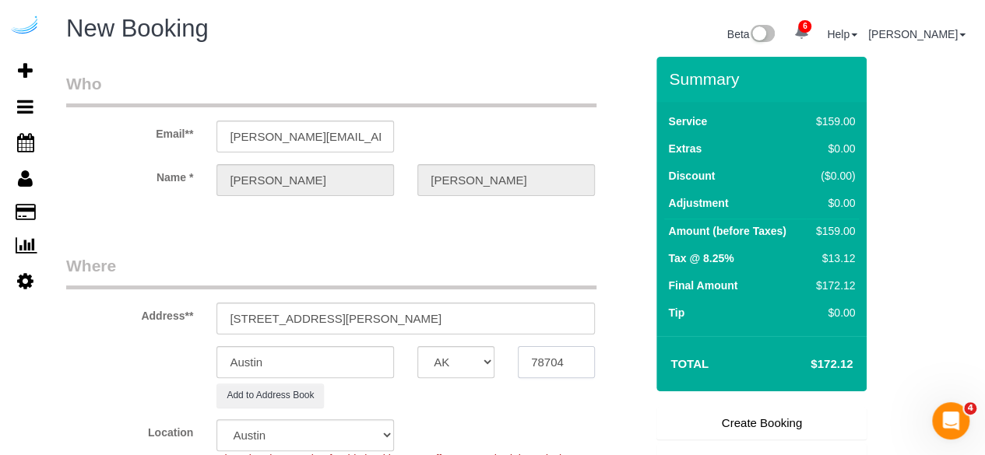
paste input "35"
type input "78735"
drag, startPoint x: 371, startPoint y: 323, endPoint x: 558, endPoint y: 307, distance: 188.3
click at [558, 307] on input "[STREET_ADDRESS][PERSON_NAME]" at bounding box center [405, 319] width 378 height 32
paste input "[PERSON_NAME]"
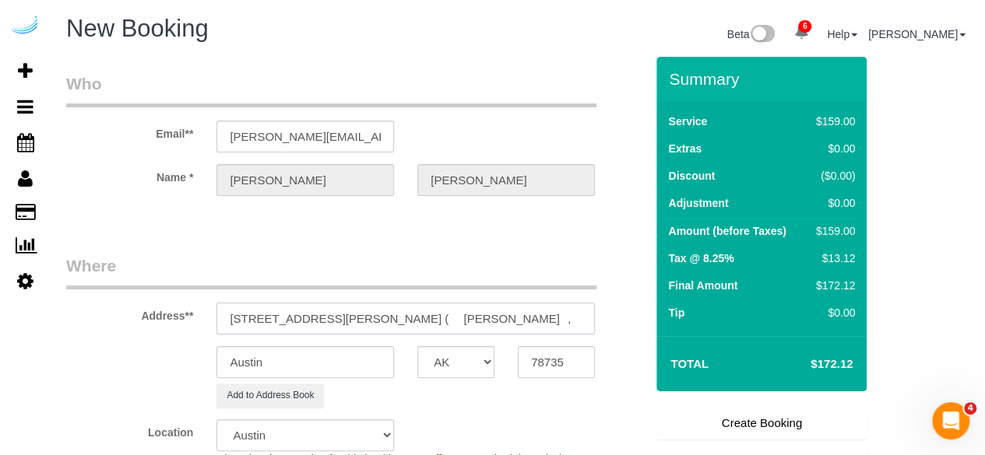
scroll to position [0, 18]
click at [443, 323] on input "[STREET_ADDRESS][PERSON_NAME] ( [PERSON_NAME] ," at bounding box center [405, 319] width 378 height 32
click at [589, 318] on input "[STREET_ADDRESS][PERSON_NAME][PERSON_NAME]" at bounding box center [405, 319] width 378 height 32
paste input "[GEOGRAPHIC_DATA][PERSON_NAME]"
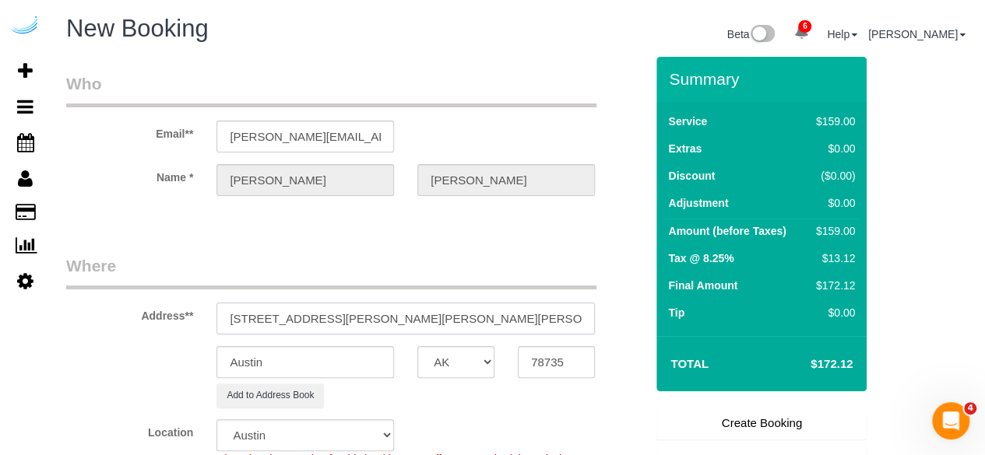
paste input "1467446"
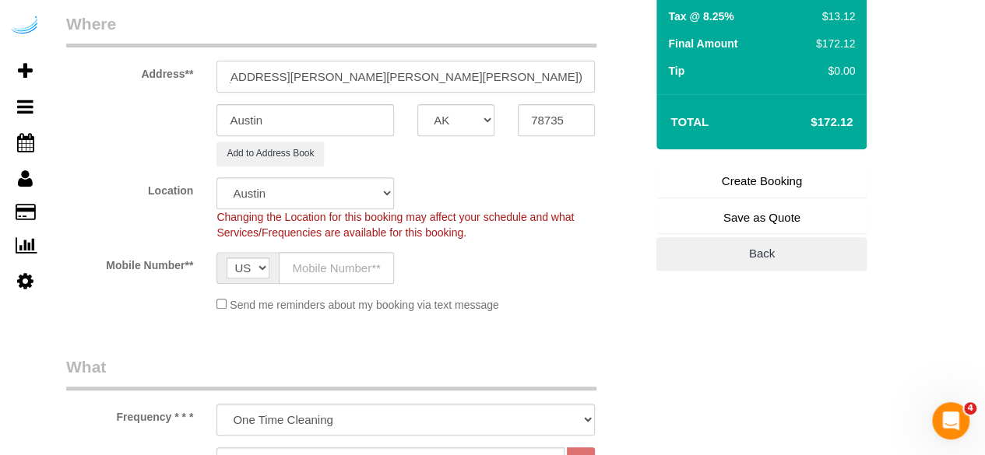
scroll to position [311, 0]
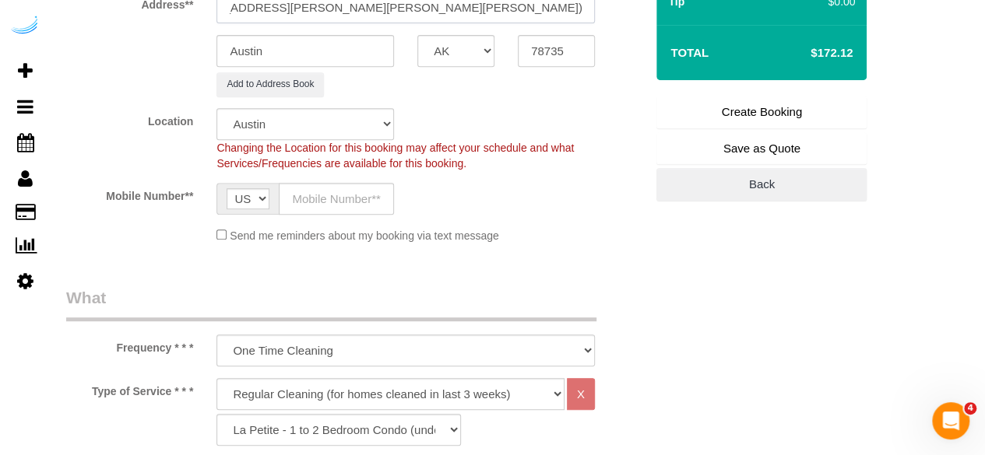
type input "[STREET_ADDRESS][PERSON_NAME][PERSON_NAME][PERSON_NAME])"
drag, startPoint x: 352, startPoint y: 205, endPoint x: 373, endPoint y: 213, distance: 22.7
click at [352, 205] on input "text" at bounding box center [336, 199] width 115 height 32
drag, startPoint x: 587, startPoint y: 190, endPoint x: 589, endPoint y: 198, distance: 8.1
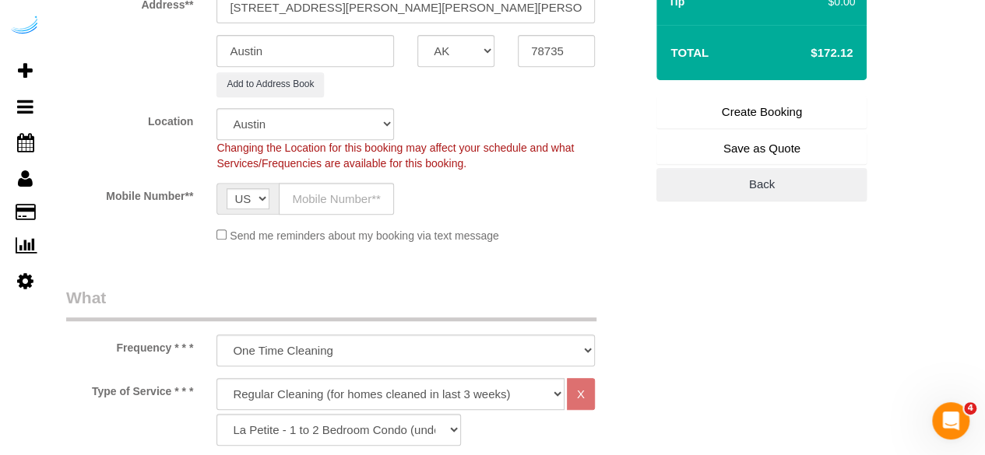
click at [587, 190] on div "Mobile Number** AF AL DZ AD AO AI AQ AG AR AM AW AU AT AZ BS BH BD BB BY BE BZ …" at bounding box center [355, 199] width 602 height 32
click at [343, 187] on input "text" at bounding box center [336, 199] width 115 height 32
paste input "[PHONE_NUMBER]"
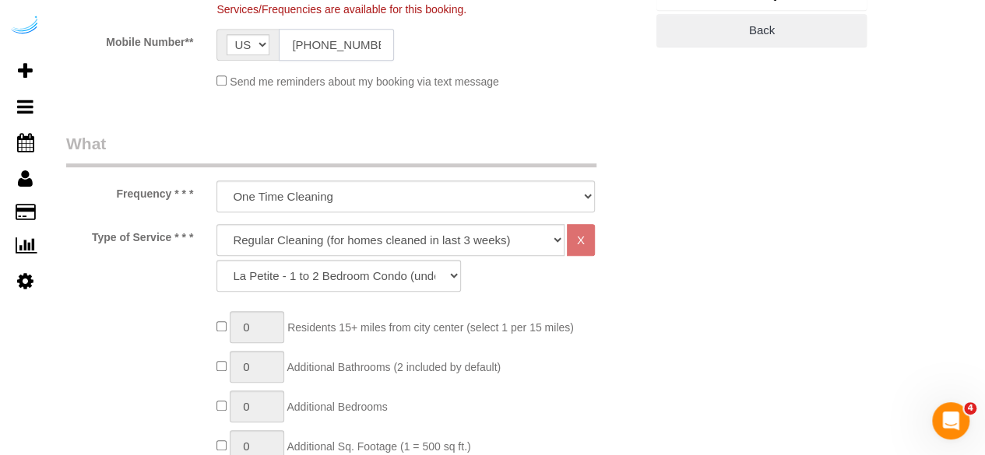
scroll to position [467, 0]
type input "[PHONE_NUMBER]"
click at [392, 239] on select "Deep Cleaning (for homes that have not been cleaned in 3+ weeks) Spruce Regular…" at bounding box center [390, 239] width 348 height 32
select select "282"
click at [216, 223] on select "Deep Cleaning (for homes that have not been cleaned in 3+ weeks) Spruce Regular…" at bounding box center [390, 239] width 348 height 32
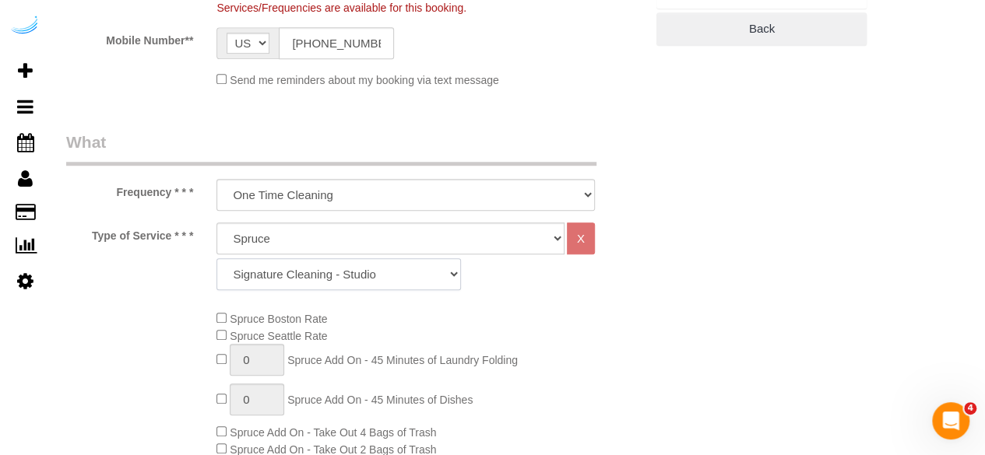
click at [402, 262] on select "Signature Cleaning - Studio Signature Cleaning - 1 Bed 1 Bath Signature Cleanin…" at bounding box center [338, 274] width 244 height 32
select select "304"
click at [216, 258] on select "Signature Cleaning - Studio Signature Cleaning - 1 Bed 1 Bath Signature Cleanin…" at bounding box center [338, 274] width 244 height 32
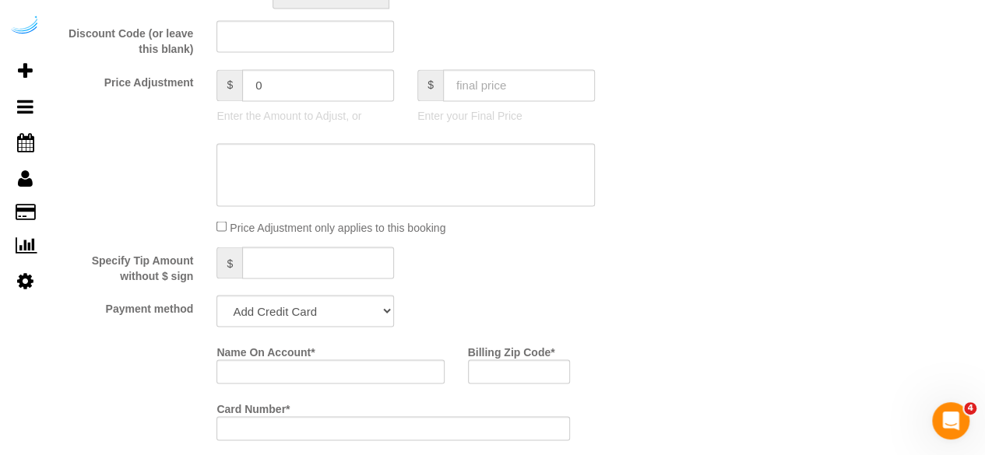
scroll to position [1324, 0]
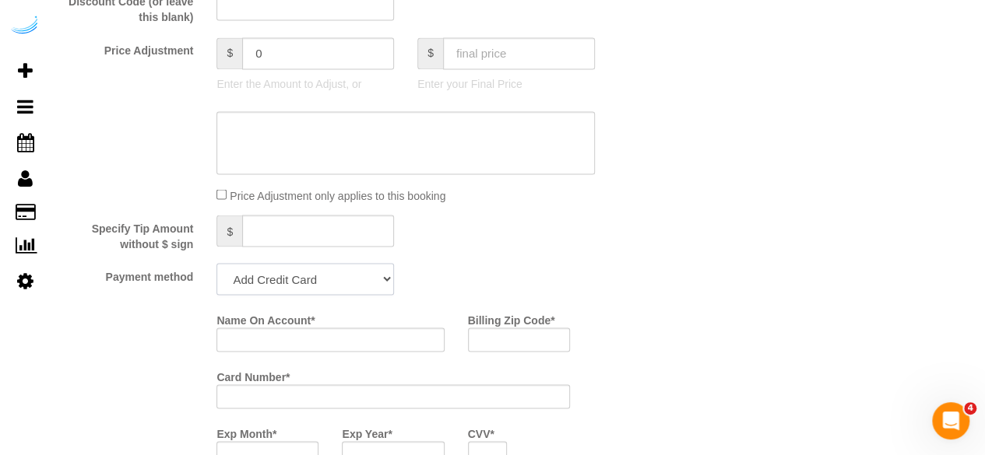
click at [324, 271] on select "Add Credit Card Cash Check Paypal" at bounding box center [305, 279] width 178 height 32
select select "string:check"
click at [216, 265] on select "Add Credit Card Cash Check Paypal" at bounding box center [305, 279] width 178 height 32
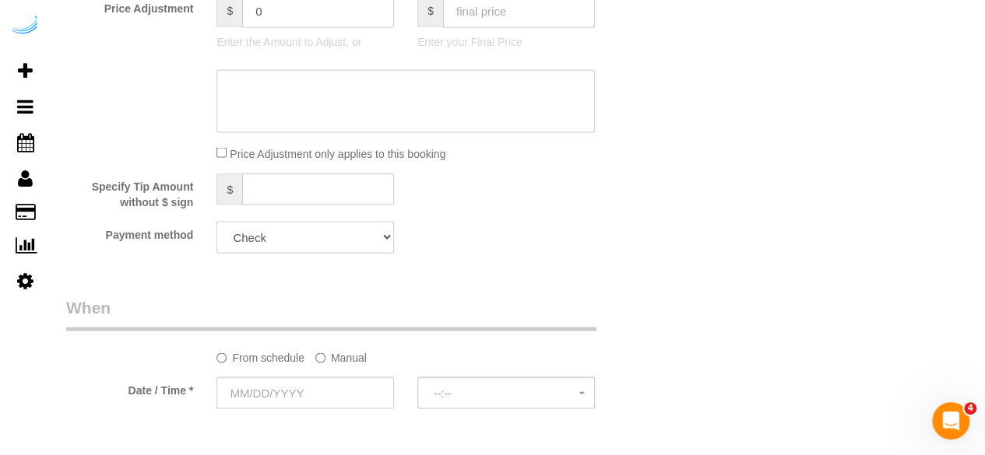
scroll to position [1401, 0]
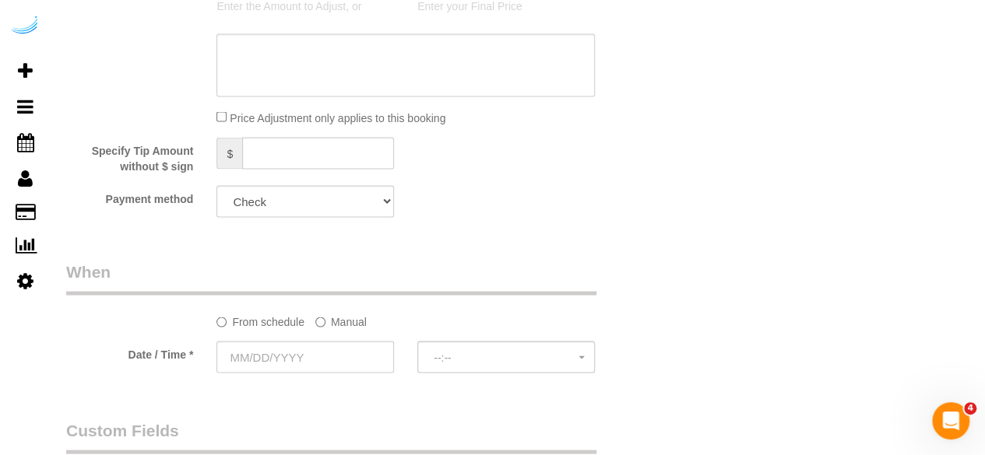
click at [332, 332] on sui-booking-spot "From schedule Manual Date / Time * --:-- --:--" at bounding box center [355, 318] width 578 height 116
click at [332, 329] on label "Manual" at bounding box center [340, 318] width 51 height 21
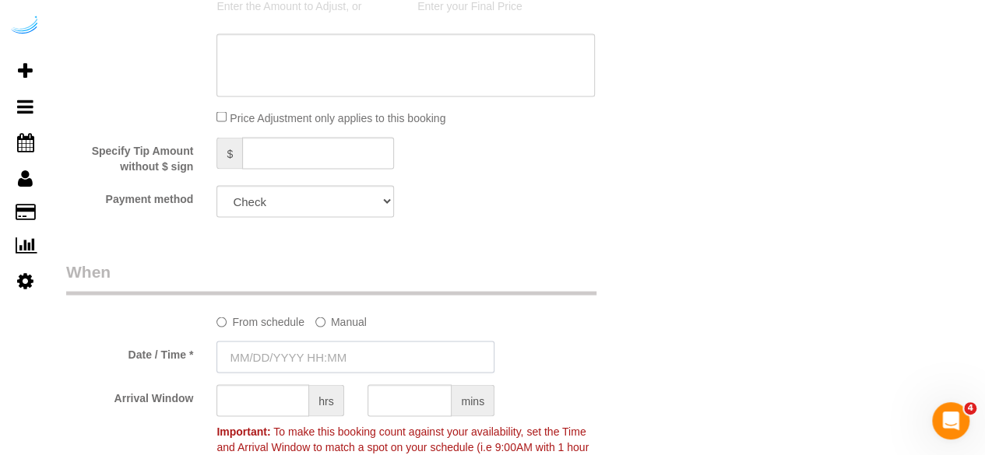
click at [322, 356] on input "text" at bounding box center [355, 357] width 278 height 32
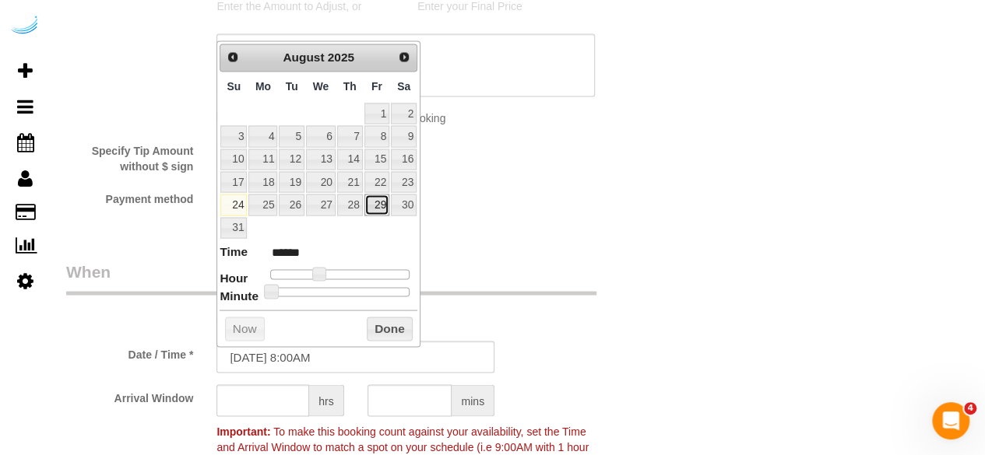
click at [374, 205] on link "29" at bounding box center [376, 204] width 25 height 21
type input "08/29/2025 9:00AM"
type input "******"
drag, startPoint x: 316, startPoint y: 265, endPoint x: 324, endPoint y: 266, distance: 7.8
click at [324, 267] on span at bounding box center [325, 274] width 14 height 14
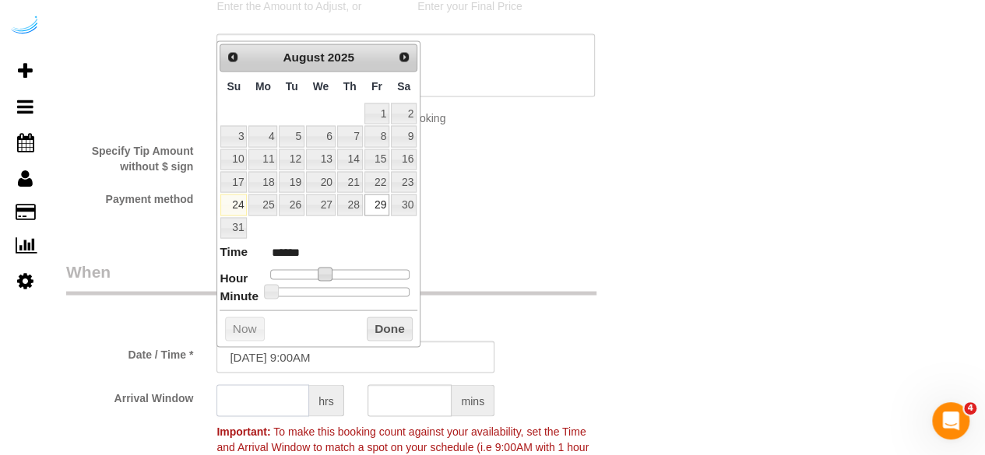
click at [281, 406] on input "text" at bounding box center [262, 401] width 93 height 32
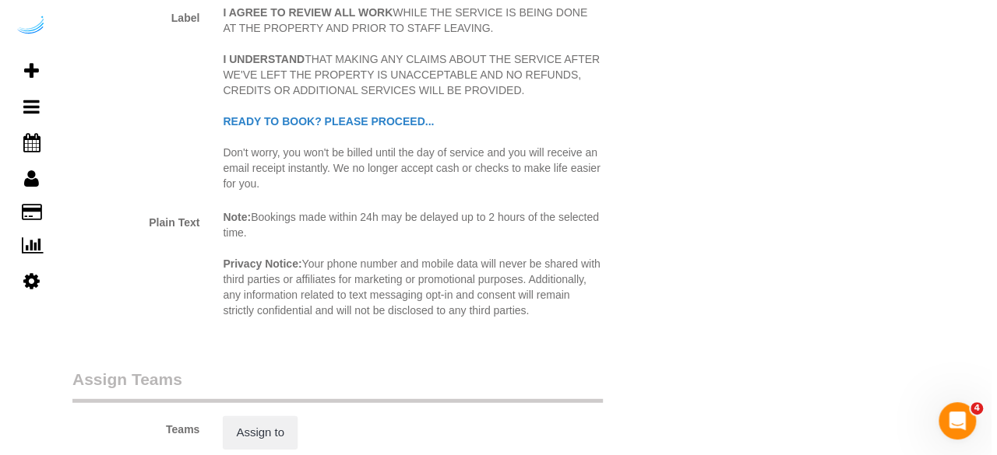
scroll to position [2258, 0]
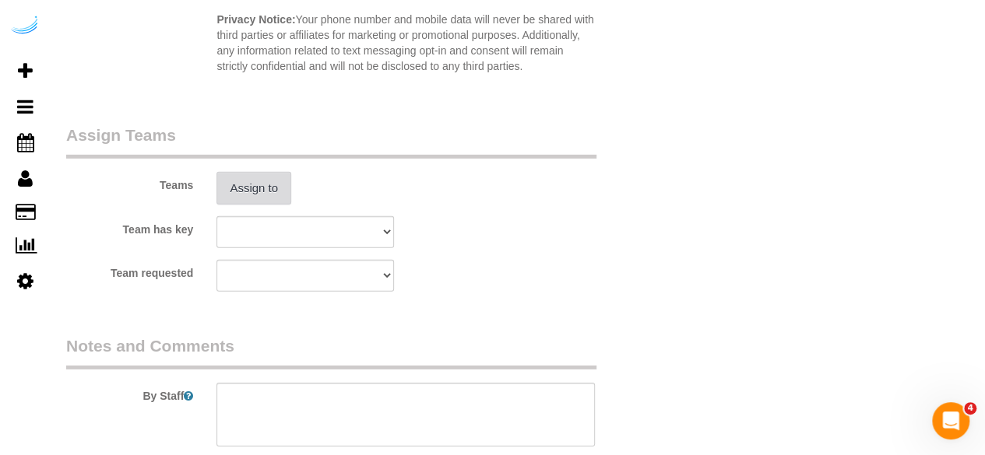
type input "4"
click at [263, 192] on button "Assign to" at bounding box center [253, 188] width 75 height 33
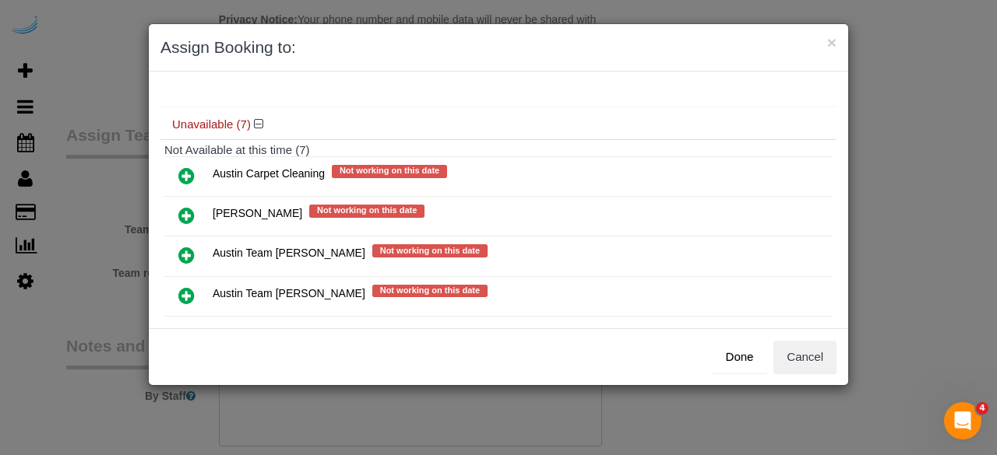
scroll to position [156, 0]
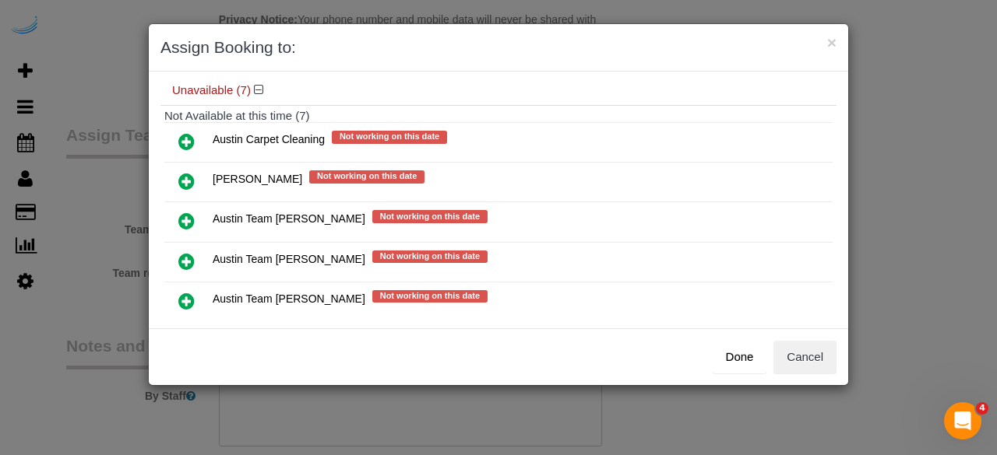
click at [192, 252] on icon at bounding box center [186, 261] width 16 height 19
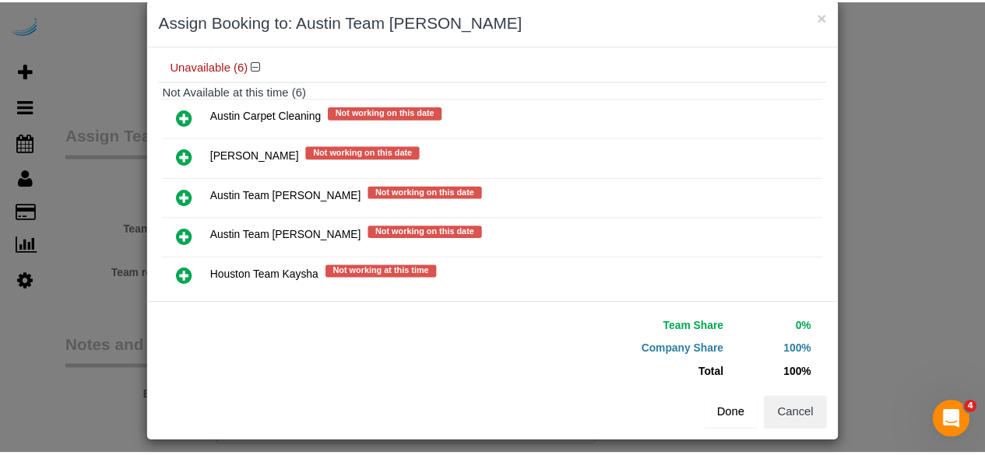
scroll to position [35, 0]
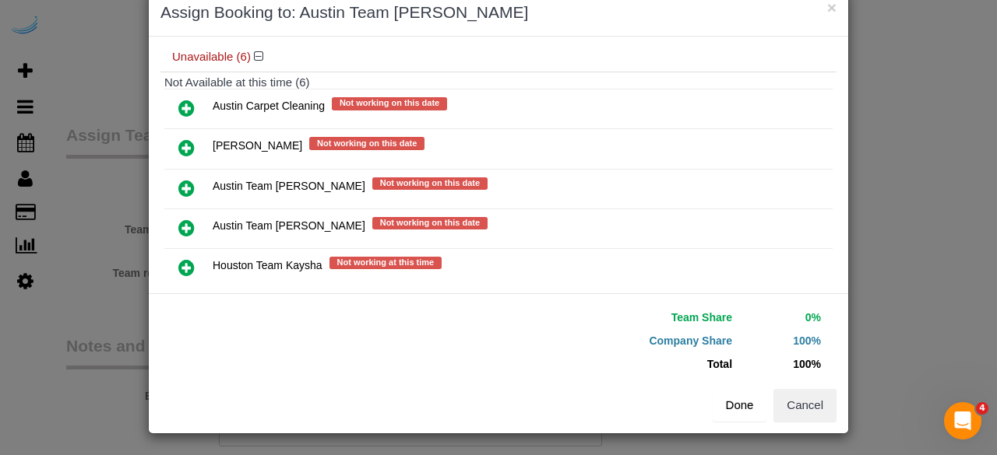
click at [733, 401] on button "Done" at bounding box center [739, 405] width 54 height 33
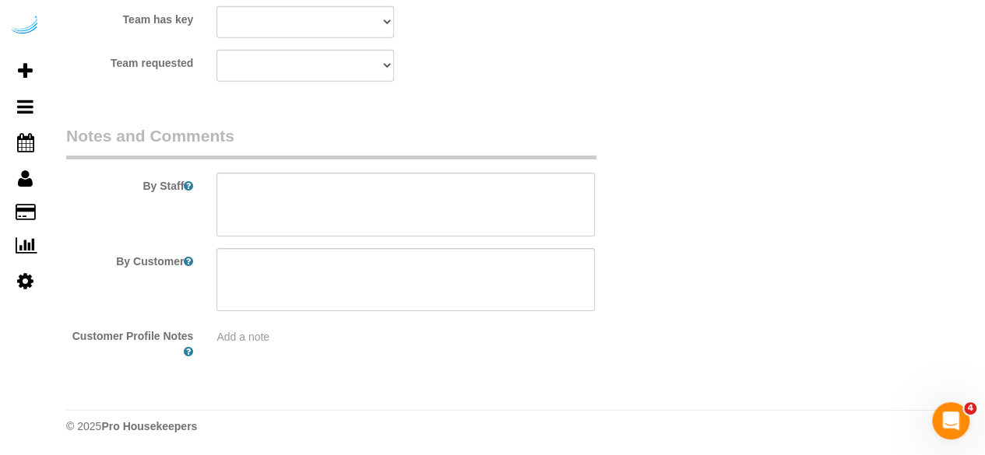
scroll to position [2468, 0]
click at [458, 208] on textarea at bounding box center [405, 205] width 378 height 64
click at [408, 193] on textarea at bounding box center [405, 205] width 378 height 64
paste textarea "Permanent Notes:No notes from this customer.Today's Notes:I will be home to let…"
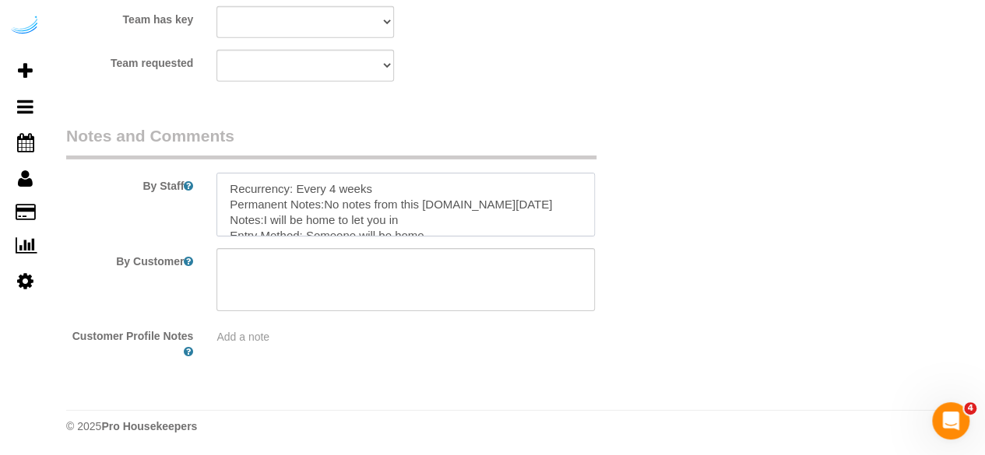
scroll to position [84, 0]
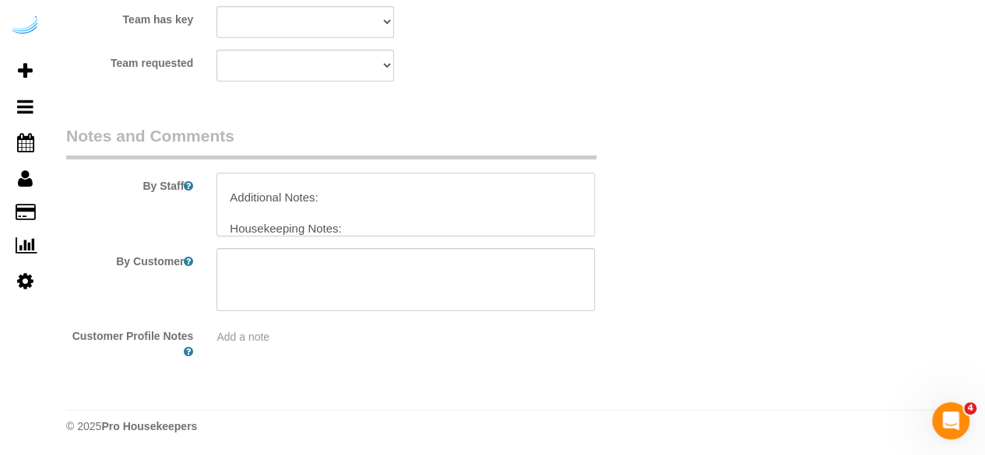
type textarea "Recurrency: Every 4 weeks Permanent Notes:No notes from this customer.Today's N…"
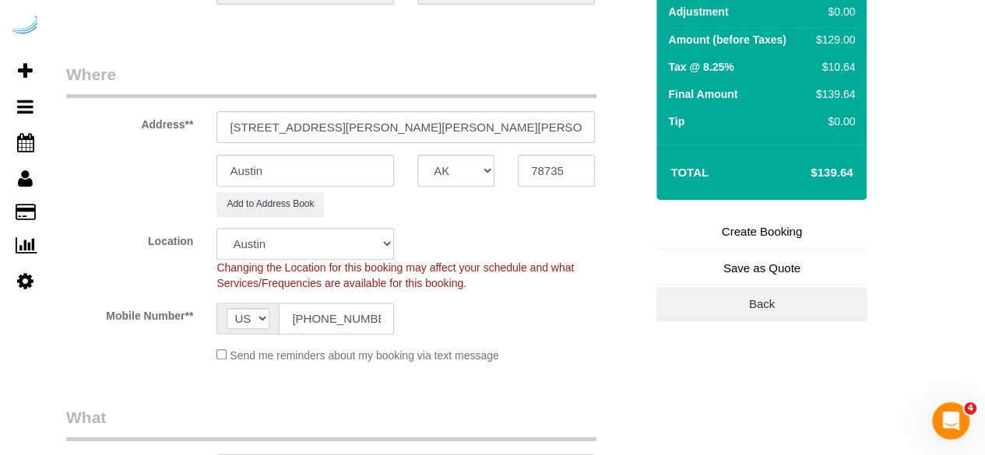
scroll to position [0, 0]
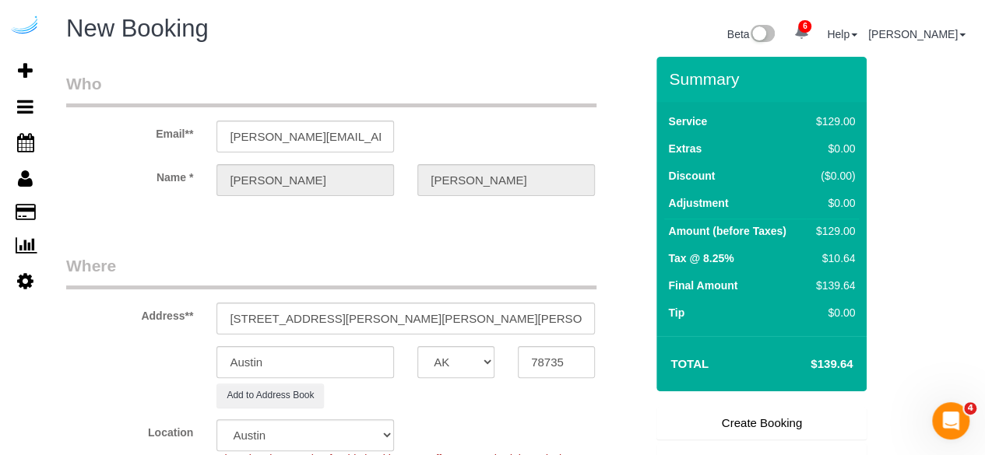
click at [714, 427] on link "Create Booking" at bounding box center [761, 423] width 210 height 33
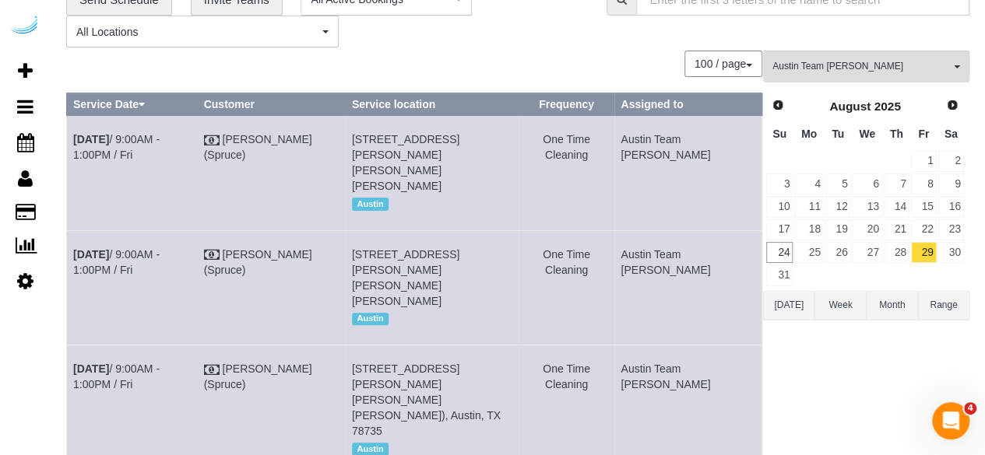
scroll to position [156, 0]
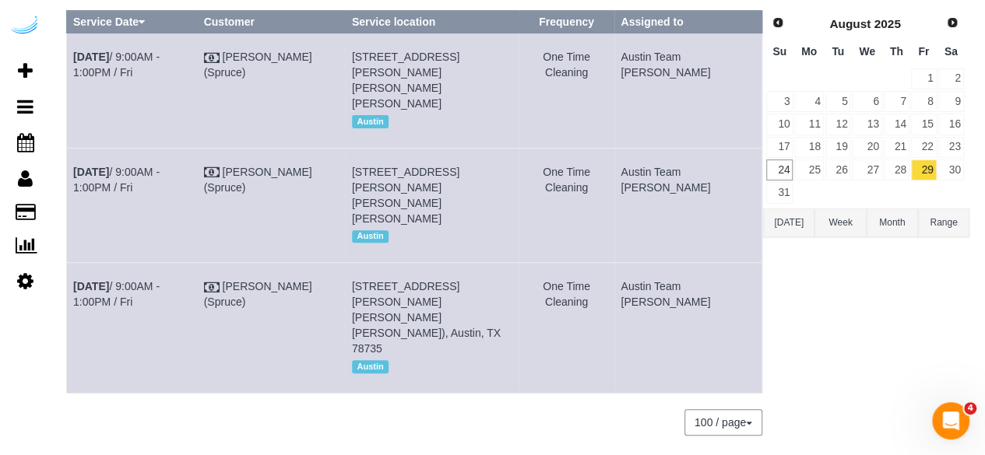
drag, startPoint x: 139, startPoint y: 299, endPoint x: 74, endPoint y: 276, distance: 68.5
click at [74, 276] on td "Aug 29th / 9:00AM - 1:00PM / Fri" at bounding box center [132, 328] width 131 height 130
copy link "Aug 29th / 9:00AM - 1:00PM / Fri"
drag, startPoint x: 470, startPoint y: 317, endPoint x: 375, endPoint y: 273, distance: 104.5
click at [375, 273] on td "4424 Gaines Ranch Loop, Building 1634, Unit 1634 ( Erin Blanton , Camden Gaines…" at bounding box center [432, 328] width 174 height 130
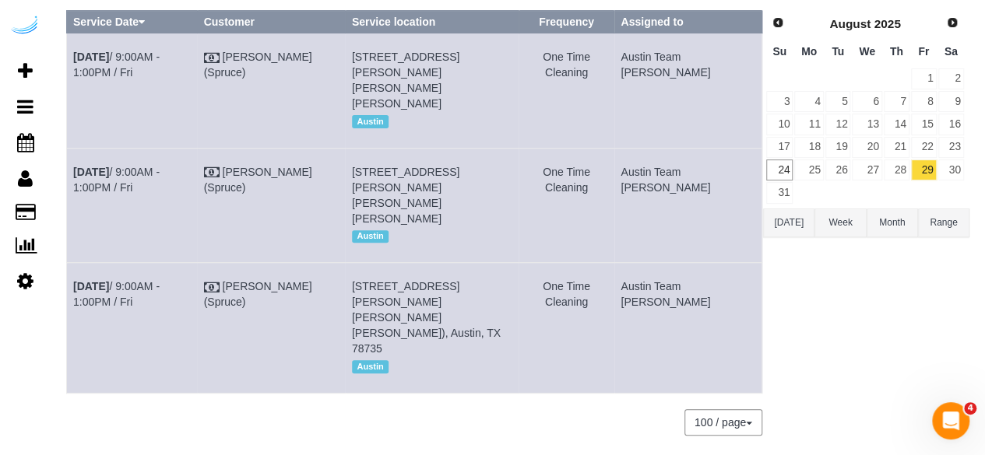
copy span "[STREET_ADDRESS][PERSON_NAME][PERSON_NAME][PERSON_NAME]), Austin, TX 78735"
drag, startPoint x: 710, startPoint y: 288, endPoint x: 668, endPoint y: 275, distance: 44.1
click at [668, 275] on td "Austin Team [PERSON_NAME]" at bounding box center [688, 328] width 148 height 130
copy td "Austin Team [PERSON_NAME]"
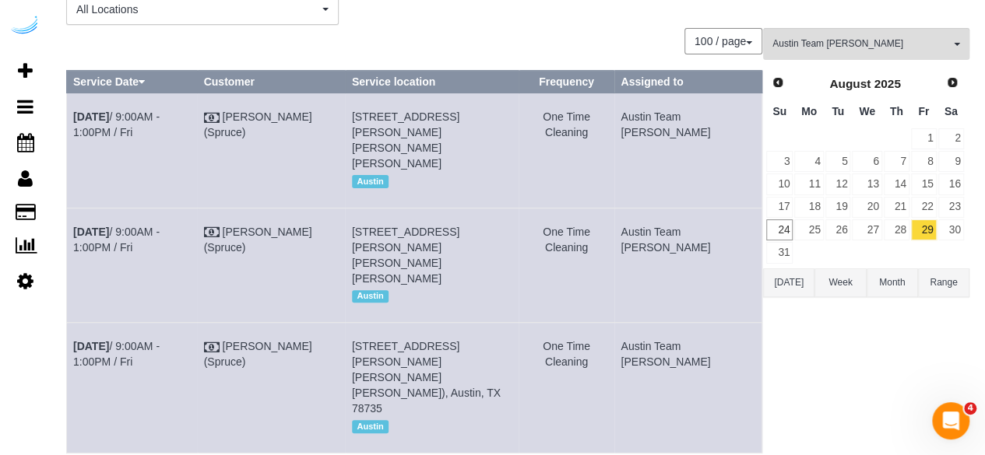
scroll to position [0, 0]
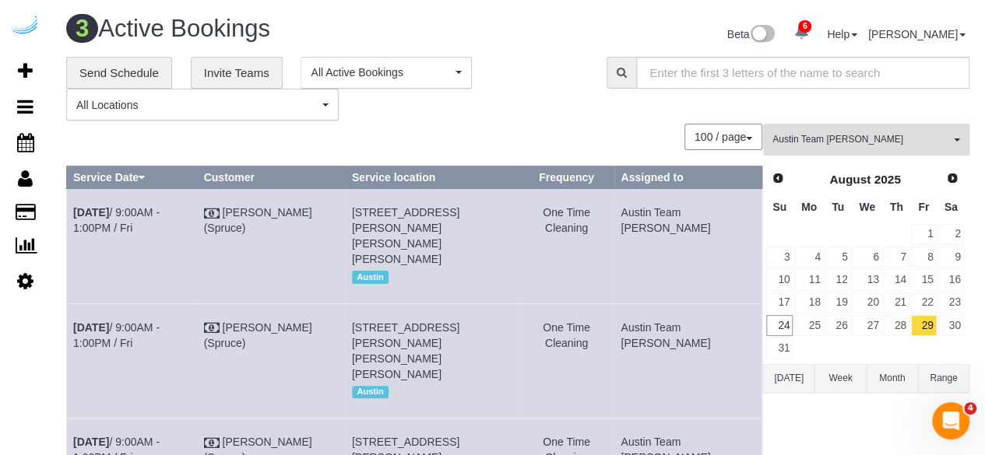
click at [880, 125] on button "Austin Team Isabel All Teams" at bounding box center [866, 140] width 206 height 32
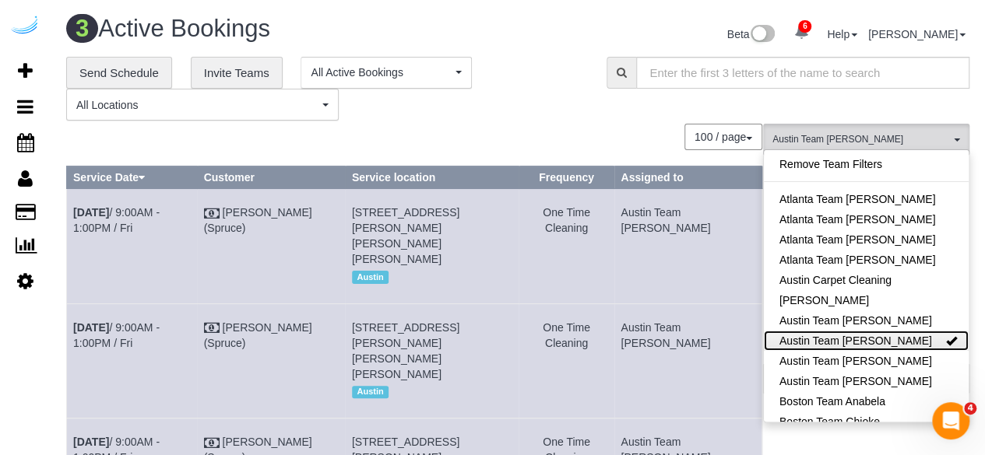
click at [851, 334] on link "Austin Team [PERSON_NAME]" at bounding box center [866, 341] width 205 height 20
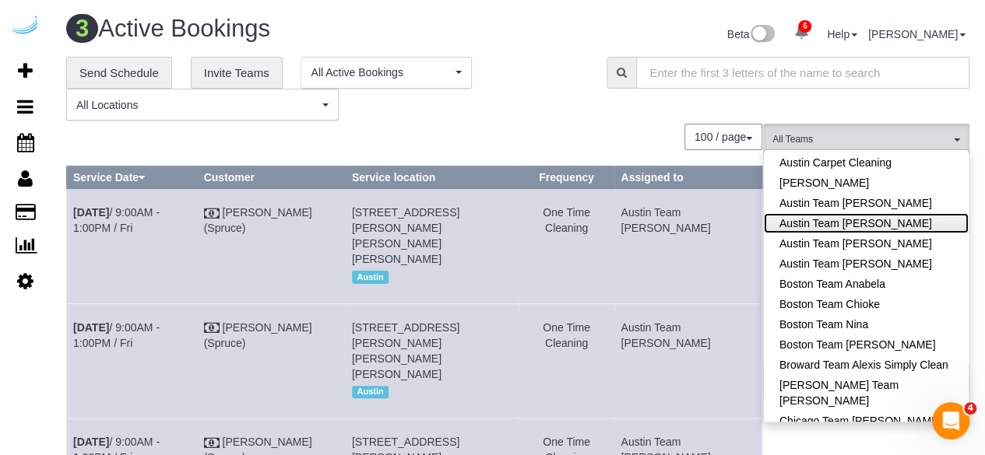
scroll to position [234, 0]
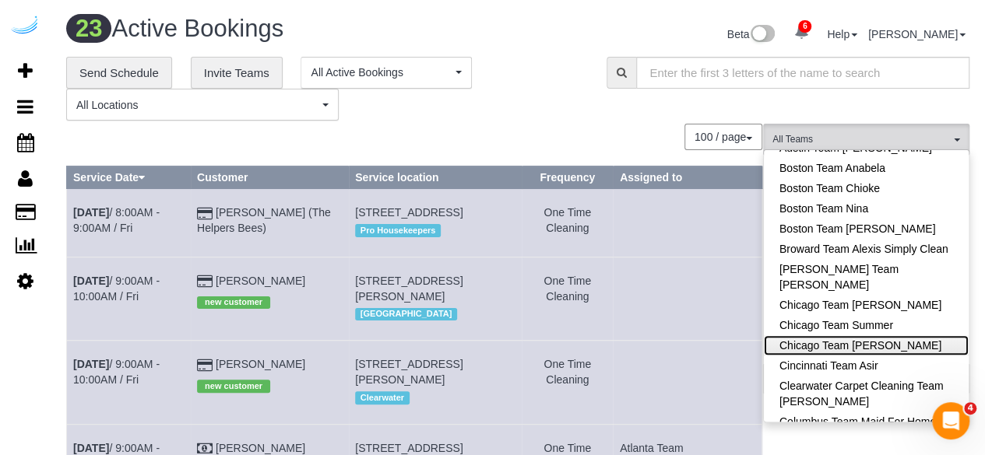
click at [863, 343] on link "Chicago Team [PERSON_NAME]" at bounding box center [866, 346] width 205 height 20
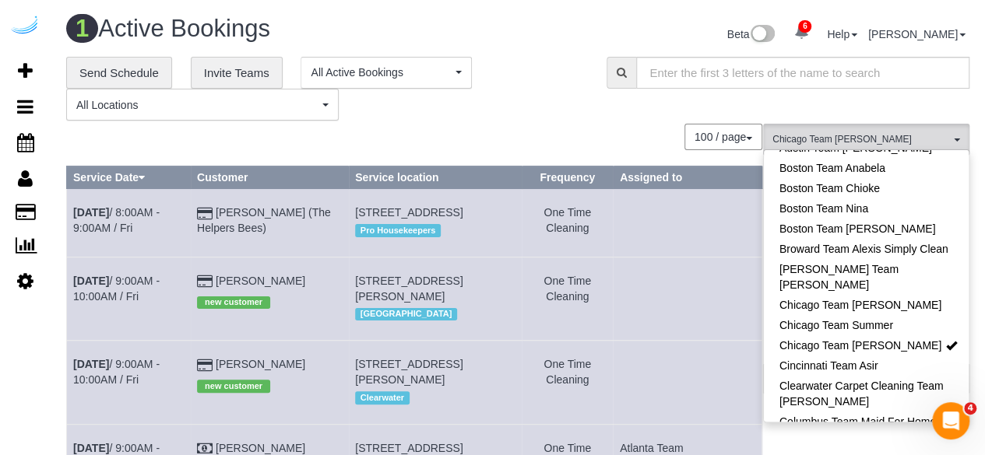
click at [611, 125] on div "100 / page 10 / page 20 / page 30 / page 40 / page 50 / page 100 / page" at bounding box center [414, 137] width 696 height 26
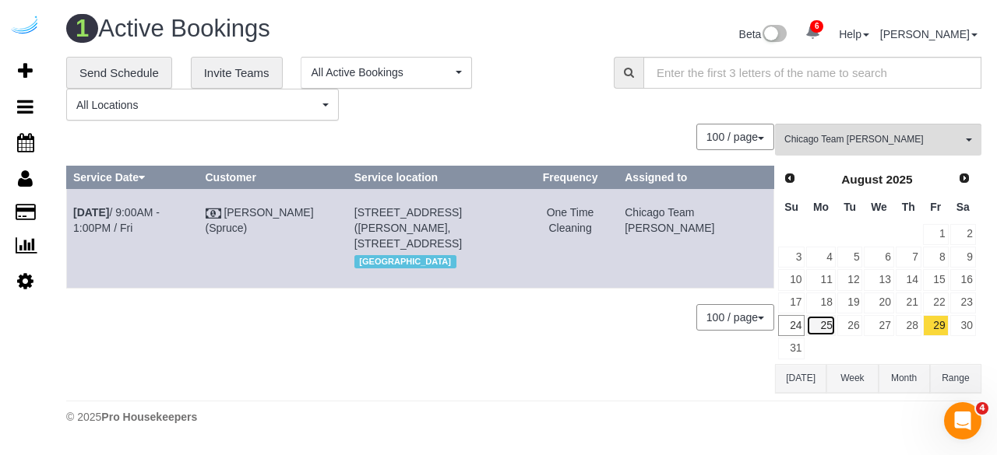
click at [819, 319] on link "25" at bounding box center [820, 325] width 29 height 21
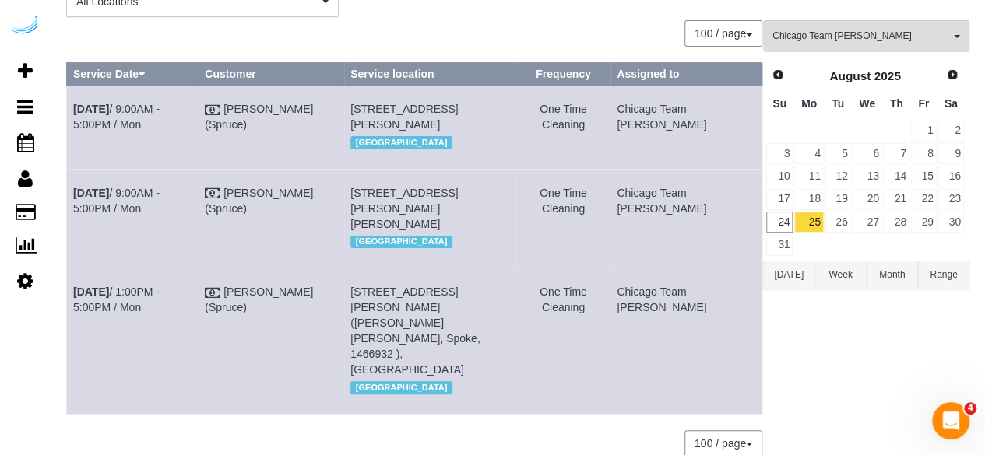
scroll to position [174, 0]
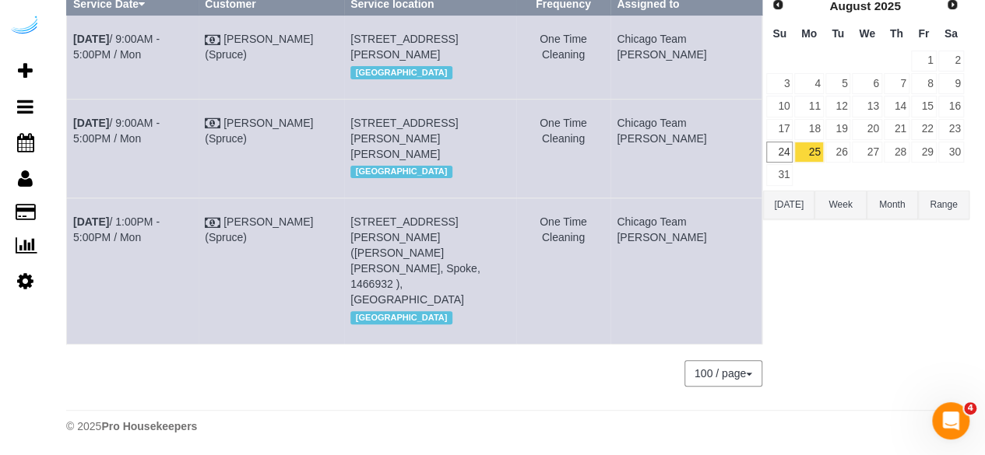
copy link "[DATE] 9:00AM - 5:00PM / Mon"
drag, startPoint x: 158, startPoint y: 51, endPoint x: 69, endPoint y: 40, distance: 89.3
click at [69, 40] on td "[DATE] 9:00AM - 5:00PM / Mon" at bounding box center [133, 57] width 132 height 83
click at [124, 37] on link "[DATE] 9:00AM - 5:00PM / Mon" at bounding box center [116, 47] width 86 height 28
drag, startPoint x: 533, startPoint y: 70, endPoint x: 374, endPoint y: 39, distance: 161.9
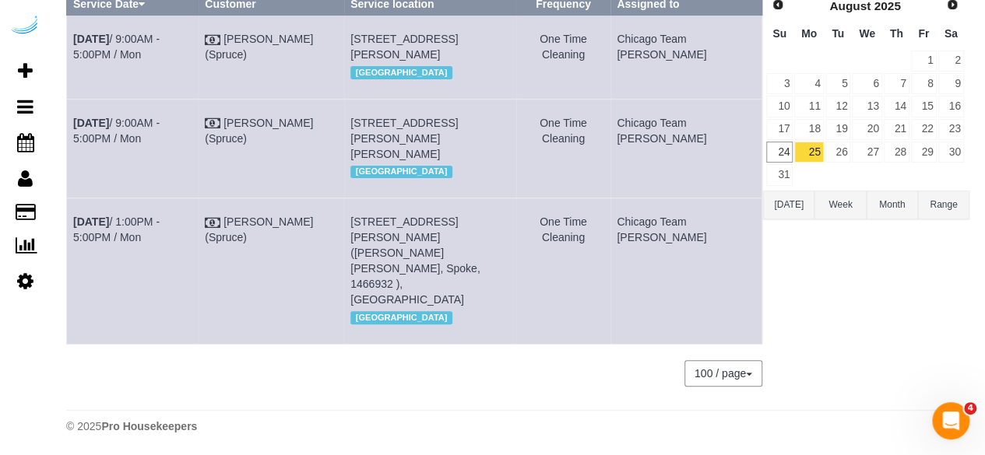
click at [374, 39] on td "5860 N Kenmore Ave, Building 5860, Unit 407 ( Aubrey Prestwich,, Chicago, IL 60…" at bounding box center [430, 57] width 172 height 83
copy span "5860 N Kenmore Ave, Building 5860, Unit 407 ( Aubrey Prestwich,, Chicago, IL 60…"
drag, startPoint x: 696, startPoint y: 58, endPoint x: 649, endPoint y: 40, distance: 50.3
click at [649, 40] on td "Chicago Team [PERSON_NAME]" at bounding box center [686, 57] width 152 height 83
copy td "Chicago Team [PERSON_NAME]"
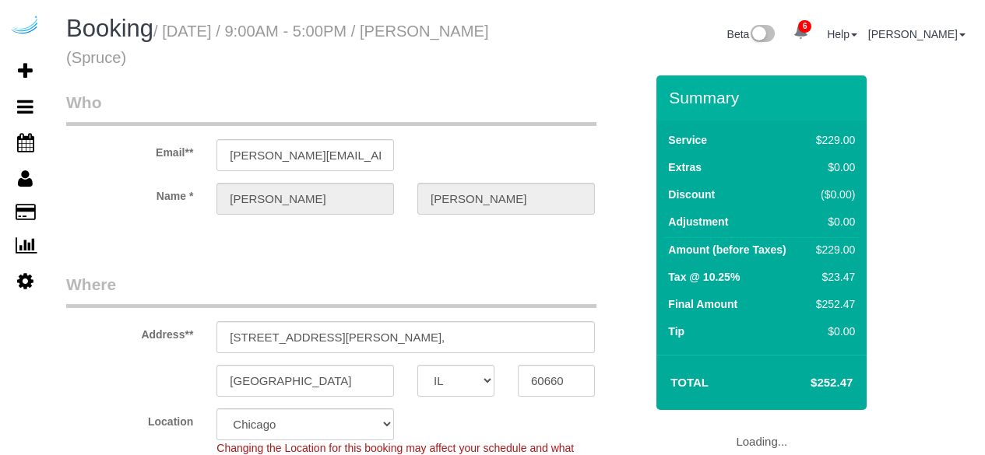
select select "IL"
select select "282"
select select "number:9"
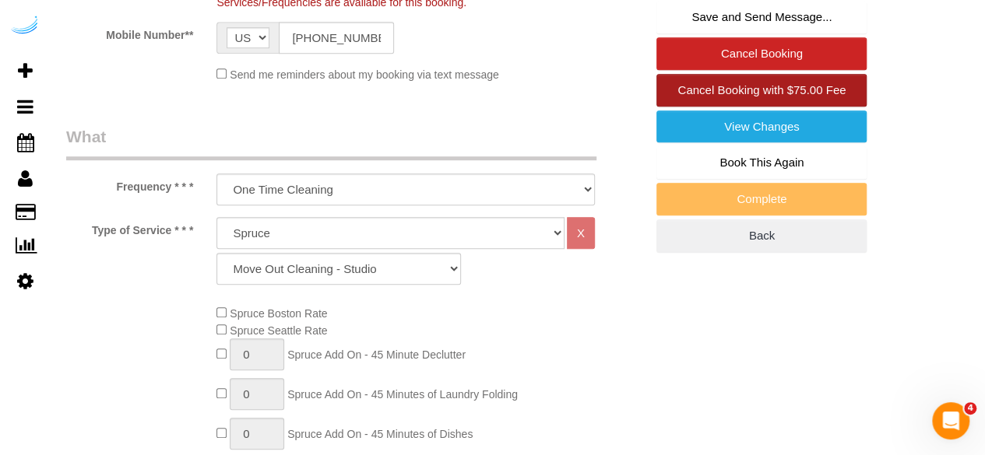
scroll to position [389, 0]
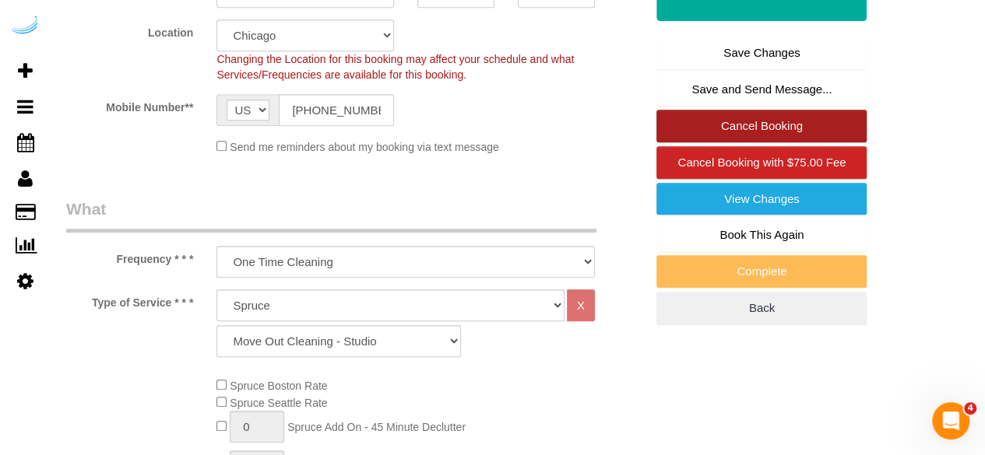
click at [752, 129] on link "Cancel Booking" at bounding box center [761, 126] width 210 height 33
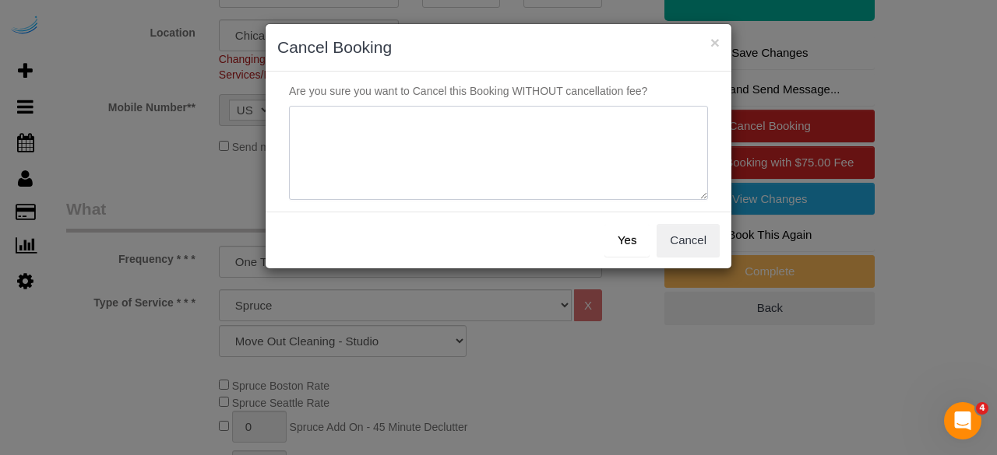
click at [503, 175] on textarea at bounding box center [498, 153] width 419 height 95
type textarea "Not on spruce."
click at [617, 236] on button "Yes" at bounding box center [626, 240] width 45 height 33
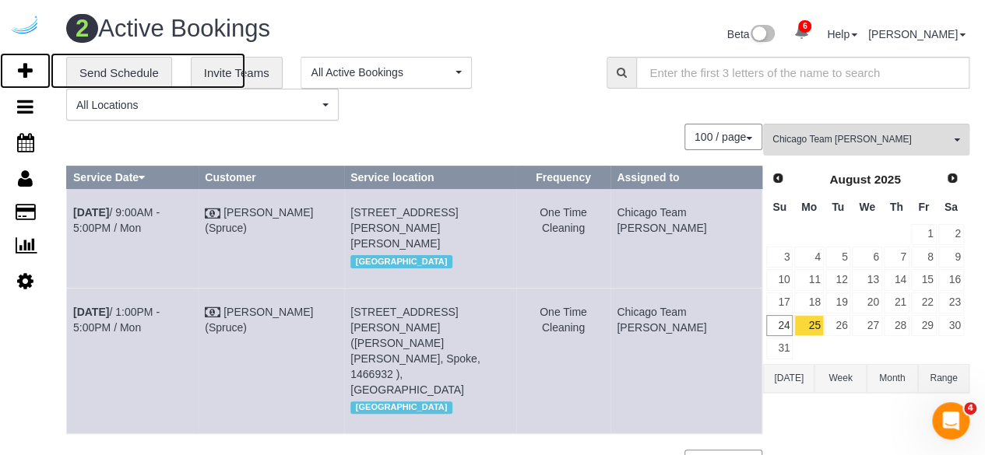
drag, startPoint x: 36, startPoint y: 73, endPoint x: 135, endPoint y: 10, distance: 117.9
click at [36, 73] on link "Add Booking" at bounding box center [25, 71] width 51 height 36
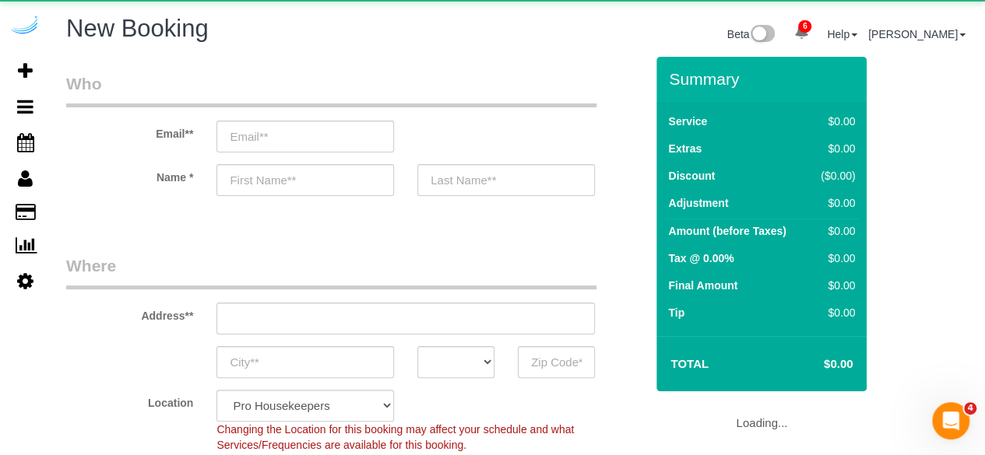
select select "4"
select select "object:2055"
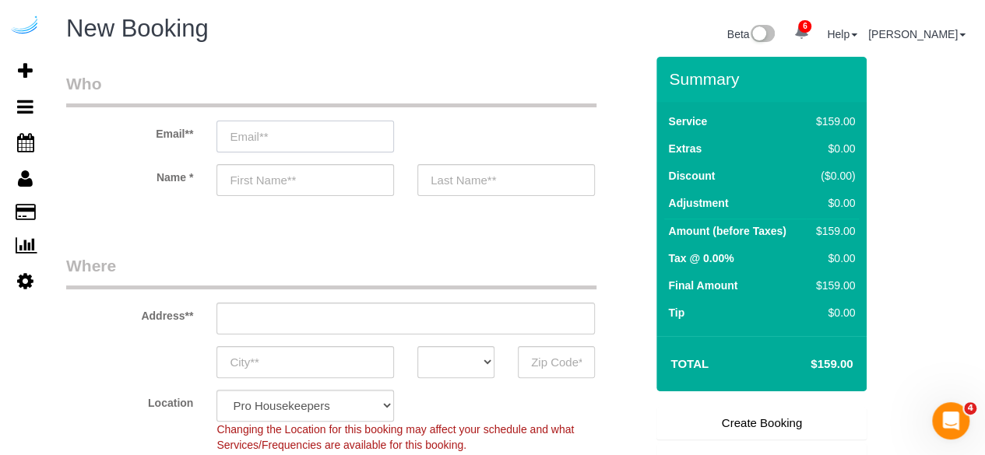
click at [320, 135] on input "email" at bounding box center [305, 137] width 178 height 32
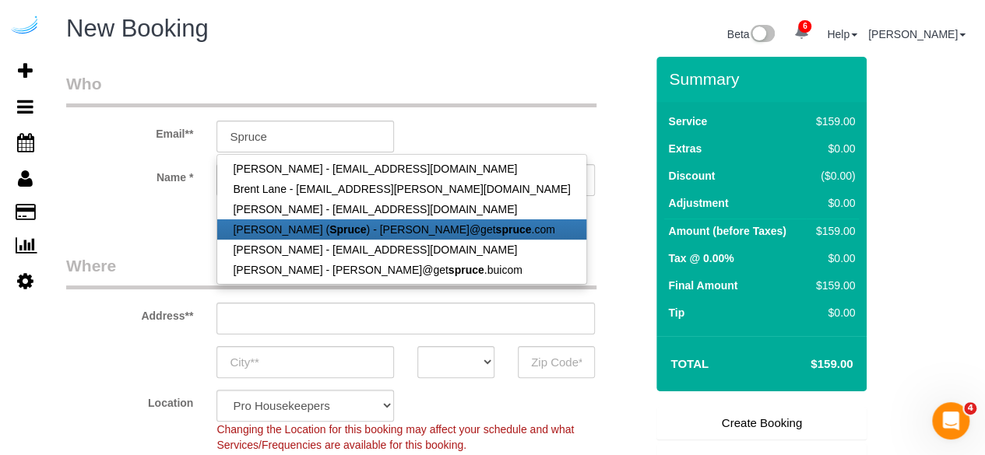
click at [329, 229] on strong "Spruce" at bounding box center [347, 229] width 37 height 12
type input "[PERSON_NAME][EMAIL_ADDRESS][DOMAIN_NAME]"
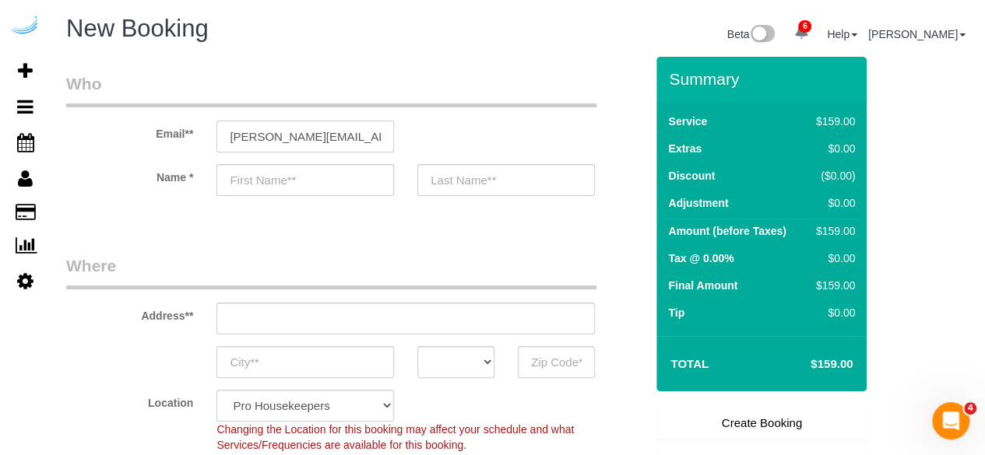
type input "[PERSON_NAME]"
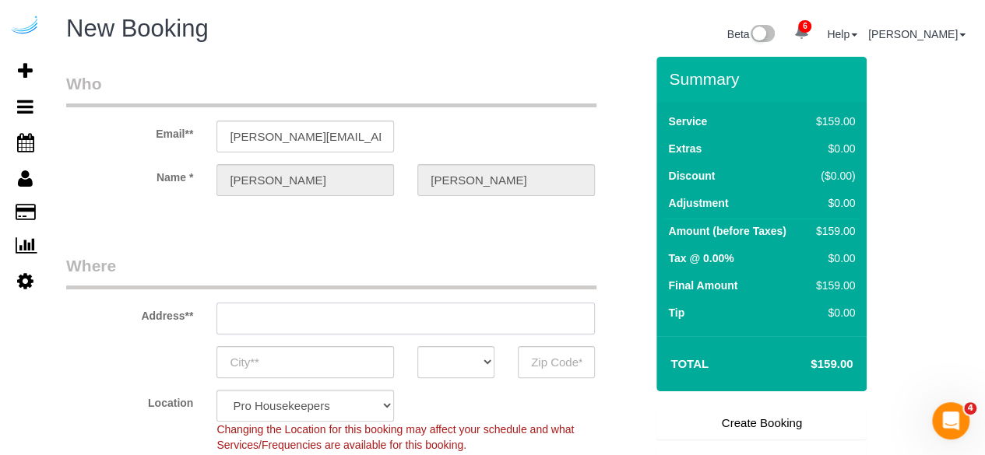
type input "[STREET_ADDRESS][PERSON_NAME]"
type input "Austin"
select select "[GEOGRAPHIC_DATA]"
type input "78704"
click at [429, 323] on input "[STREET_ADDRESS][PERSON_NAME]" at bounding box center [405, 319] width 378 height 32
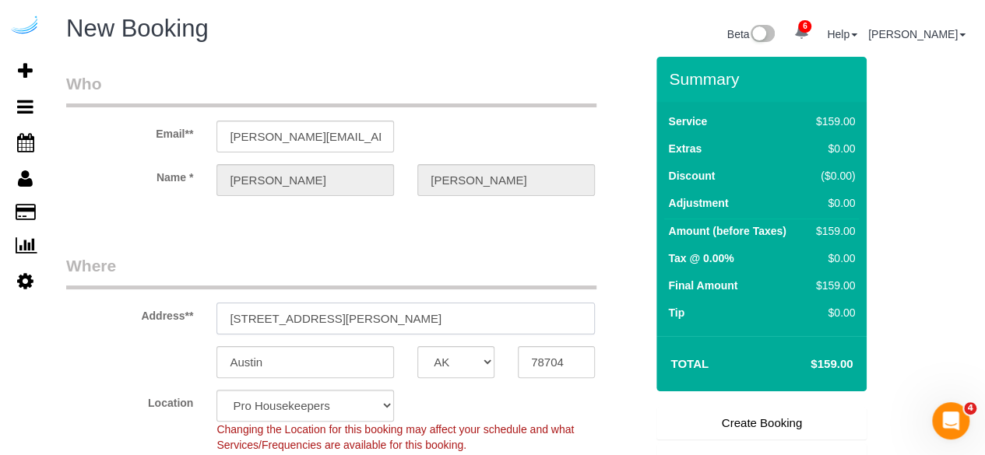
paste input "[STREET_ADDRESS]"
type input "[STREET_ADDRESS]"
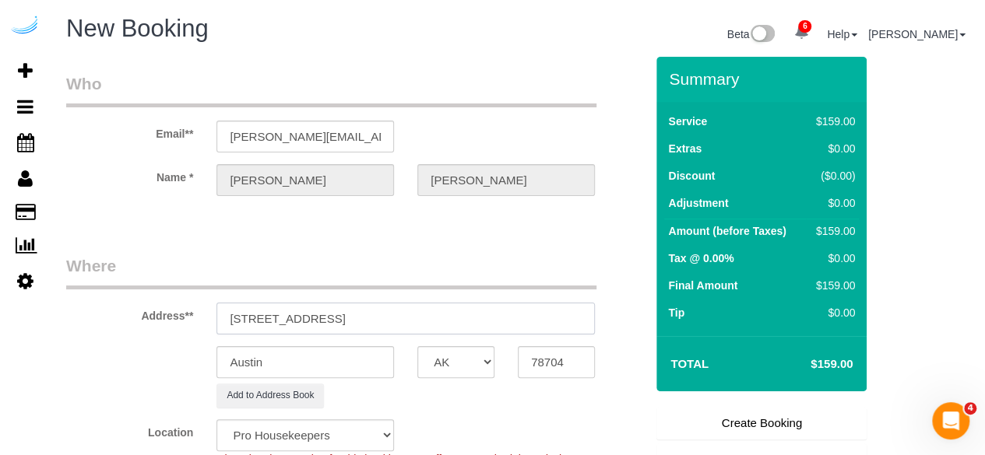
select select "9"
select select "object:2099"
drag, startPoint x: 459, startPoint y: 329, endPoint x: 507, endPoint y: 333, distance: 48.4
click at [505, 333] on input "[STREET_ADDRESS]" at bounding box center [405, 319] width 378 height 32
type input "[STREET_ADDRESS]"
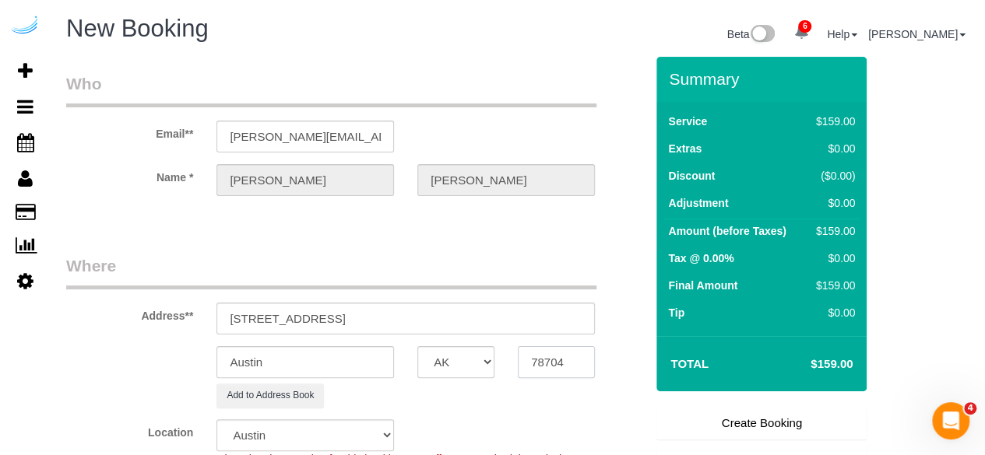
click at [542, 359] on input "78704" at bounding box center [556, 362] width 77 height 32
paste input "60660"
type input "60660"
click at [472, 362] on select "AK AL AR AZ CA CO CT DC DE [GEOGRAPHIC_DATA] [GEOGRAPHIC_DATA] HI IA ID IL IN K…" at bounding box center [455, 362] width 77 height 32
select select "11"
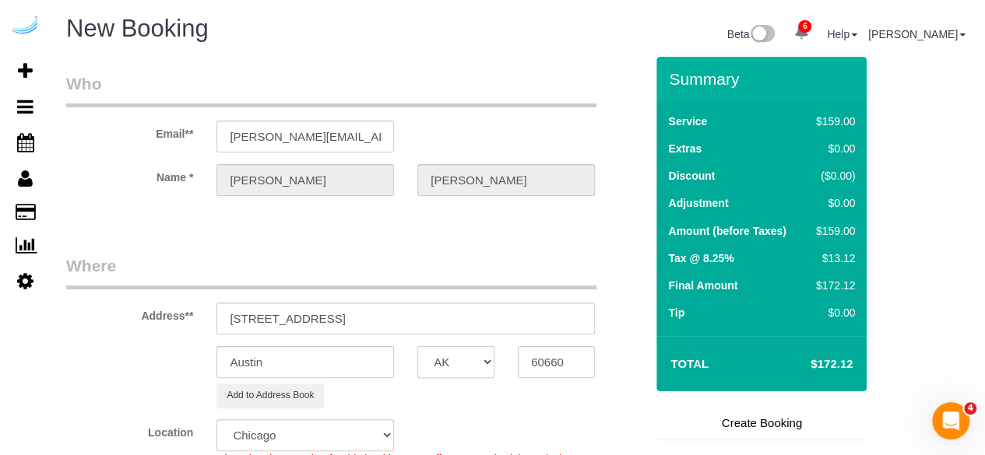
select select "IL"
click at [417, 346] on select "AK AL AR AZ CA CO CT DC DE [GEOGRAPHIC_DATA] [GEOGRAPHIC_DATA] HI IA ID IL IN K…" at bounding box center [455, 362] width 77 height 32
select select "object:2146"
click at [342, 354] on input "Austin" at bounding box center [305, 362] width 178 height 32
type input "[GEOGRAPHIC_DATA]"
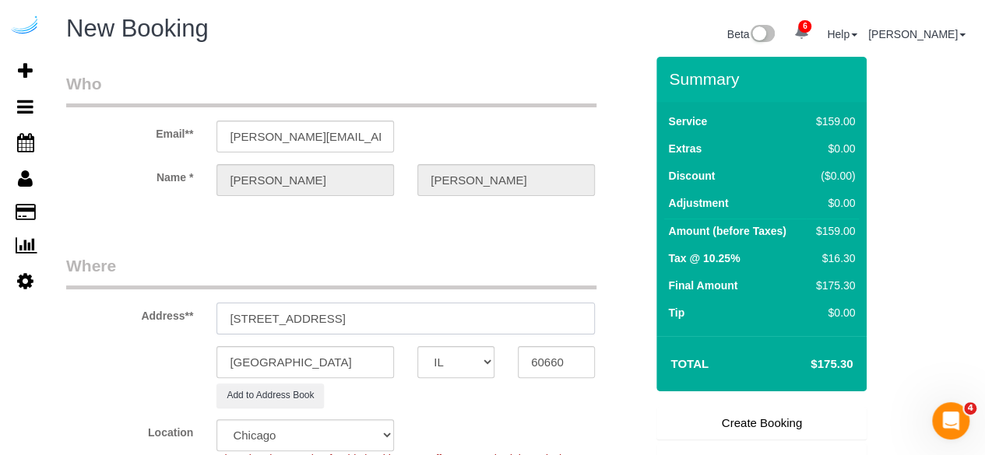
drag, startPoint x: 345, startPoint y: 318, endPoint x: 579, endPoint y: 320, distance: 234.4
click at [579, 320] on input "[STREET_ADDRESS]" at bounding box center [405, 319] width 378 height 32
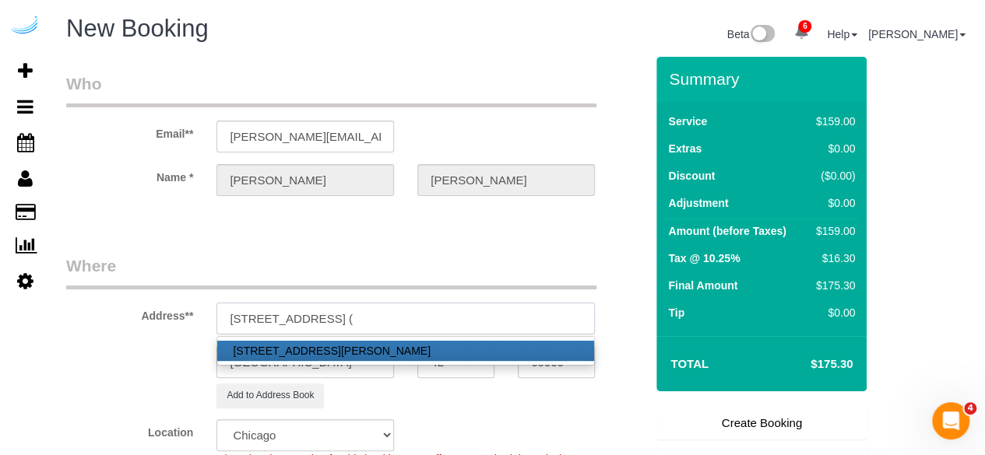
paste input "[PERSON_NAME]"
paste input "The Kenmore on Edgewater"
paste input "1459703"
type input "5860 N Kenmore Ave, Building 5860, Unit 407 (Aubrey Prestwich, The Kenmore on E…"
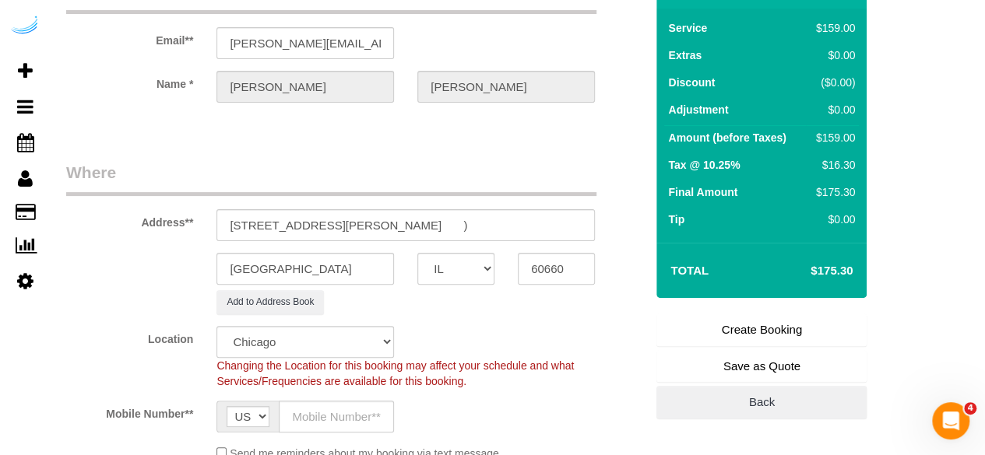
scroll to position [234, 0]
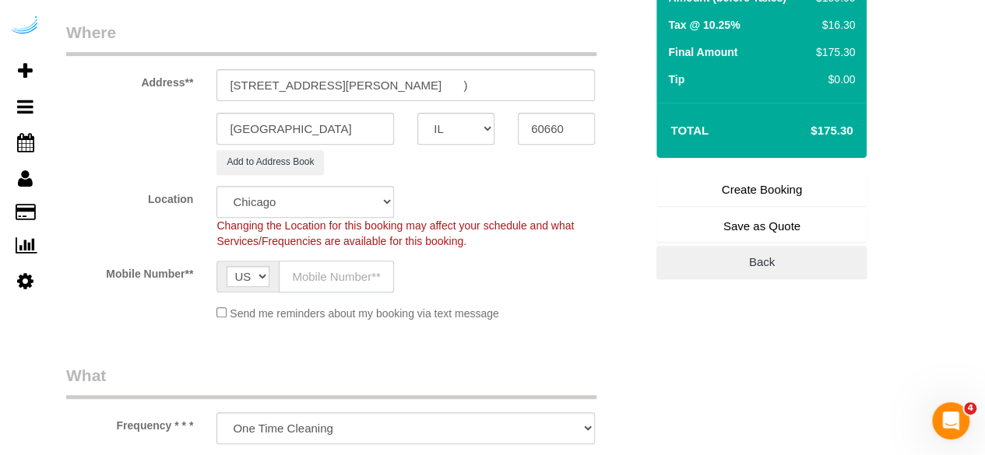
click at [322, 280] on input "text" at bounding box center [336, 277] width 115 height 32
type input "[PHONE_NUMBER]"
type input "Brandie Louck"
type input "[PHONE_NUMBER]"
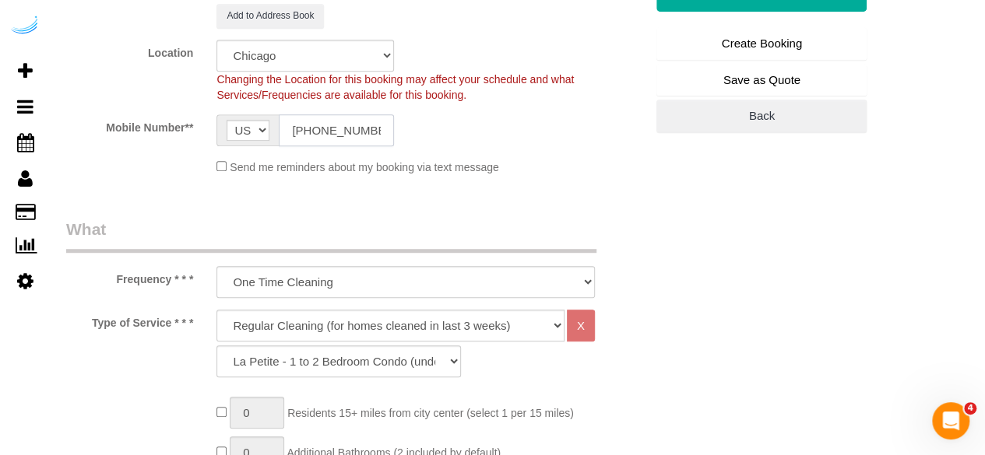
scroll to position [389, 0]
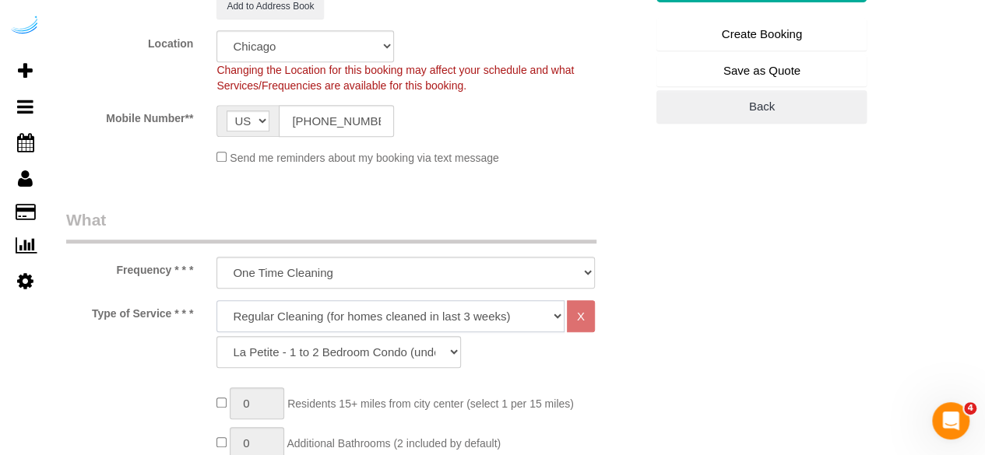
click at [374, 309] on select "Deep Cleaning (for homes that have not been cleaned in 3+ weeks) Spruce Regular…" at bounding box center [390, 317] width 348 height 32
click at [352, 304] on select "Deep Cleaning (for homes that have not been cleaned in 3+ weeks) Spruce Regular…" at bounding box center [390, 317] width 348 height 32
select select "282"
click at [216, 301] on select "Deep Cleaning (for homes that have not been cleaned in 3+ weeks) Spruce Regular…" at bounding box center [390, 317] width 348 height 32
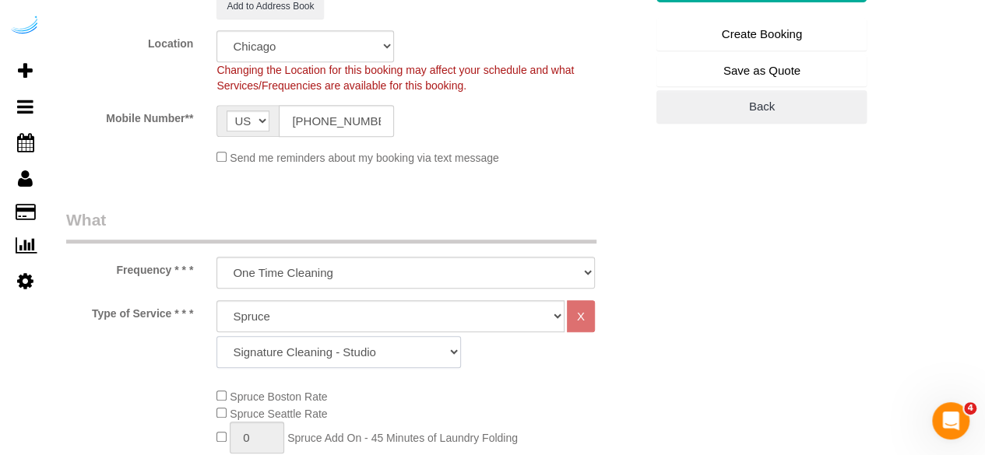
click at [346, 353] on select "Signature Cleaning - Studio Signature Cleaning - 1 Bed 1 Bath Signature Cleanin…" at bounding box center [338, 352] width 244 height 32
select select "335"
click at [216, 336] on select "Signature Cleaning - Studio Signature Cleaning - 1 Bed 1 Bath Signature Cleanin…" at bounding box center [338, 352] width 244 height 32
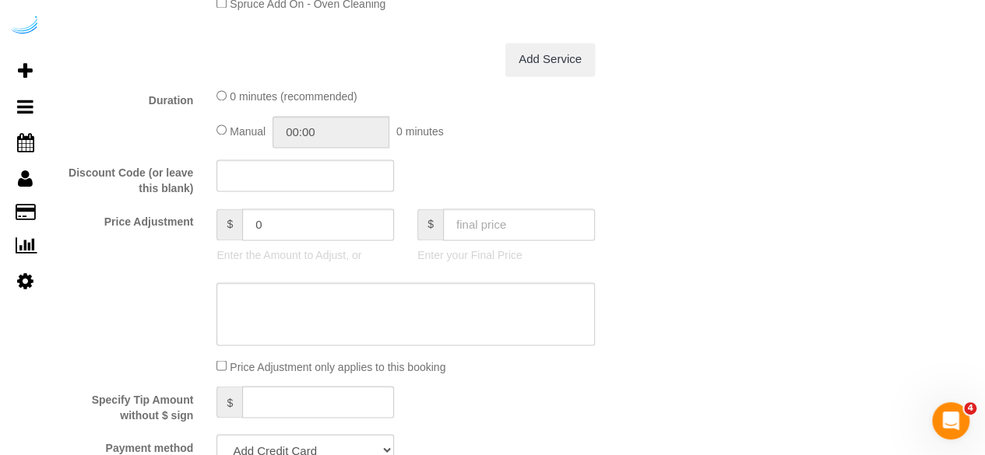
scroll to position [1479, 0]
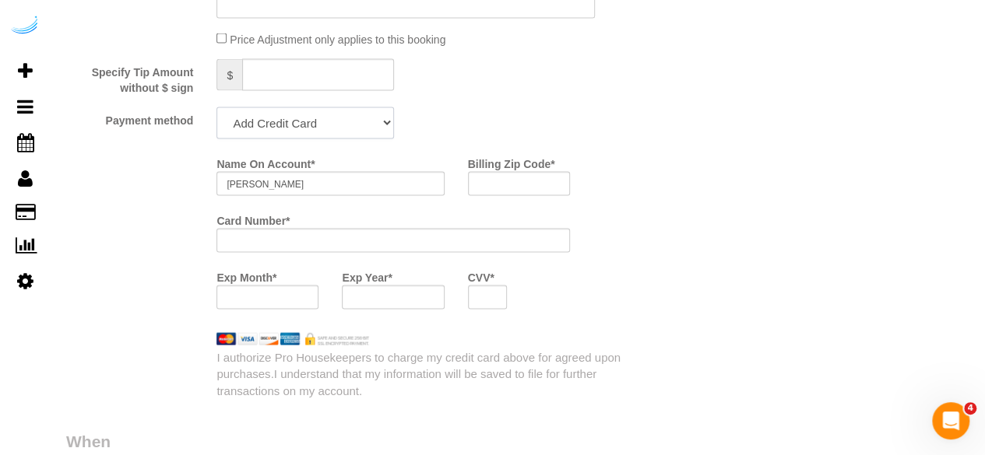
click at [358, 128] on select "Add Credit Card Cash Check Paypal" at bounding box center [305, 123] width 178 height 32
select select "string:check"
click at [216, 109] on select "Add Credit Card Cash Check Paypal" at bounding box center [305, 123] width 178 height 32
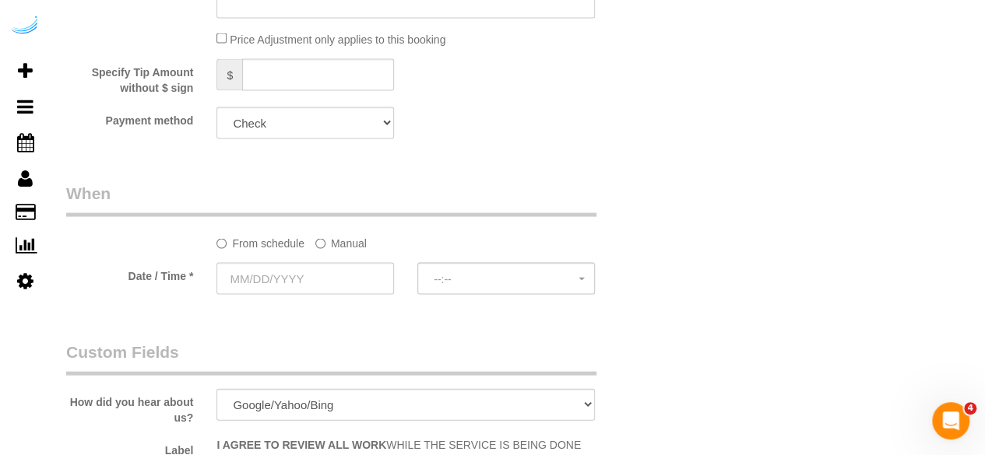
click at [348, 251] on label "Manual" at bounding box center [340, 240] width 51 height 21
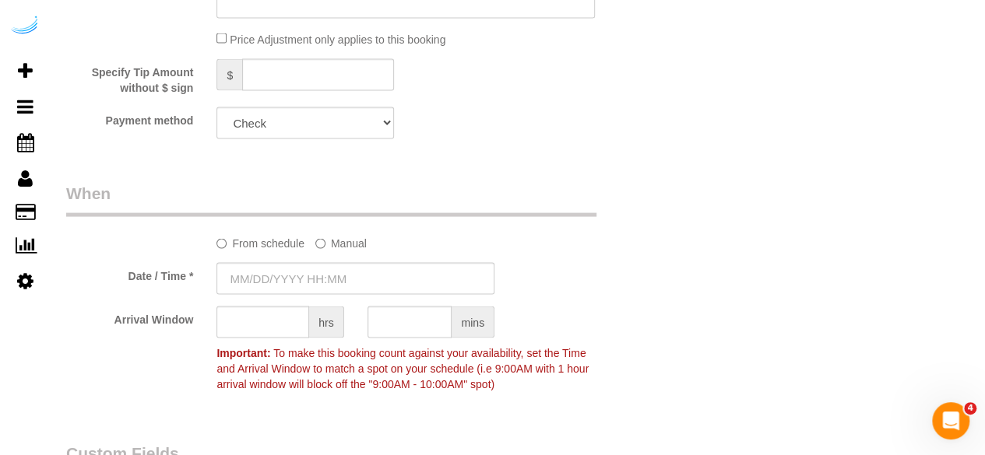
click at [318, 263] on sui-booking-spot "From schedule Manual Date / Time * Arrival Window hrs mins Important: To make t…" at bounding box center [355, 290] width 578 height 217
click at [300, 280] on input "[DATE] 8:00AM" at bounding box center [355, 279] width 278 height 32
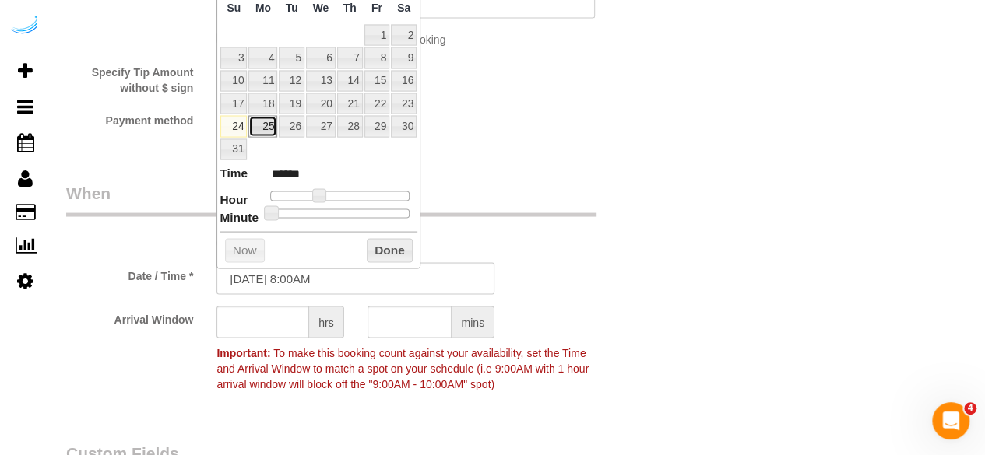
click at [269, 132] on link "25" at bounding box center [262, 126] width 29 height 21
type input "[DATE] 9:00AM"
type input "******"
click at [322, 193] on span at bounding box center [325, 196] width 14 height 14
click at [265, 323] on input "text" at bounding box center [262, 323] width 93 height 32
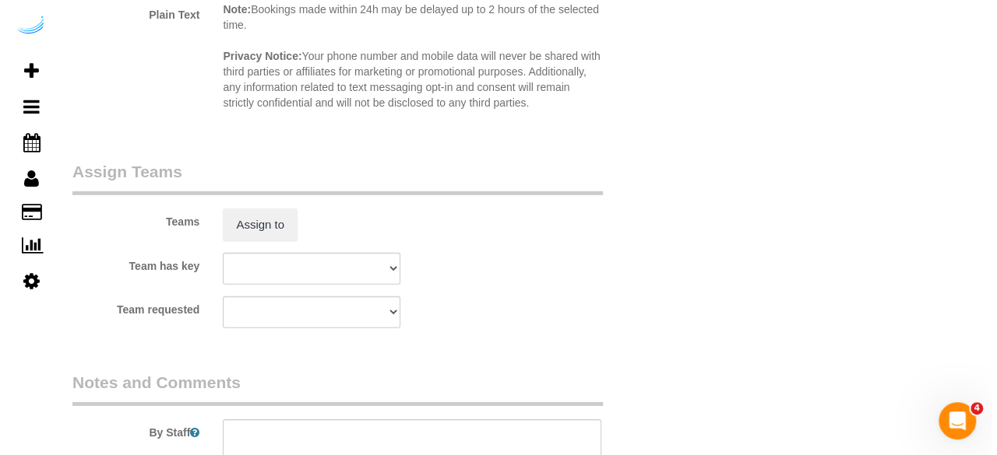
scroll to position [2336, 0]
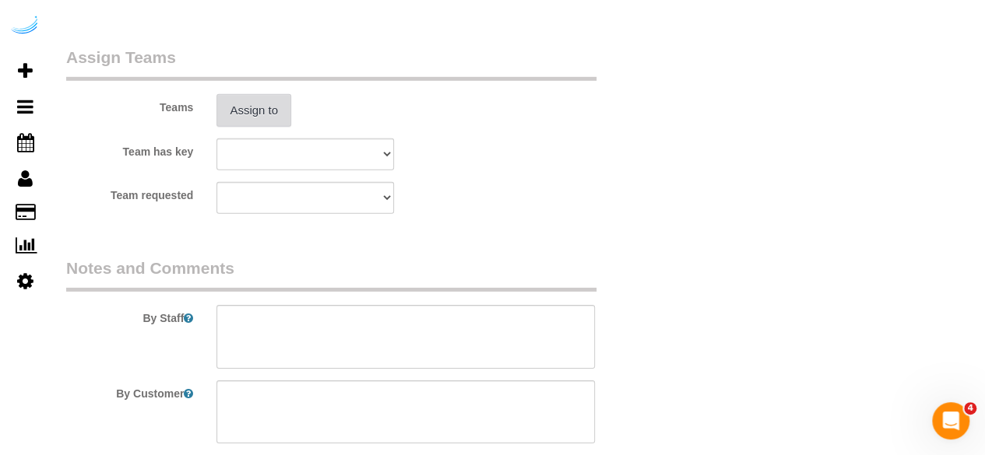
type input "8"
click at [239, 103] on button "Assign to" at bounding box center [253, 110] width 75 height 33
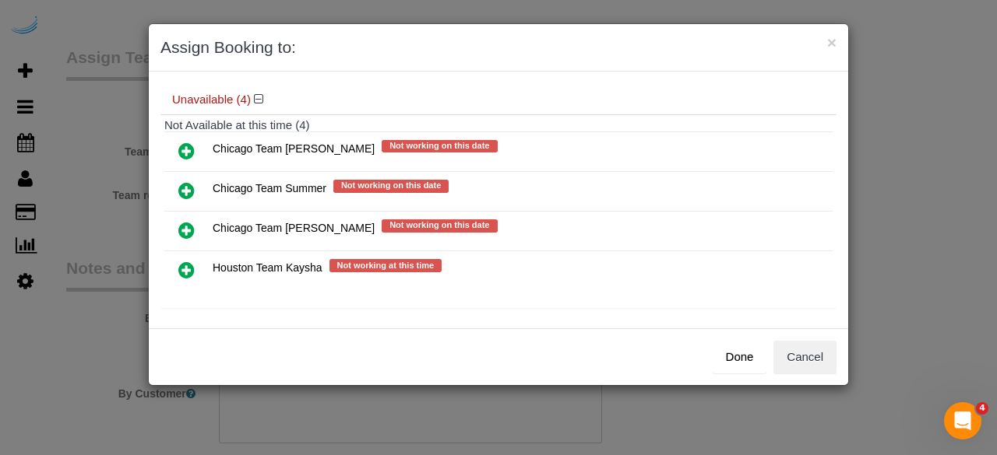
scroll to position [123, 0]
click at [183, 220] on icon at bounding box center [186, 229] width 16 height 19
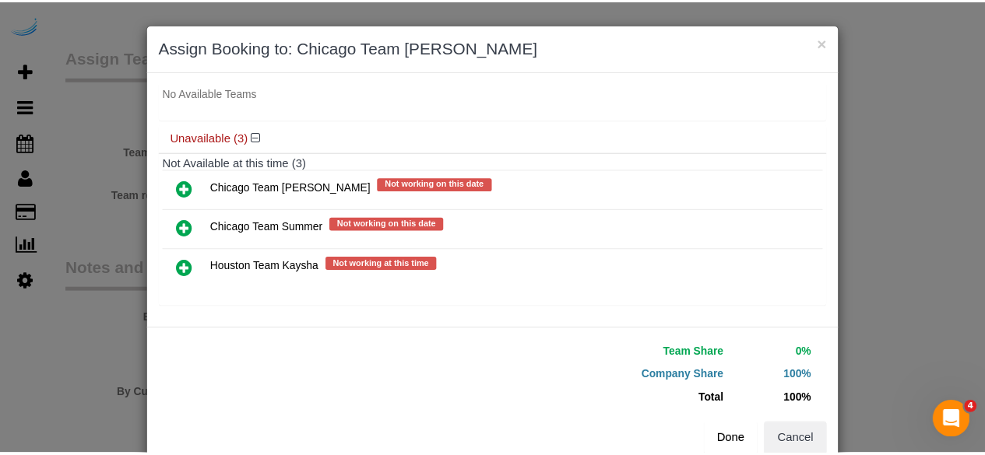
scroll to position [35, 0]
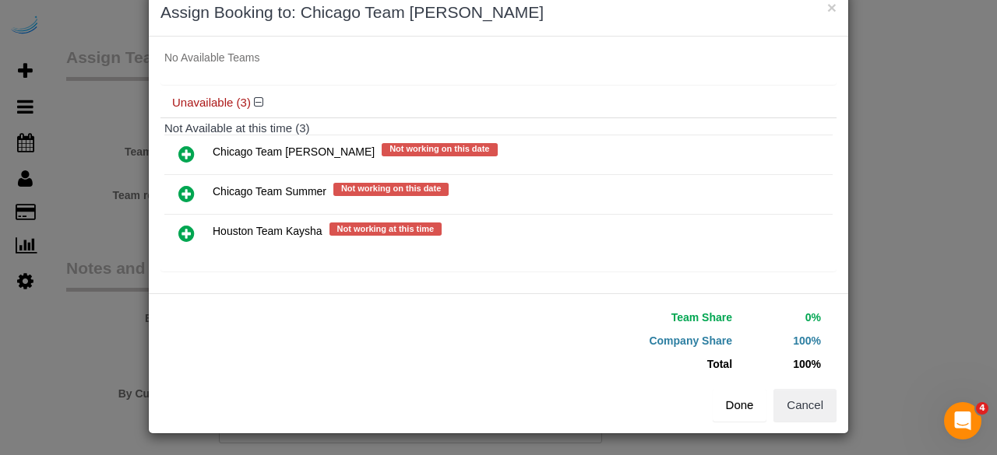
click at [737, 414] on button "Done" at bounding box center [739, 405] width 54 height 33
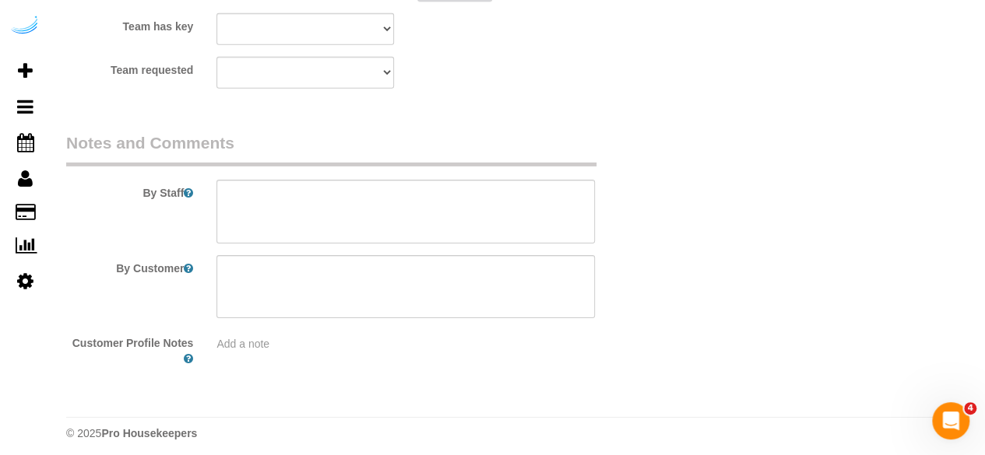
scroll to position [2468, 0]
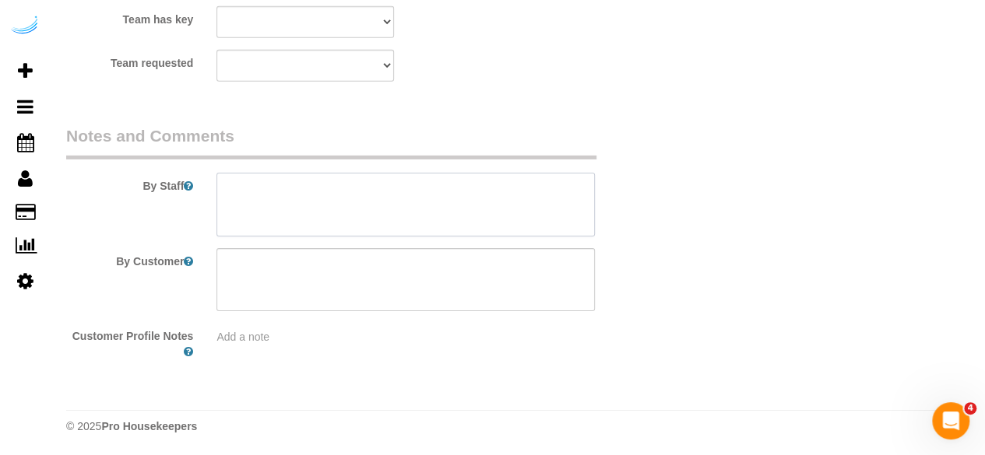
drag, startPoint x: 394, startPoint y: 216, endPoint x: 353, endPoint y: 4, distance: 216.5
click at [394, 214] on textarea at bounding box center [405, 205] width 378 height 64
click at [403, 205] on textarea at bounding box center [405, 205] width 378 height 64
paste textarea "Permanent Notes:No notes from this customer.Today's Notes:Here is the access in…"
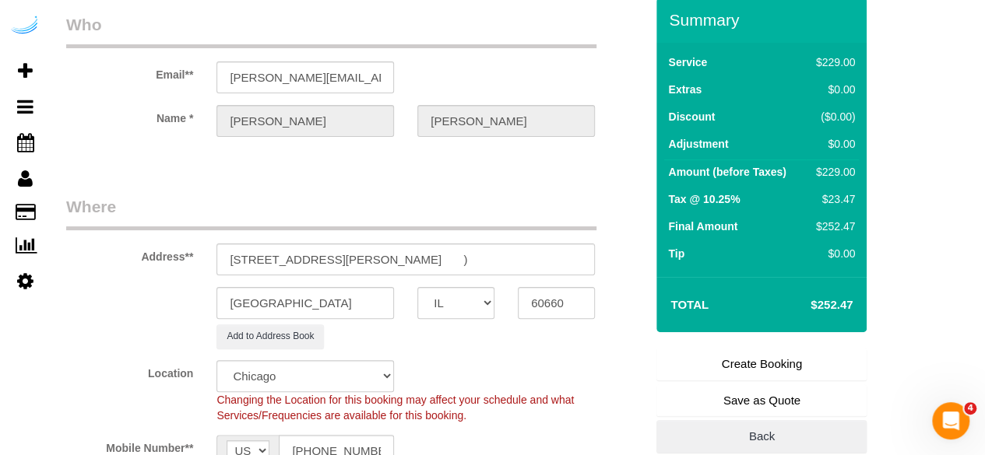
scroll to position [0, 0]
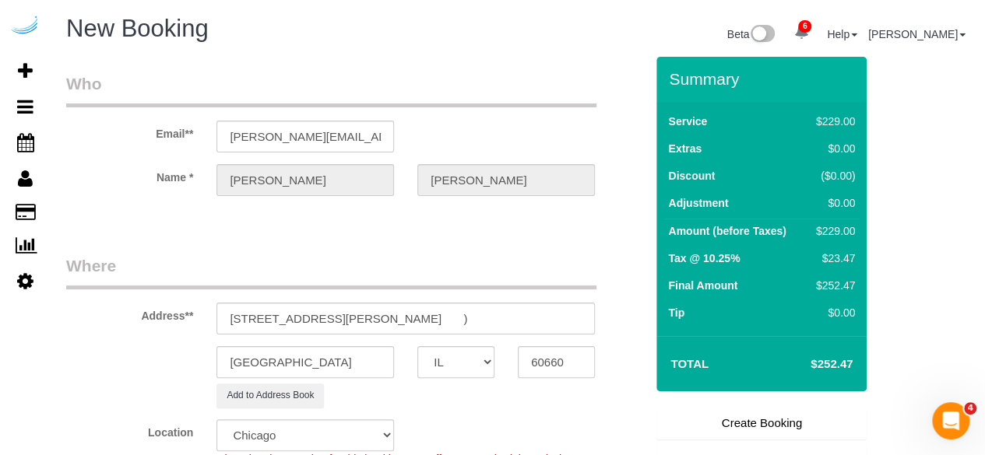
type textarea "Recurrency: One time service Permanent Notes:No notes from this customer.Today'…"
click at [799, 418] on link "Create Booking" at bounding box center [761, 423] width 210 height 33
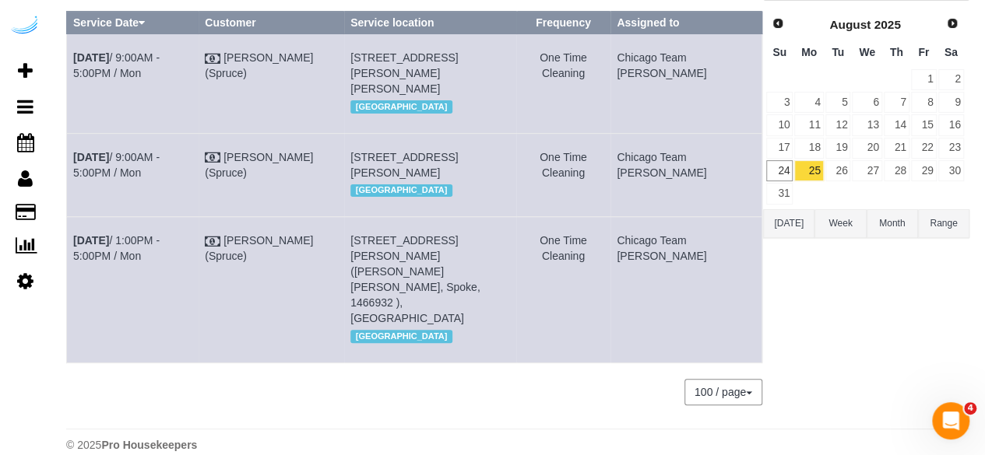
scroll to position [156, 0]
drag, startPoint x: 126, startPoint y: 175, endPoint x: 76, endPoint y: 165, distance: 50.8
click at [76, 165] on td "[DATE] 9:00AM - 5:00PM / Mon" at bounding box center [133, 173] width 132 height 83
copy link "[DATE] 9:00AM - 5:00PM / Mon"
drag, startPoint x: 440, startPoint y: 222, endPoint x: 402, endPoint y: 220, distance: 38.2
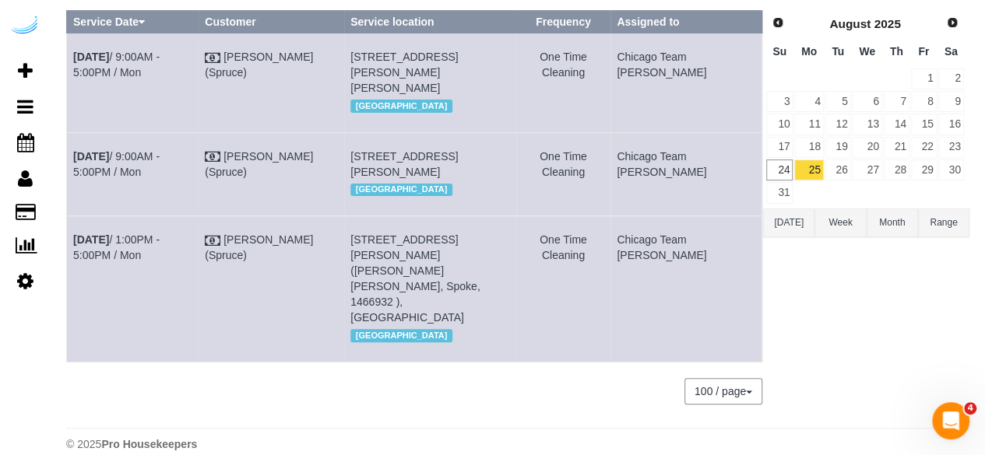
click at [402, 178] on span "[STREET_ADDRESS][PERSON_NAME]" at bounding box center [403, 164] width 107 height 28
drag, startPoint x: 417, startPoint y: 237, endPoint x: 375, endPoint y: 174, distance: 76.0
click at [375, 174] on span "[STREET_ADDRESS][PERSON_NAME]" at bounding box center [403, 164] width 107 height 28
copy span "[STREET_ADDRESS][PERSON_NAME]"
drag, startPoint x: 693, startPoint y: 183, endPoint x: 656, endPoint y: 171, distance: 39.4
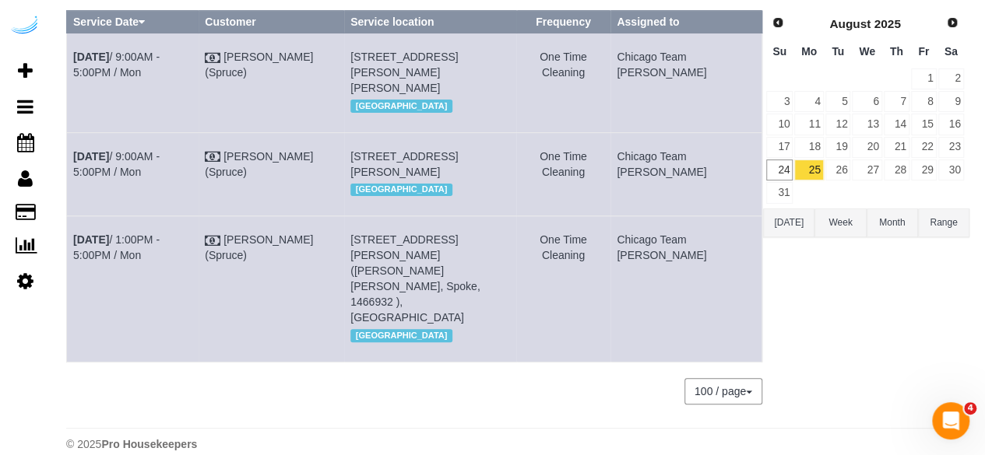
click at [656, 171] on td "Chicago Team [PERSON_NAME]" at bounding box center [686, 173] width 152 height 83
copy td "Chicago Team [PERSON_NAME]"
click at [833, 163] on link "26" at bounding box center [838, 170] width 26 height 21
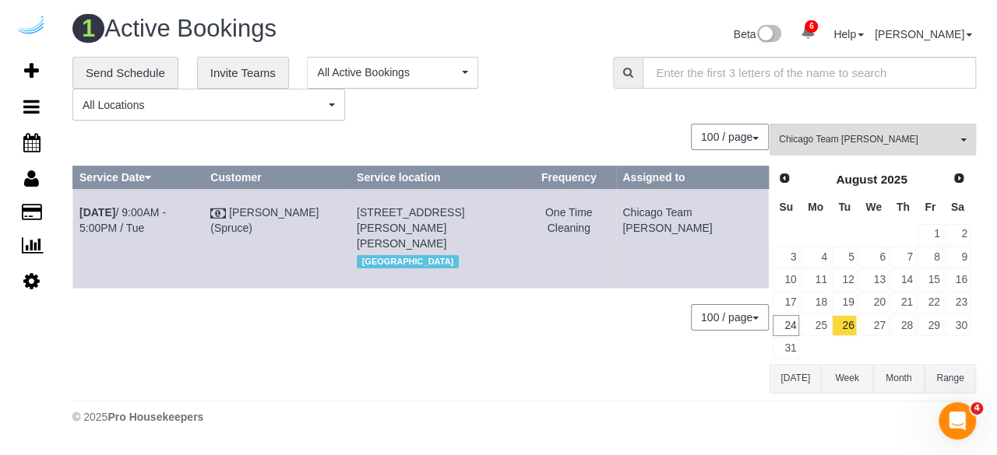
scroll to position [0, 0]
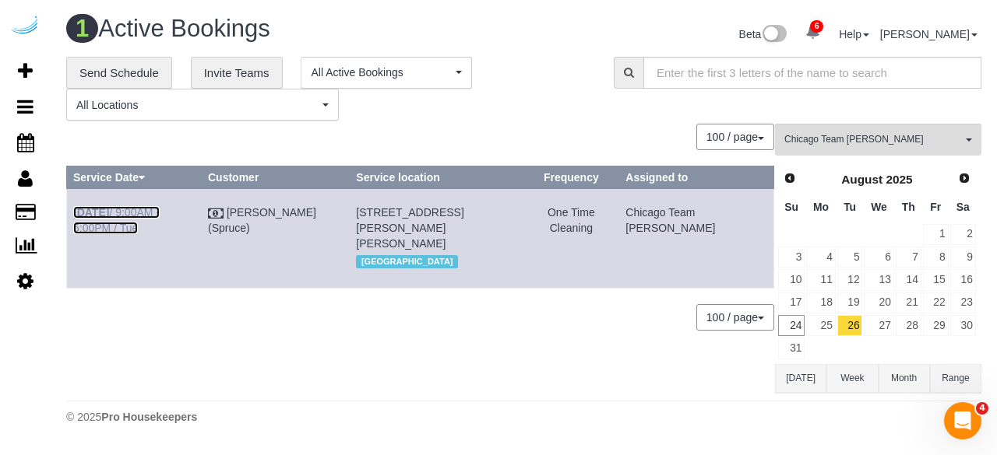
drag, startPoint x: 203, startPoint y: 214, endPoint x: 277, endPoint y: 94, distance: 140.9
click at [160, 213] on link "[DATE] 9:00AM - 5:00PM / Tue" at bounding box center [116, 220] width 86 height 28
click at [877, 322] on link "27" at bounding box center [878, 325] width 30 height 21
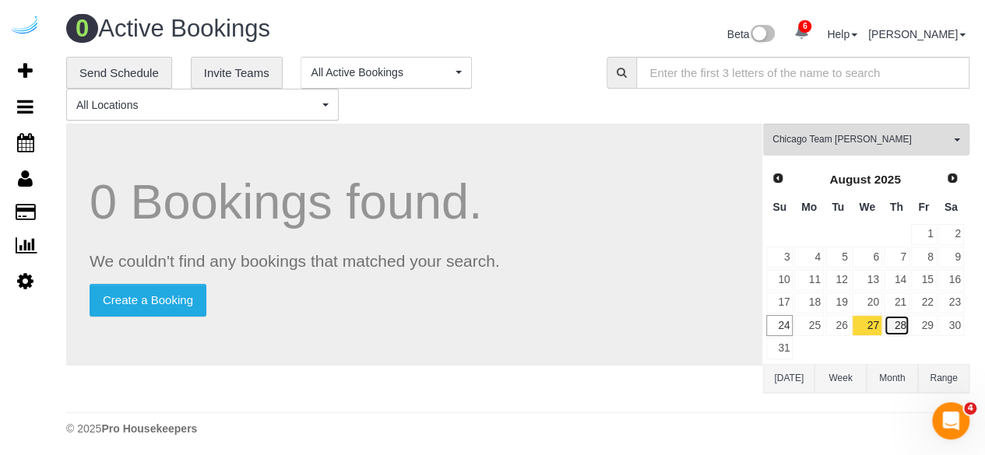
click at [897, 322] on link "28" at bounding box center [897, 325] width 26 height 21
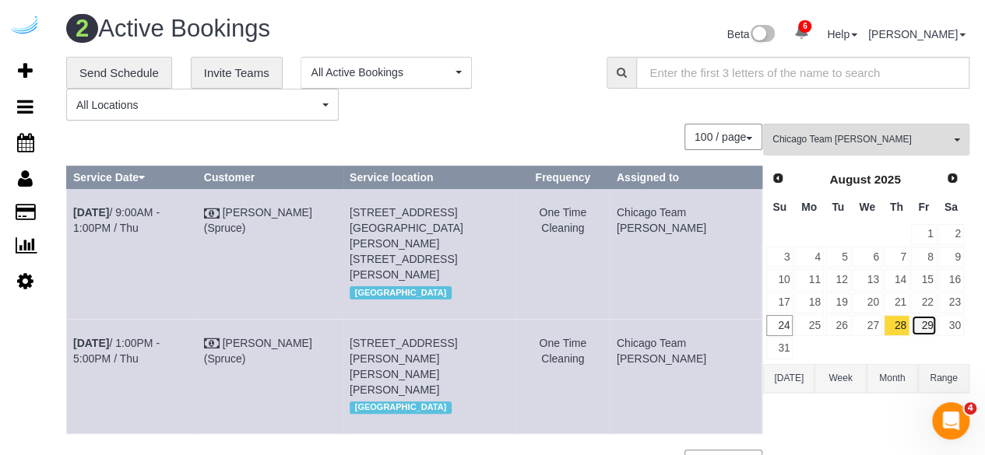
click at [922, 325] on link "29" at bounding box center [924, 325] width 26 height 21
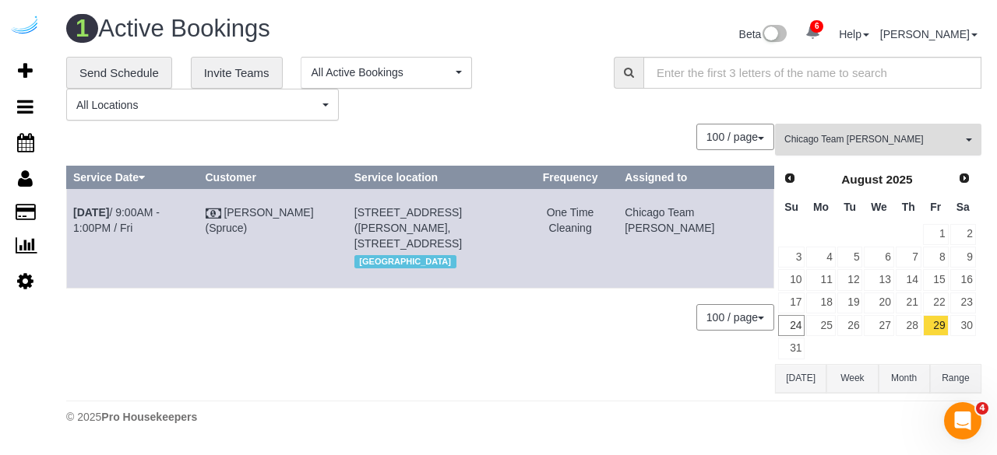
click at [807, 124] on button "Chicago Team Wesley All Teams" at bounding box center [878, 140] width 206 height 32
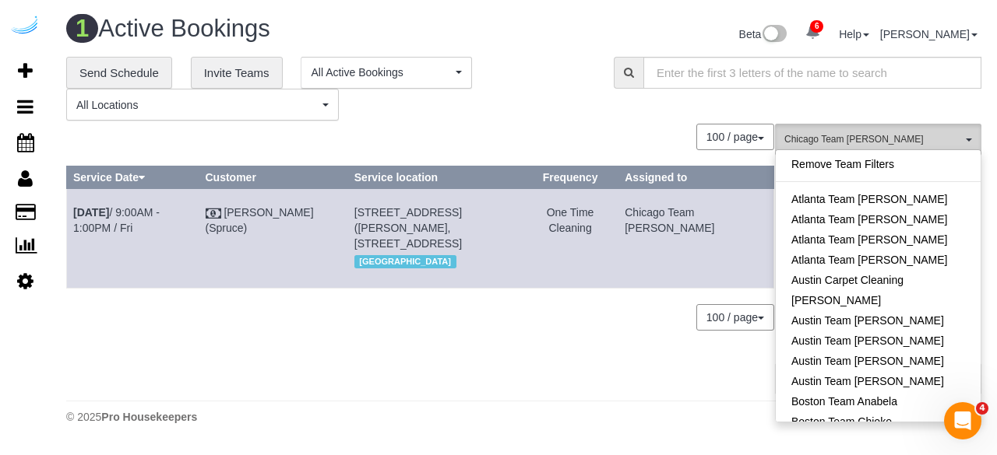
scroll to position [293, 0]
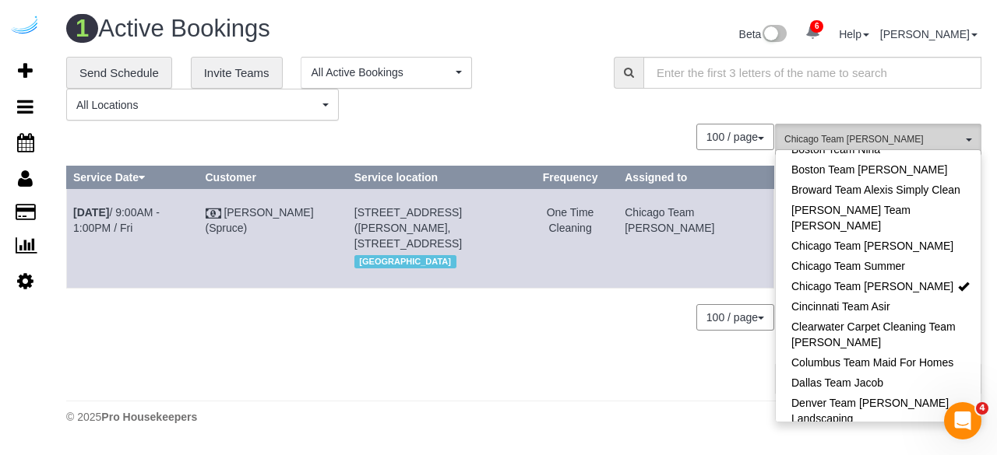
click at [807, 131] on button "Chicago Team Wesley All Teams" at bounding box center [878, 140] width 206 height 32
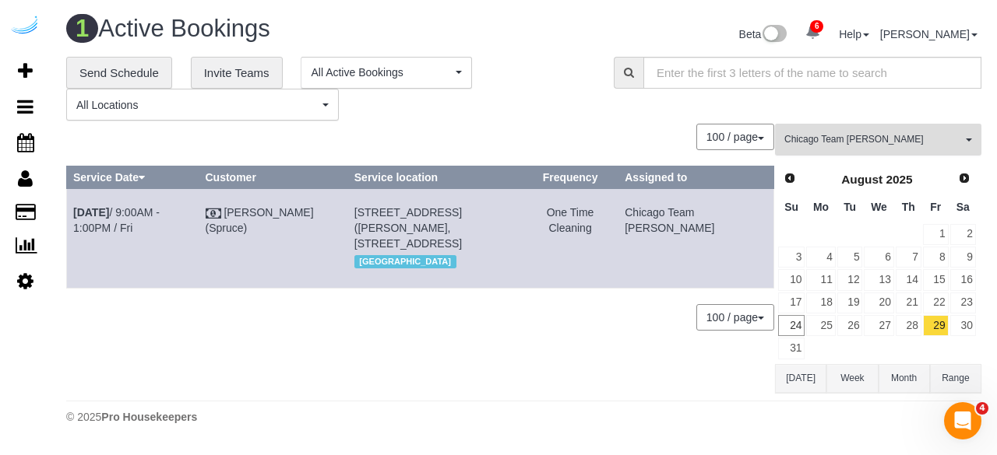
click at [807, 133] on span "Chicago Team [PERSON_NAME]" at bounding box center [873, 139] width 178 height 13
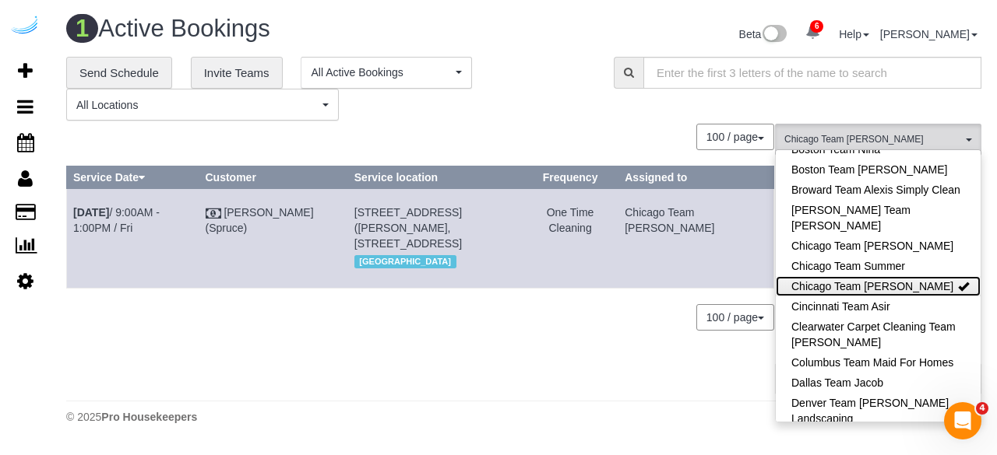
click at [863, 278] on link "Chicago Team [PERSON_NAME]" at bounding box center [877, 286] width 205 height 20
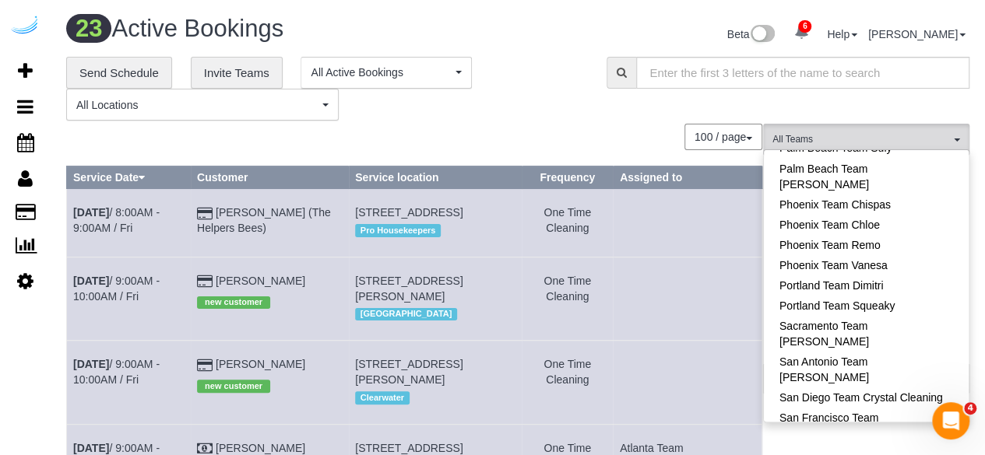
scroll to position [1461, 0]
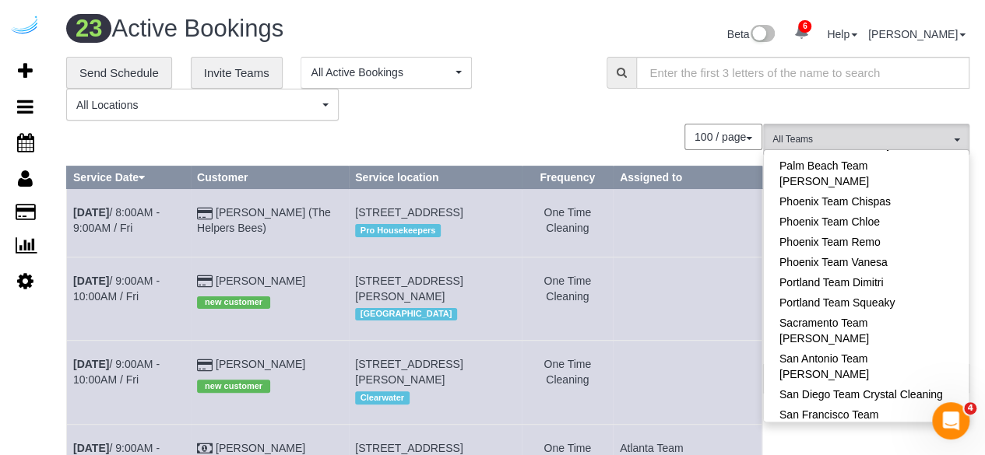
click at [522, 57] on div "**********" at bounding box center [324, 89] width 517 height 65
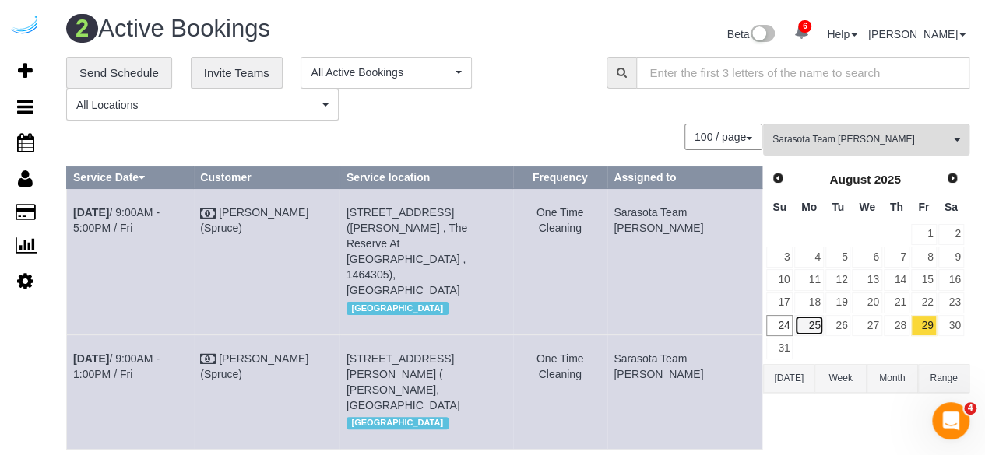
click at [811, 325] on link "25" at bounding box center [808, 325] width 29 height 21
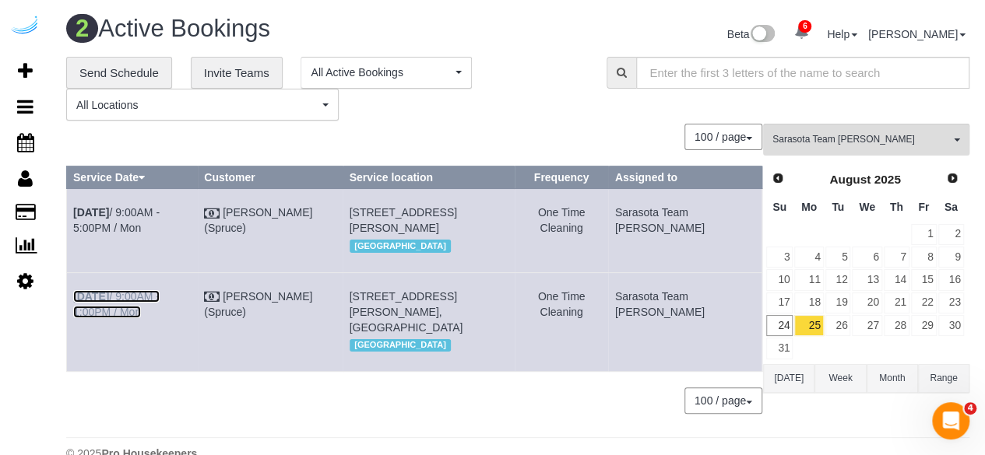
click at [122, 316] on link "[DATE] 9:00AM - 1:00PM / Mon" at bounding box center [116, 304] width 86 height 28
drag, startPoint x: 106, startPoint y: 323, endPoint x: 74, endPoint y: 316, distance: 32.7
click at [74, 316] on td "[DATE] 9:00AM - 1:00PM / Mon" at bounding box center [132, 321] width 131 height 99
copy link "[DATE] 9:00AM - 1:00PM / Mon"
drag, startPoint x: 424, startPoint y: 360, endPoint x: 380, endPoint y: 309, distance: 67.3
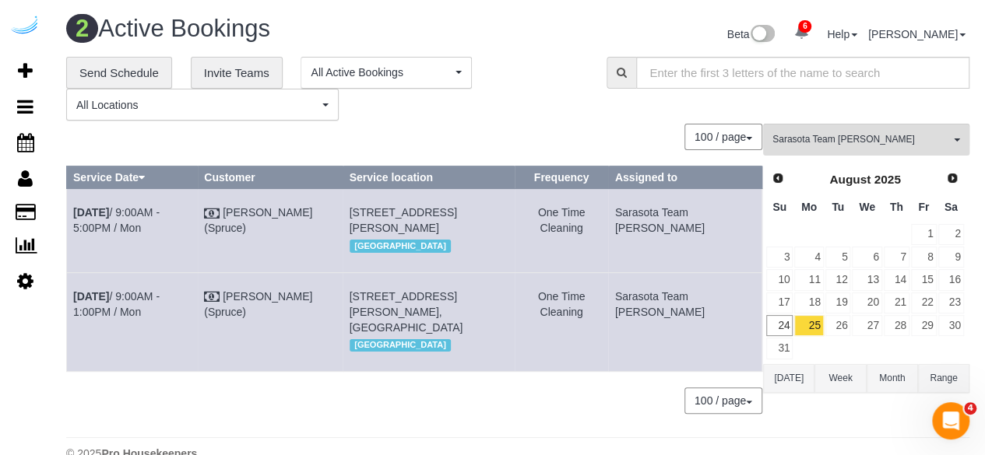
click at [380, 309] on span "1420 Lakefront Dr, Unit 3222 (Caitlin Brindisi-Darrow, The Row Waterside , 1448…" at bounding box center [407, 312] width 114 height 44
copy span "1420 Lakefront Dr, Unit 3222 (Caitlin Brindisi-Darrow, The Row Waterside , 1448…"
drag, startPoint x: 694, startPoint y: 332, endPoint x: 652, endPoint y: 314, distance: 46.4
click at [652, 314] on tr "Aug 25th / 9:00AM - 1:00PM / Mon Brandie Louck (Spruce) 1420 Lakefront Dr, Unit…" at bounding box center [414, 321] width 695 height 99
click at [687, 346] on td "Sarasota Team [PERSON_NAME]" at bounding box center [684, 321] width 153 height 99
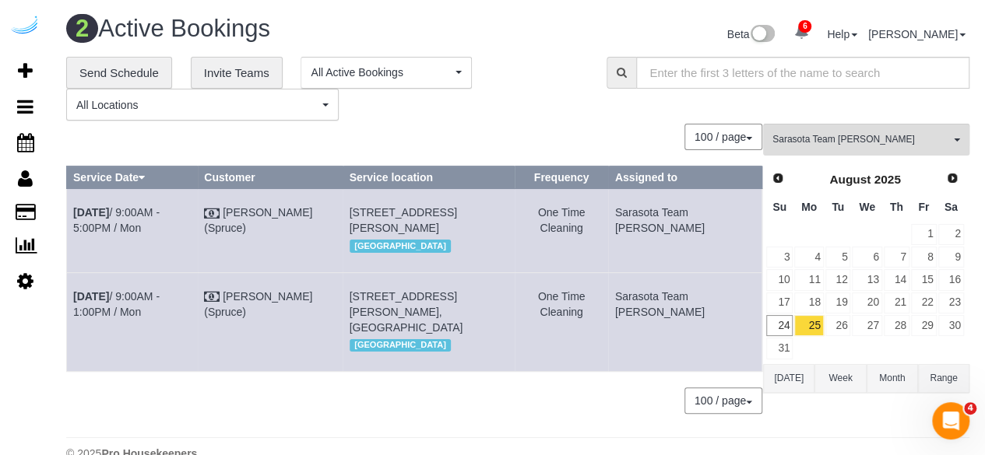
drag, startPoint x: 694, startPoint y: 333, endPoint x: 656, endPoint y: 314, distance: 42.1
click at [656, 314] on td "Sarasota Team [PERSON_NAME]" at bounding box center [684, 321] width 153 height 99
copy td "Sarasota Team [PERSON_NAME]"
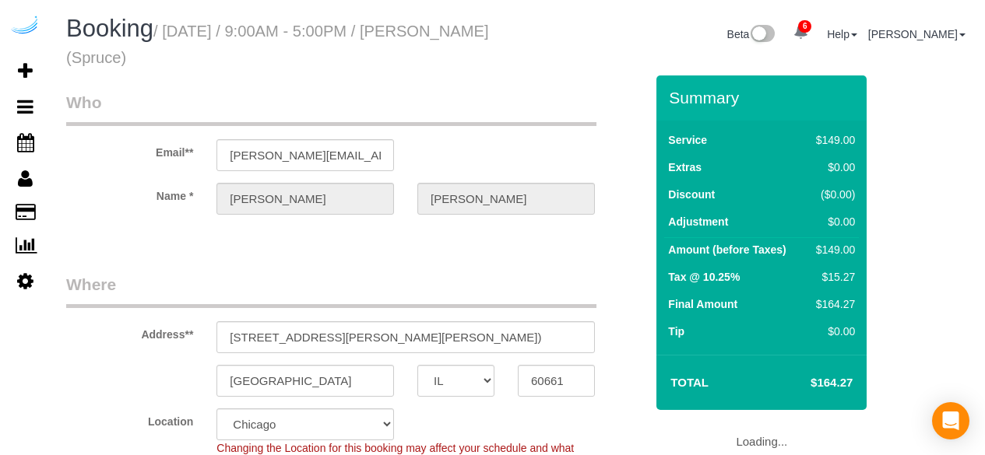
select select "IL"
select select "282"
select select "number:9"
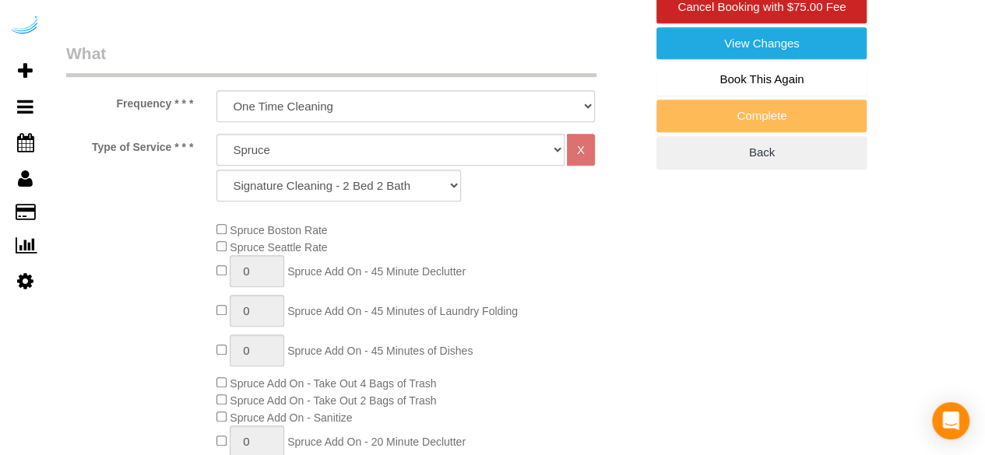
select select "object:833"
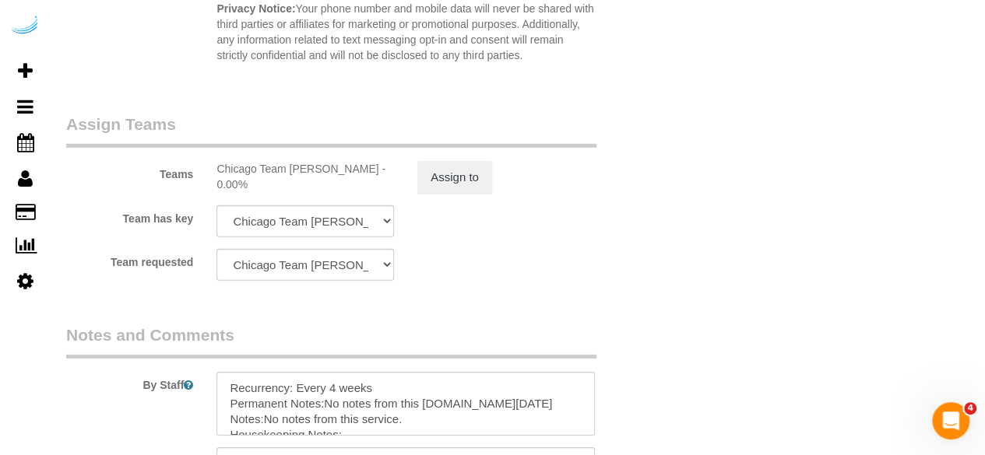
scroll to position [2557, 0]
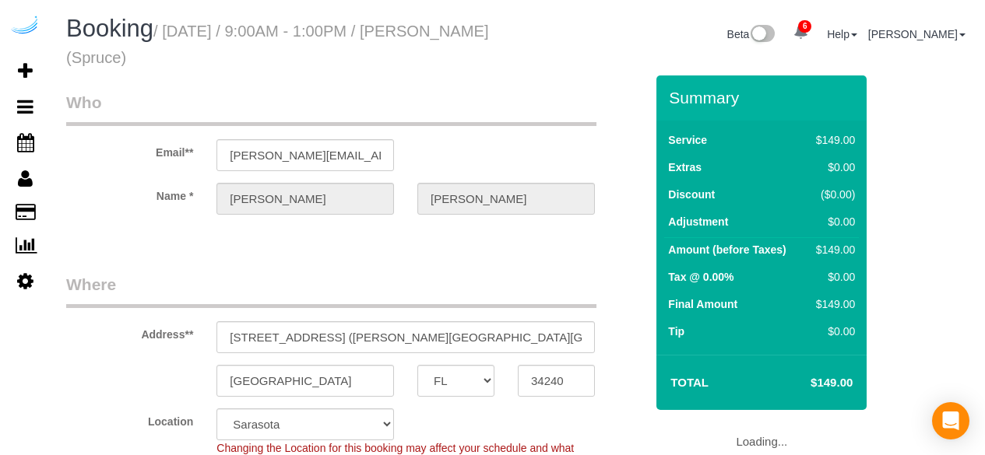
select select "FL"
select select "282"
select select "number:9"
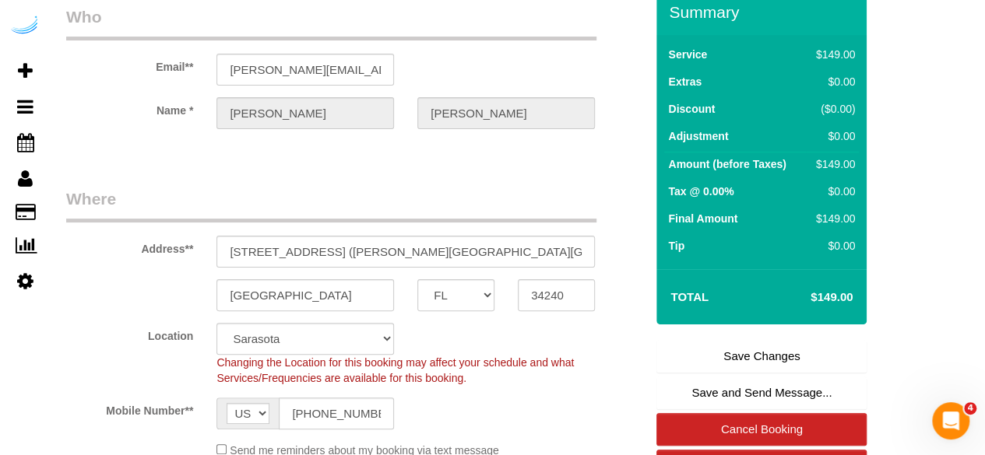
scroll to position [234, 0]
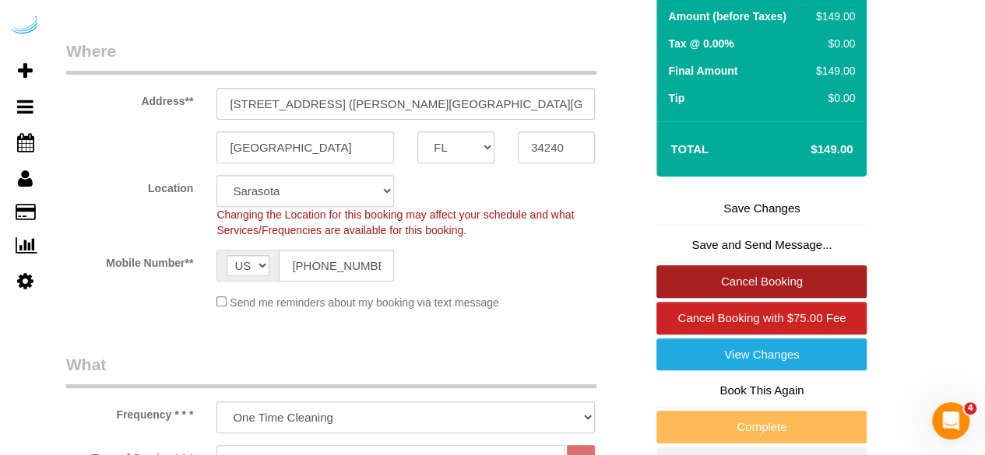
click at [737, 278] on link "Cancel Booking" at bounding box center [761, 281] width 210 height 33
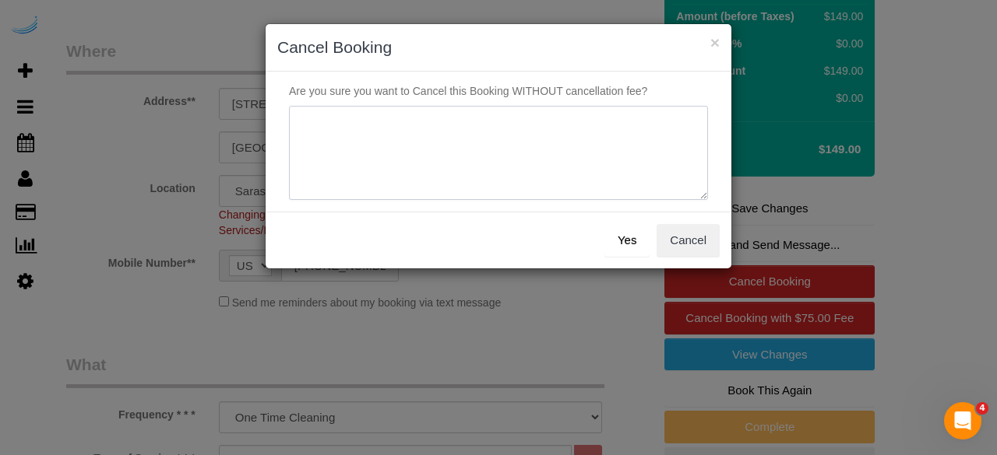
click at [434, 143] on textarea at bounding box center [498, 153] width 419 height 95
type textarea "Not on spruce."
drag, startPoint x: 629, startPoint y: 241, endPoint x: 608, endPoint y: 242, distance: 21.0
click at [623, 241] on button "Yes" at bounding box center [626, 240] width 45 height 33
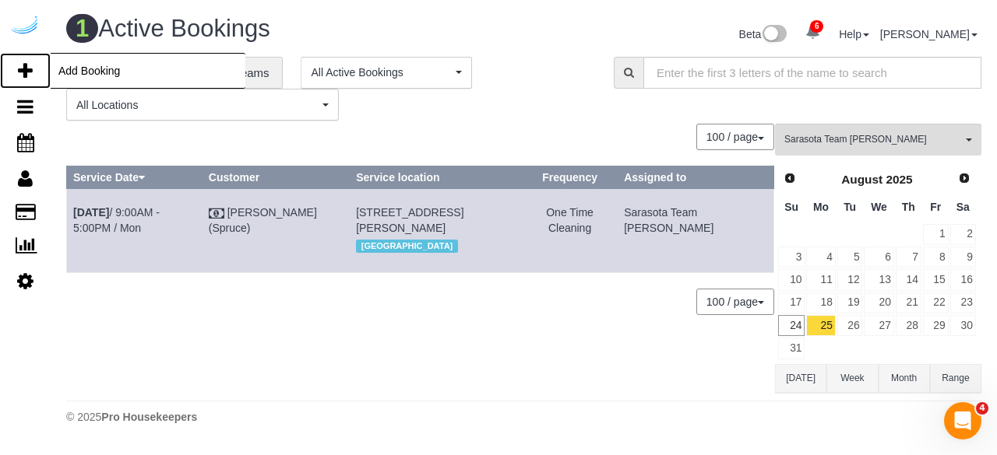
click at [28, 66] on icon at bounding box center [25, 71] width 15 height 19
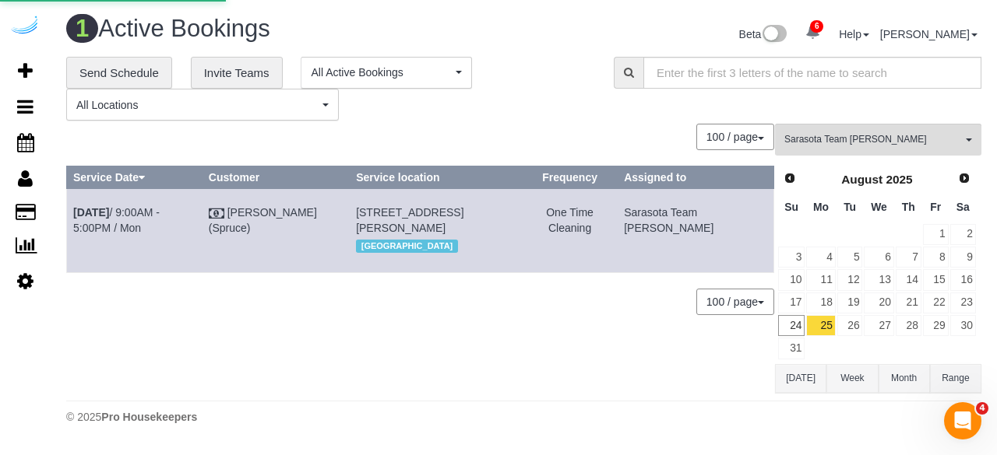
select select "4"
select select "number:9"
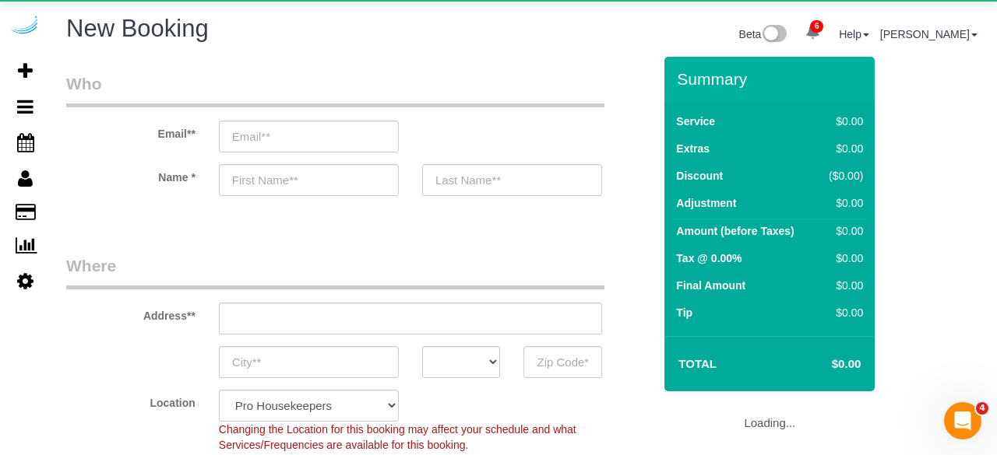
select select "object:2030"
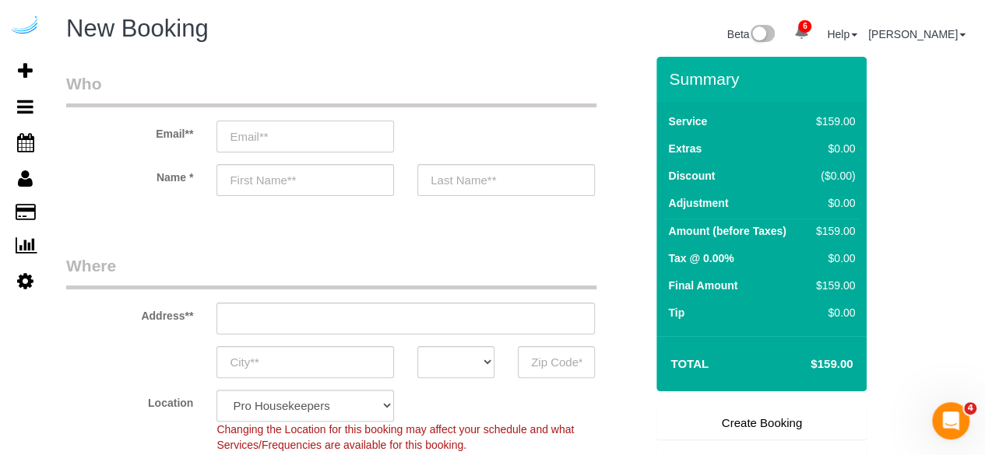
click at [385, 138] on input "email" at bounding box center [305, 137] width 178 height 32
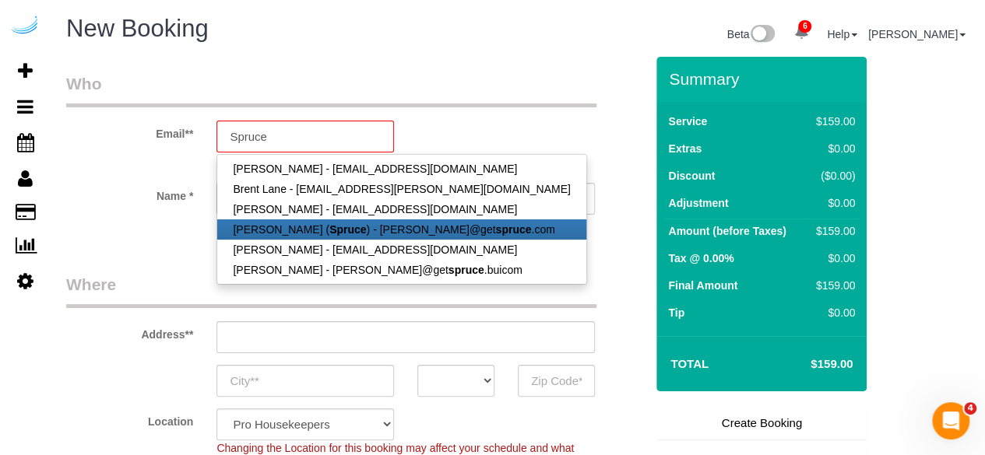
click at [329, 232] on strong "Spruce" at bounding box center [347, 229] width 37 height 12
type input "[PERSON_NAME][EMAIL_ADDRESS][DOMAIN_NAME]"
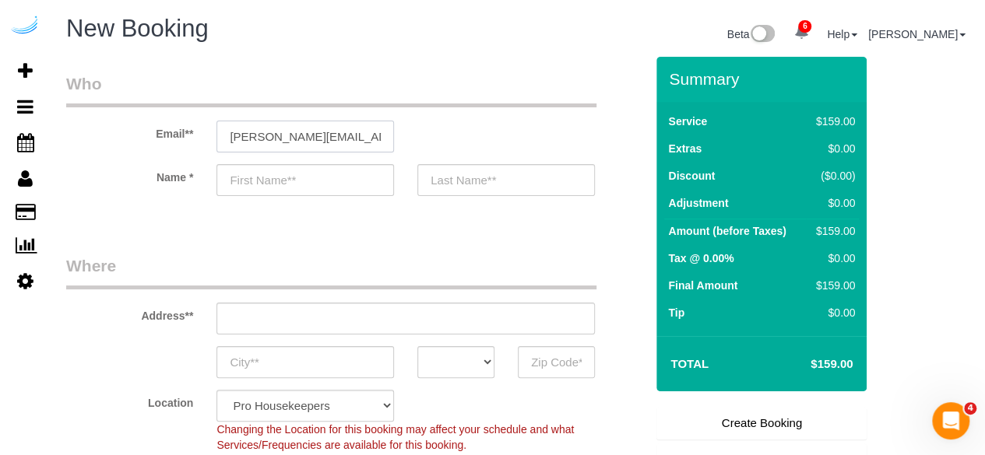
type input "[PERSON_NAME]"
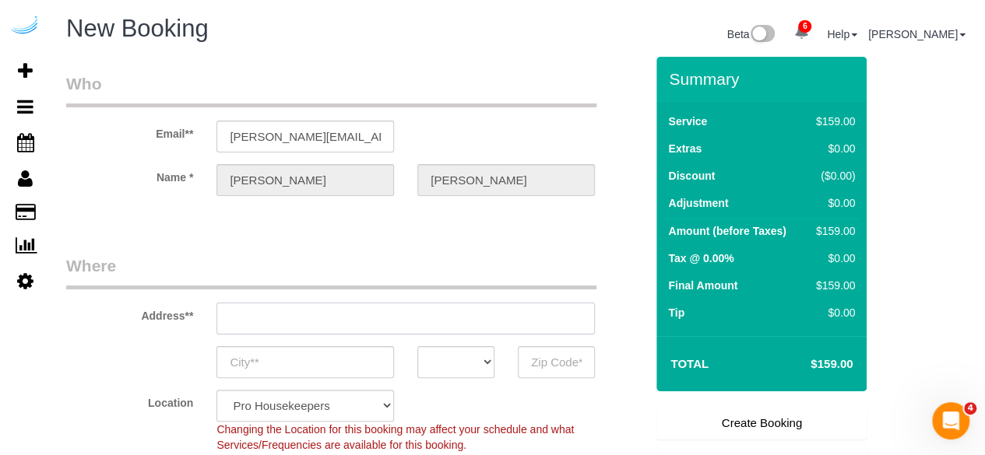
type input "[STREET_ADDRESS][PERSON_NAME]"
type input "Austin"
select select "[GEOGRAPHIC_DATA]"
type input "78704"
click at [377, 322] on input "[STREET_ADDRESS][PERSON_NAME]" at bounding box center [405, 319] width 378 height 32
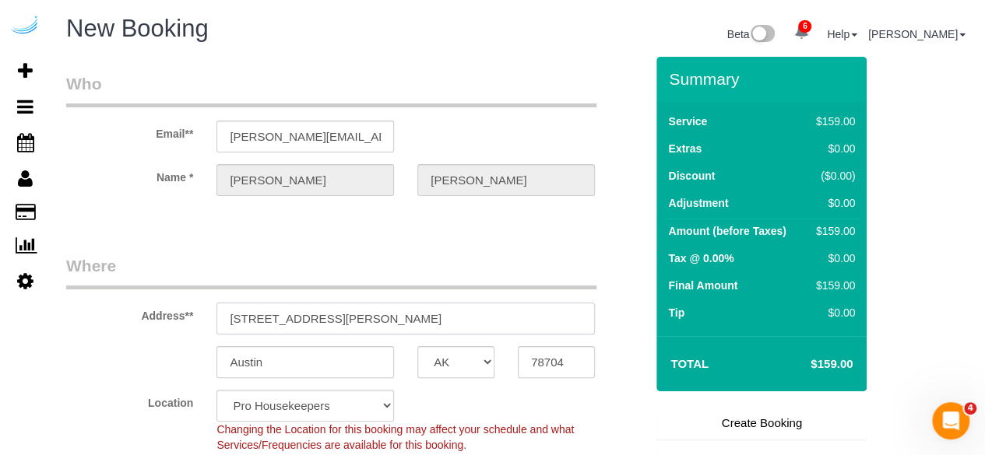
paste input "[STREET_ADDRESS]"
type input "[STREET_ADDRESS]"
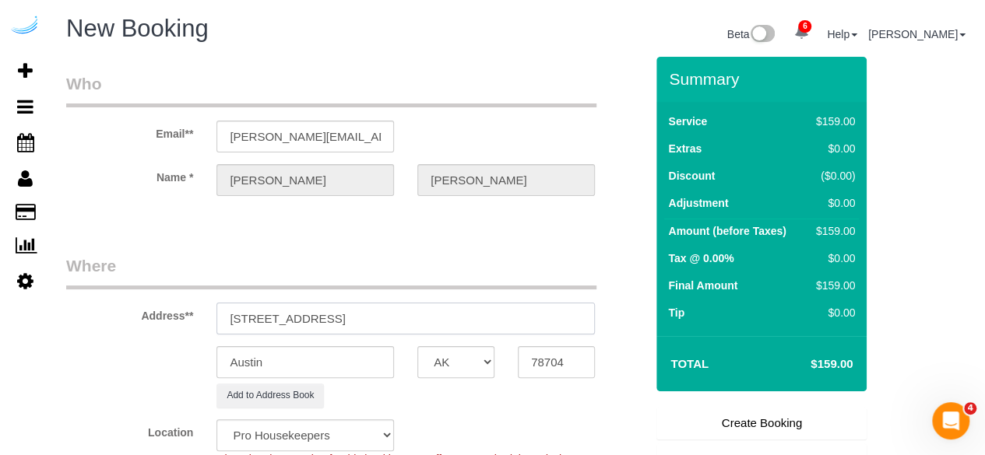
select select "9"
select select "object:2074"
drag, startPoint x: 389, startPoint y: 315, endPoint x: 537, endPoint y: 320, distance: 148.0
click at [537, 320] on input "[STREET_ADDRESS]" at bounding box center [405, 319] width 378 height 32
type input "[STREET_ADDRESS]"
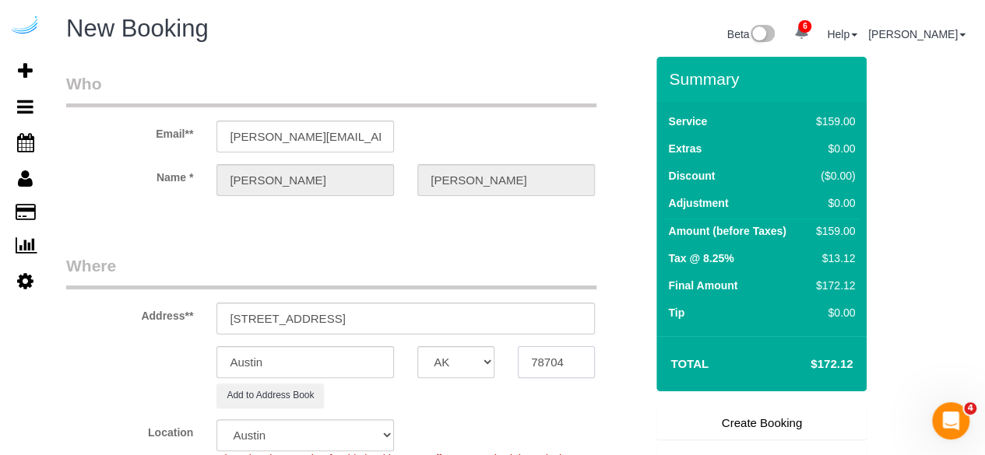
click at [564, 357] on input "78704" at bounding box center [556, 362] width 77 height 32
paste input "34240"
type input "34240"
click at [470, 352] on select "AK AL AR AZ CA CO CT DC DE [GEOGRAPHIC_DATA] [GEOGRAPHIC_DATA] HI IA ID IL IN K…" at bounding box center [455, 362] width 77 height 32
select select "22"
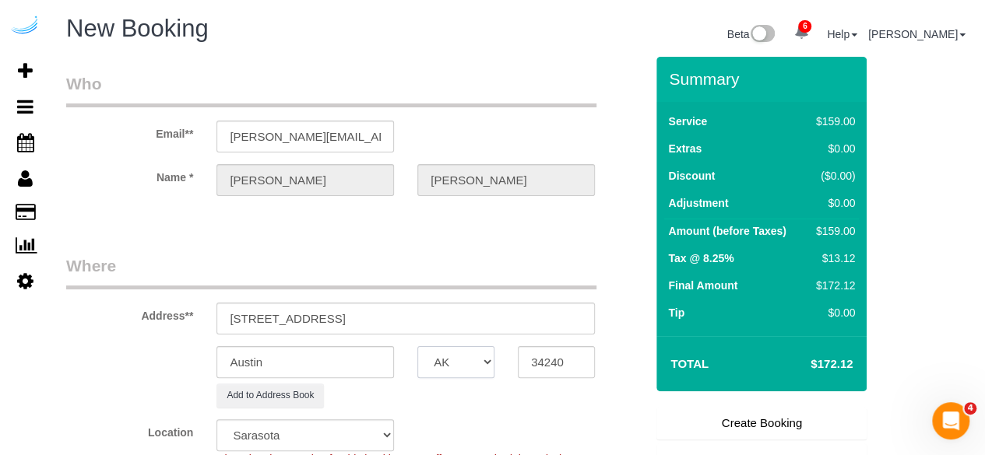
select select "object:2121"
select select "FL"
click at [417, 346] on select "AK AL AR AZ CA CO CT DC DE [GEOGRAPHIC_DATA] [GEOGRAPHIC_DATA] HI IA ID IL IN K…" at bounding box center [455, 362] width 77 height 32
click at [369, 363] on input "Austin" at bounding box center [305, 362] width 178 height 32
type input "[GEOGRAPHIC_DATA]"
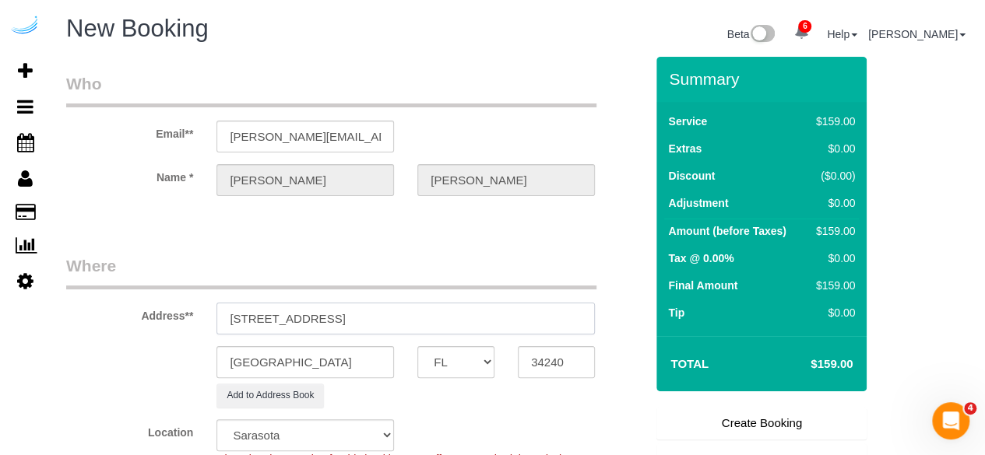
drag, startPoint x: 324, startPoint y: 323, endPoint x: 590, endPoint y: 305, distance: 266.9
click at [590, 305] on input "[STREET_ADDRESS]" at bounding box center [405, 319] width 378 height 32
paste input "[PERSON_NAME]"
paste input "The Concord"
paste input "1467324"
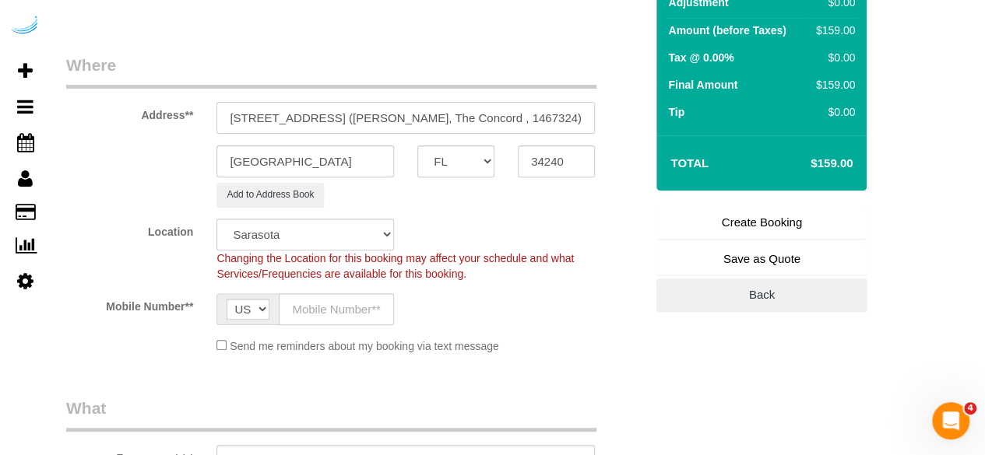
scroll to position [234, 0]
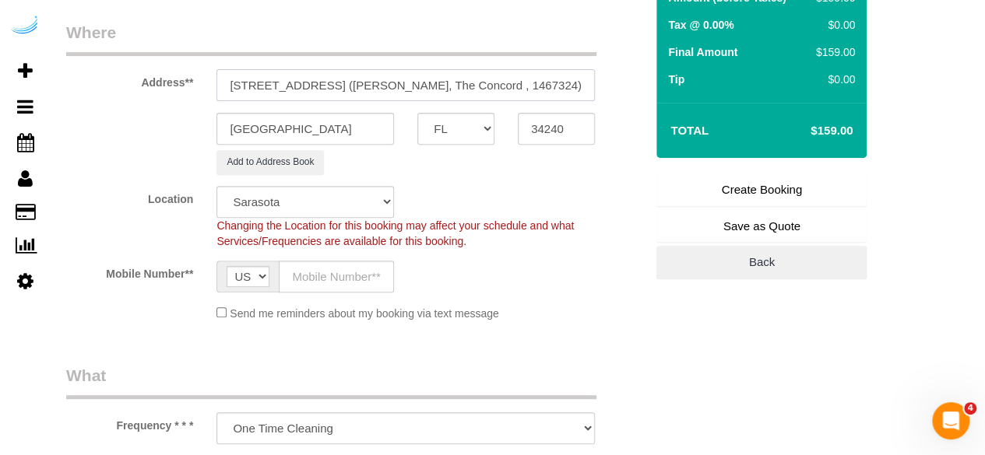
type input "[STREET_ADDRESS] ([PERSON_NAME], The Concord , 1467324)"
click at [358, 273] on input "text" at bounding box center [336, 277] width 115 height 32
type input "[PHONE_NUMBER]"
type input "[PERSON_NAME]"
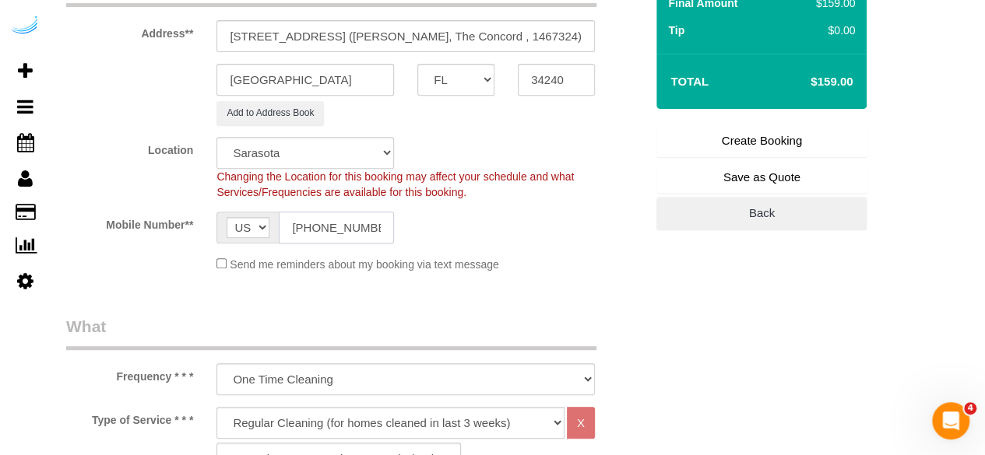
type input "[PHONE_NUMBER]"
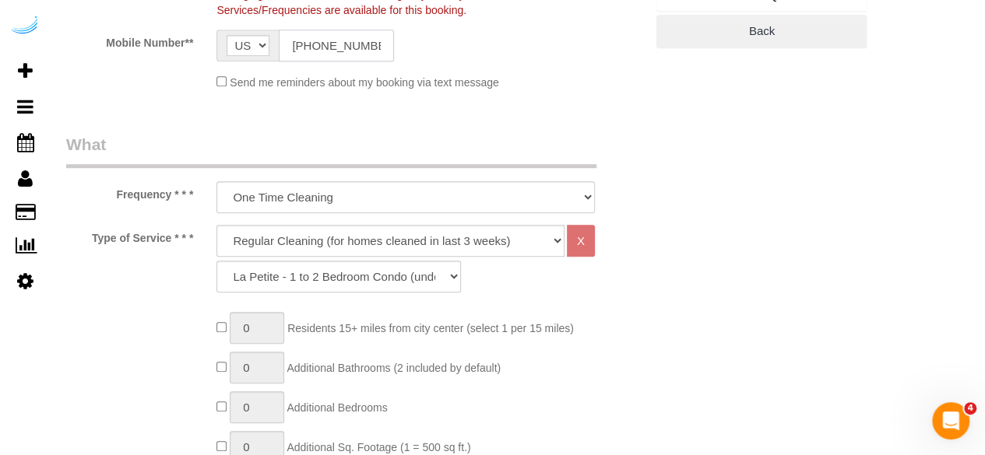
scroll to position [467, 0]
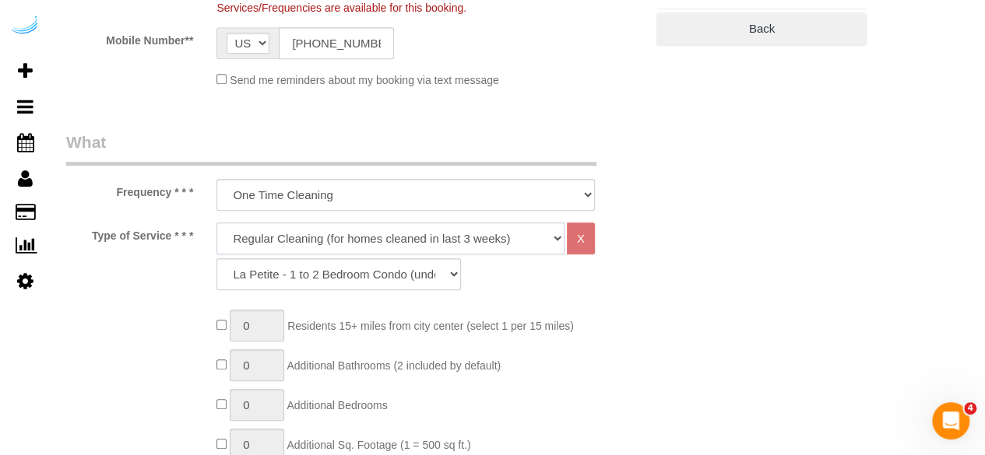
drag, startPoint x: 372, startPoint y: 241, endPoint x: 357, endPoint y: 251, distance: 18.4
click at [372, 241] on select "Deep Cleaning (for homes that have not been cleaned in 3+ weeks) Spruce Regular…" at bounding box center [390, 239] width 348 height 32
select select "282"
click at [216, 223] on select "Deep Cleaning (for homes that have not been cleaned in 3+ weeks) Spruce Regular…" at bounding box center [390, 239] width 348 height 32
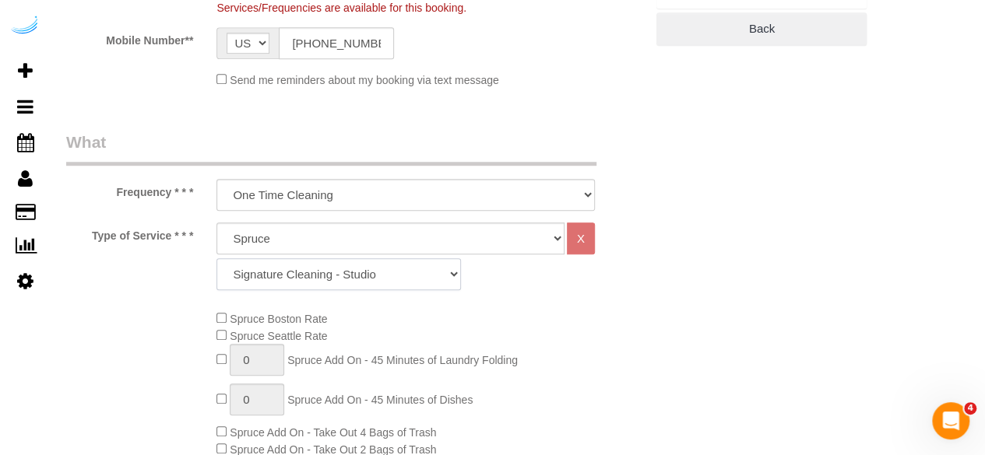
drag, startPoint x: 311, startPoint y: 269, endPoint x: 310, endPoint y: 261, distance: 8.7
click at [311, 269] on select "Signature Cleaning - Studio Signature Cleaning - 1 Bed 1 Bath Signature Cleanin…" at bounding box center [338, 274] width 244 height 32
select select "304"
click at [216, 258] on select "Signature Cleaning - Studio Signature Cleaning - 1 Bed 1 Bath Signature Cleanin…" at bounding box center [338, 274] width 244 height 32
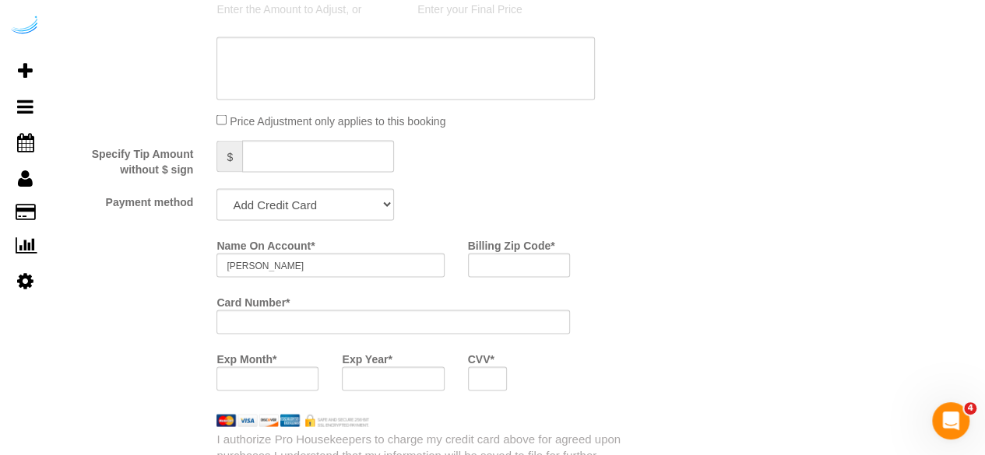
scroll to position [1401, 0]
click at [332, 208] on select "Add Credit Card Cash Check Paypal" at bounding box center [305, 201] width 178 height 32
select select "string:check"
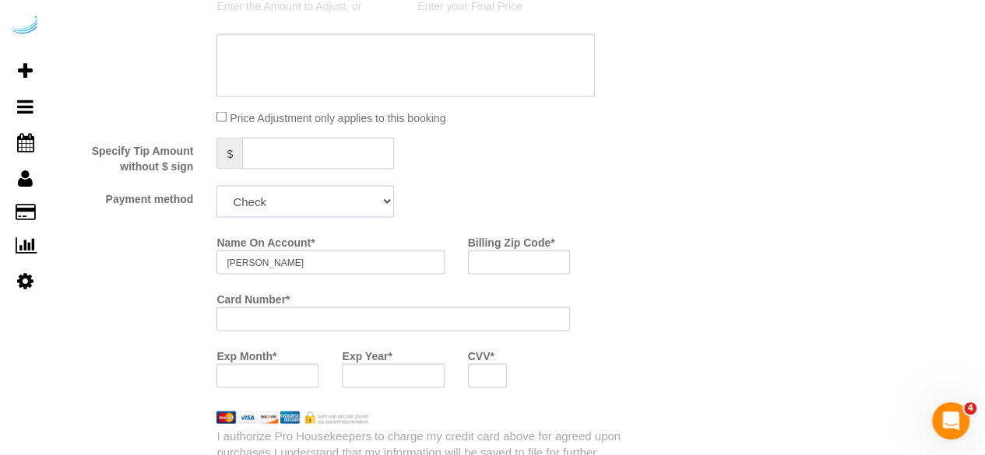
click at [216, 187] on select "Add Credit Card Cash Check Paypal" at bounding box center [305, 201] width 178 height 32
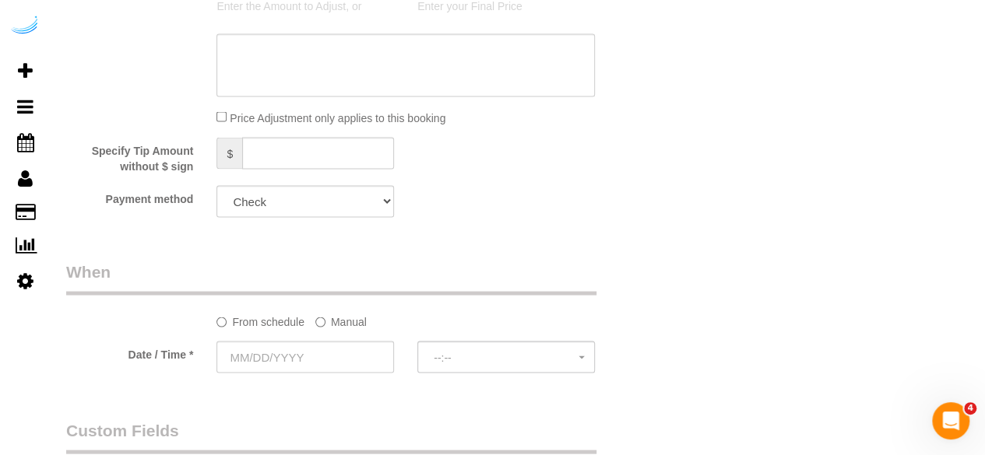
click at [344, 318] on label "Manual" at bounding box center [340, 318] width 51 height 21
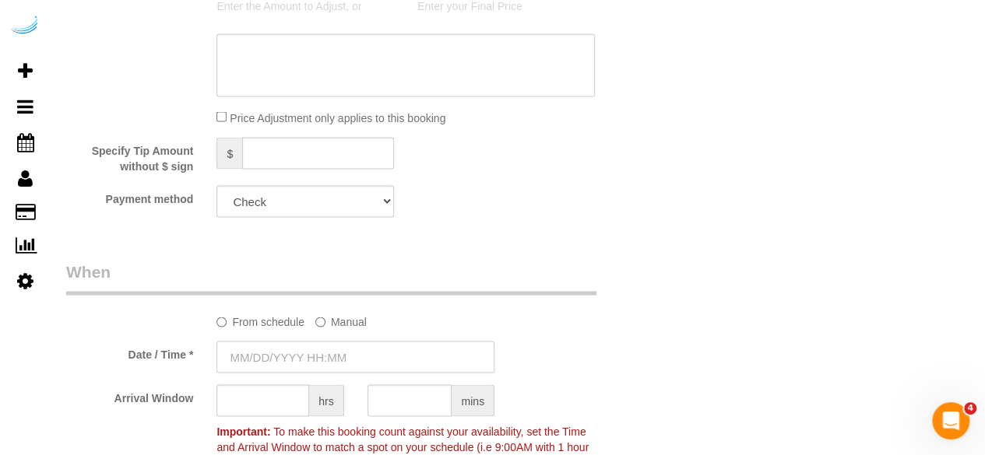
click at [328, 348] on input "text" at bounding box center [355, 357] width 278 height 32
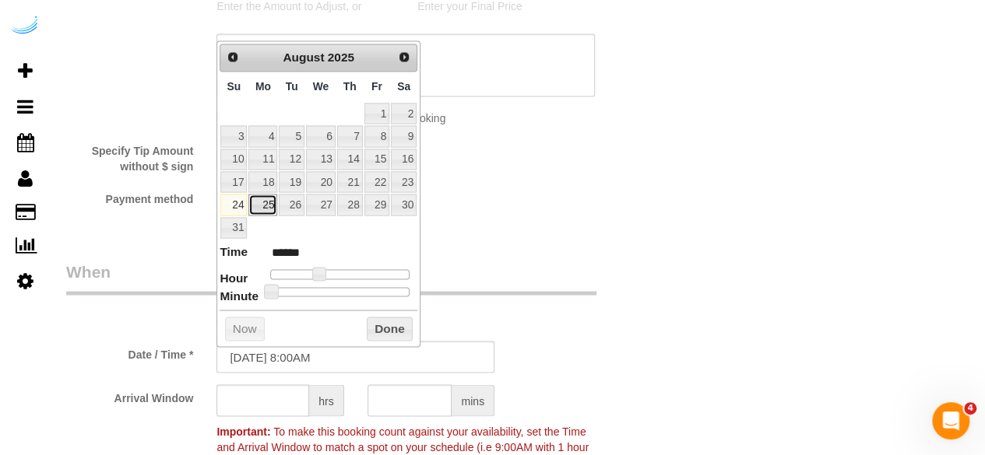
click at [258, 197] on link "25" at bounding box center [262, 204] width 29 height 21
type input "[DATE] 9:00AM"
type input "******"
click at [325, 272] on span at bounding box center [325, 274] width 14 height 14
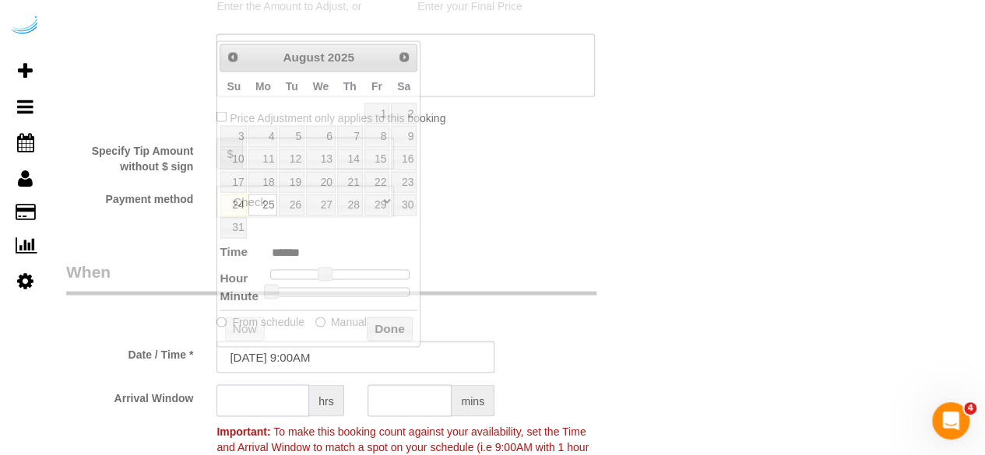
click at [279, 395] on input "text" at bounding box center [262, 401] width 93 height 32
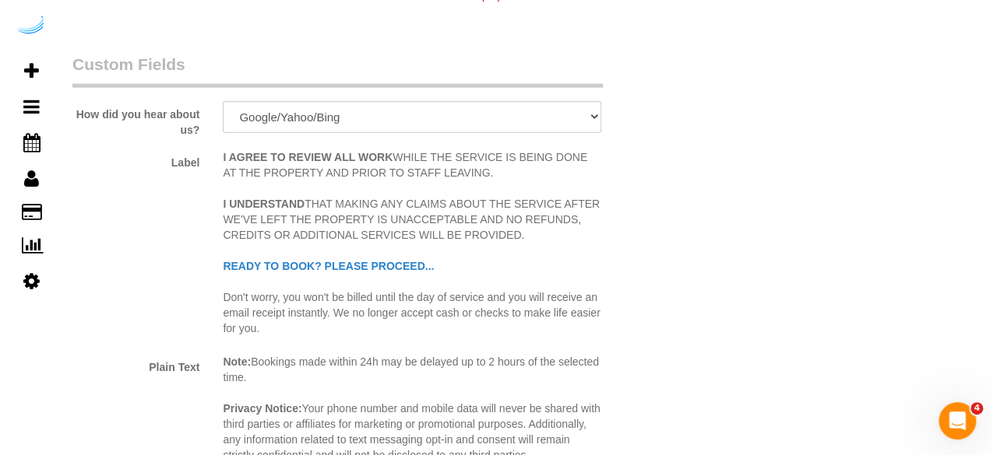
scroll to position [2180, 0]
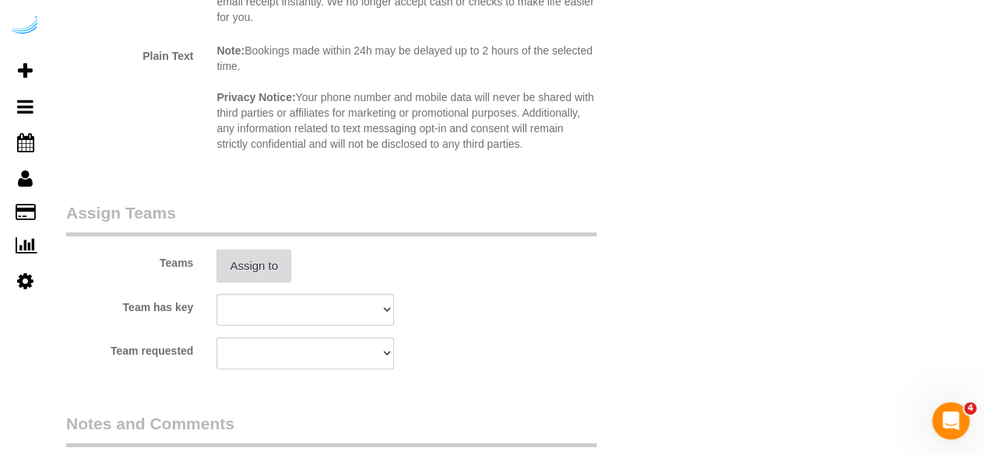
type input "4"
click at [268, 265] on button "Assign to" at bounding box center [253, 266] width 75 height 33
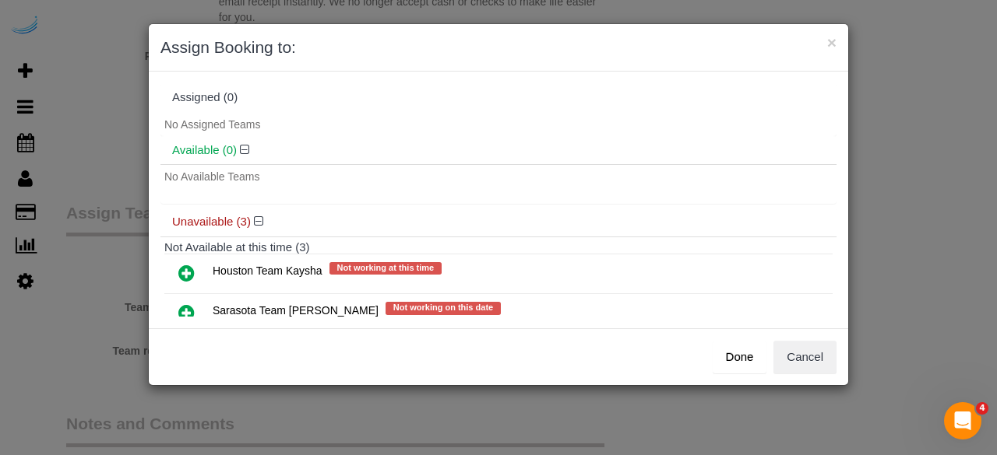
scroll to position [78, 0]
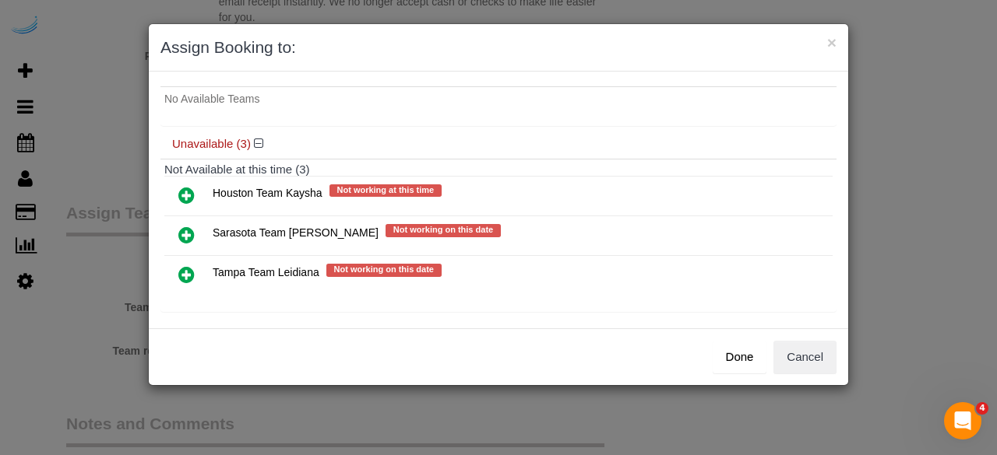
click at [190, 231] on icon at bounding box center [186, 235] width 16 height 19
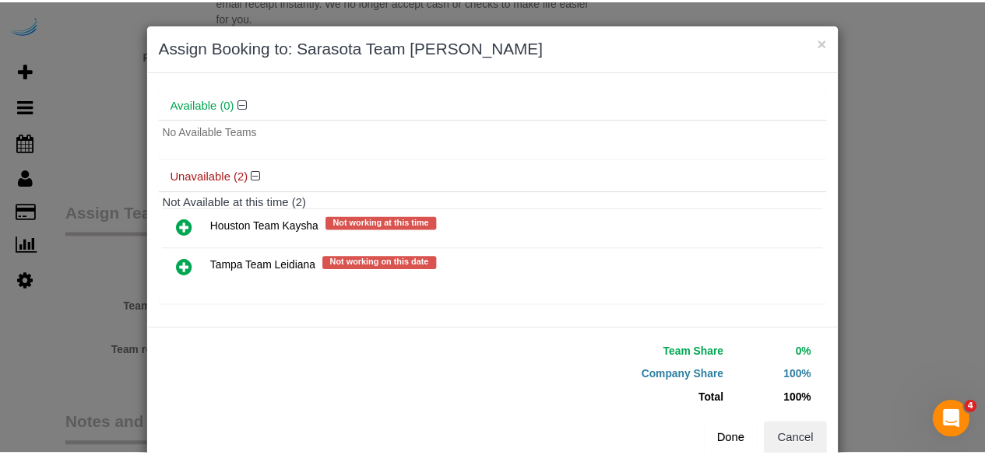
scroll to position [83, 0]
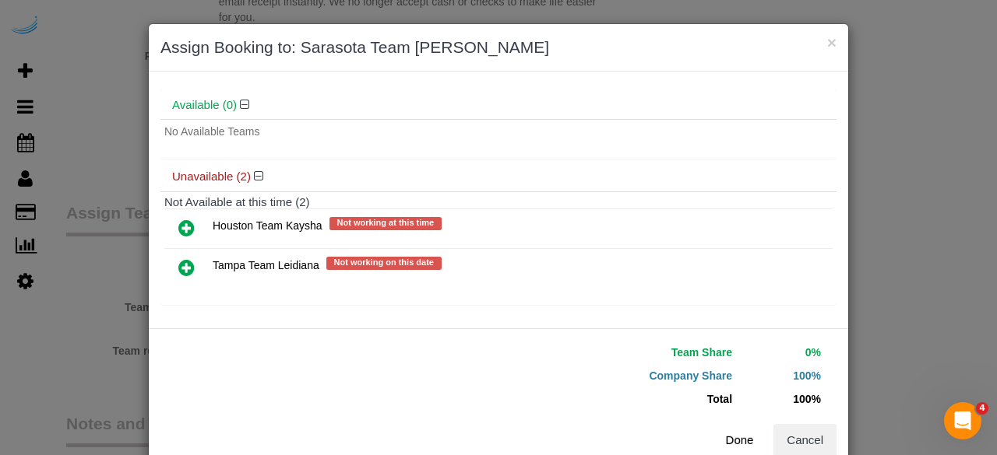
click at [746, 435] on button "Done" at bounding box center [739, 440] width 54 height 33
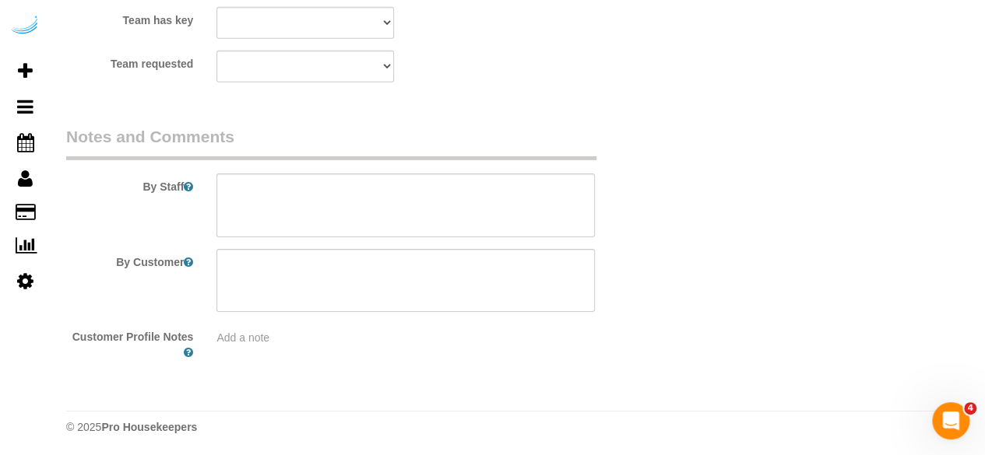
scroll to position [2468, 0]
click at [317, 196] on textarea at bounding box center [405, 205] width 378 height 64
click at [406, 217] on textarea at bounding box center [405, 205] width 378 height 64
paste textarea "Permanent Notes:No notes from this customer.Today's Notes:No notes from this se…"
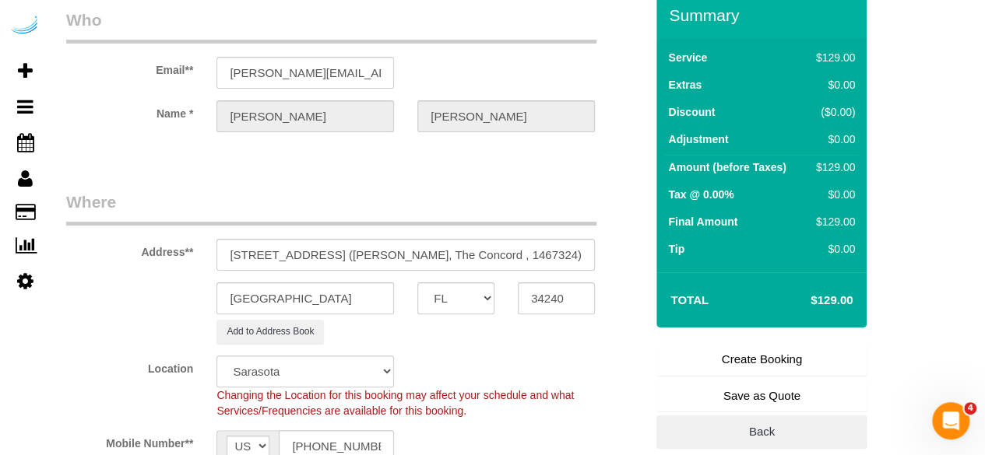
scroll to position [0, 0]
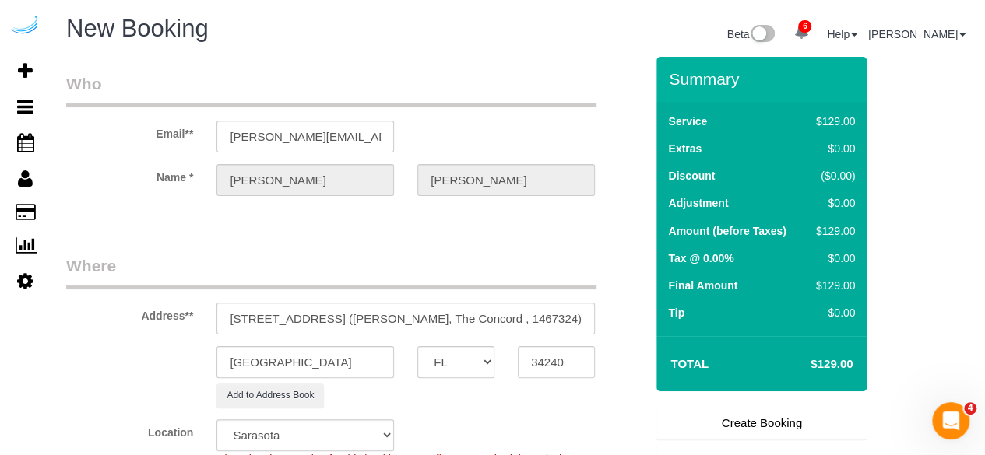
type textarea "Recurrency: One time service Permanent Notes:No notes from this customer.Today'…"
click at [744, 434] on link "Create Booking" at bounding box center [761, 423] width 210 height 33
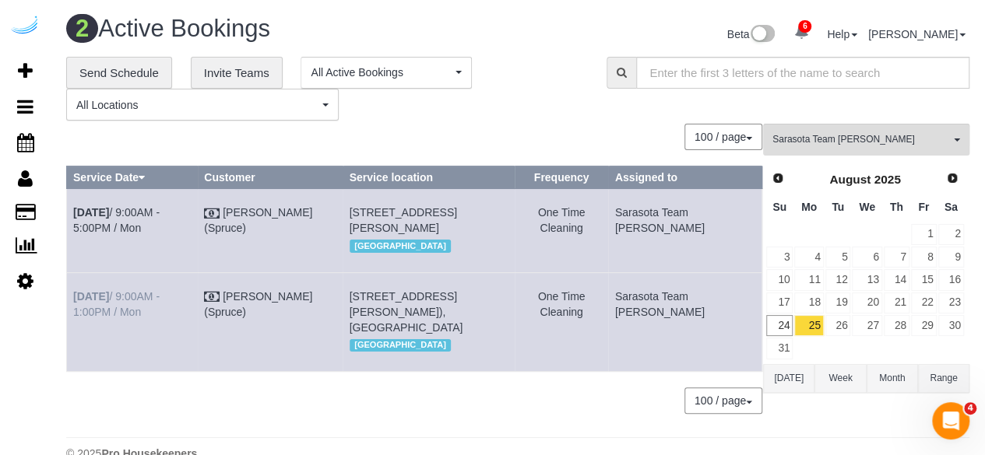
drag, startPoint x: 156, startPoint y: 337, endPoint x: 72, endPoint y: 310, distance: 88.4
click at [72, 310] on td "Aug 25th / 9:00AM - 1:00PM / Mon" at bounding box center [132, 321] width 131 height 99
copy link "Aug 25th / 9:00AM - 1:00PM / Mon"
drag, startPoint x: 414, startPoint y: 360, endPoint x: 378, endPoint y: 311, distance: 61.4
click at [378, 311] on td "2031 Synergy Ln, Building 1420, Unit 1420 (Claudia Aguillon, The Concord , 1467…" at bounding box center [429, 321] width 172 height 99
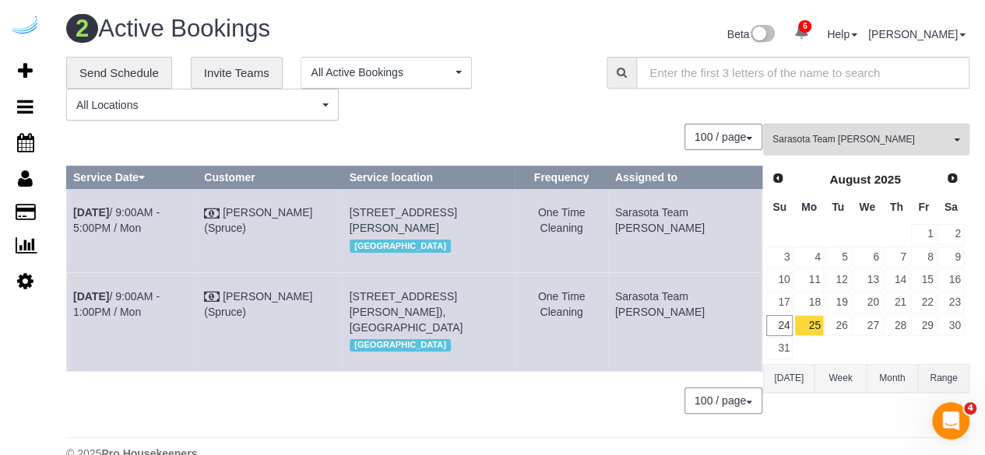
copy span "2031 Synergy Ln, Building 1420, Unit 1420 (Claudia Aguillon, The Concord , 1467…"
drag, startPoint x: 679, startPoint y: 325, endPoint x: 672, endPoint y: 322, distance: 8.0
click at [666, 322] on td "Sarasota Team [PERSON_NAME]" at bounding box center [684, 321] width 153 height 99
drag, startPoint x: 642, startPoint y: 308, endPoint x: 654, endPoint y: 304, distance: 12.8
click at [654, 304] on td "Sarasota Team [PERSON_NAME]" at bounding box center [684, 321] width 153 height 99
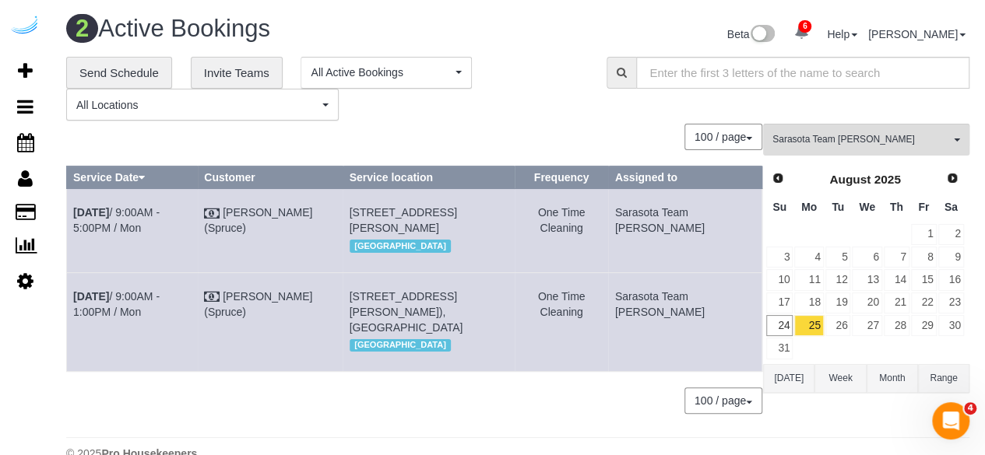
copy td "Sarasota Team [PERSON_NAME]"
click at [837, 315] on link "26" at bounding box center [838, 325] width 26 height 21
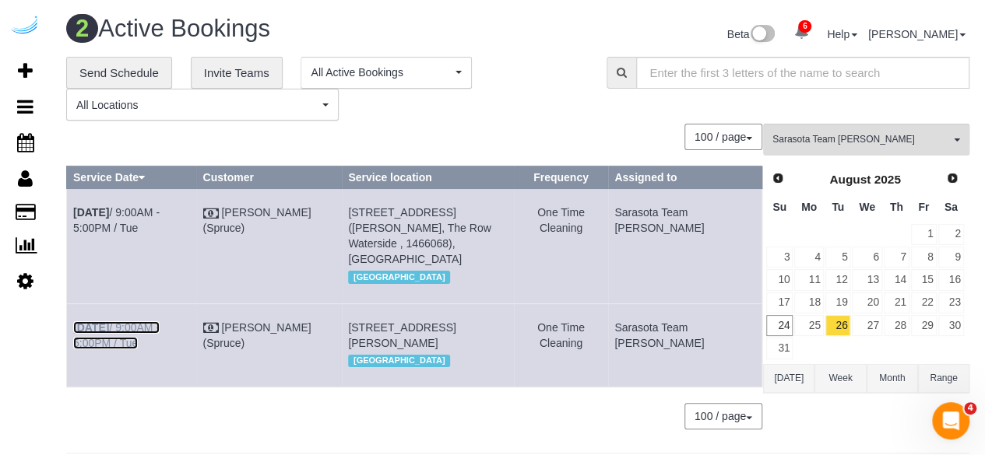
click at [139, 322] on link "Aug 26th / 9:00AM - 5:00PM / Tue" at bounding box center [116, 336] width 86 height 28
click at [160, 211] on link "Aug 26th / 9:00AM - 5:00PM / Tue" at bounding box center [116, 220] width 86 height 28
click at [870, 315] on link "27" at bounding box center [867, 325] width 30 height 21
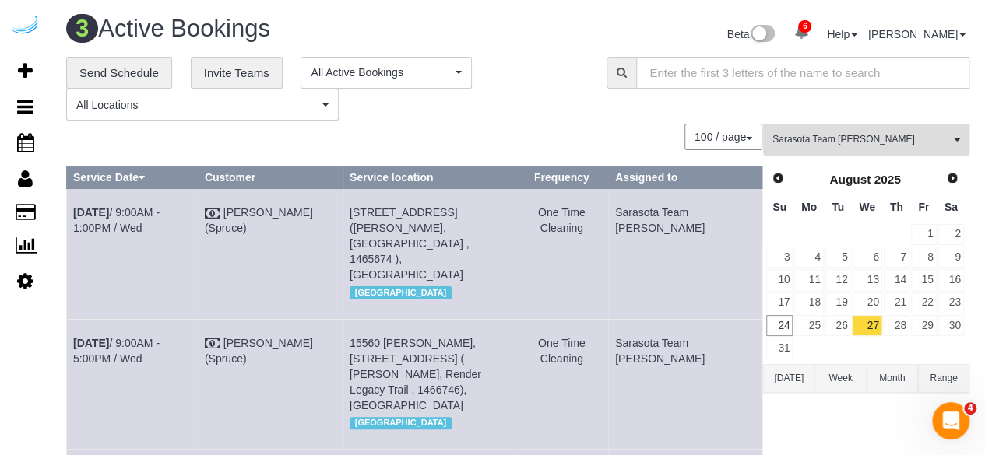
scroll to position [7, 0]
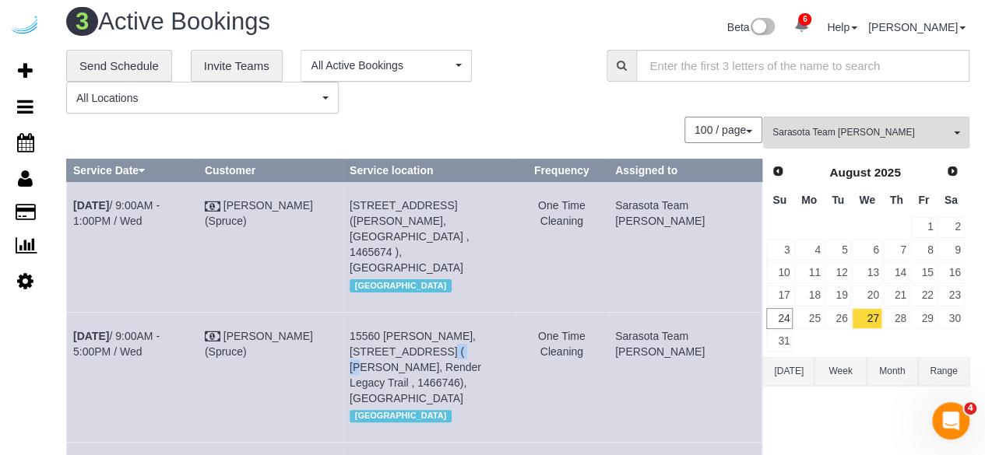
drag, startPoint x: 410, startPoint y: 334, endPoint x: 399, endPoint y: 334, distance: 11.7
click at [399, 334] on span "15560 Render Wy, Building 7406, Unit 7406 ( Robert Crimi, Render Legacy Trail ,…" at bounding box center [416, 367] width 132 height 75
click at [900, 315] on link "28" at bounding box center [897, 318] width 26 height 21
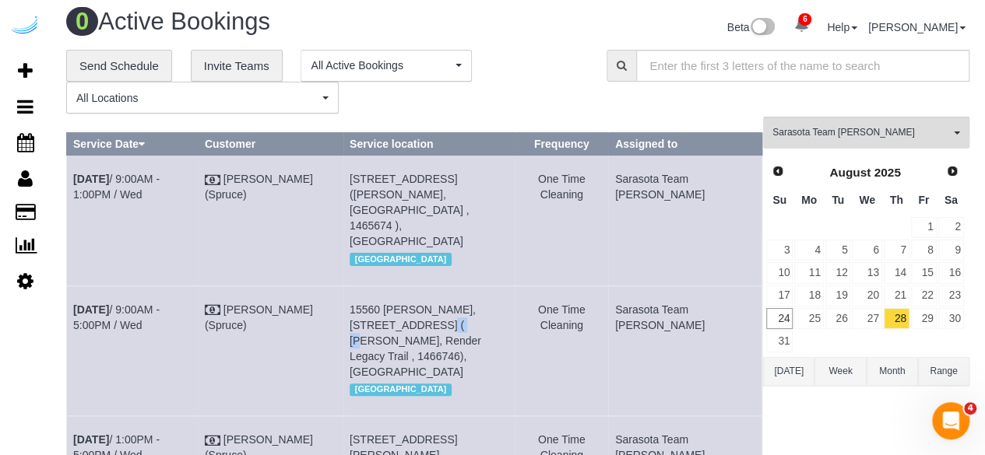
scroll to position [0, 0]
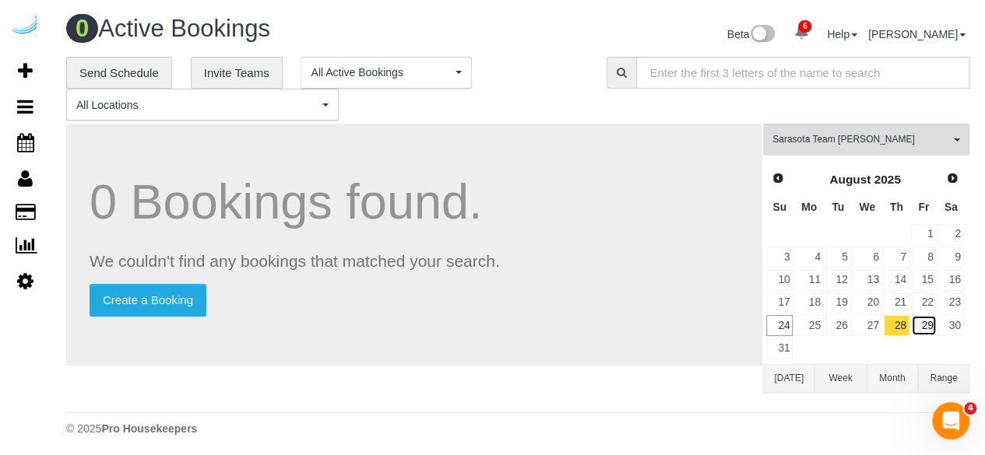
drag, startPoint x: 921, startPoint y: 316, endPoint x: 503, endPoint y: 158, distance: 447.0
click at [921, 316] on link "29" at bounding box center [924, 325] width 26 height 21
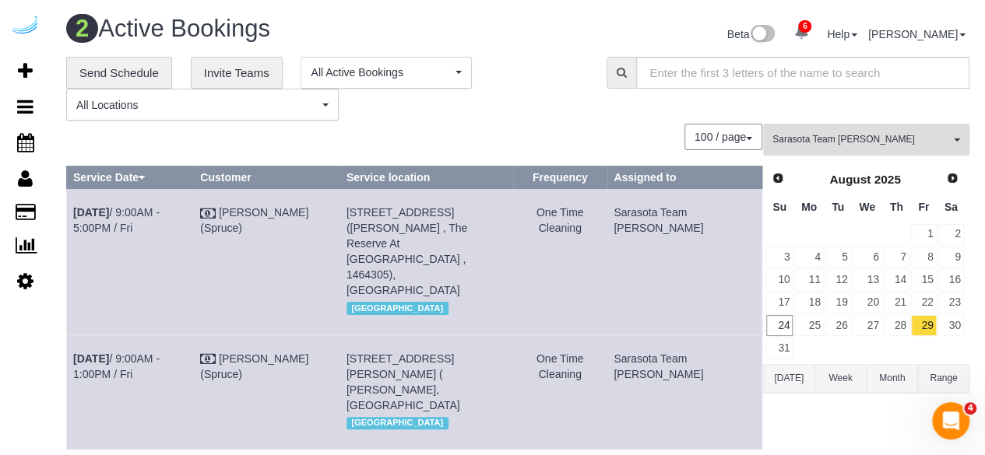
click at [784, 130] on button "Sarasota Team Juan All Teams" at bounding box center [866, 140] width 206 height 32
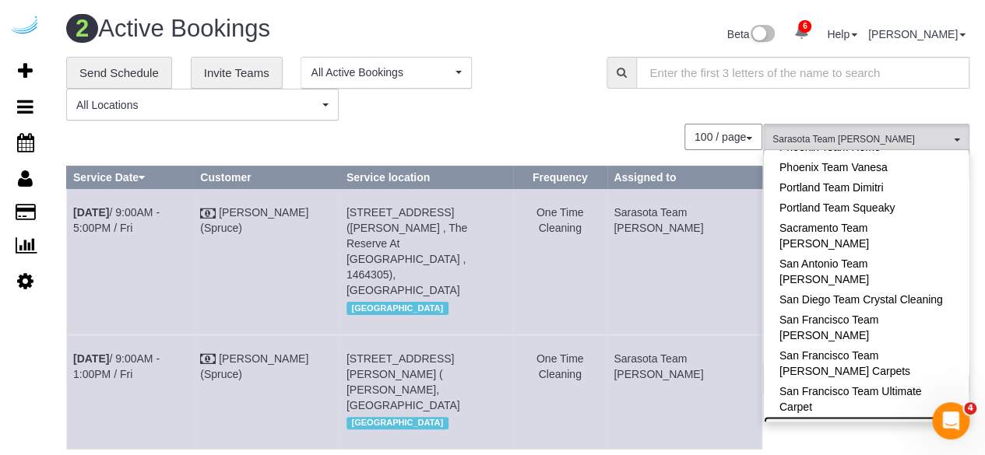
click at [888, 417] on link "Sarasota Team [PERSON_NAME]" at bounding box center [866, 427] width 205 height 20
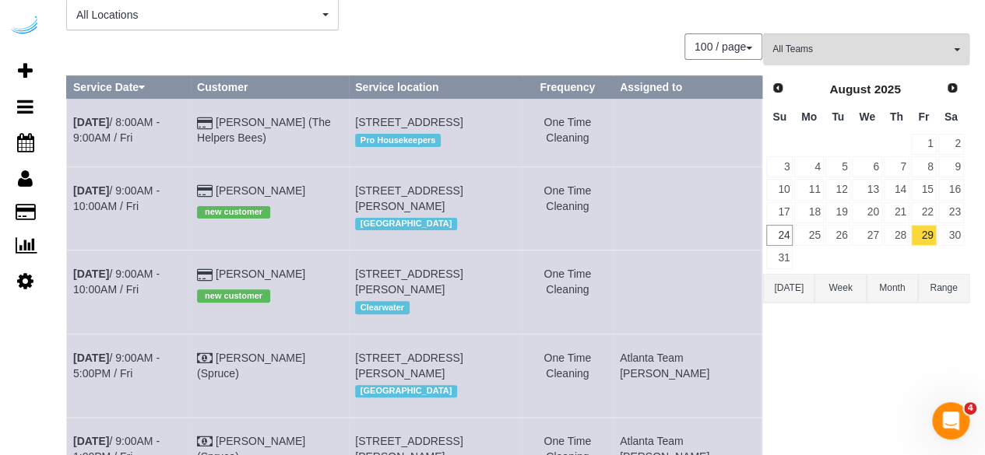
scroll to position [0, 0]
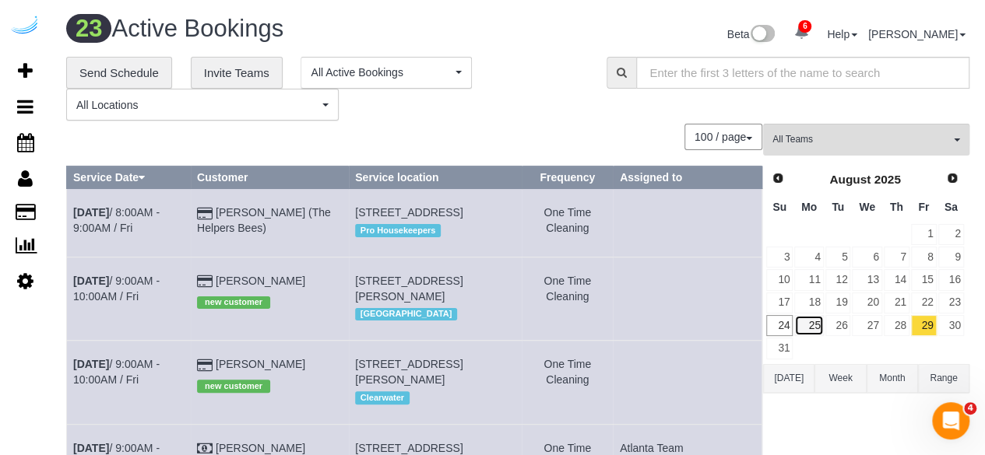
click at [818, 325] on link "25" at bounding box center [808, 325] width 29 height 21
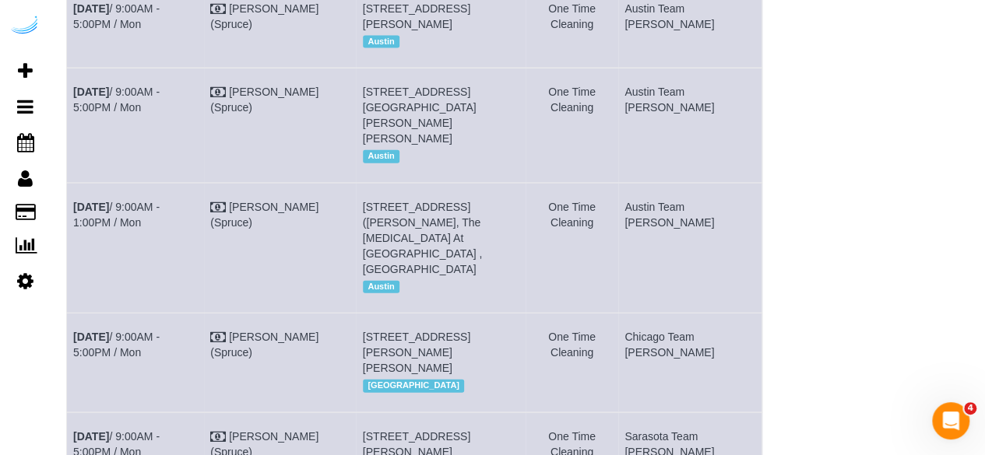
scroll to position [2792, 0]
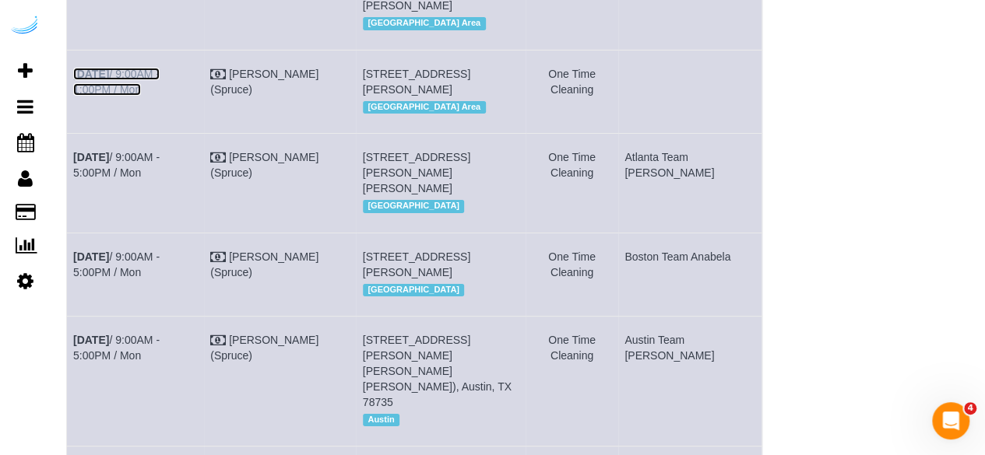
drag, startPoint x: 134, startPoint y: 208, endPoint x: 126, endPoint y: 6, distance: 201.8
click at [134, 96] on link "Aug 25th / 9:00AM - 1:00PM / Mon" at bounding box center [116, 82] width 86 height 28
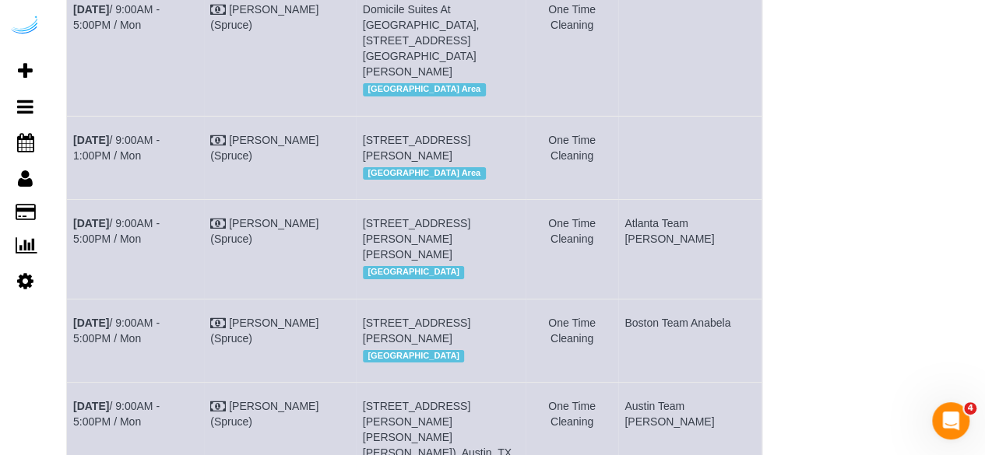
scroll to position [2636, 0]
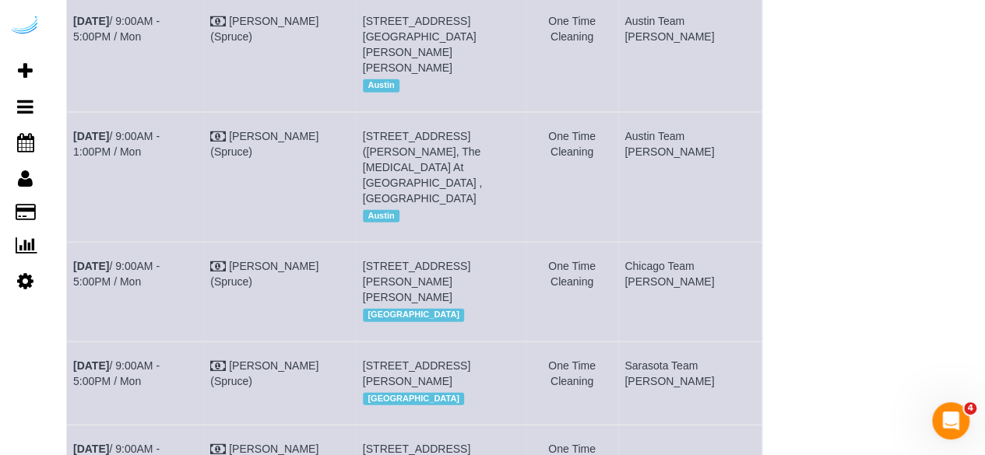
scroll to position [2233, 0]
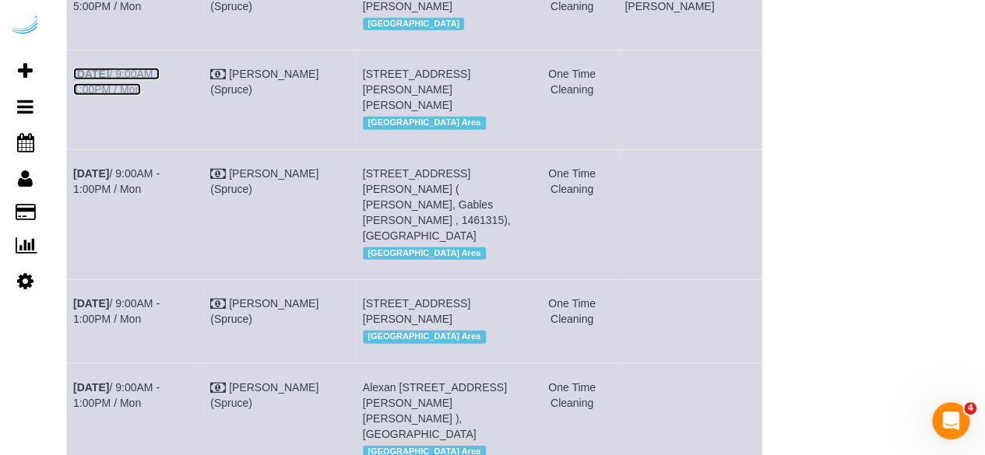
click at [160, 96] on link "Aug 25th / 9:00AM - 1:00PM / Mon" at bounding box center [116, 82] width 86 height 28
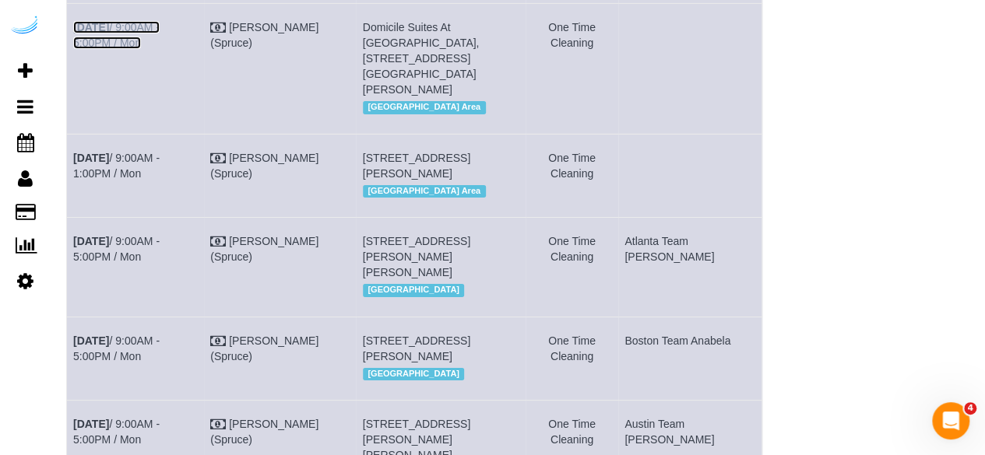
drag, startPoint x: 190, startPoint y: 178, endPoint x: 196, endPoint y: 170, distance: 10.6
click at [160, 49] on link "Aug 25th / 9:00AM - 5:00PM / Mon" at bounding box center [116, 35] width 86 height 28
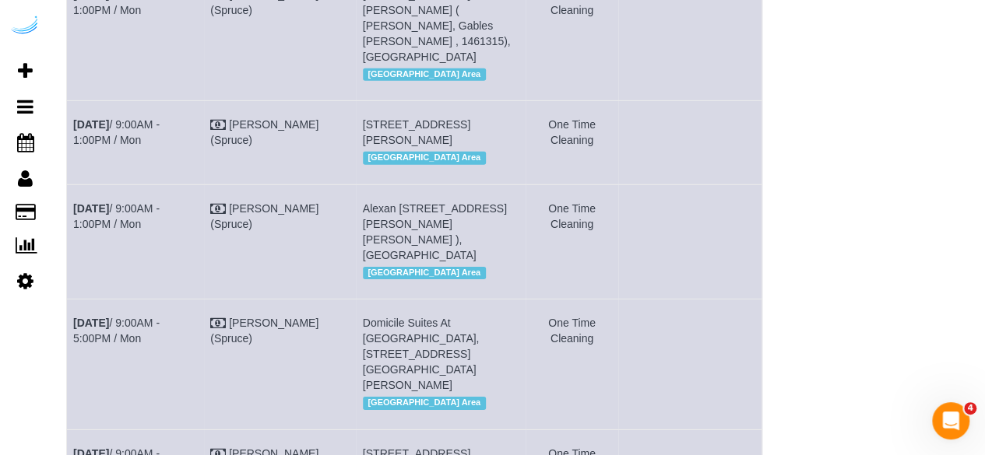
scroll to position [2396, 0]
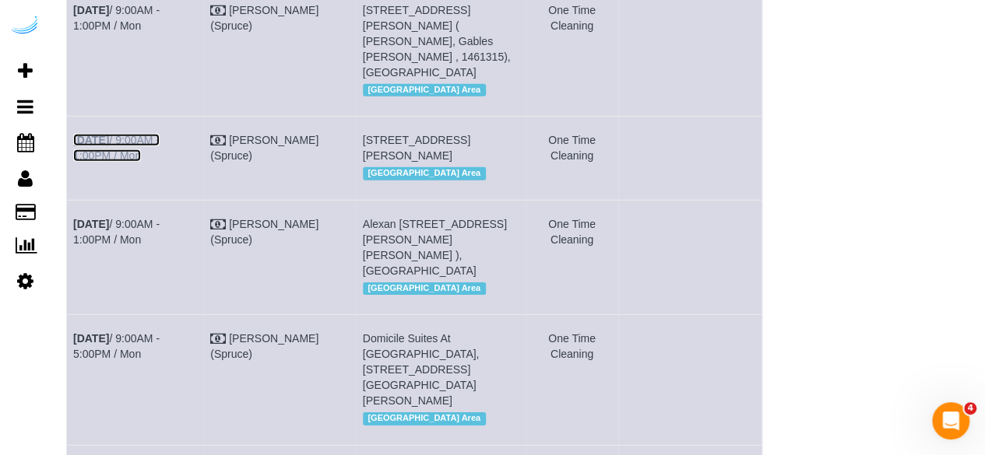
click at [160, 162] on link "Aug 25th / 9:00AM - 1:00PM / Mon" at bounding box center [116, 148] width 86 height 28
click at [160, 32] on link "Aug 25th / 9:00AM - 1:00PM / Mon" at bounding box center [116, 18] width 86 height 28
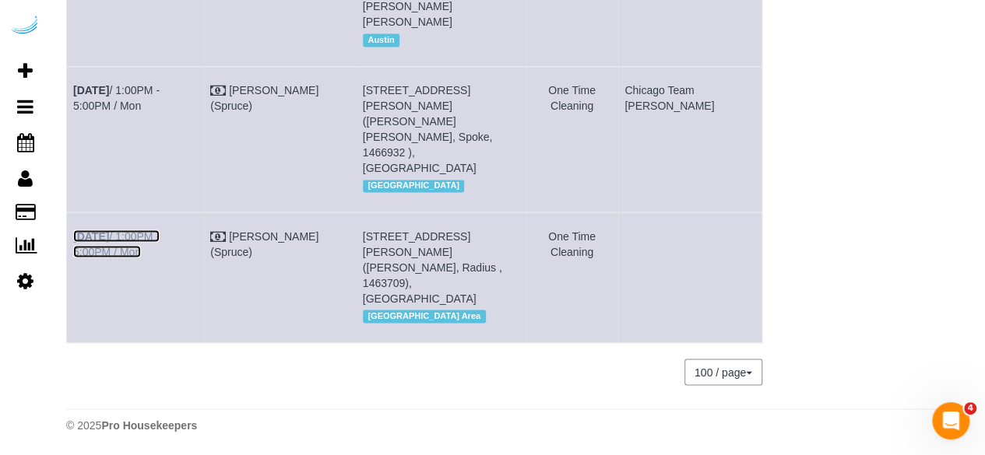
click at [160, 254] on link "Aug 25th / 1:00PM - 5:00PM / Mon" at bounding box center [116, 244] width 86 height 28
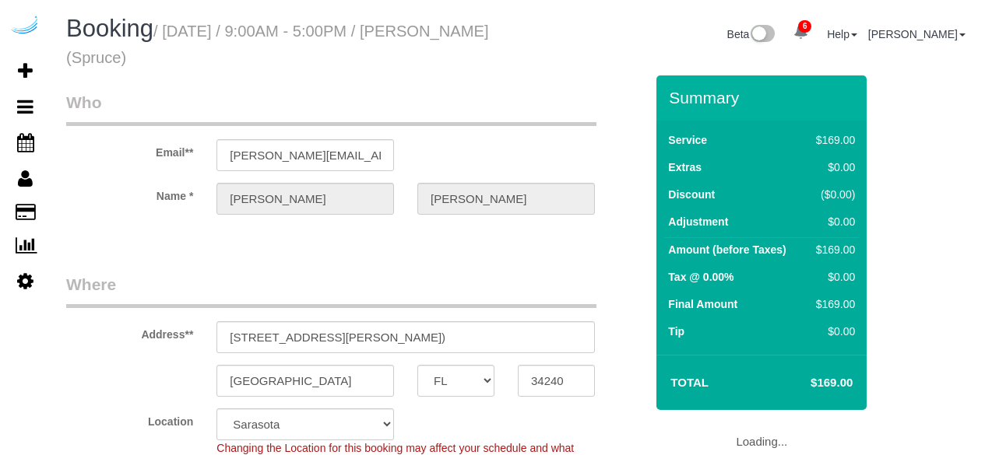
select select "FL"
select select "282"
select select "number:9"
select select "FL"
select select "282"
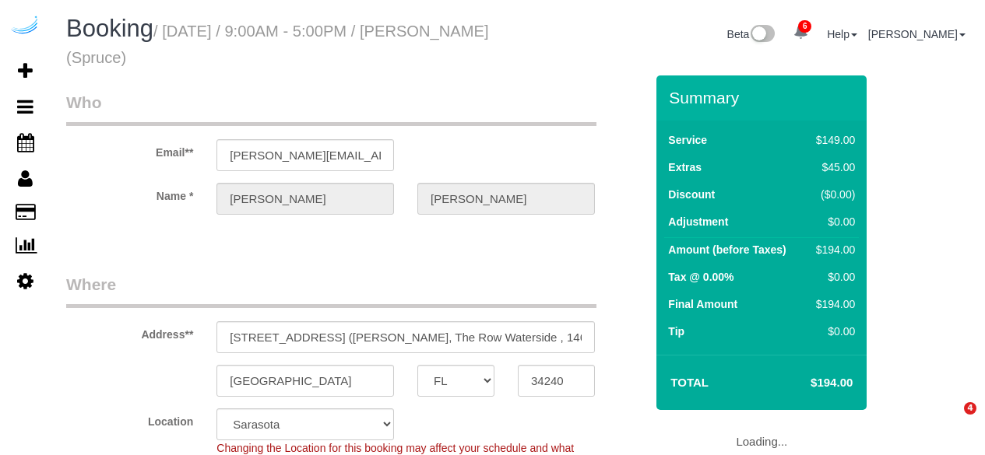
select select "number:9"
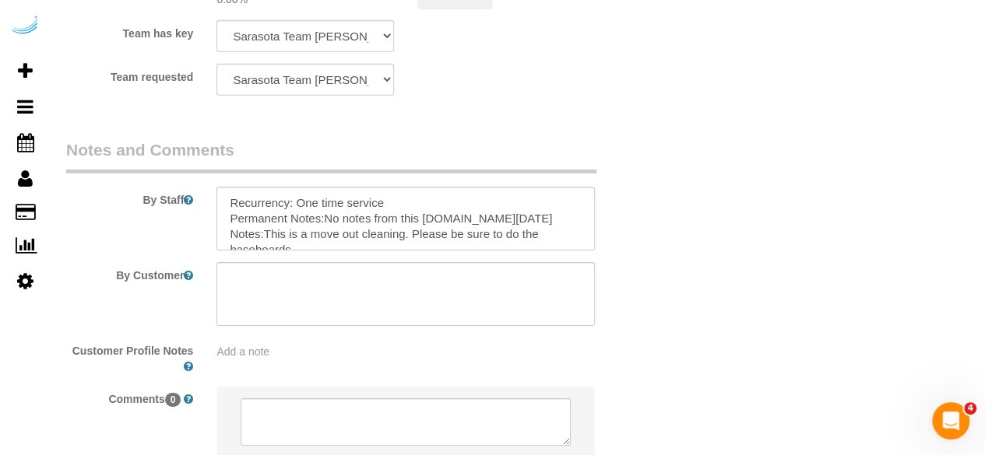
scroll to position [2491, 0]
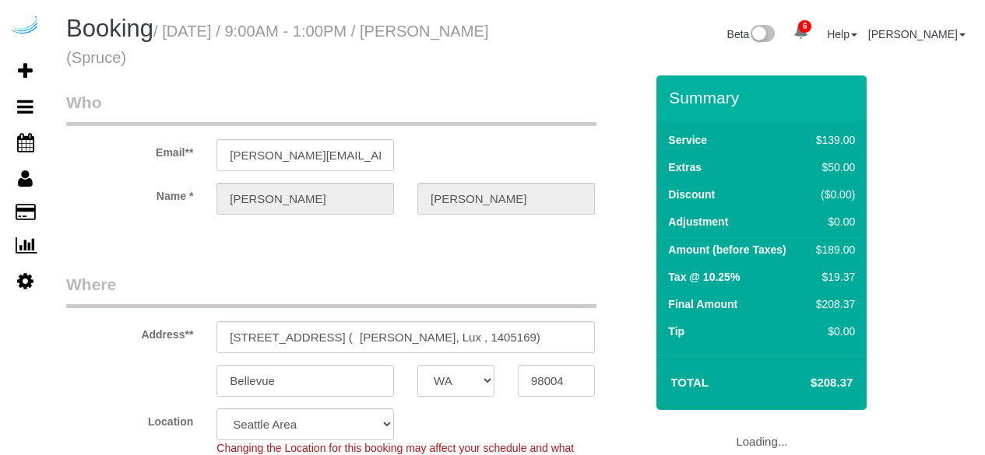
select select "WA"
select select "282"
select select "number:9"
select select "object:827"
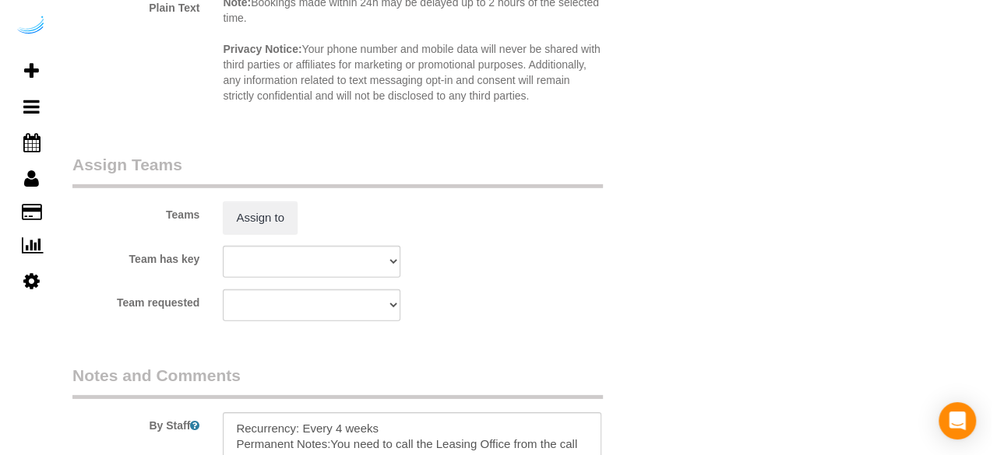
scroll to position [2336, 0]
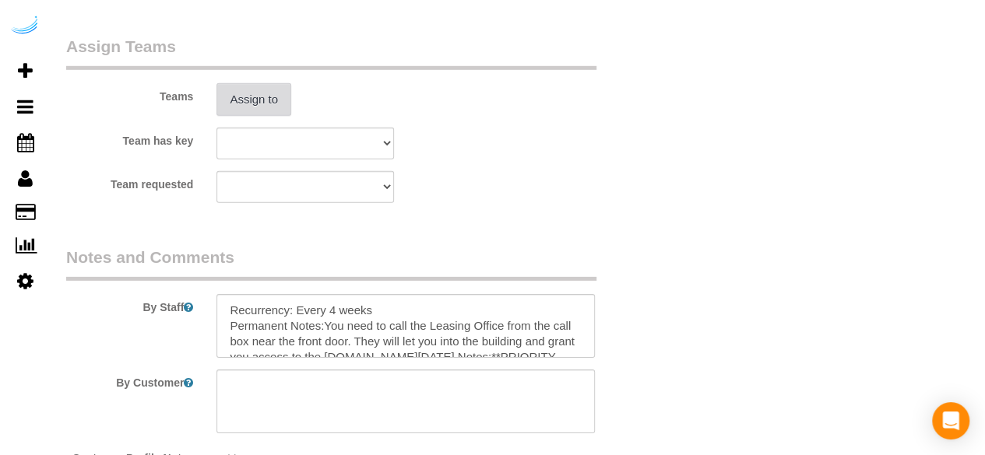
click at [266, 103] on button "Assign to" at bounding box center [253, 99] width 75 height 33
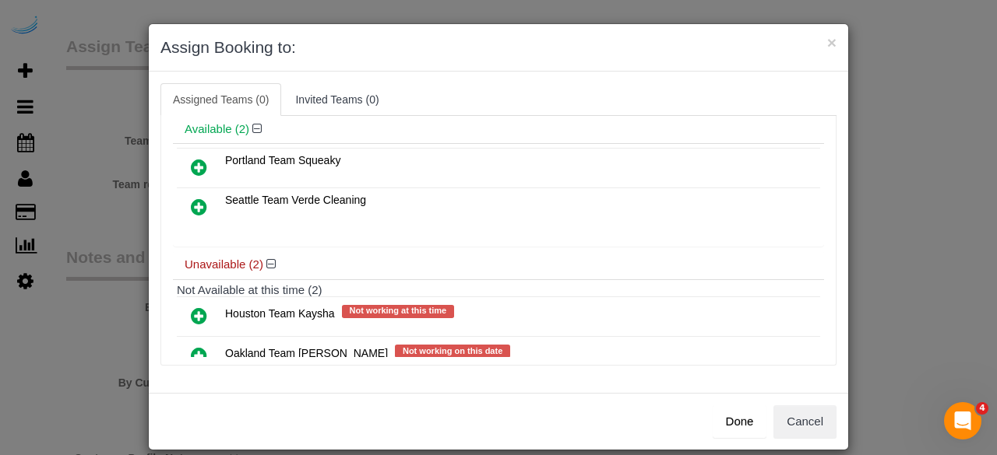
scroll to position [108, 0]
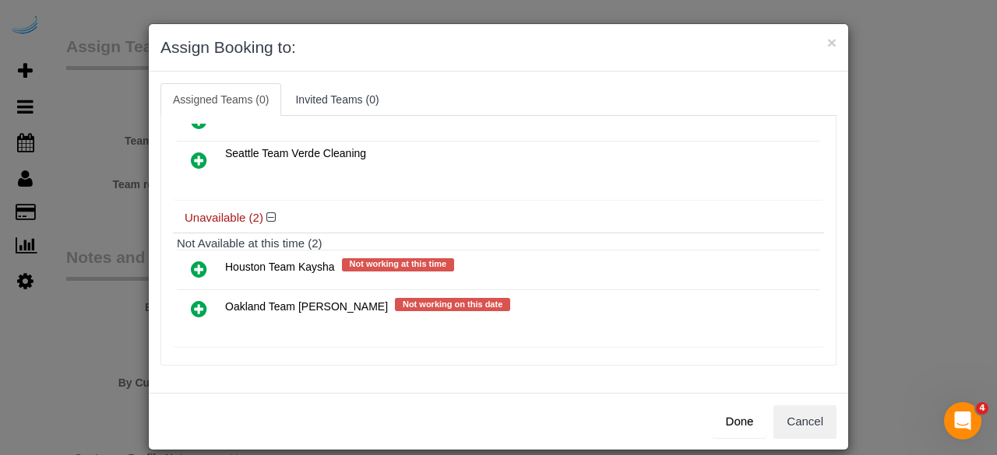
click at [192, 303] on icon at bounding box center [199, 309] width 16 height 19
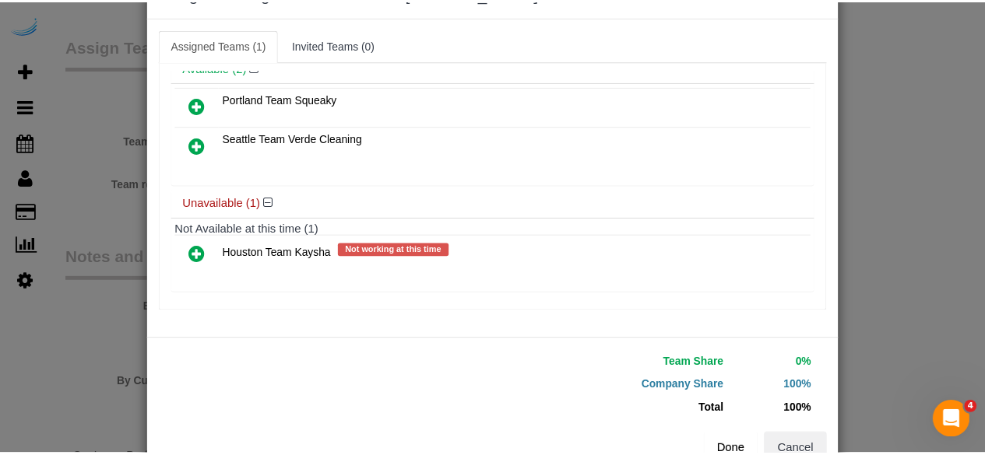
scroll to position [99, 0]
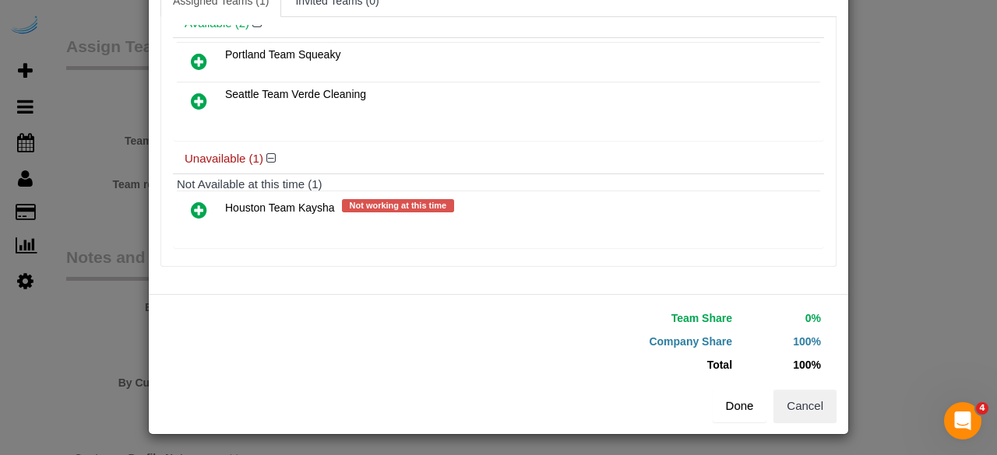
click at [729, 406] on button "Done" at bounding box center [739, 406] width 54 height 33
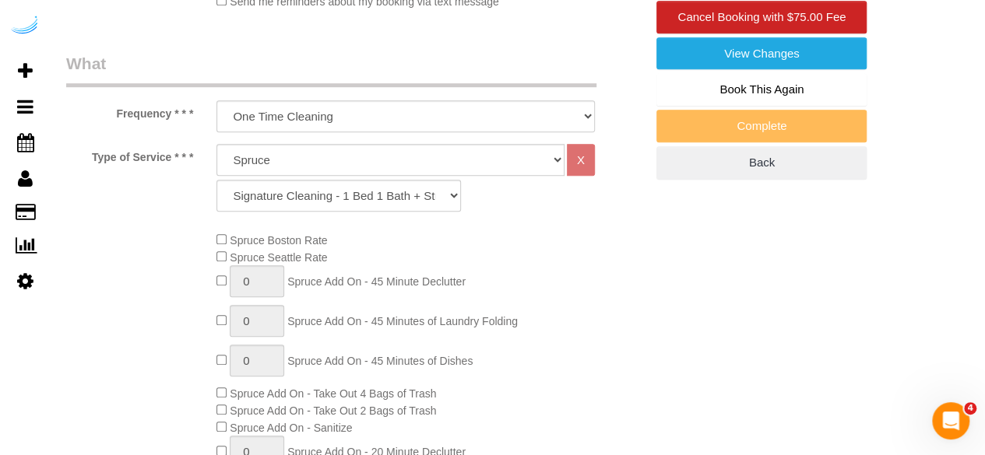
scroll to position [234, 0]
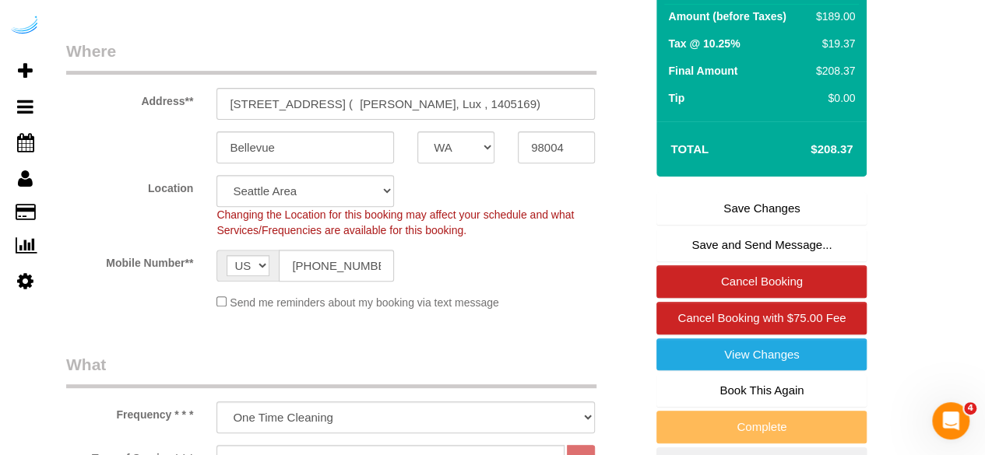
click at [715, 195] on link "Save Changes" at bounding box center [761, 208] width 210 height 33
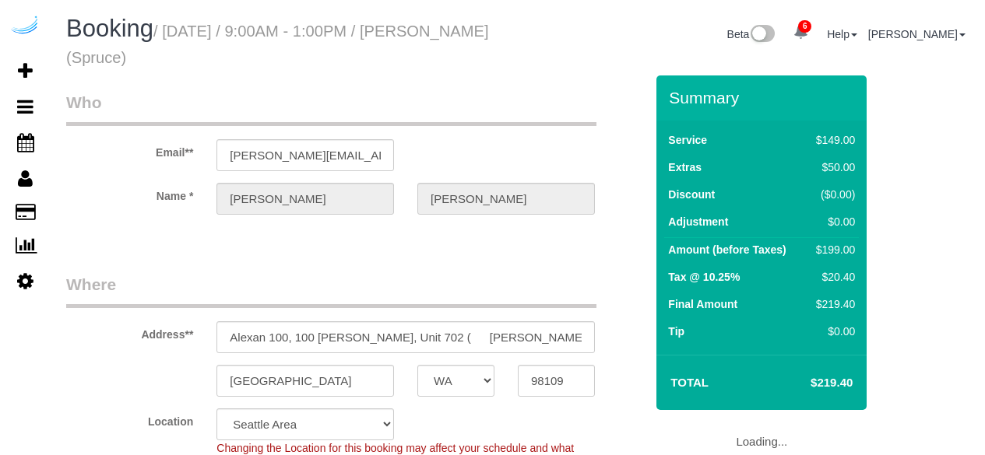
select select "WA"
select select "number:9"
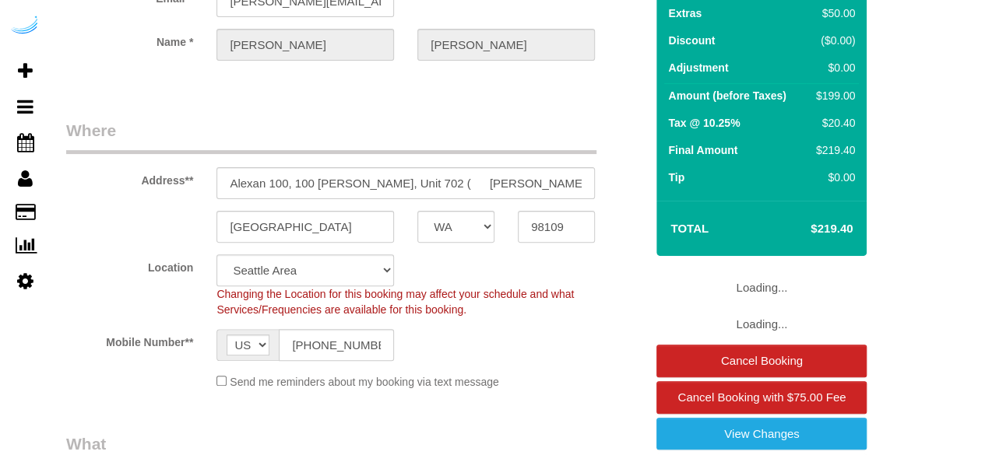
select select "object:827"
select select "282"
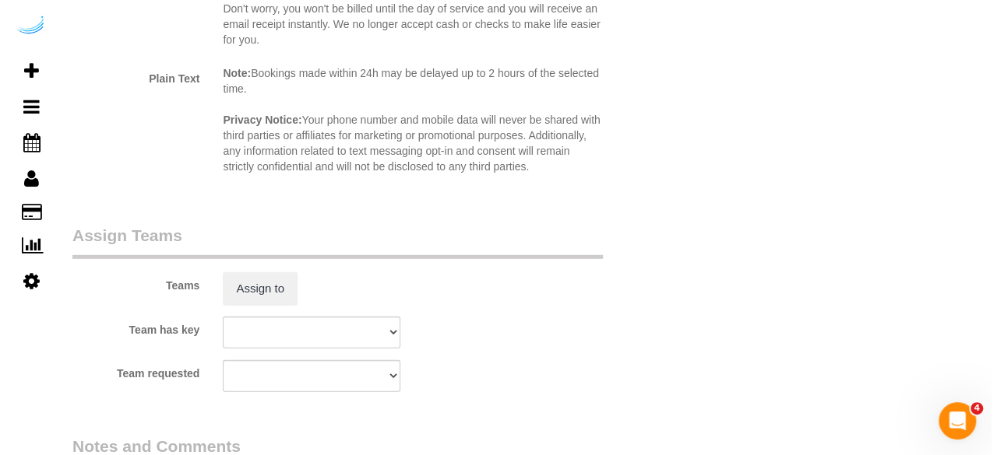
scroll to position [2258, 0]
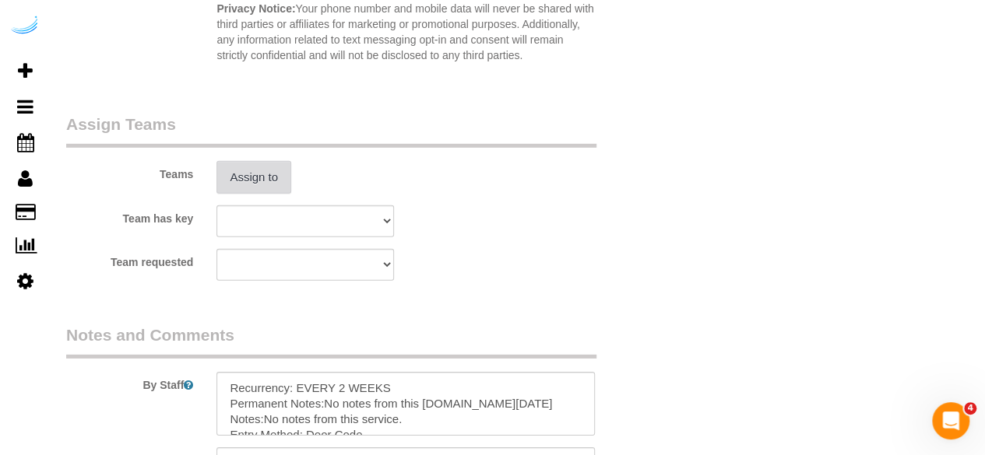
click at [240, 167] on button "Assign to" at bounding box center [253, 177] width 75 height 33
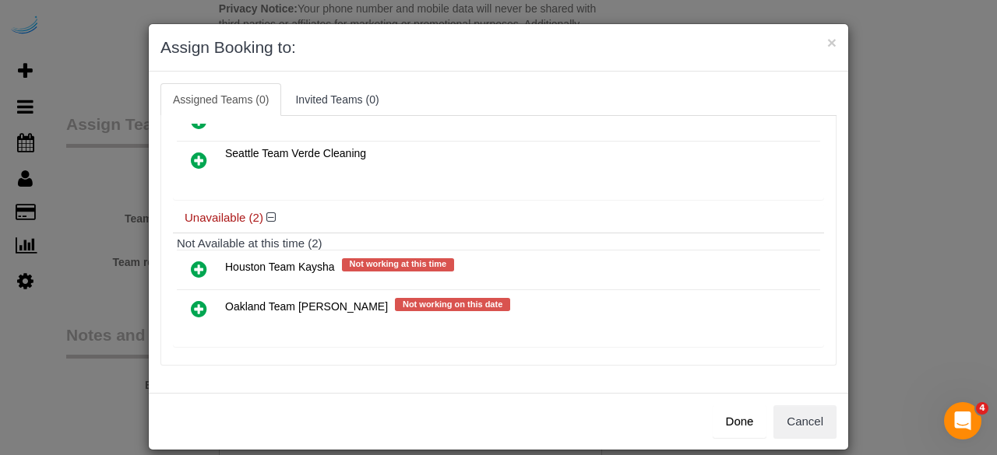
drag, startPoint x: 198, startPoint y: 297, endPoint x: 221, endPoint y: 306, distance: 24.9
click at [198, 300] on icon at bounding box center [199, 309] width 16 height 19
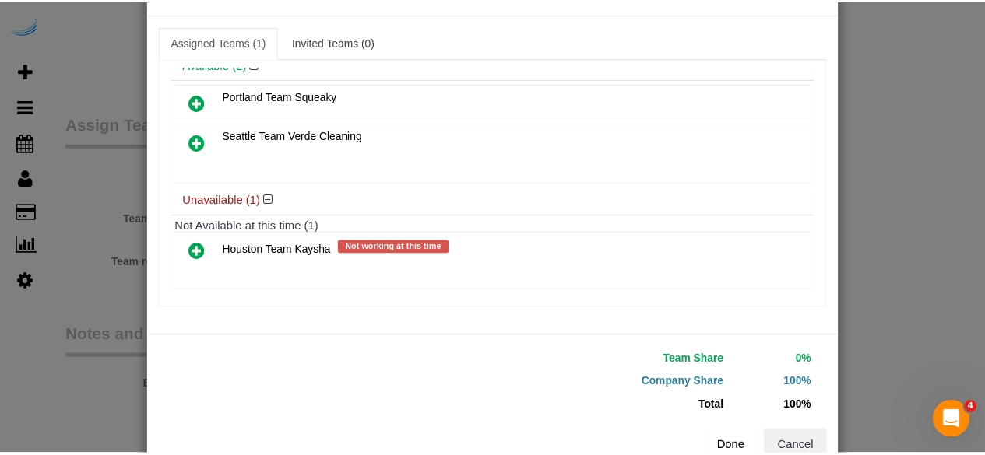
scroll to position [99, 0]
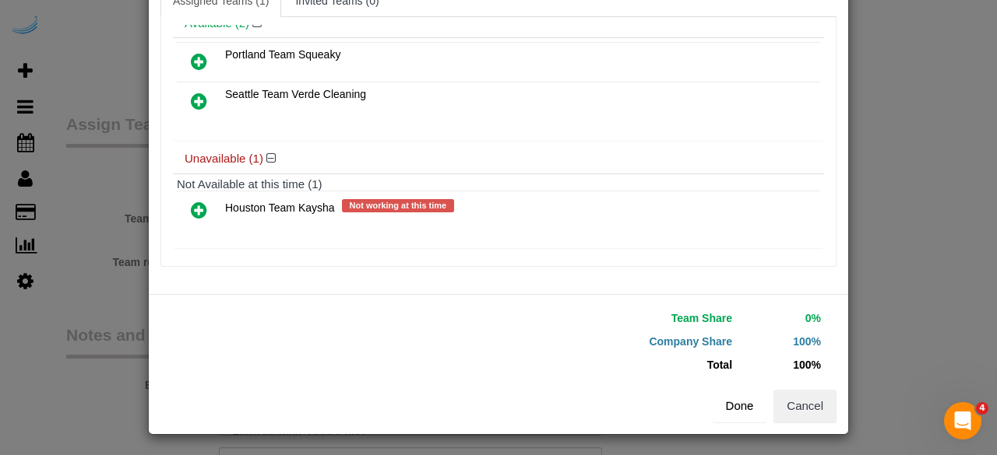
click at [731, 406] on button "Done" at bounding box center [739, 406] width 54 height 33
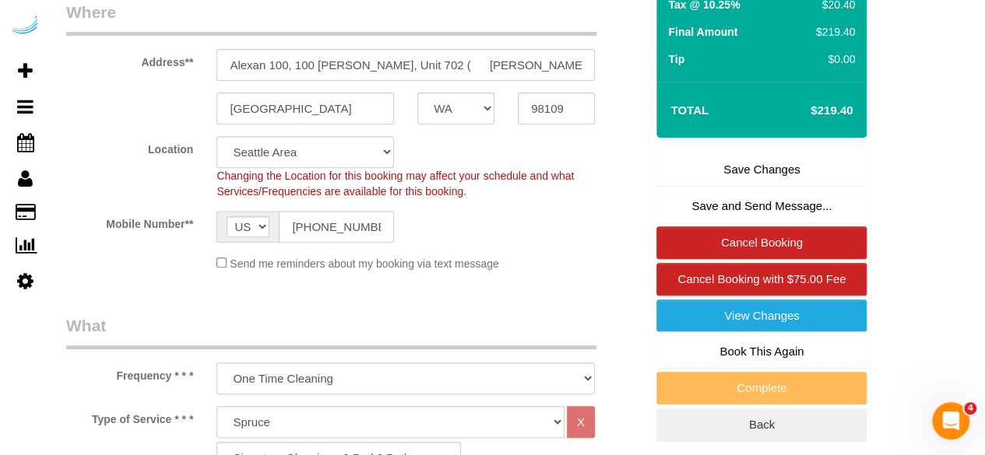
scroll to position [78, 0]
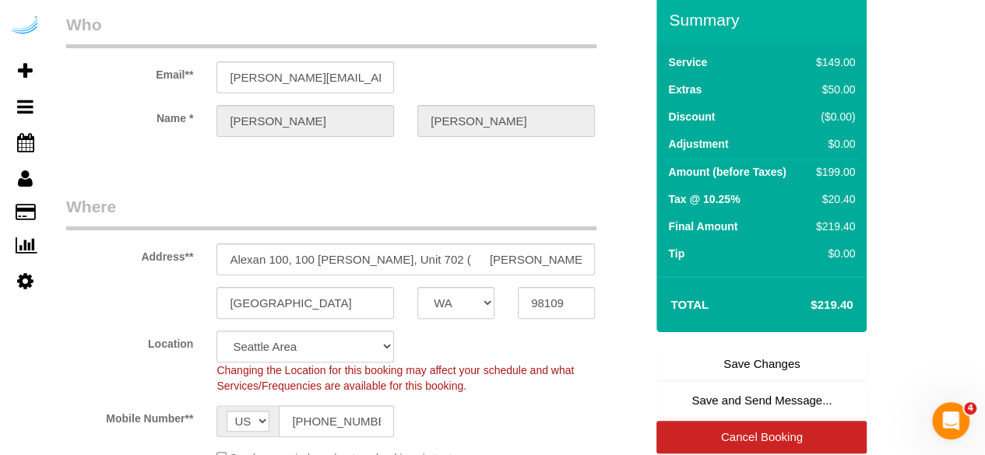
click at [740, 357] on link "Save Changes" at bounding box center [761, 364] width 210 height 33
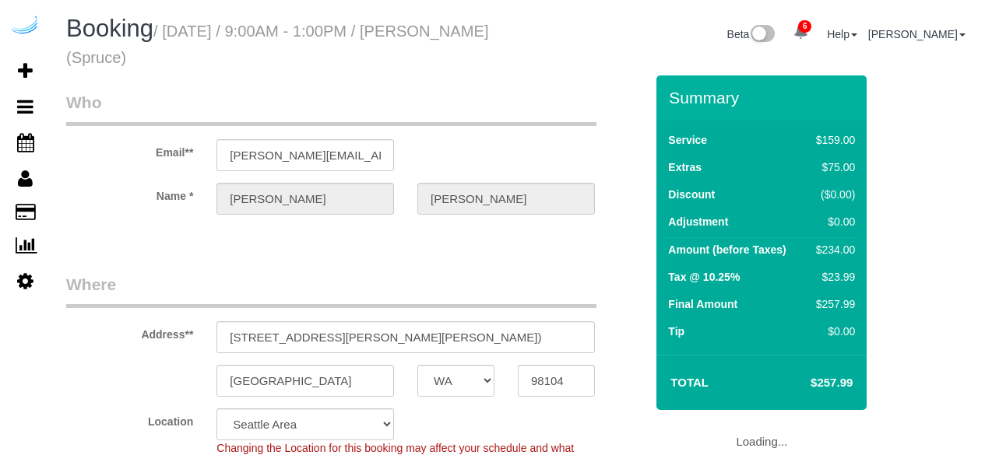
select select "WA"
select select "282"
select select "number:9"
select select "object:827"
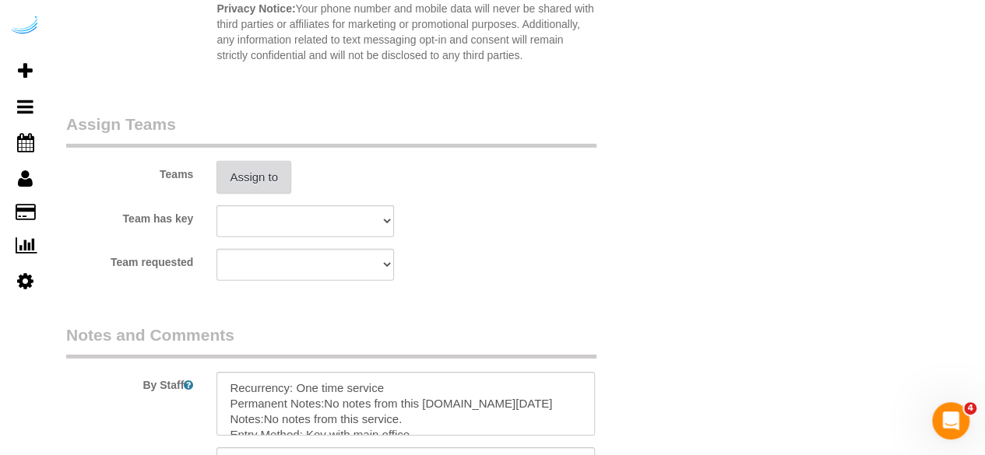
click at [255, 187] on button "Assign to" at bounding box center [253, 177] width 75 height 33
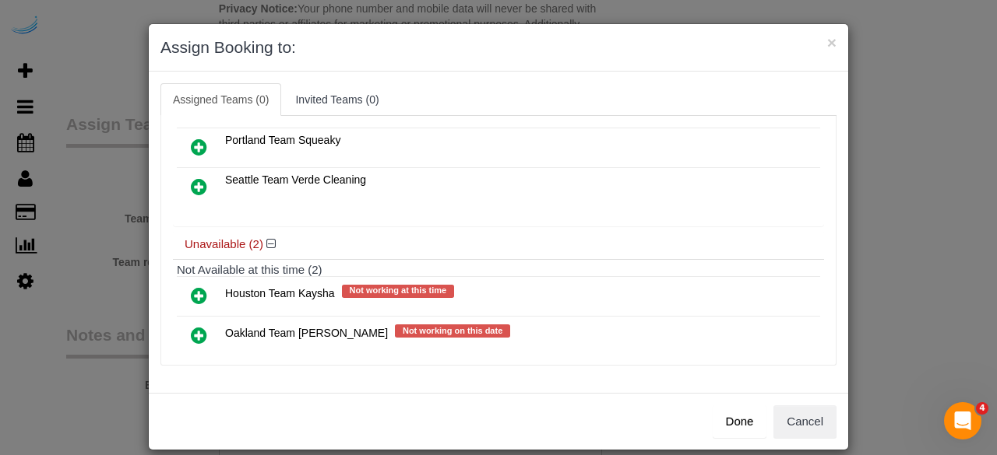
scroll to position [108, 0]
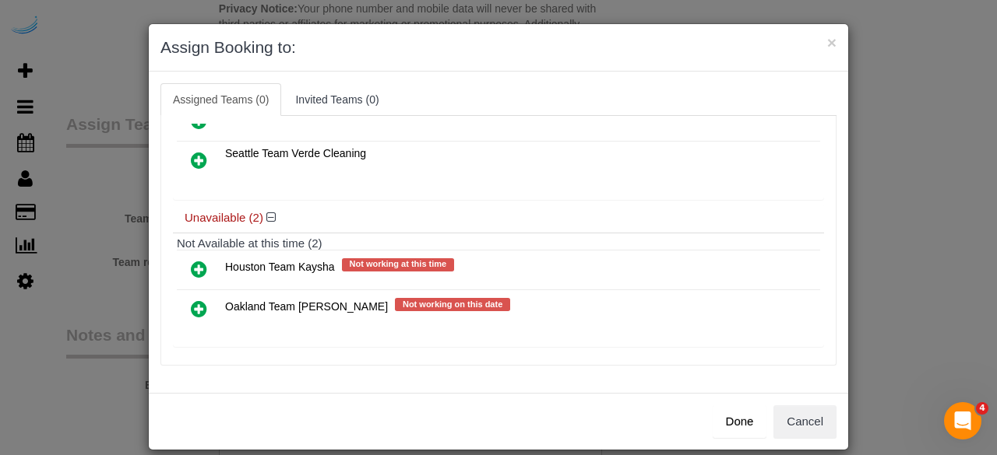
drag, startPoint x: 198, startPoint y: 300, endPoint x: 410, endPoint y: 308, distance: 211.9
click at [198, 300] on icon at bounding box center [199, 309] width 16 height 19
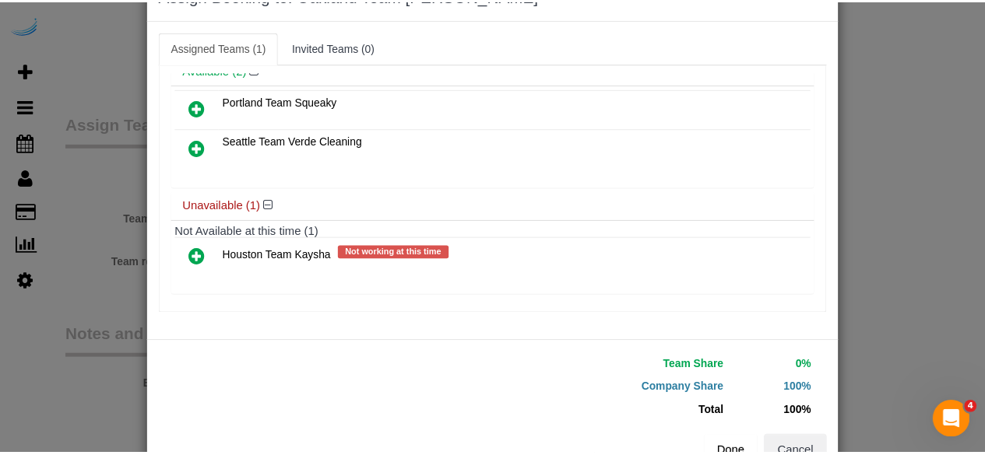
scroll to position [99, 0]
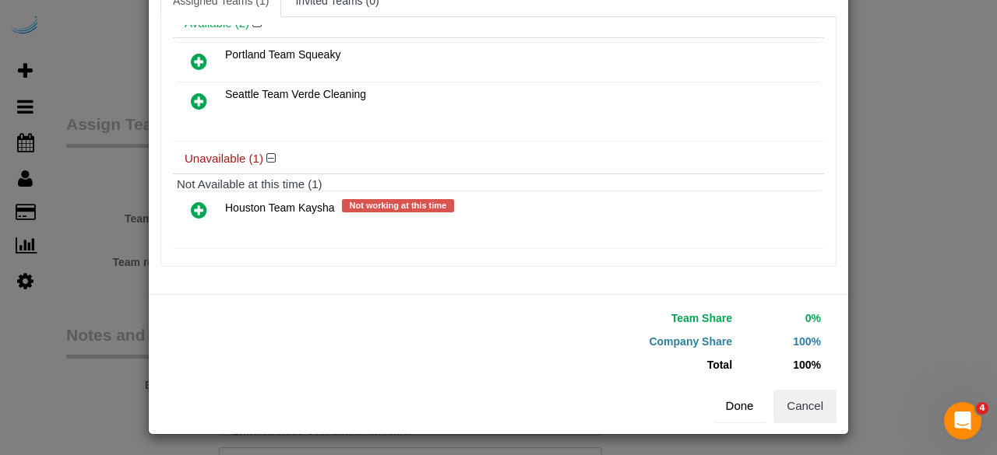
click at [747, 411] on button "Done" at bounding box center [739, 406] width 54 height 33
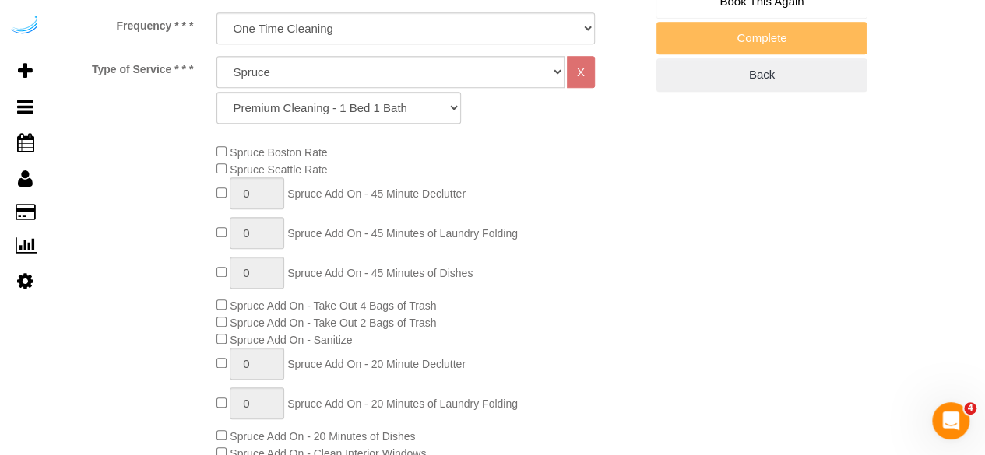
scroll to position [156, 0]
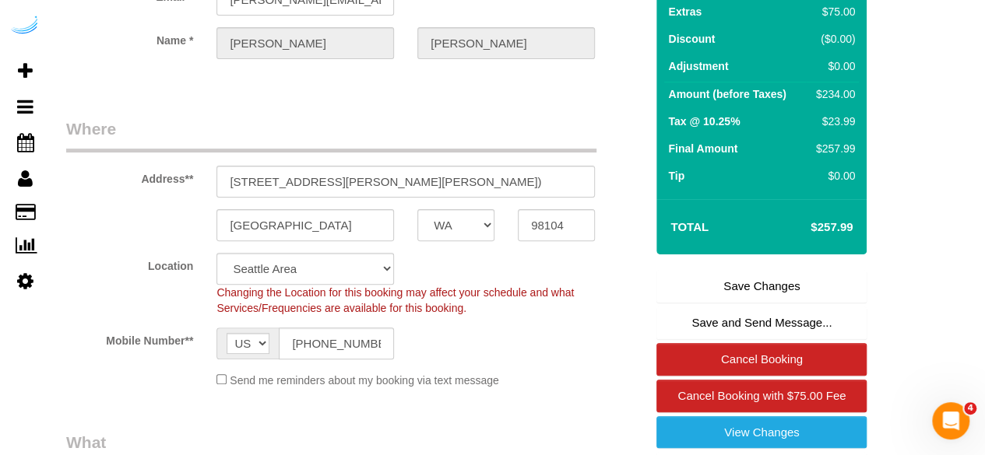
click at [739, 275] on link "Save Changes" at bounding box center [761, 286] width 210 height 33
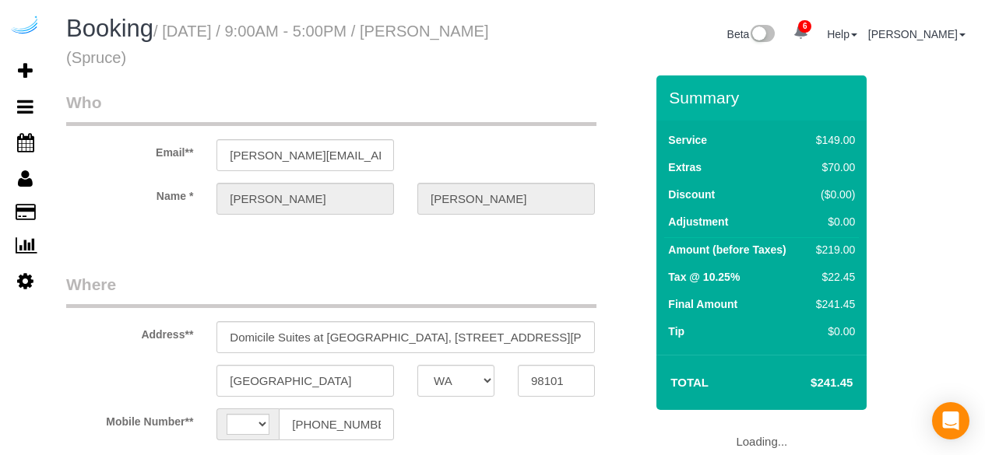
select select "WA"
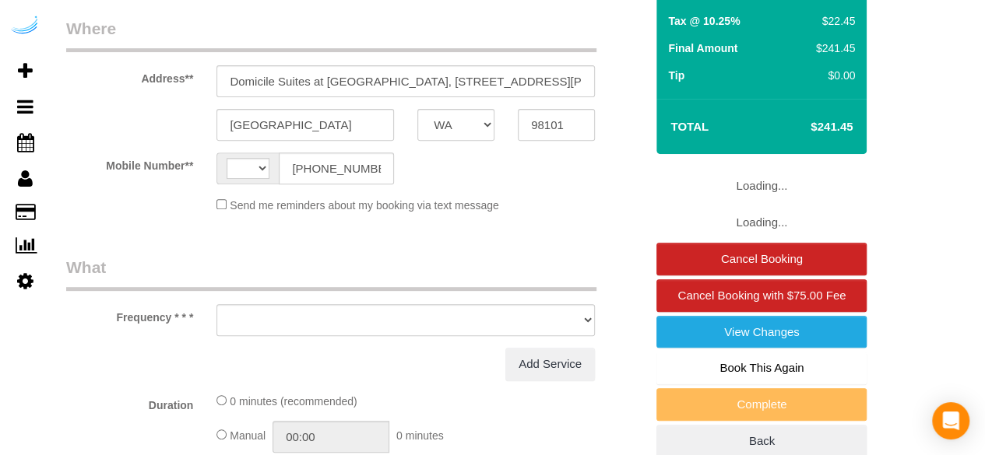
select select "string:[GEOGRAPHIC_DATA]"
select select "object:655"
select select "number:9"
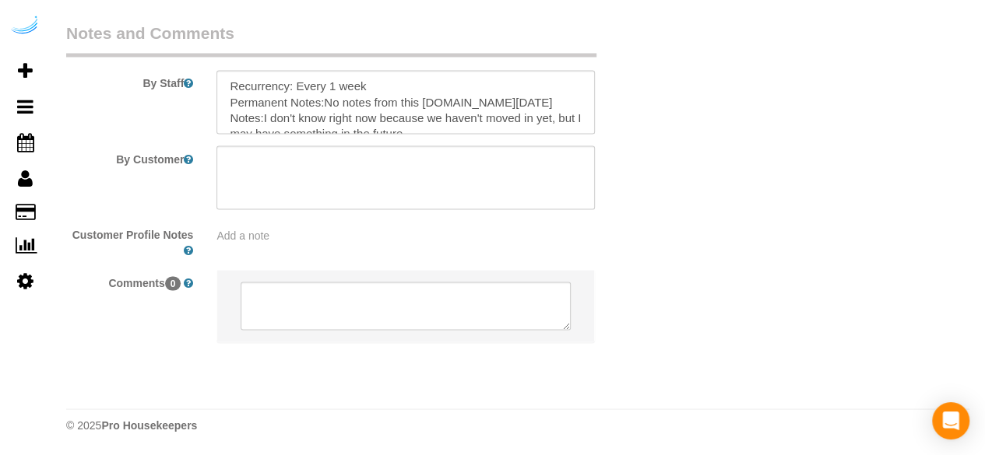
select select "282"
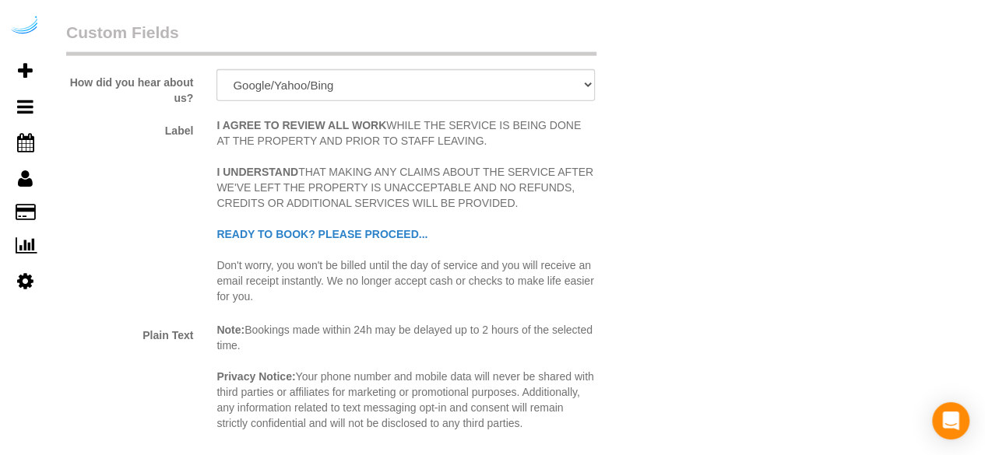
select select "object:827"
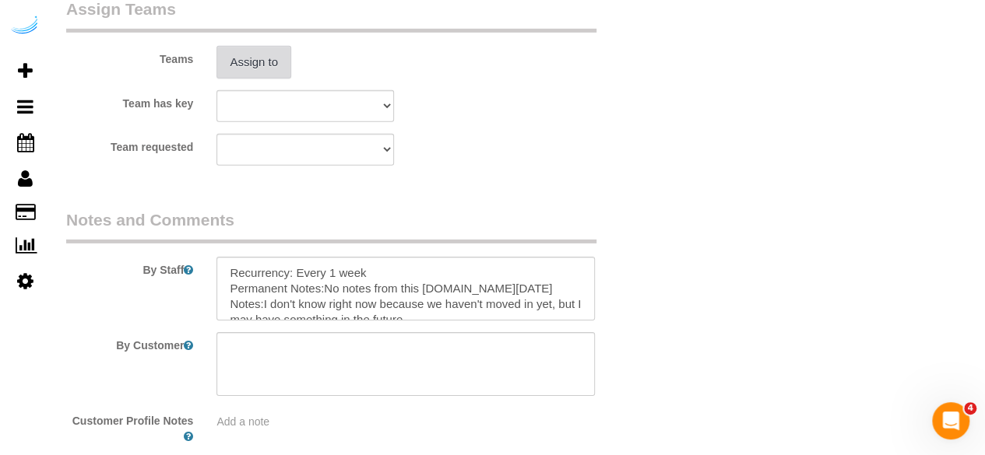
click at [240, 67] on button "Assign to" at bounding box center [253, 62] width 75 height 33
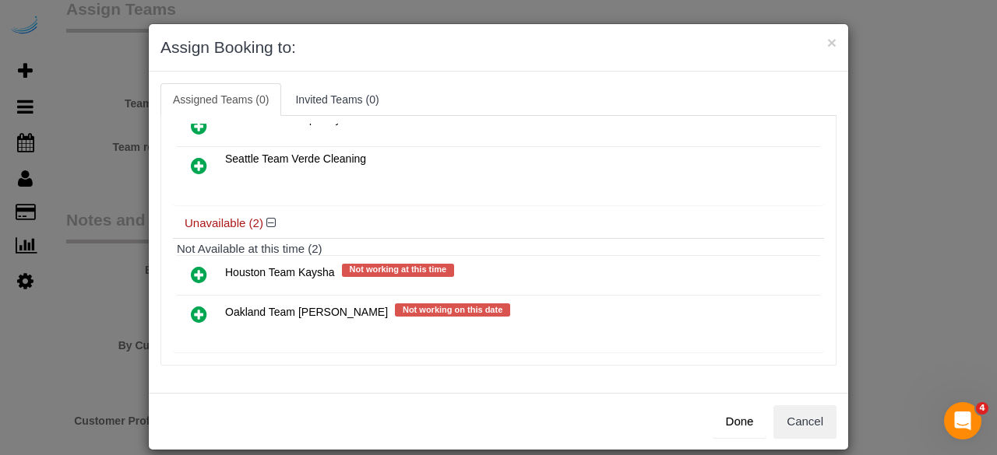
scroll to position [108, 0]
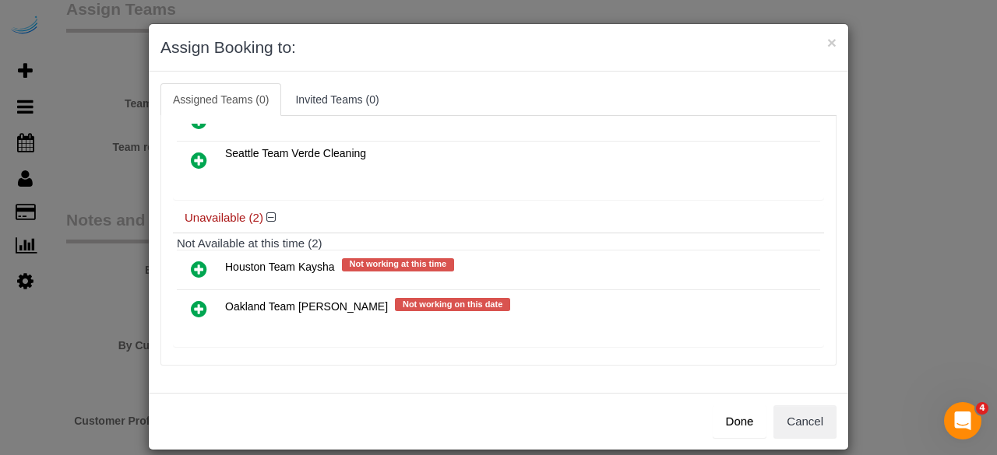
drag, startPoint x: 193, startPoint y: 150, endPoint x: 470, endPoint y: 205, distance: 282.5
click at [193, 151] on icon at bounding box center [199, 160] width 16 height 19
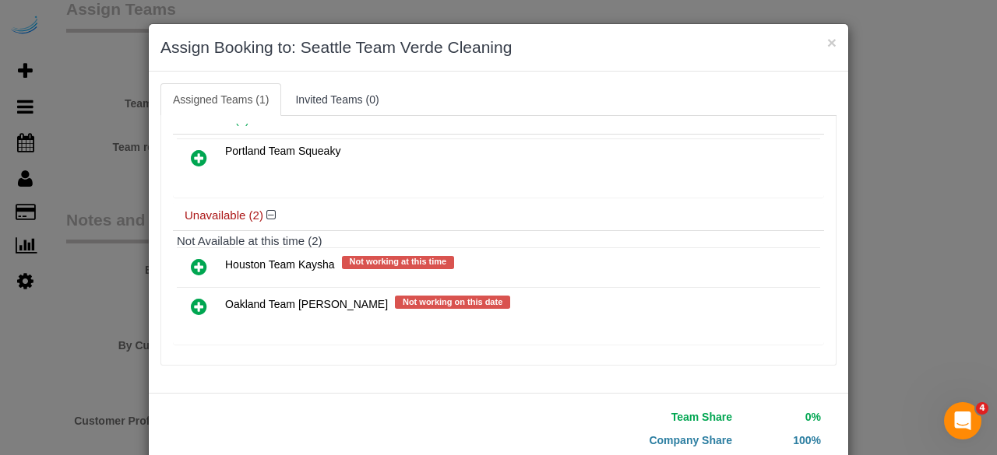
scroll to position [106, 0]
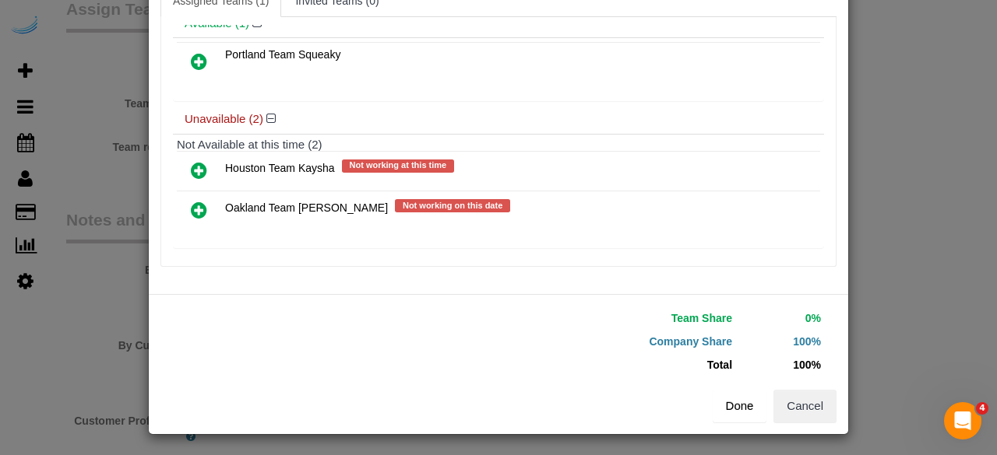
click at [729, 399] on button "Done" at bounding box center [739, 406] width 54 height 33
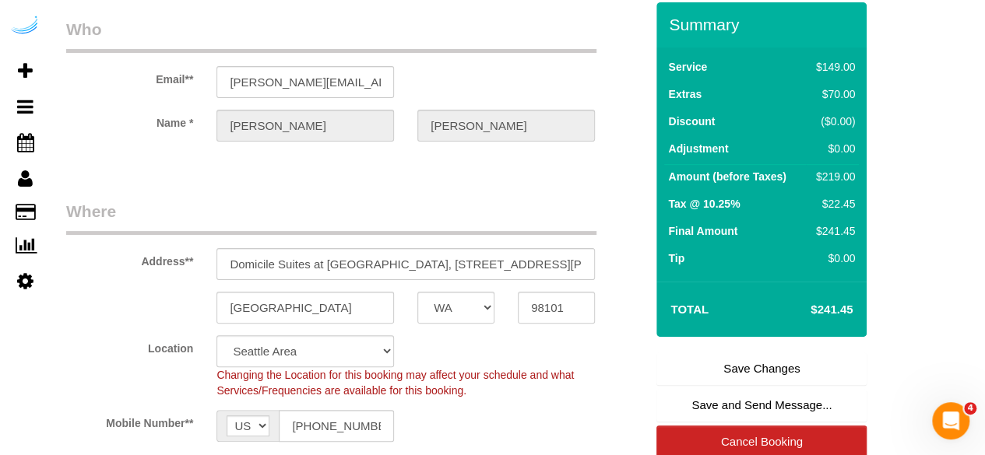
scroll to position [0, 0]
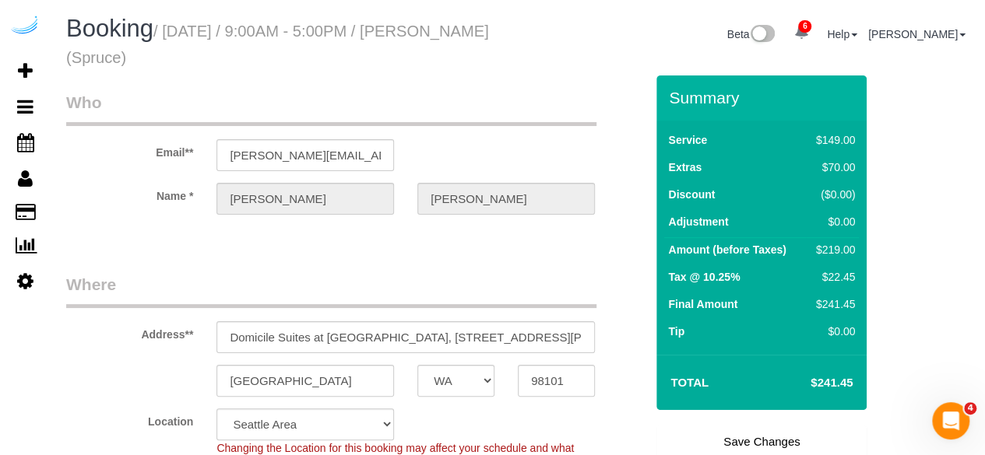
click at [735, 441] on link "Save Changes" at bounding box center [761, 442] width 210 height 33
select select "WA"
select select "number:9"
select select "object:827"
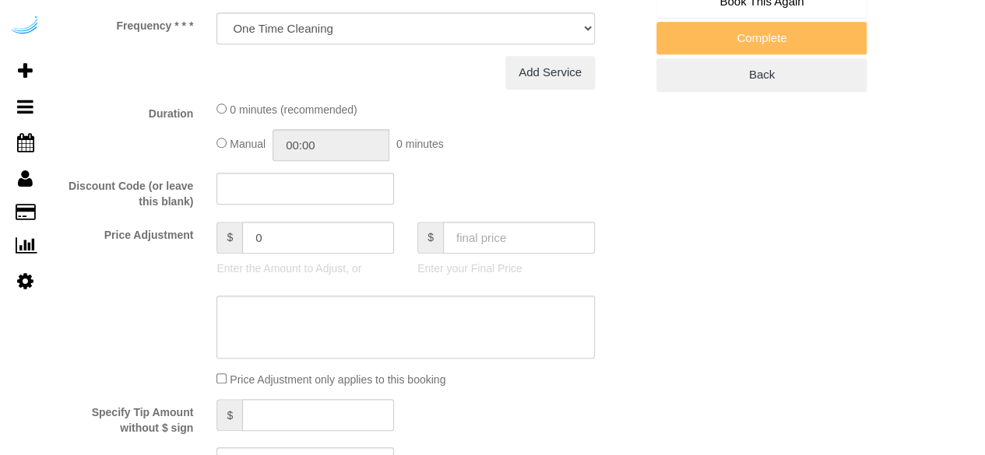
select select "282"
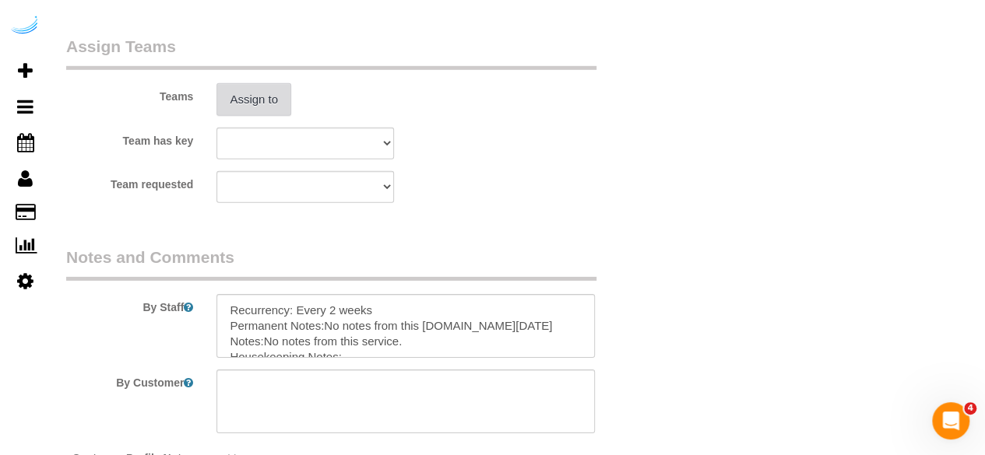
click at [251, 94] on button "Assign to" at bounding box center [253, 99] width 75 height 33
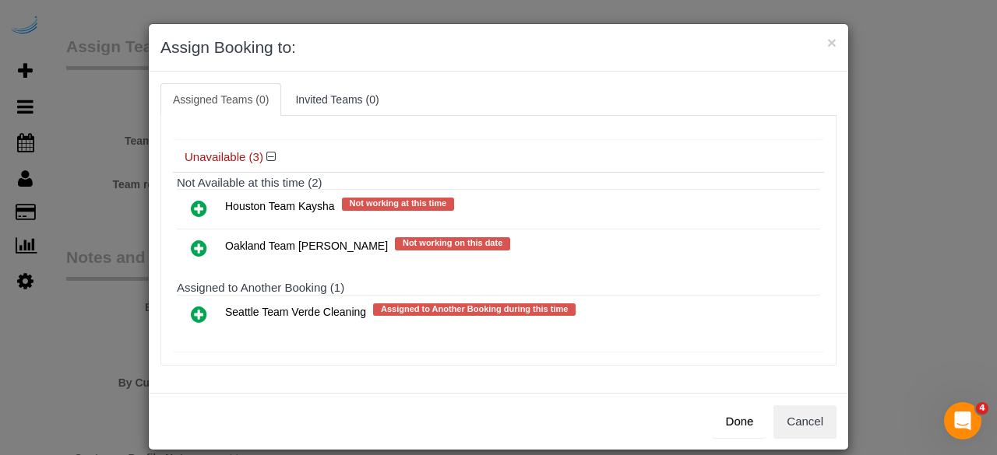
scroll to position [134, 0]
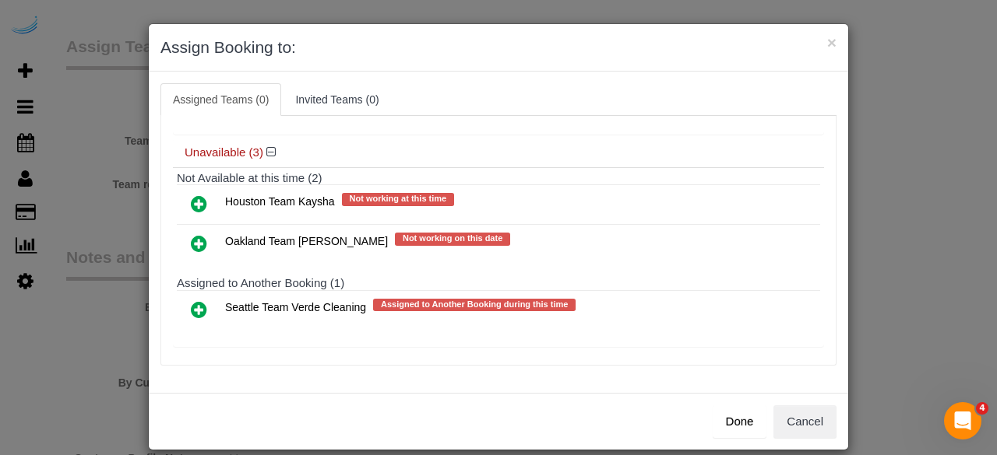
drag, startPoint x: 192, startPoint y: 302, endPoint x: 220, endPoint y: 297, distance: 27.6
click at [192, 302] on icon at bounding box center [199, 310] width 16 height 19
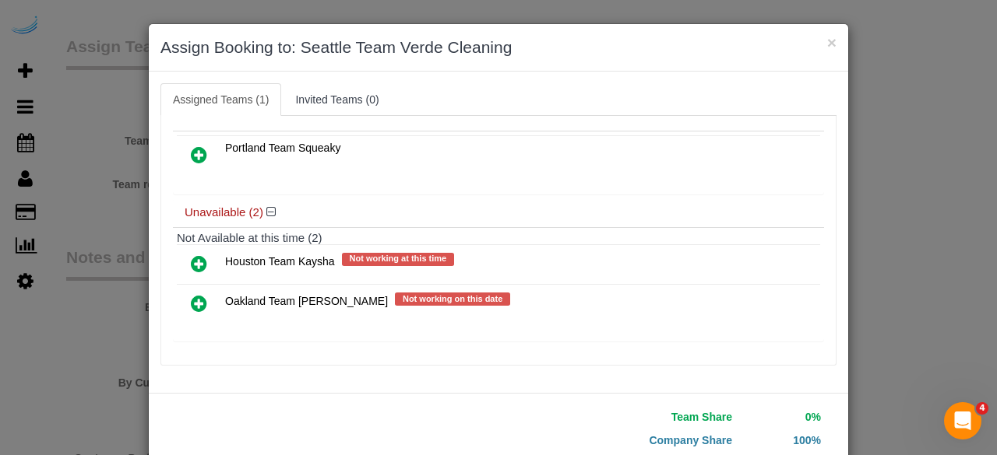
scroll to position [106, 0]
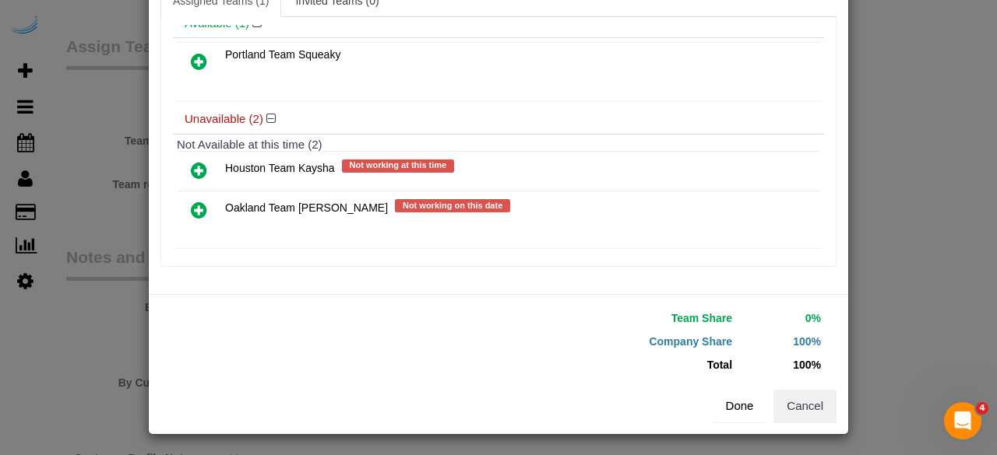
click at [730, 410] on button "Done" at bounding box center [739, 406] width 54 height 33
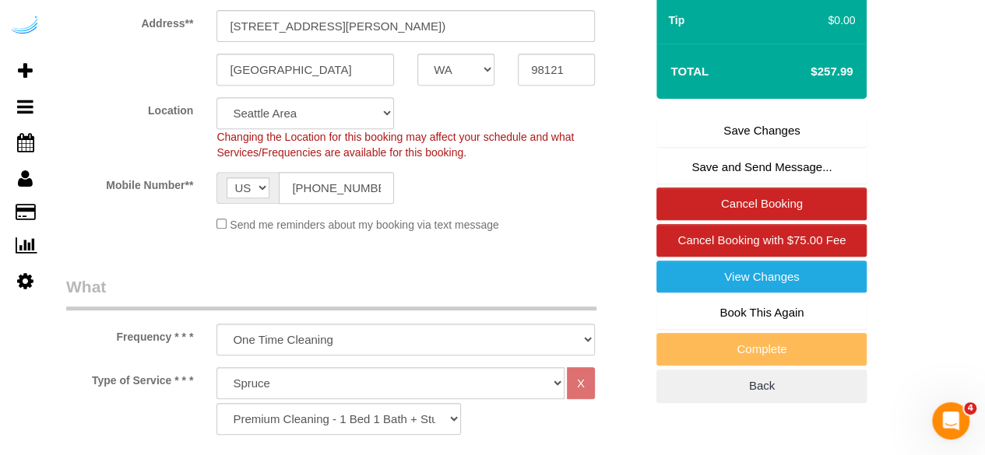
scroll to position [0, 0]
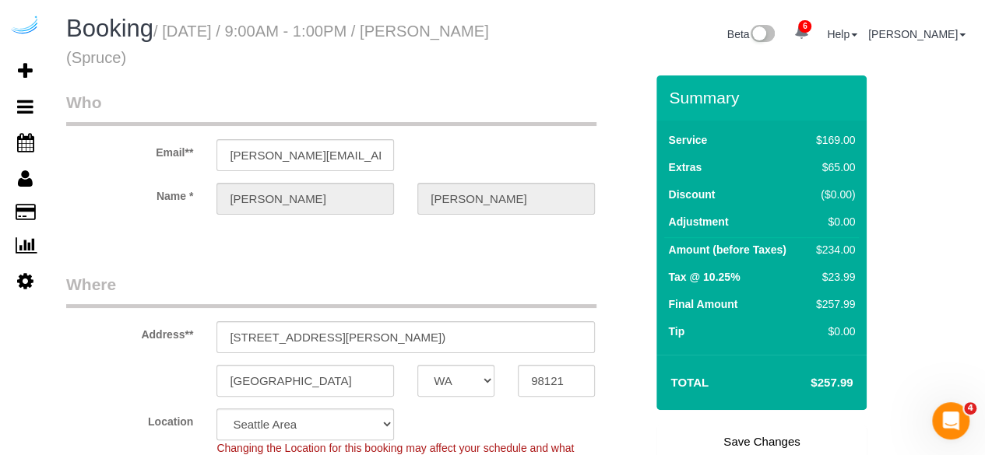
click at [735, 427] on link "Save Changes" at bounding box center [761, 442] width 210 height 33
select select "WA"
select select "282"
select select "number:9"
select select "object:827"
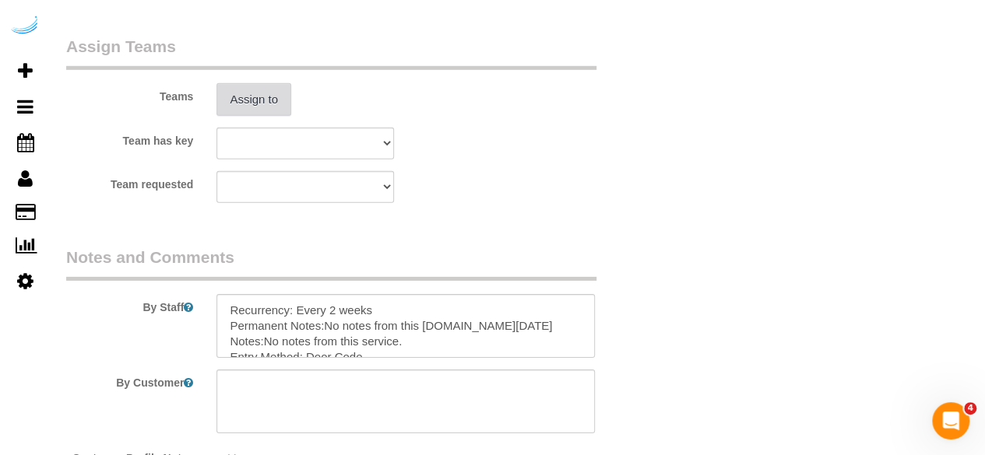
click at [248, 105] on button "Assign to" at bounding box center [253, 99] width 75 height 33
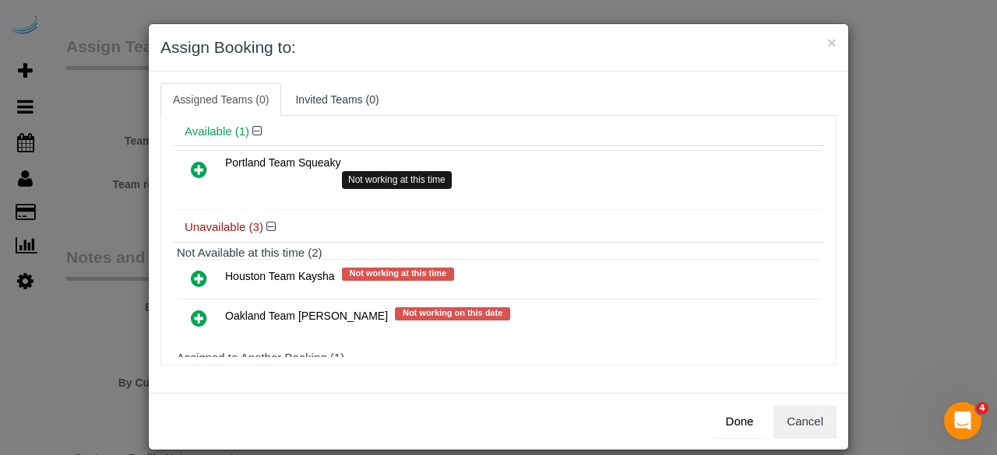
scroll to position [134, 0]
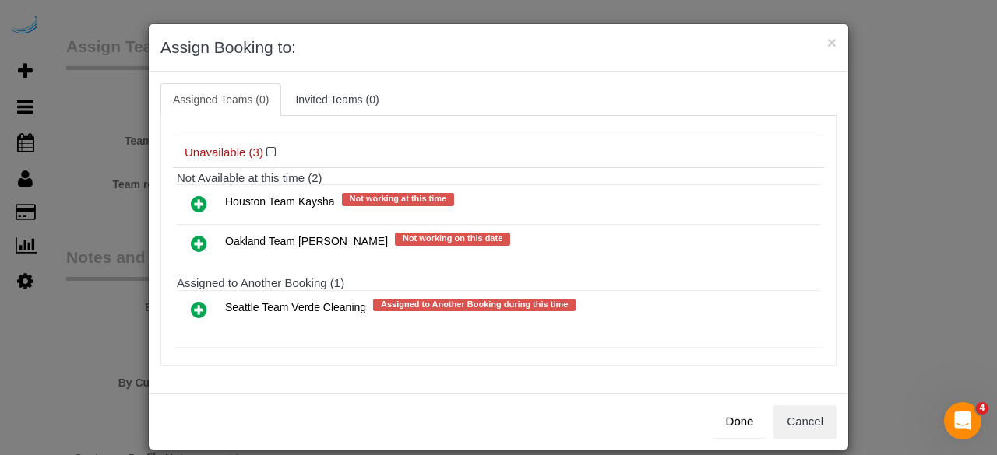
click at [191, 304] on icon at bounding box center [199, 310] width 16 height 19
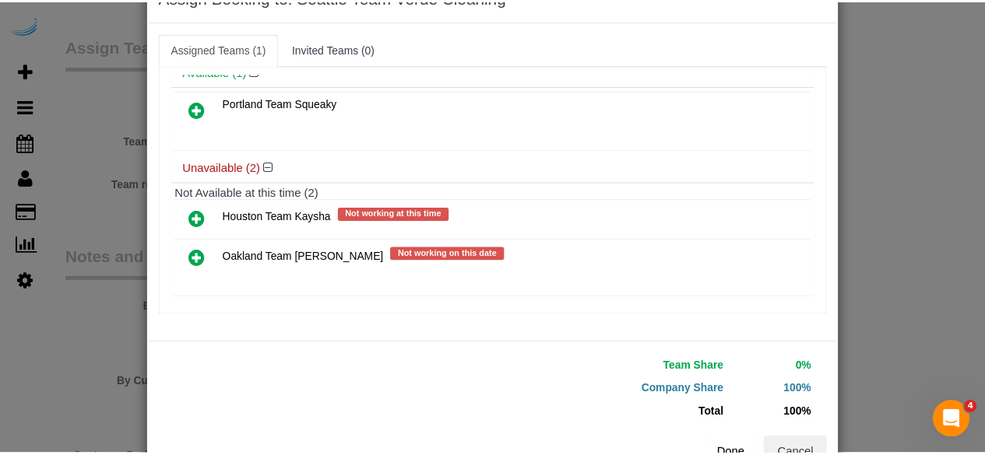
scroll to position [99, 0]
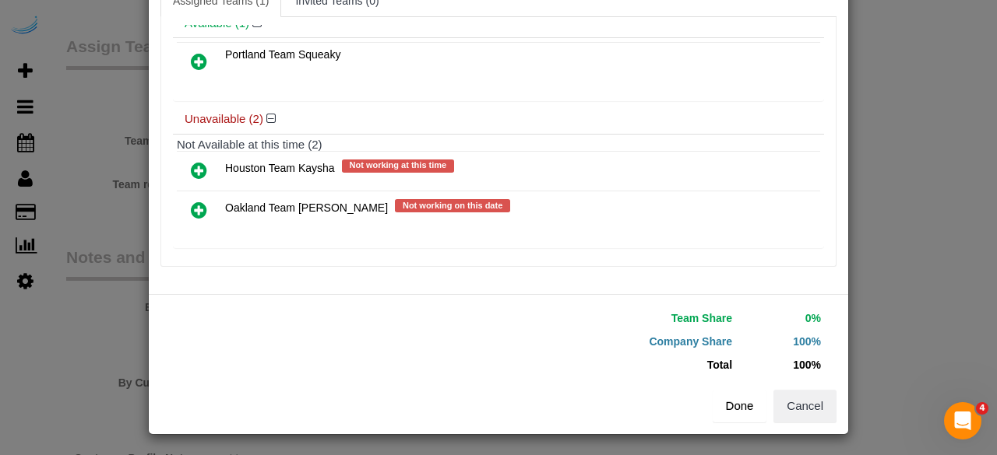
click at [741, 410] on button "Done" at bounding box center [739, 406] width 54 height 33
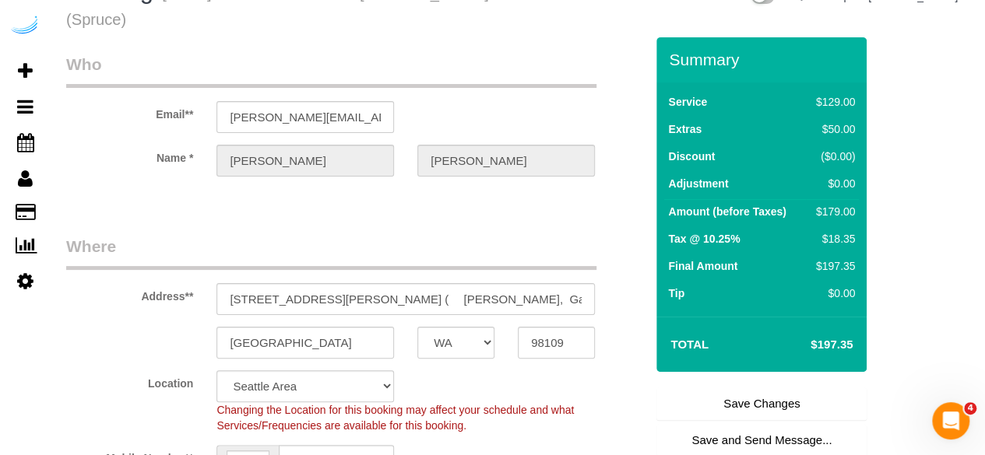
scroll to position [0, 0]
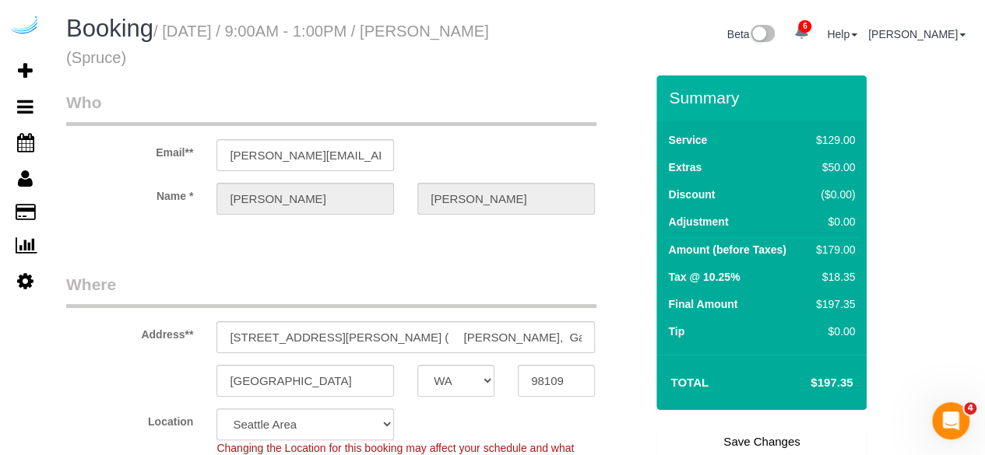
click at [719, 438] on link "Save Changes" at bounding box center [761, 442] width 210 height 33
select select "WA"
select select "282"
select select "number:9"
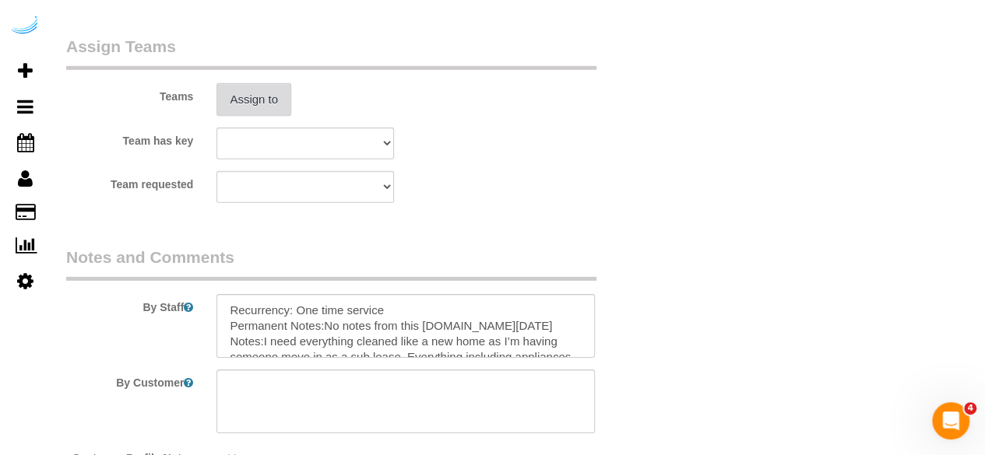
click at [267, 114] on button "Assign to" at bounding box center [253, 99] width 75 height 33
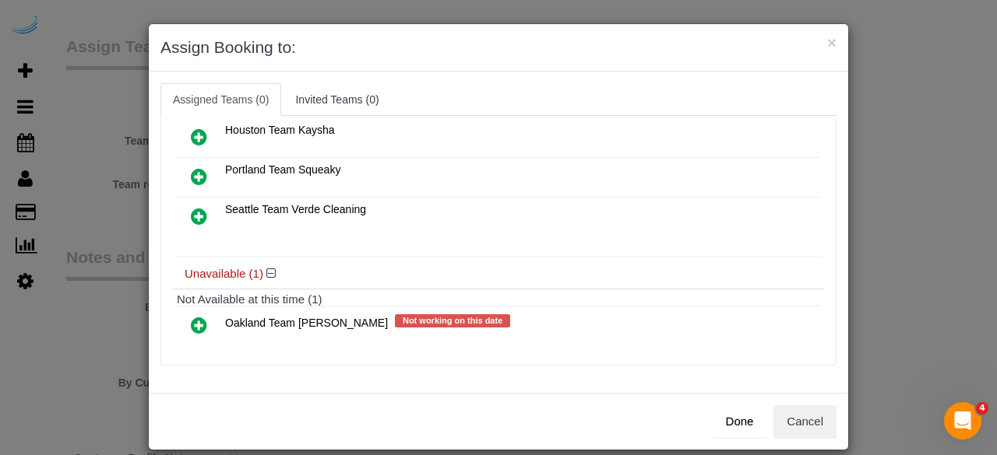
scroll to position [108, 0]
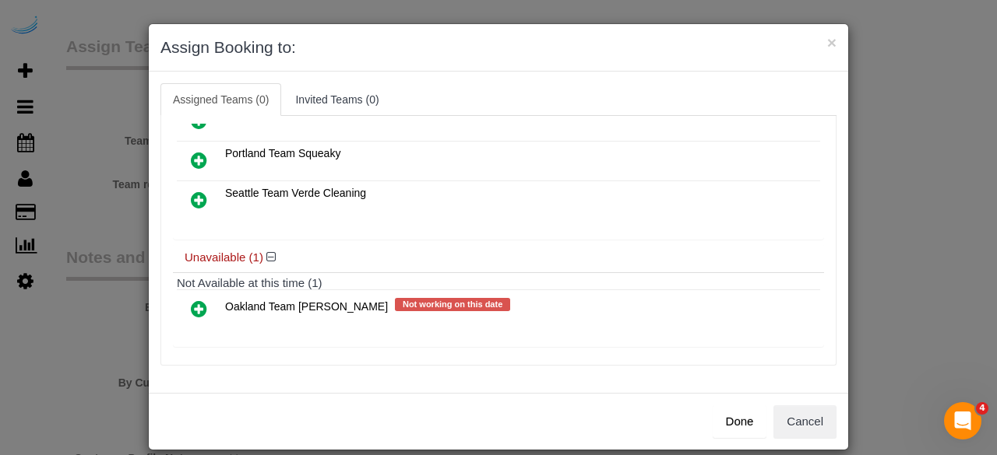
click at [191, 191] on icon at bounding box center [199, 200] width 16 height 19
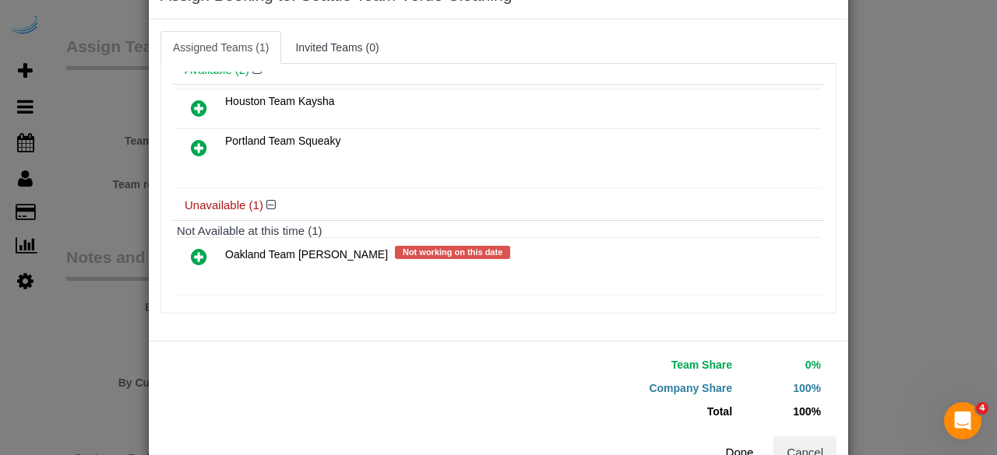
scroll to position [99, 0]
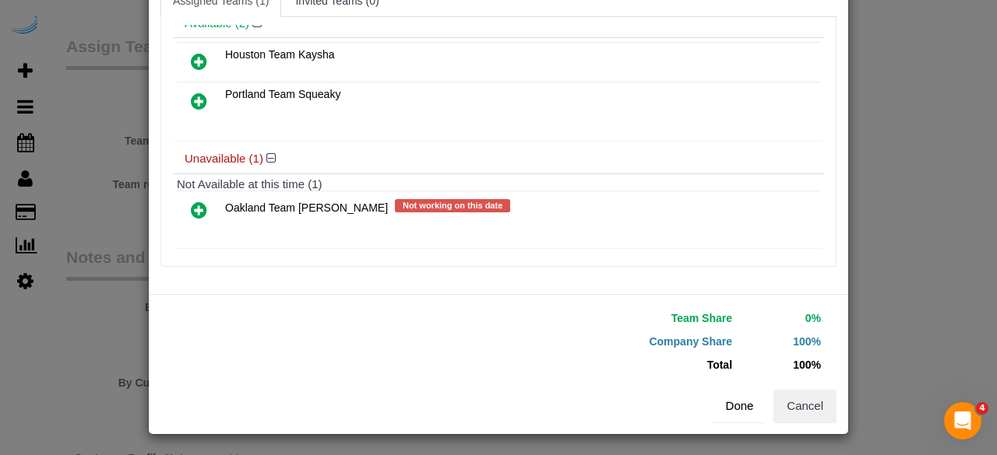
click at [723, 407] on button "Done" at bounding box center [739, 406] width 54 height 33
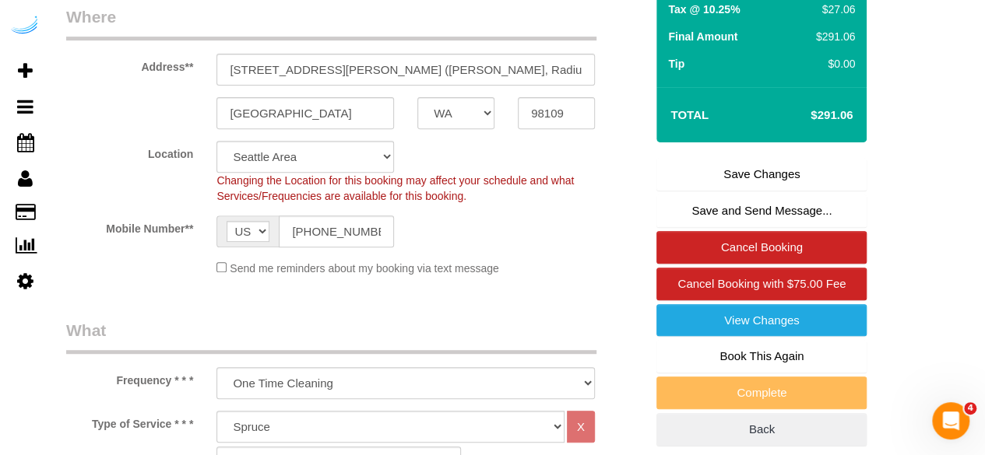
scroll to position [156, 0]
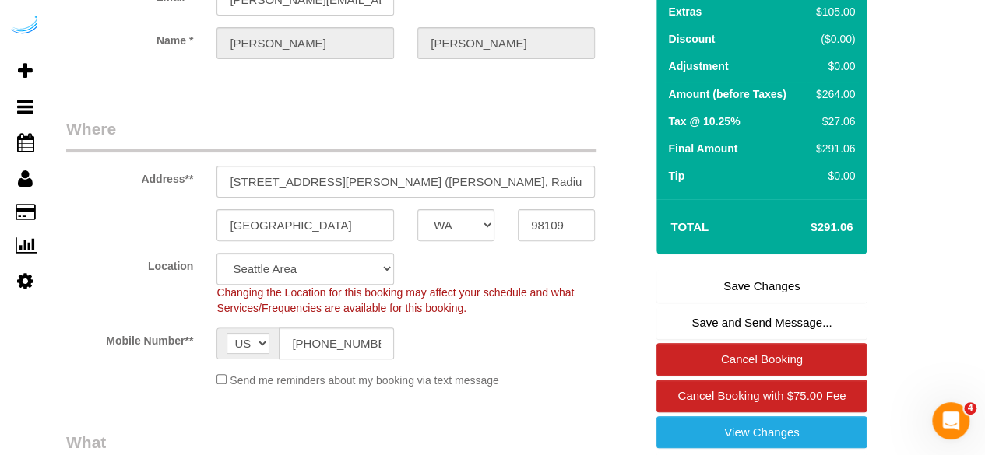
click at [768, 281] on link "Save Changes" at bounding box center [761, 286] width 210 height 33
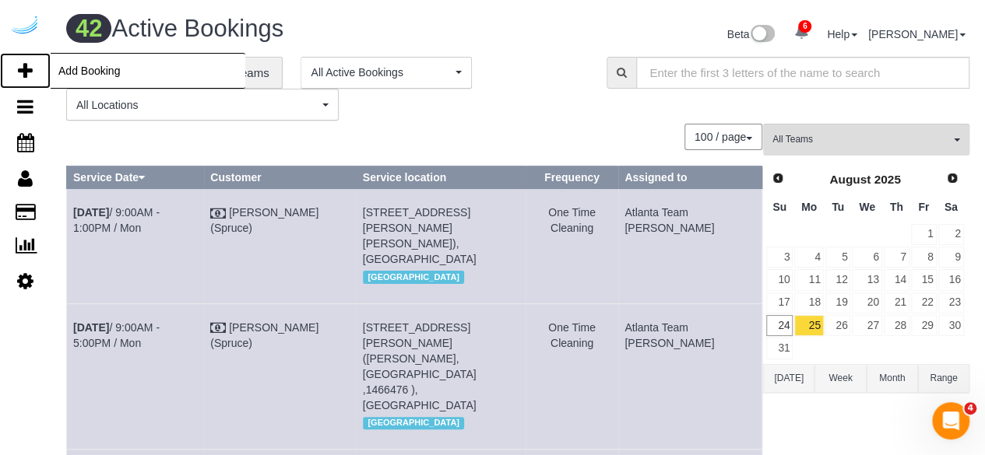
click at [28, 74] on icon at bounding box center [25, 71] width 15 height 19
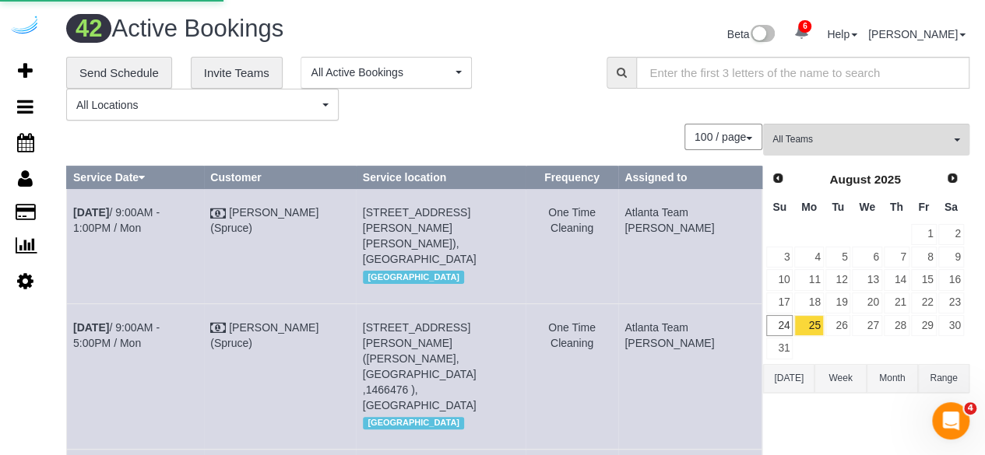
select select "number:9"
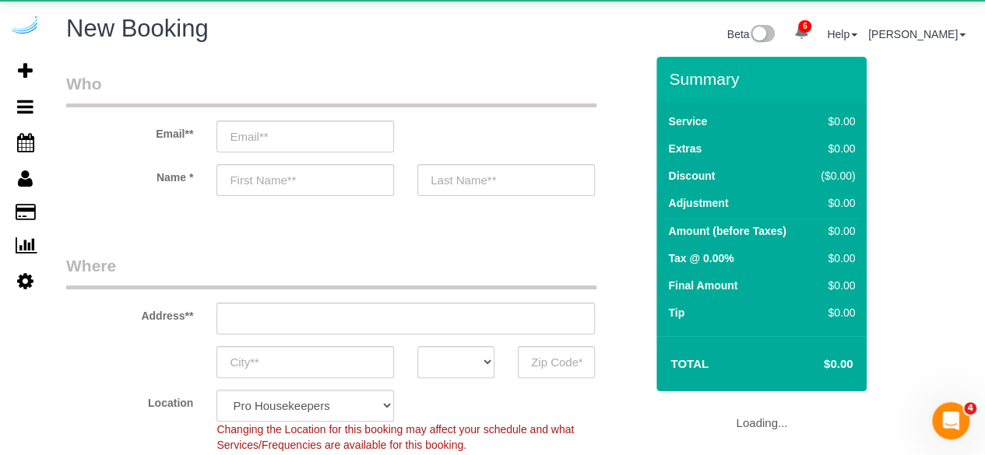
select select "object:2667"
select select "4"
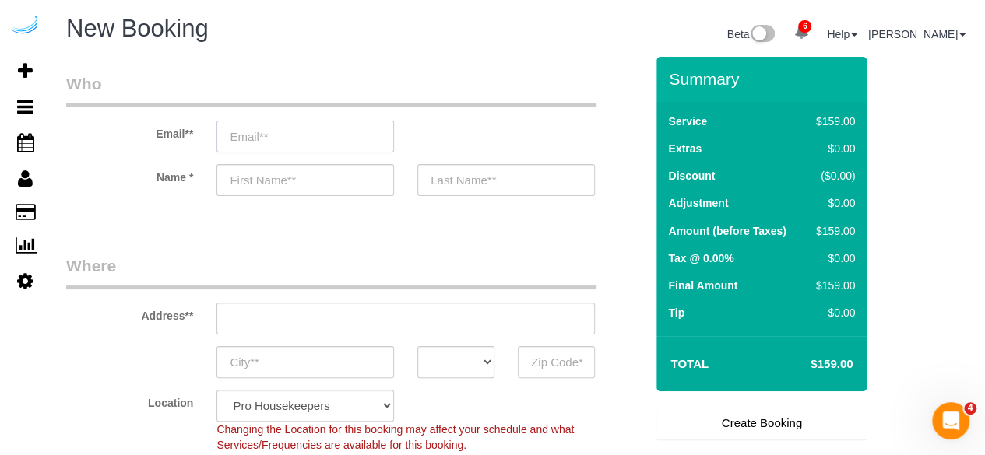
click at [313, 143] on input "email" at bounding box center [305, 137] width 178 height 32
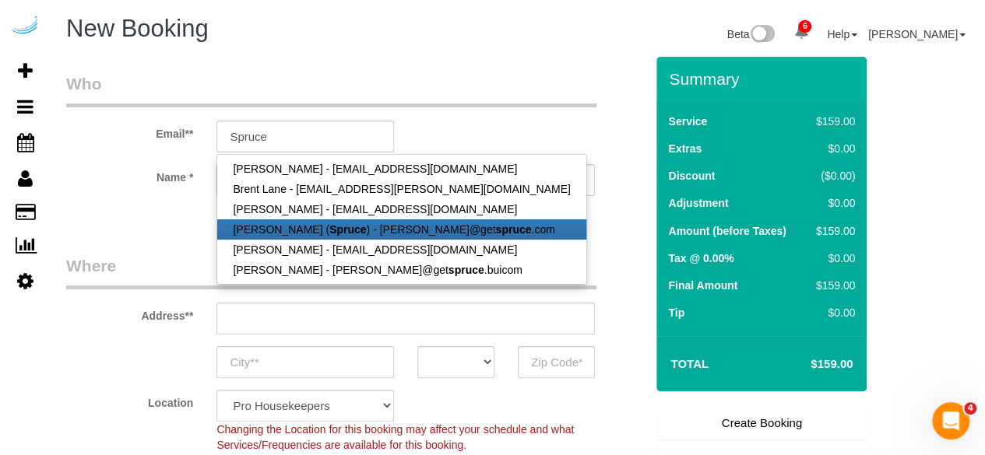
click at [329, 227] on strong "Spruce" at bounding box center [347, 229] width 37 height 12
type input "[PERSON_NAME][EMAIL_ADDRESS][DOMAIN_NAME]"
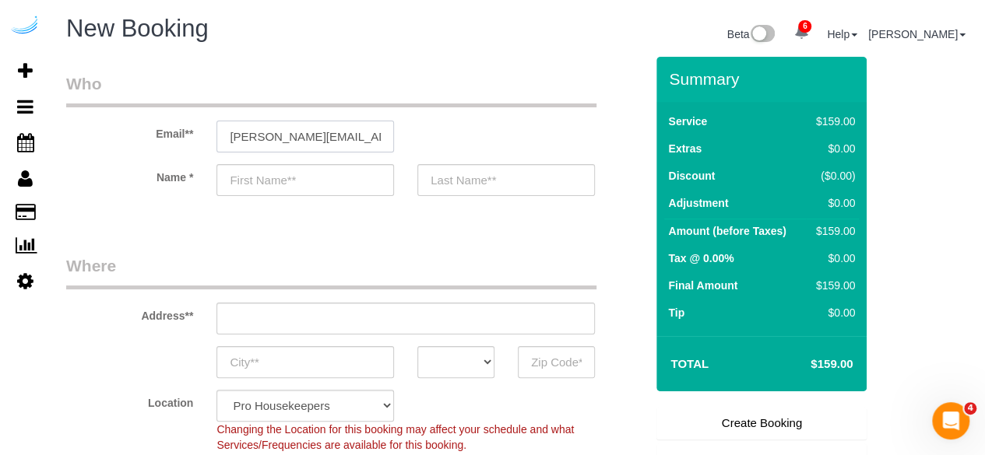
type input "[PERSON_NAME]"
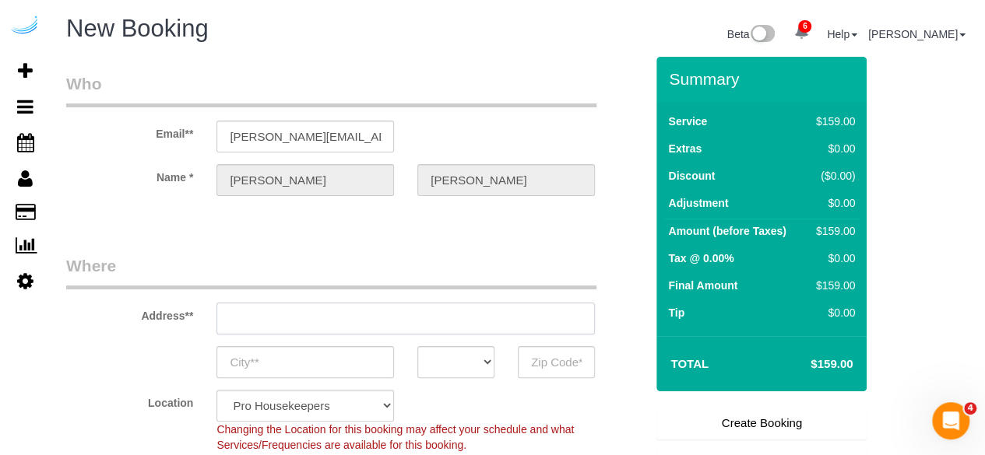
click at [402, 311] on input "text" at bounding box center [405, 319] width 378 height 32
type input "3816 S Lamar Blvd"
type input "Austin"
select select "[GEOGRAPHIC_DATA]"
type input "78704"
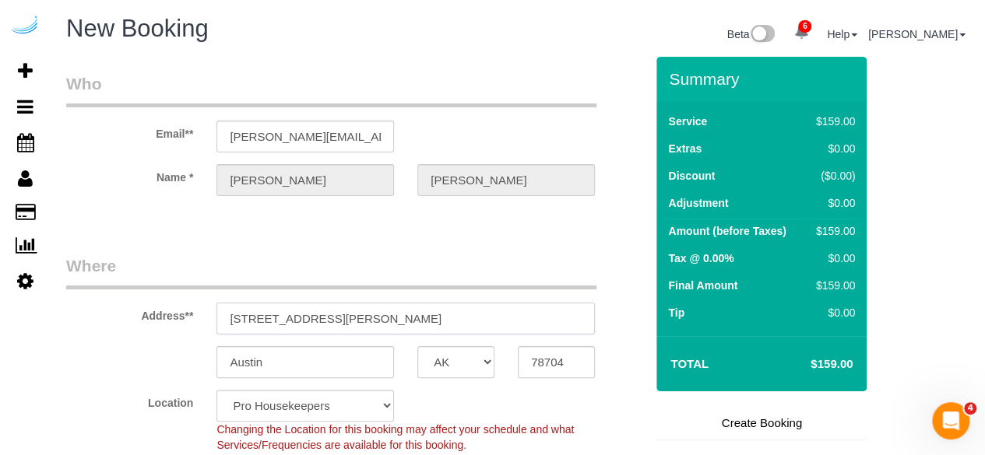
paste input "4801 Rainier Ave S, Seattle, WA 98118"
type input "4801 Rainier Ave S, Seattle, WA 98118"
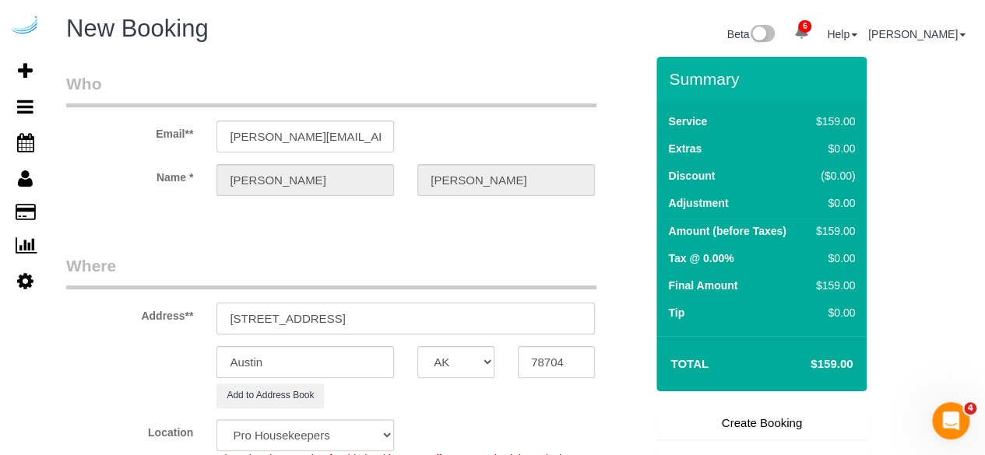
select select "9"
drag, startPoint x: 403, startPoint y: 316, endPoint x: 505, endPoint y: 338, distance: 103.5
click at [494, 327] on input "4801 Rainier Ave S, Seattle, WA 98118" at bounding box center [405, 319] width 378 height 32
select select "object:2711"
type input "4801 Rainier Ave S, Seattle, WA 98118"
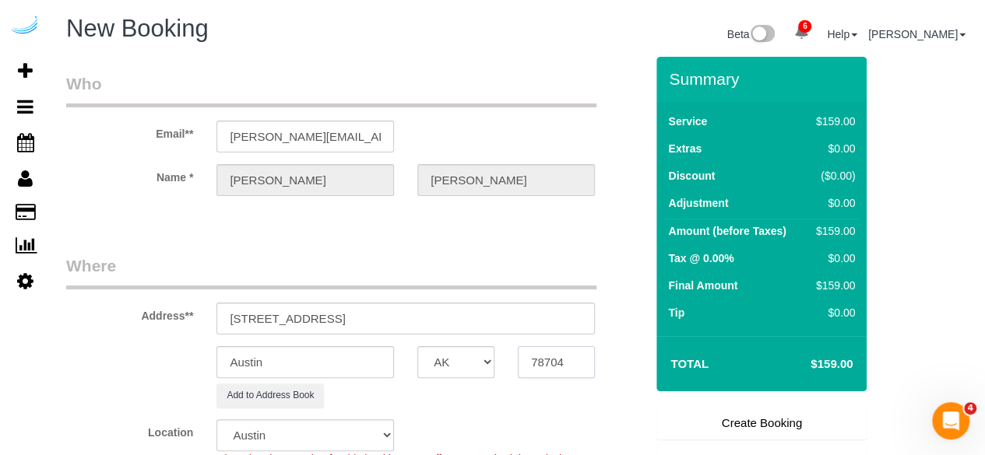
click at [528, 353] on input "78704" at bounding box center [556, 362] width 77 height 32
paste input "98118"
type input "98118"
click at [480, 357] on select "AK AL AR AZ CA CO CT DC DE FL GA HI IA ID IL IN KS KY LA MA MD ME MI MN MO MS M…" at bounding box center [455, 362] width 77 height 32
select select "WA"
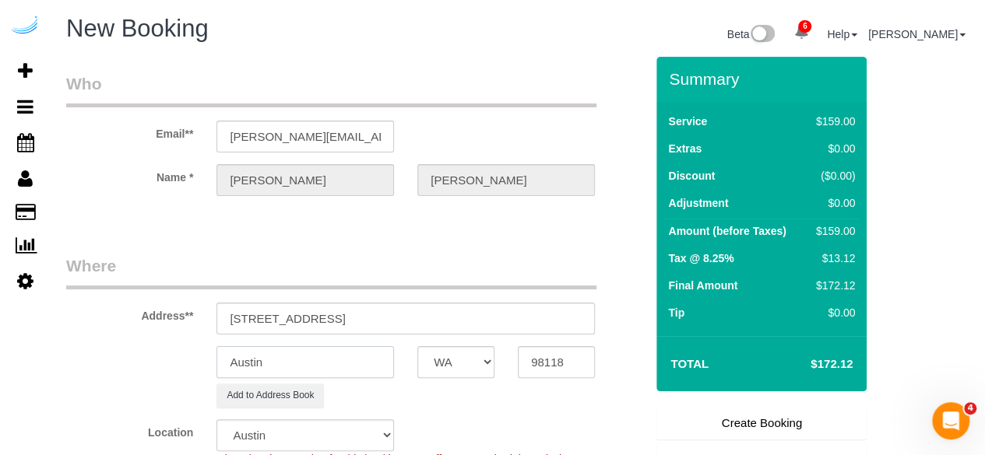
select select "4"
click at [344, 350] on input "Austin" at bounding box center [305, 362] width 178 height 32
select select "object:2758"
select select "228"
type input "s"
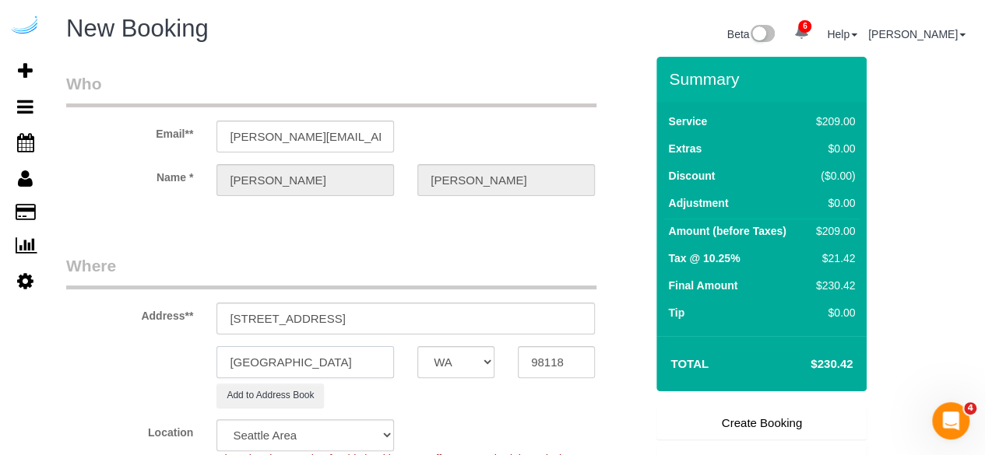
type input "[GEOGRAPHIC_DATA]"
drag, startPoint x: 336, startPoint y: 317, endPoint x: 707, endPoint y: 339, distance: 371.2
click at [707, 57] on form "Who Email** brandie@getspruce.com Name * Brandie Louck Where Address** 4801 Rai…" at bounding box center [517, 57] width 903 height 0
paste input "Kathleen Cloutier"
paste input "ngeline"
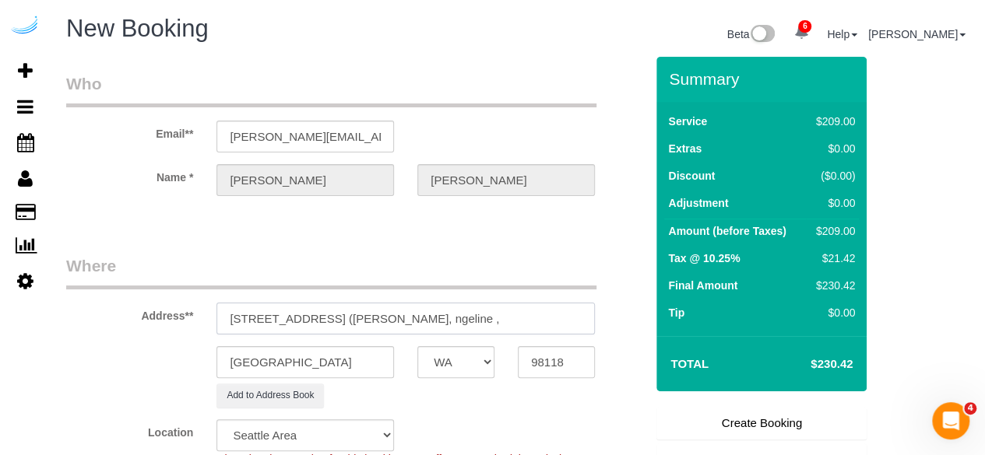
scroll to position [0, 19]
click at [537, 317] on input "4801 Rainier Ave S, Building 518, Unit 518 (Kathleen Cloutier, ngeline ," at bounding box center [405, 319] width 378 height 32
click at [581, 320] on input "4801 Rainier Ave S, Building 518, Unit 518 (Kathleen Cloutier, Angeline ," at bounding box center [405, 319] width 378 height 32
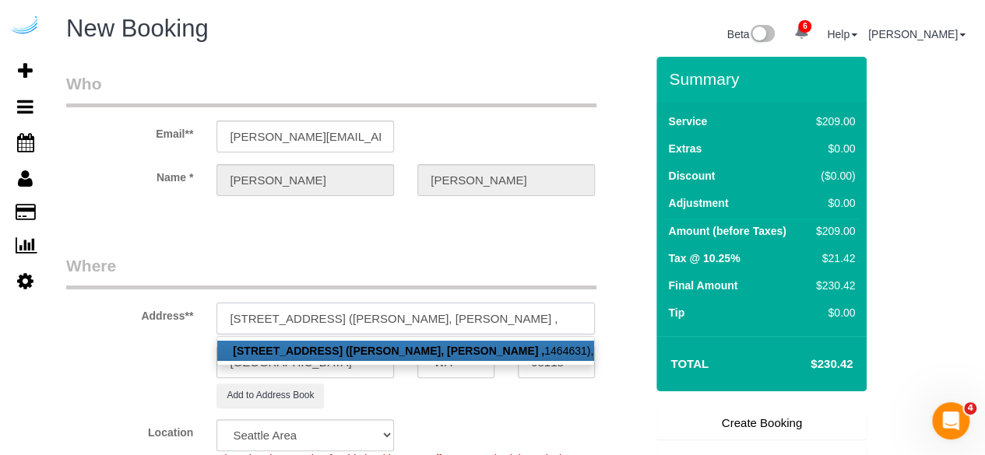
scroll to position [0, 0]
paste input "1464631"
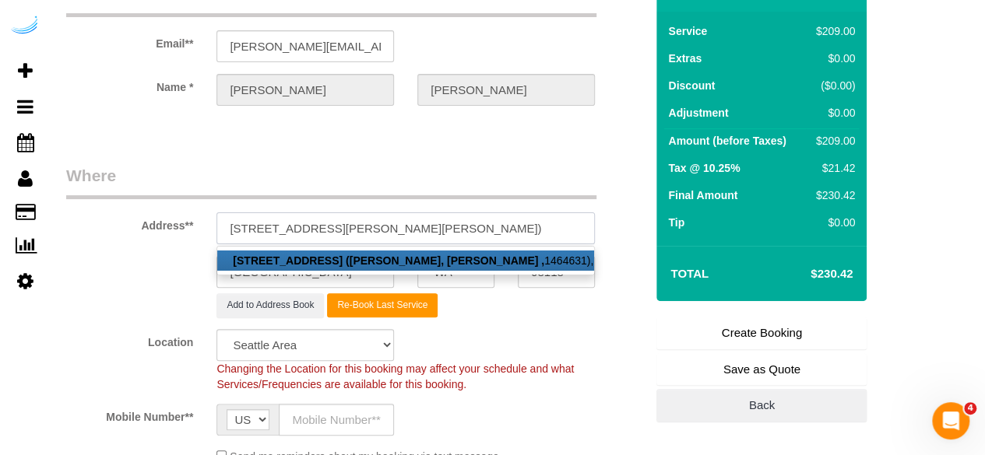
scroll to position [234, 0]
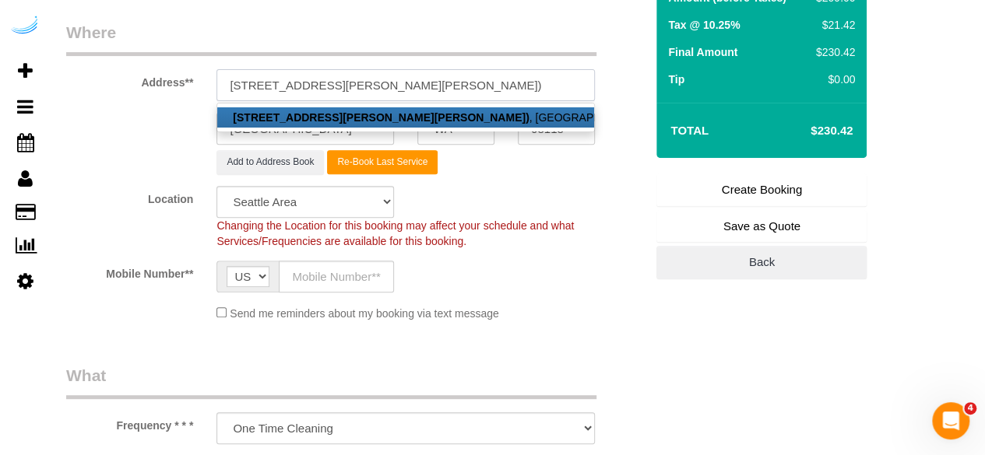
type input "4801 Rainier Ave S, Building 518, Unit 518 (Kathleen Cloutier, Angeline , 14646…"
click at [362, 278] on input "text" at bounding box center [336, 277] width 115 height 32
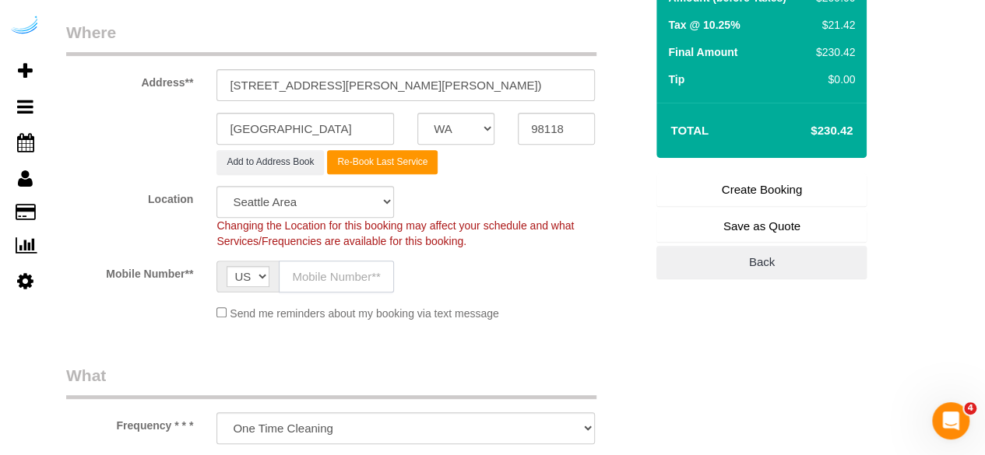
scroll to position [0, 0]
type input "[PHONE_NUMBER]"
type input "Brandie Louck"
type input "[PHONE_NUMBER]"
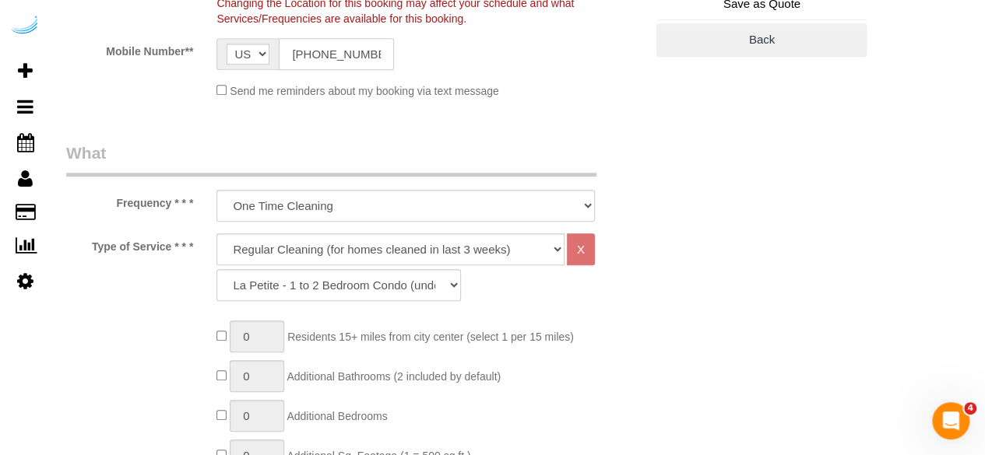
scroll to position [467, 0]
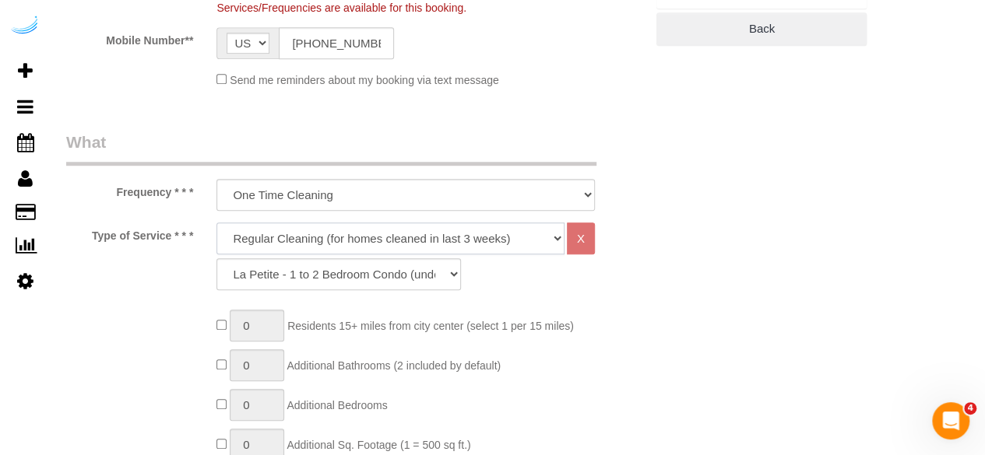
drag, startPoint x: 339, startPoint y: 230, endPoint x: 332, endPoint y: 243, distance: 15.4
click at [341, 230] on select "Deep Cleaning (for homes that have not been cleaned in 3+ weeks) Spruce Regular…" at bounding box center [390, 239] width 348 height 32
select select "282"
click at [216, 223] on select "Deep Cleaning (for homes that have not been cleaned in 3+ weeks) Spruce Regular…" at bounding box center [390, 239] width 348 height 32
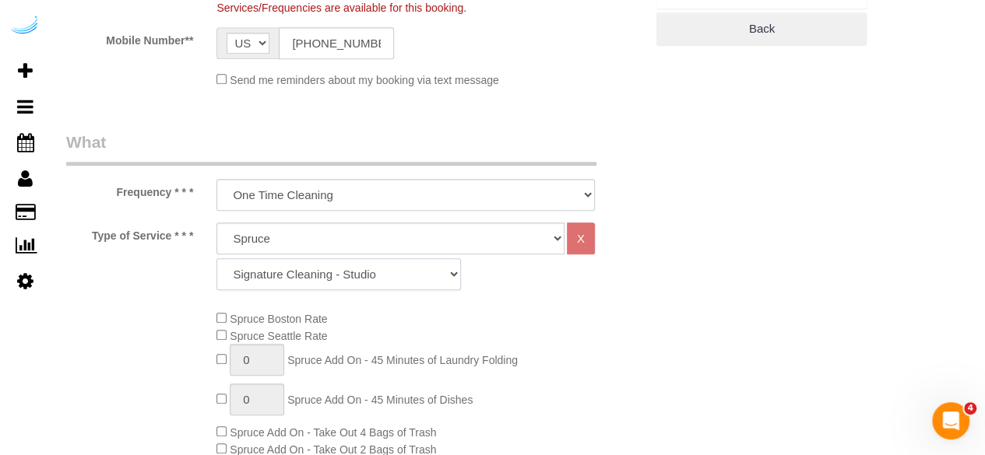
drag, startPoint x: 300, startPoint y: 275, endPoint x: 301, endPoint y: 262, distance: 12.5
click at [301, 275] on select "Signature Cleaning - Studio Signature Cleaning - 1 Bed 1 Bath Signature Cleanin…" at bounding box center [338, 274] width 244 height 32
select select "320"
click at [216, 258] on select "Signature Cleaning - Studio Signature Cleaning - 1 Bed 1 Bath Signature Cleanin…" at bounding box center [338, 274] width 244 height 32
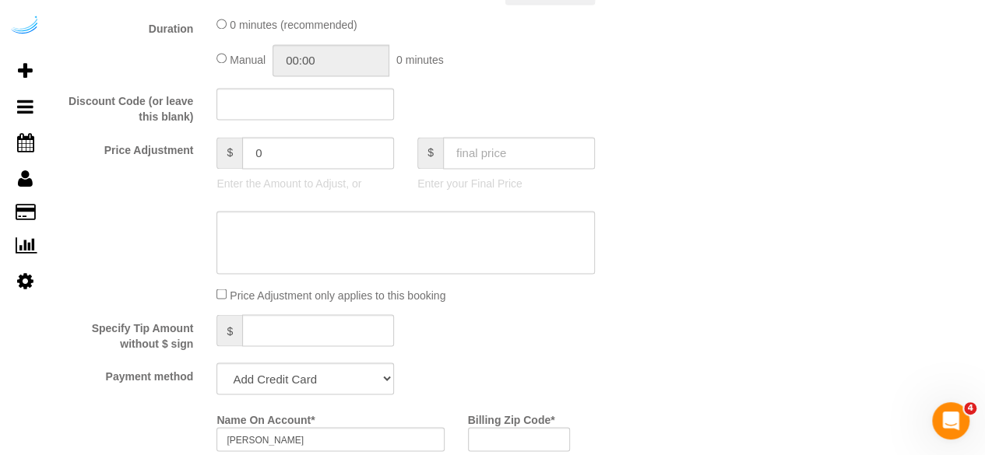
scroll to position [1401, 0]
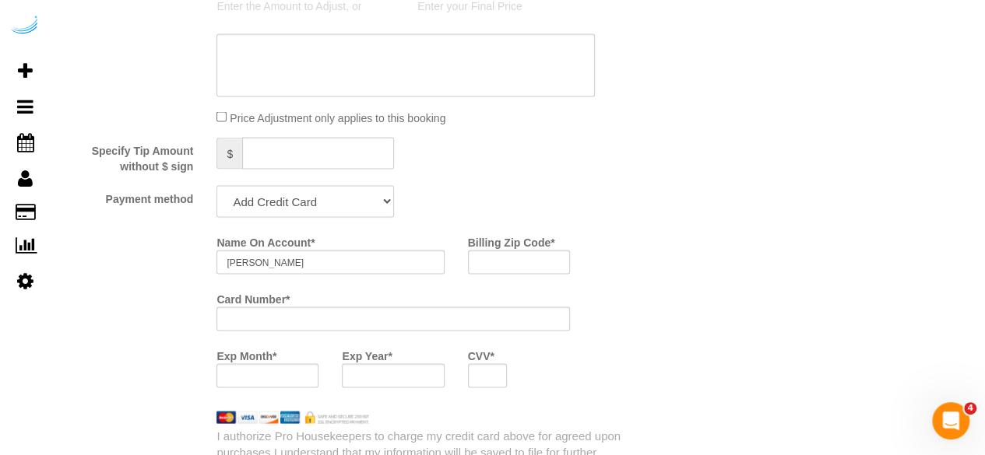
click at [339, 202] on select "Add Credit Card Cash Check Paypal" at bounding box center [305, 201] width 178 height 32
select select "string:check"
click at [216, 187] on select "Add Credit Card Cash Check Paypal" at bounding box center [305, 201] width 178 height 32
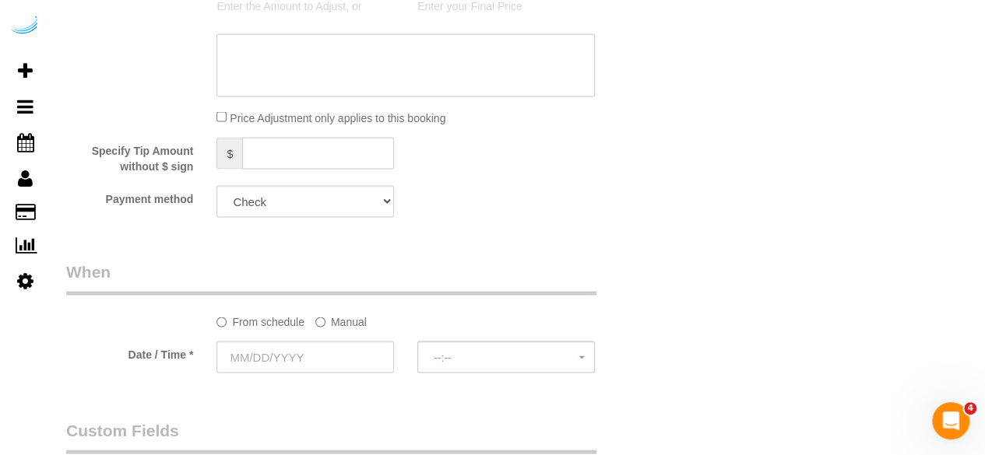
click at [326, 318] on label "Manual" at bounding box center [340, 318] width 51 height 21
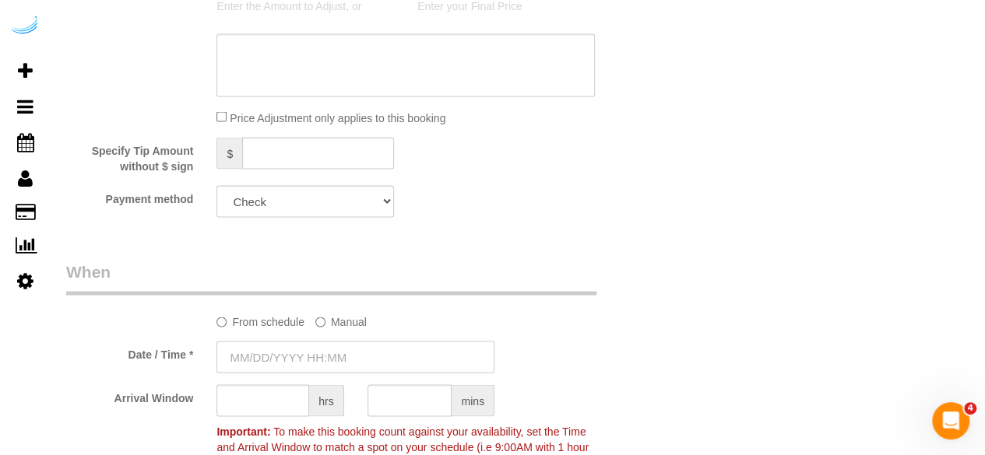
click at [299, 350] on input "text" at bounding box center [355, 357] width 278 height 32
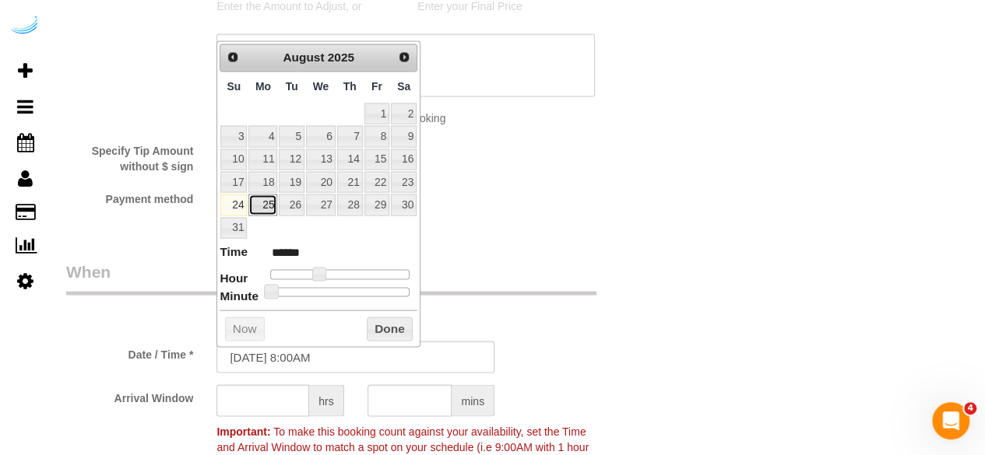
click at [268, 199] on link "25" at bounding box center [262, 204] width 29 height 21
type input "08/25/2025 9:00AM"
type input "******"
type input "08/25/2025 10:00AM"
type input "*******"
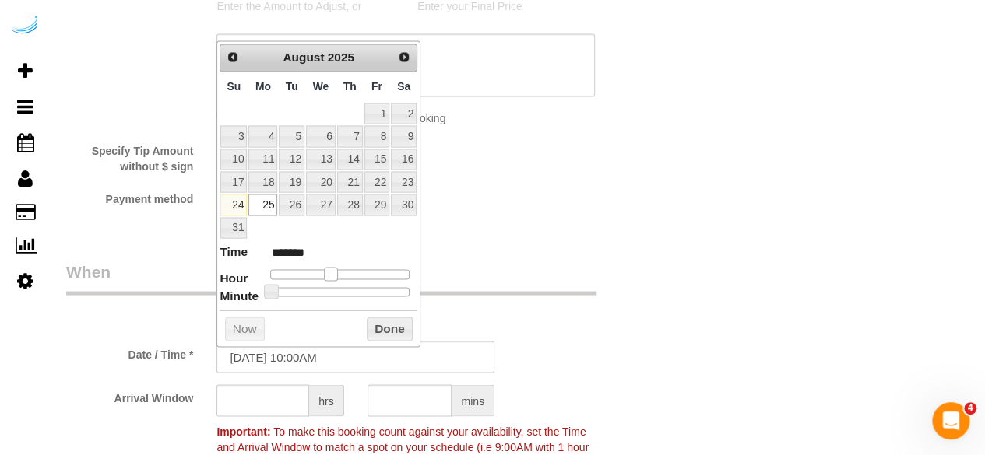
drag, startPoint x: 319, startPoint y: 267, endPoint x: 331, endPoint y: 270, distance: 12.1
click at [331, 270] on span at bounding box center [331, 274] width 14 height 14
type input "08/25/2025 9:00AM"
type input "******"
click at [325, 271] on span at bounding box center [325, 274] width 14 height 14
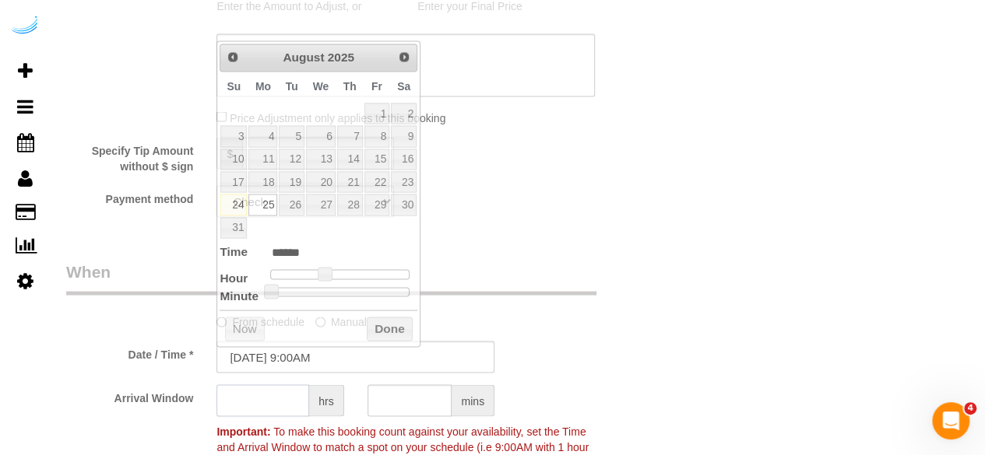
click at [279, 398] on input "text" at bounding box center [262, 401] width 93 height 32
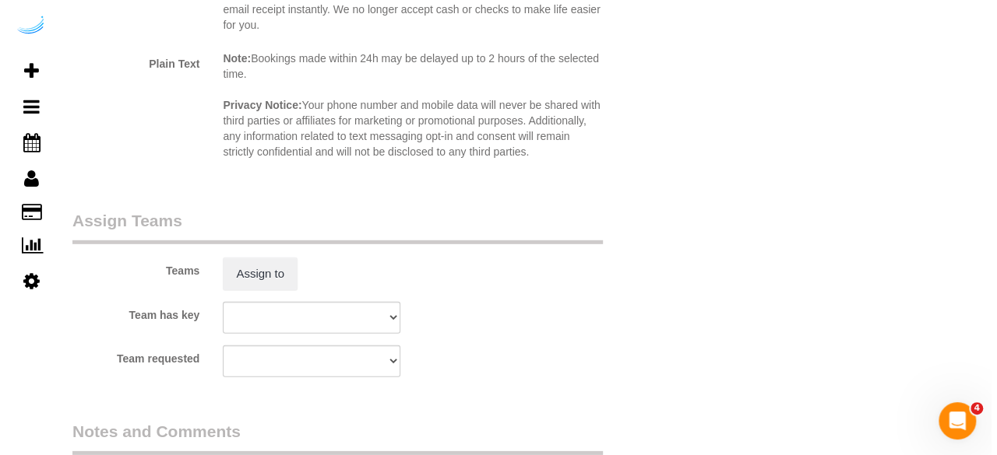
scroll to position [2180, 0]
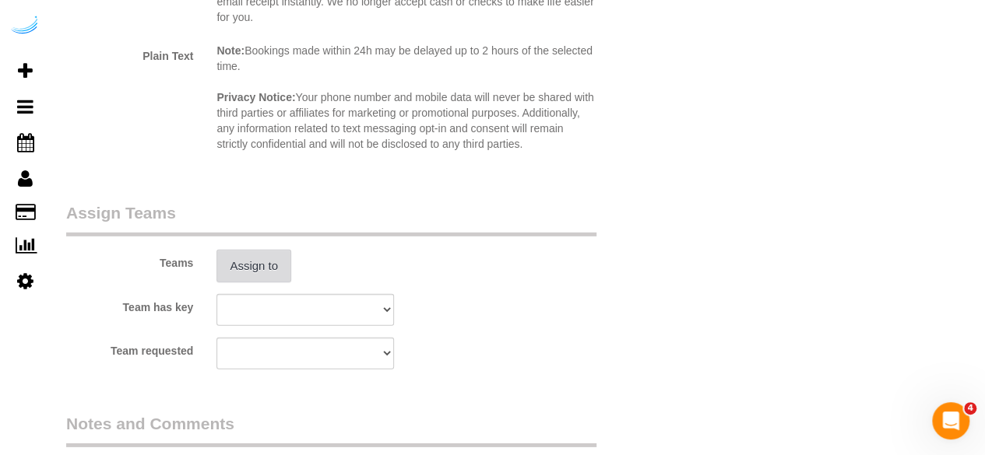
type input "8"
click at [266, 256] on button "Assign to" at bounding box center [253, 266] width 75 height 33
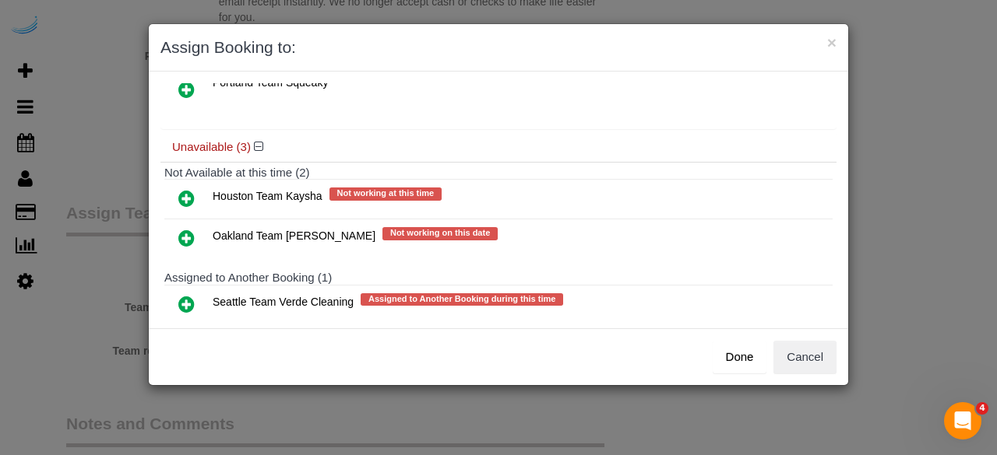
scroll to position [134, 0]
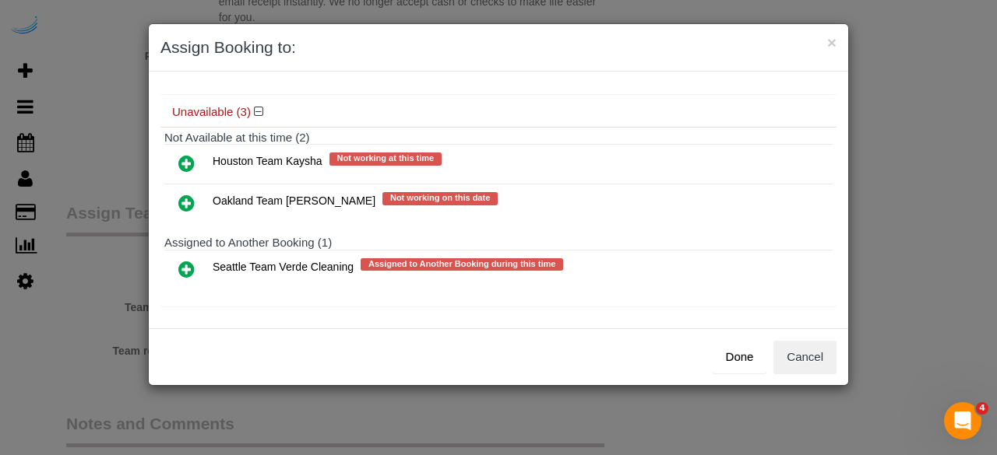
click at [192, 195] on icon at bounding box center [186, 203] width 16 height 19
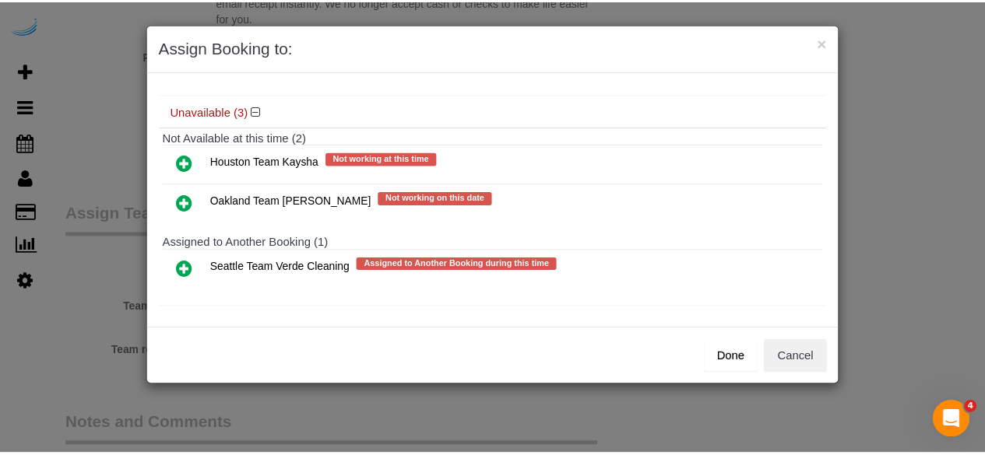
scroll to position [132, 0]
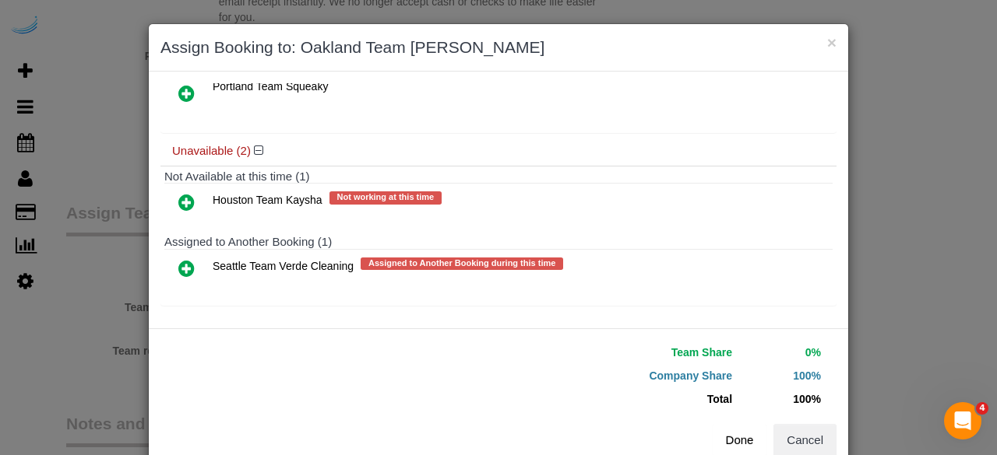
click at [725, 443] on button "Done" at bounding box center [739, 440] width 54 height 33
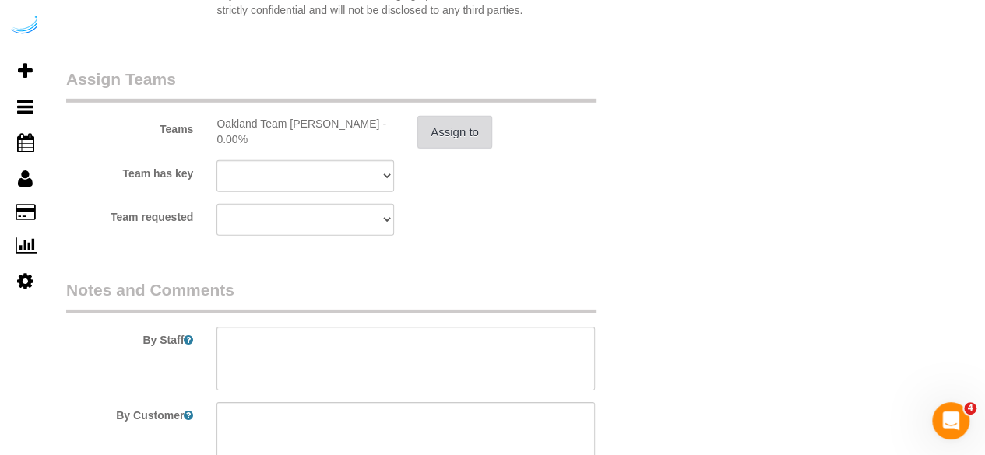
scroll to position [2390, 0]
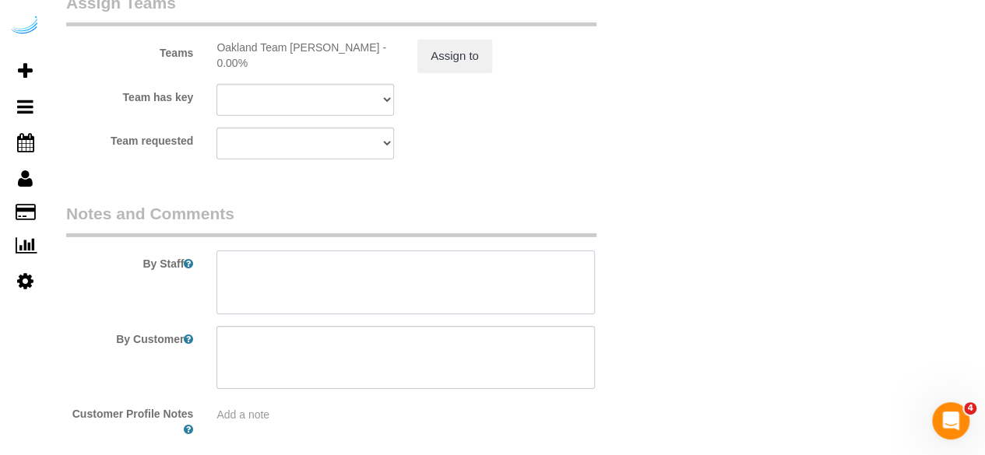
drag, startPoint x: 304, startPoint y: 270, endPoint x: 277, endPoint y: 47, distance: 224.2
click at [304, 264] on textarea at bounding box center [405, 283] width 378 height 64
click at [433, 286] on textarea at bounding box center [405, 283] width 378 height 64
paste textarea "Permanent Notes:No notes from this customer.Today's Notes:I'd like floors and b…"
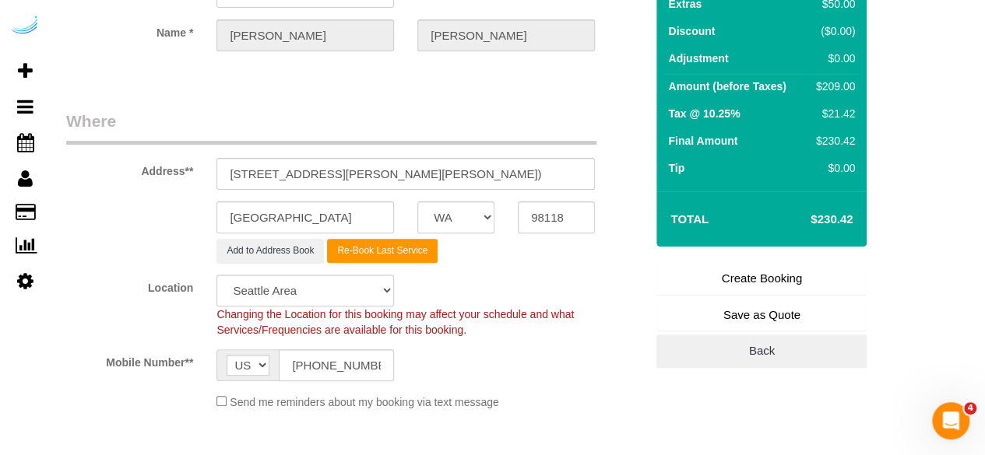
scroll to position [0, 0]
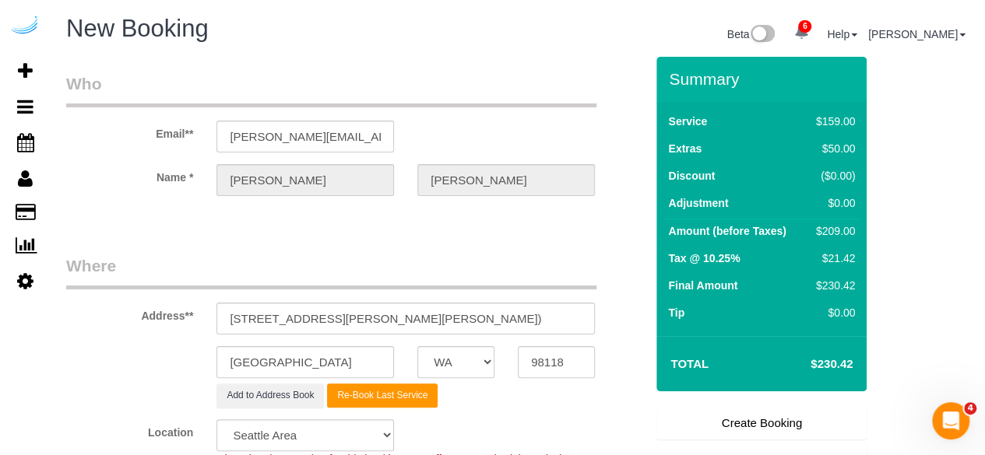
type textarea "Recurrency: One time service Permanent Notes:No notes from this customer.Today'…"
click at [740, 419] on link "Create Booking" at bounding box center [761, 423] width 210 height 33
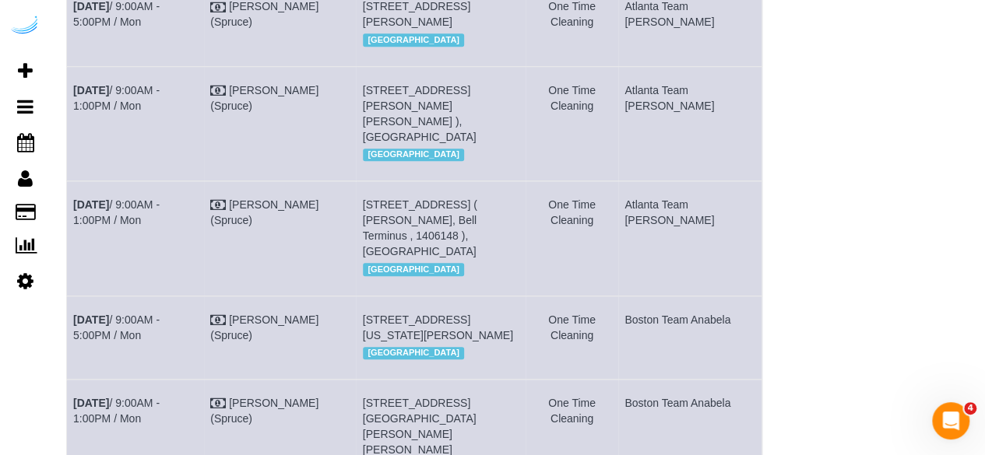
scroll to position [2165, 0]
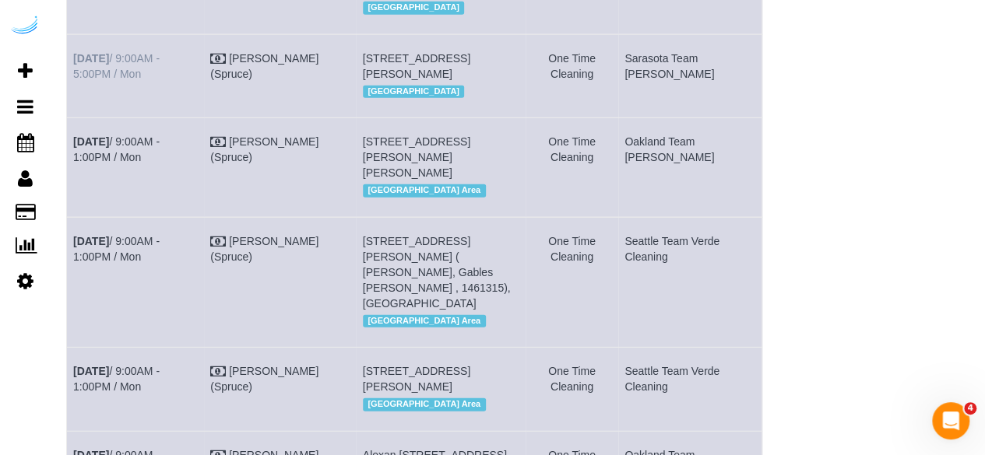
drag, startPoint x: 121, startPoint y: 216, endPoint x: 73, endPoint y: 200, distance: 50.0
click at [73, 118] on td "Aug 25th / 9:00AM - 5:00PM / Mon" at bounding box center [135, 75] width 137 height 83
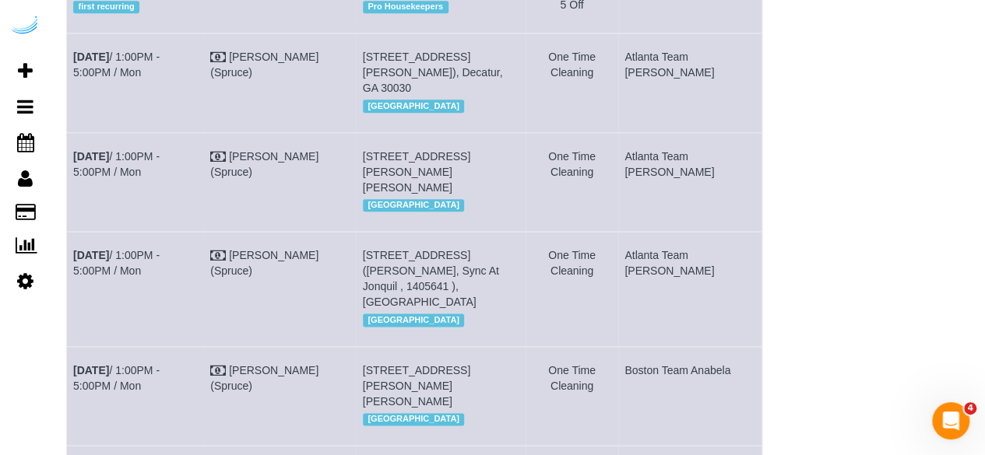
scroll to position [3644, 0]
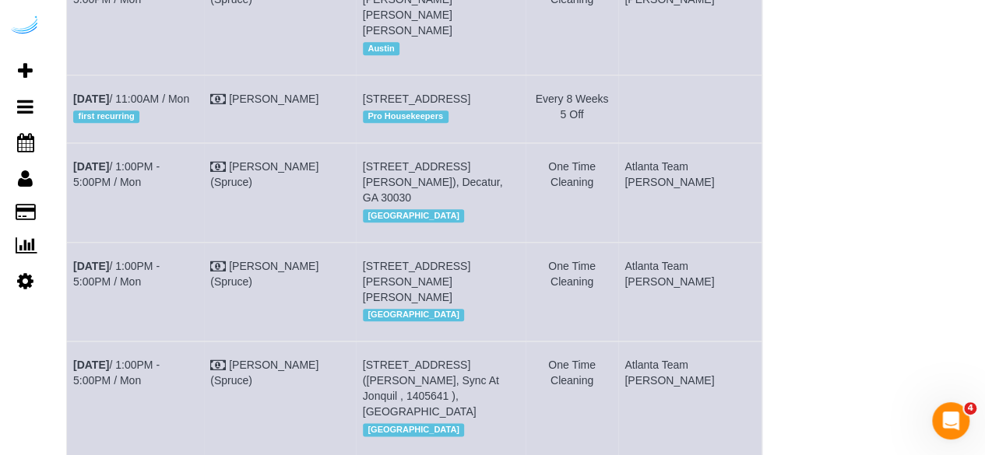
drag, startPoint x: 132, startPoint y: 133, endPoint x: 65, endPoint y: 79, distance: 86.3
drag, startPoint x: 76, startPoint y: 60, endPoint x: 83, endPoint y: 79, distance: 20.7
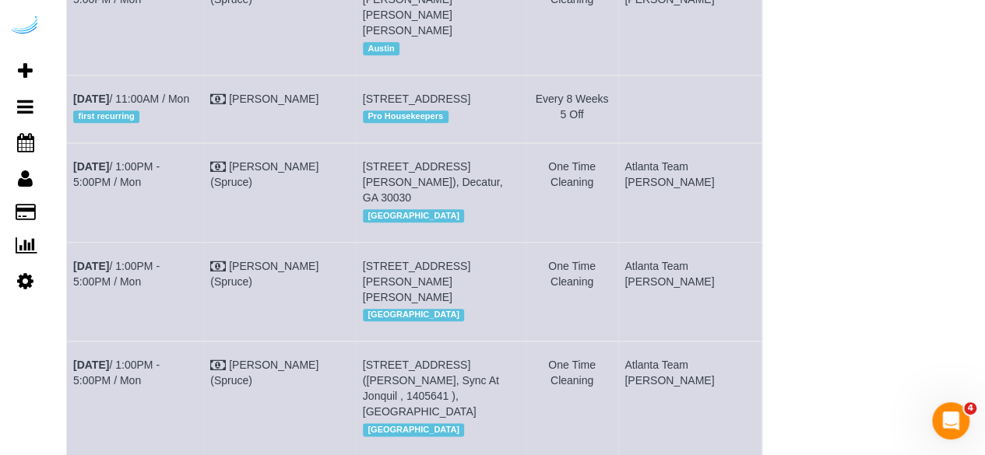
drag, startPoint x: 107, startPoint y: 128, endPoint x: 73, endPoint y: 113, distance: 36.6
copy link "Aug 25th / 9:00AM - 5:00PM / Mon"
drag, startPoint x: 489, startPoint y: 161, endPoint x: 385, endPoint y: 116, distance: 113.7
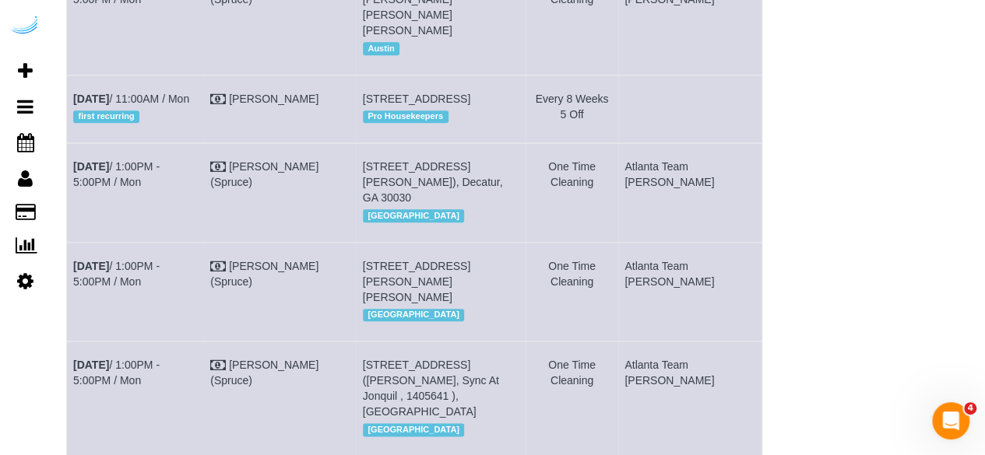
copy span "4801 Rainier Ave S, Building 518, Unit 518 (Kathleen Cloutier, Angeline , 14646…"
drag, startPoint x: 755, startPoint y: 107, endPoint x: 635, endPoint y: 124, distance: 121.0
copy tr "Oakland Team [PERSON_NAME]"
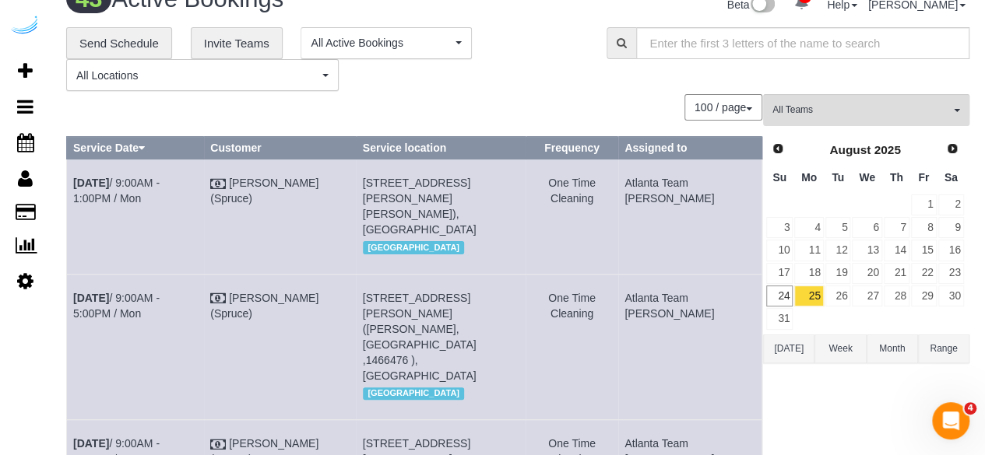
scroll to position [0, 0]
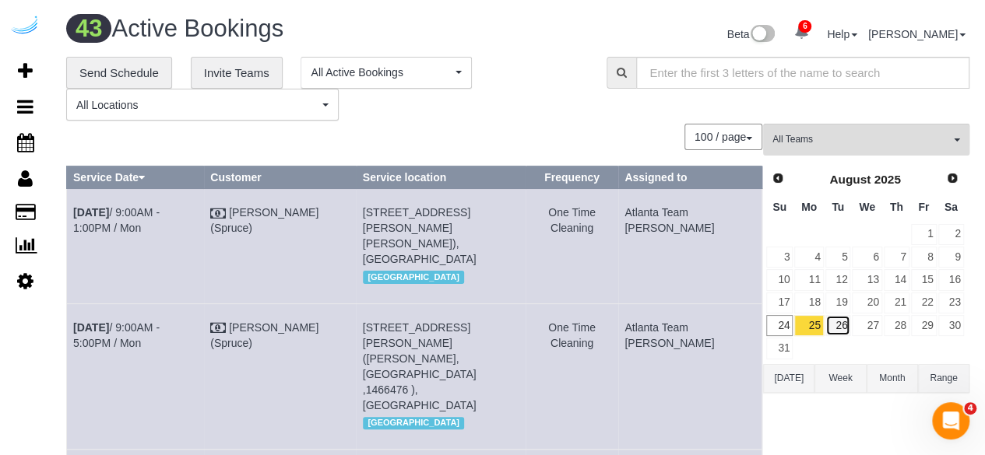
click at [835, 318] on link "26" at bounding box center [838, 325] width 26 height 21
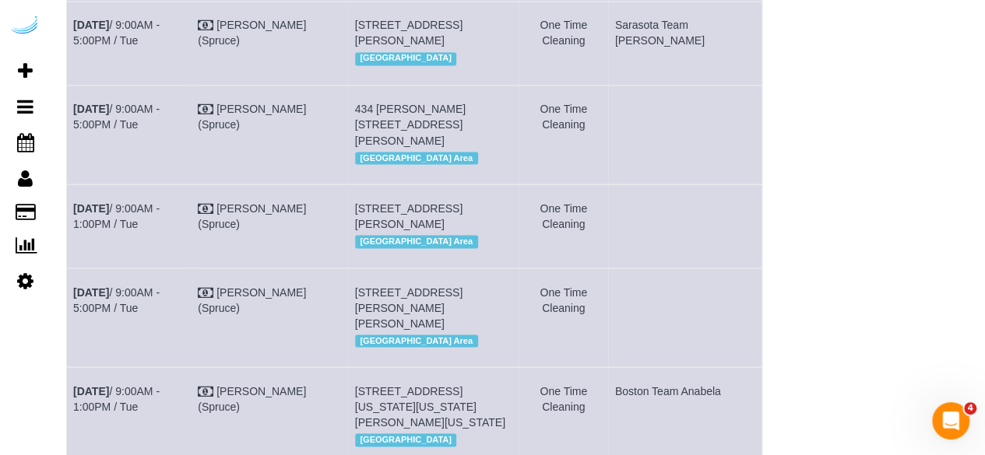
scroll to position [1324, 0]
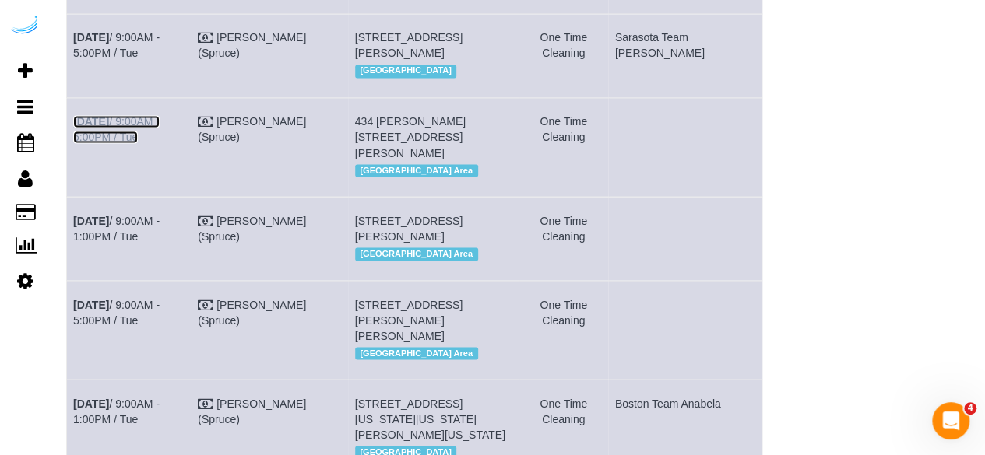
click at [160, 143] on link "Aug 26th / 9:00AM - 5:00PM / Tue" at bounding box center [116, 129] width 86 height 28
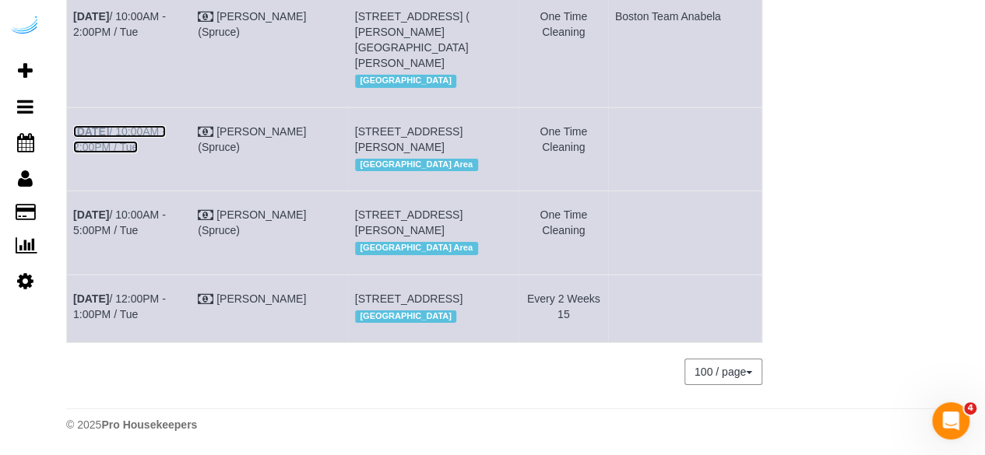
click at [166, 153] on link "Aug 26th / 10:00AM - 2:00PM / Tue" at bounding box center [119, 139] width 93 height 28
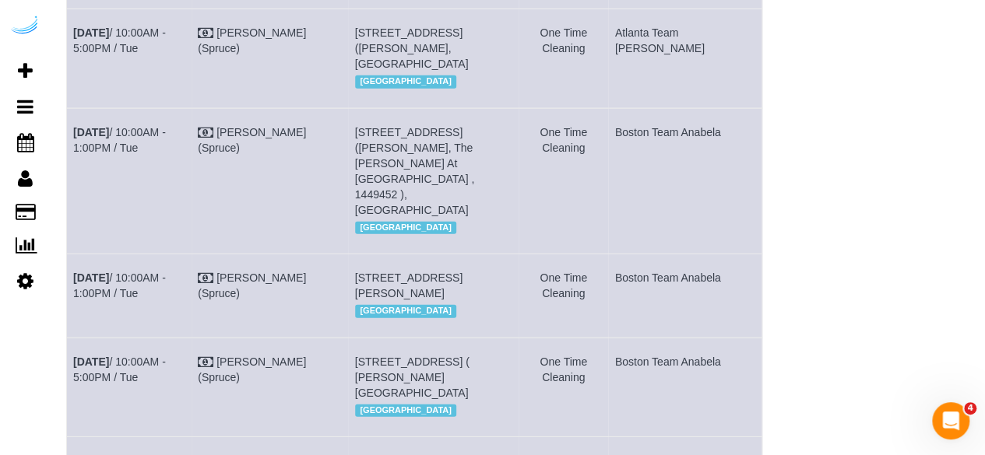
scroll to position [1659, 0]
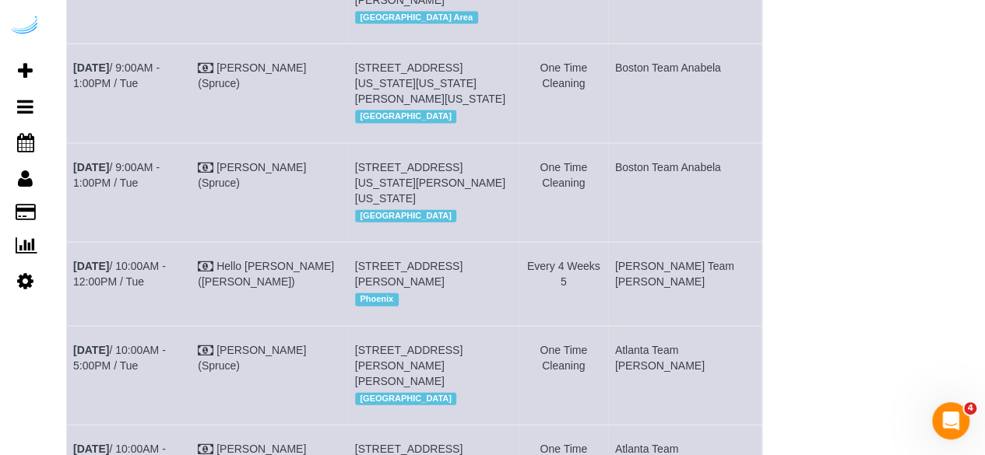
drag, startPoint x: 206, startPoint y: 77, endPoint x: 229, endPoint y: 62, distance: 28.1
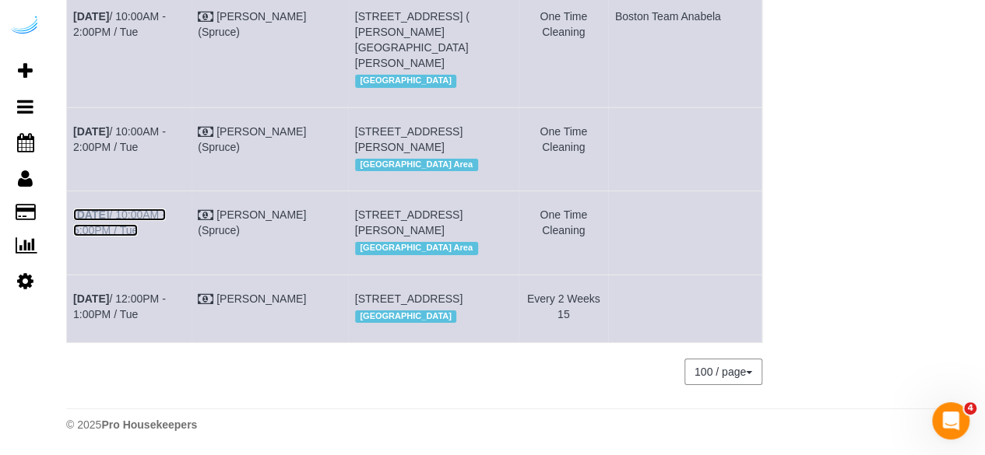
click at [166, 209] on link "Aug 26th / 10:00AM - 5:00PM / Tue" at bounding box center [119, 223] width 93 height 28
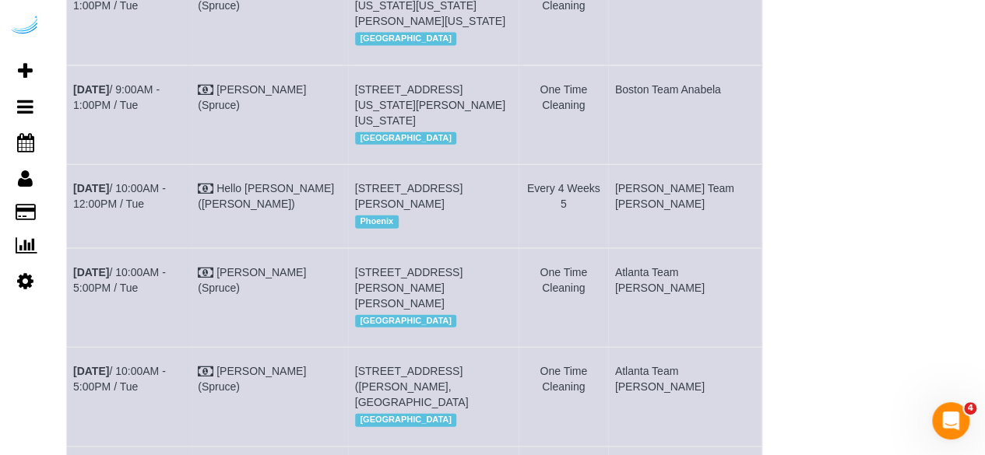
scroll to position [1791, 0]
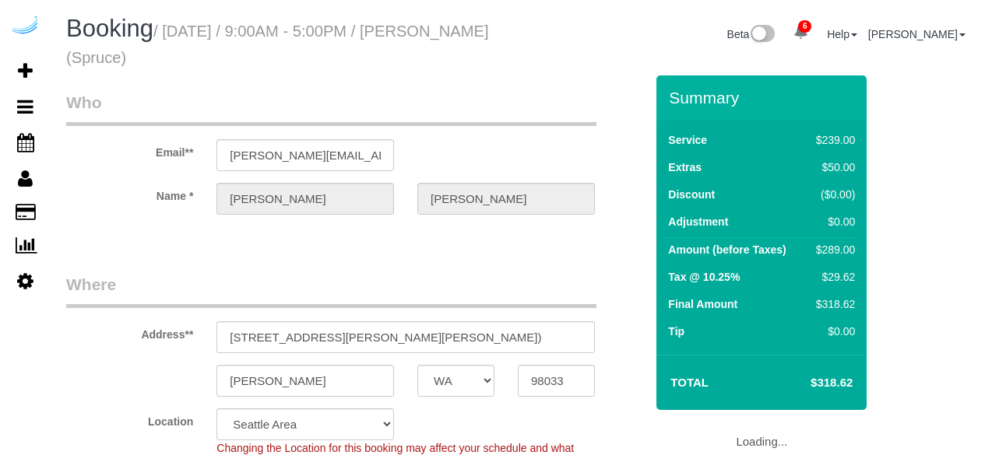
select select "WA"
select select "282"
select select "number:9"
select select "object:827"
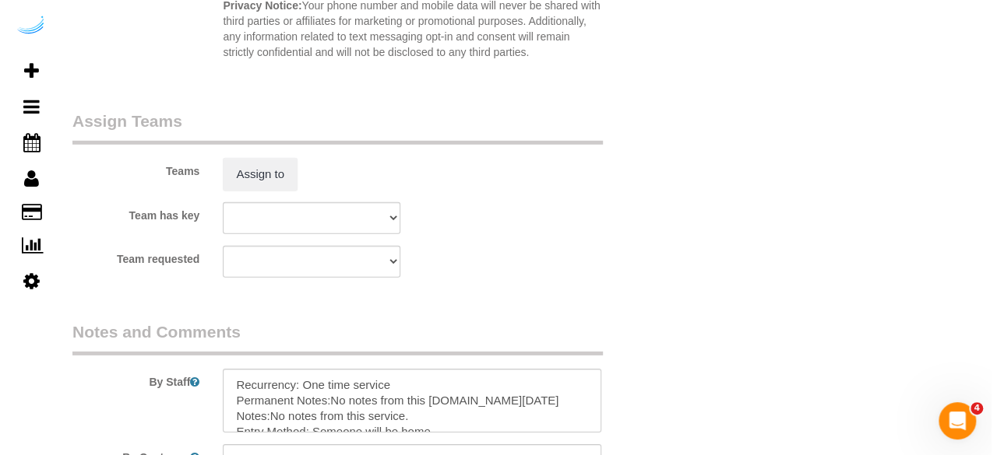
scroll to position [2336, 0]
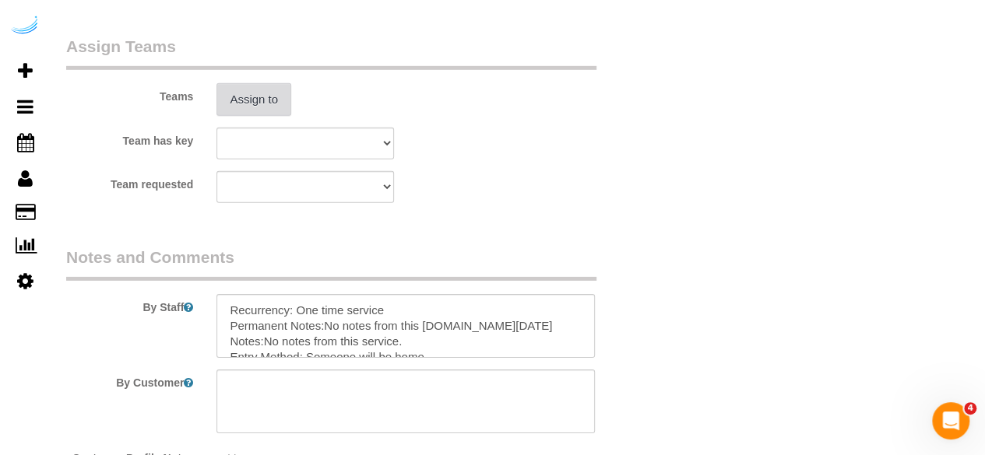
click at [253, 98] on button "Assign to" at bounding box center [253, 99] width 75 height 33
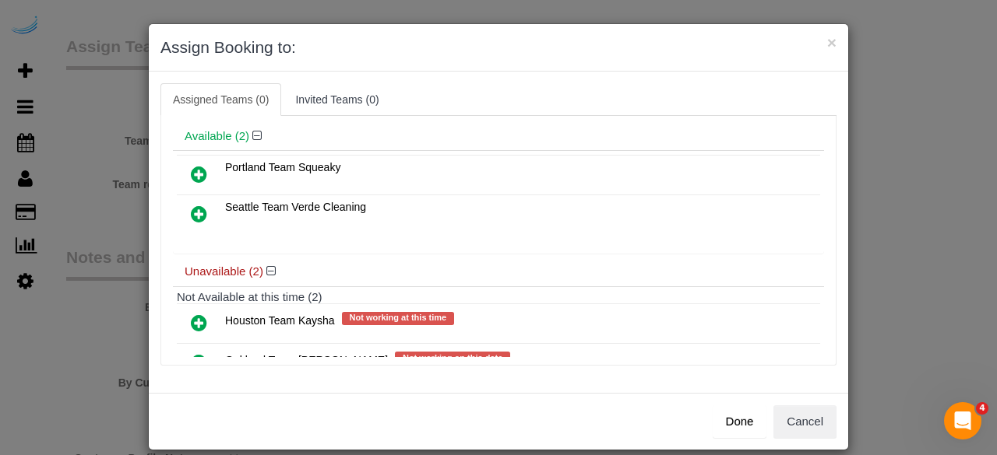
scroll to position [108, 0]
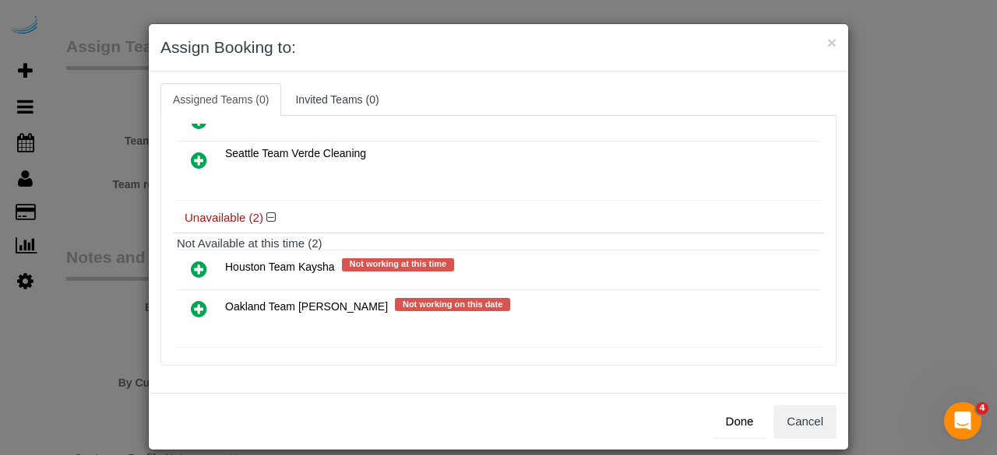
drag, startPoint x: 187, startPoint y: 303, endPoint x: 216, endPoint y: 300, distance: 29.0
click at [191, 303] on icon at bounding box center [199, 309] width 16 height 19
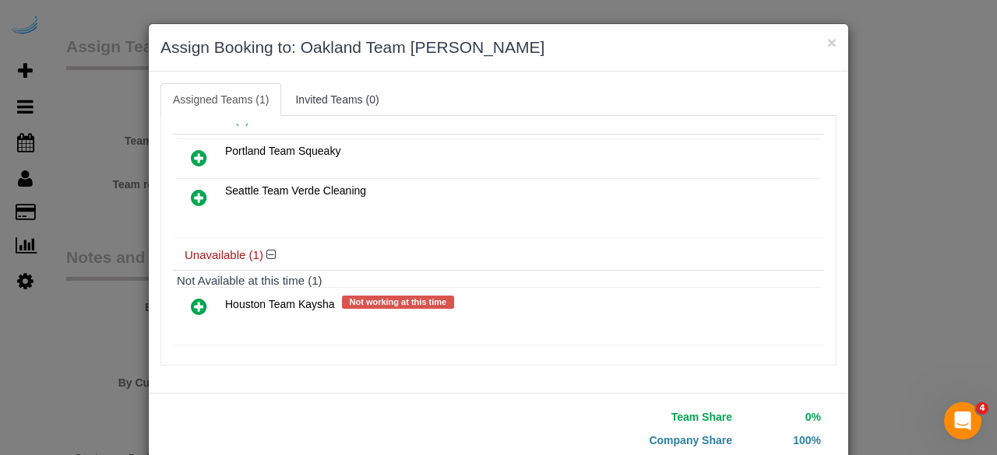
scroll to position [106, 0]
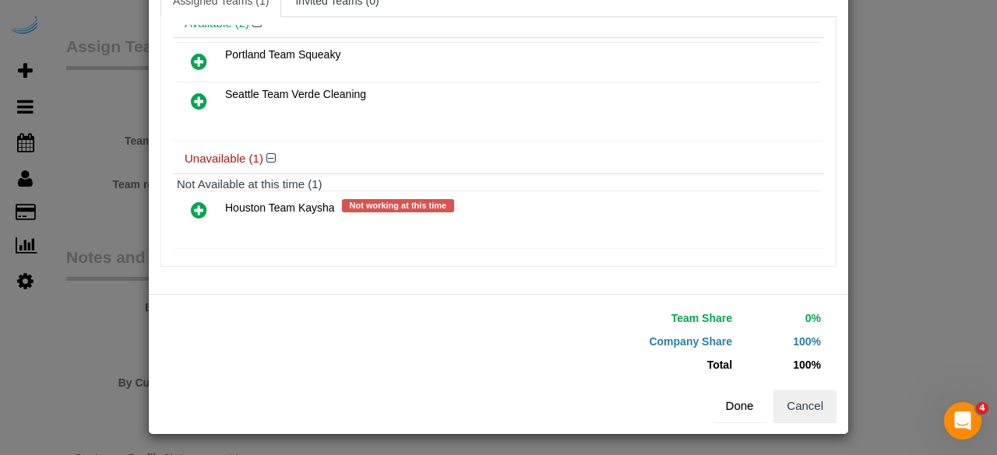
click at [724, 403] on button "Done" at bounding box center [739, 406] width 54 height 33
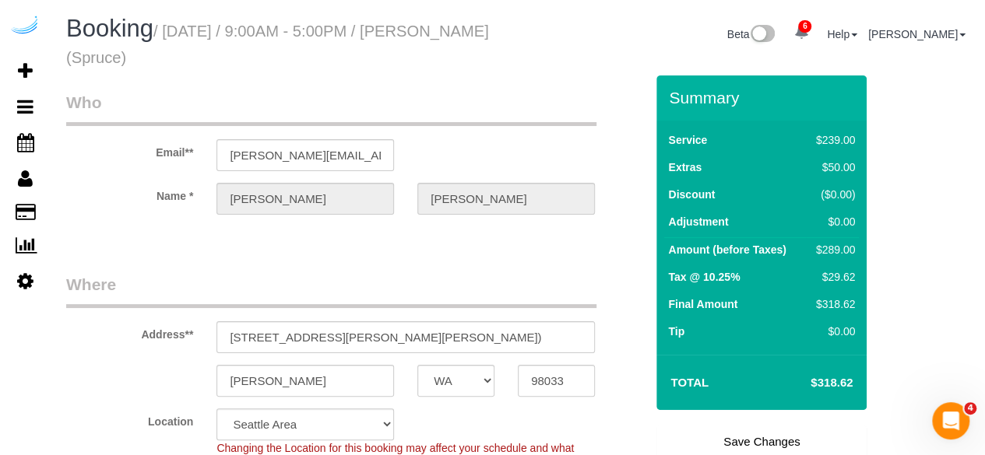
scroll to position [156, 0]
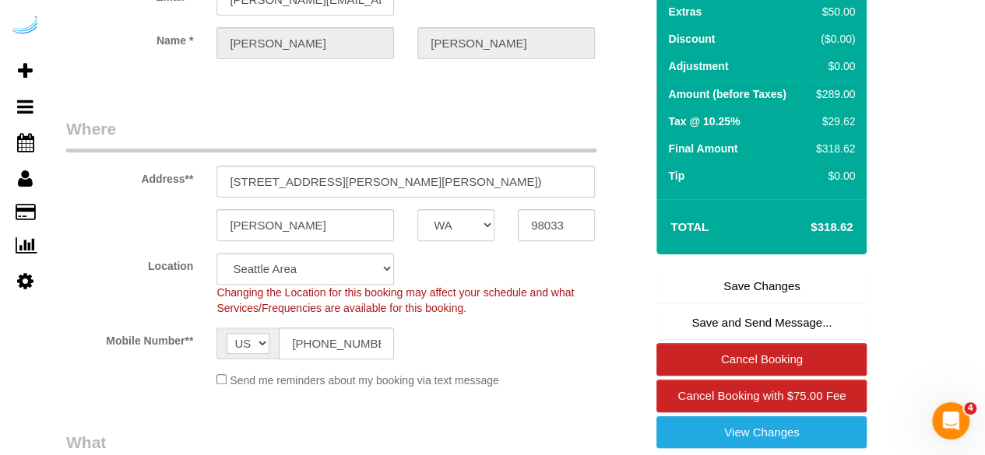
click at [736, 282] on link "Save Changes" at bounding box center [761, 286] width 210 height 33
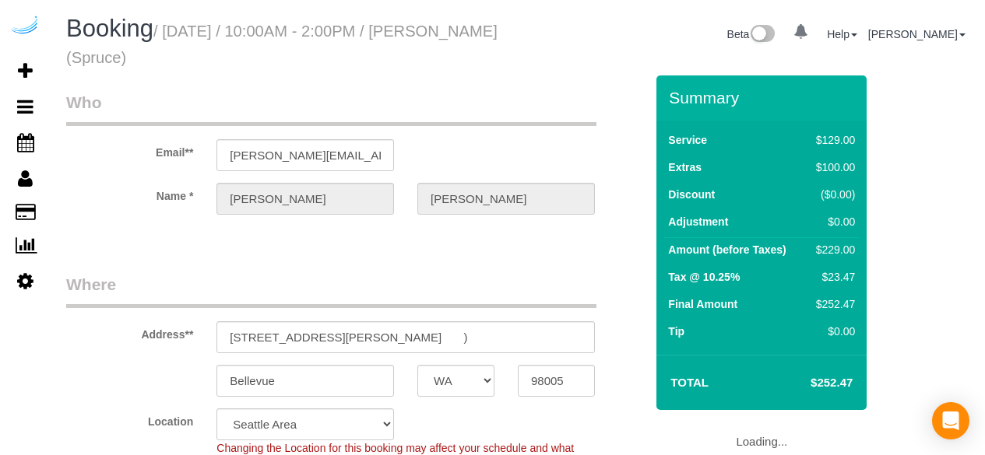
select select "WA"
select select "282"
select select "number:9"
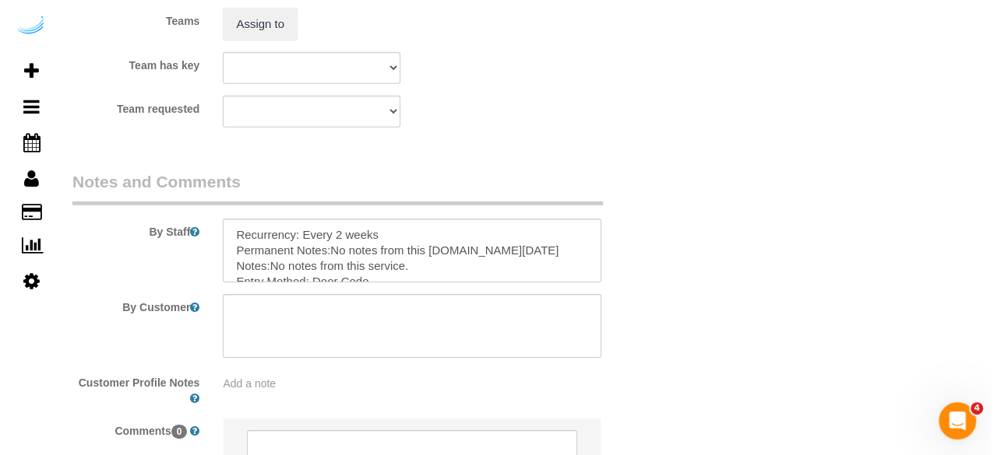
scroll to position [2414, 0]
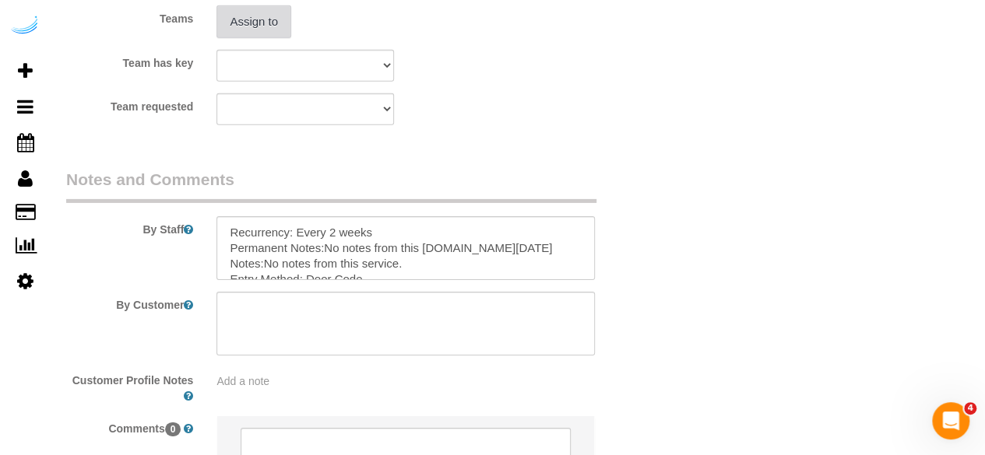
click at [260, 32] on button "Assign to" at bounding box center [253, 21] width 75 height 33
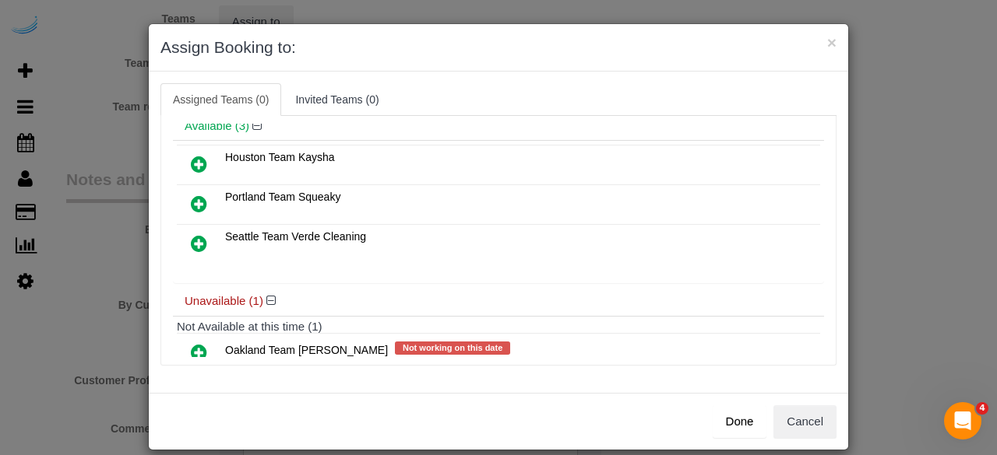
scroll to position [108, 0]
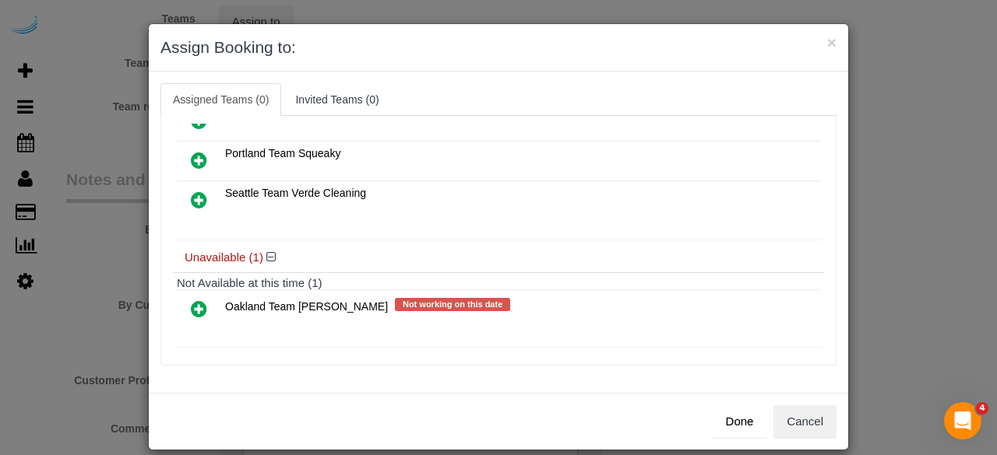
drag, startPoint x: 195, startPoint y: 300, endPoint x: 318, endPoint y: 272, distance: 126.9
click at [195, 300] on icon at bounding box center [199, 309] width 16 height 19
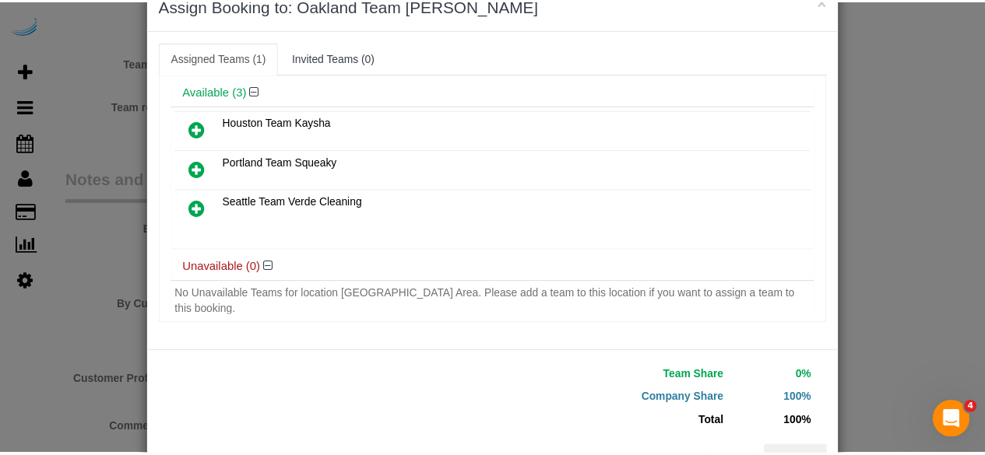
scroll to position [99, 0]
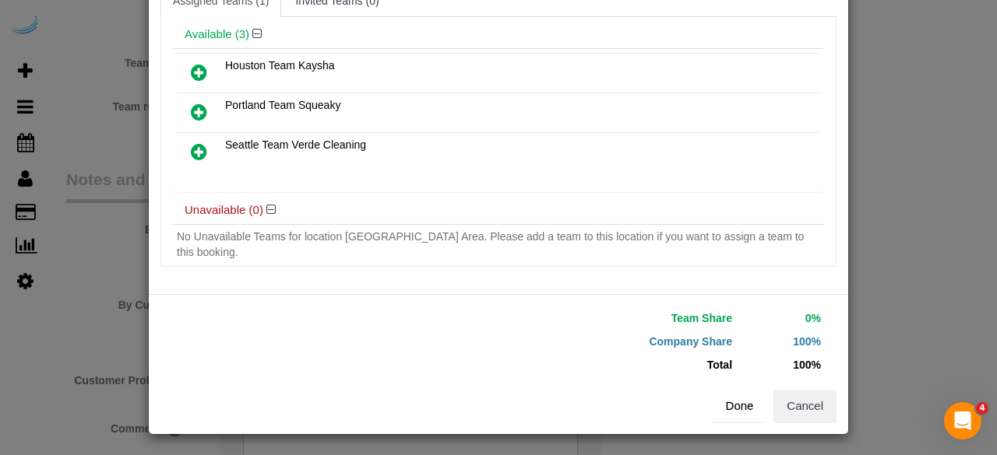
click at [740, 413] on button "Done" at bounding box center [739, 406] width 54 height 33
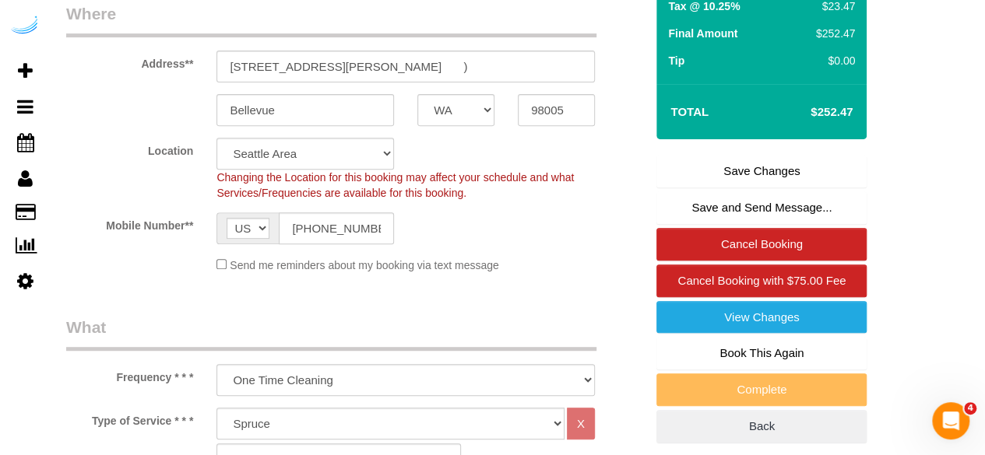
scroll to position [78, 0]
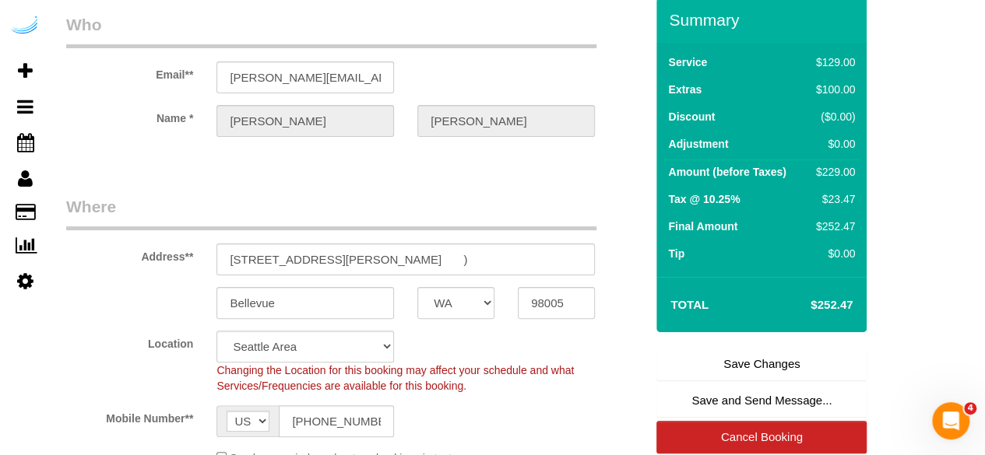
click at [726, 375] on link "Save Changes" at bounding box center [761, 364] width 210 height 33
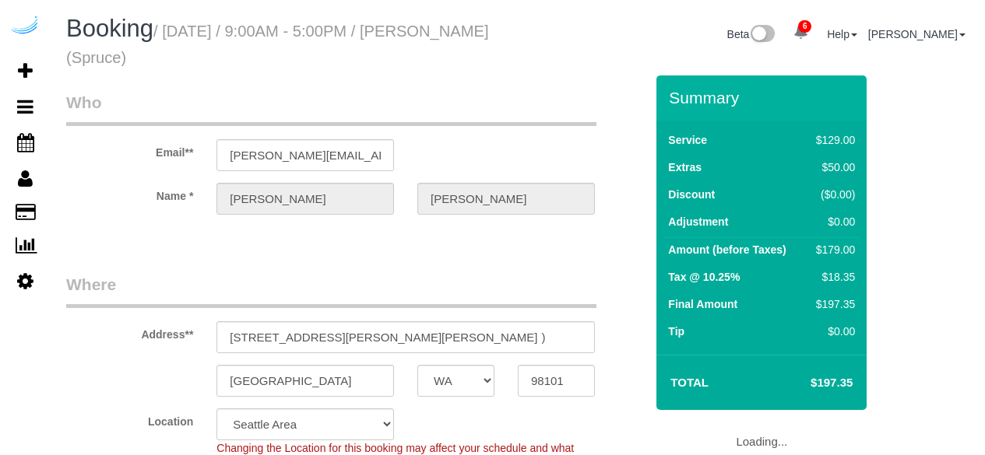
select select "WA"
select select "282"
select select "number:9"
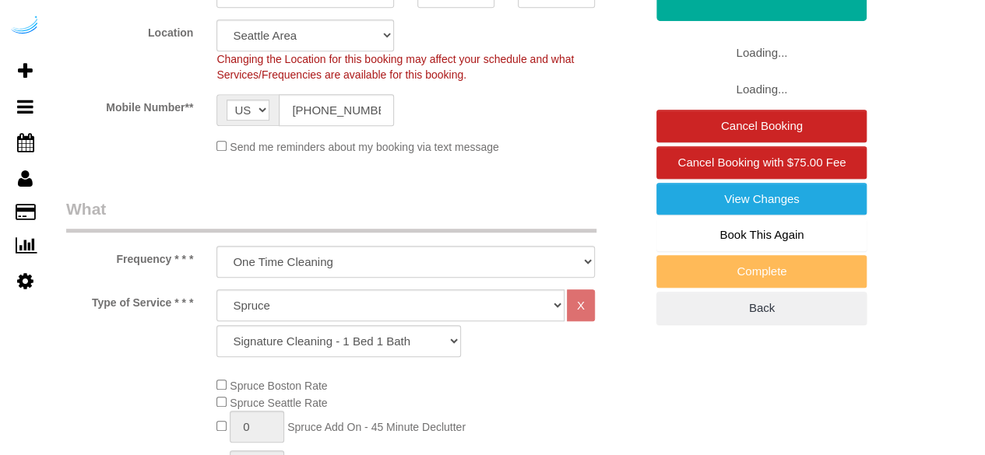
select select "object:827"
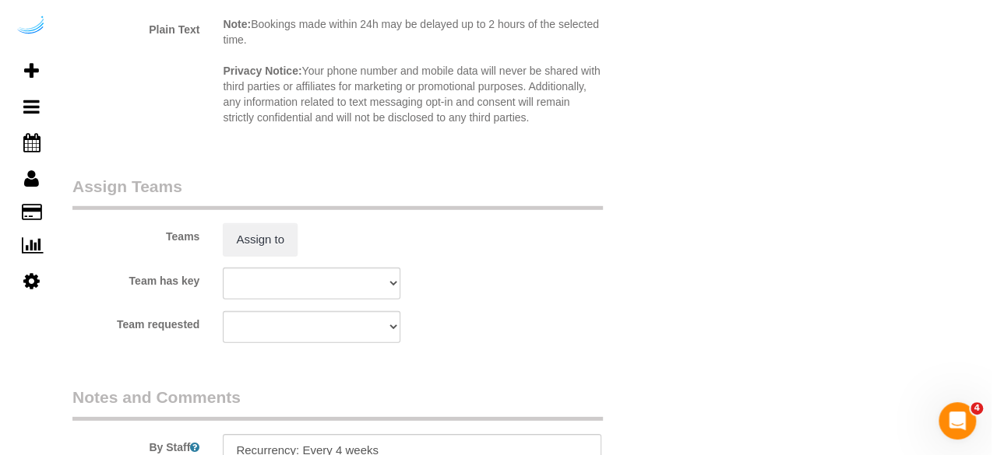
scroll to position [2090, 0]
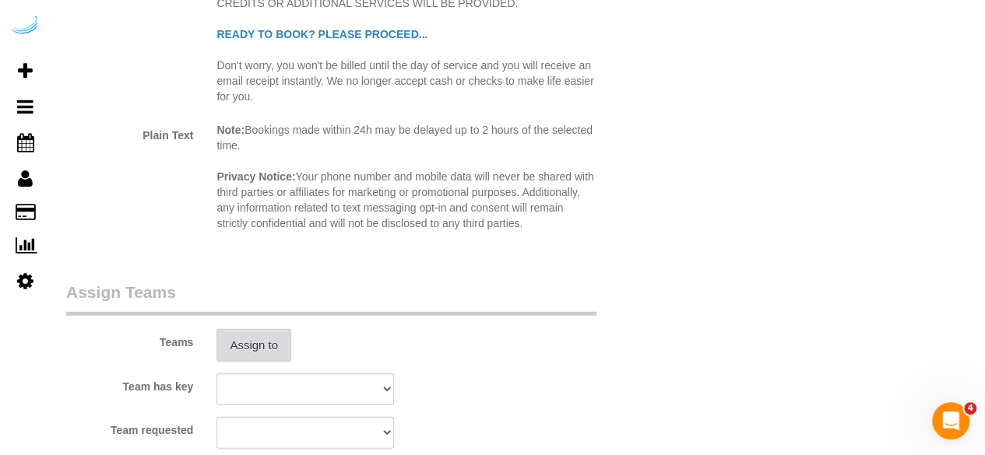
click at [265, 329] on button "Assign to" at bounding box center [253, 345] width 75 height 33
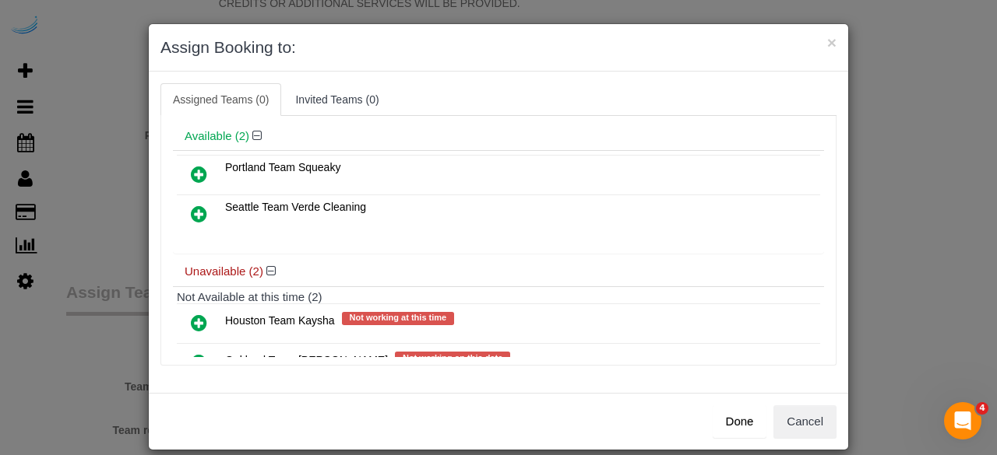
scroll to position [108, 0]
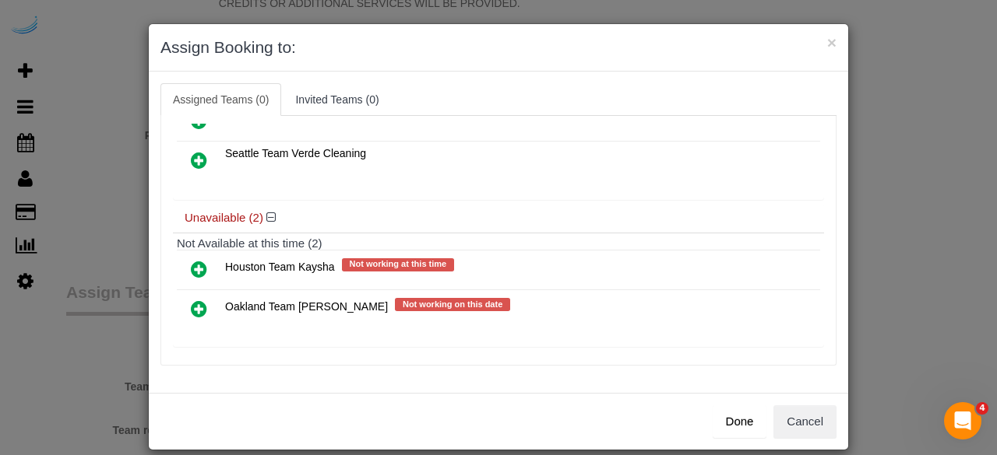
drag, startPoint x: 195, startPoint y: 156, endPoint x: 360, endPoint y: 183, distance: 167.2
click at [195, 156] on icon at bounding box center [199, 160] width 16 height 19
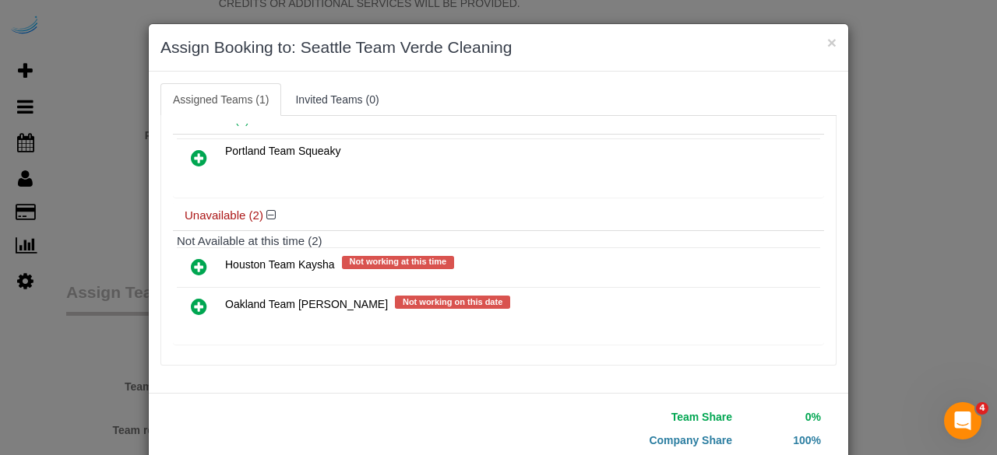
scroll to position [106, 0]
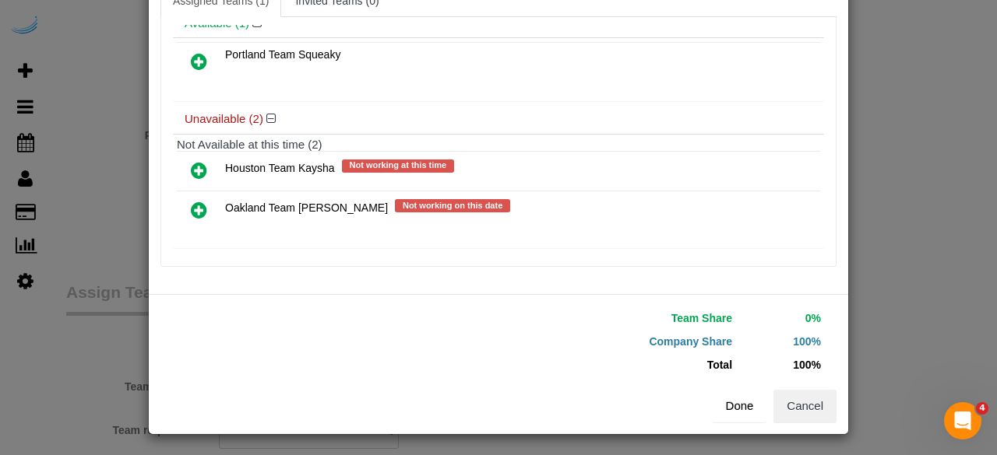
click at [725, 406] on button "Done" at bounding box center [739, 406] width 54 height 33
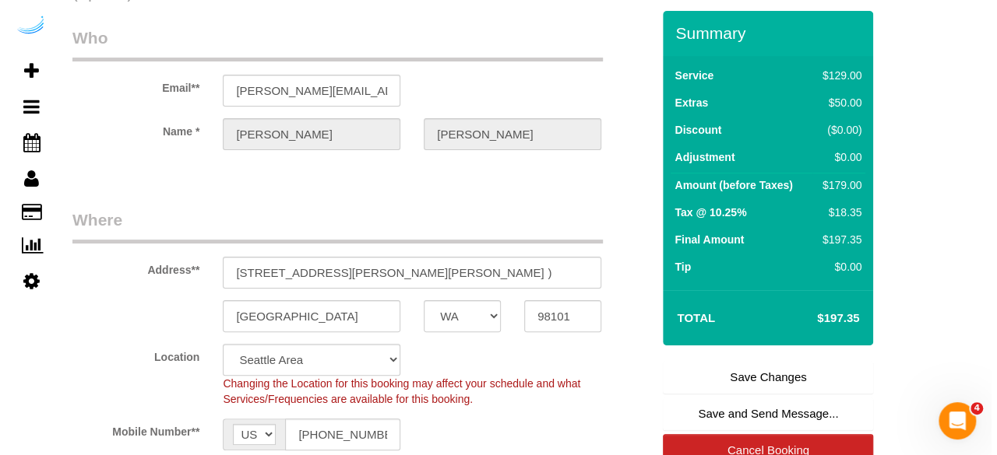
scroll to position [0, 0]
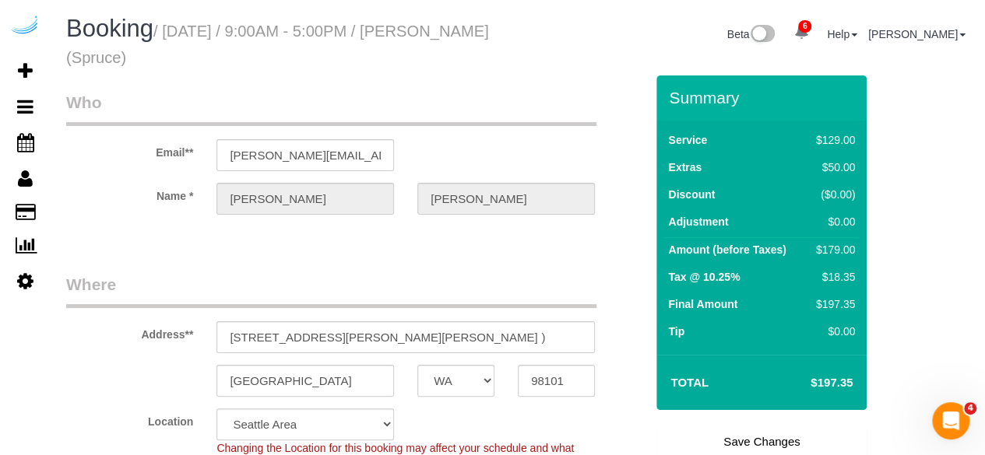
click at [720, 437] on link "Save Changes" at bounding box center [761, 442] width 210 height 33
select select "WA"
select select "number:9"
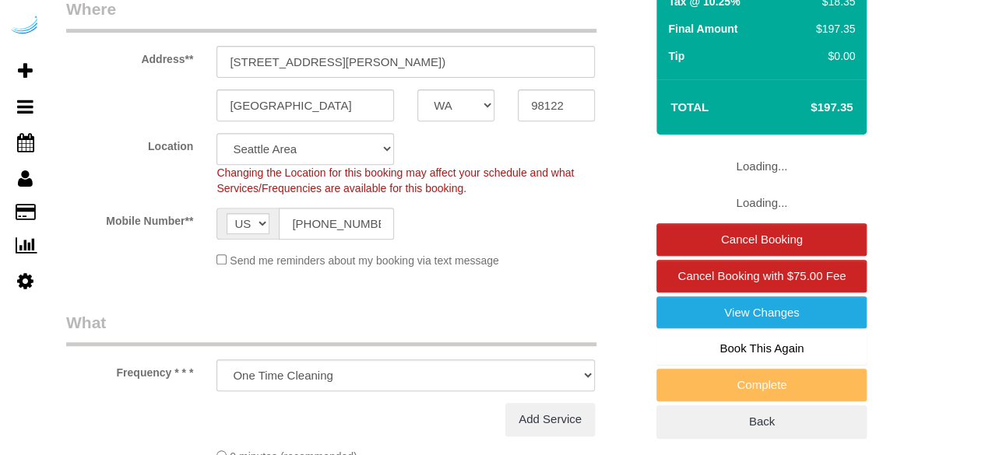
select select "object:827"
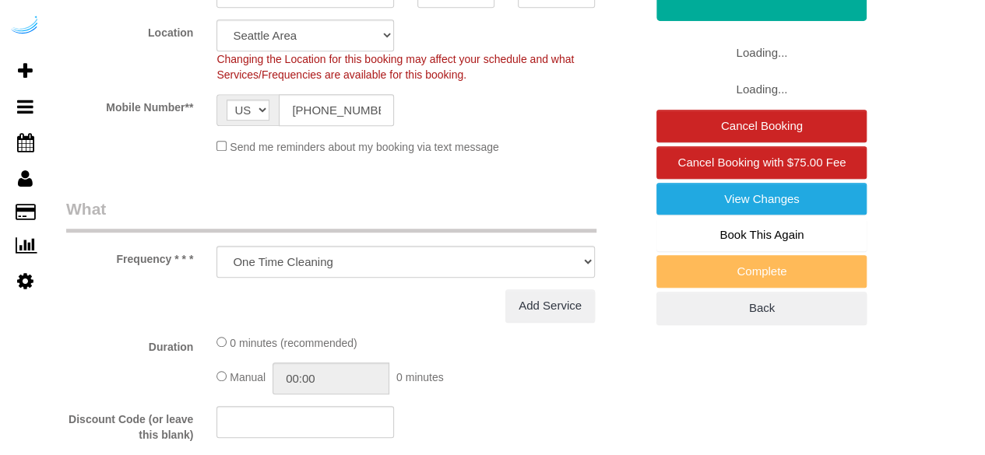
select select "282"
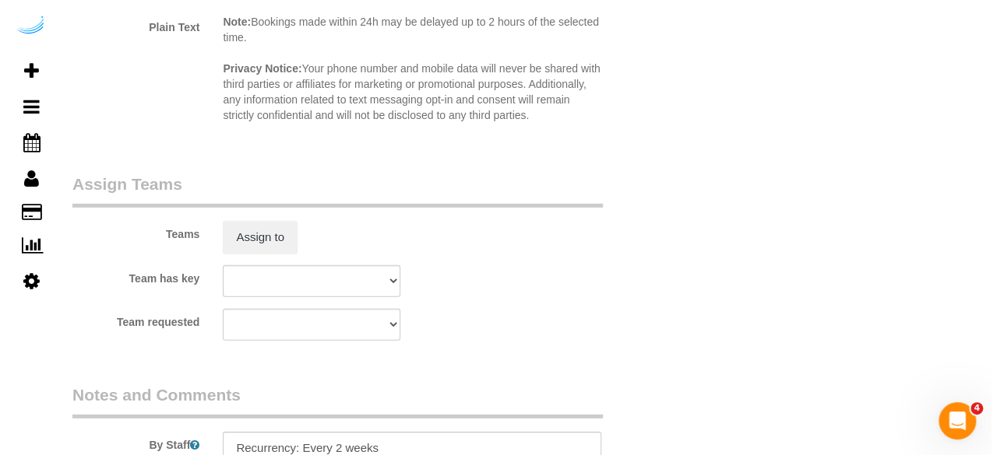
scroll to position [2336, 0]
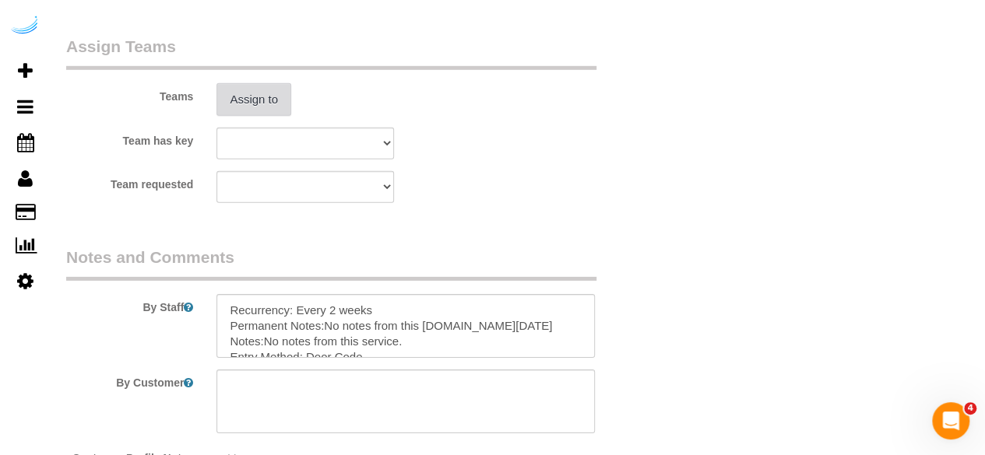
click at [249, 108] on button "Assign to" at bounding box center [253, 99] width 75 height 33
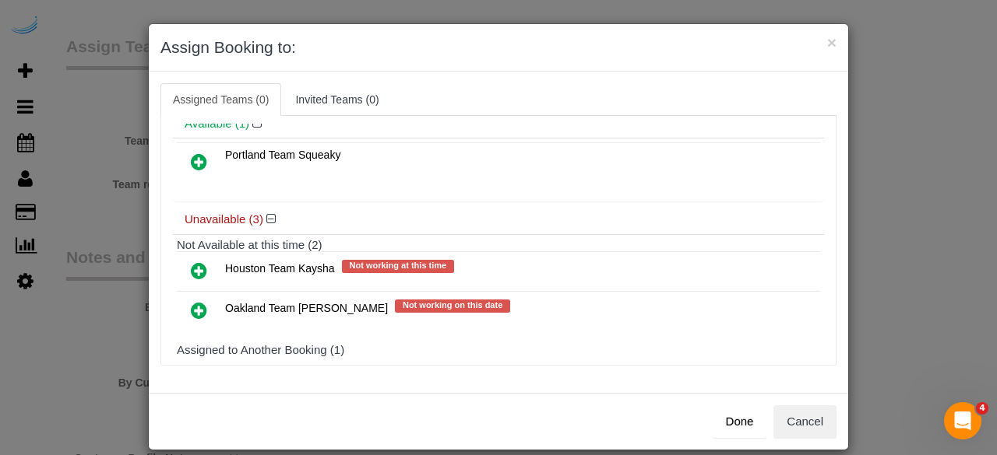
scroll to position [134, 0]
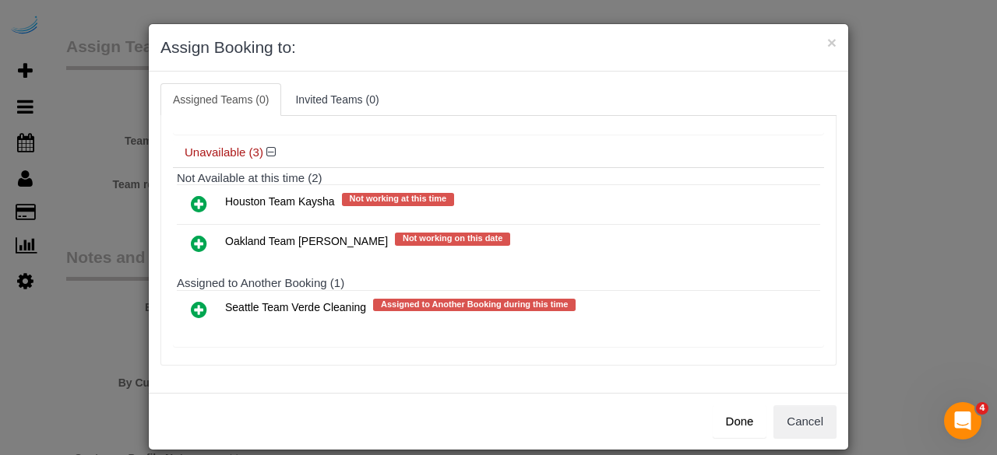
click at [192, 301] on icon at bounding box center [199, 310] width 16 height 19
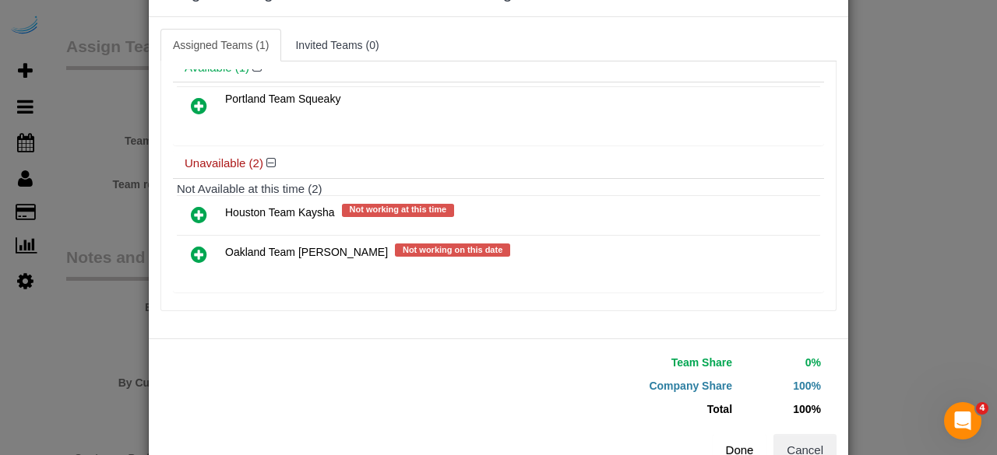
scroll to position [99, 0]
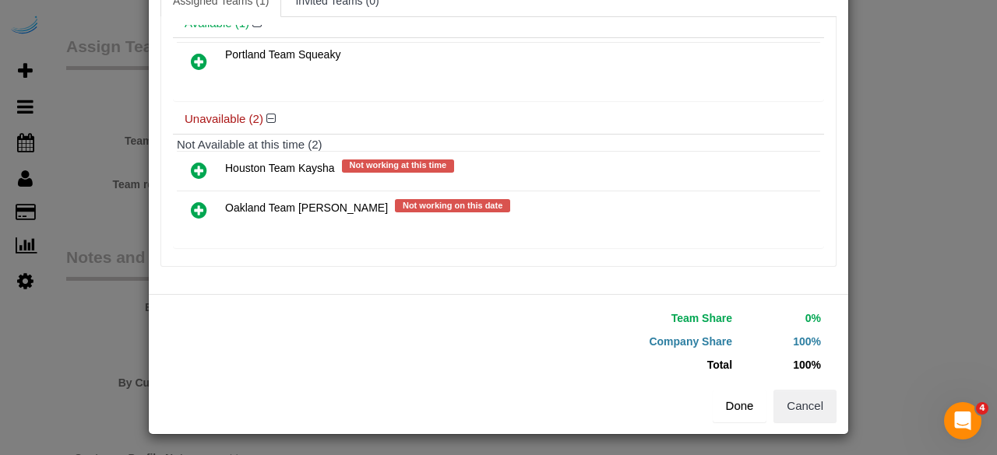
click at [735, 401] on button "Done" at bounding box center [739, 406] width 54 height 33
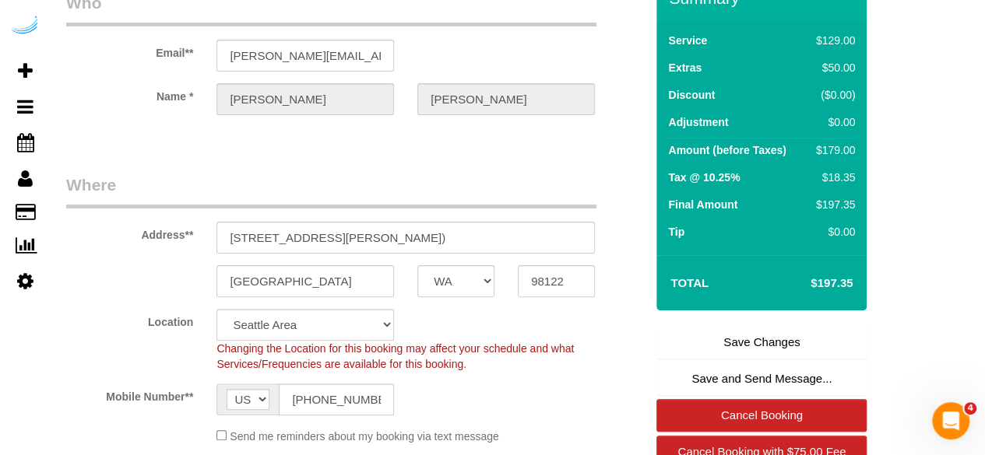
scroll to position [156, 0]
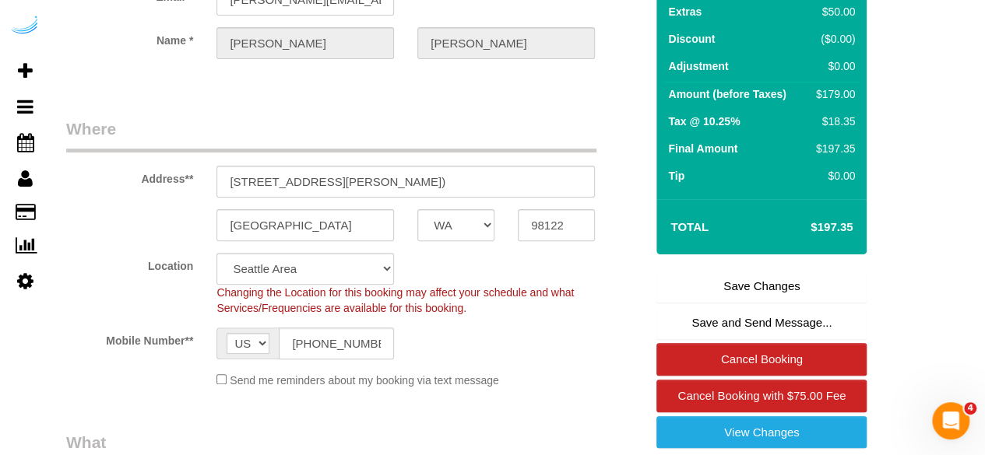
click at [737, 272] on link "Save Changes" at bounding box center [761, 286] width 210 height 33
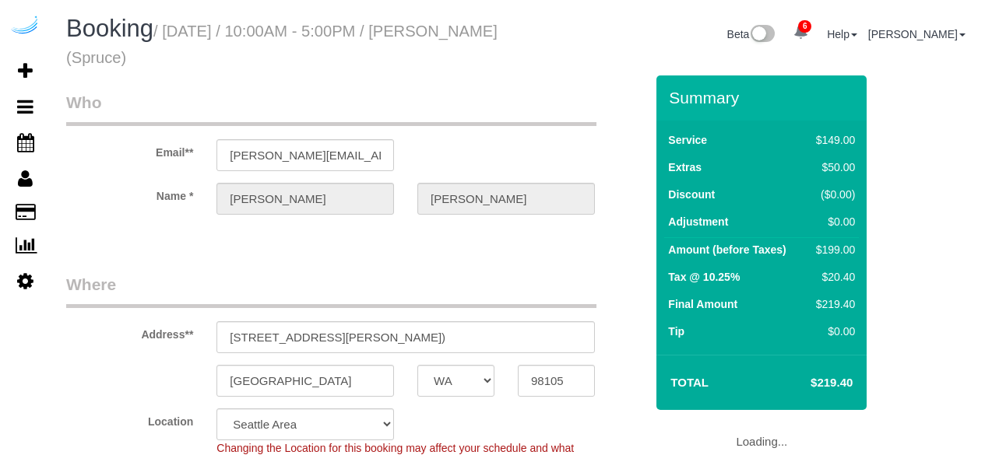
select select "WA"
select select "282"
select select "number:9"
select select "object:827"
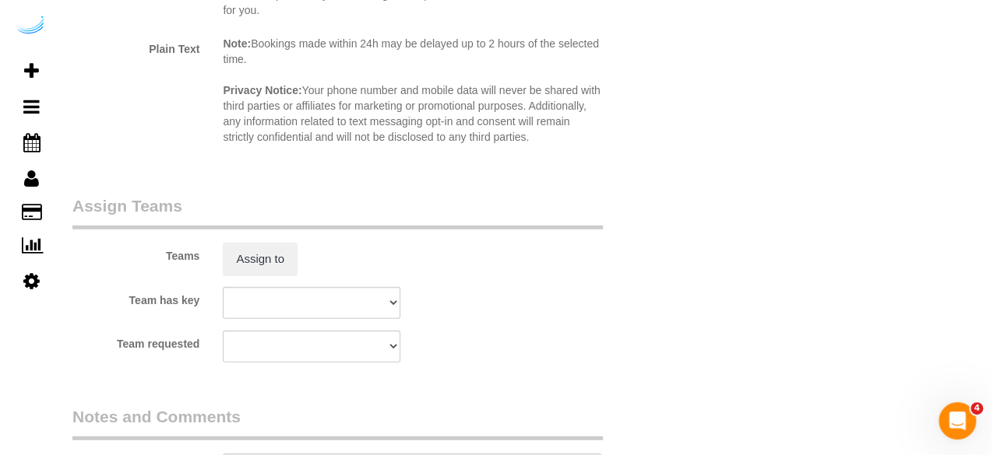
scroll to position [2414, 0]
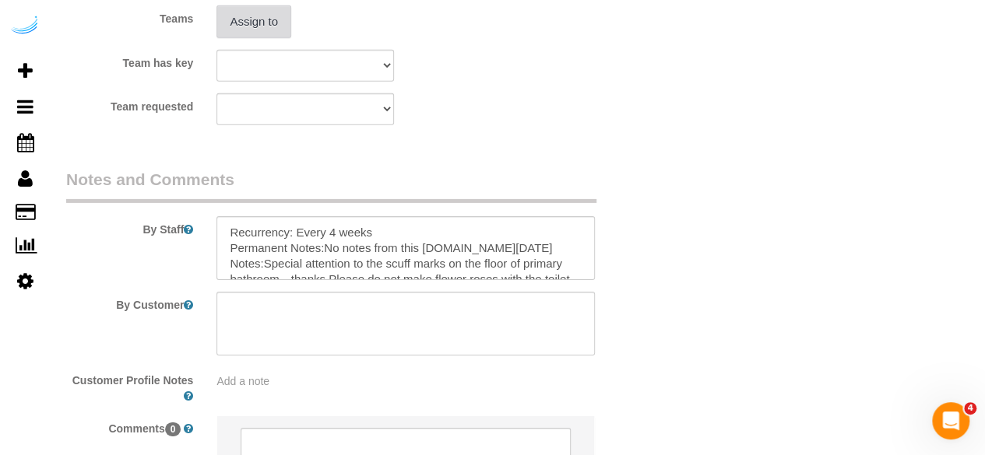
click at [241, 18] on button "Assign to" at bounding box center [253, 21] width 75 height 33
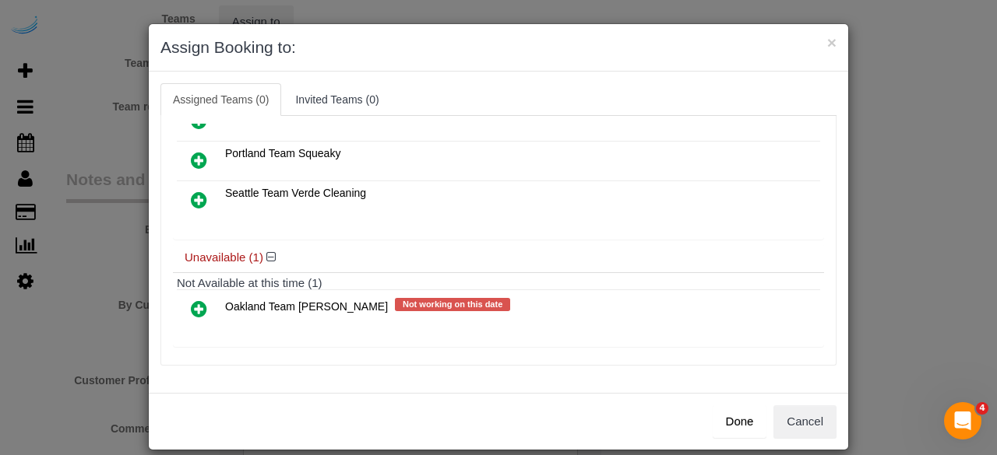
click at [191, 192] on icon at bounding box center [199, 200] width 16 height 19
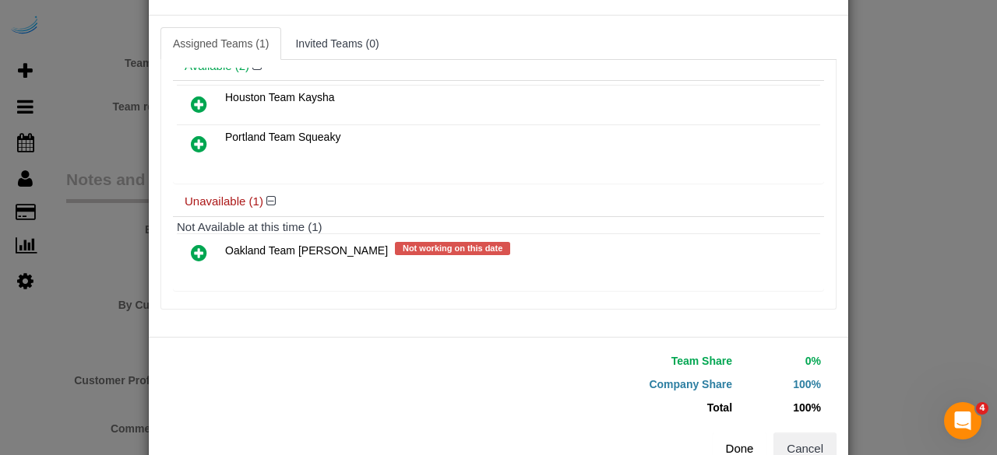
scroll to position [99, 0]
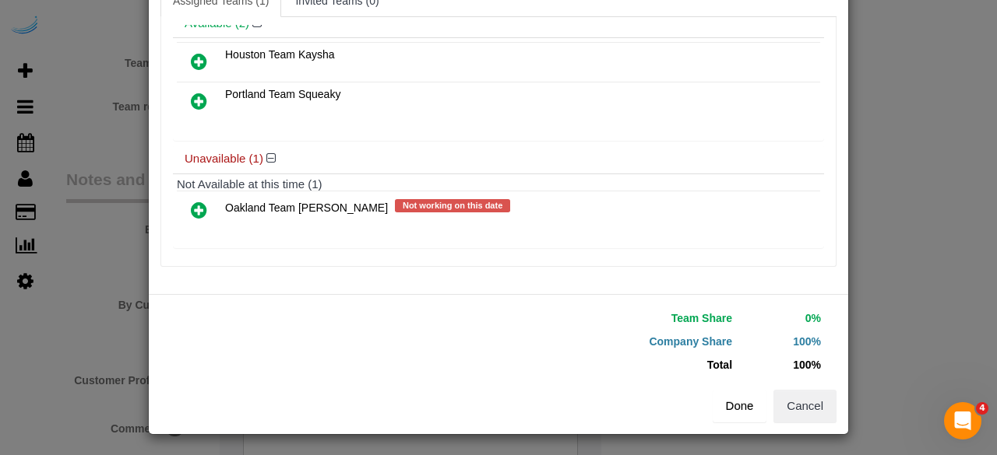
click at [742, 403] on button "Done" at bounding box center [739, 406] width 54 height 33
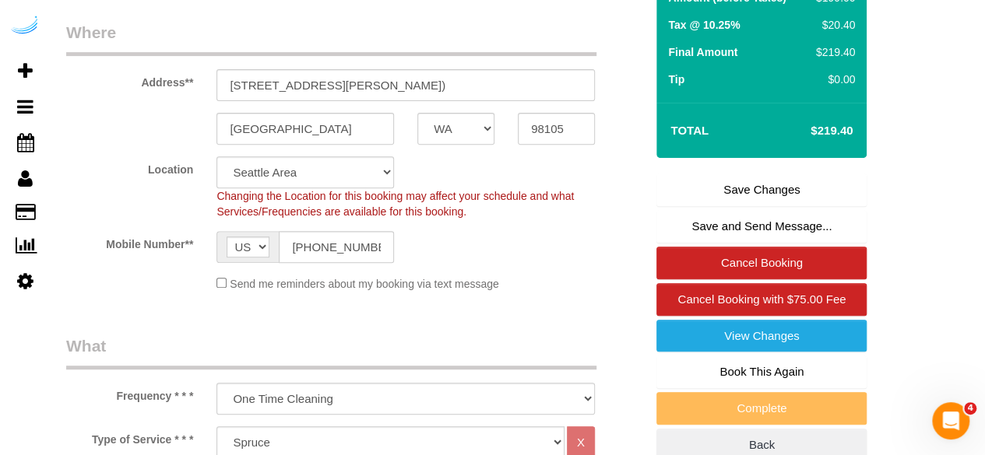
scroll to position [78, 0]
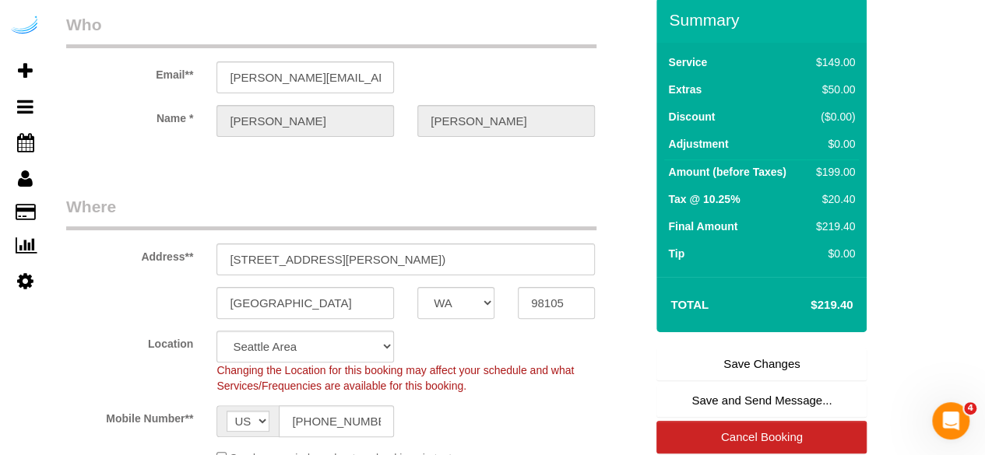
click at [735, 367] on link "Save Changes" at bounding box center [761, 364] width 210 height 33
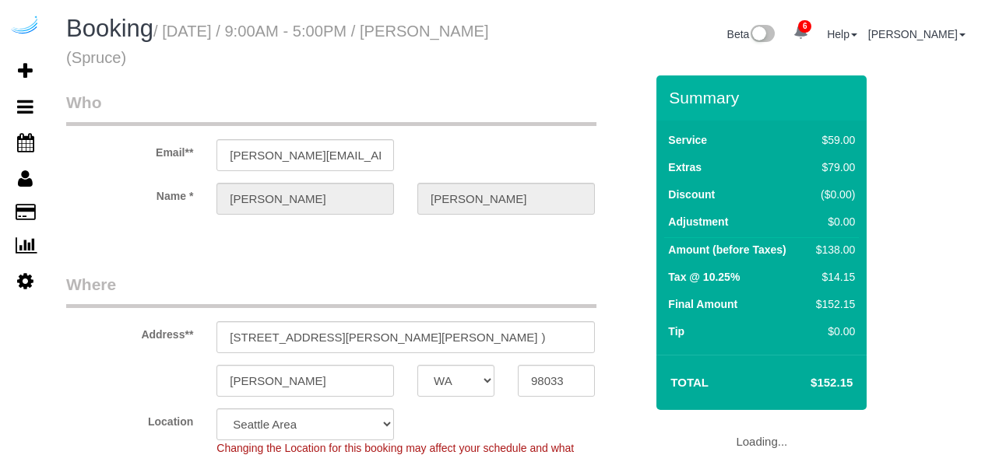
select select "WA"
select select "282"
select select "number:9"
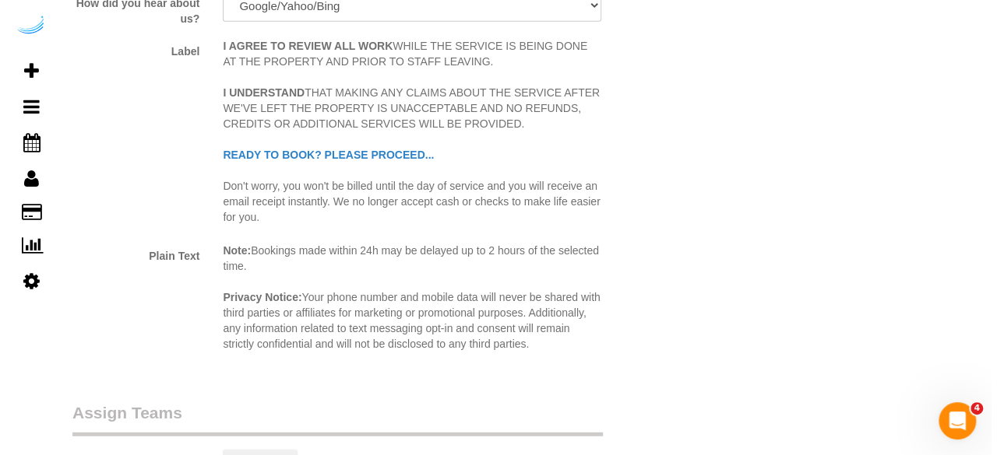
scroll to position [2102, 0]
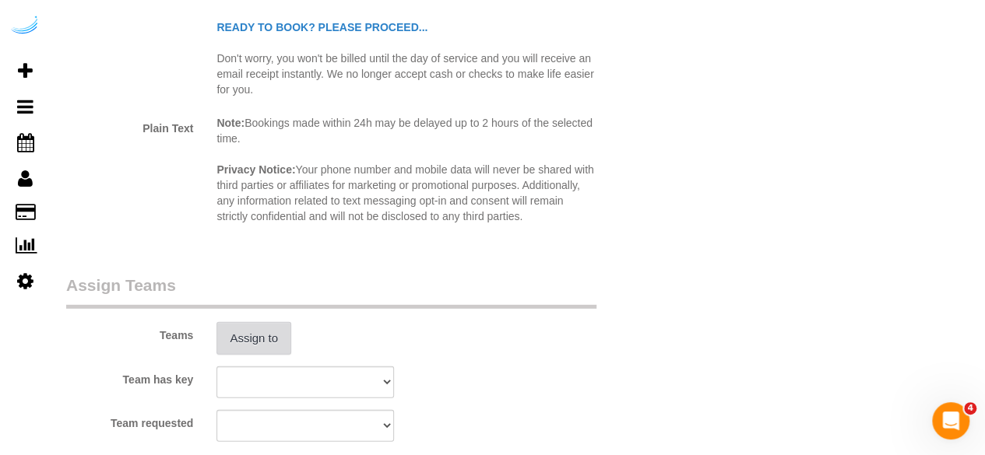
click at [275, 339] on button "Assign to" at bounding box center [253, 338] width 75 height 33
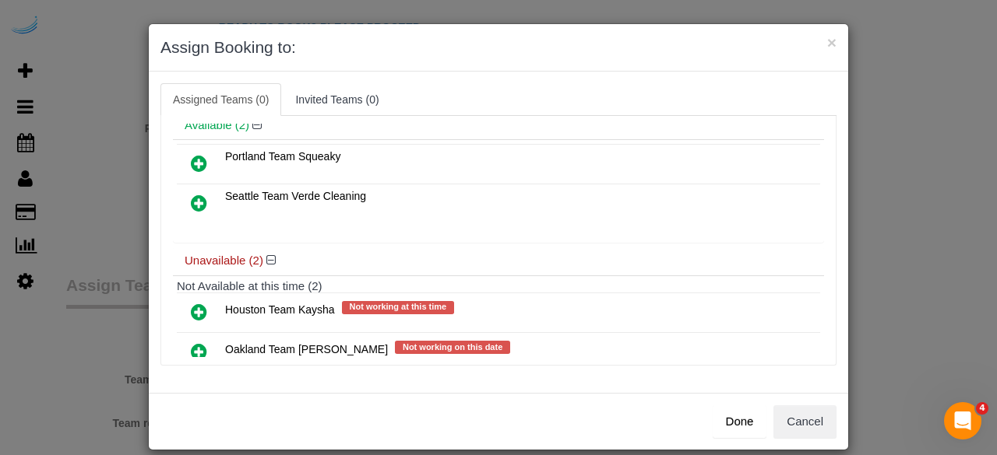
scroll to position [108, 0]
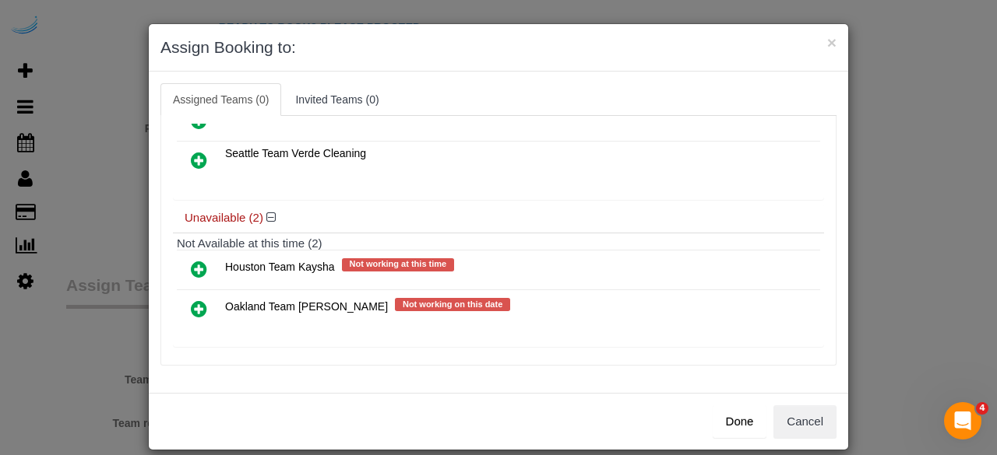
drag, startPoint x: 197, startPoint y: 301, endPoint x: 593, endPoint y: 322, distance: 396.9
click at [197, 301] on icon at bounding box center [199, 309] width 16 height 19
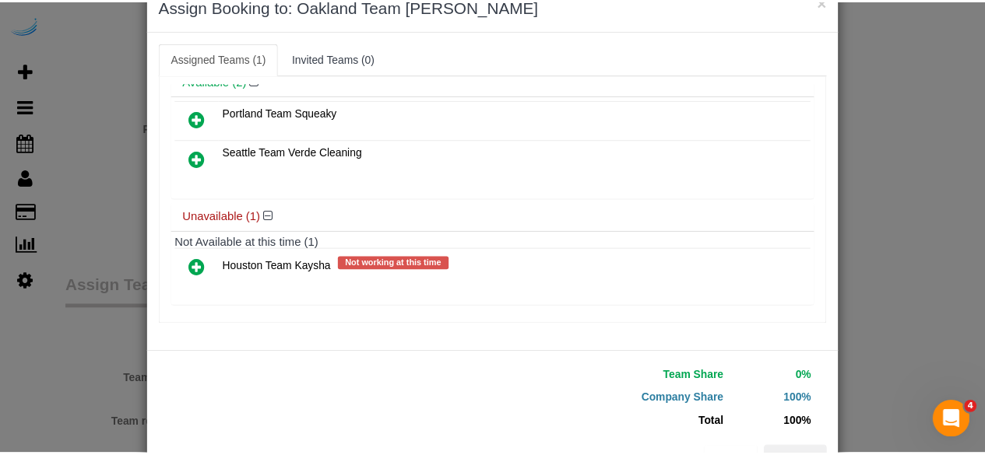
scroll to position [99, 0]
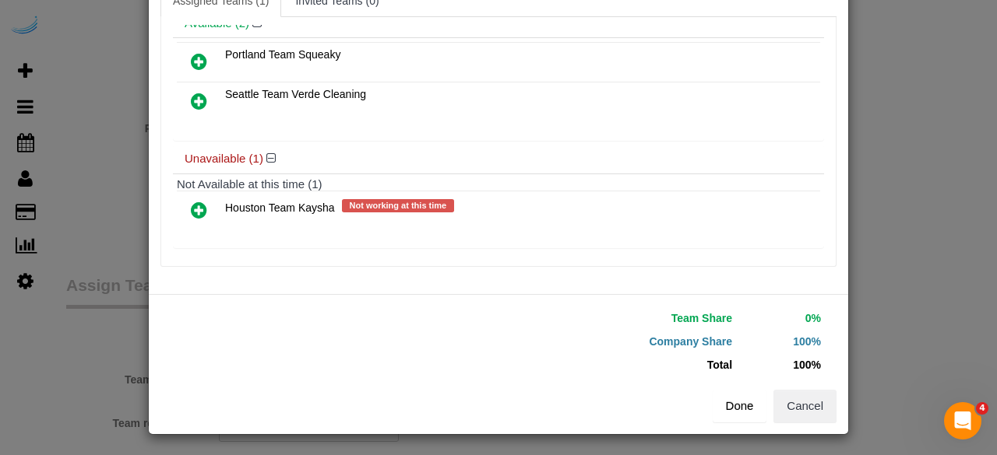
click at [738, 397] on button "Done" at bounding box center [739, 406] width 54 height 33
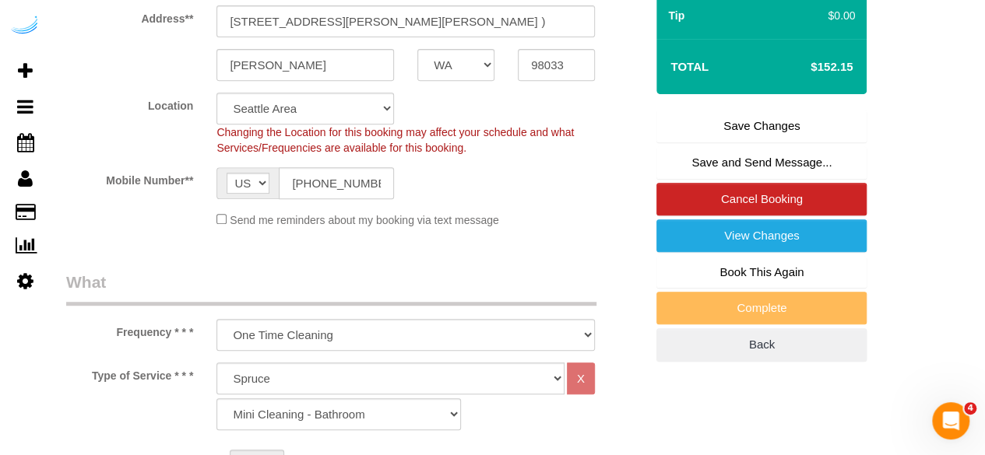
scroll to position [234, 0]
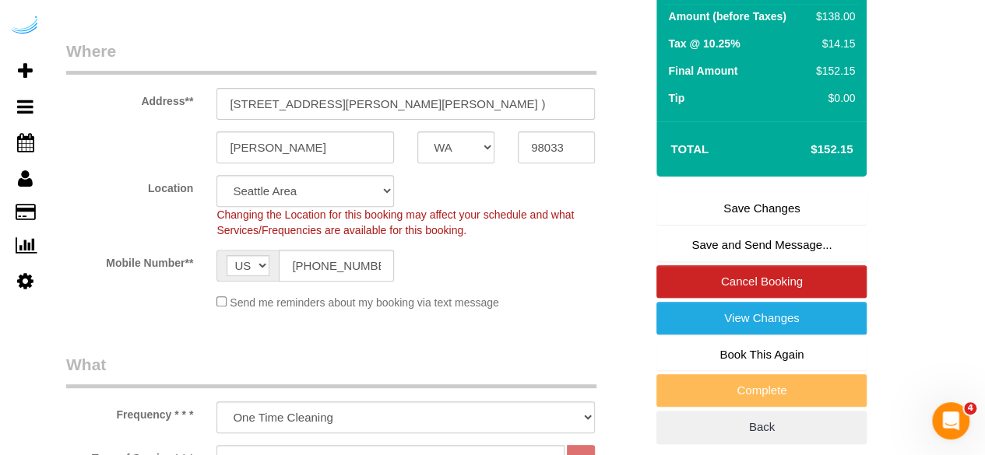
click at [740, 205] on link "Save Changes" at bounding box center [761, 208] width 210 height 33
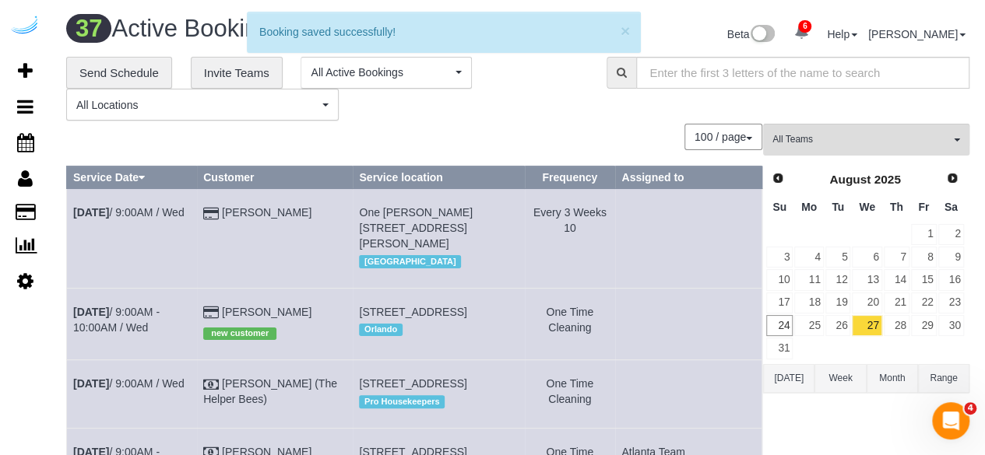
scroll to position [1988, 0]
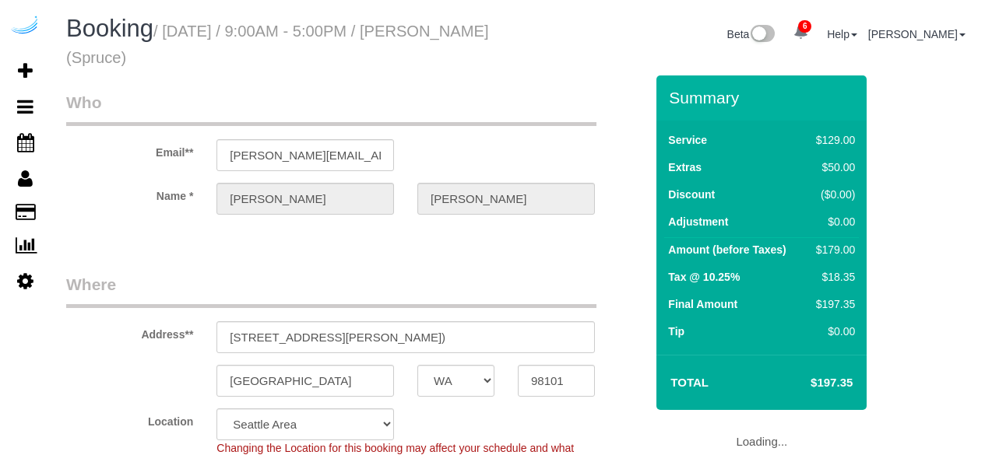
select select "WA"
select select "number:9"
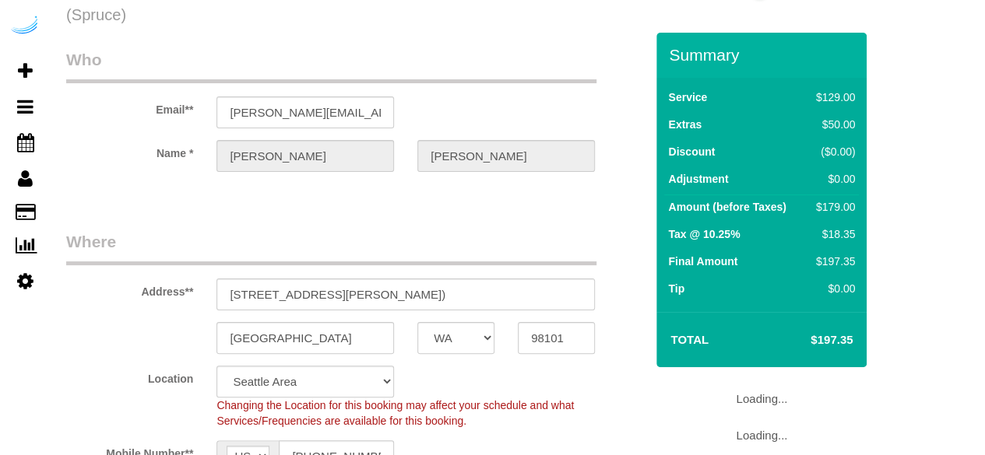
select select "object:823"
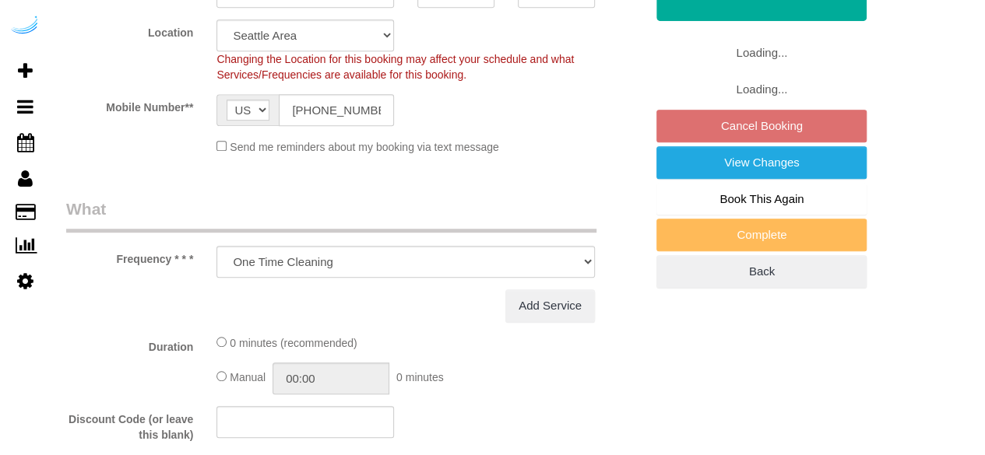
select select "282"
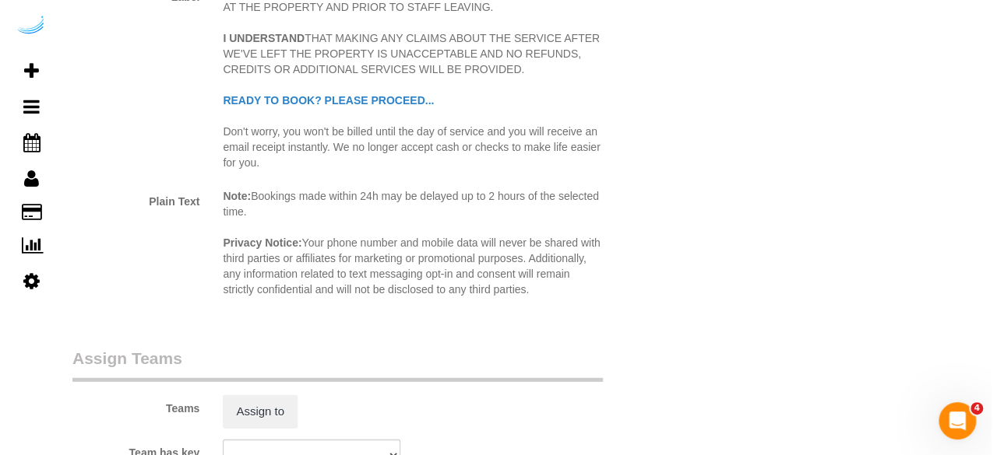
scroll to position [2180, 0]
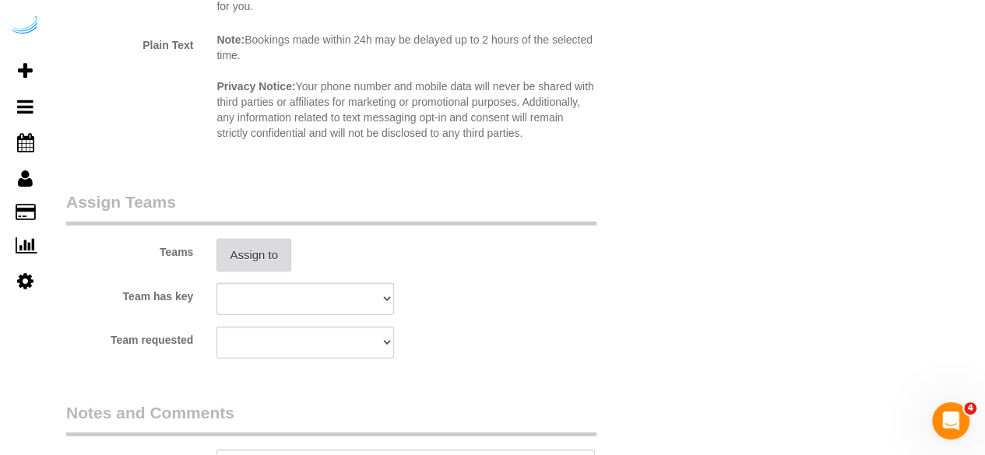
click at [262, 244] on button "Assign to" at bounding box center [253, 255] width 75 height 33
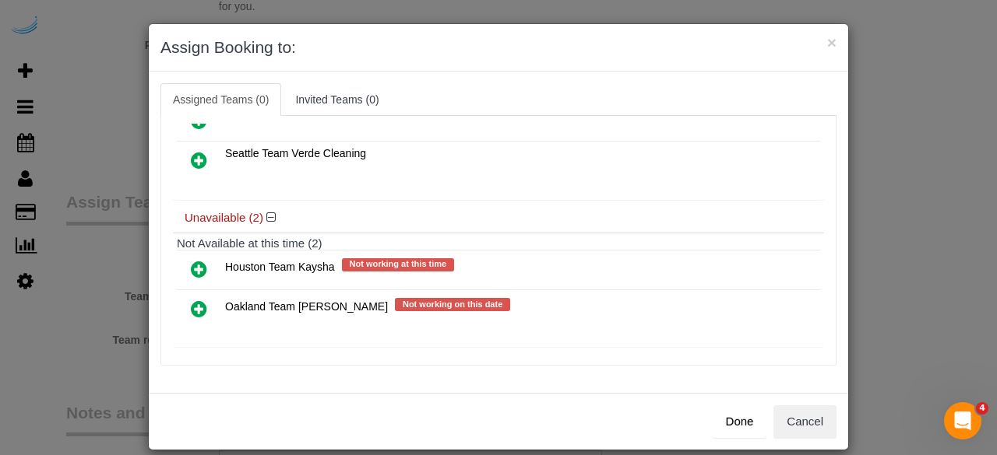
scroll to position [16, 0]
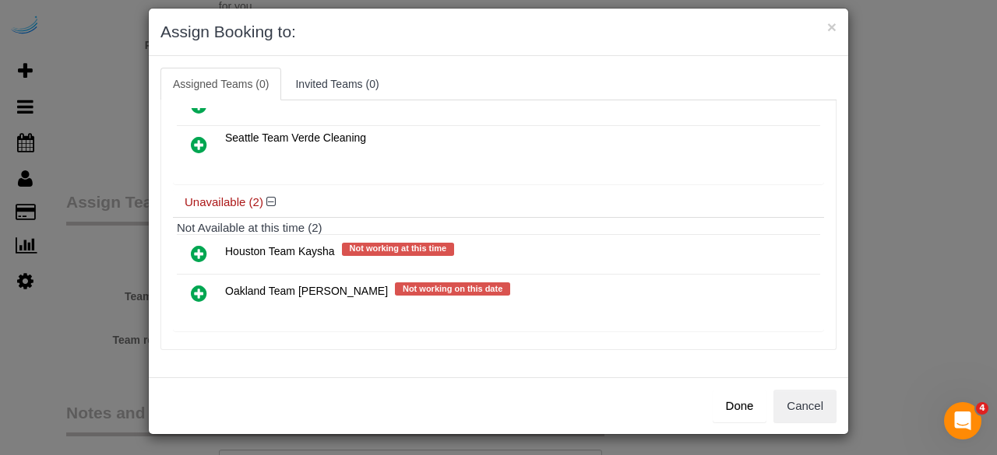
click at [191, 284] on icon at bounding box center [199, 293] width 16 height 19
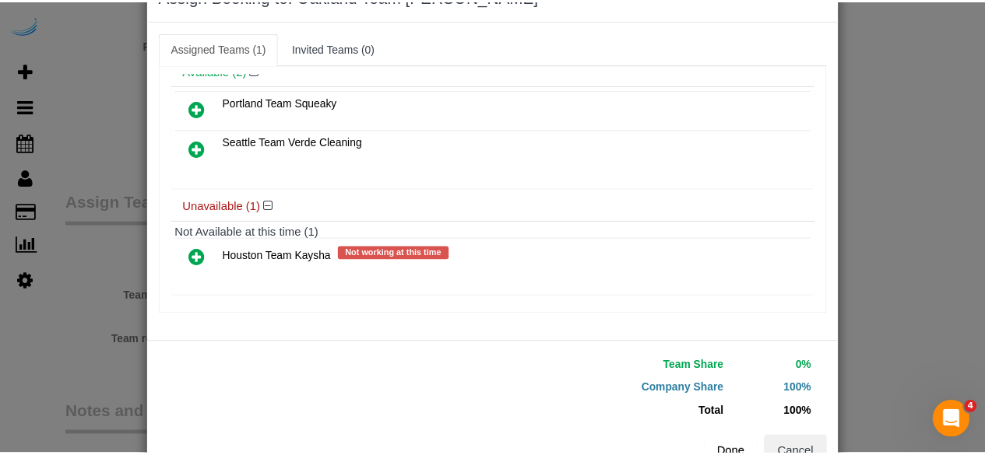
scroll to position [99, 0]
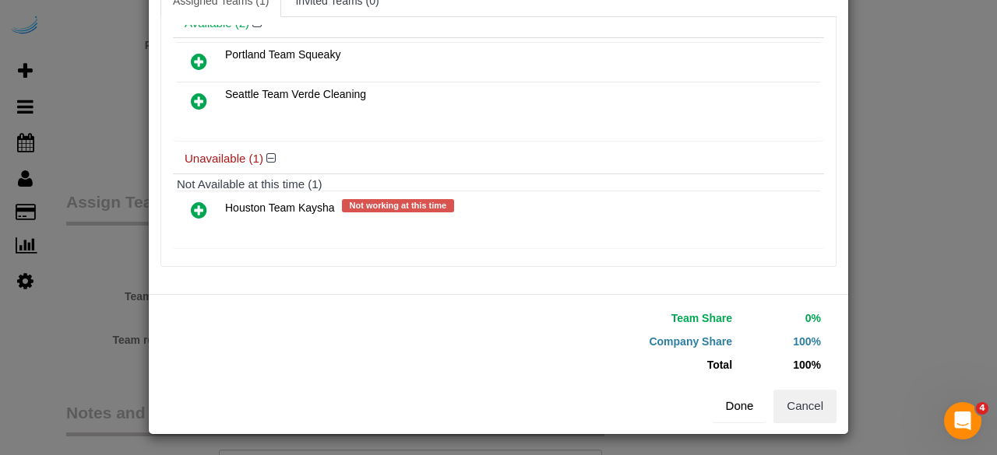
click at [724, 400] on button "Done" at bounding box center [739, 406] width 54 height 33
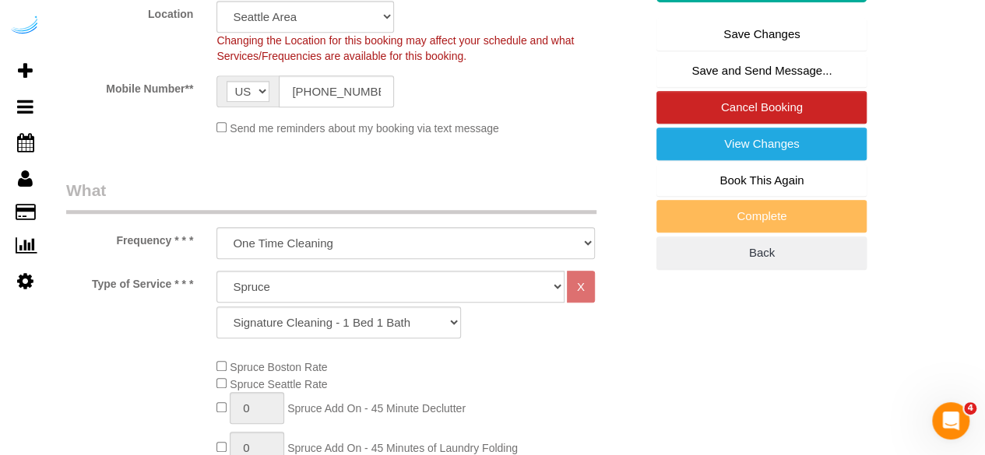
scroll to position [156, 0]
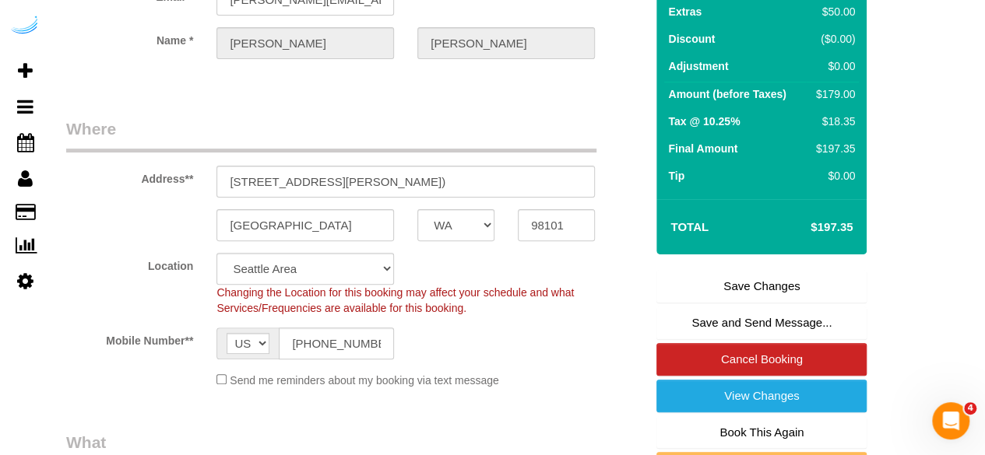
click at [789, 280] on link "Save Changes" at bounding box center [761, 286] width 210 height 33
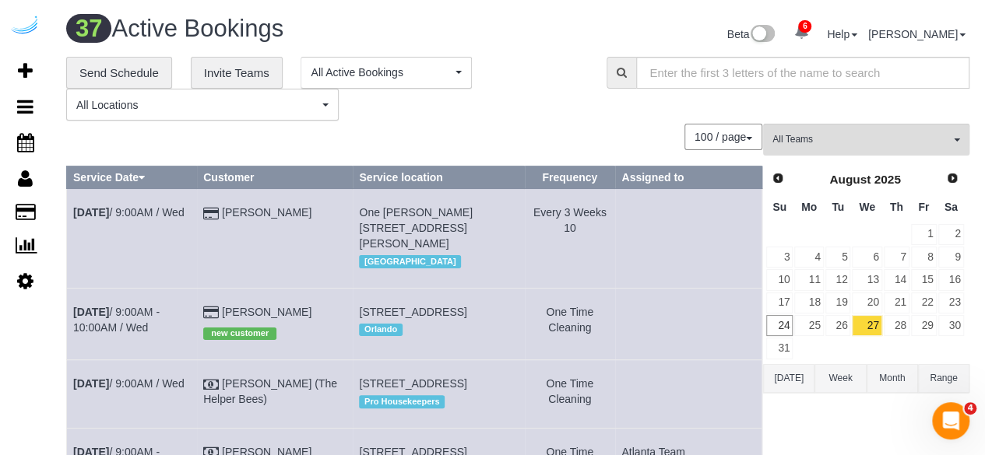
scroll to position [1889, 0]
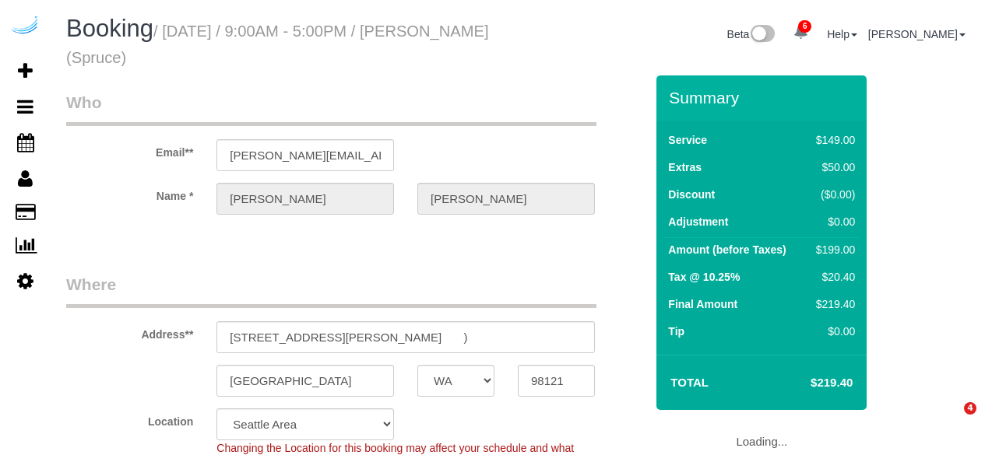
select select "WA"
select select "282"
select select "number:9"
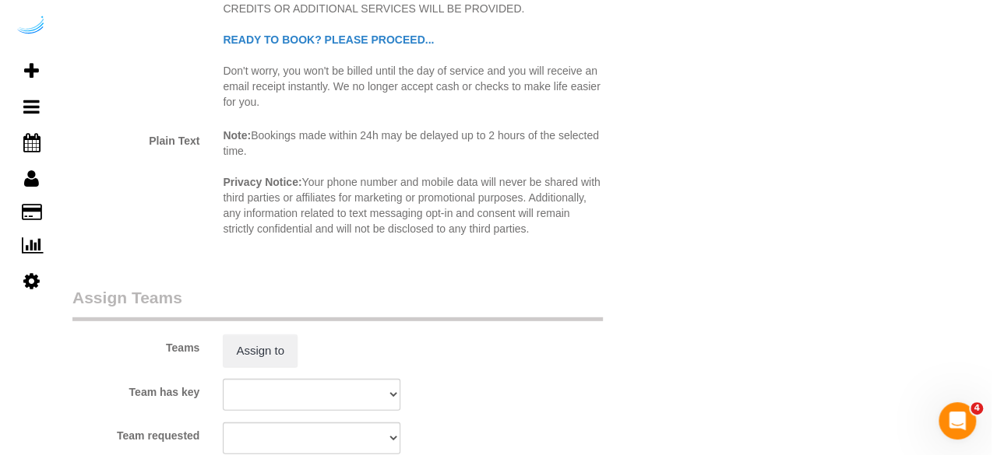
scroll to position [2220, 0]
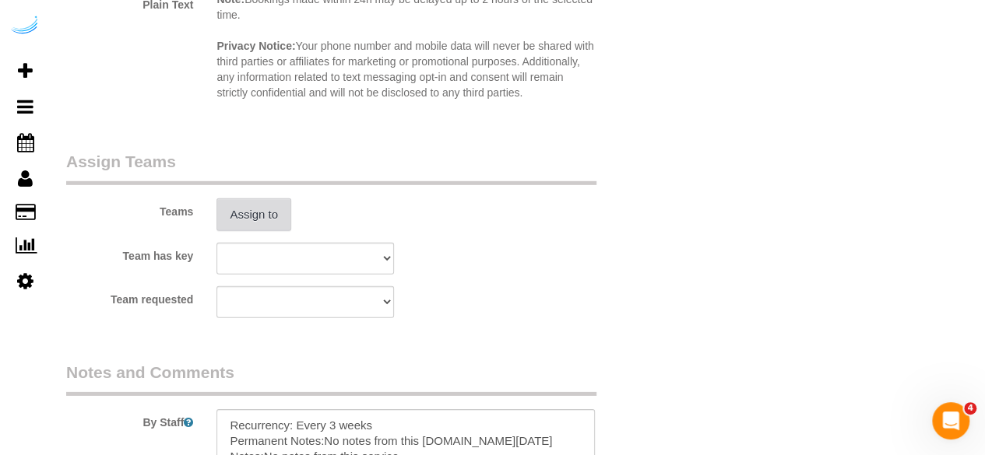
click at [269, 216] on button "Assign to" at bounding box center [253, 215] width 75 height 33
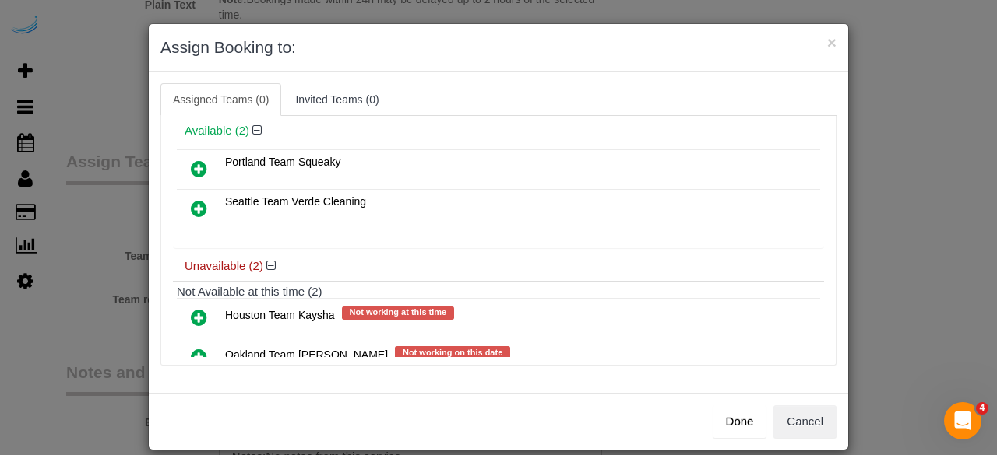
scroll to position [108, 0]
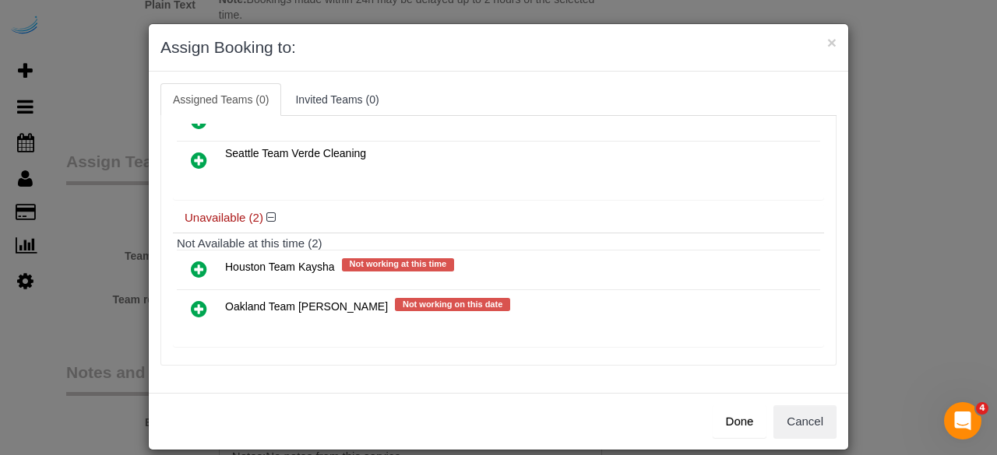
click at [193, 304] on icon at bounding box center [199, 309] width 16 height 19
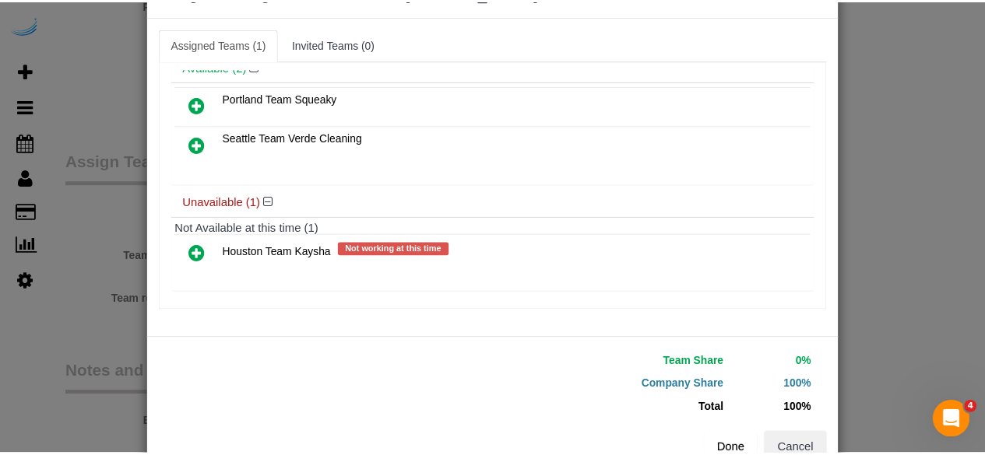
scroll to position [99, 0]
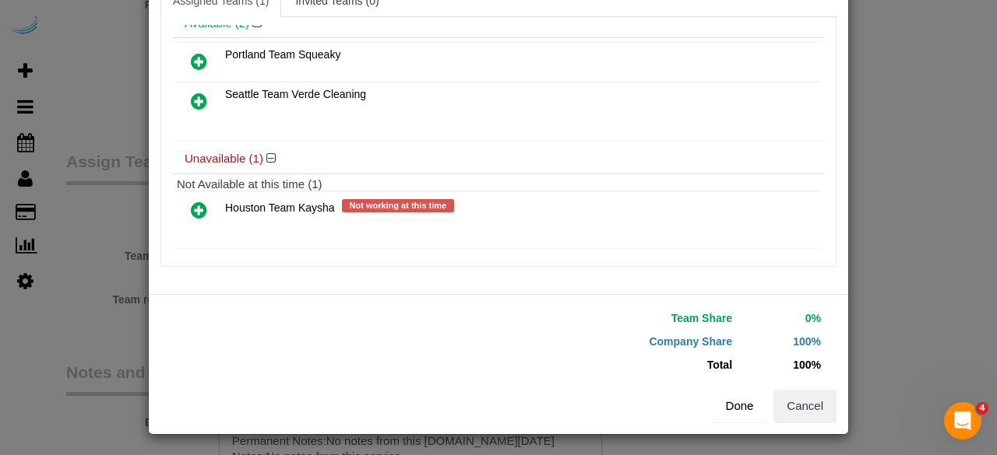
click at [726, 396] on button "Done" at bounding box center [739, 406] width 54 height 33
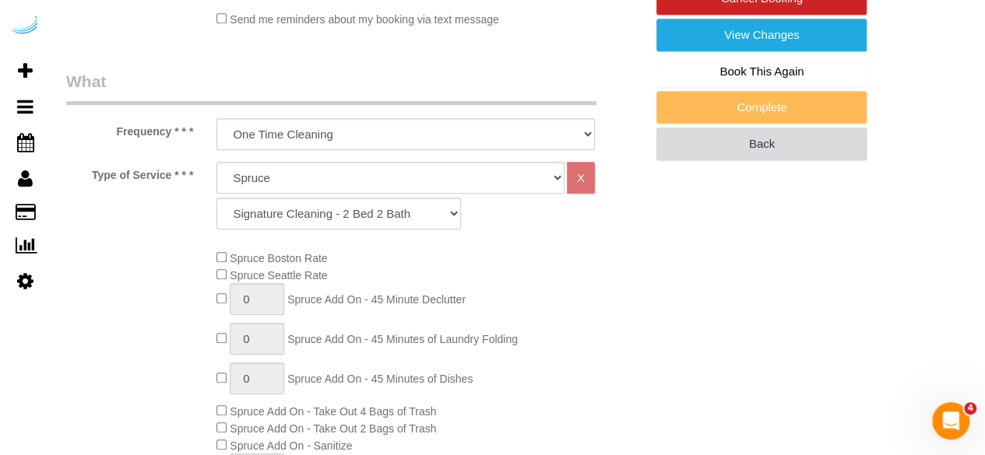
scroll to position [352, 0]
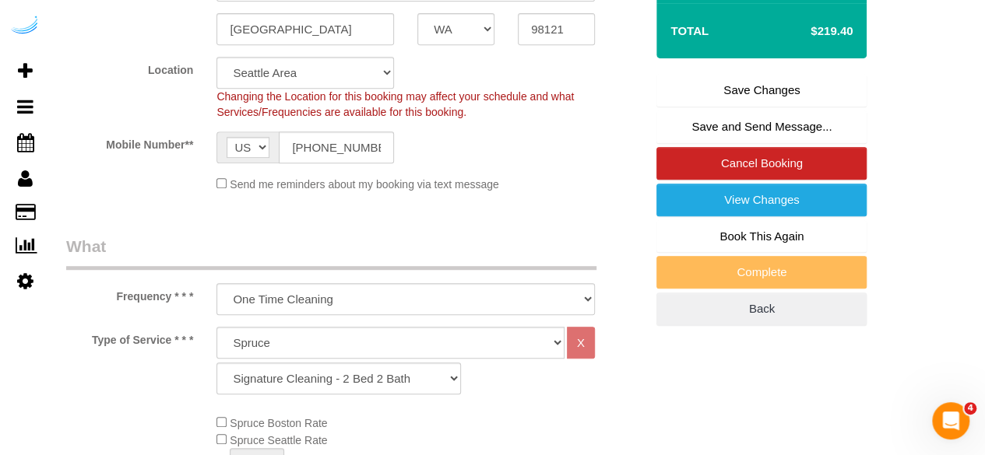
click at [746, 76] on link "Save Changes" at bounding box center [761, 90] width 210 height 33
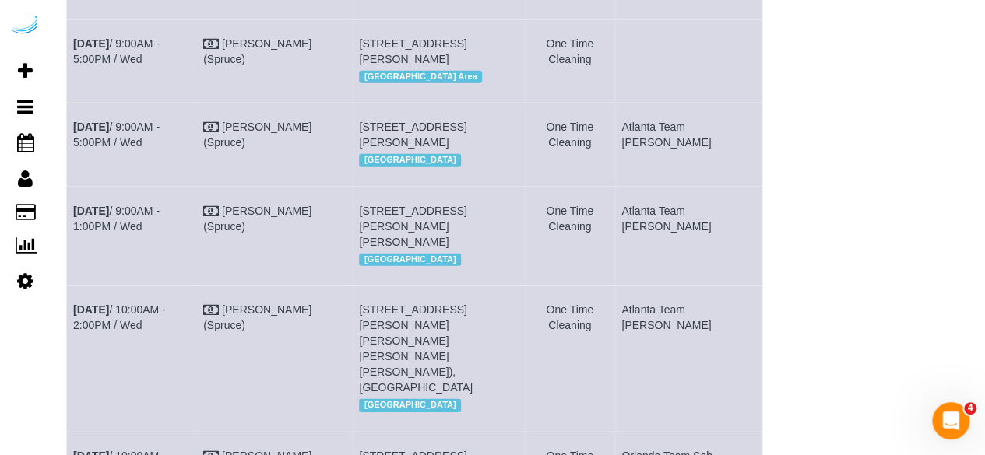
scroll to position [3683, 0]
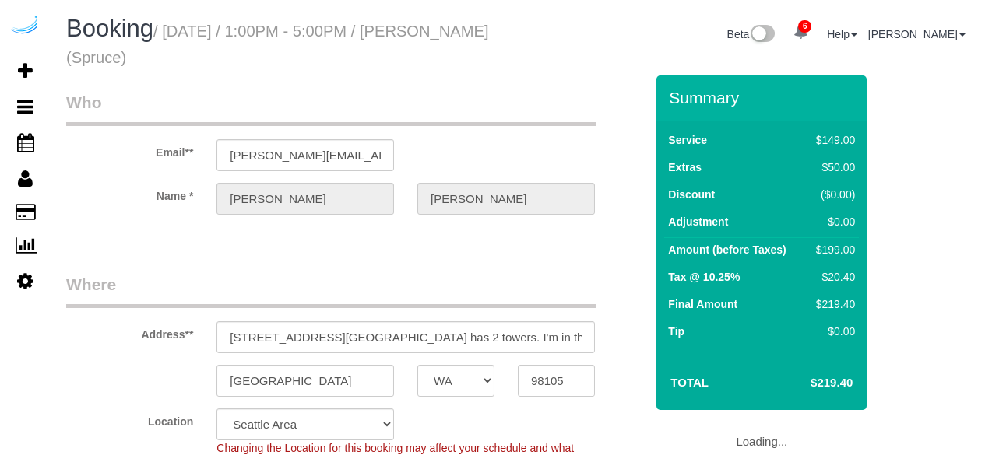
select select "WA"
select select "number:9"
select select "object:823"
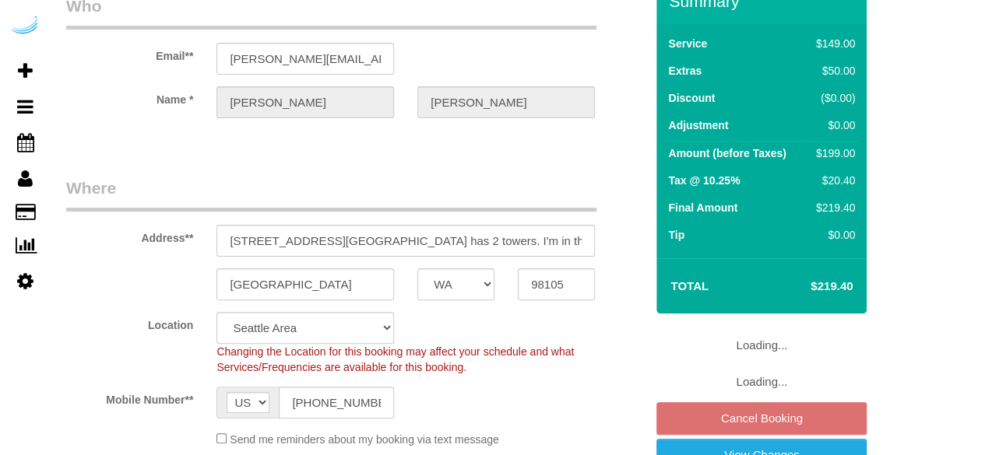
select select "282"
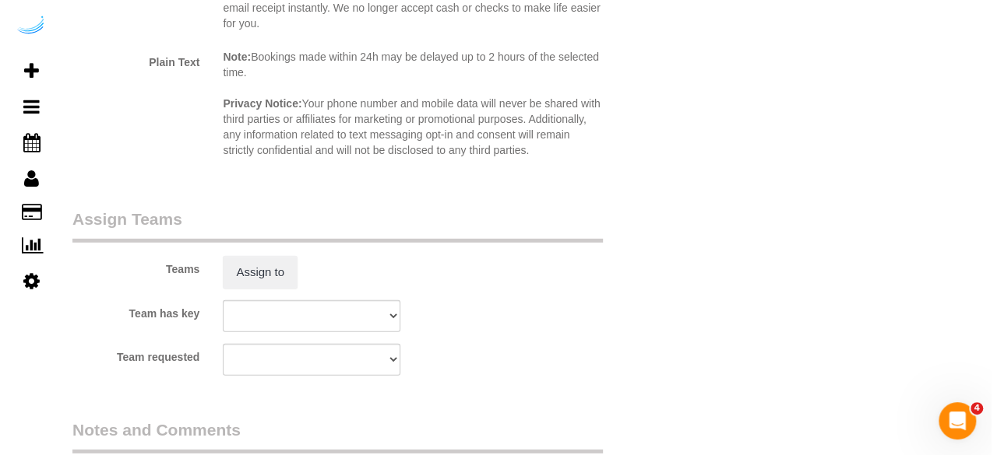
scroll to position [2336, 0]
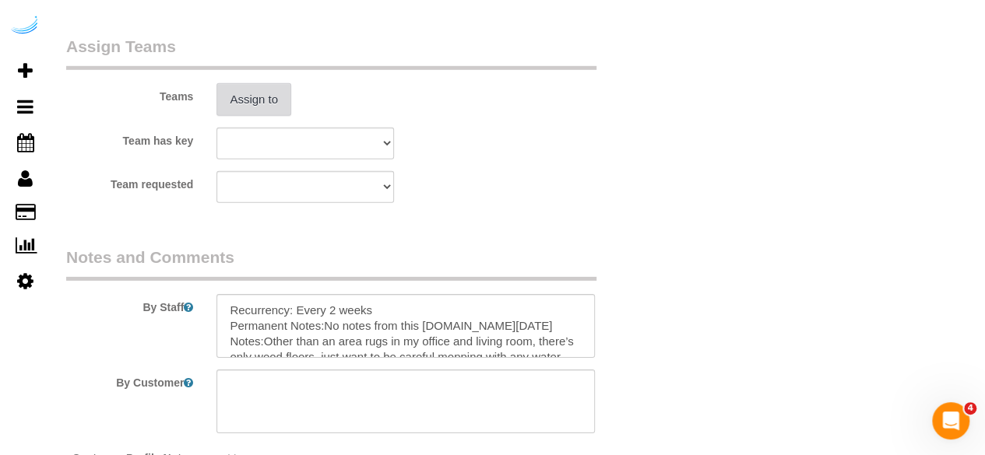
click at [265, 90] on button "Assign to" at bounding box center [253, 99] width 75 height 33
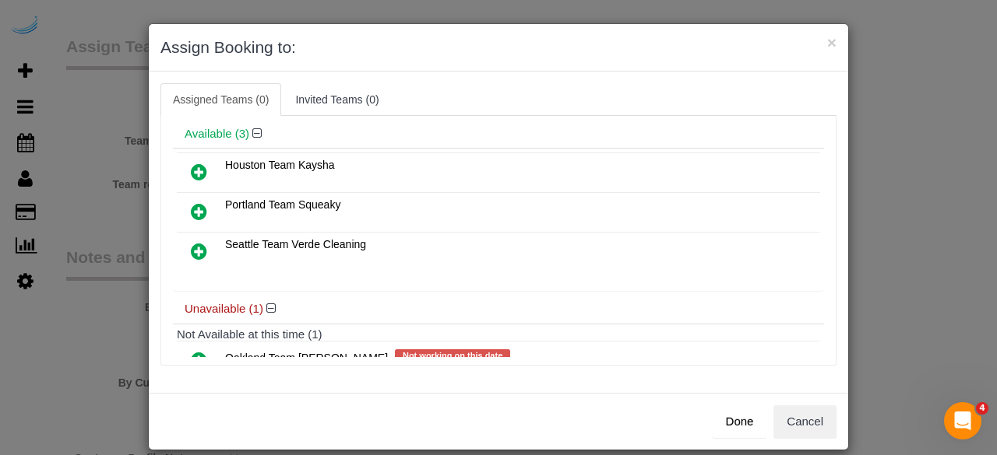
scroll to position [108, 0]
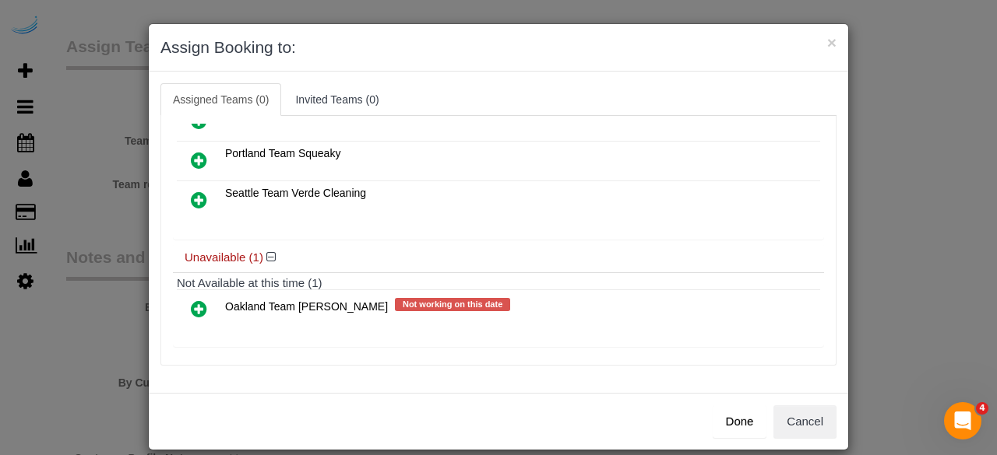
drag, startPoint x: 199, startPoint y: 303, endPoint x: 238, endPoint y: 299, distance: 39.9
click at [199, 303] on icon at bounding box center [199, 309] width 16 height 19
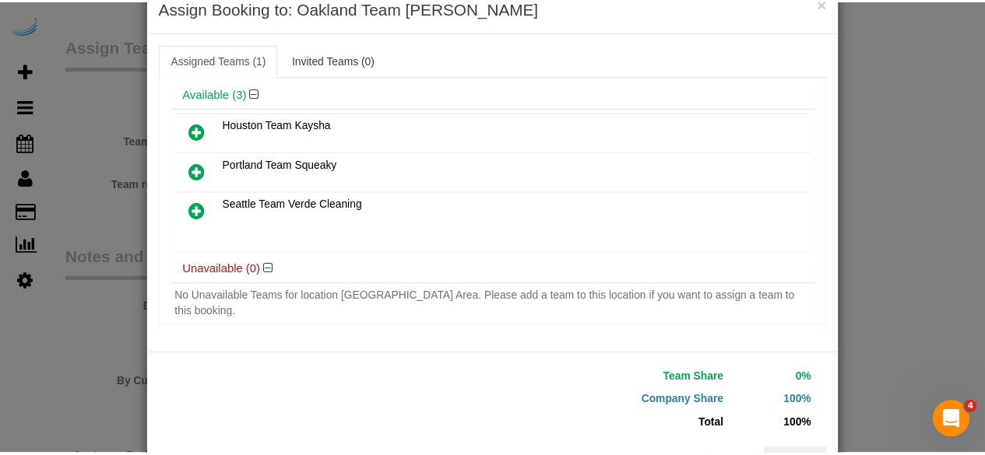
scroll to position [99, 0]
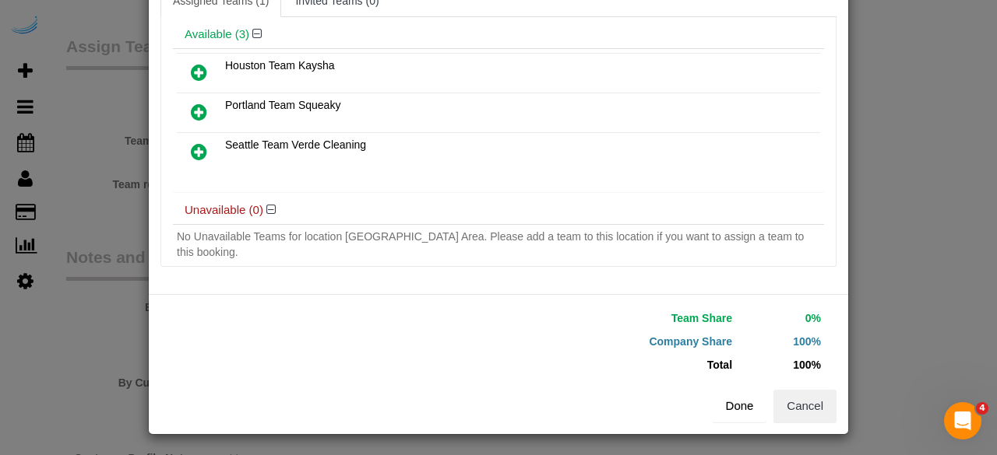
click at [730, 417] on button "Done" at bounding box center [739, 406] width 54 height 33
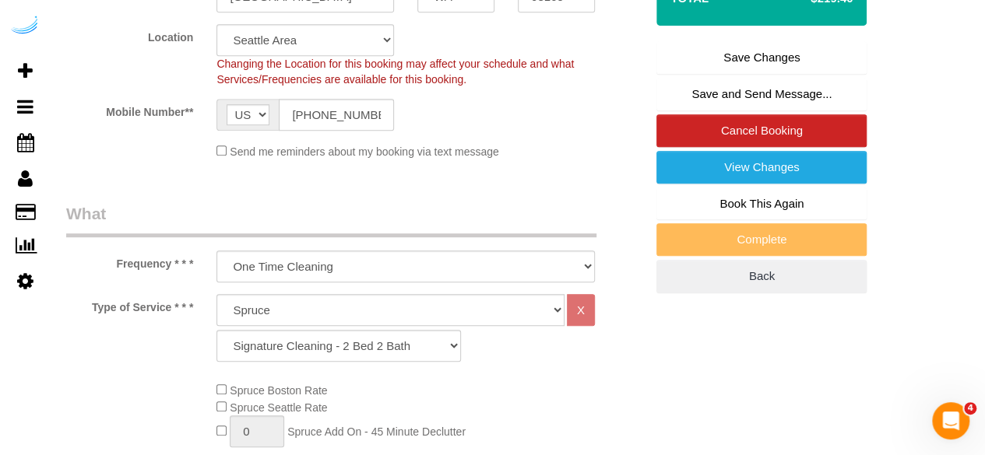
scroll to position [234, 0]
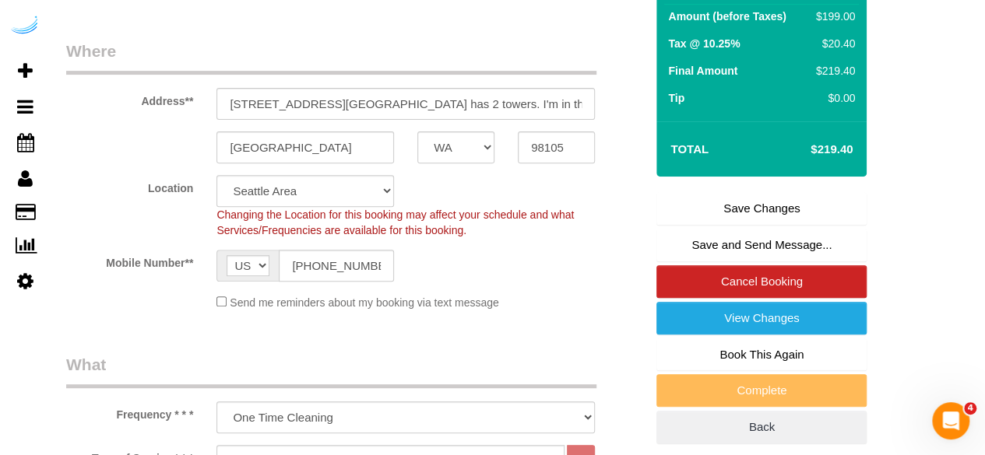
click at [702, 210] on link "Save Changes" at bounding box center [761, 208] width 210 height 33
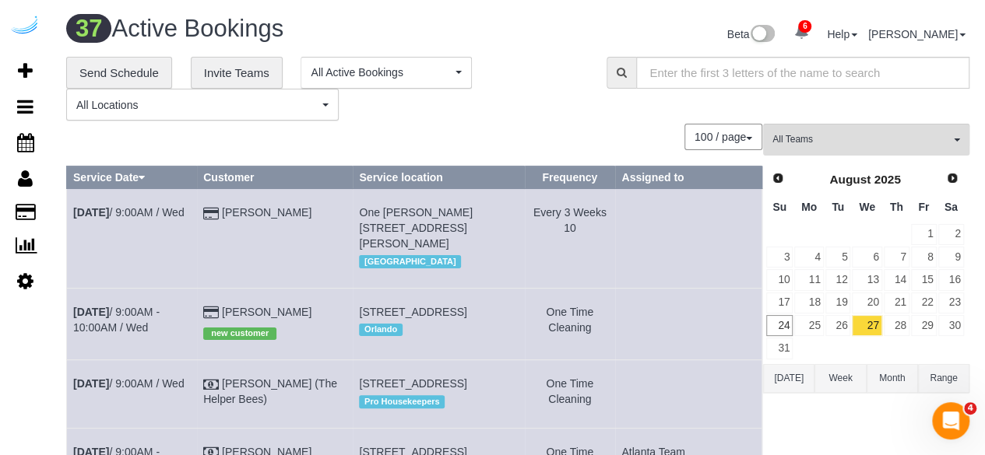
scroll to position [2202, 0]
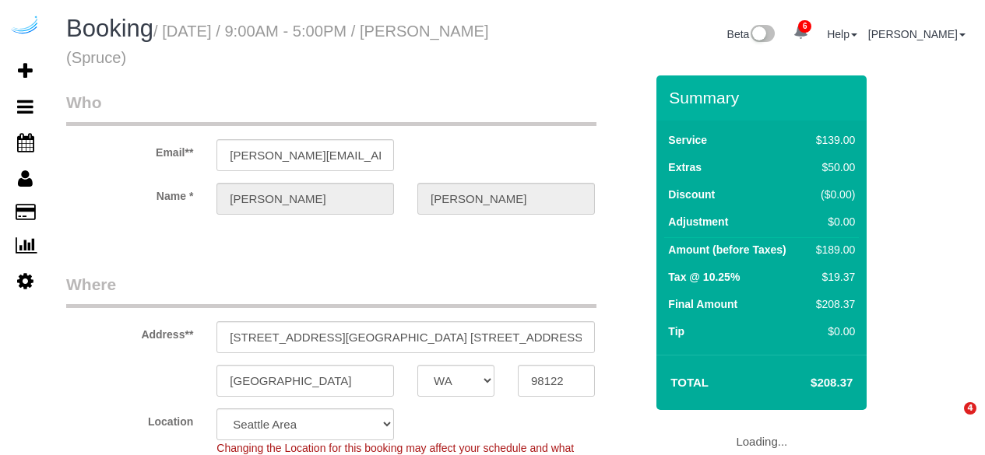
select select "WA"
select select "282"
select select "number:9"
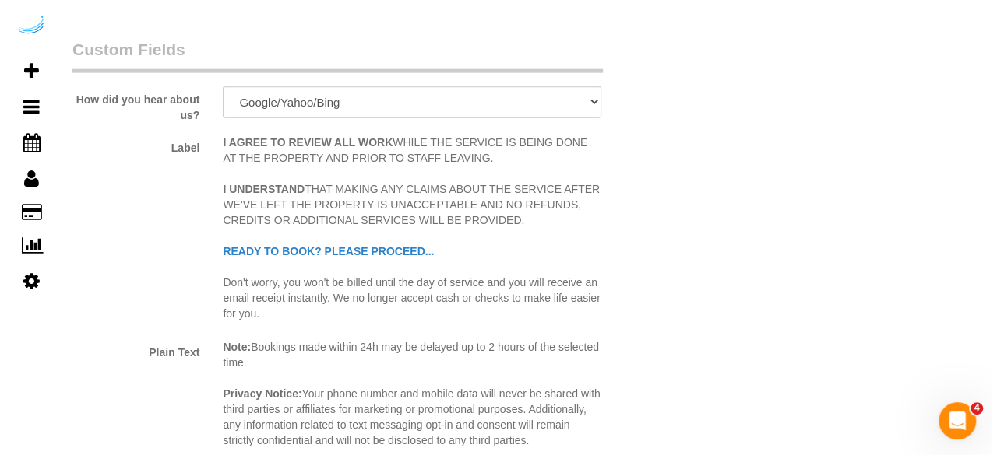
scroll to position [2180, 0]
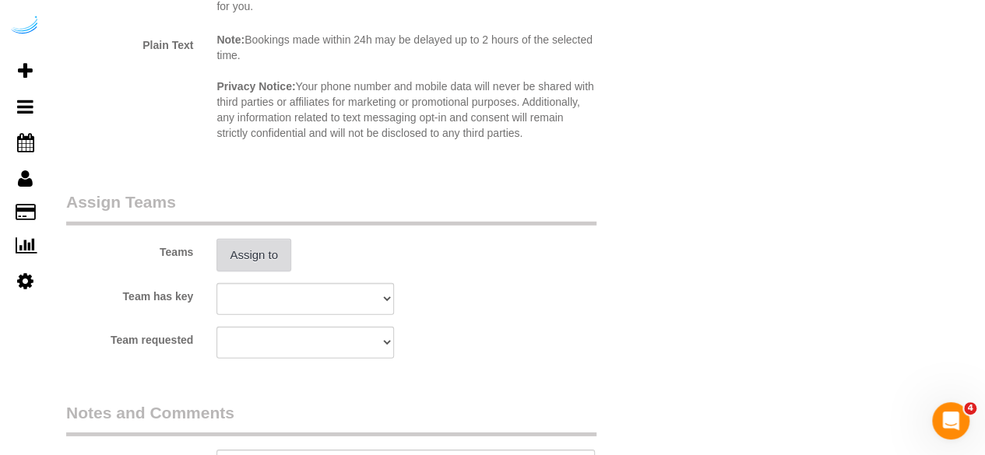
click at [288, 258] on button "Assign to" at bounding box center [253, 255] width 75 height 33
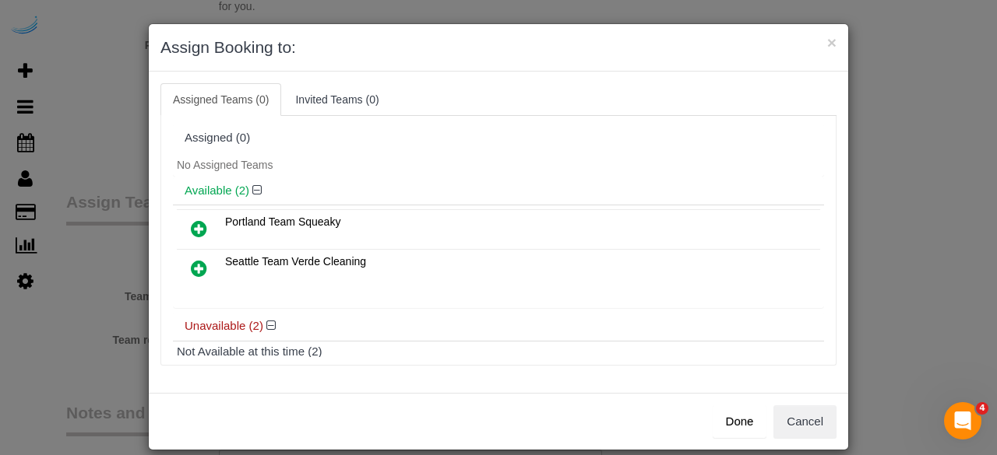
drag, startPoint x: 193, startPoint y: 265, endPoint x: 396, endPoint y: 284, distance: 203.4
click at [193, 265] on icon at bounding box center [199, 268] width 16 height 19
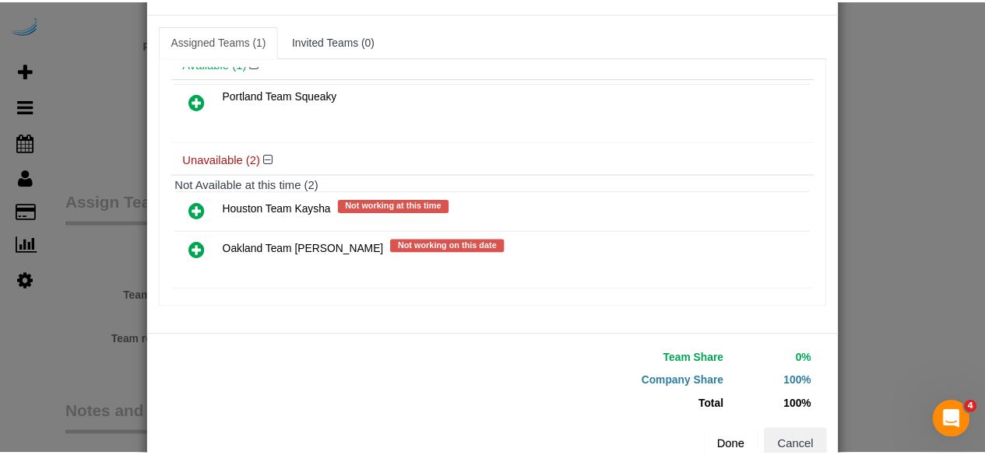
scroll to position [99, 0]
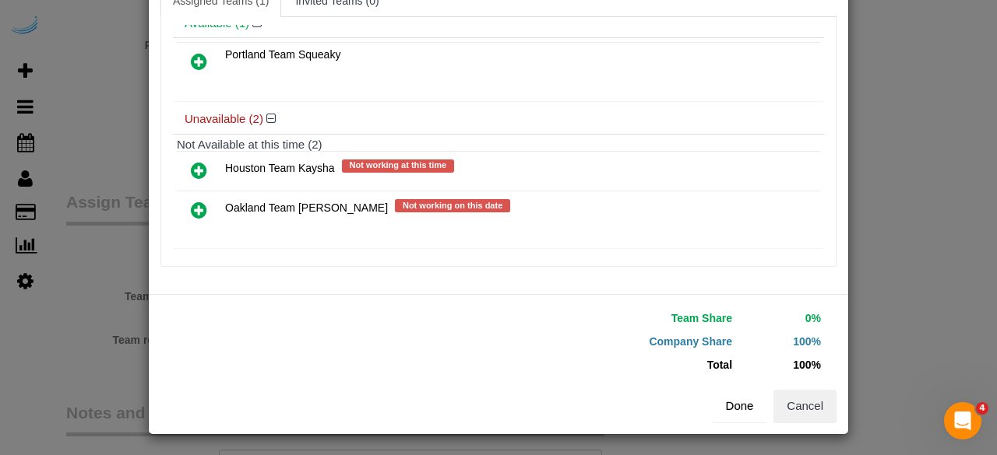
click at [730, 398] on button "Done" at bounding box center [739, 406] width 54 height 33
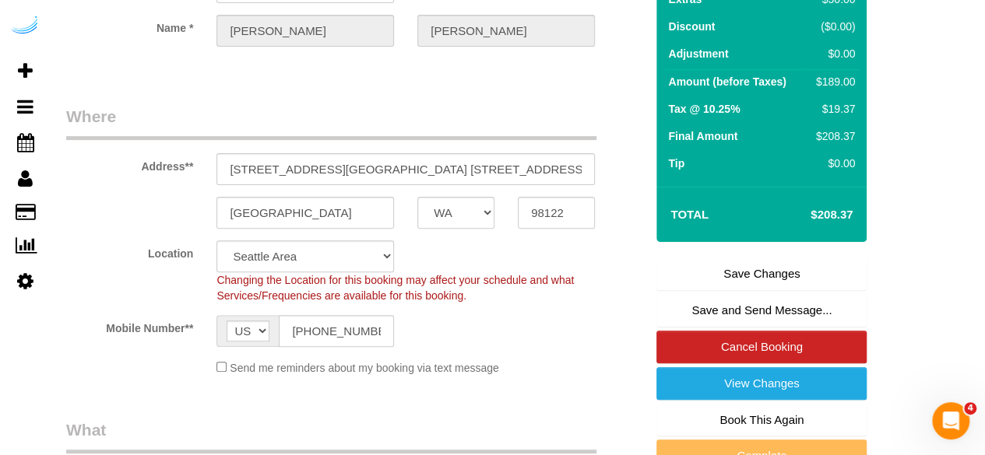
scroll to position [156, 0]
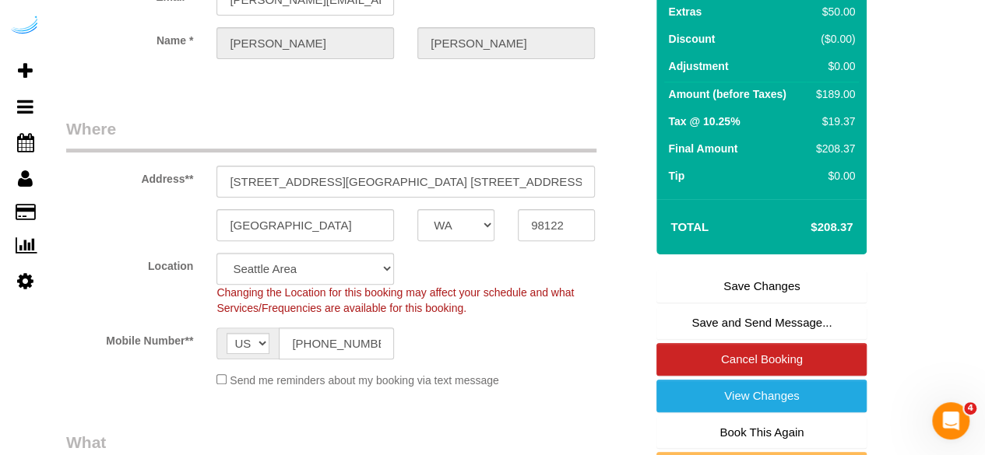
click at [718, 283] on link "Save Changes" at bounding box center [761, 286] width 210 height 33
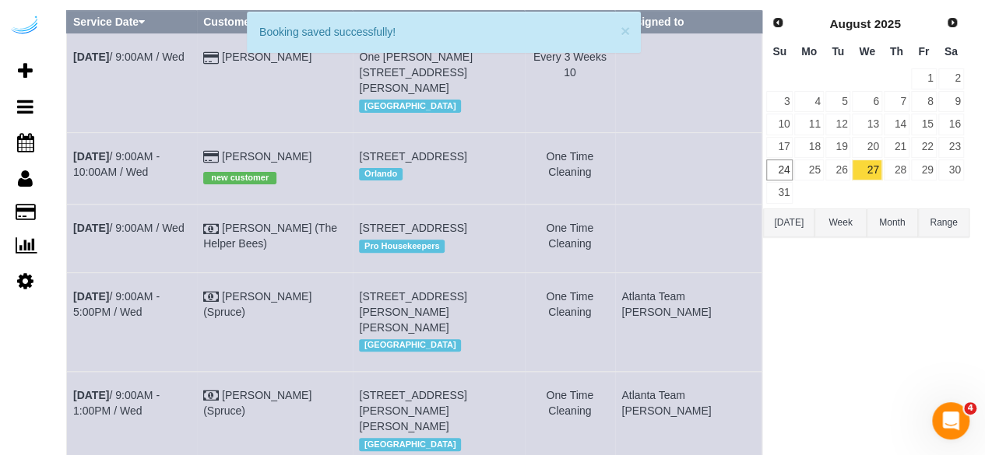
scroll to position [3972, 0]
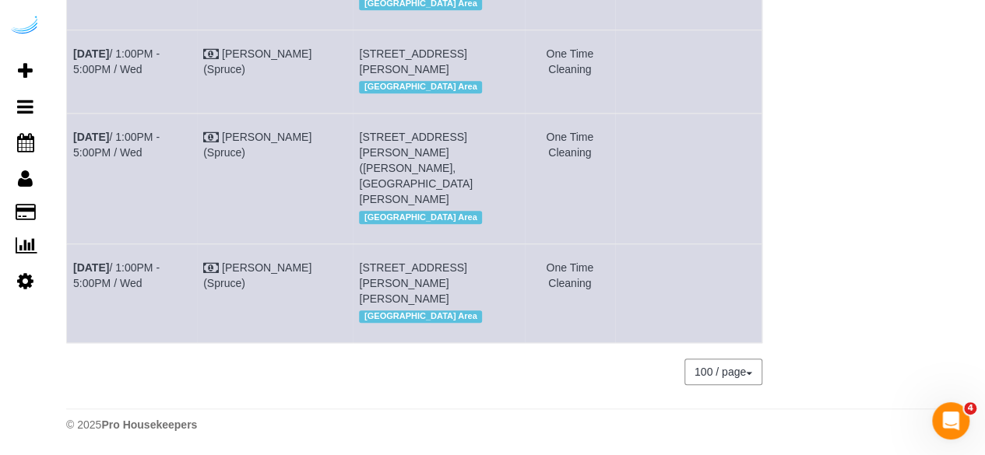
click at [151, 244] on td "[DATE] 1:00PM - 5:00PM / Wed" at bounding box center [132, 293] width 130 height 99
click at [150, 262] on link "[DATE] 1:00PM - 5:00PM / Wed" at bounding box center [116, 276] width 86 height 28
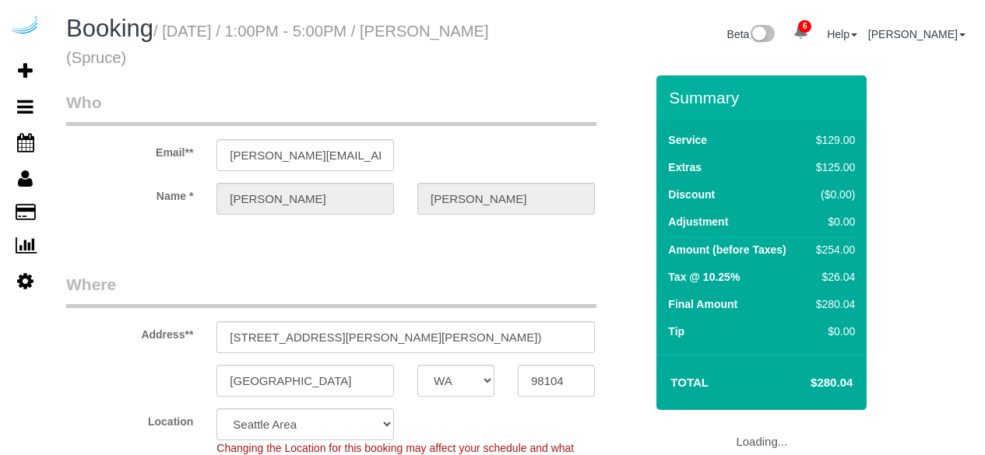
select select "WA"
select select "number:9"
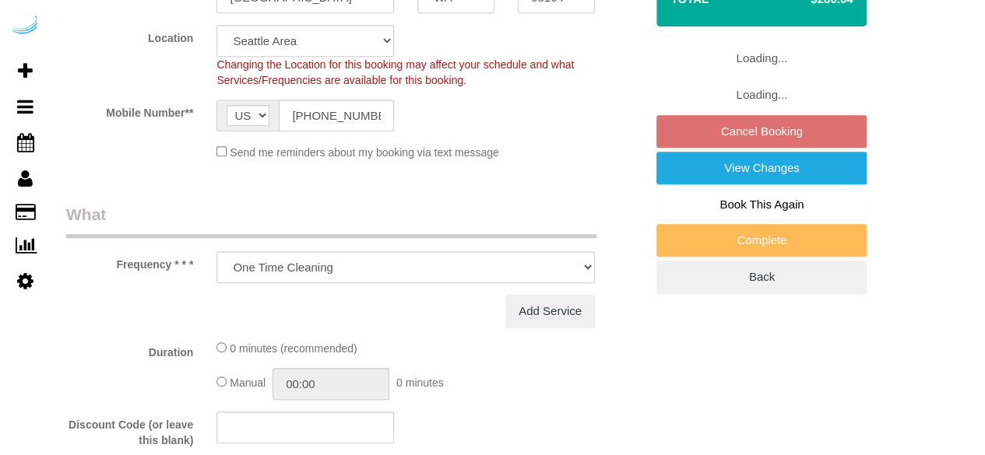
select select "object:823"
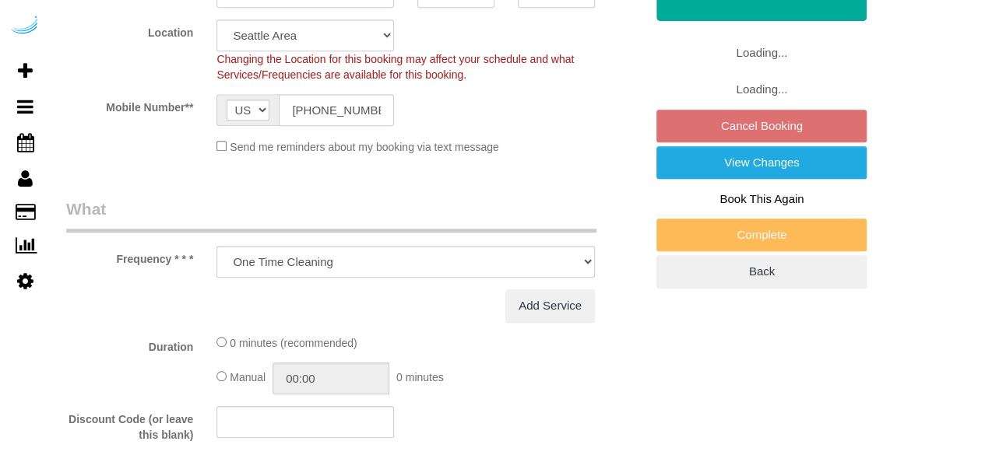
select select "282"
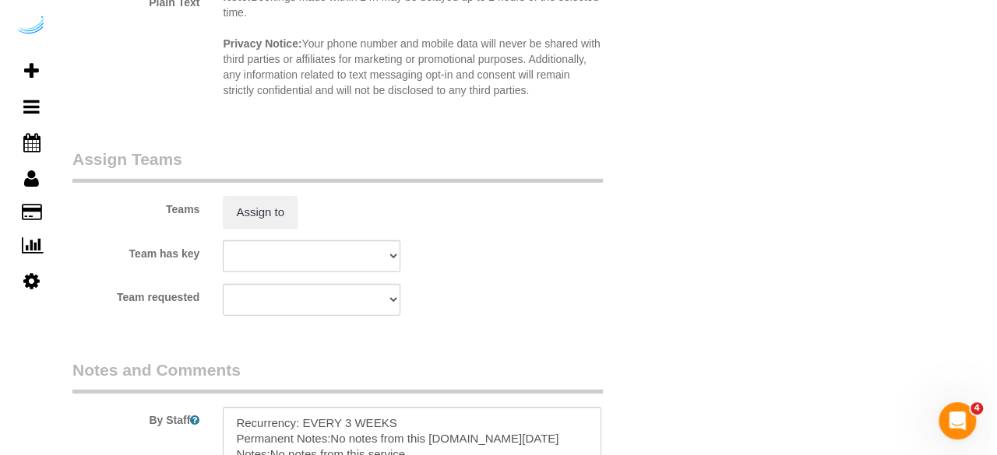
scroll to position [2258, 0]
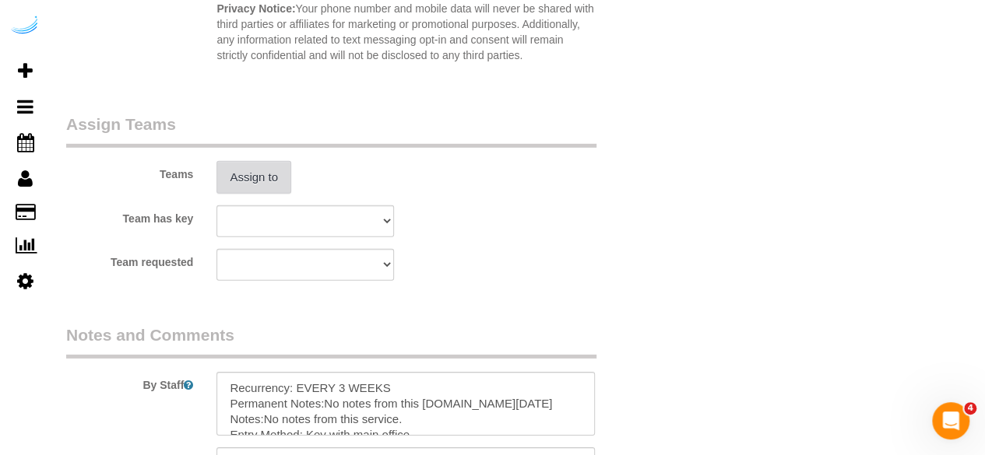
click at [254, 189] on button "Assign to" at bounding box center [253, 177] width 75 height 33
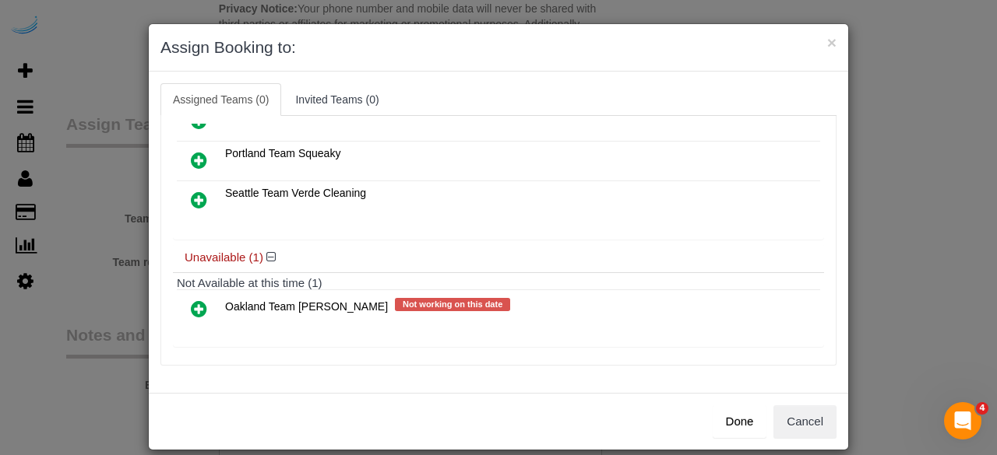
click at [193, 199] on icon at bounding box center [199, 200] width 16 height 19
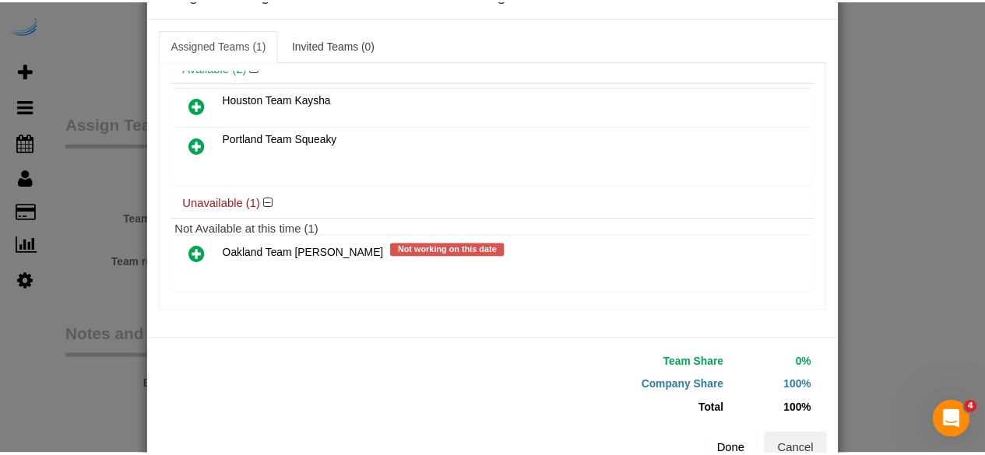
scroll to position [99, 0]
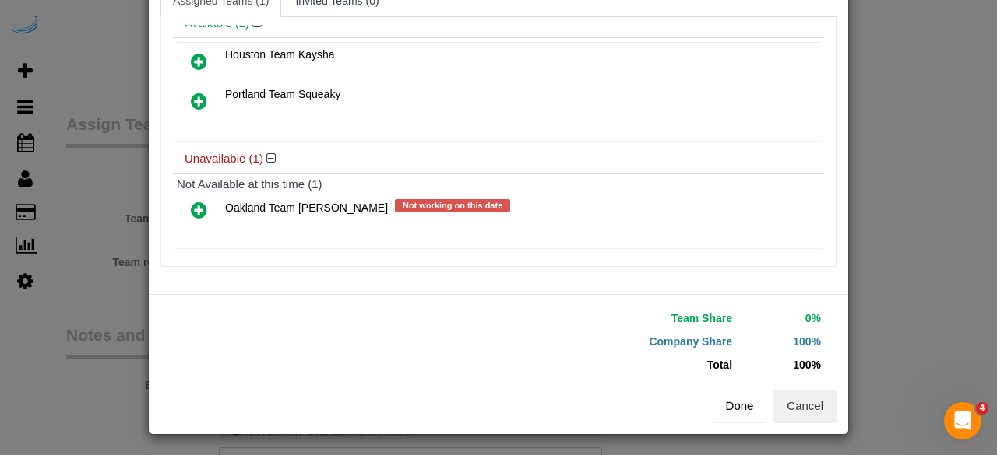
click at [723, 404] on button "Done" at bounding box center [739, 406] width 54 height 33
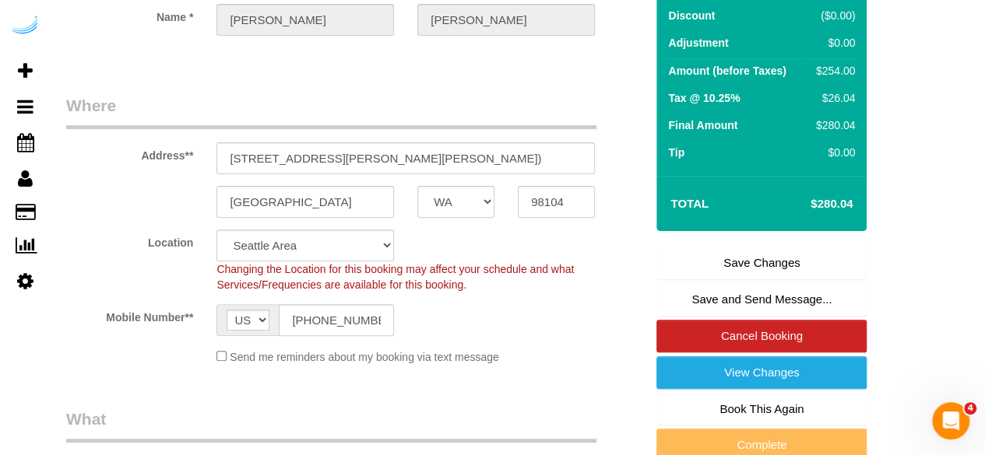
scroll to position [156, 0]
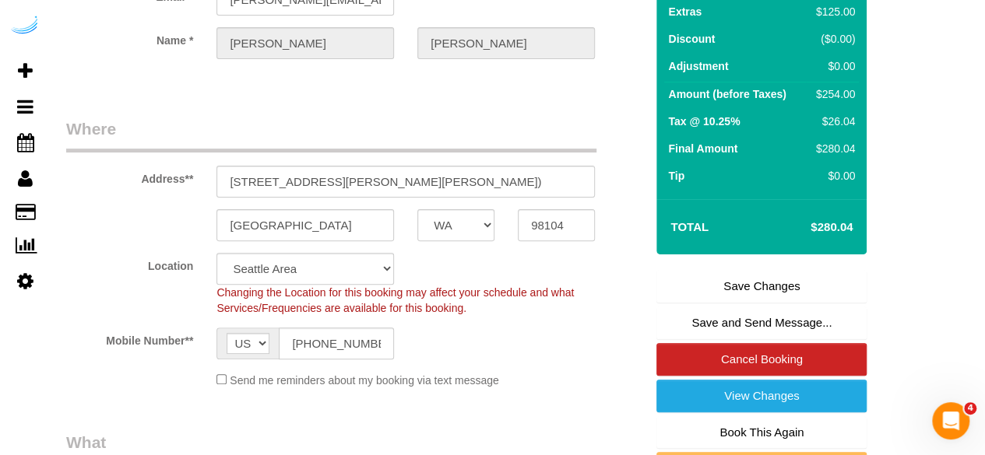
click at [758, 282] on link "Save Changes" at bounding box center [761, 286] width 210 height 33
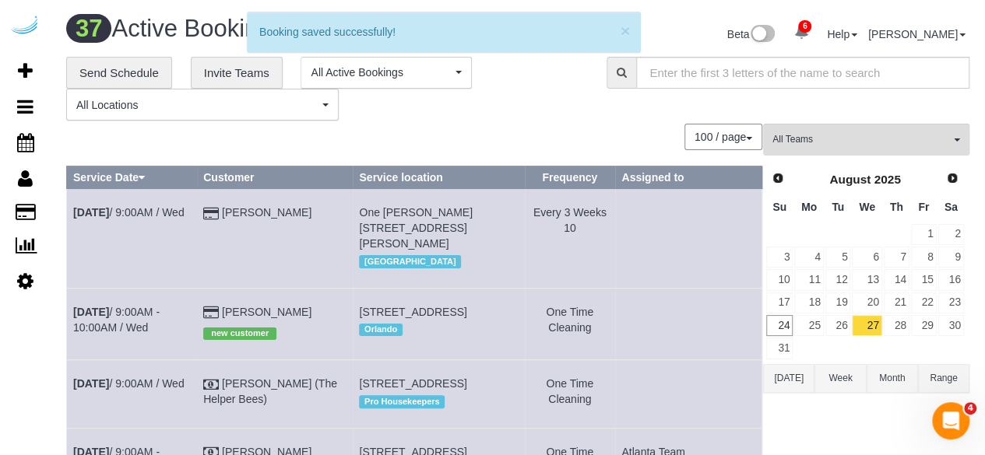
scroll to position [3913, 0]
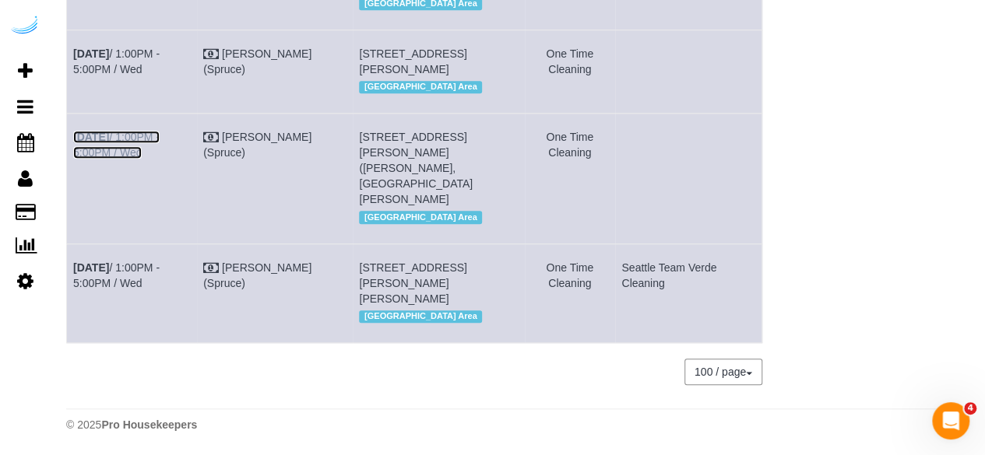
click at [153, 159] on link "[DATE] 1:00PM - 5:00PM / Wed" at bounding box center [116, 145] width 86 height 28
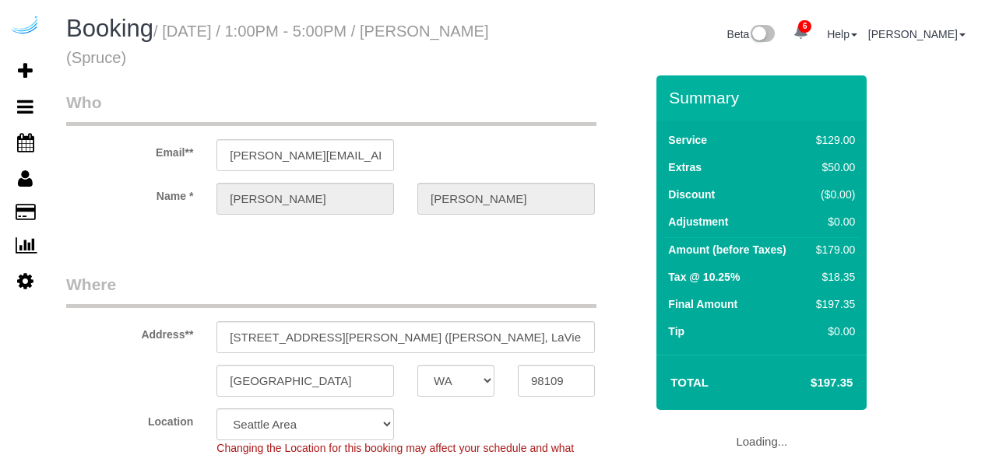
select select "WA"
select select "number:9"
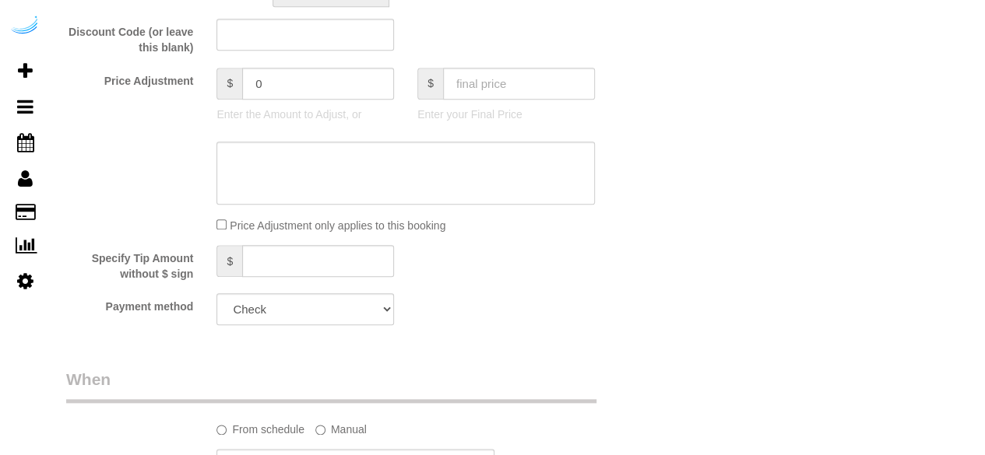
select select "object:823"
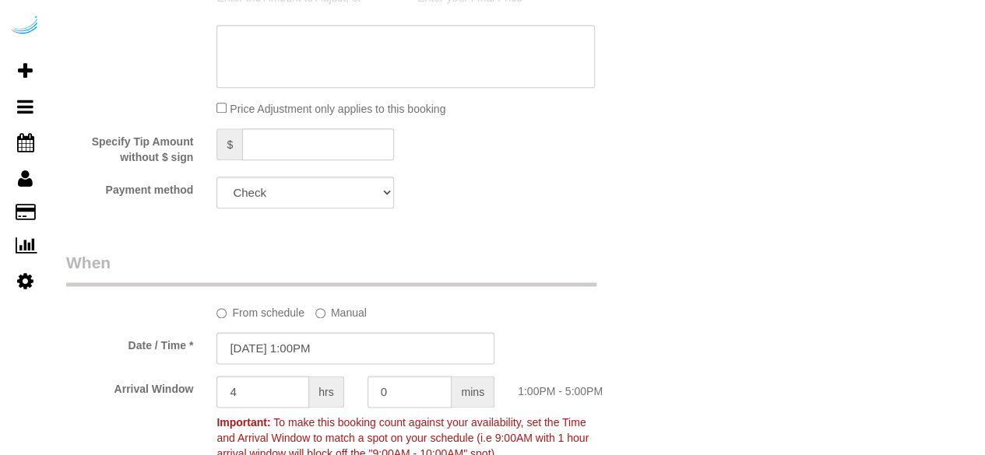
select select "282"
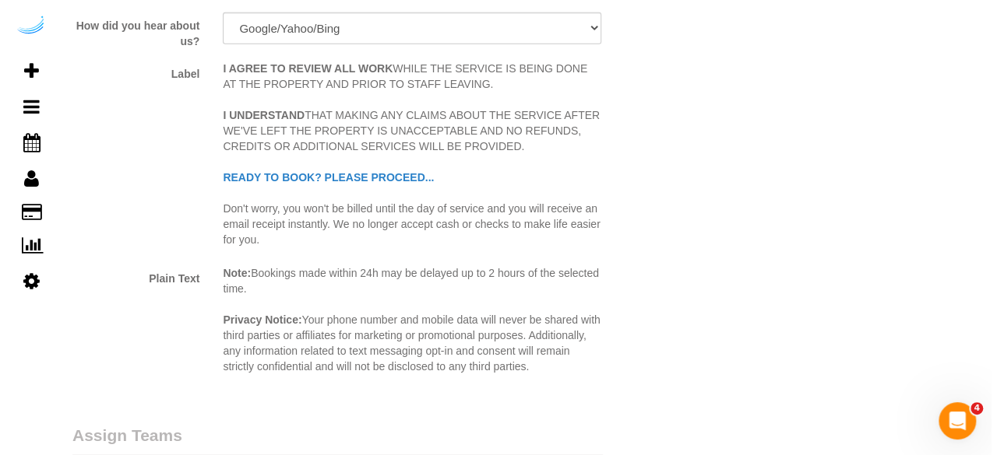
scroll to position [2258, 0]
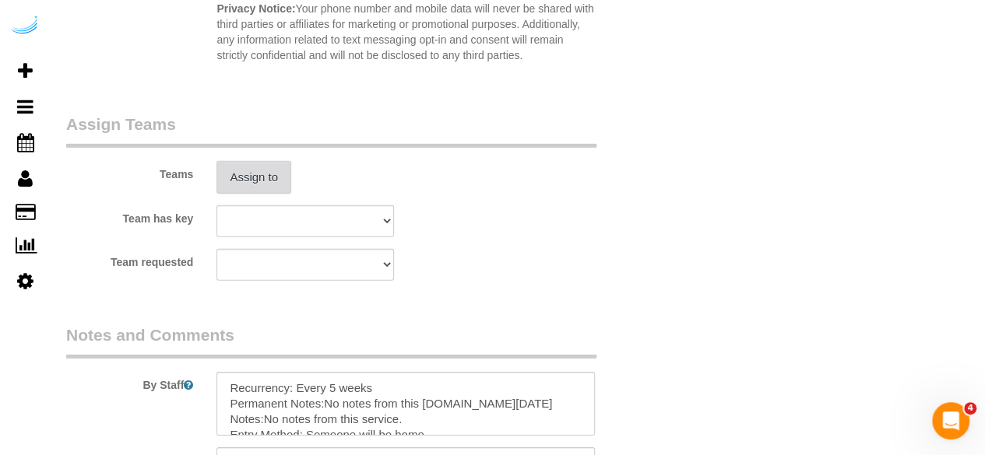
click at [263, 182] on button "Assign to" at bounding box center [253, 177] width 75 height 33
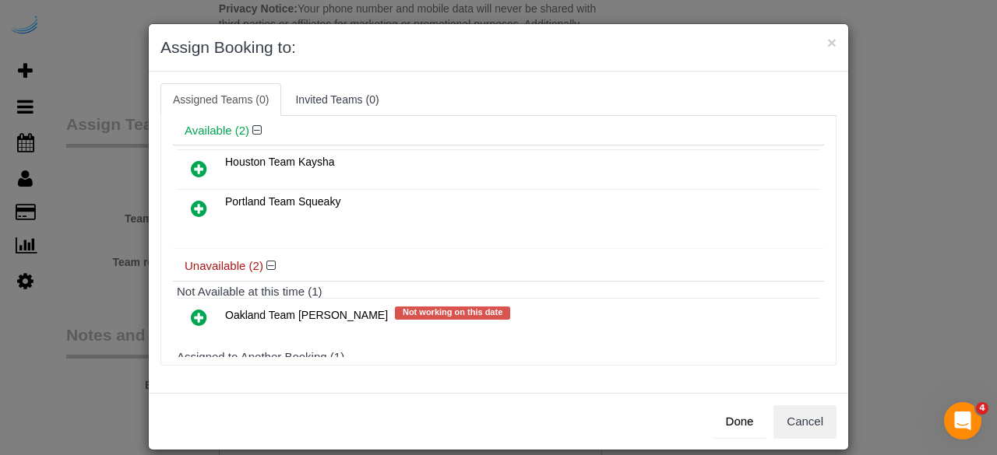
scroll to position [134, 0]
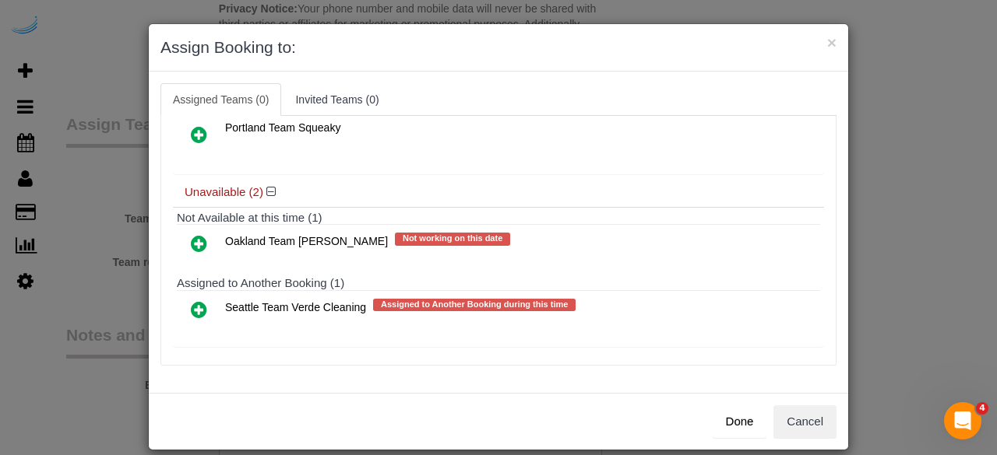
click at [191, 302] on icon at bounding box center [199, 310] width 16 height 19
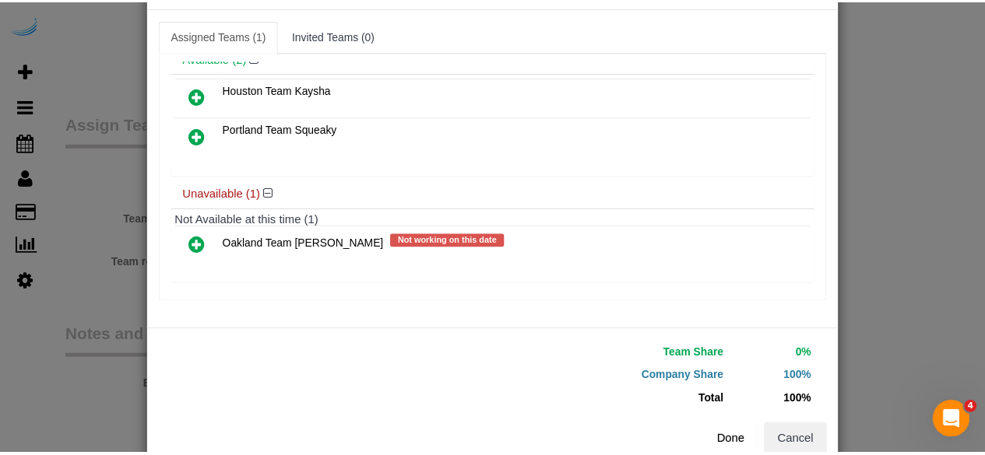
scroll to position [99, 0]
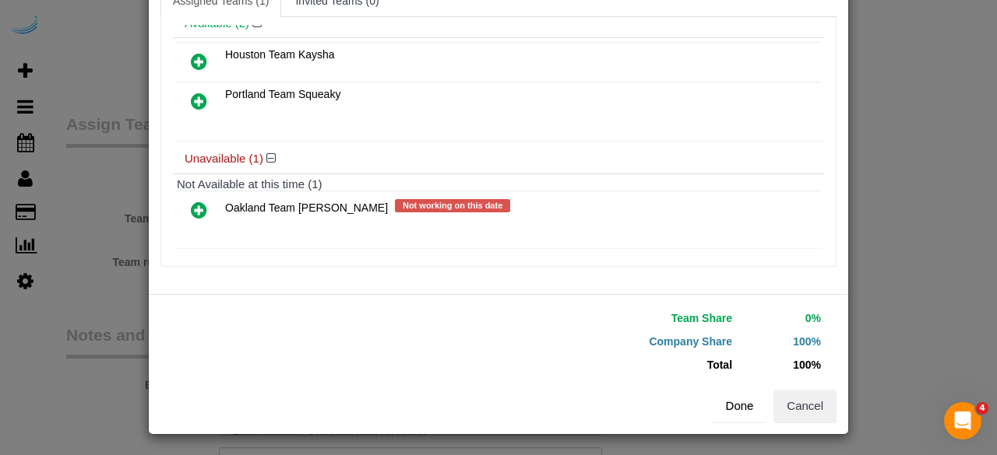
click at [716, 399] on button "Done" at bounding box center [739, 406] width 54 height 33
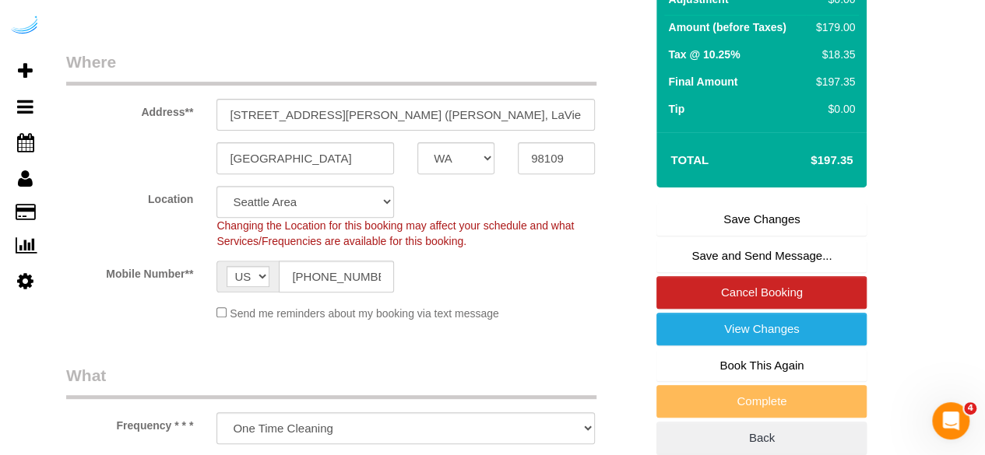
scroll to position [156, 0]
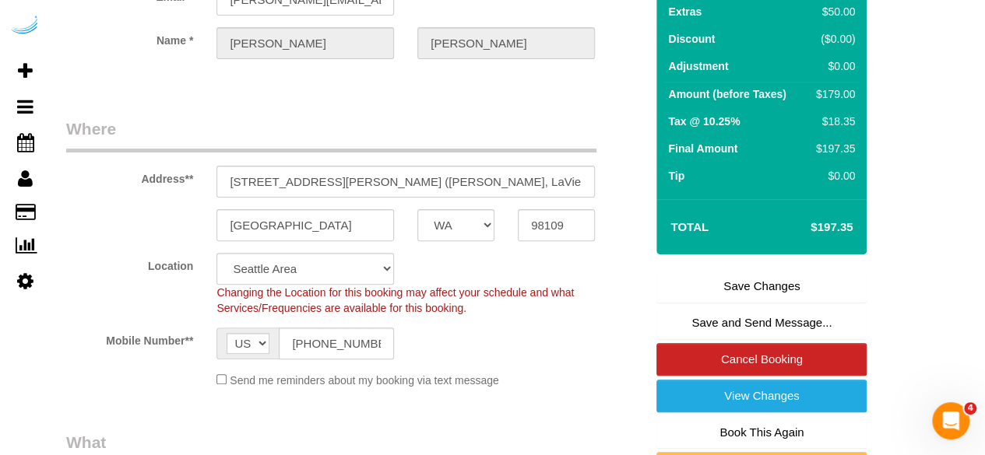
click at [715, 293] on link "Save Changes" at bounding box center [761, 286] width 210 height 33
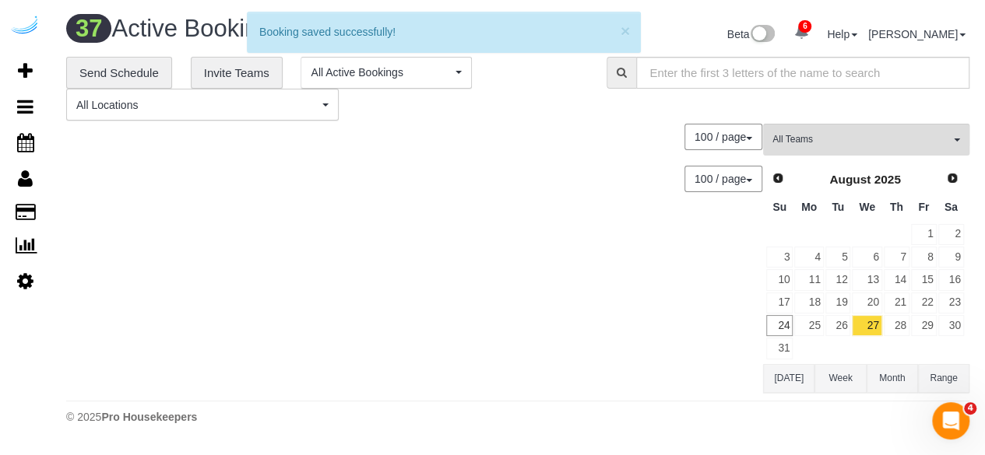
scroll to position [3798, 0]
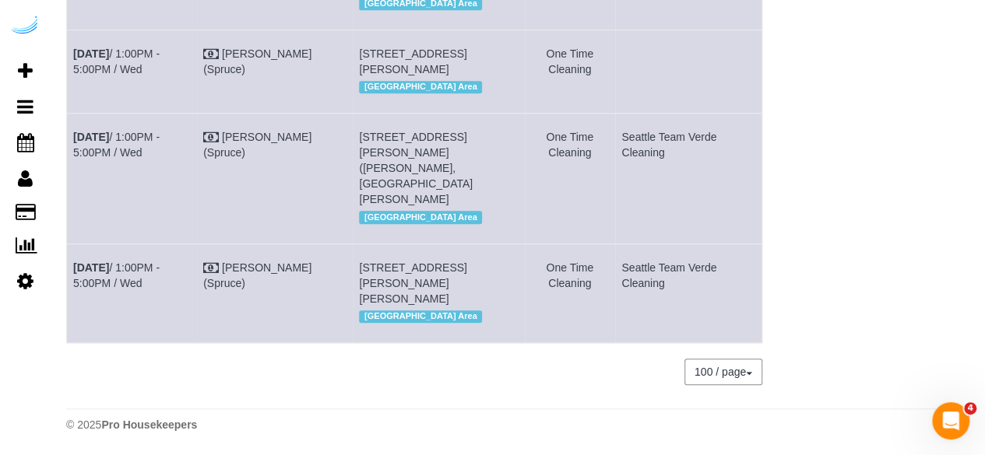
click at [126, 113] on td "Aug 27th / 1:00PM - 5:00PM / Wed" at bounding box center [132, 71] width 130 height 83
click at [128, 76] on link "Aug 27th / 1:00PM - 5:00PM / Wed" at bounding box center [116, 61] width 86 height 28
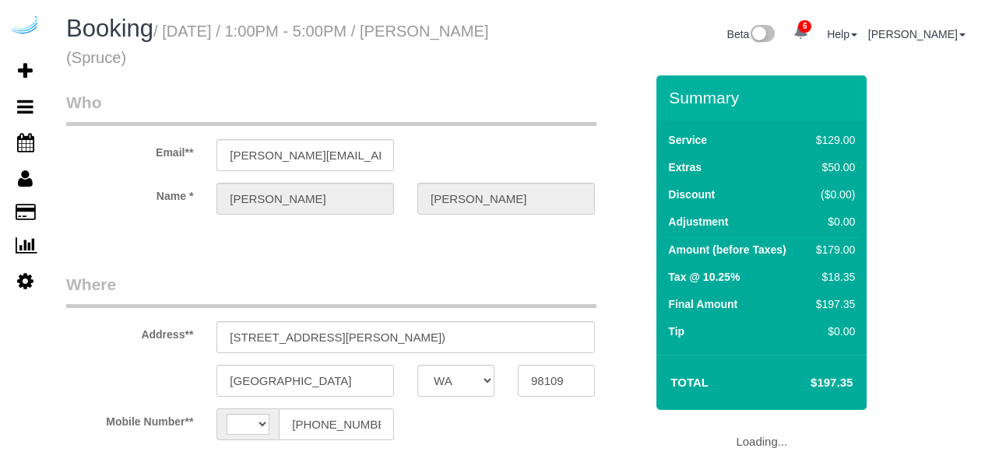
select select "WA"
select select "number:9"
select select "string:[GEOGRAPHIC_DATA]"
select select "object:450"
select select "282"
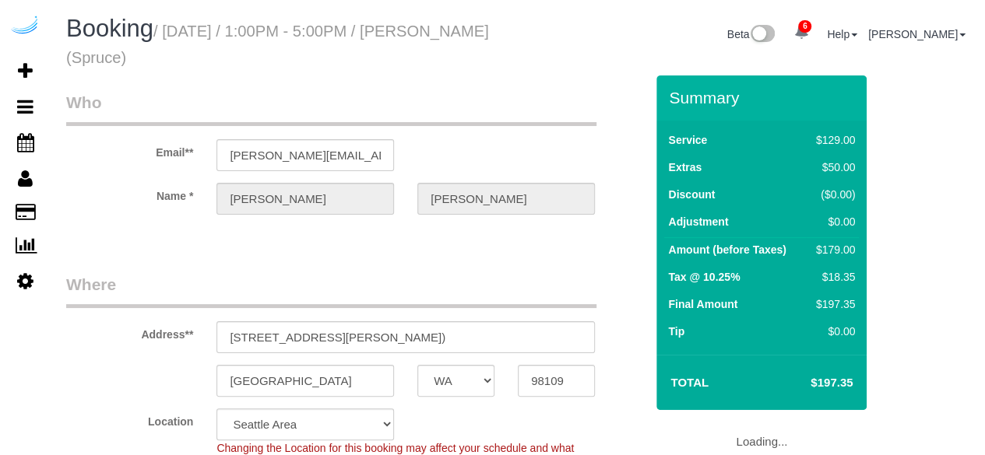
select select "object:823"
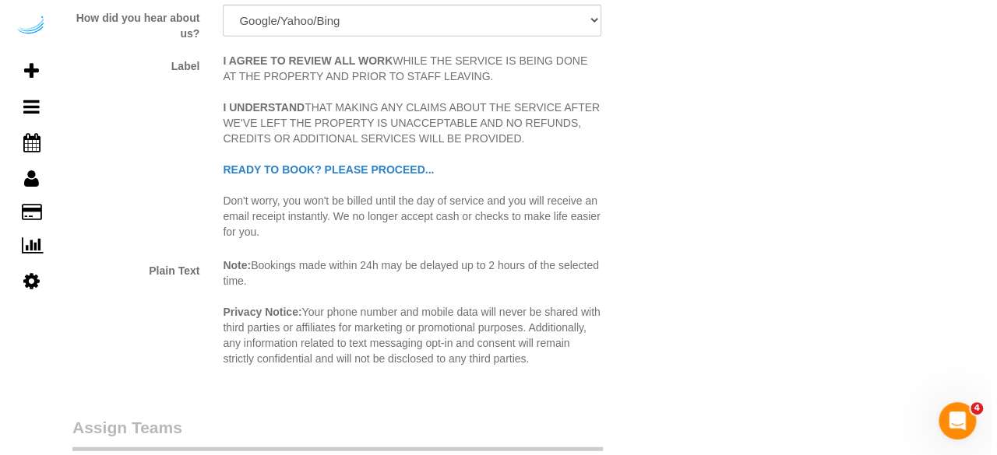
scroll to position [2180, 0]
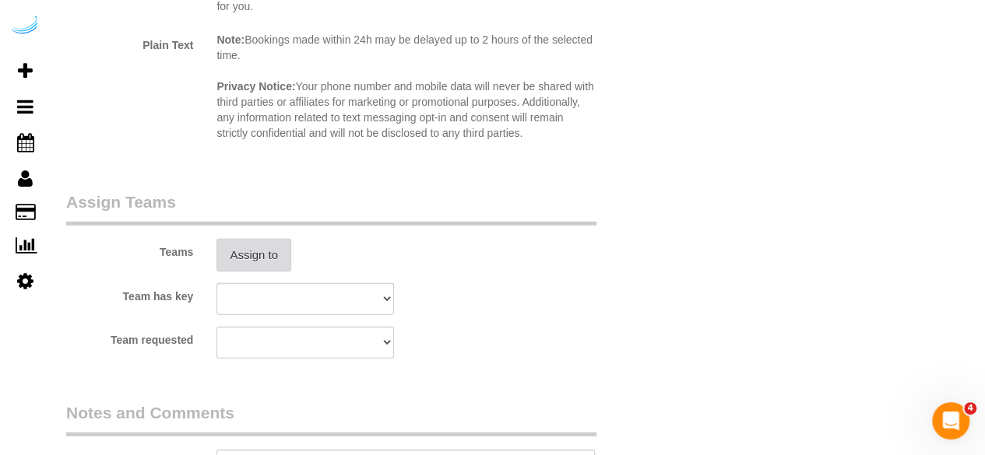
click at [257, 245] on button "Assign to" at bounding box center [253, 255] width 75 height 33
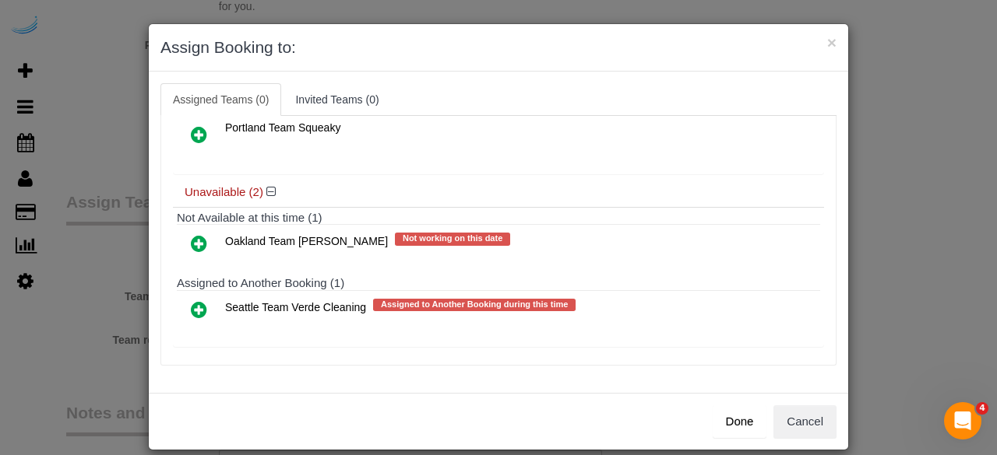
scroll to position [16, 0]
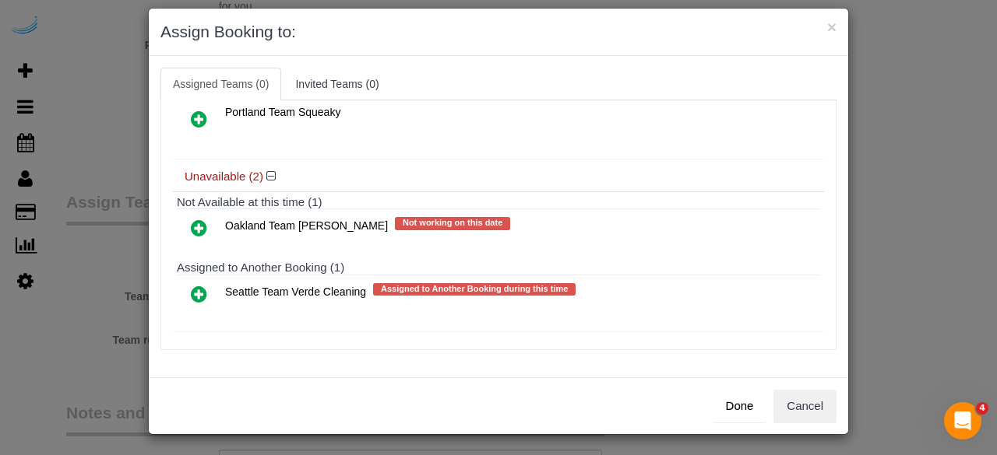
click at [191, 289] on icon at bounding box center [199, 294] width 16 height 19
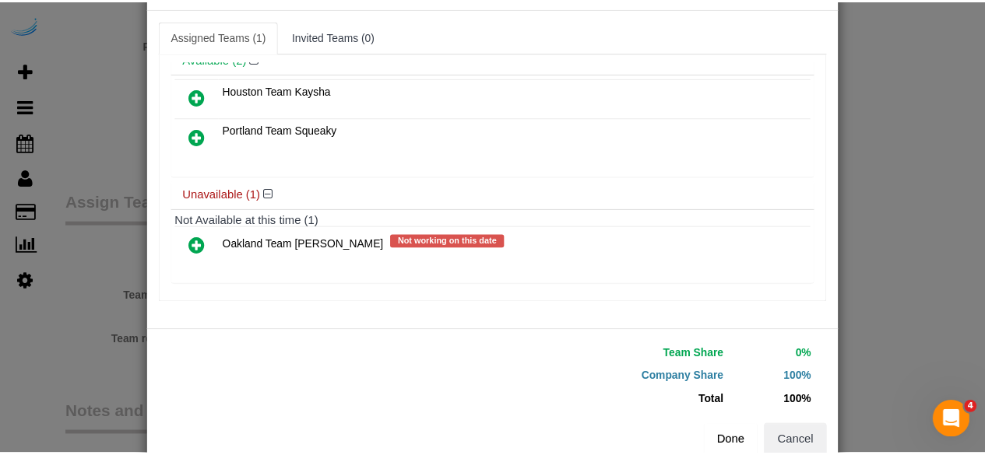
scroll to position [99, 0]
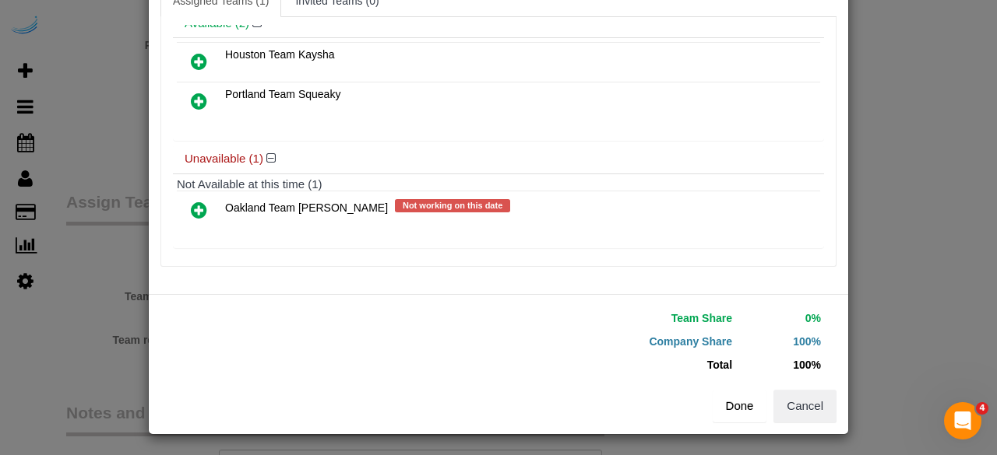
click at [725, 398] on button "Done" at bounding box center [739, 406] width 54 height 33
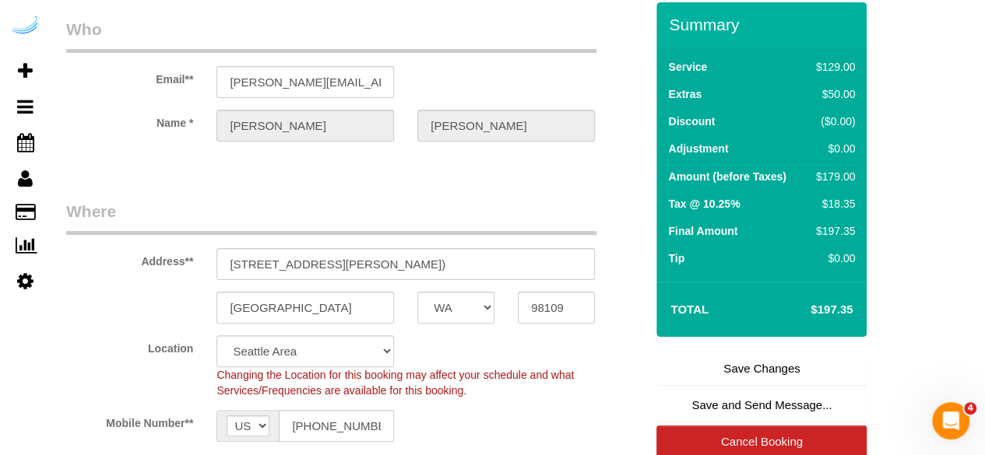
scroll to position [0, 0]
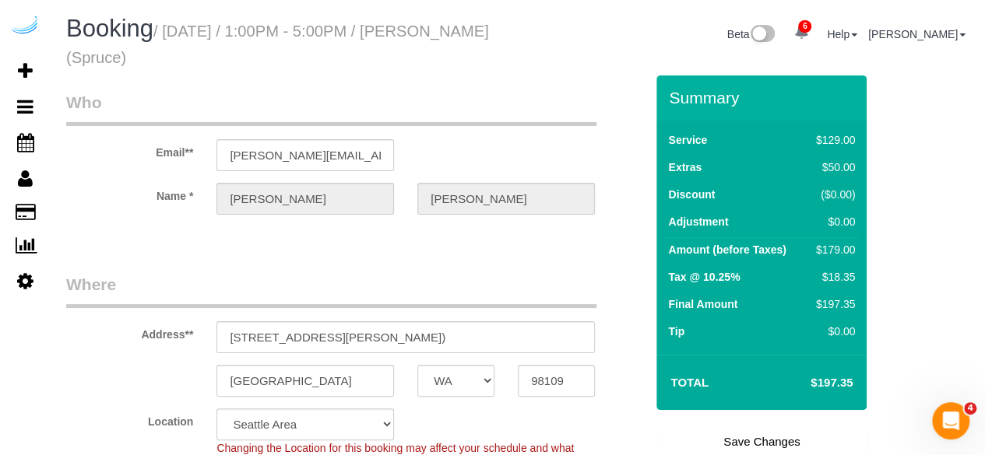
click at [726, 437] on link "Save Changes" at bounding box center [761, 442] width 210 height 33
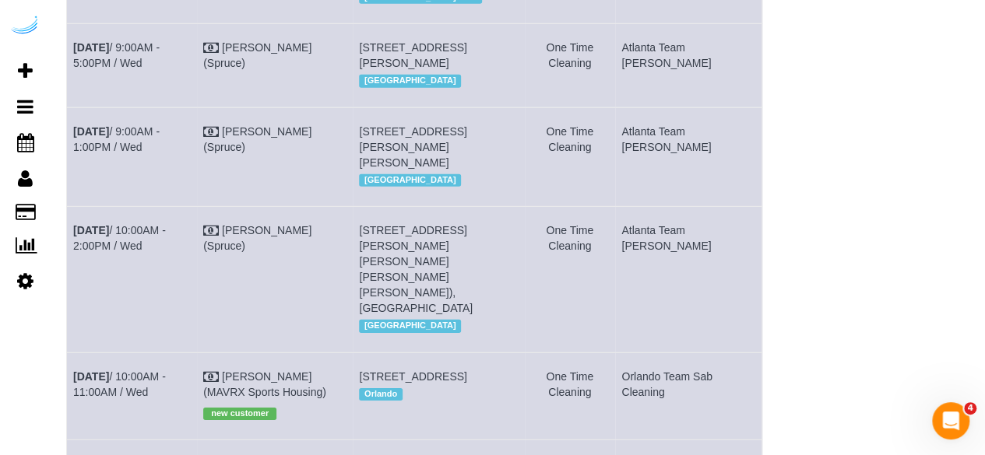
scroll to position [2336, 0]
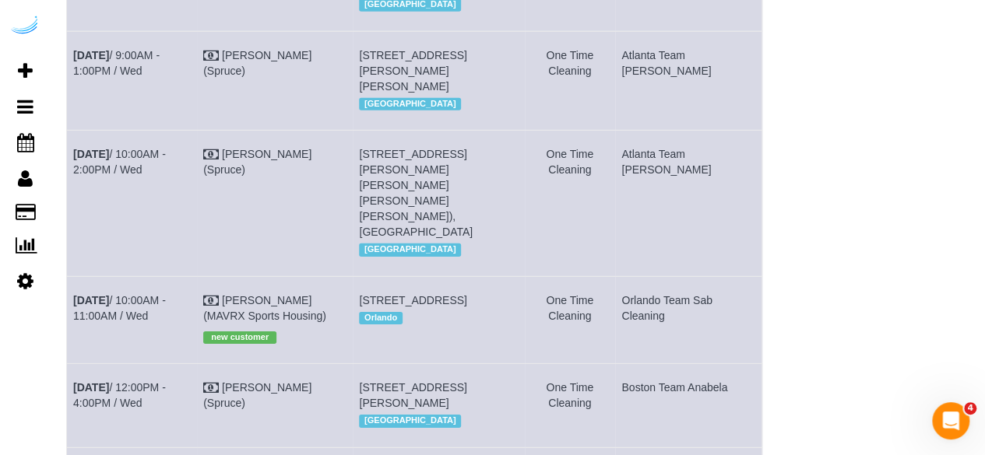
drag, startPoint x: 430, startPoint y: 179, endPoint x: 405, endPoint y: 176, distance: 25.1
copy span "1105"
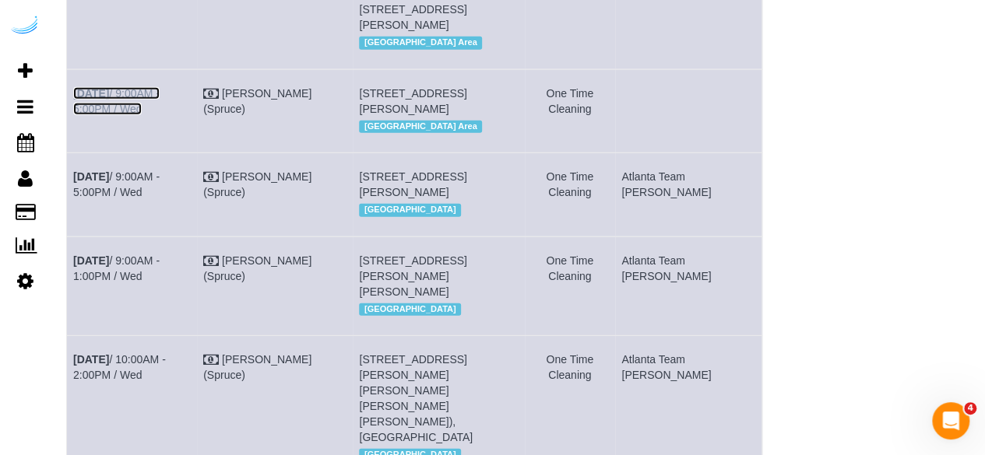
scroll to position [2259, 0]
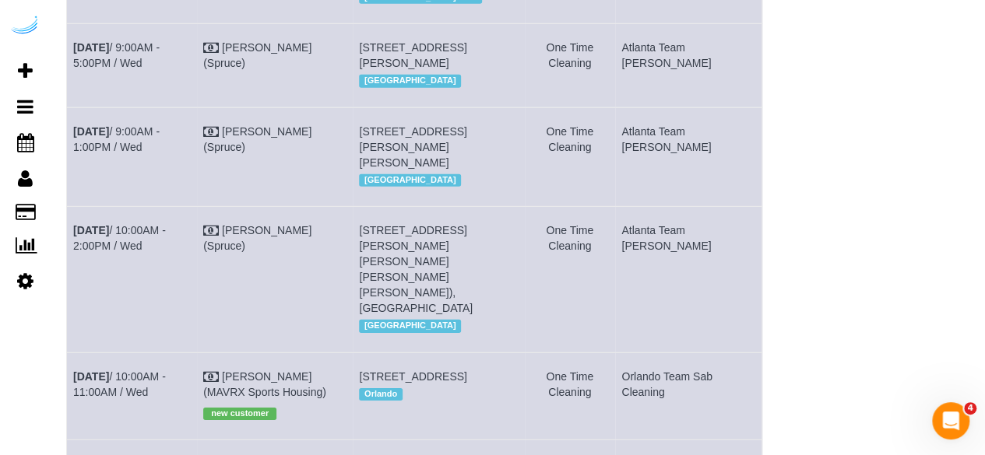
drag, startPoint x: 143, startPoint y: 255, endPoint x: 72, endPoint y: 243, distance: 72.7
copy link "Aug 27th / 9:00AM - 5:00PM / Wed"
drag, startPoint x: 525, startPoint y: 264, endPoint x: 383, endPoint y: 239, distance: 143.9
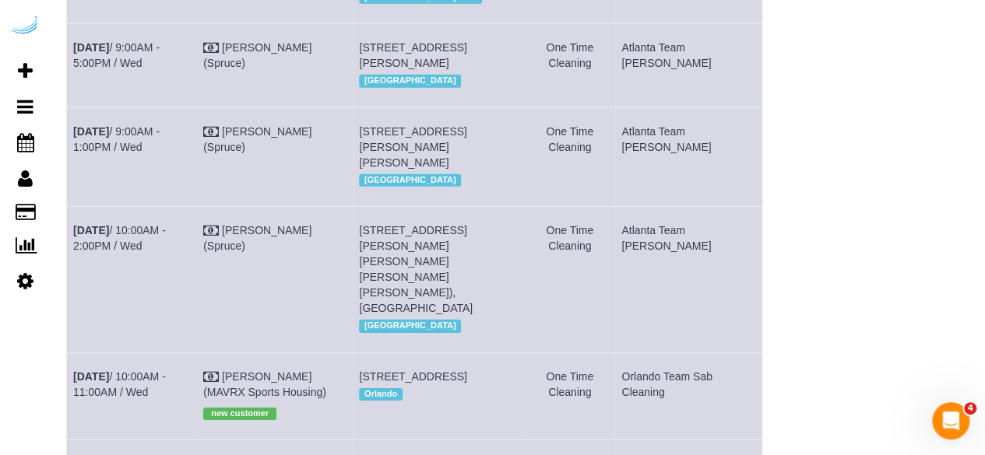
copy span "1823 Minor Ave, Building 1105, Unit 1105 ( Kate Chon, Kinects, 1404682), Seattl…"
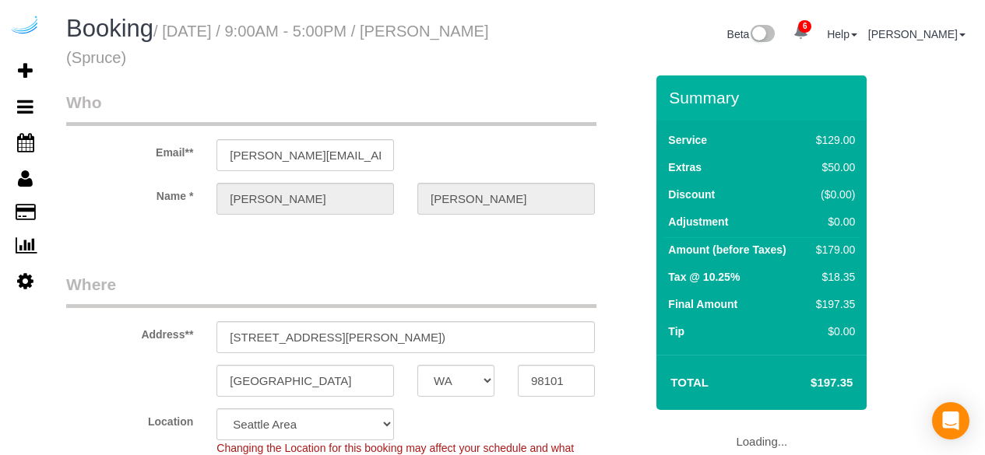
select select "WA"
select select "282"
select select "number:9"
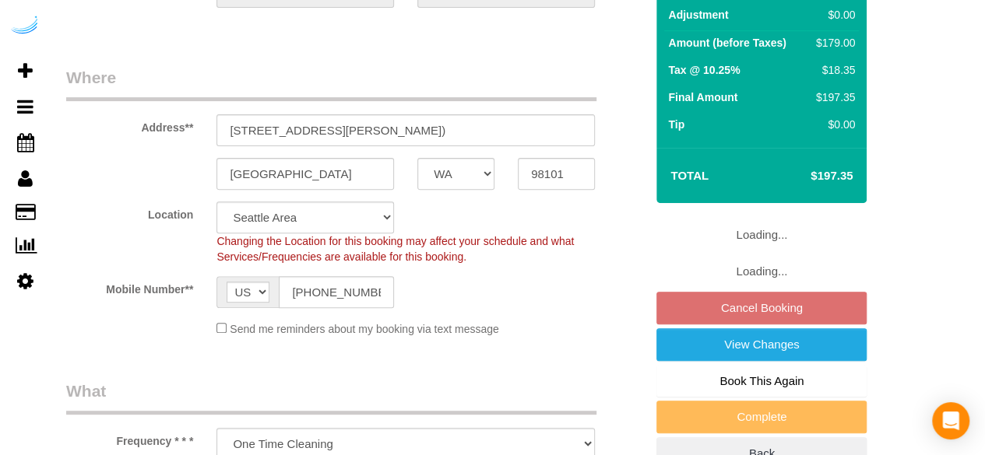
scroll to position [234, 0]
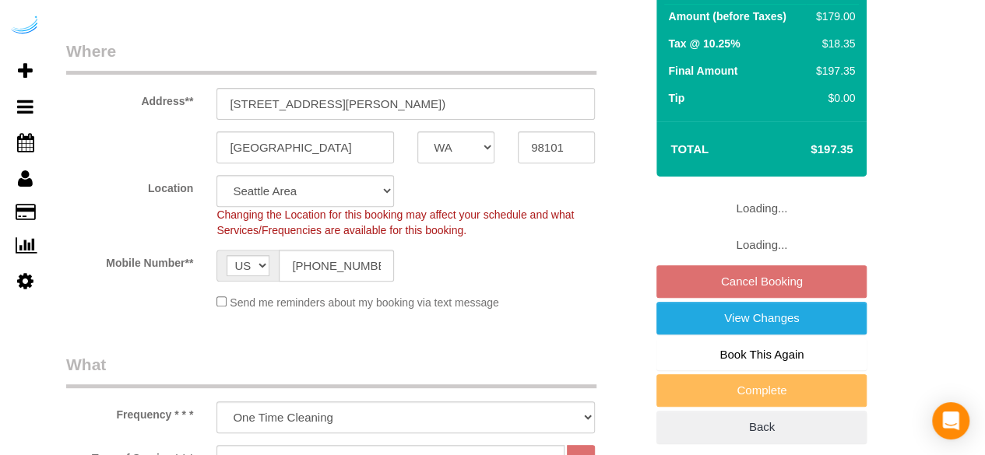
select select "object:823"
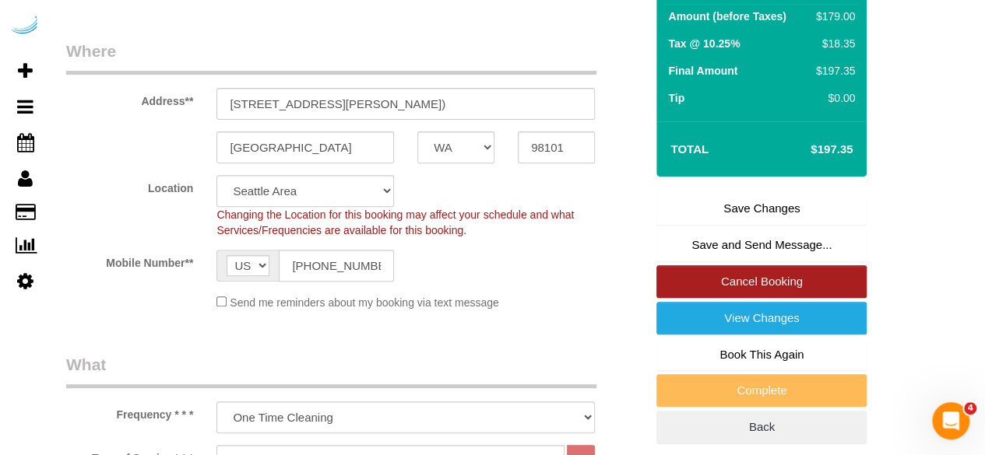
click at [730, 283] on link "Cancel Booking" at bounding box center [761, 281] width 210 height 33
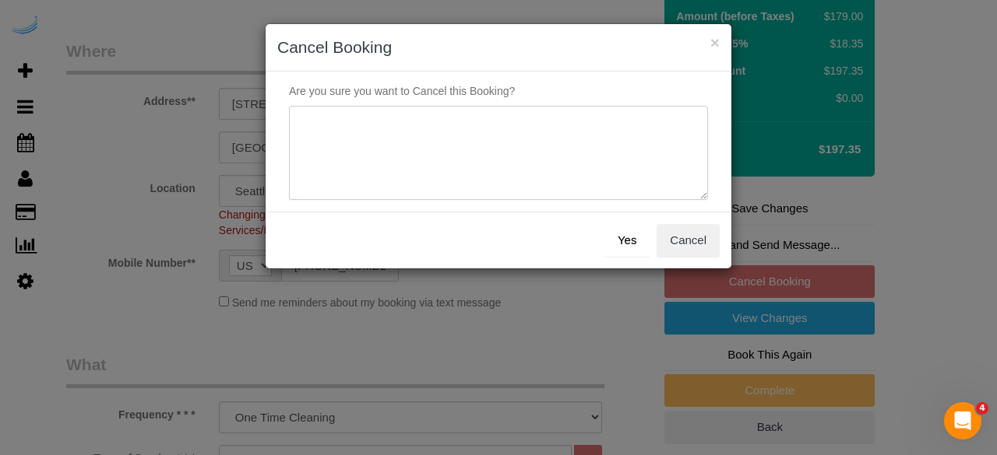
click at [503, 163] on textarea at bounding box center [498, 153] width 419 height 95
type textarea "Not on spruce."
click at [628, 239] on button "Yes" at bounding box center [626, 240] width 45 height 33
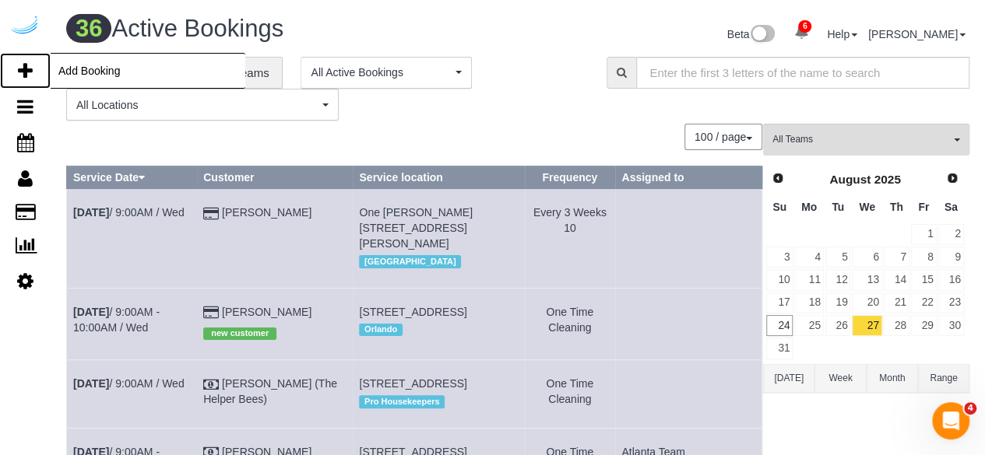
click at [23, 65] on icon at bounding box center [25, 71] width 15 height 19
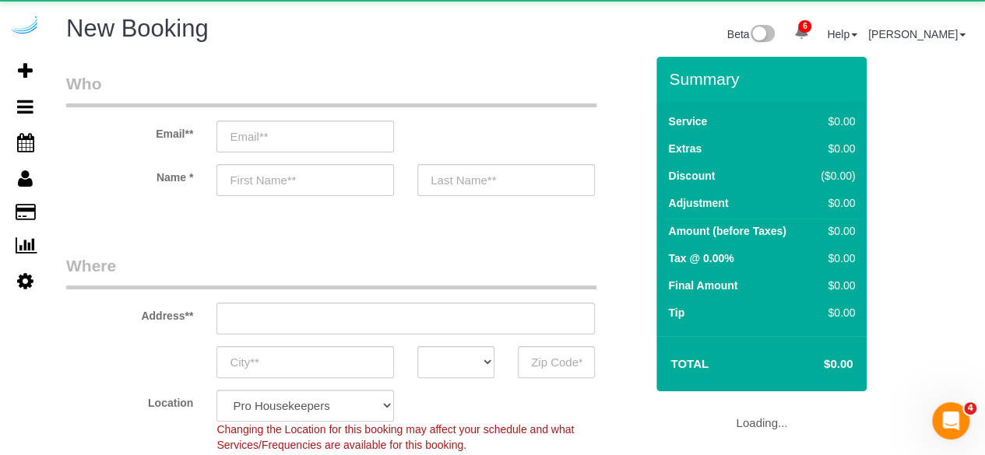
select select "object:2456"
select select "4"
select select "object:2463"
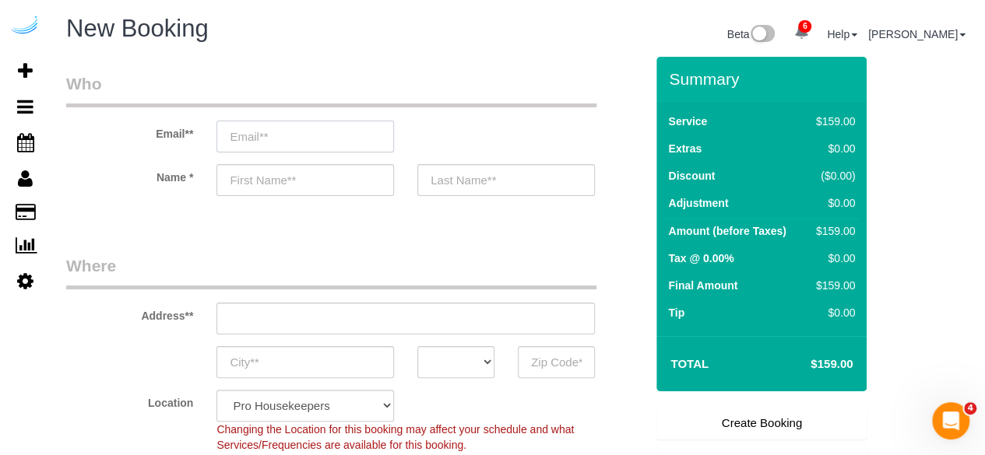
click at [299, 125] on input "email" at bounding box center [305, 137] width 178 height 32
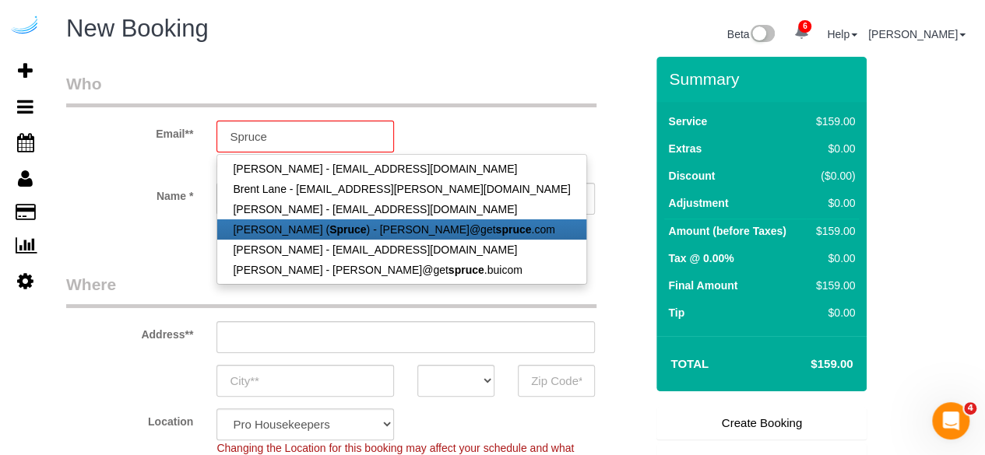
click at [277, 233] on link "Brandie Louck ( Spruce ) - brandie@get spruce .com" at bounding box center [401, 230] width 368 height 20
type input "[PERSON_NAME][EMAIL_ADDRESS][DOMAIN_NAME]"
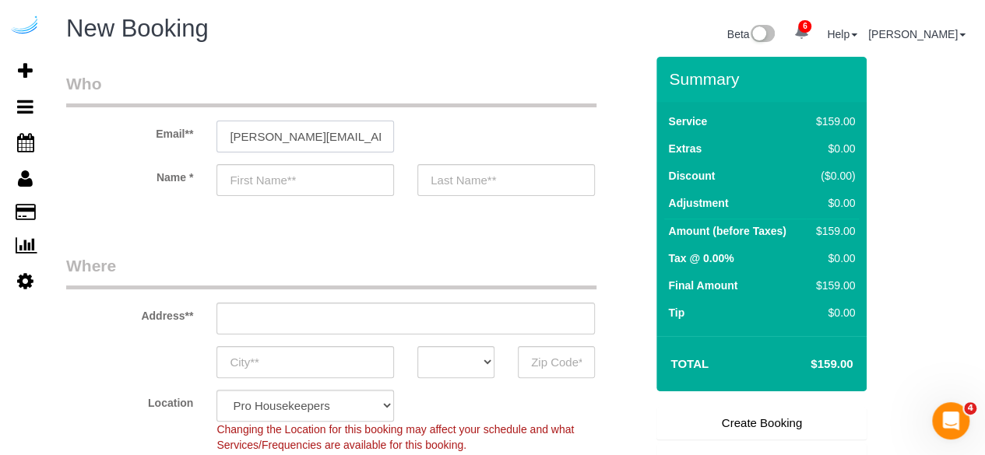
type input "[PERSON_NAME]"
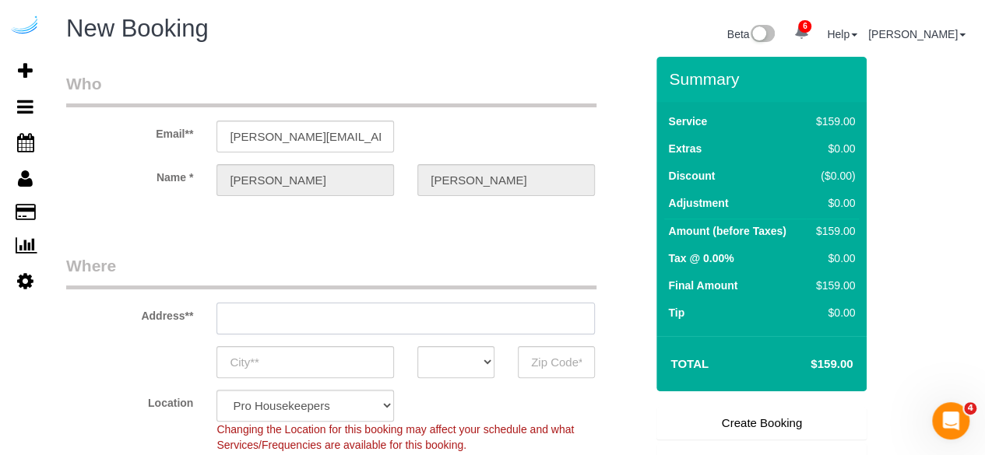
click at [392, 325] on input "text" at bounding box center [405, 319] width 378 height 32
type input "3816 S Lamar Blvd"
type input "Austin"
select select "[GEOGRAPHIC_DATA]"
type input "78704"
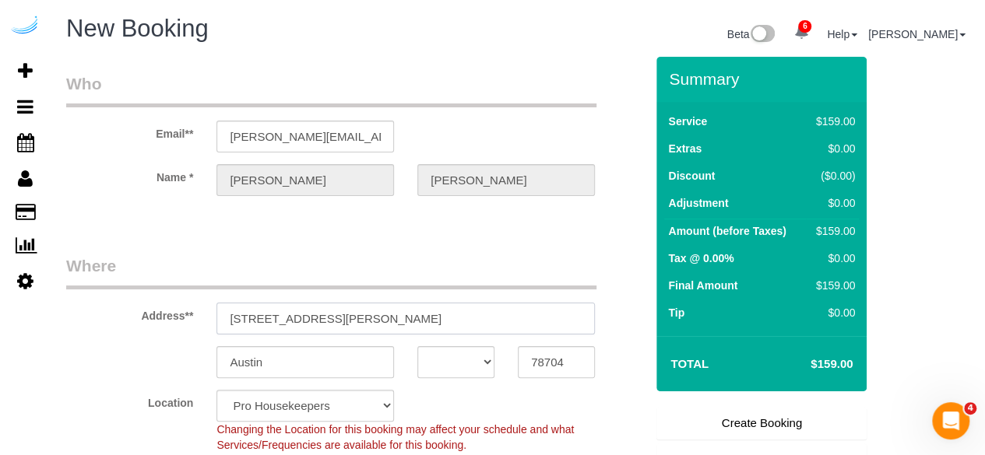
paste input "888 Western Ave, Seattle, WA 98104"
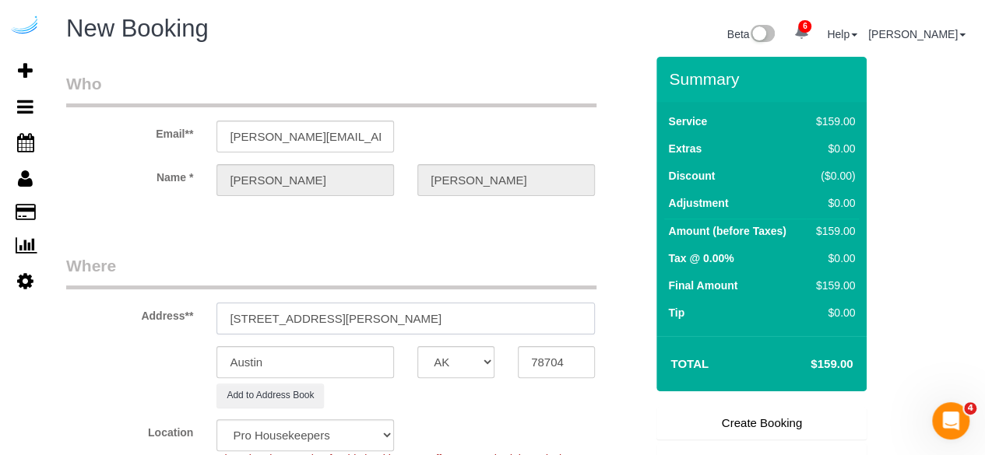
click at [418, 328] on input "3816 S Lamar Blvd888 Western Ave, Seattle, WA 98104" at bounding box center [405, 319] width 378 height 32
paste input "text"
type input "888 Western Ave, Seattle, WA 98104"
select select "9"
select select "object:2507"
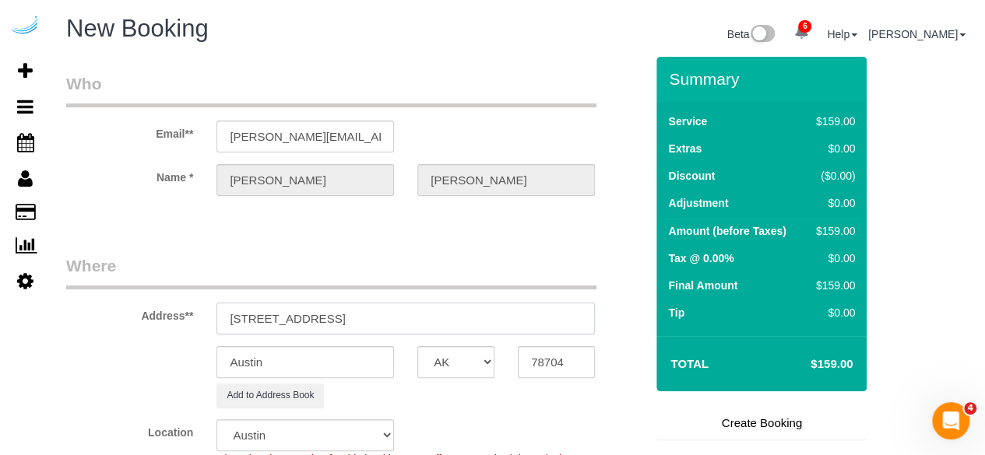
drag, startPoint x: 441, startPoint y: 318, endPoint x: 452, endPoint y: 315, distance: 11.3
click at [451, 317] on input "888 Western Ave, Seattle, WA 98104" at bounding box center [405, 319] width 378 height 32
click at [384, 322] on input "888 Western Ave, Seattle, WA 98104" at bounding box center [405, 319] width 378 height 32
drag, startPoint x: 386, startPoint y: 320, endPoint x: 442, endPoint y: 318, distance: 56.1
click at [436, 319] on input "888 Western Ave, Seattle, WA 98104" at bounding box center [405, 319] width 378 height 32
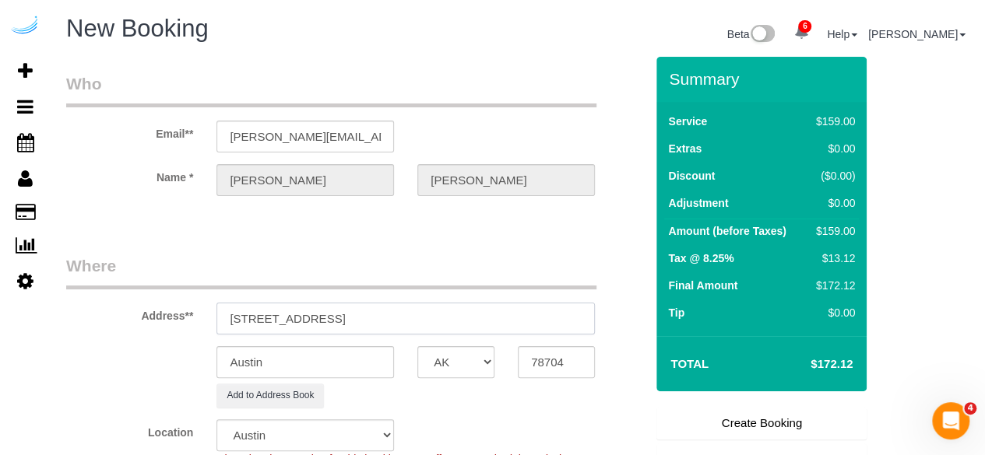
type input "888 Western Ave, Seattle, WA 98104"
click at [533, 353] on input "78704" at bounding box center [556, 362] width 77 height 32
paste input "981"
type input "98104"
click at [476, 360] on select "AK AL AR AZ CA CO CT DC DE FL GA HI IA ID IL IN KS KY LA MA MD ME MI MN MO MS M…" at bounding box center [455, 362] width 77 height 32
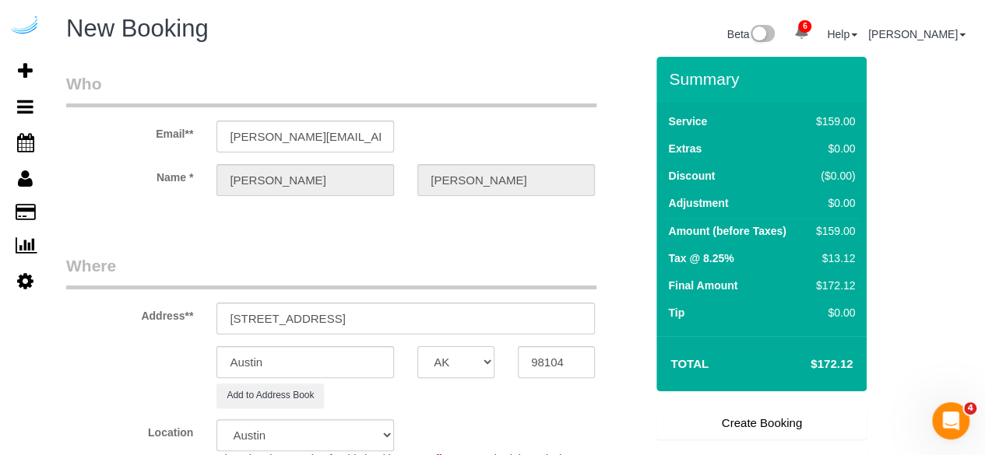
select select "4"
select select "WA"
click at [341, 360] on input "Austin" at bounding box center [305, 362] width 178 height 32
select select "object:2554"
select select "228"
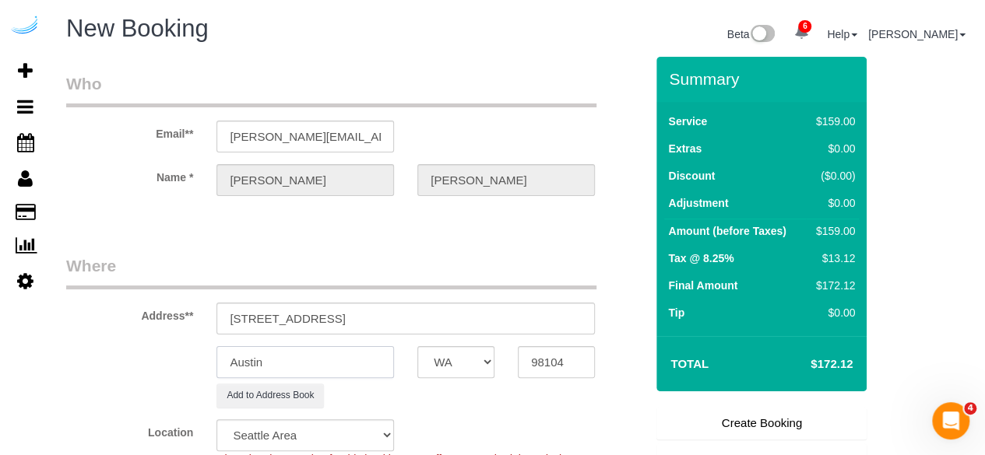
type input "s"
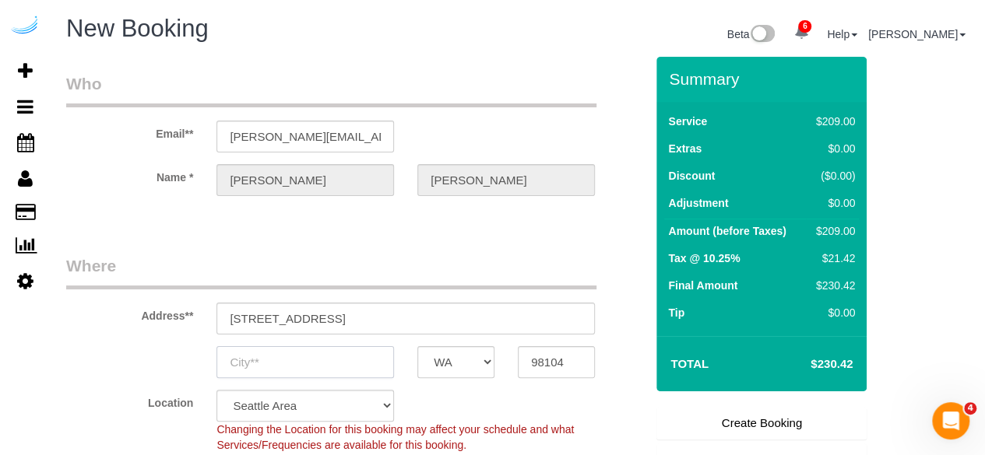
type input "D"
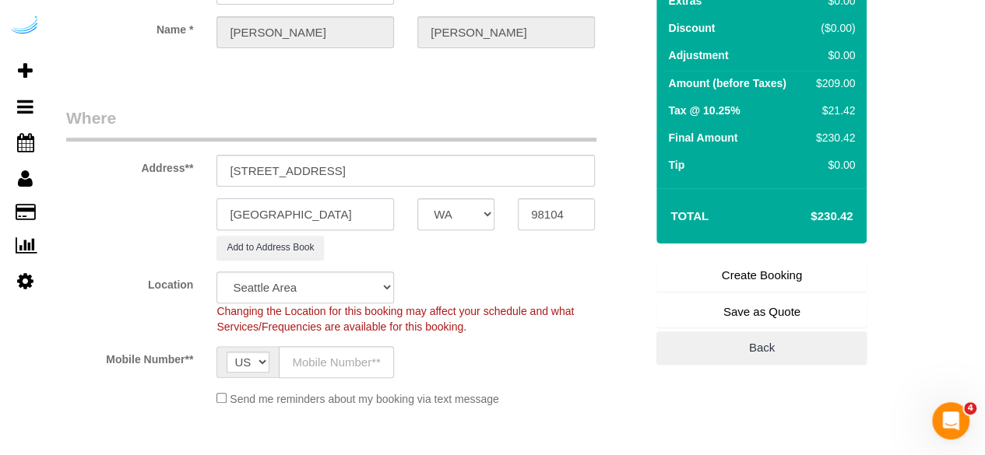
scroll to position [156, 0]
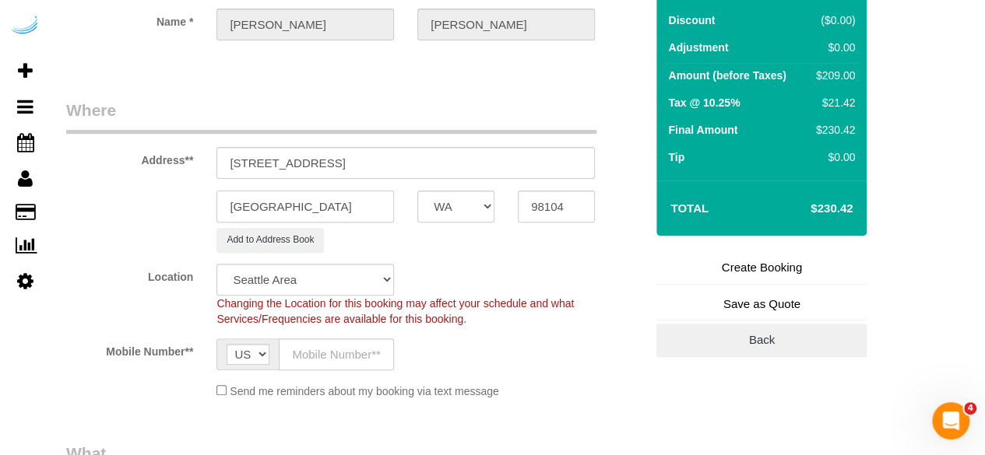
type input "[GEOGRAPHIC_DATA]"
drag, startPoint x: 327, startPoint y: 158, endPoint x: 432, endPoint y: 160, distance: 105.1
click at [432, 160] on input "888 Western Ave, Seattle, WA 98104" at bounding box center [405, 163] width 378 height 32
paste input "Alexandra Klasinski"
paste input "Griffis Seattle Waterfront"
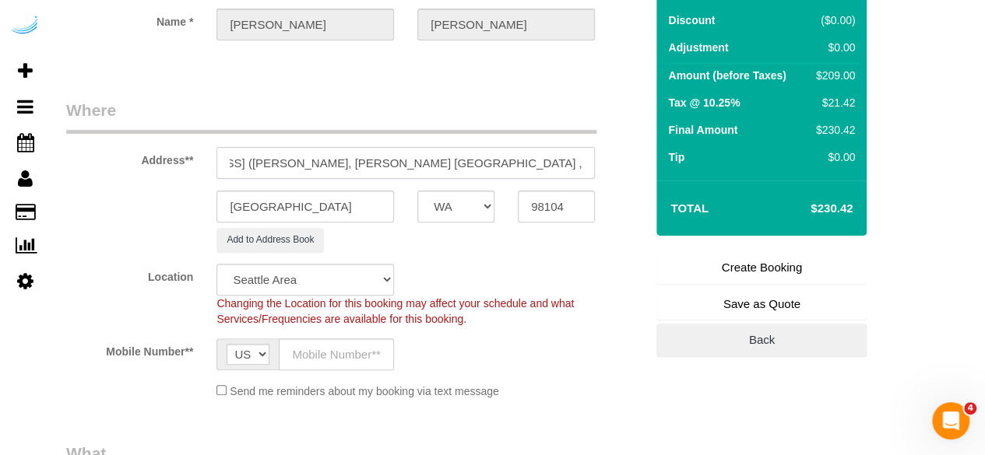
scroll to position [0, 0]
paste input "1467311"
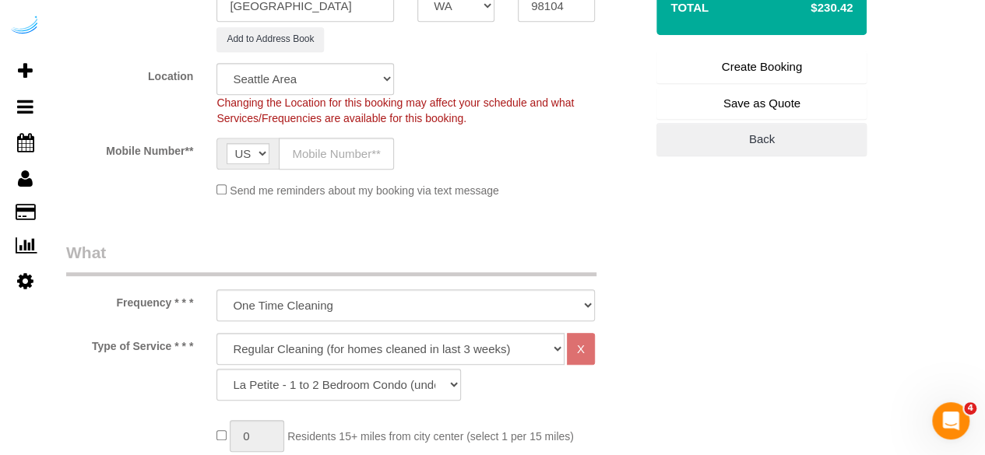
scroll to position [389, 0]
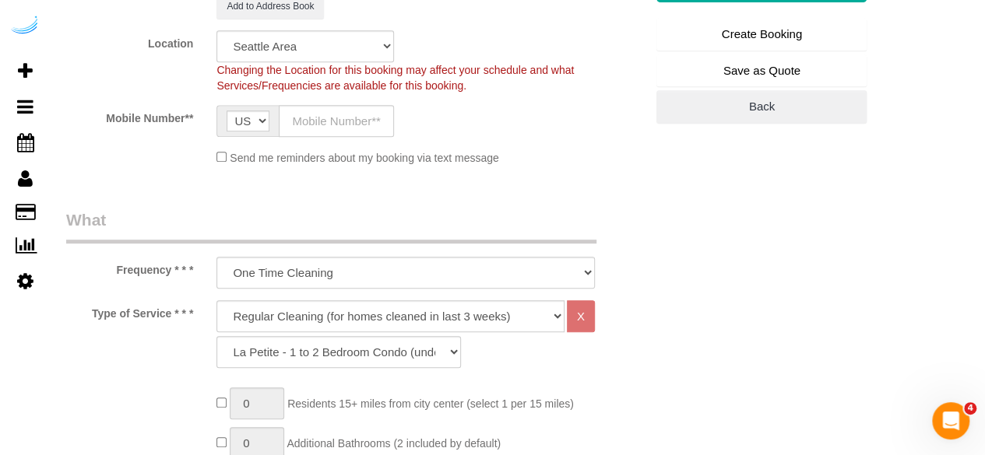
type input "888 Western Ave, Building 1212, Unit 1212 (Alexandra Klasinski, Griffis Seattle…"
click at [333, 113] on input "text" at bounding box center [336, 121] width 115 height 32
type input "[PHONE_NUMBER]"
type input "Brandie Louck"
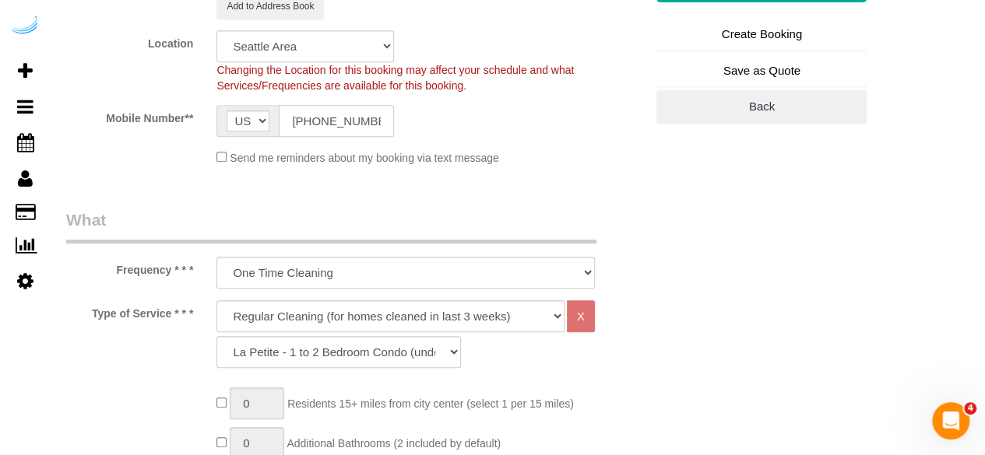
type input "[PHONE_NUMBER]"
click at [341, 312] on select "Deep Cleaning (for homes that have not been cleaned in 3+ weeks) Spruce Regular…" at bounding box center [390, 317] width 348 height 32
select select "282"
click at [216, 301] on select "Deep Cleaning (for homes that have not been cleaned in 3+ weeks) Spruce Regular…" at bounding box center [390, 317] width 348 height 32
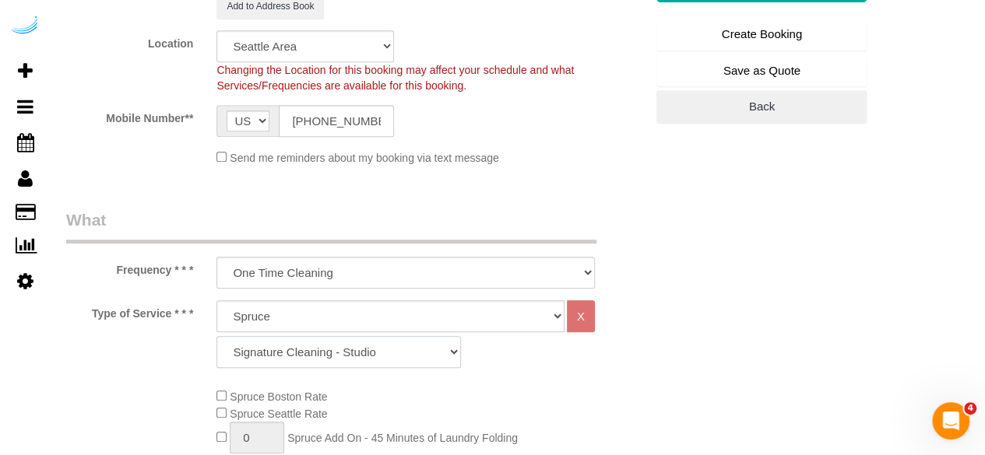
click at [318, 343] on select "Signature Cleaning - Studio Signature Cleaning - 1 Bed 1 Bath Signature Cleanin…" at bounding box center [338, 352] width 244 height 32
select select "325"
click at [216, 336] on select "Signature Cleaning - Studio Signature Cleaning - 1 Bed 1 Bath Signature Cleanin…" at bounding box center [338, 352] width 244 height 32
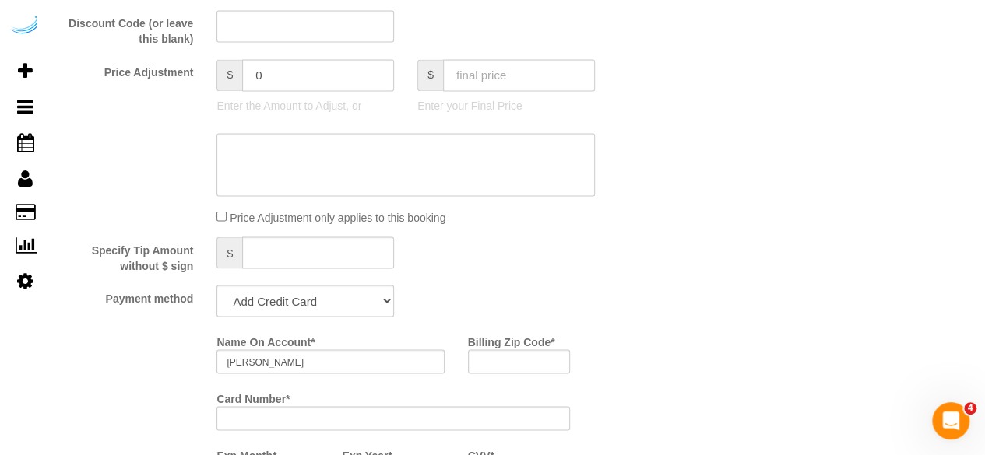
scroll to position [1479, 0]
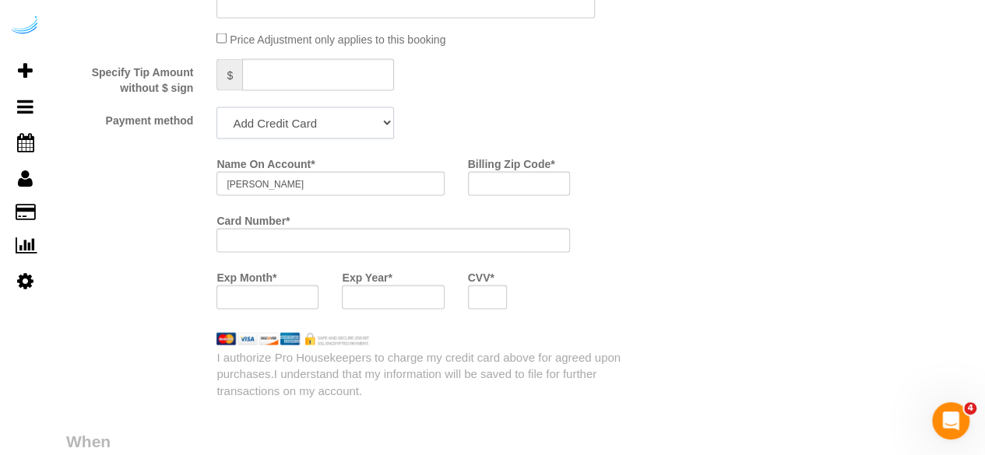
click at [301, 125] on select "Add Credit Card Cash Check Paypal" at bounding box center [305, 123] width 178 height 32
select select "string:check"
click at [216, 109] on select "Add Credit Card Cash Check Paypal" at bounding box center [305, 123] width 178 height 32
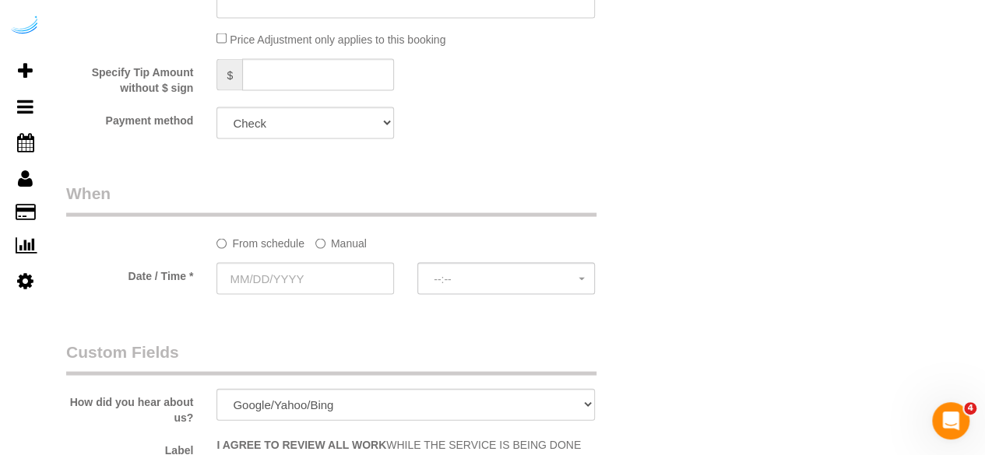
click at [329, 245] on label "Manual" at bounding box center [340, 240] width 51 height 21
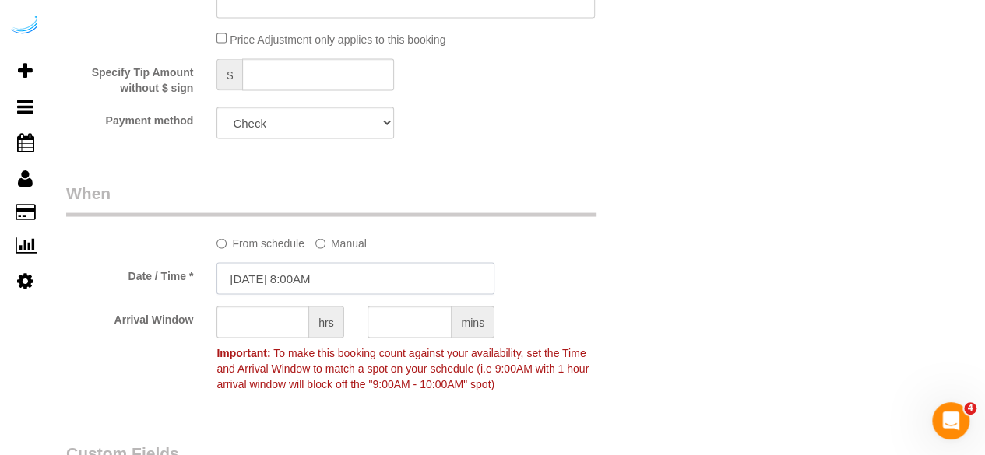
click at [305, 281] on input "08/24/2025 8:00AM" at bounding box center [355, 279] width 278 height 32
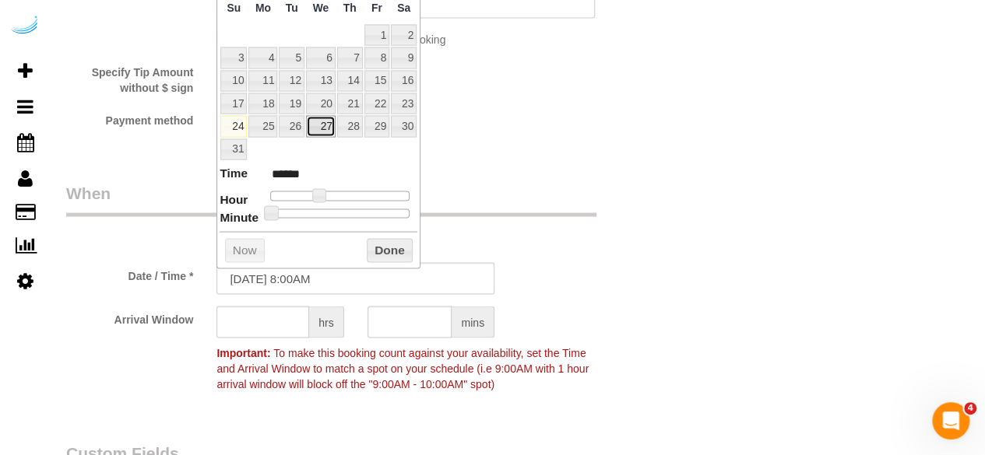
click at [323, 121] on link "27" at bounding box center [321, 126] width 30 height 21
type input "08/27/2025 9:00AM"
type input "******"
click at [322, 189] on span at bounding box center [325, 196] width 14 height 14
click at [265, 322] on input "text" at bounding box center [262, 323] width 93 height 32
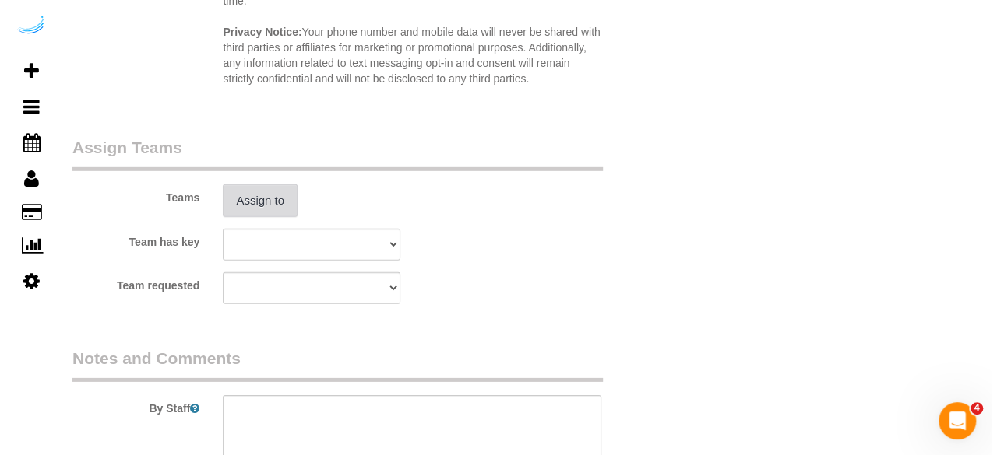
scroll to position [2258, 0]
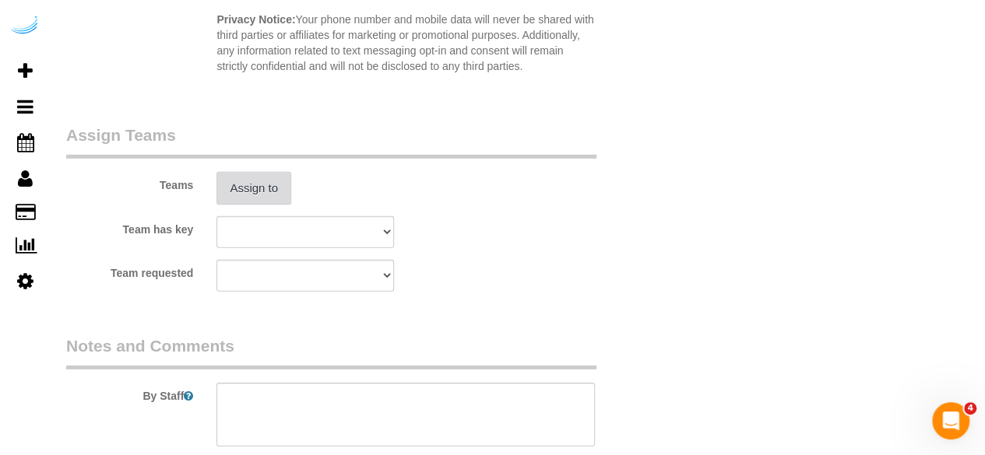
type input "4"
click at [246, 194] on button "Assign to" at bounding box center [253, 188] width 75 height 33
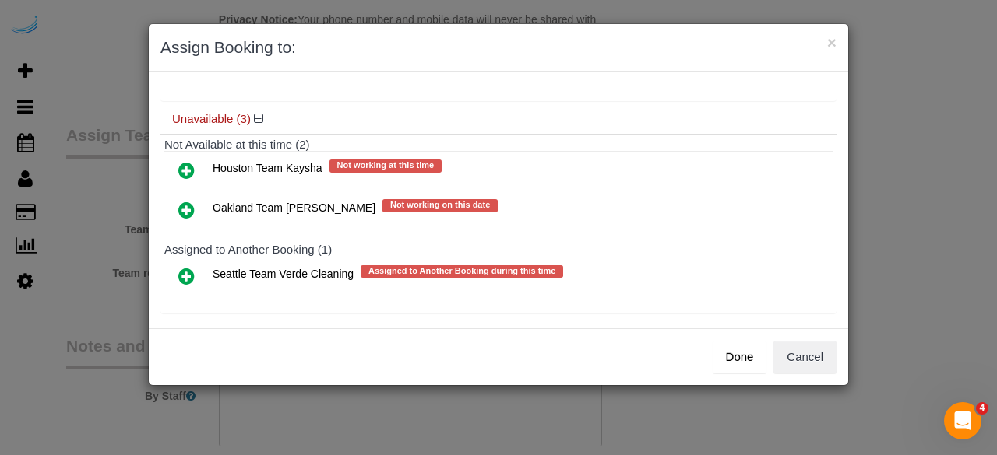
scroll to position [134, 0]
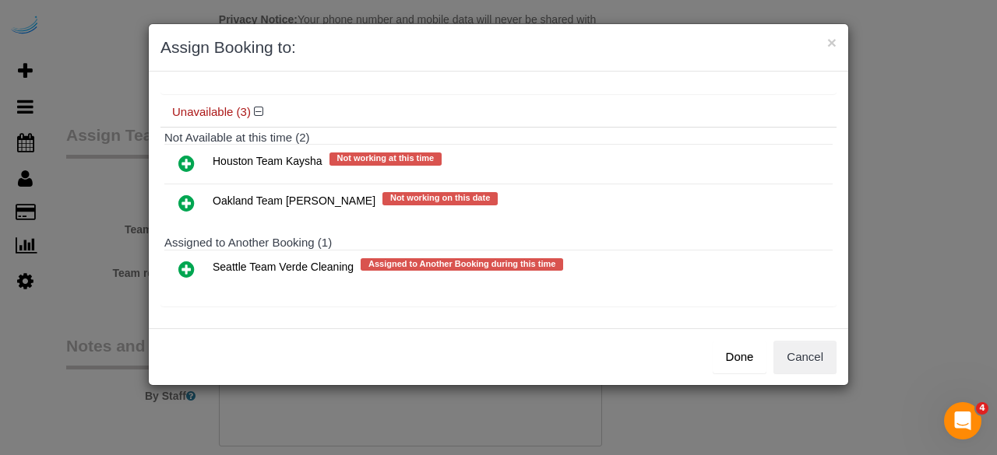
drag, startPoint x: 186, startPoint y: 199, endPoint x: 194, endPoint y: 204, distance: 9.5
click at [185, 199] on icon at bounding box center [186, 203] width 16 height 19
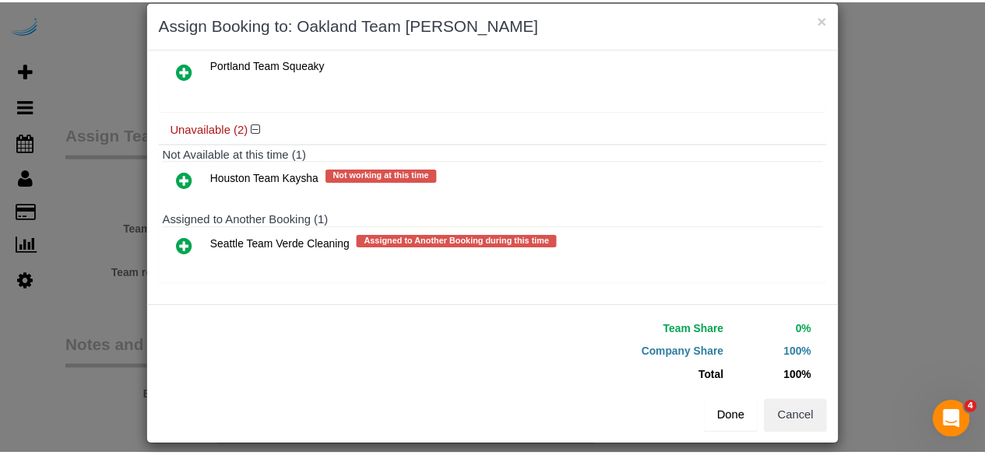
scroll to position [35, 0]
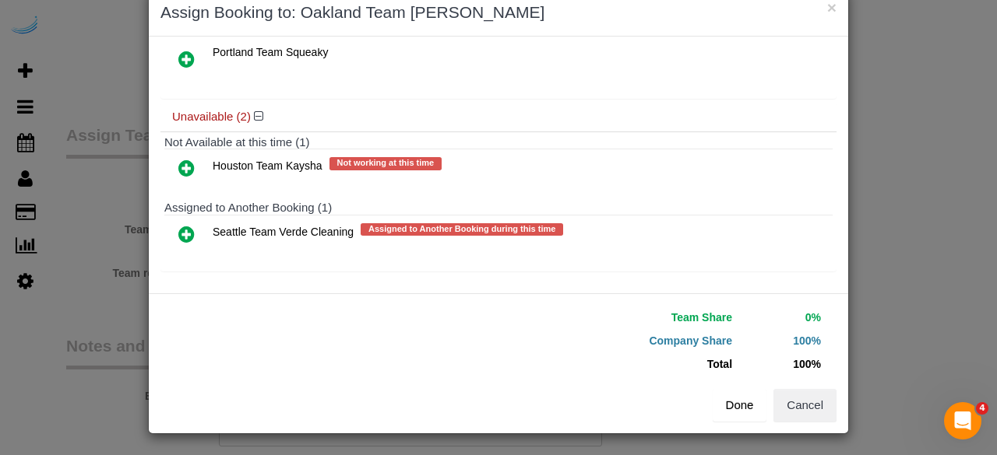
click at [725, 413] on button "Done" at bounding box center [739, 405] width 54 height 33
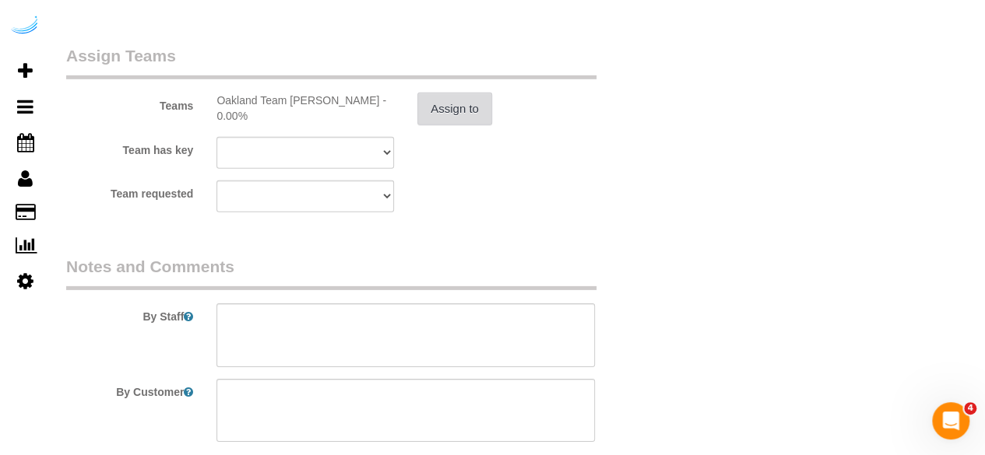
scroll to position [2414, 0]
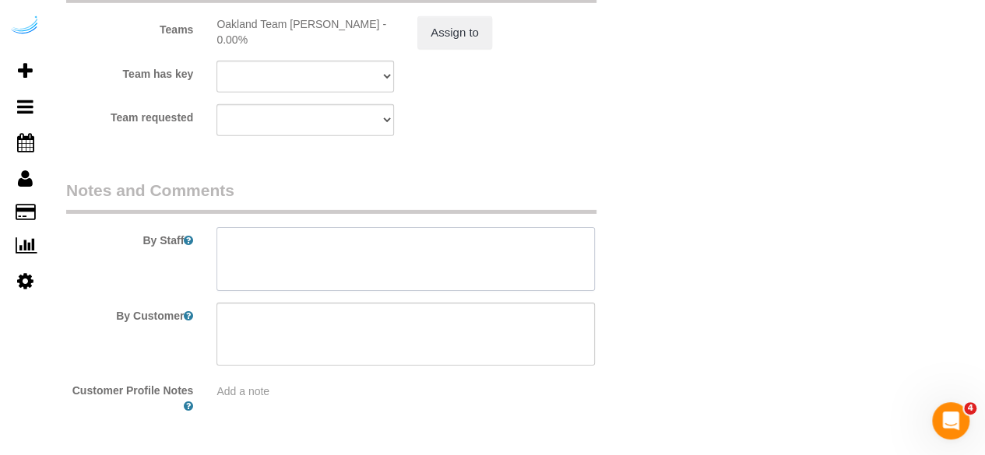
click at [441, 272] on textarea at bounding box center [405, 259] width 378 height 64
click at [457, 262] on textarea at bounding box center [405, 259] width 378 height 64
paste textarea "Permanent Notes:No notes from this customer.Today's Notes:No notes from this se…"
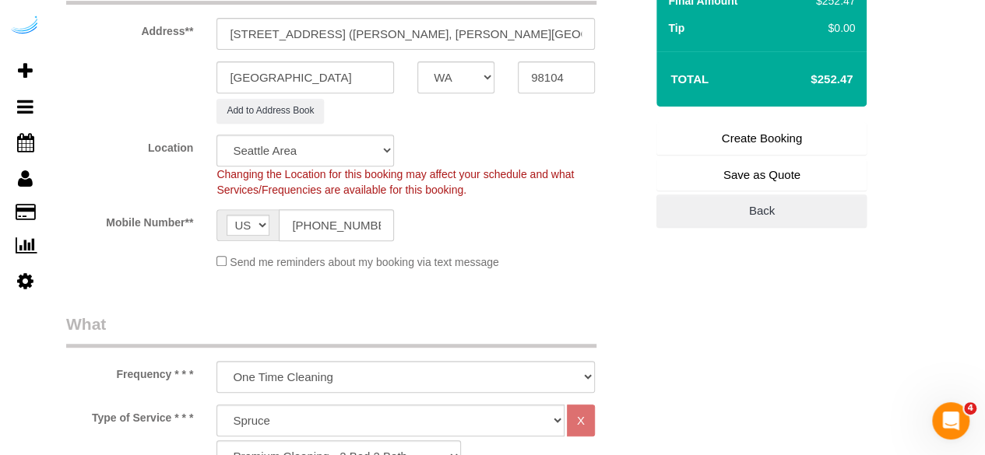
scroll to position [0, 0]
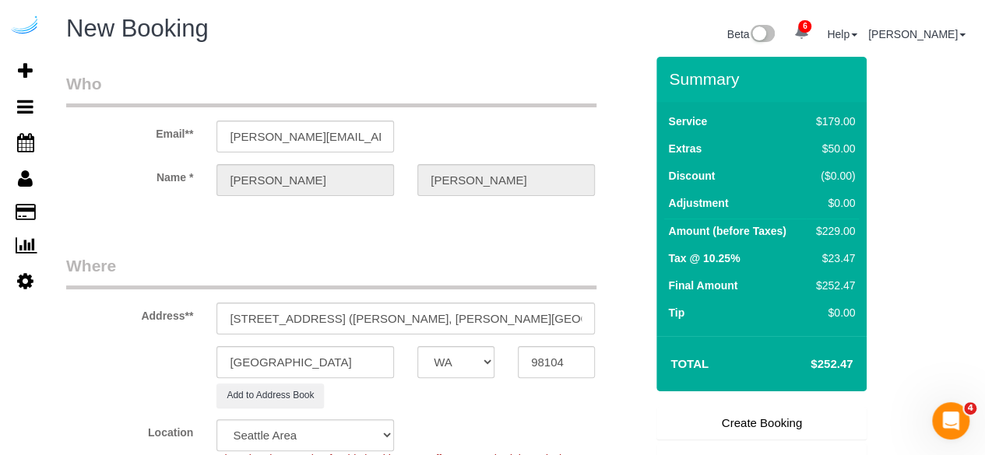
type textarea "Recurrency: One time service Permanent Notes:No notes from this customer.Today'…"
click at [747, 423] on link "Create Booking" at bounding box center [761, 423] width 210 height 33
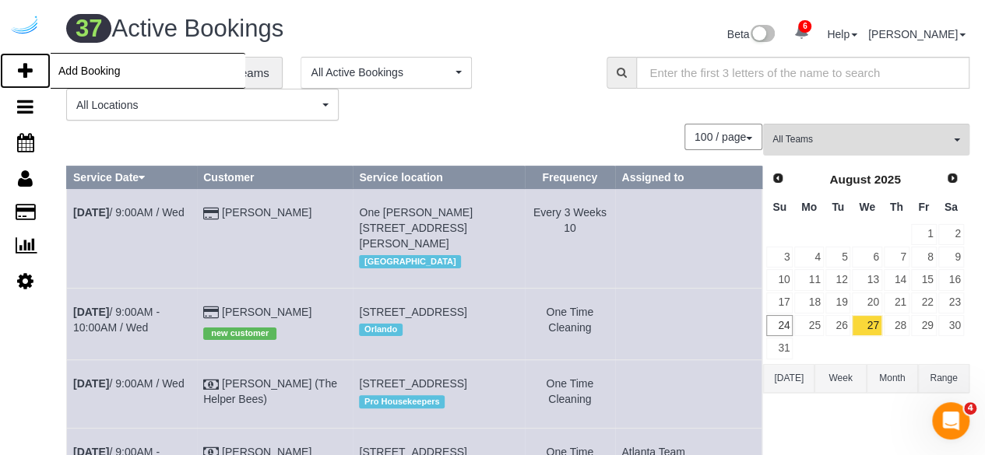
click at [30, 66] on icon at bounding box center [25, 71] width 15 height 19
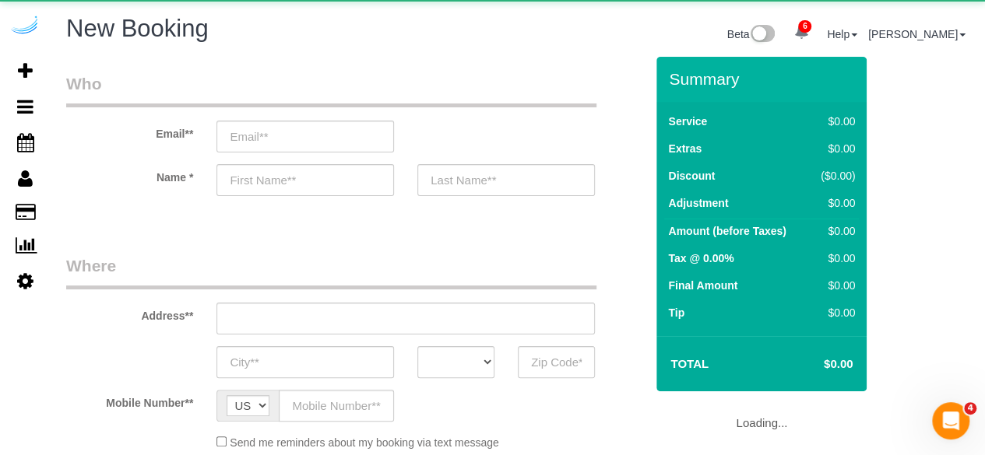
select select "object:4677"
select select "4"
select select "number:9"
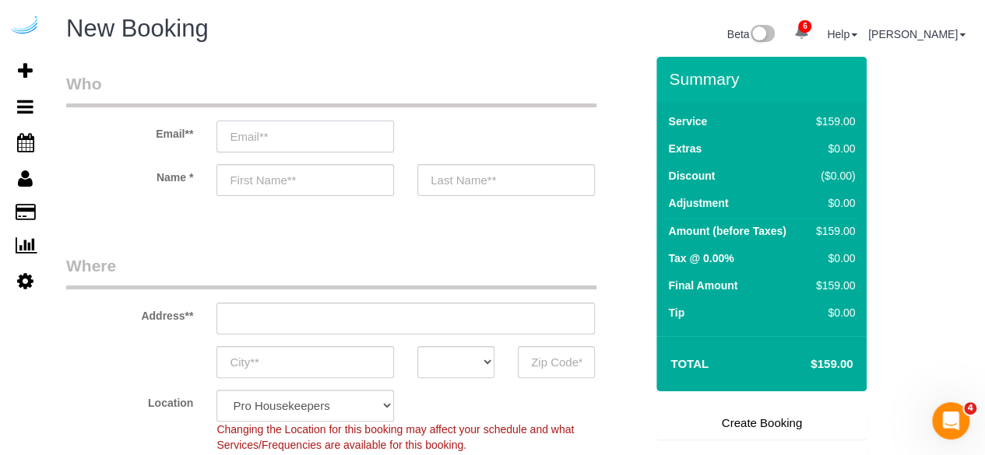
click at [281, 131] on input "email" at bounding box center [305, 137] width 178 height 32
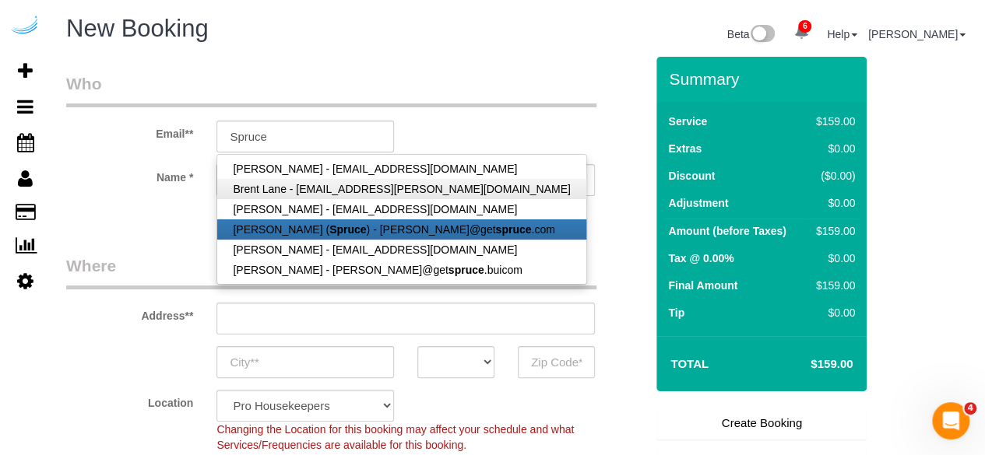
click at [296, 225] on link "Brandie Louck ( Spruce ) - brandie@get spruce .com" at bounding box center [401, 230] width 368 height 20
type input "[PERSON_NAME][EMAIL_ADDRESS][DOMAIN_NAME]"
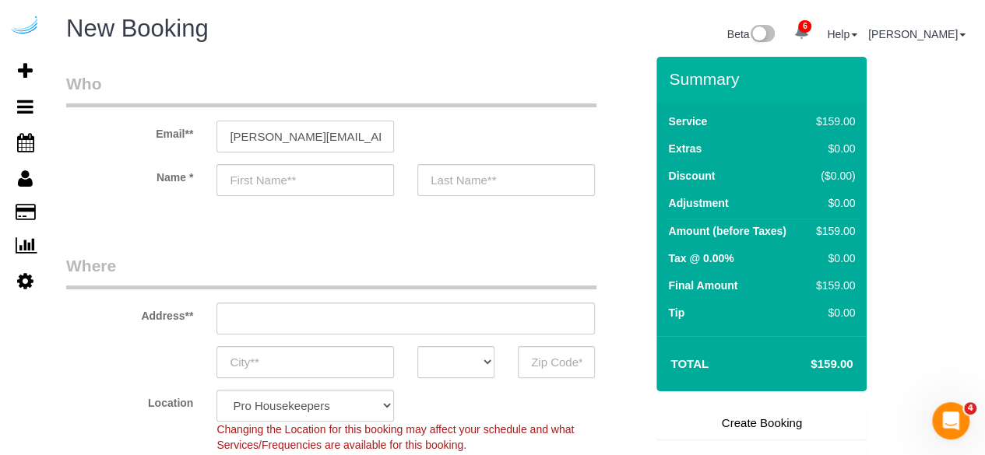
type input "[PERSON_NAME]"
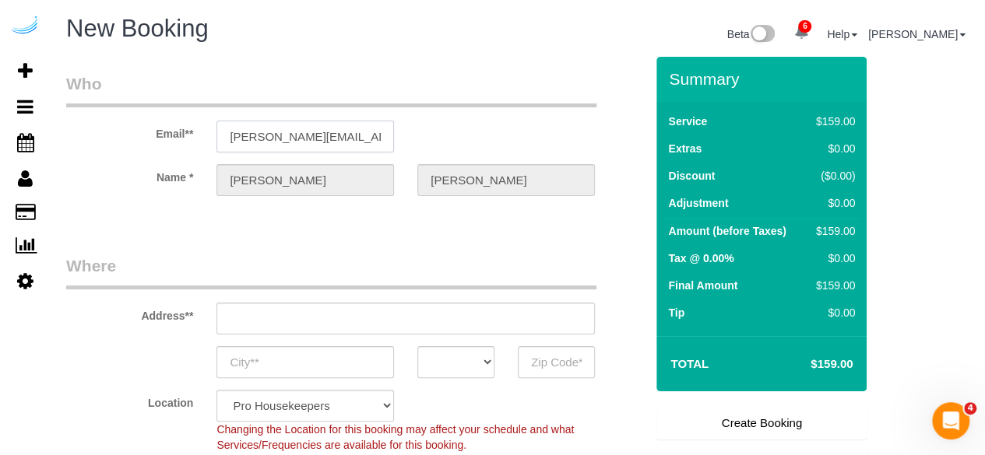
type input "3816 S Lamar Blvd"
type input "Austin"
select select "[GEOGRAPHIC_DATA]"
type input "78704"
click at [438, 320] on input "3816 S Lamar Blvd" at bounding box center [405, 319] width 378 height 32
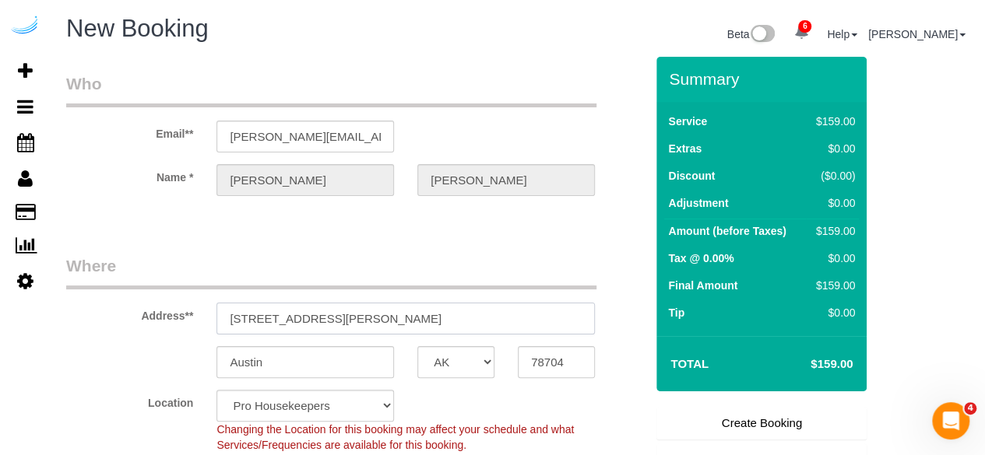
paste input "1823 Minor Ave, Seattle, WA 98101"
type input "1823 Minor Ave, Seattle, WA 98101"
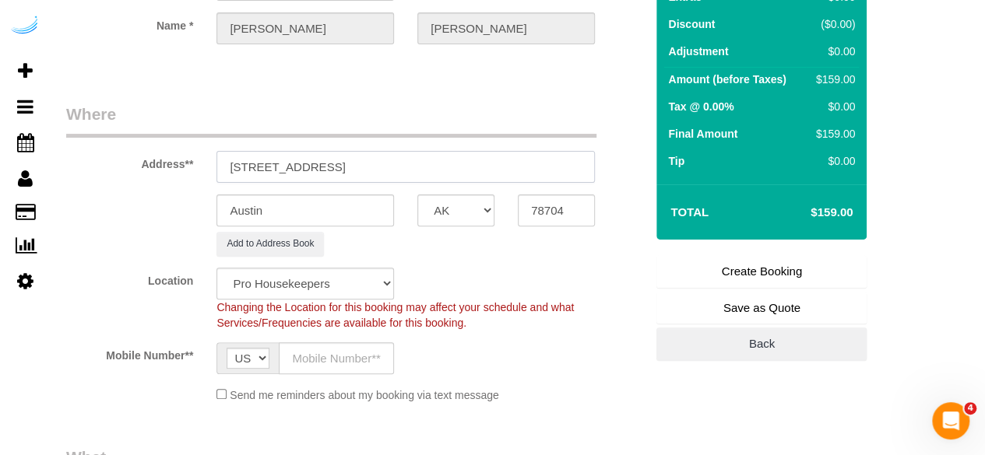
select select "9"
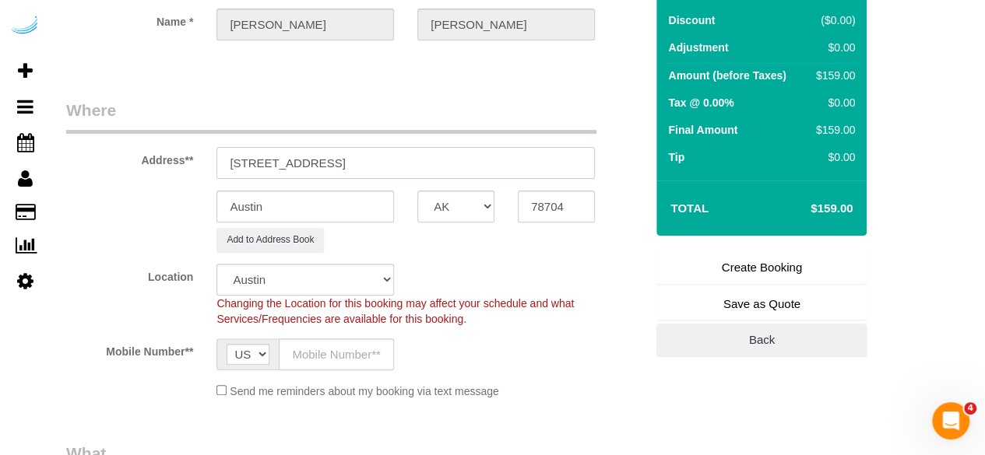
select select "object:4721"
drag, startPoint x: 431, startPoint y: 158, endPoint x: 525, endPoint y: 199, distance: 101.8
click at [490, 167] on input "1823 Minor Ave, Seattle, WA 98101" at bounding box center [405, 163] width 378 height 32
type input "1823 Minor Ave, Seattle, WA 98101"
click at [548, 203] on input "78704" at bounding box center [556, 207] width 77 height 32
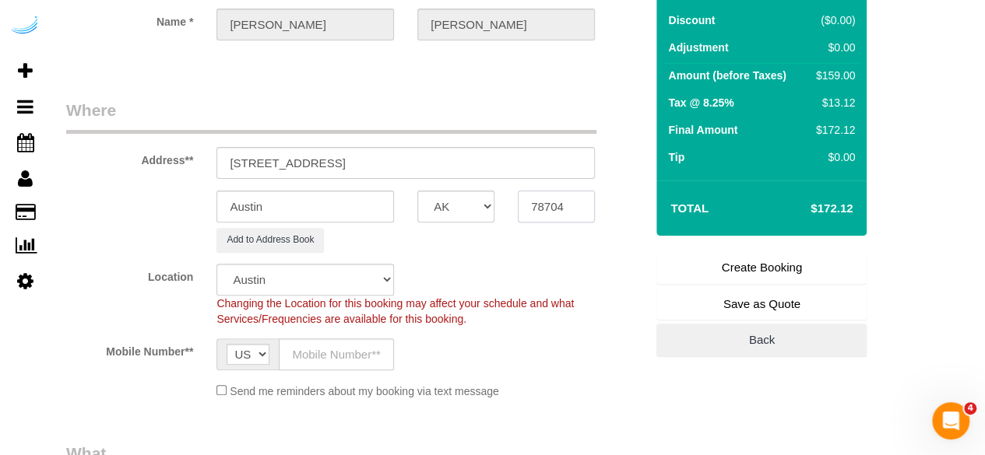
paste input "98101"
type input "98101"
click at [453, 208] on select "AK AL AR AZ CA CO CT DC DE FL GA HI IA ID IL IN KS KY LA MA MD ME MI MN MO MS M…" at bounding box center [455, 207] width 77 height 32
select select "WA"
click at [357, 203] on input "Austin" at bounding box center [305, 207] width 178 height 32
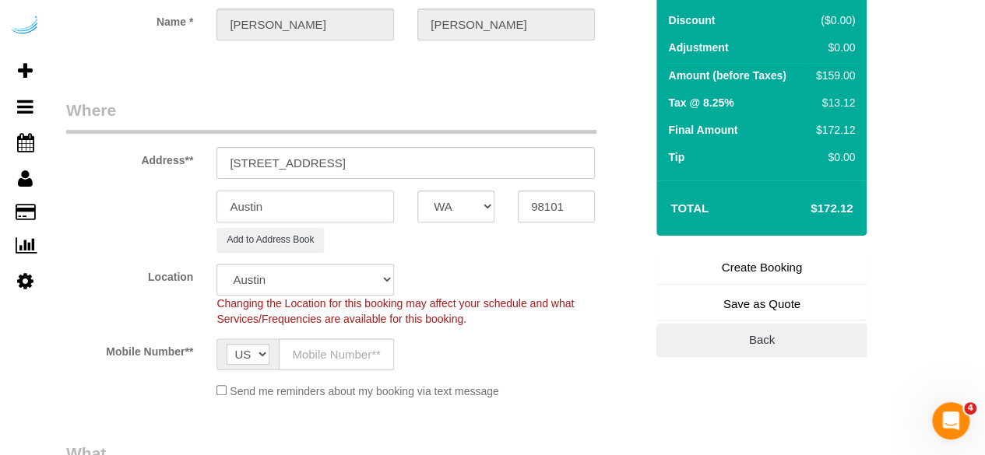
select select "11"
type input "S"
select select "object:4768"
type input "[GEOGRAPHIC_DATA]"
click at [266, 292] on select "Pro Housekeepers Atlanta Austin Boston Chicago Cincinnati Clearwater Denver Ft …" at bounding box center [305, 280] width 178 height 32
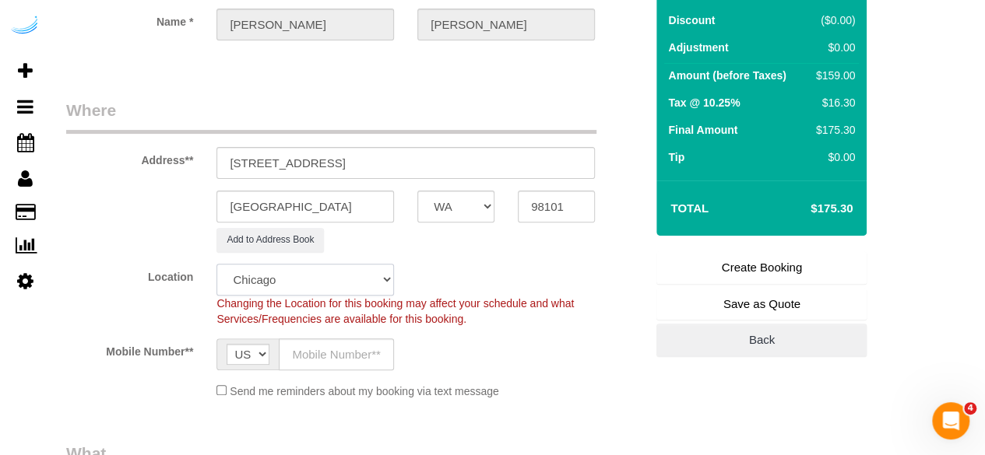
select select "4"
click at [216, 264] on select "Pro Housekeepers Atlanta Austin Boston Chicago Cincinnati Clearwater Denver Ft …" at bounding box center [305, 280] width 178 height 32
select select "object:4797"
select select "228"
click at [315, 353] on input "text" at bounding box center [336, 355] width 115 height 32
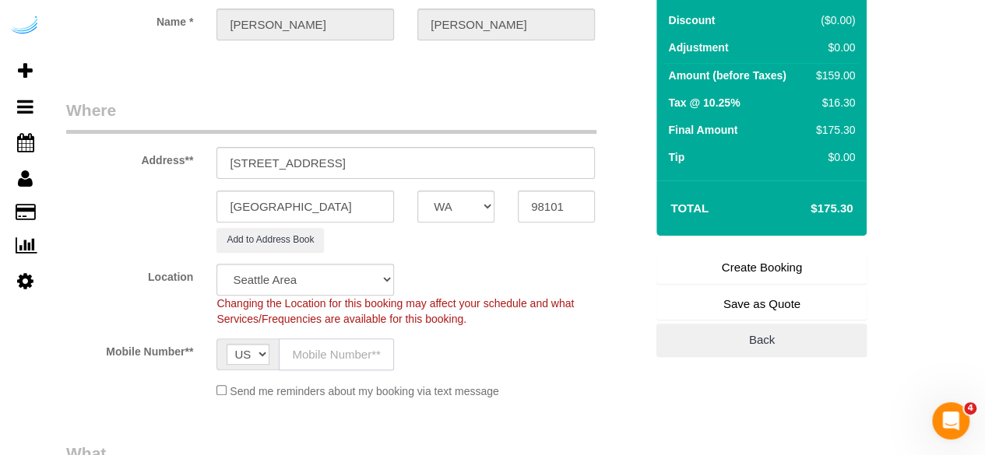
type input "[PHONE_NUMBER]"
type input "Brandie Louck"
type input "[PHONE_NUMBER]"
drag, startPoint x: 317, startPoint y: 161, endPoint x: 581, endPoint y: 159, distance: 263.9
click at [581, 159] on input "1823 Minor Ave, Seattle, WA 98101" at bounding box center [405, 163] width 378 height 32
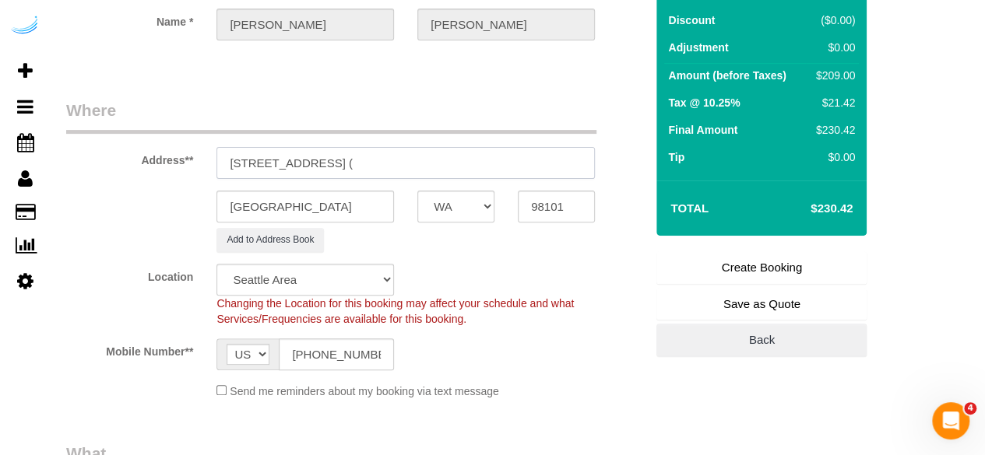
paste input "Christine Zhang"
type input "1823 Minor Ave, Building 1712, Unit 1712 (Christine Zhang,"
select select "11"
select select "object:4943"
select select "87"
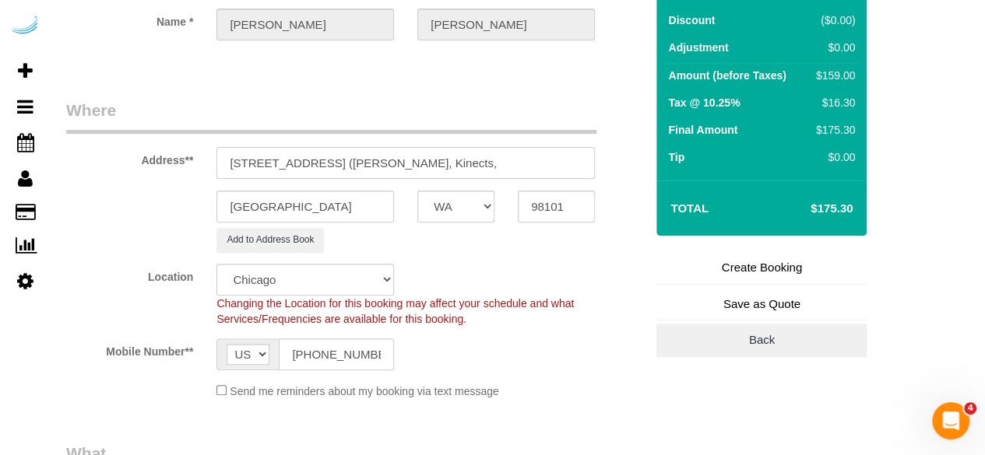
scroll to position [0, 0]
paste input "1467389"
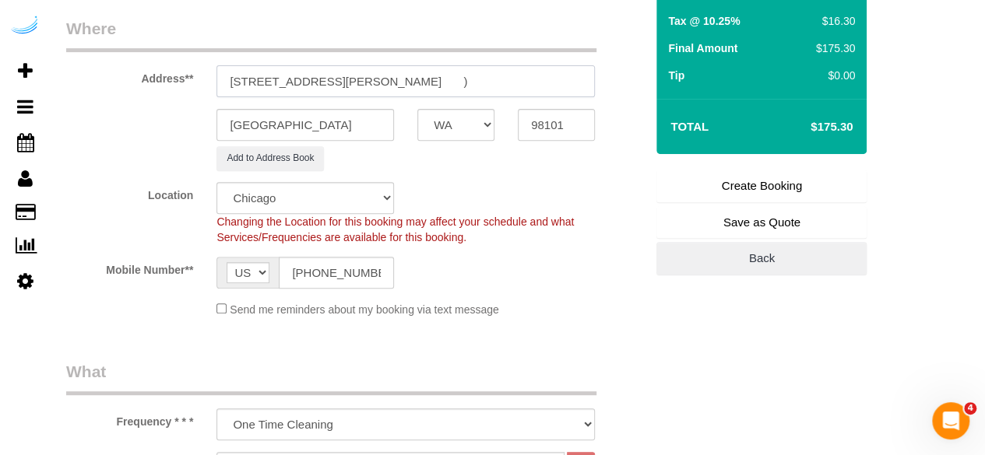
scroll to position [389, 0]
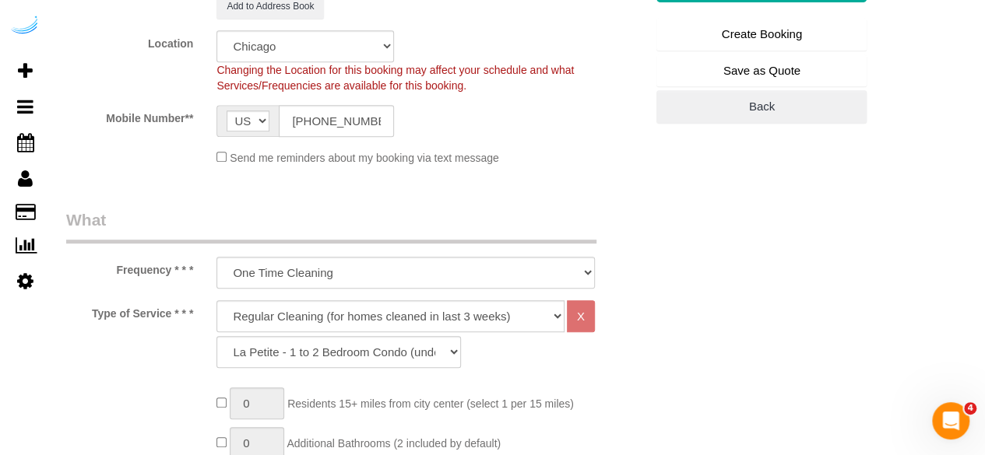
type input "1823 Minor Ave, Building 1712, Unit 1712 (Christine Zhang, Kinects, 1467389 )"
click at [308, 51] on select "Pro Housekeepers Atlanta Austin Boston Chicago Cincinnati Clearwater Denver Ft …" at bounding box center [305, 46] width 178 height 32
select select "4"
click at [216, 30] on select "Pro Housekeepers Atlanta Austin Boston Chicago Cincinnati Clearwater Denver Ft …" at bounding box center [305, 46] width 178 height 32
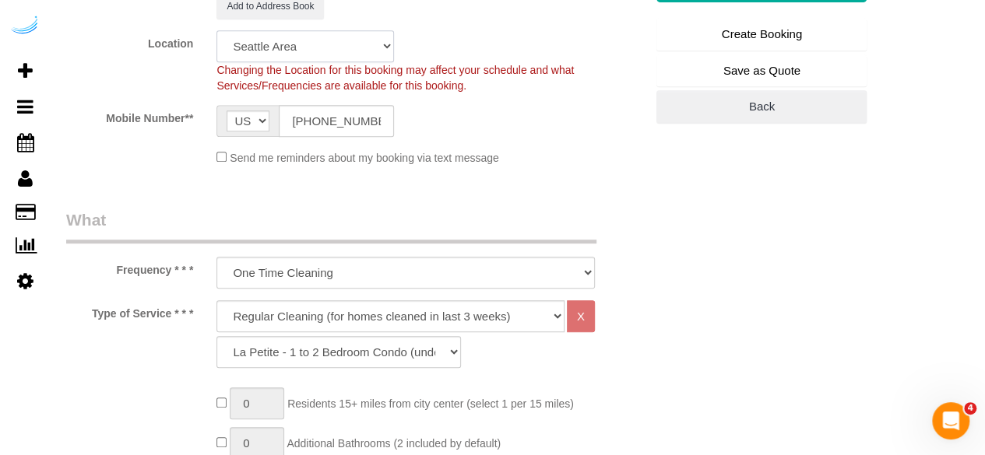
select select "object:5080"
select select "228"
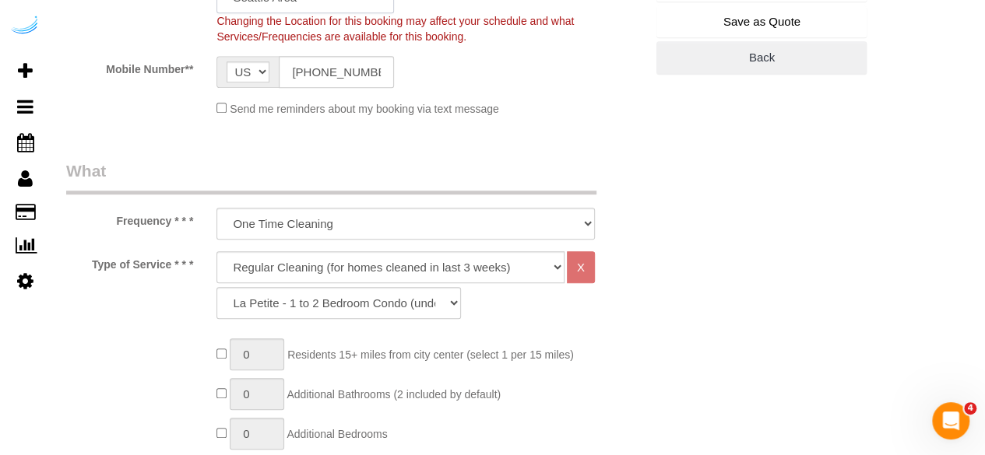
scroll to position [545, 0]
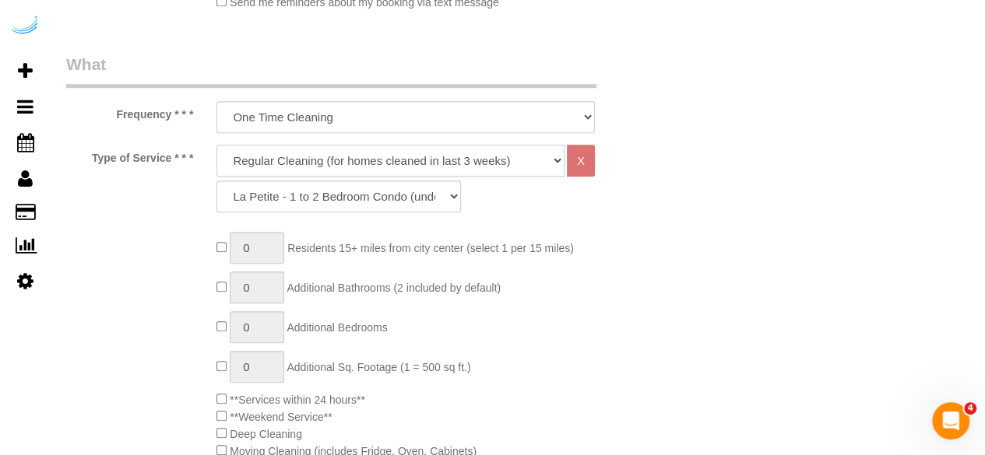
click at [311, 155] on select "Deep Cleaning (for homes that have not been cleaned in 3+ weeks) Spruce Regular…" at bounding box center [390, 161] width 348 height 32
select select "282"
click at [216, 145] on select "Deep Cleaning (for homes that have not been cleaned in 3+ weeks) Spruce Regular…" at bounding box center [390, 161] width 348 height 32
select select "303"
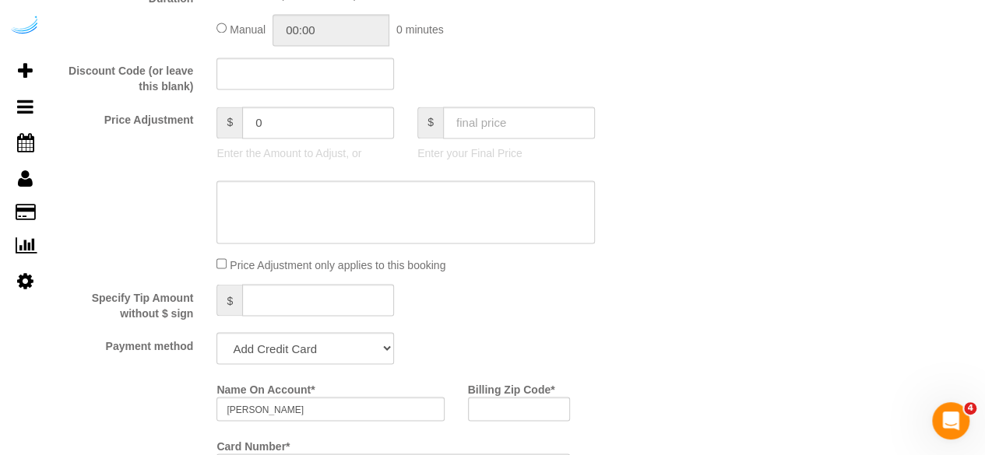
scroll to position [1324, 0]
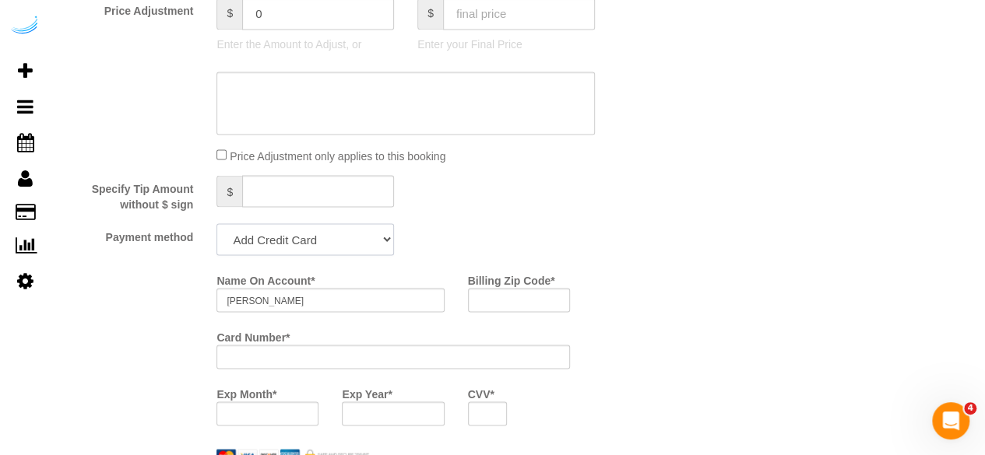
drag, startPoint x: 273, startPoint y: 241, endPoint x: 263, endPoint y: 253, distance: 15.5
click at [272, 242] on select "Add Credit Card Cash Check Paypal" at bounding box center [305, 239] width 178 height 32
select select "string:check"
click at [216, 225] on select "Add Credit Card Cash Check Paypal" at bounding box center [305, 239] width 178 height 32
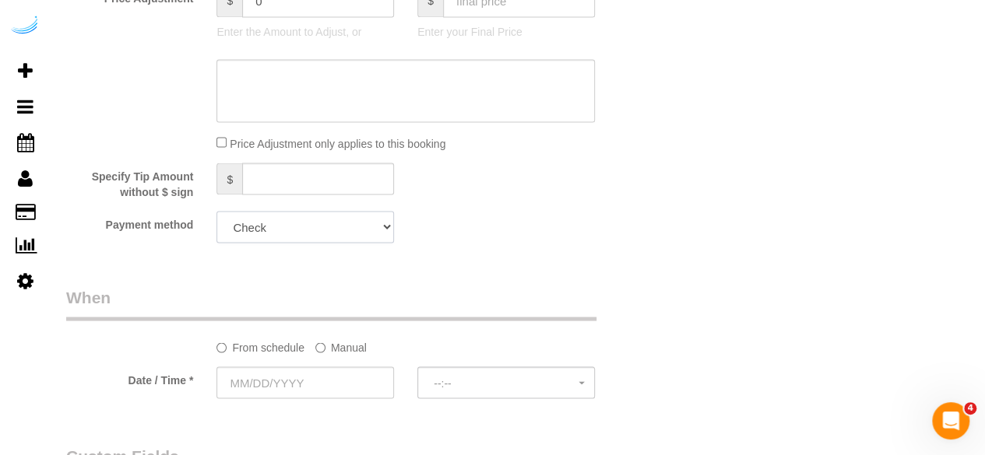
scroll to position [1479, 0]
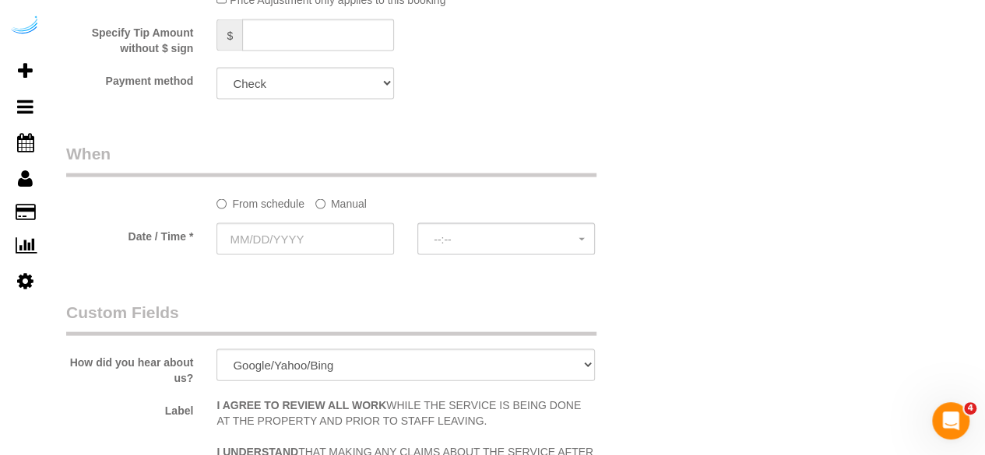
click at [343, 199] on label "Manual" at bounding box center [340, 201] width 51 height 21
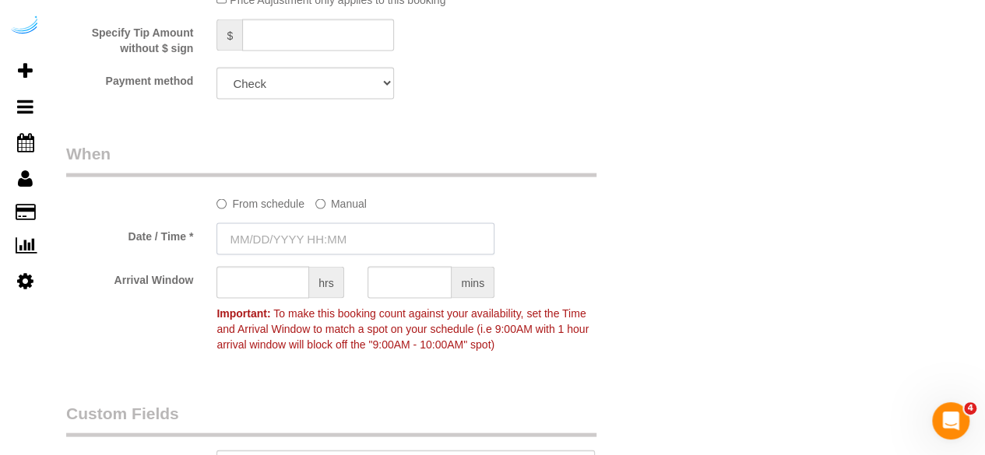
click at [309, 237] on input "text" at bounding box center [355, 239] width 278 height 32
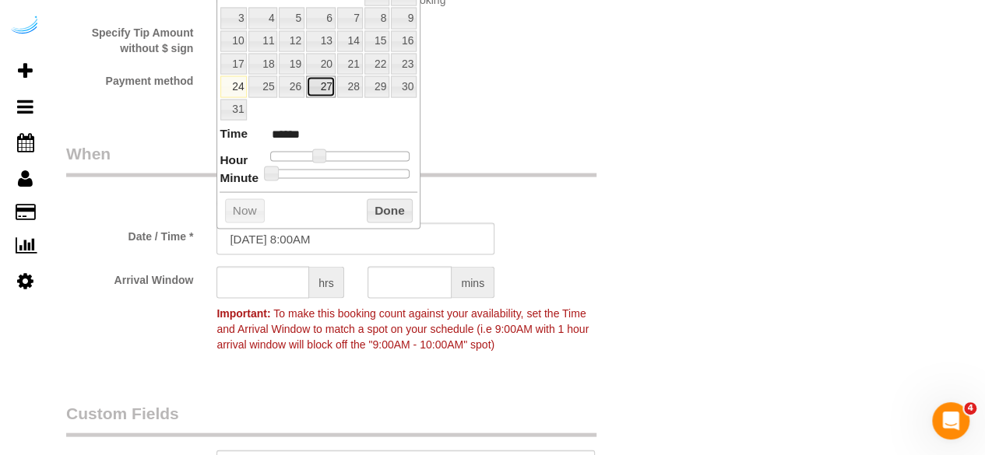
click at [329, 82] on link "27" at bounding box center [321, 86] width 30 height 21
type input "08/27/2025 9:00AM"
type input "******"
click at [327, 153] on span at bounding box center [325, 156] width 14 height 14
click at [282, 276] on input "text" at bounding box center [262, 283] width 93 height 32
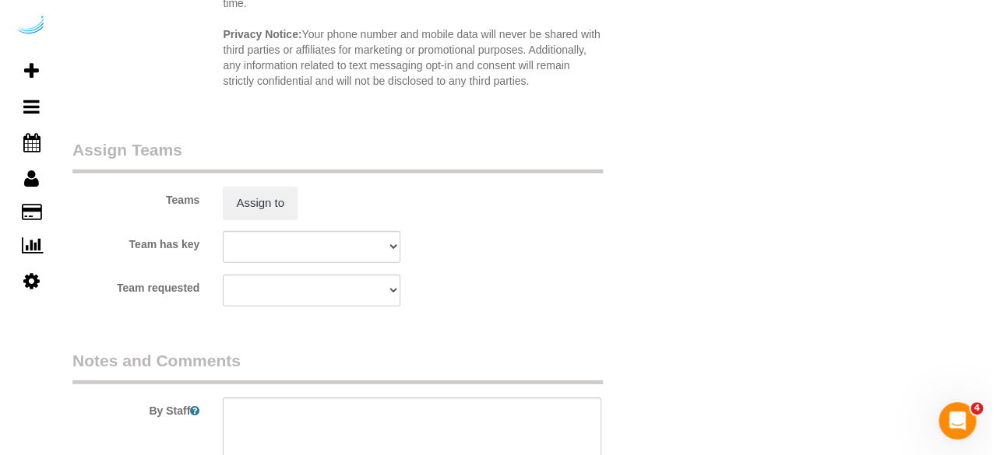
scroll to position [2258, 0]
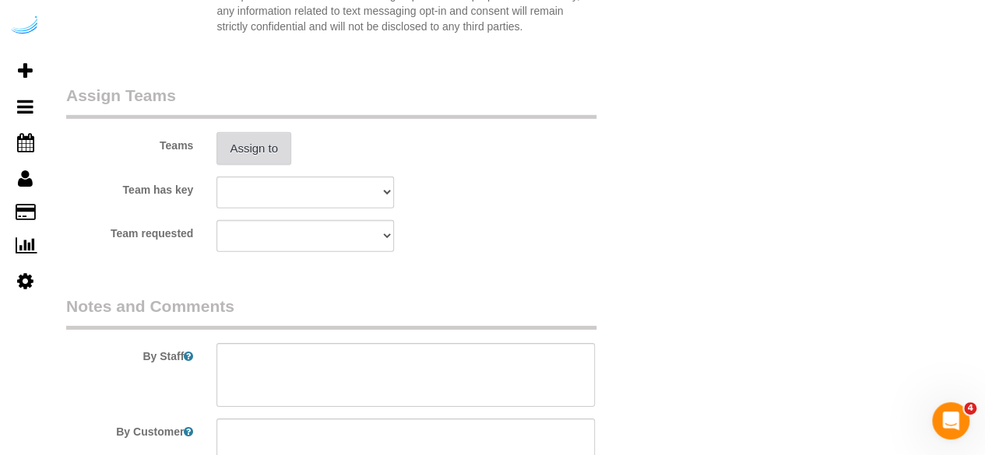
type input "4"
click at [257, 142] on button "Assign to" at bounding box center [253, 148] width 75 height 33
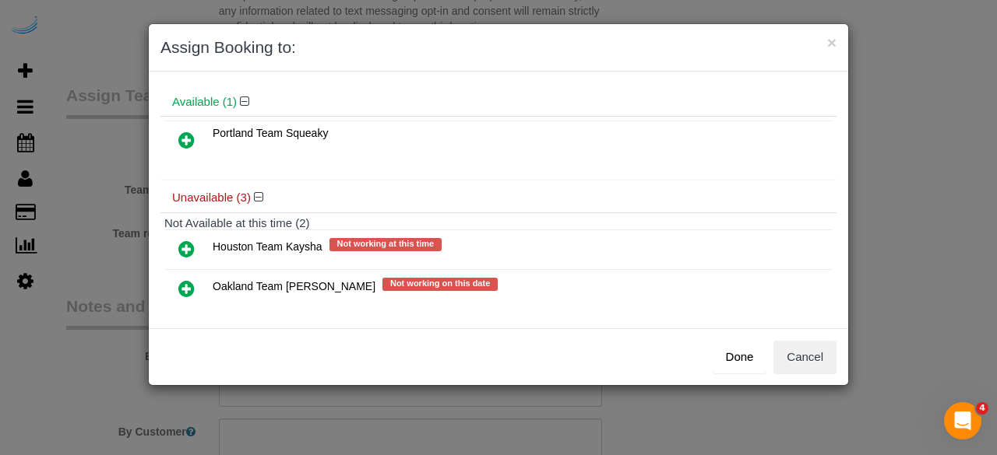
scroll to position [134, 0]
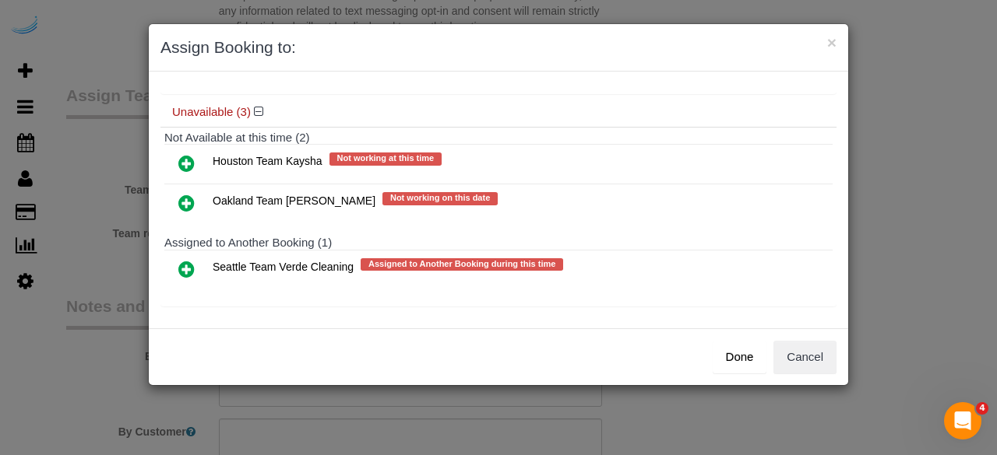
click at [181, 200] on icon at bounding box center [186, 203] width 16 height 19
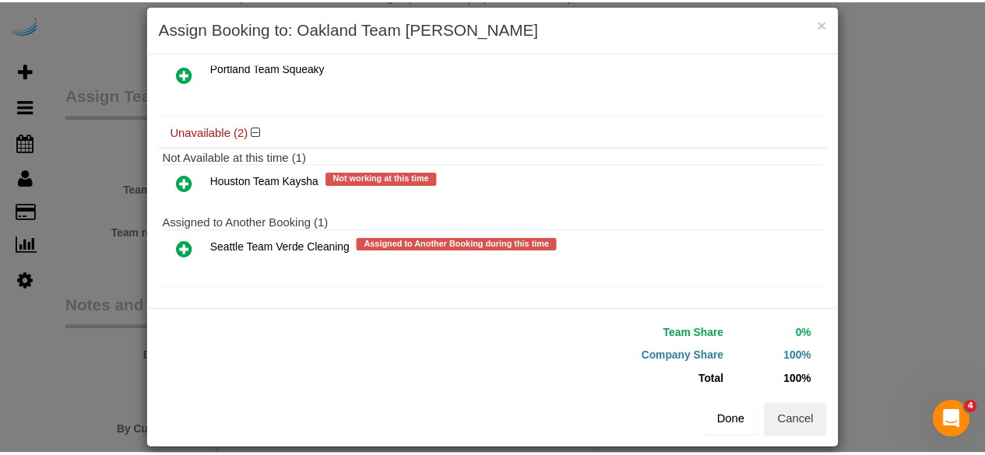
scroll to position [35, 0]
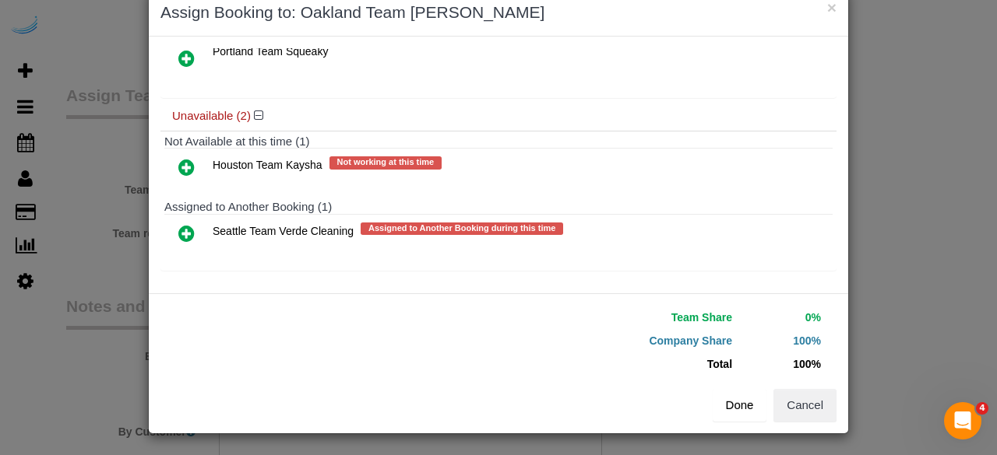
click at [729, 398] on button "Done" at bounding box center [739, 405] width 54 height 33
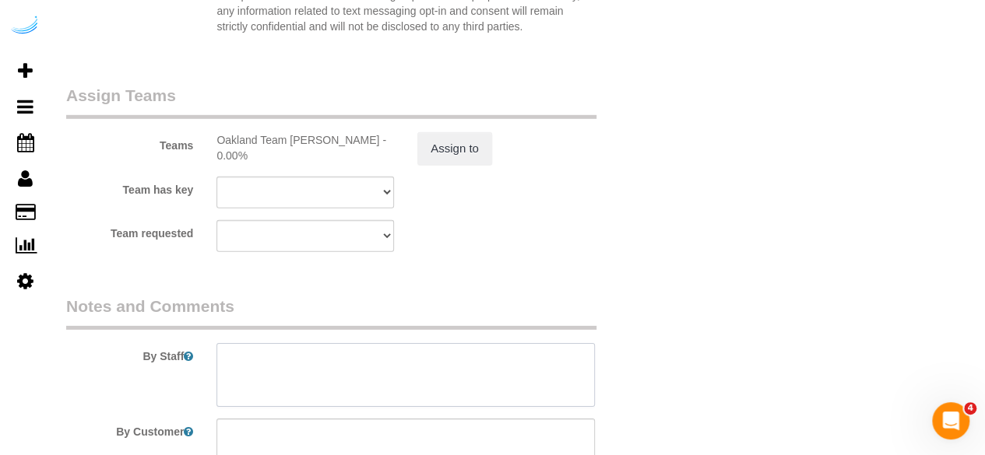
click at [489, 353] on textarea at bounding box center [405, 375] width 378 height 64
drag, startPoint x: 348, startPoint y: 364, endPoint x: 343, endPoint y: 356, distance: 9.5
click at [346, 364] on textarea at bounding box center [405, 375] width 378 height 64
paste textarea "Permanent Notes:No notes from this customer.Today's Notes:No notes from this se…"
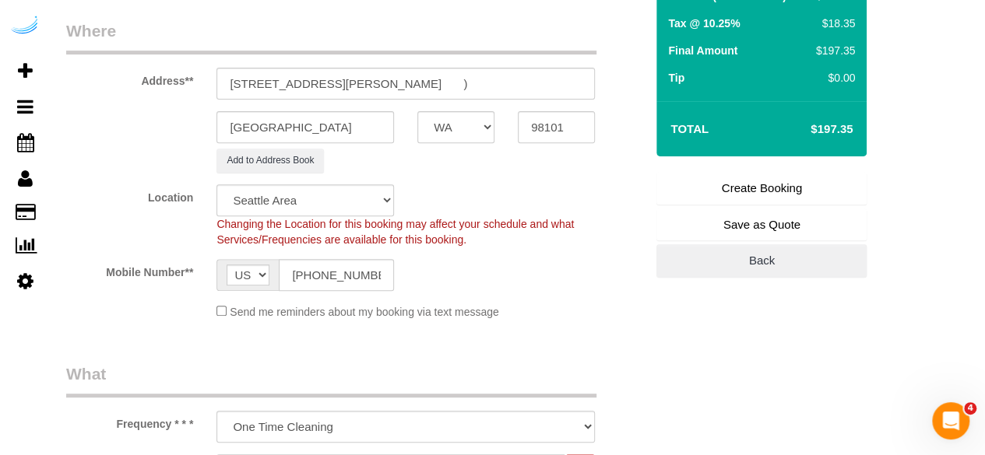
scroll to position [234, 0]
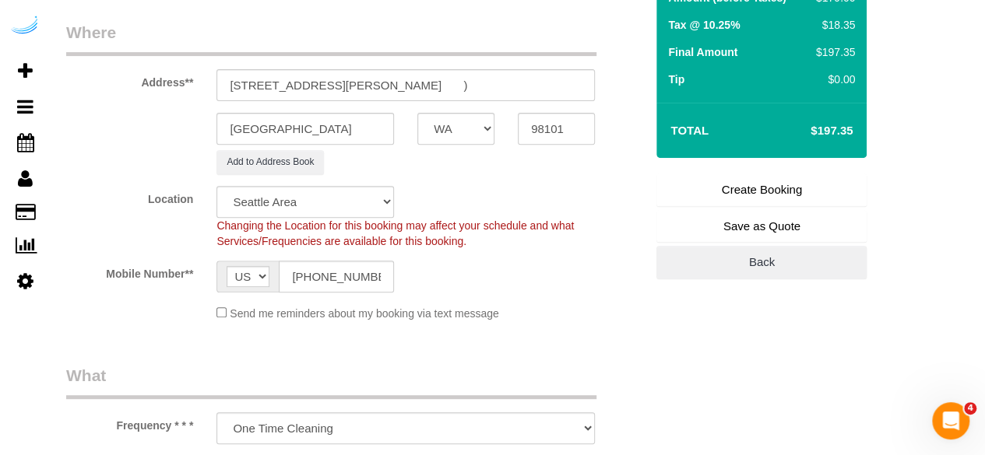
type textarea "Recurrency: EVERY 5 WEEKS Permanent Notes:No notes from this customer.Today's N…"
drag, startPoint x: 723, startPoint y: 201, endPoint x: 751, endPoint y: 213, distance: 31.1
click at [723, 200] on link "Create Booking" at bounding box center [761, 190] width 210 height 33
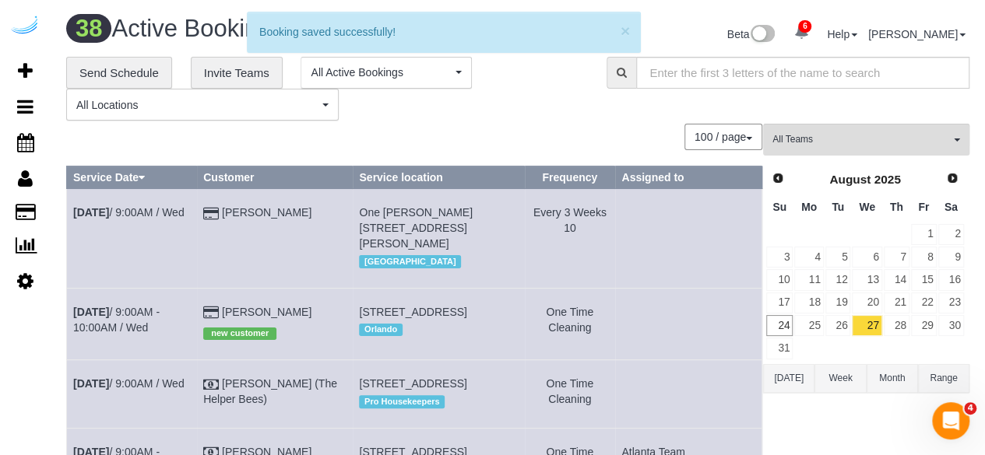
scroll to position [2646, 0]
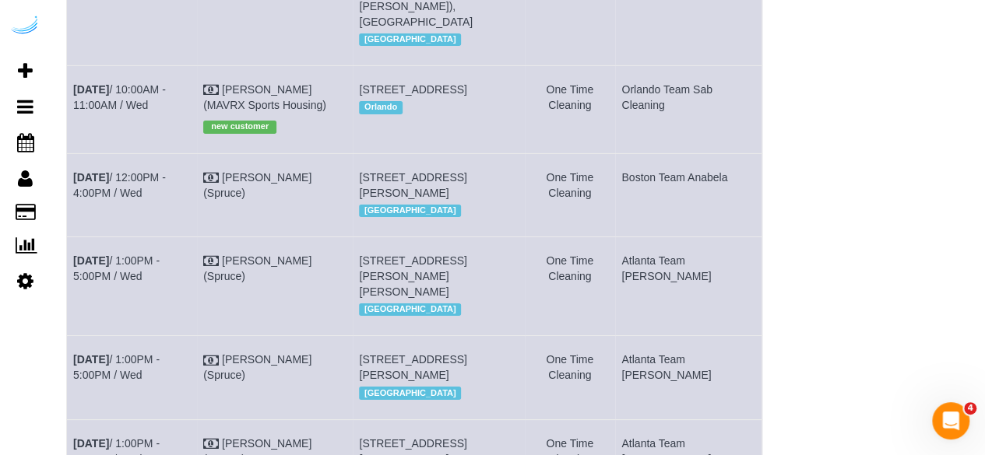
drag, startPoint x: 123, startPoint y: 230, endPoint x: 67, endPoint y: 220, distance: 57.0
copy link "Aug 27th / 9:00AM - 1:00PM / Wed"
drag, startPoint x: 449, startPoint y: 269, endPoint x: 385, endPoint y: 234, distance: 73.9
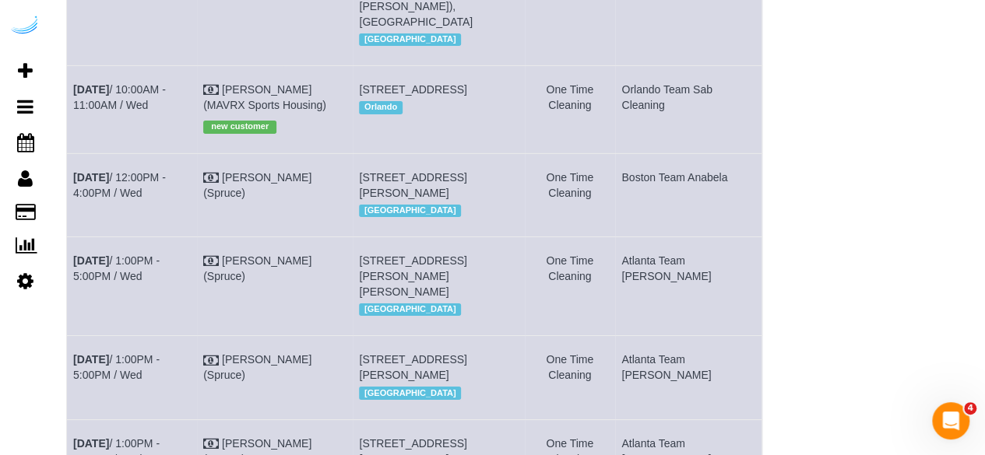
copy span "1823 Minor Ave, Building 1712, Unit 1712 (Christine Zhang, Kinects, 1467389 ), …"
drag, startPoint x: 749, startPoint y: 228, endPoint x: 638, endPoint y: 220, distance: 110.9
copy td "Oakland Team [PERSON_NAME]"
drag, startPoint x: 161, startPoint y: 125, endPoint x: 76, endPoint y: 102, distance: 88.6
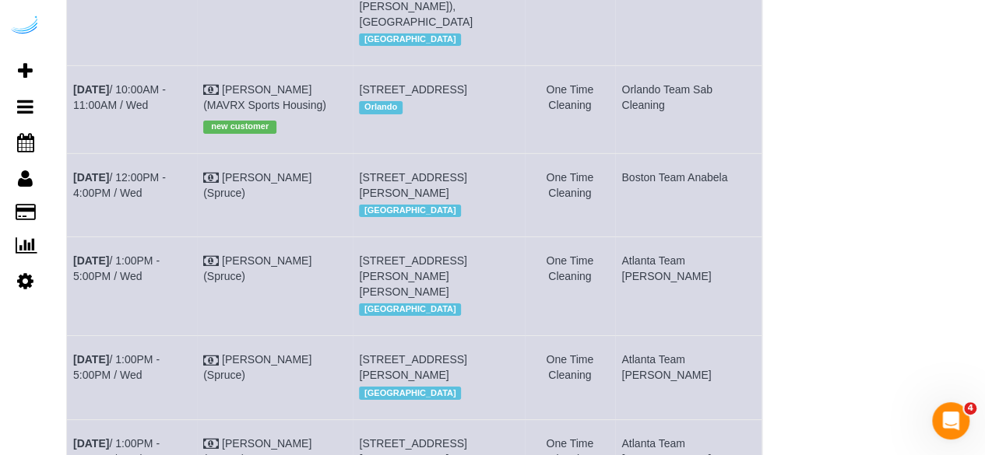
copy link "Aug 27th / 9:00AM - 1:00PM / Wed"
drag, startPoint x: 443, startPoint y: 149, endPoint x: 375, endPoint y: 101, distance: 83.2
copy tr "888 Western Ave, Building 1212, Unit 1212 (Alexandra Klasinski, Griffis Seattle…"
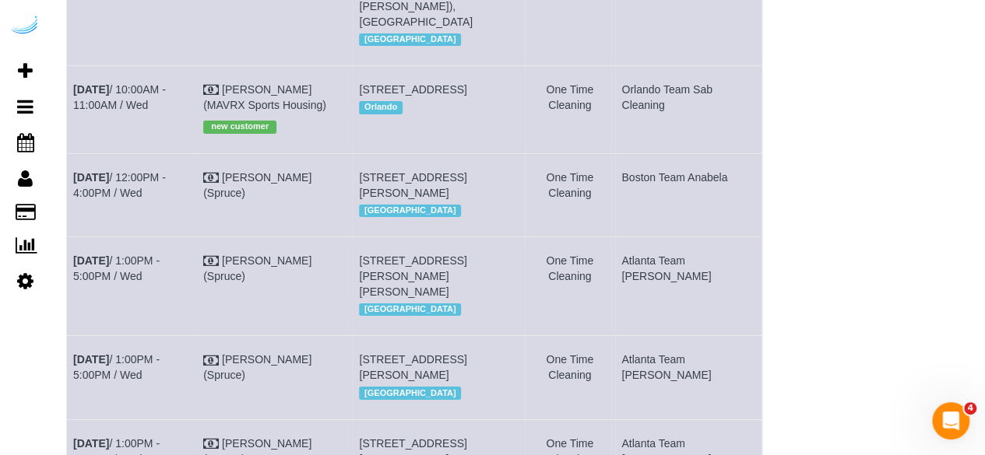
drag, startPoint x: 754, startPoint y: 100, endPoint x: 631, endPoint y: 104, distance: 123.9
copy tr "Cleaning Oakland Team Cristina"
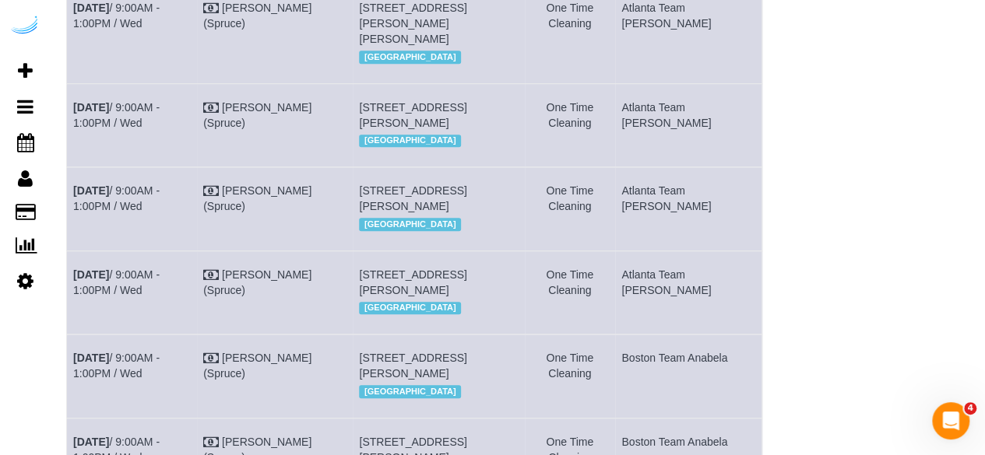
scroll to position [154, 0]
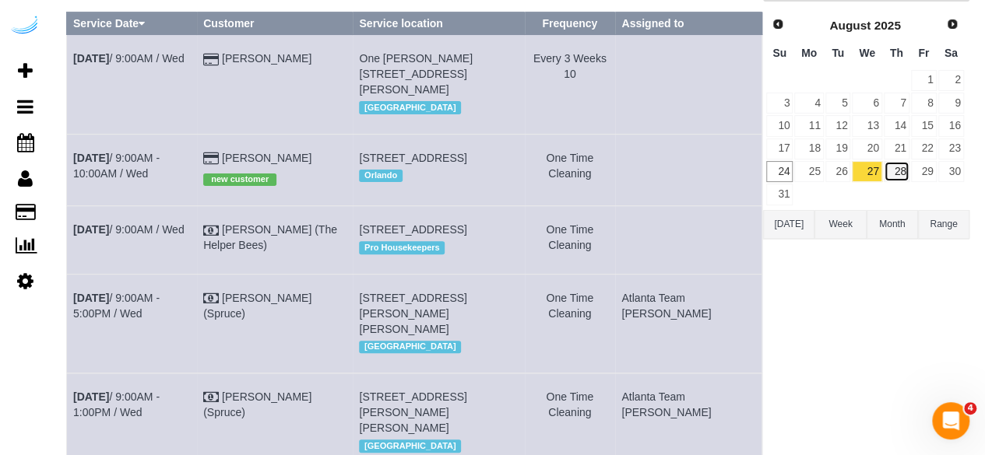
click at [902, 164] on link "28" at bounding box center [897, 171] width 26 height 21
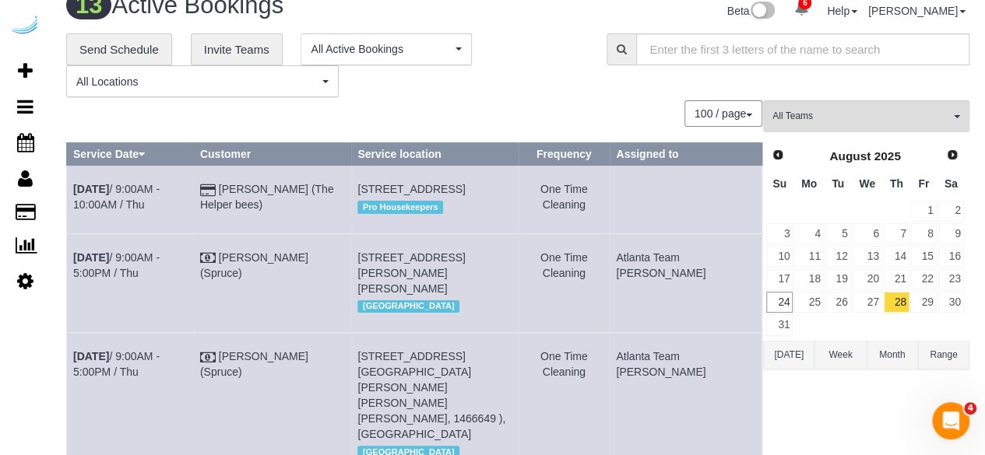
scroll to position [0, 0]
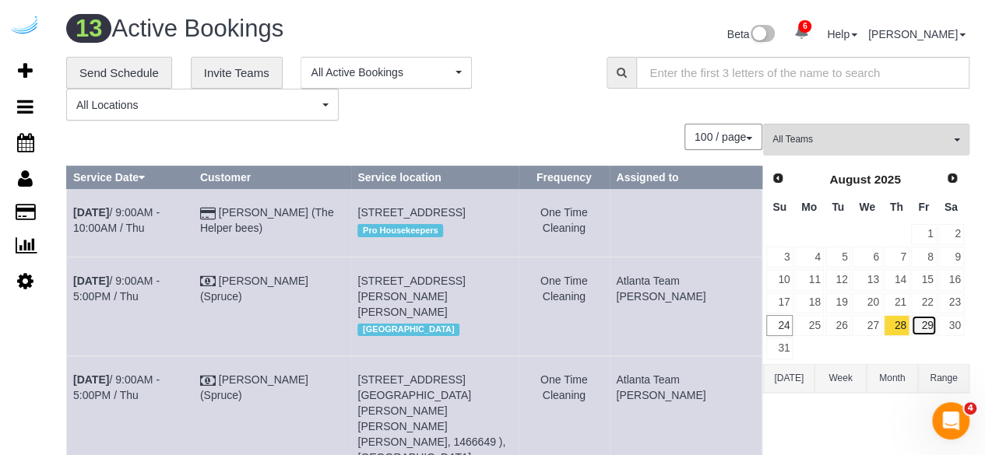
click at [929, 325] on link "29" at bounding box center [924, 325] width 26 height 21
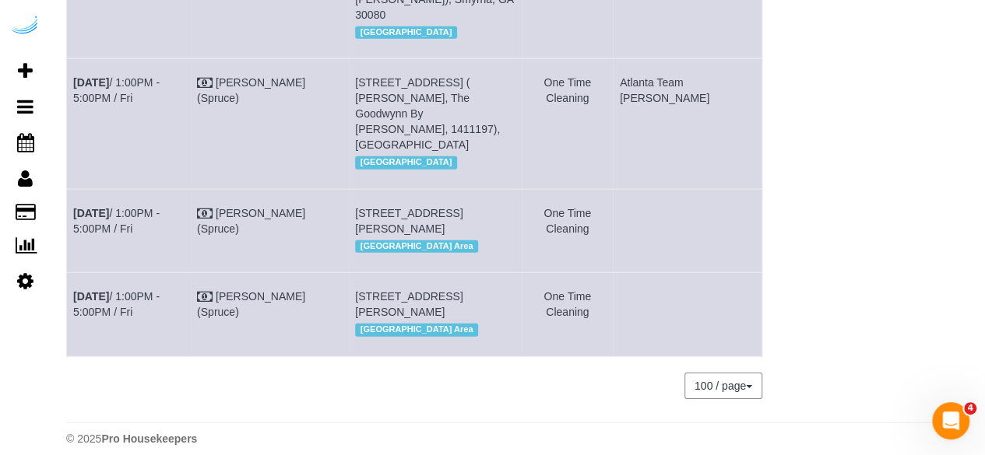
scroll to position [2258, 0]
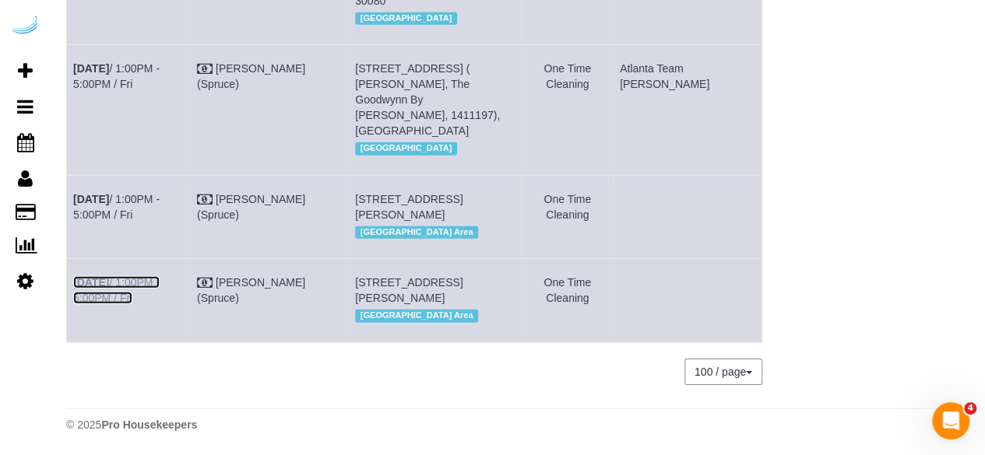
click at [109, 289] on b "[DATE]" at bounding box center [91, 282] width 36 height 12
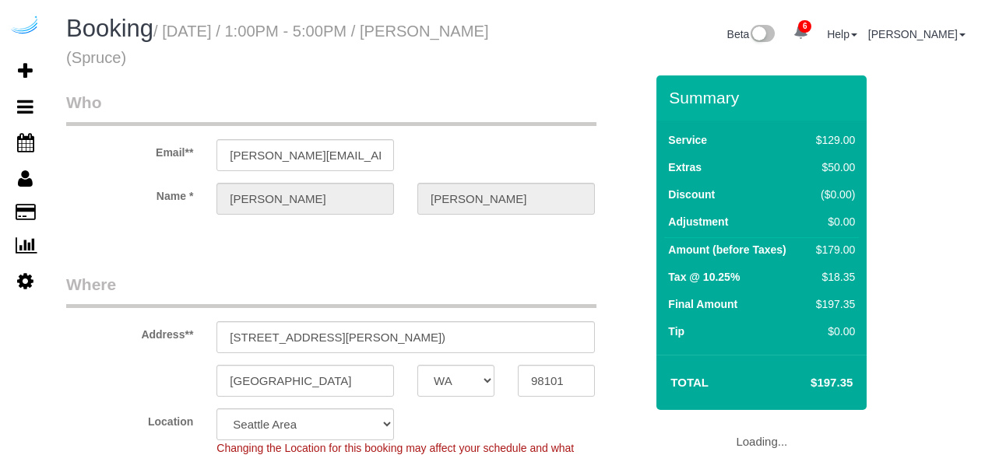
select select "WA"
select select "number:9"
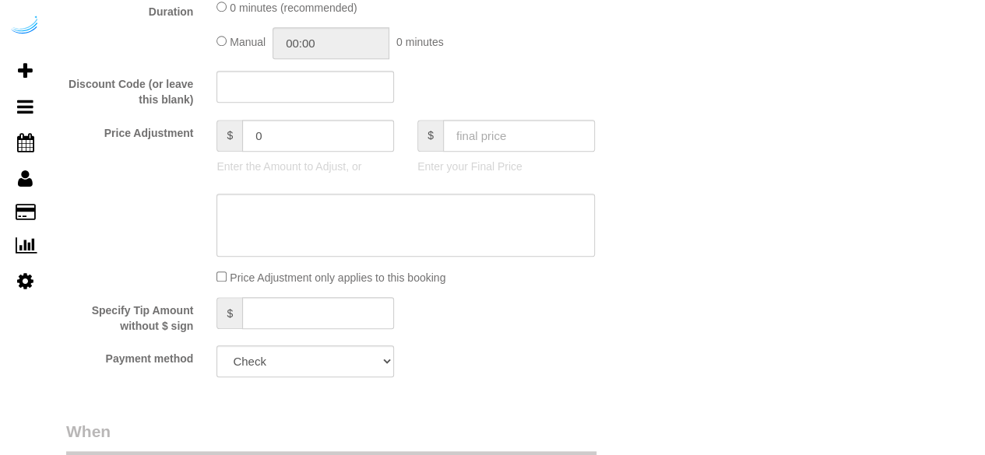
select select "object:739"
select select "282"
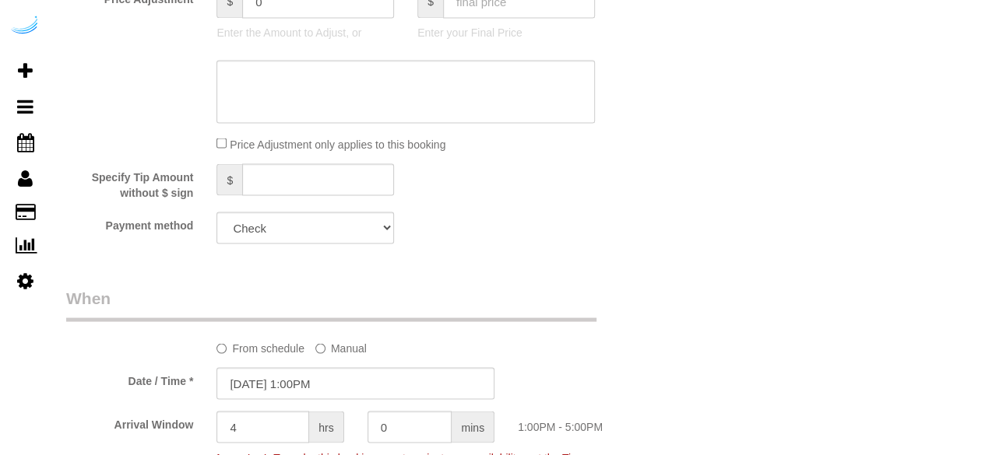
select select "object:823"
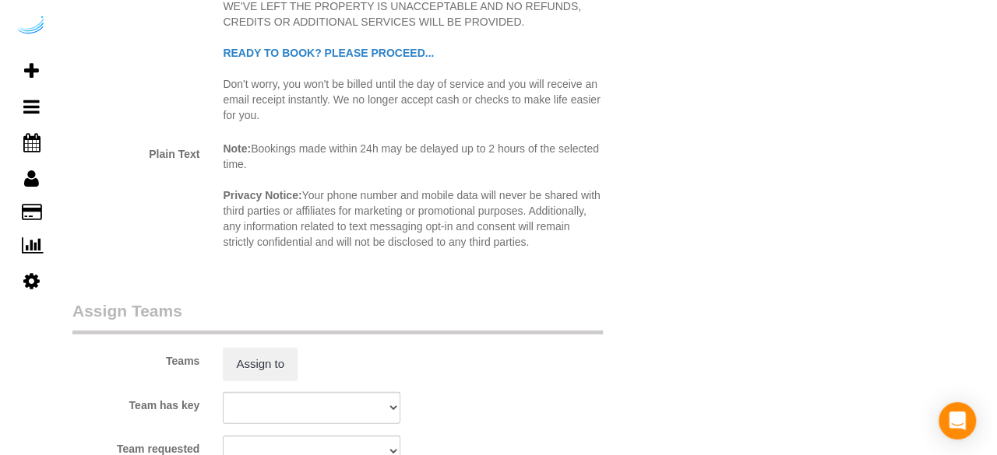
scroll to position [2143, 0]
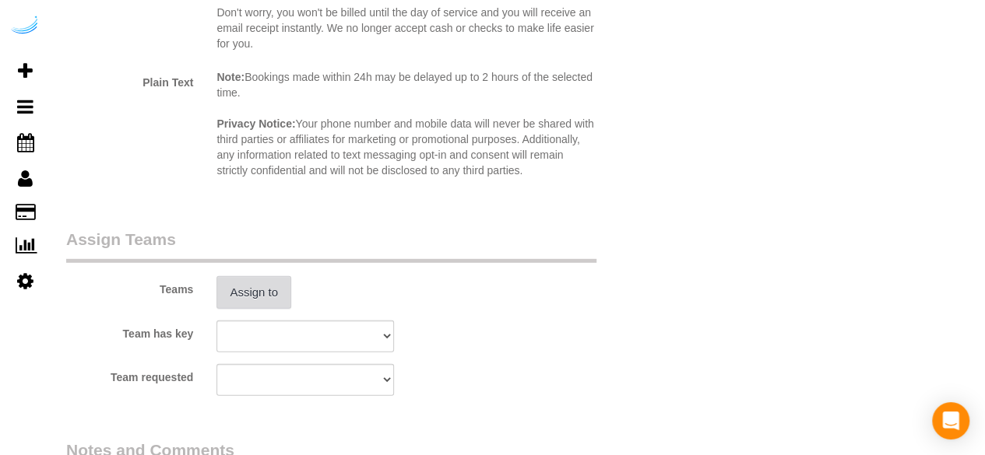
click at [264, 284] on button "Assign to" at bounding box center [253, 292] width 75 height 33
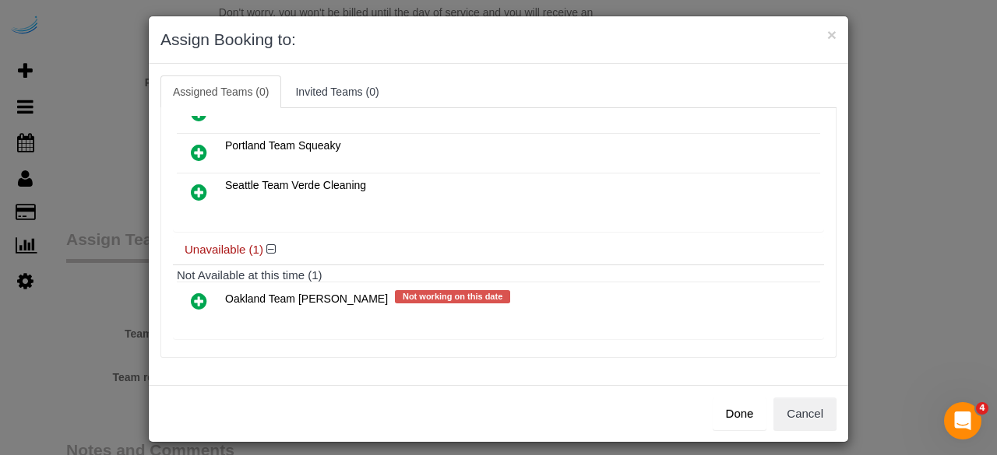
scroll to position [16, 0]
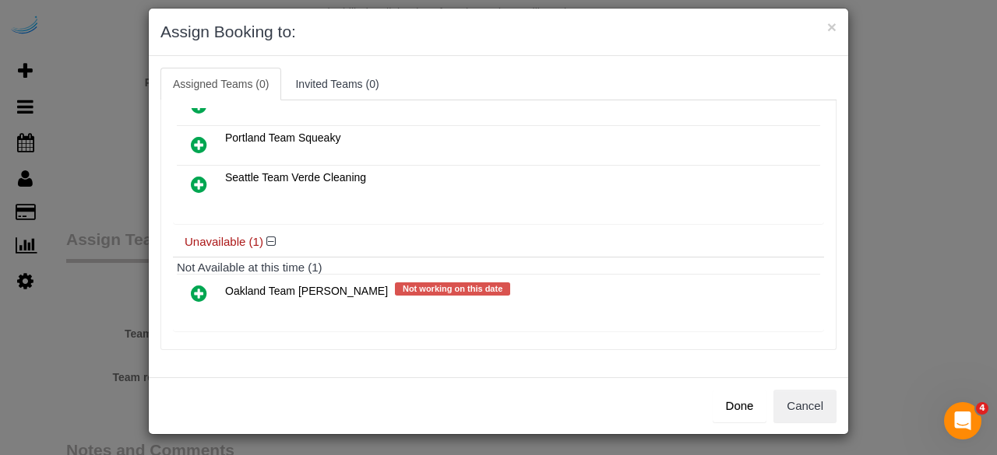
click at [191, 292] on icon at bounding box center [199, 293] width 16 height 19
click at [189, 249] on h4 "Unavailable (1)" at bounding box center [499, 242] width 628 height 13
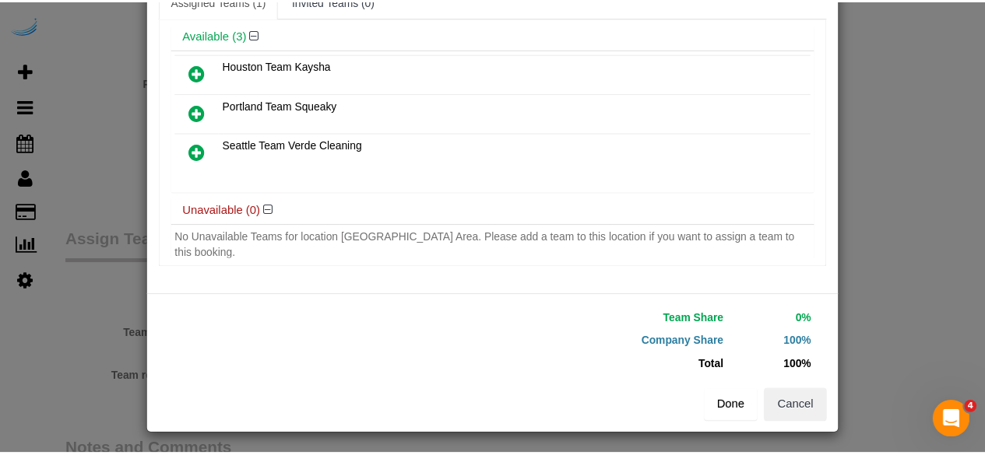
scroll to position [99, 0]
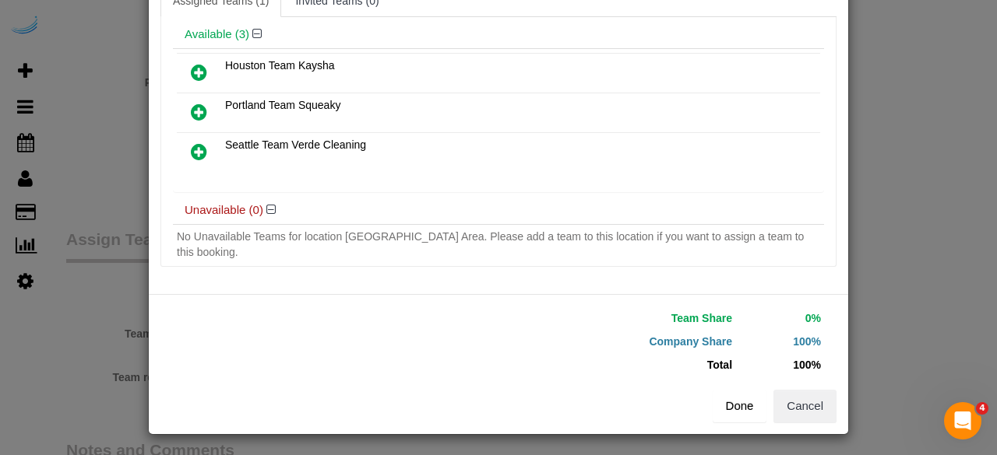
click at [735, 397] on button "Done" at bounding box center [739, 406] width 54 height 33
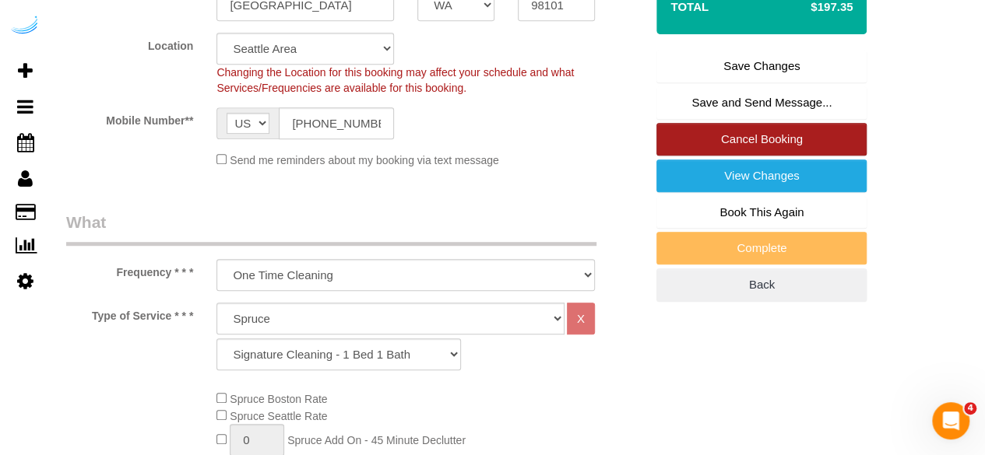
scroll to position [196, 0]
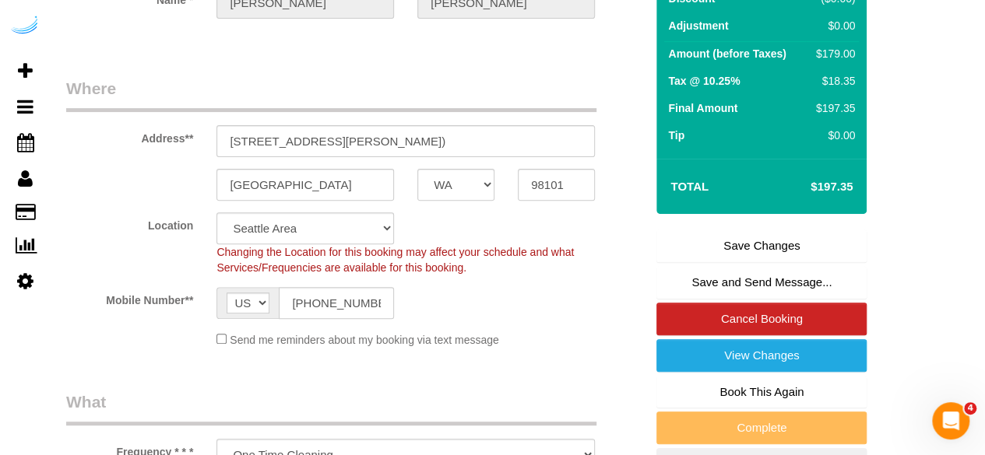
click at [719, 244] on link "Save Changes" at bounding box center [761, 246] width 210 height 33
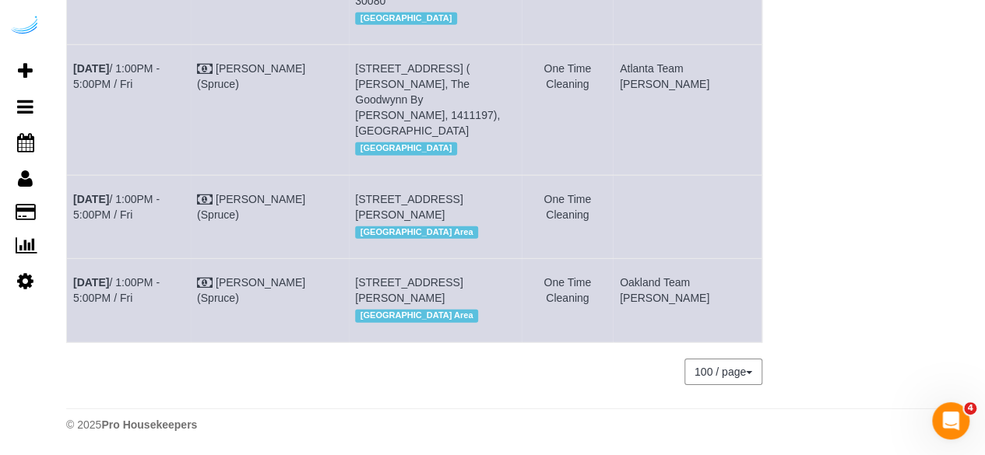
scroll to position [2299, 0]
click at [135, 193] on link "Aug 29th / 1:00PM - 5:00PM / Fri" at bounding box center [116, 207] width 86 height 28
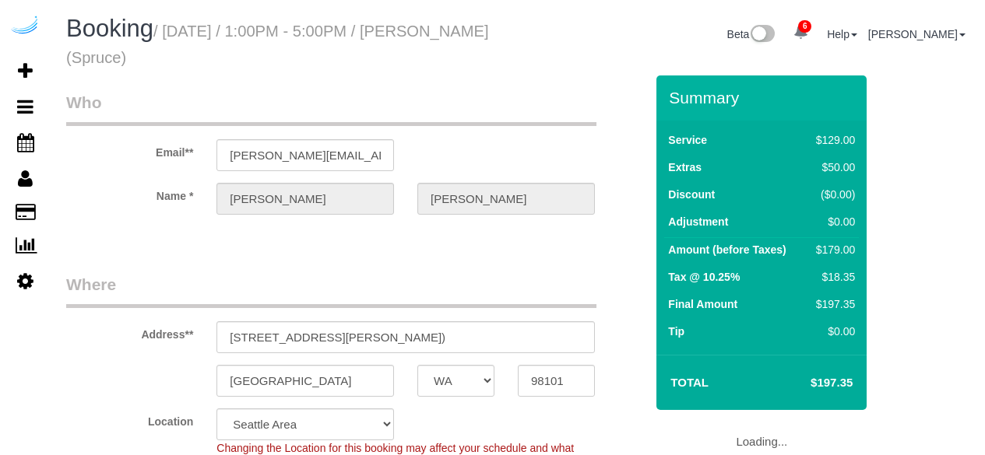
select select "WA"
select select "282"
select select "number:9"
select select "object:818"
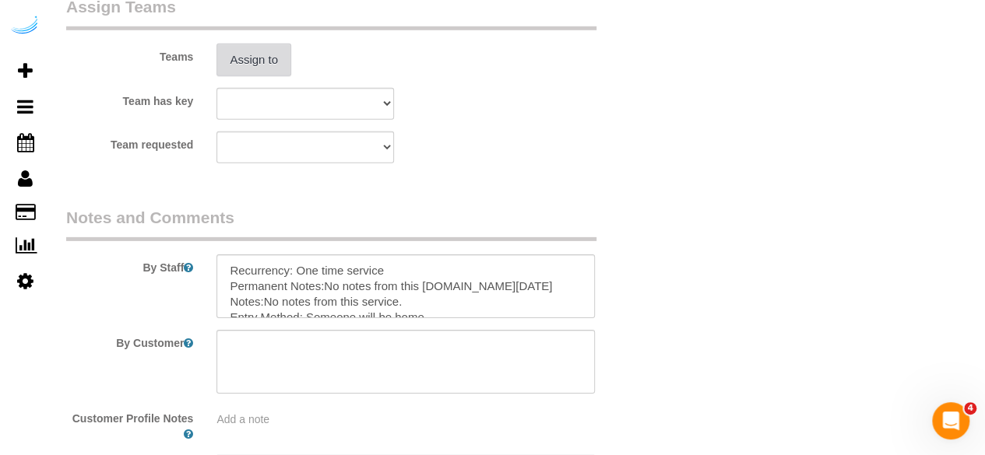
click at [230, 53] on button "Assign to" at bounding box center [253, 60] width 75 height 33
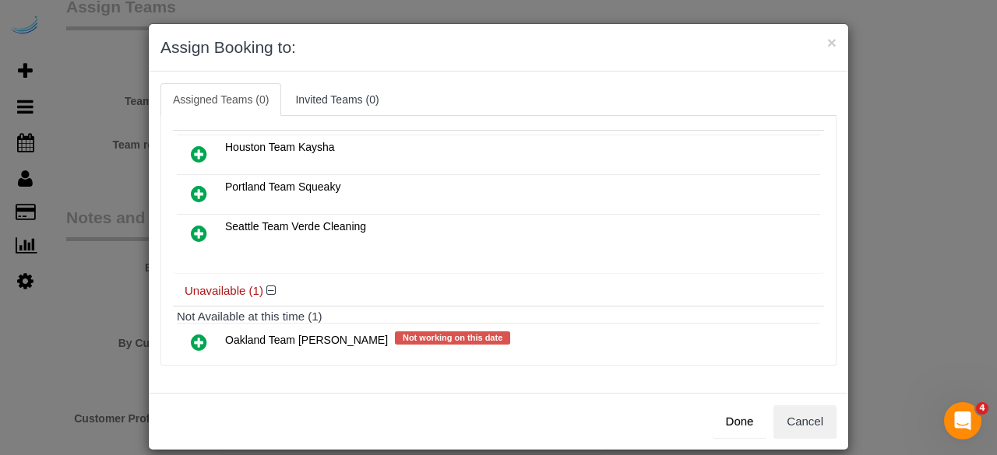
scroll to position [108, 0]
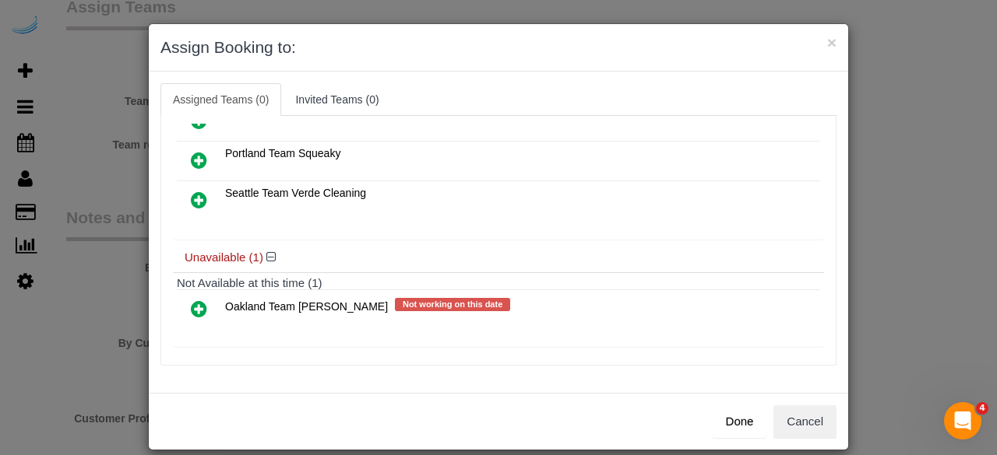
drag, startPoint x: 196, startPoint y: 300, endPoint x: 216, endPoint y: 291, distance: 22.0
click at [196, 300] on icon at bounding box center [199, 309] width 16 height 19
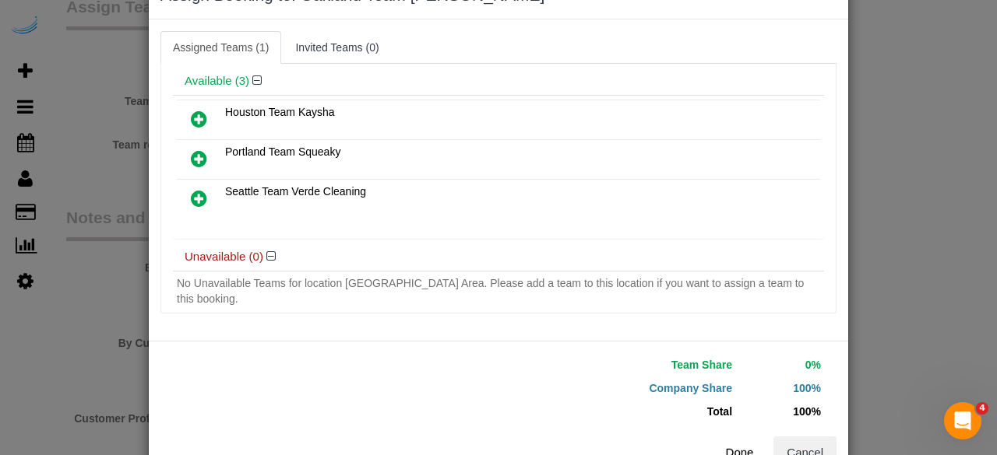
scroll to position [99, 0]
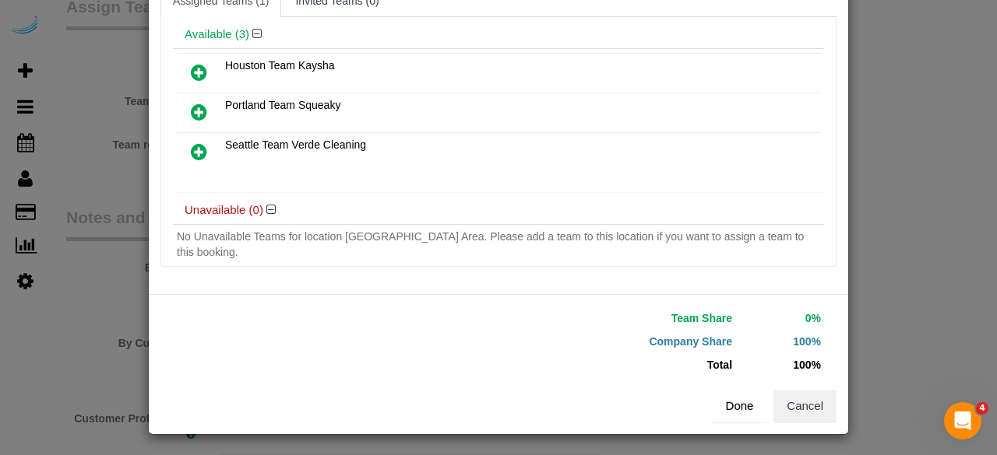
click at [719, 396] on button "Done" at bounding box center [739, 406] width 54 height 33
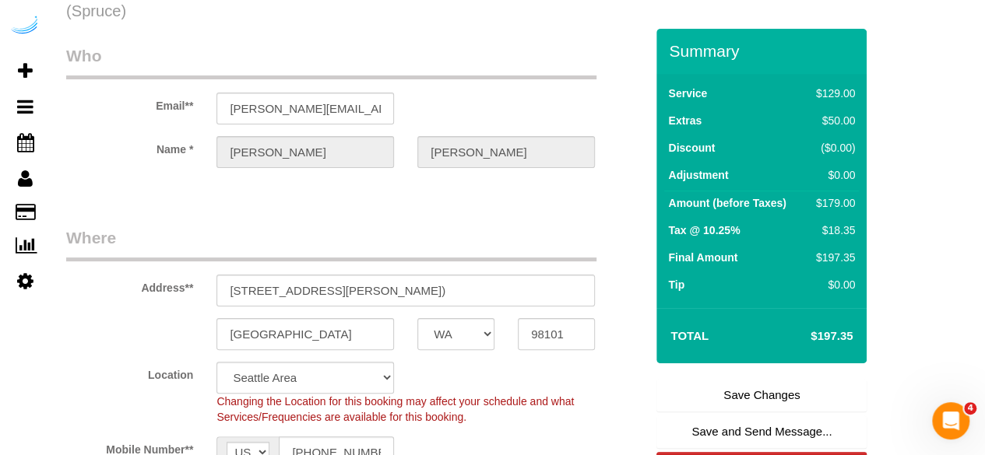
scroll to position [0, 0]
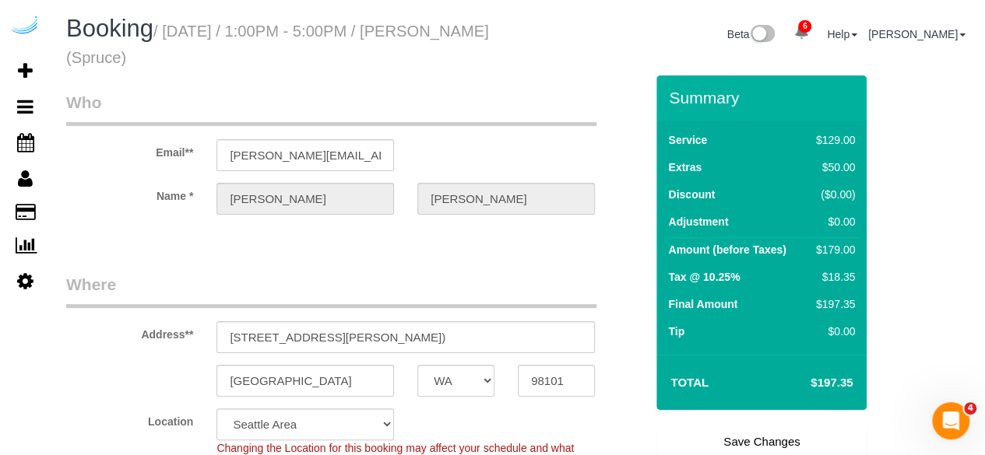
click at [733, 431] on link "Save Changes" at bounding box center [761, 442] width 210 height 33
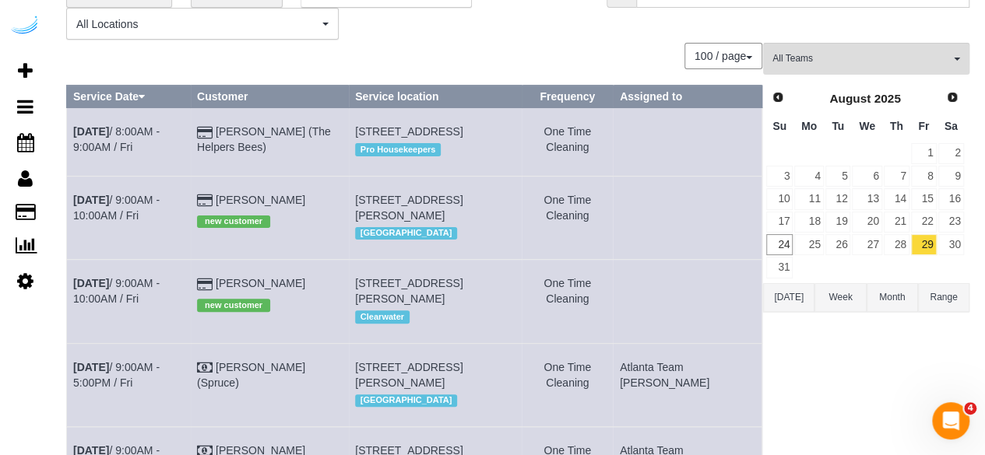
scroll to position [156, 0]
